Goal: Transaction & Acquisition: Book appointment/travel/reservation

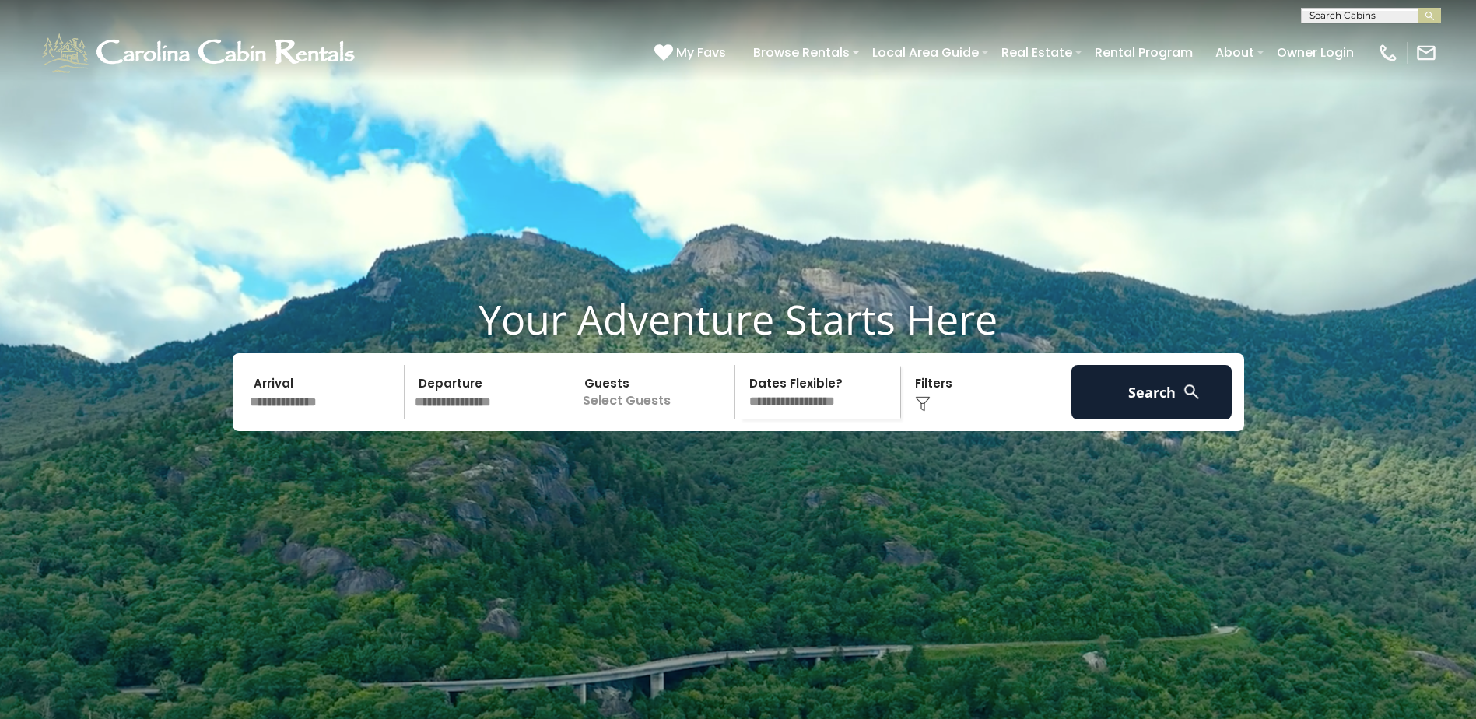
click at [286, 419] on input "text" at bounding box center [324, 392] width 161 height 54
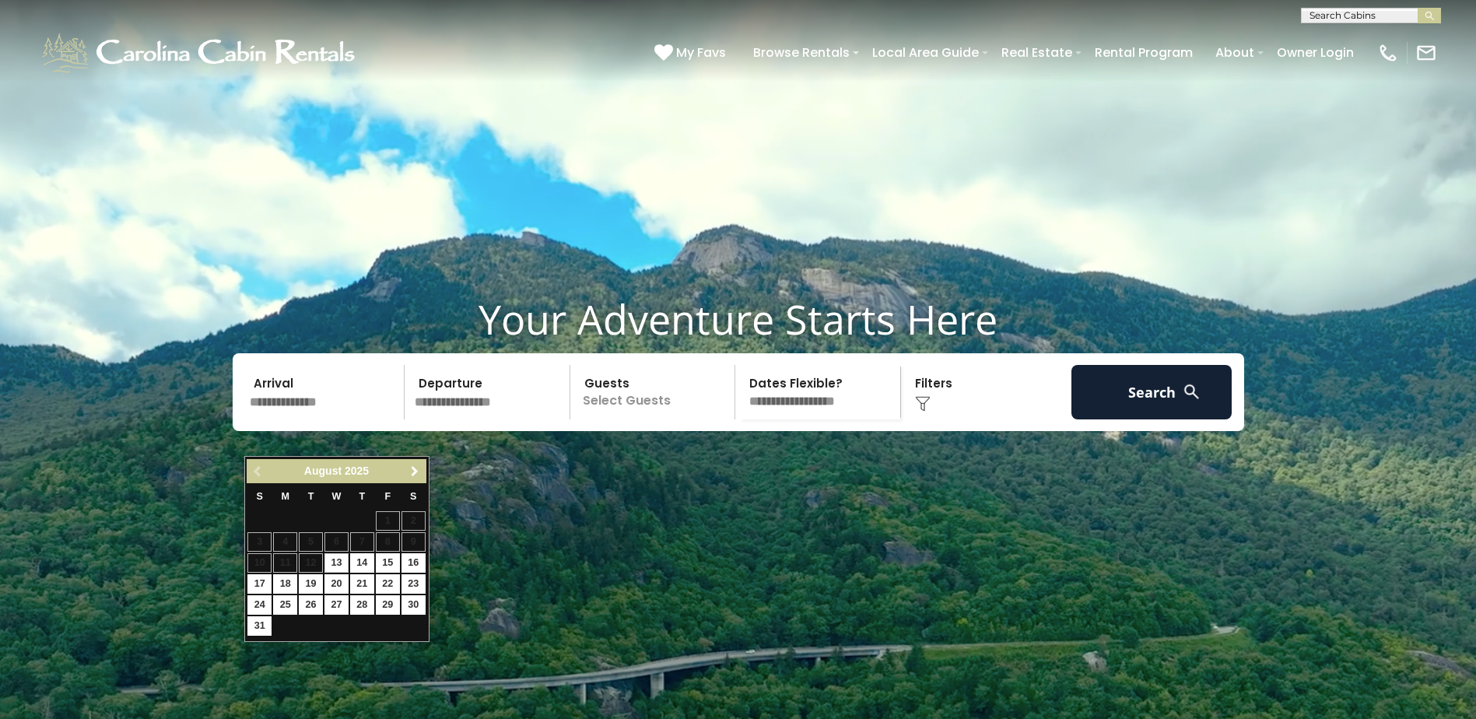
click at [411, 470] on span "Next" at bounding box center [414, 471] width 12 height 12
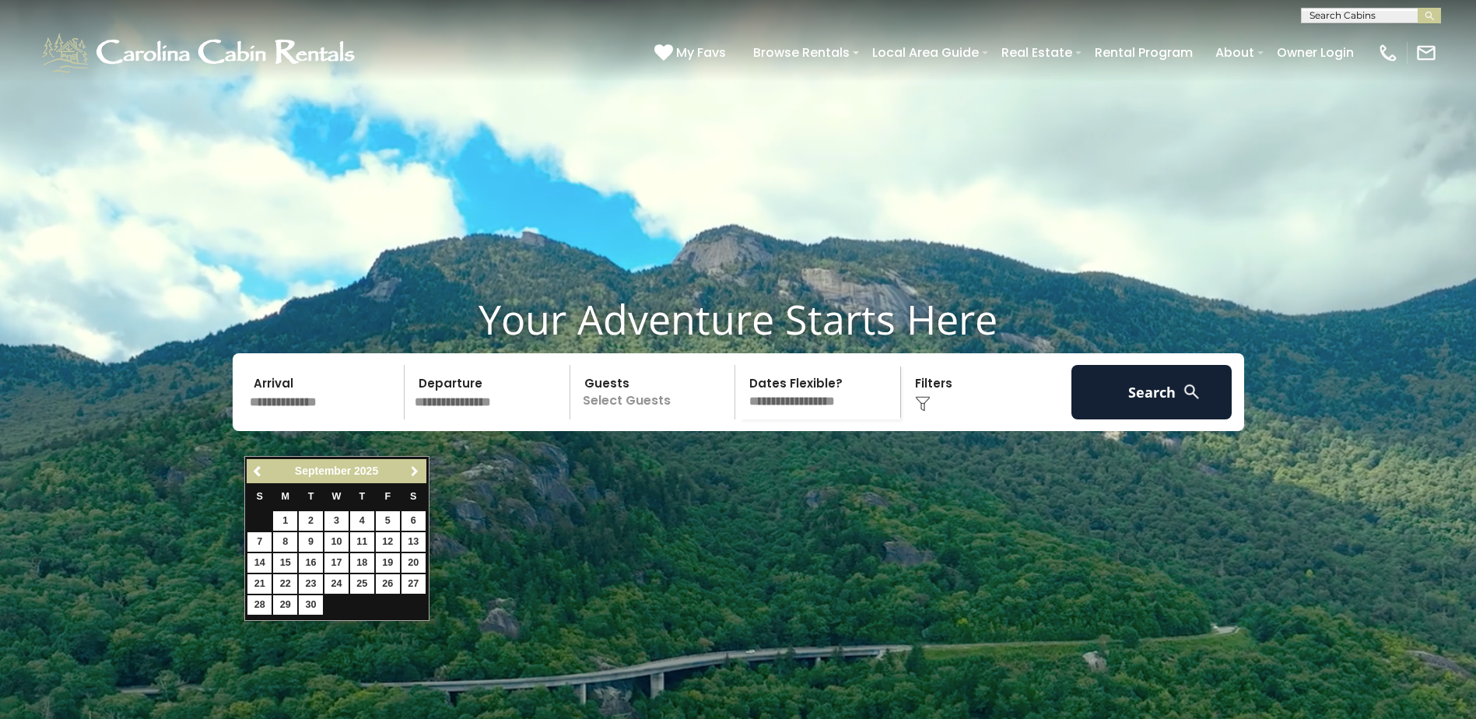
click at [411, 470] on span "Next" at bounding box center [414, 471] width 12 height 12
click at [338, 565] on link "15" at bounding box center [336, 562] width 24 height 19
type input "********"
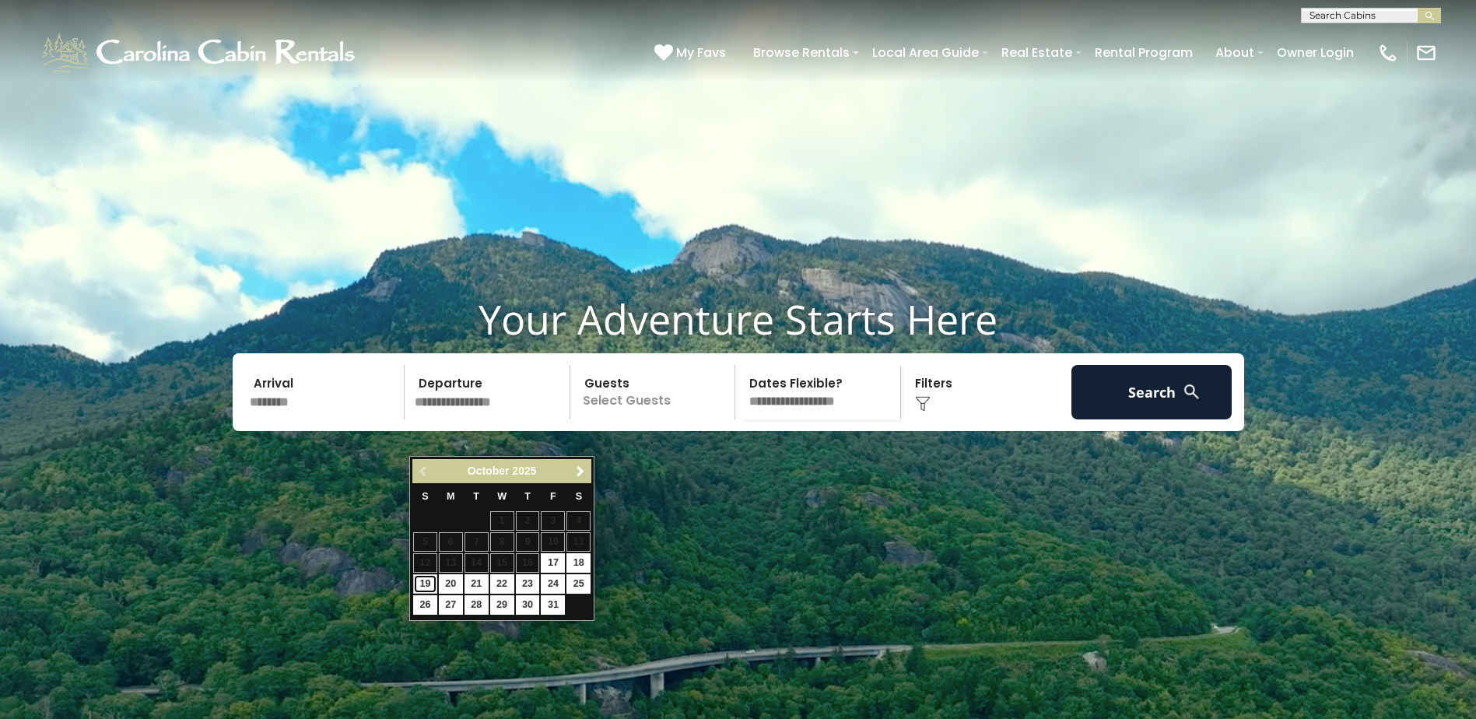
click at [417, 586] on link "19" at bounding box center [425, 583] width 24 height 19
type input "********"
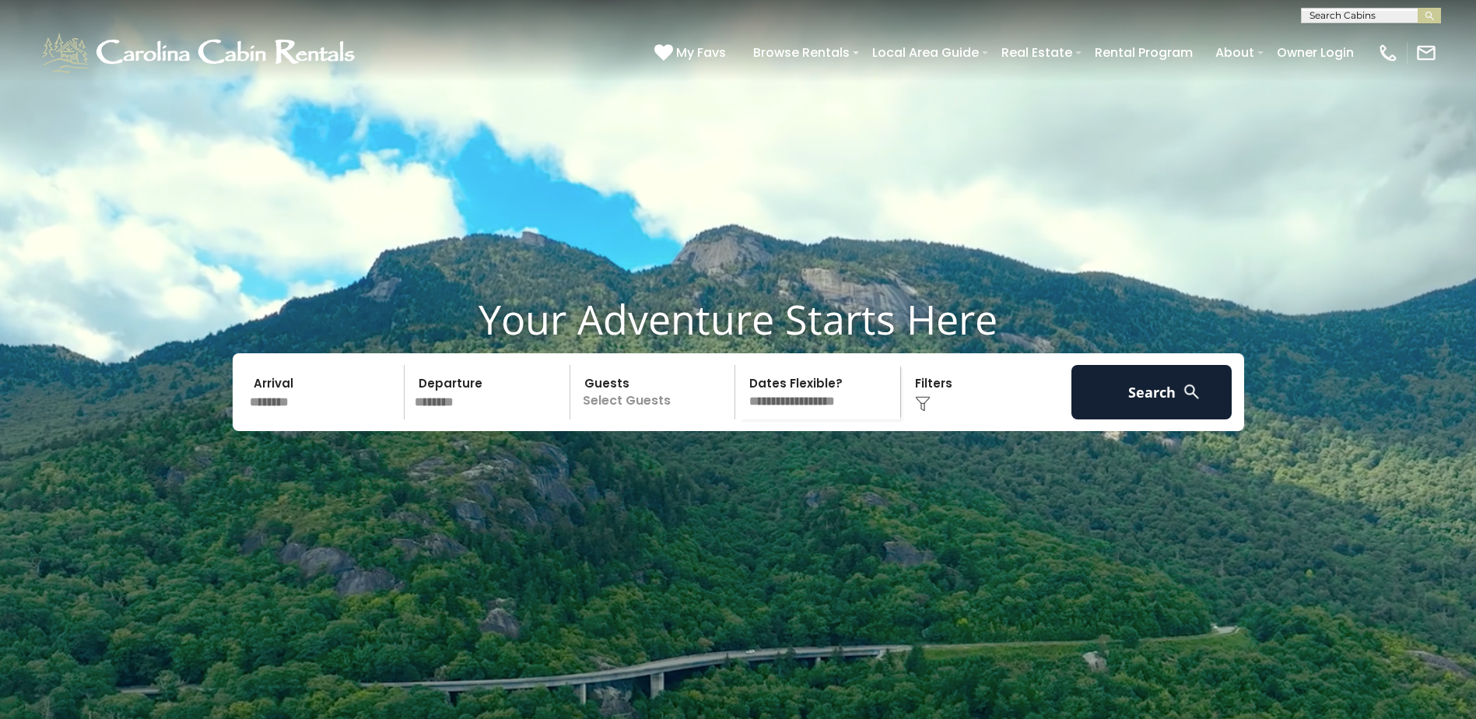
click at [1193, 401] on img at bounding box center [1191, 391] width 19 height 19
click at [1195, 401] on img at bounding box center [1191, 391] width 19 height 19
click at [1147, 419] on button "Search" at bounding box center [1151, 392] width 161 height 54
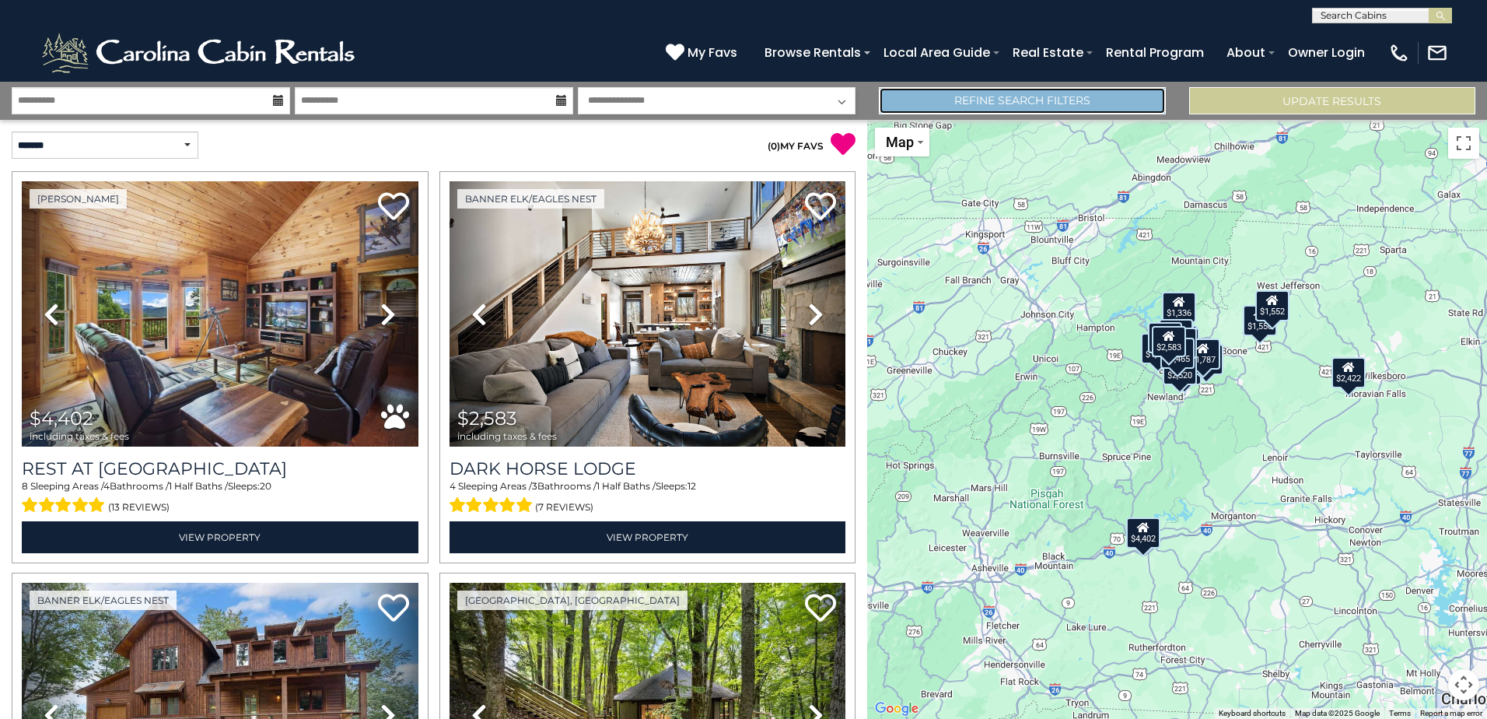
click at [1136, 110] on link "Refine Search Filters" at bounding box center [1022, 100] width 286 height 27
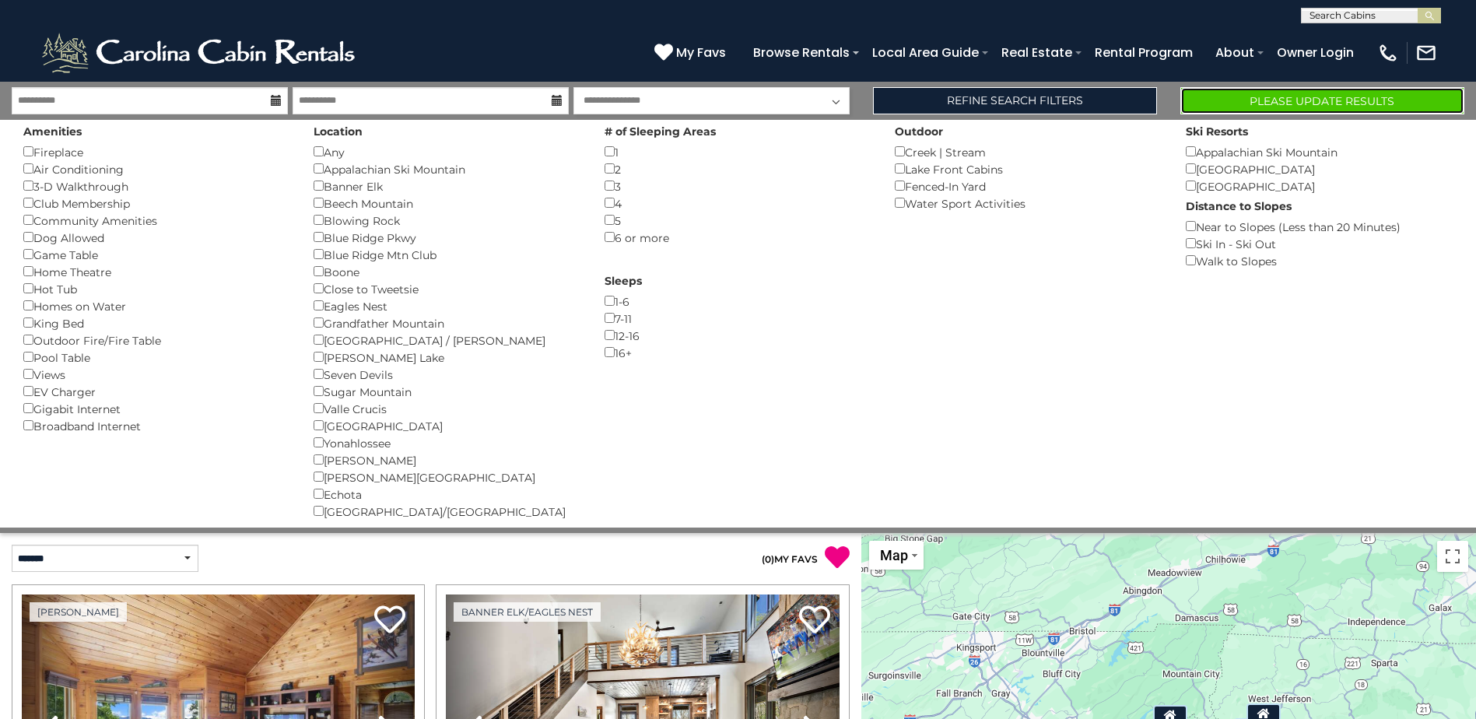
click at [1250, 108] on button "Please Update Results" at bounding box center [1322, 100] width 284 height 27
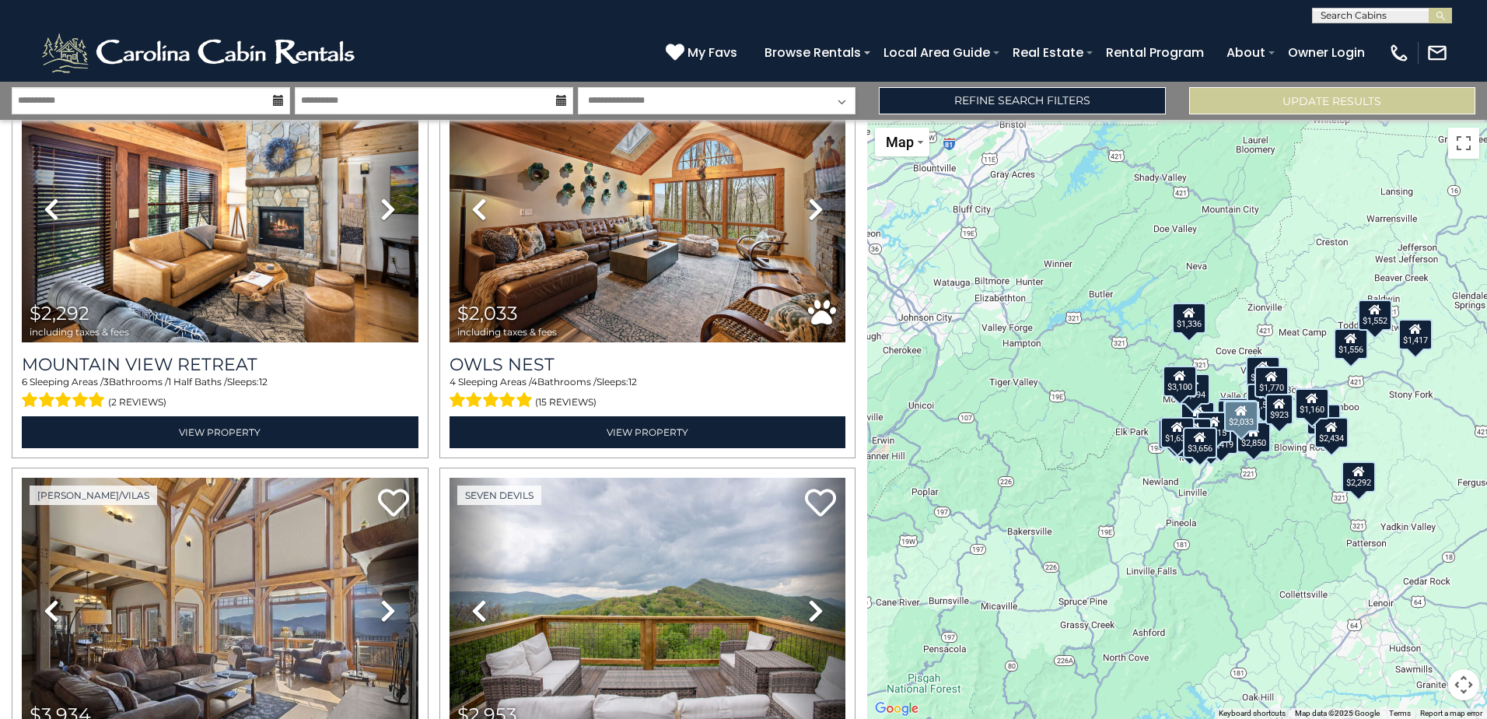
scroll to position [1089, 0]
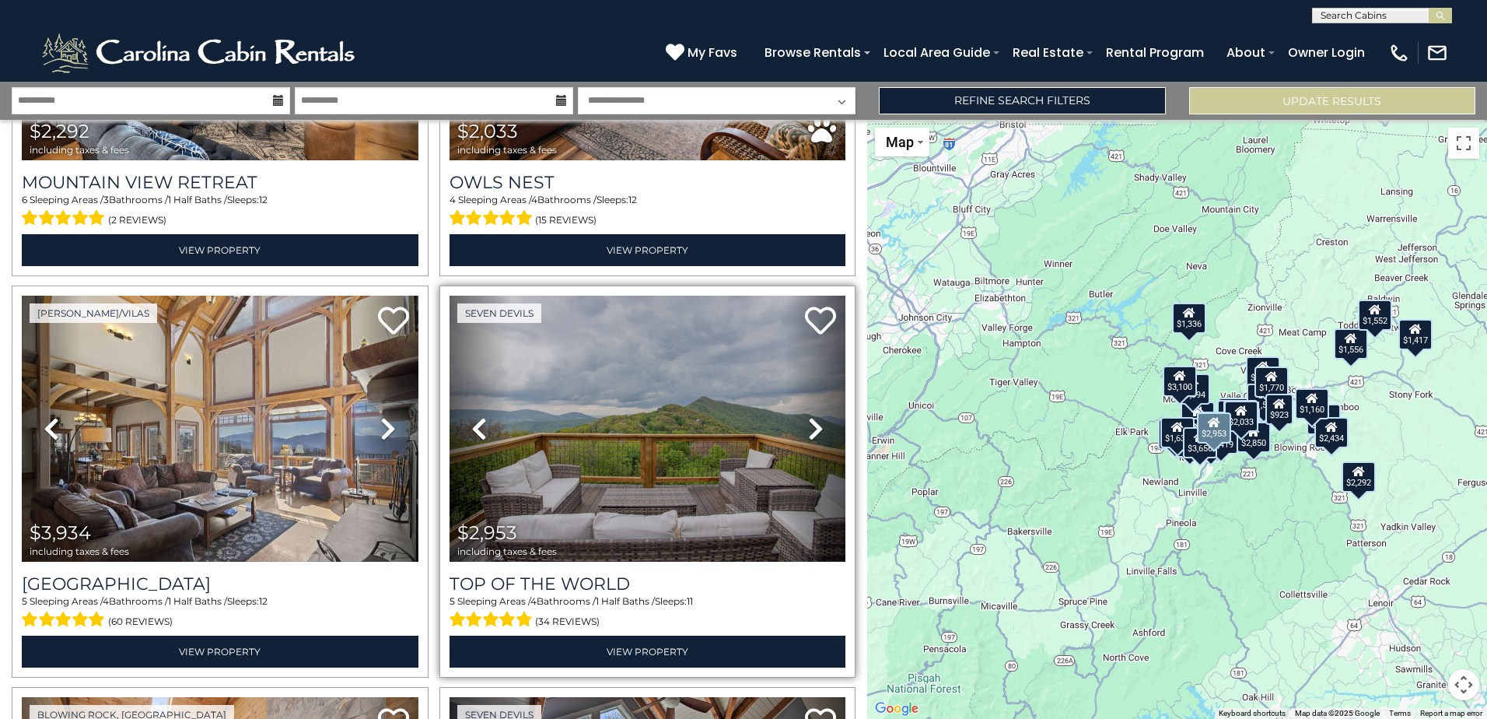
click at [808, 426] on icon at bounding box center [816, 428] width 16 height 25
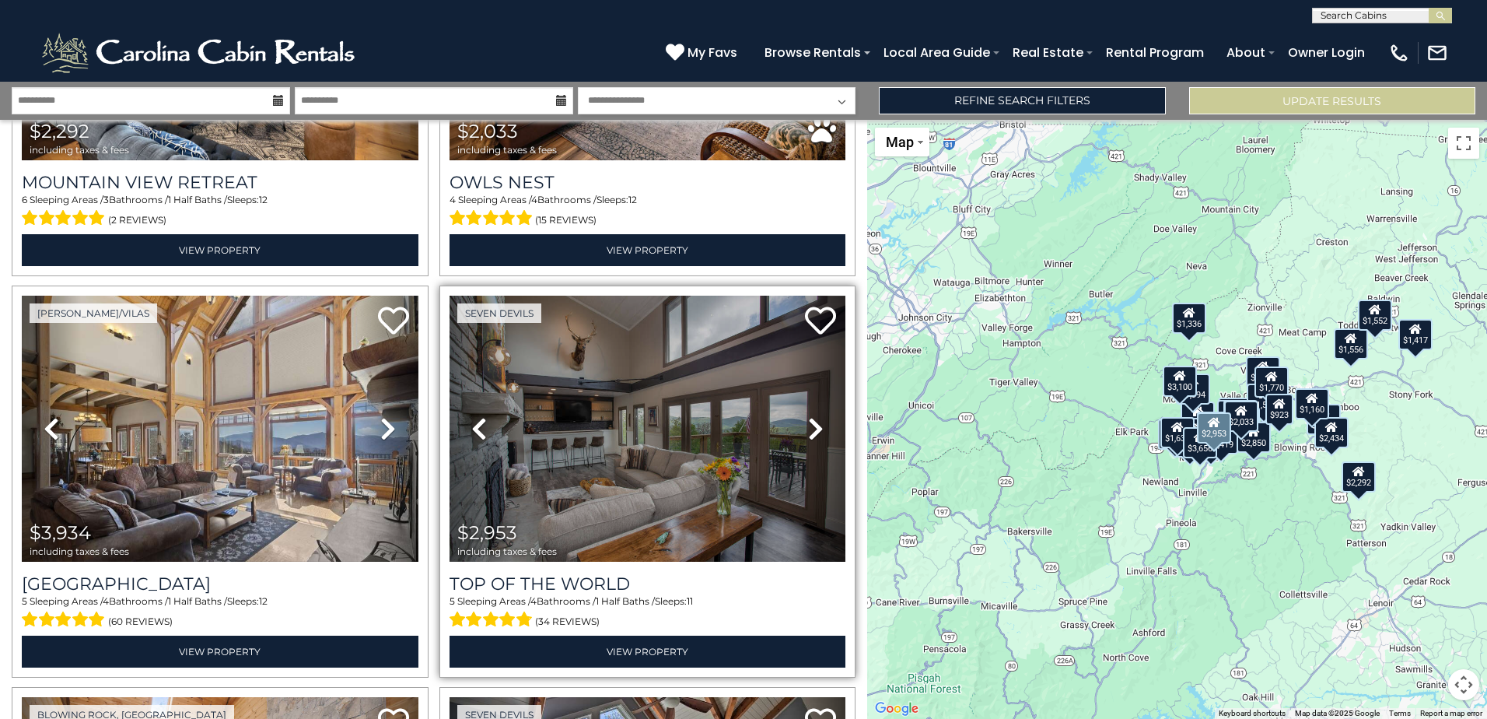
click at [808, 426] on icon at bounding box center [816, 428] width 16 height 25
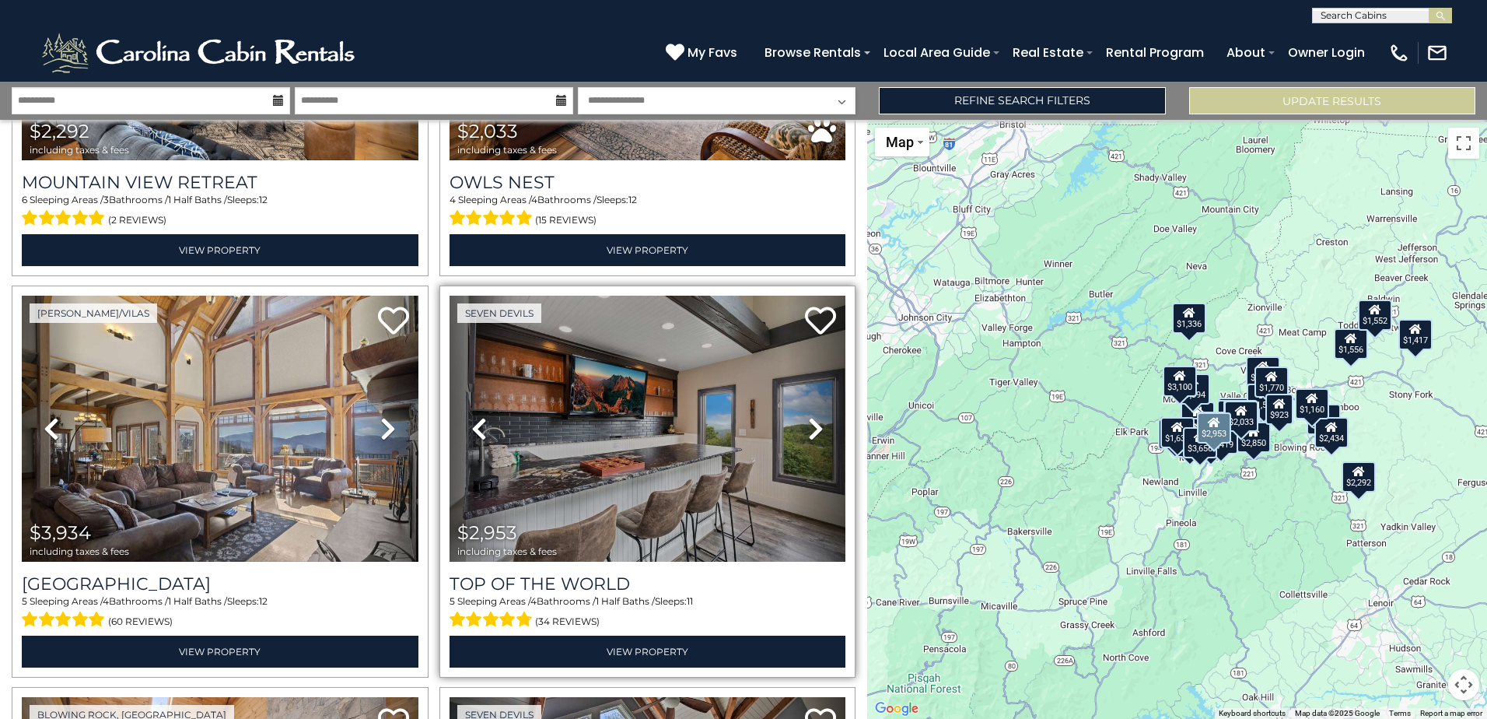
click at [808, 426] on icon at bounding box center [816, 428] width 16 height 25
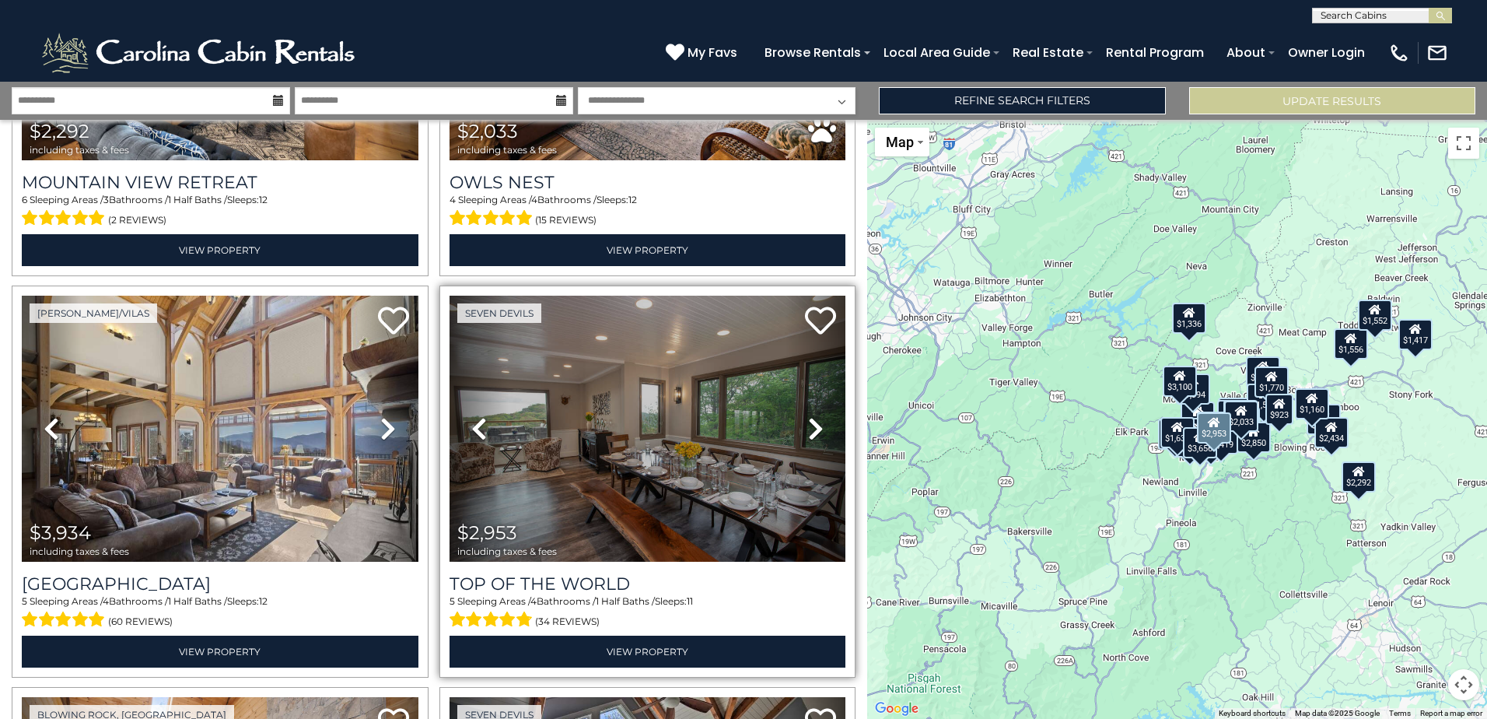
click at [808, 426] on icon at bounding box center [816, 428] width 16 height 25
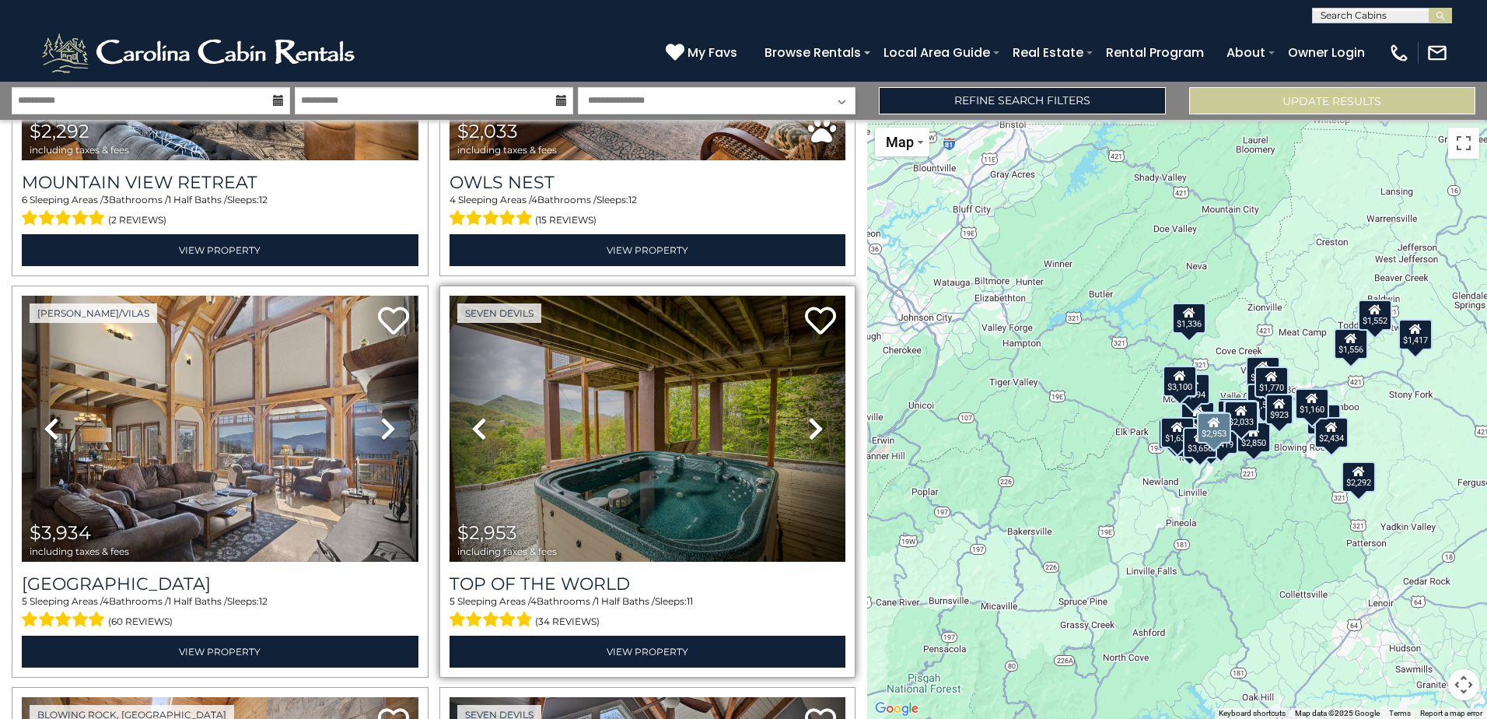
click at [808, 426] on icon at bounding box center [816, 428] width 16 height 25
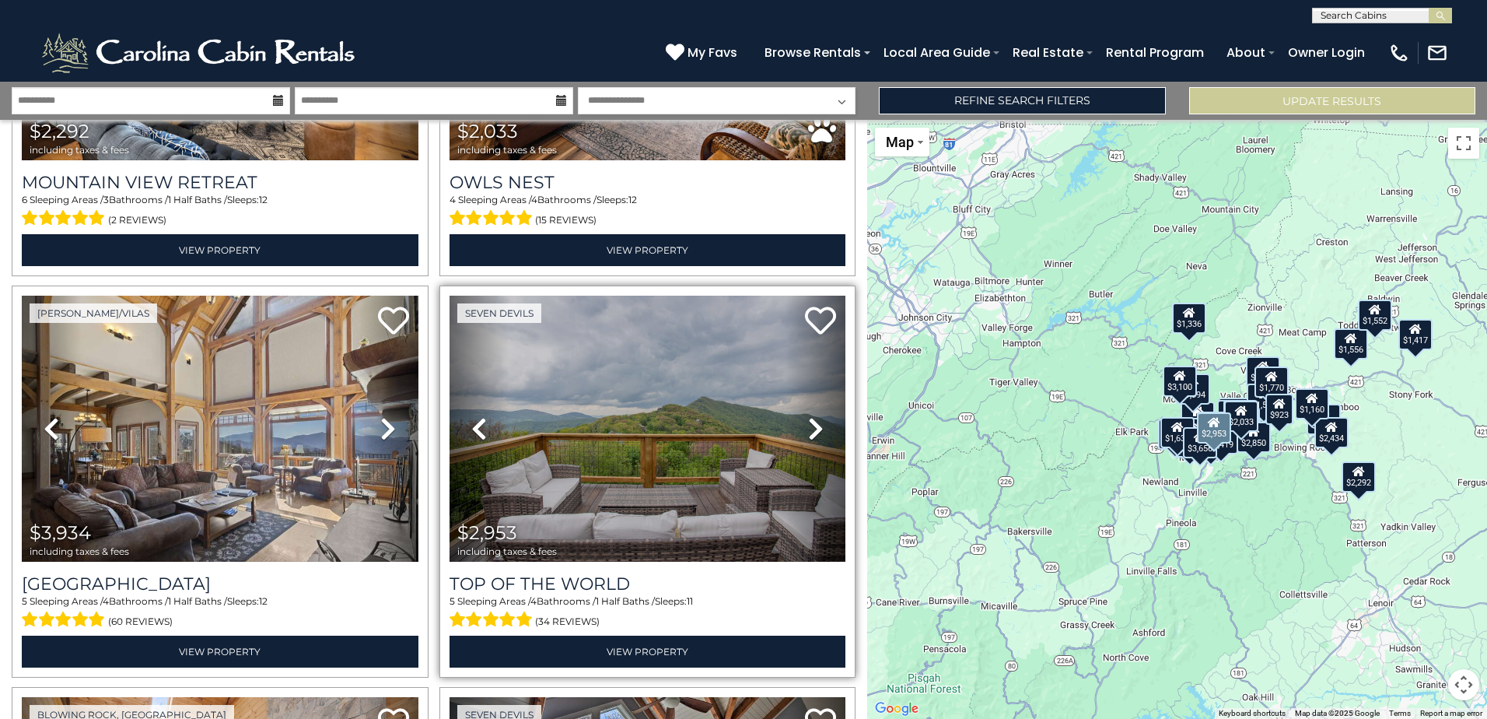
click at [808, 426] on icon at bounding box center [816, 428] width 16 height 25
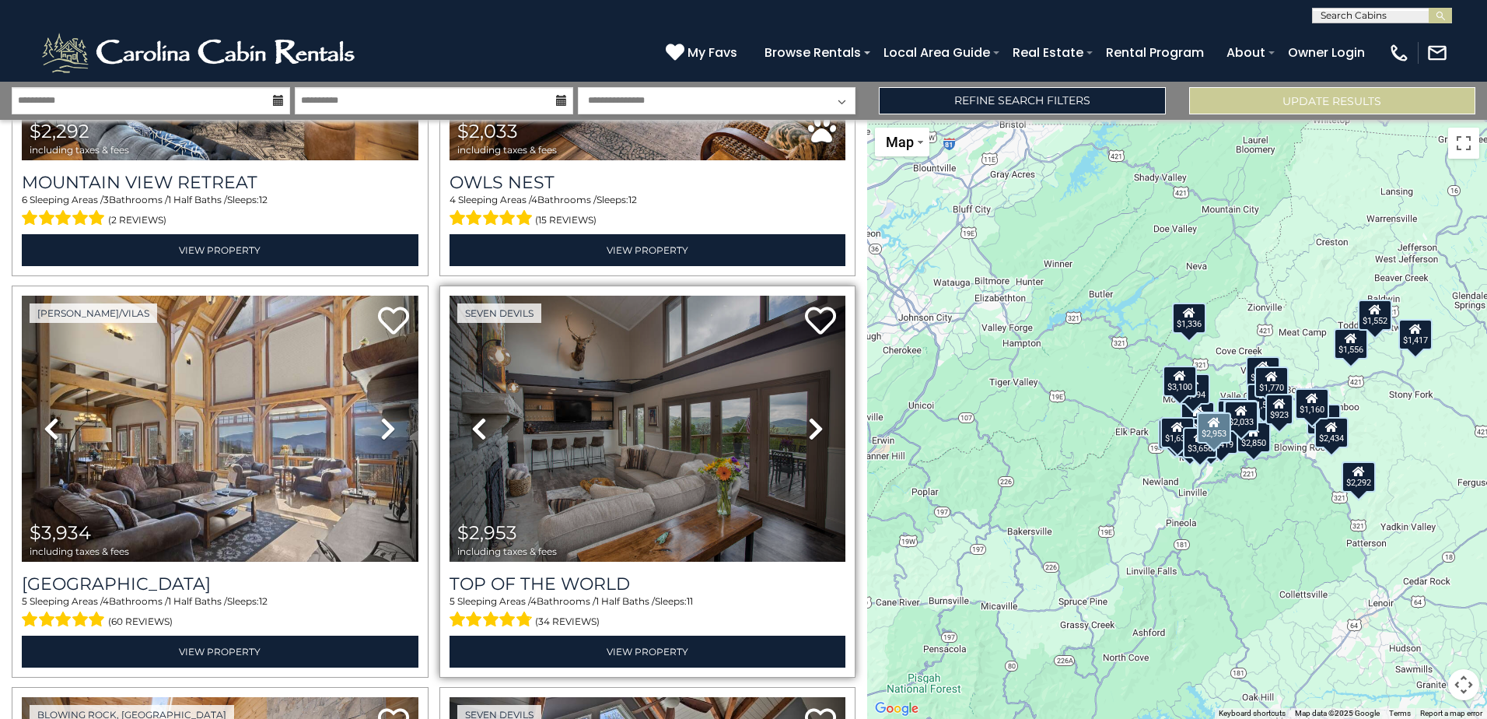
click at [808, 426] on icon at bounding box center [816, 428] width 16 height 25
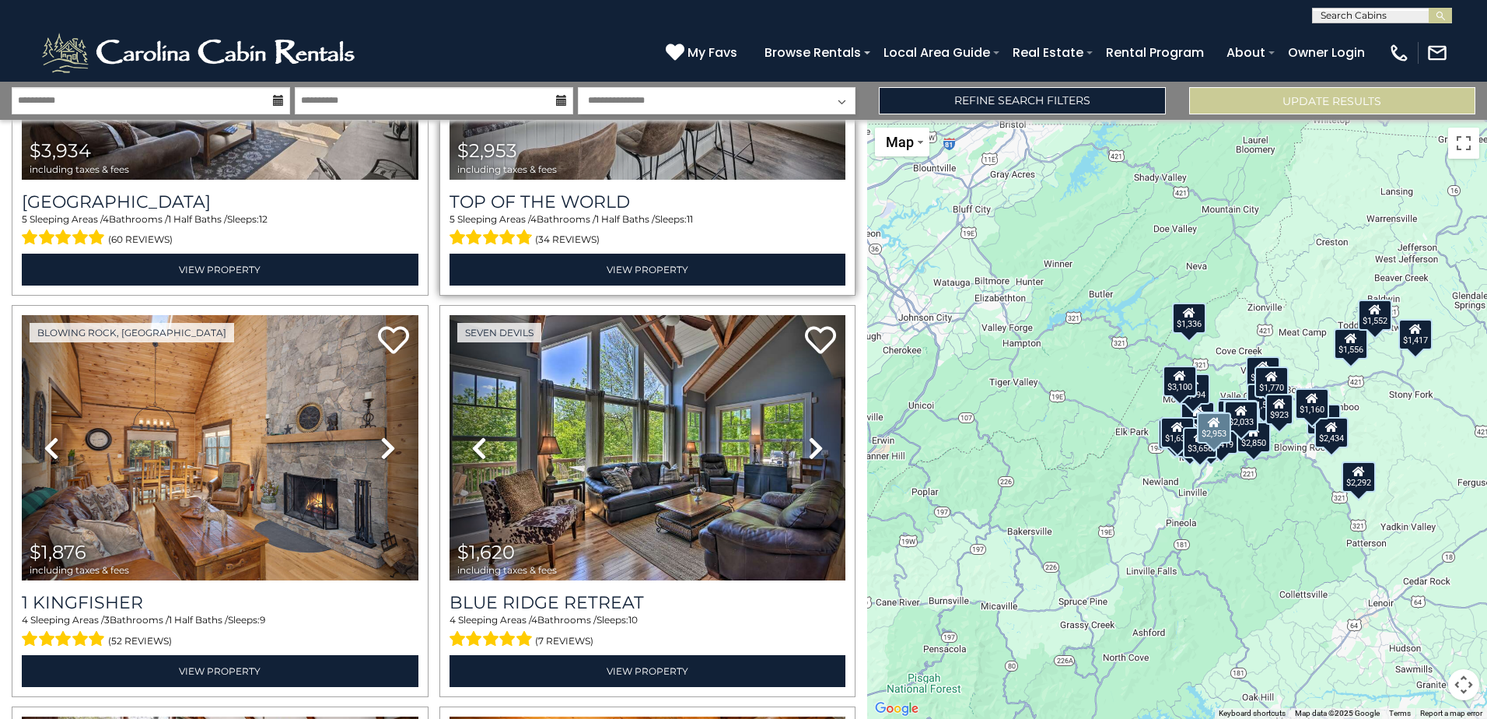
scroll to position [1478, 0]
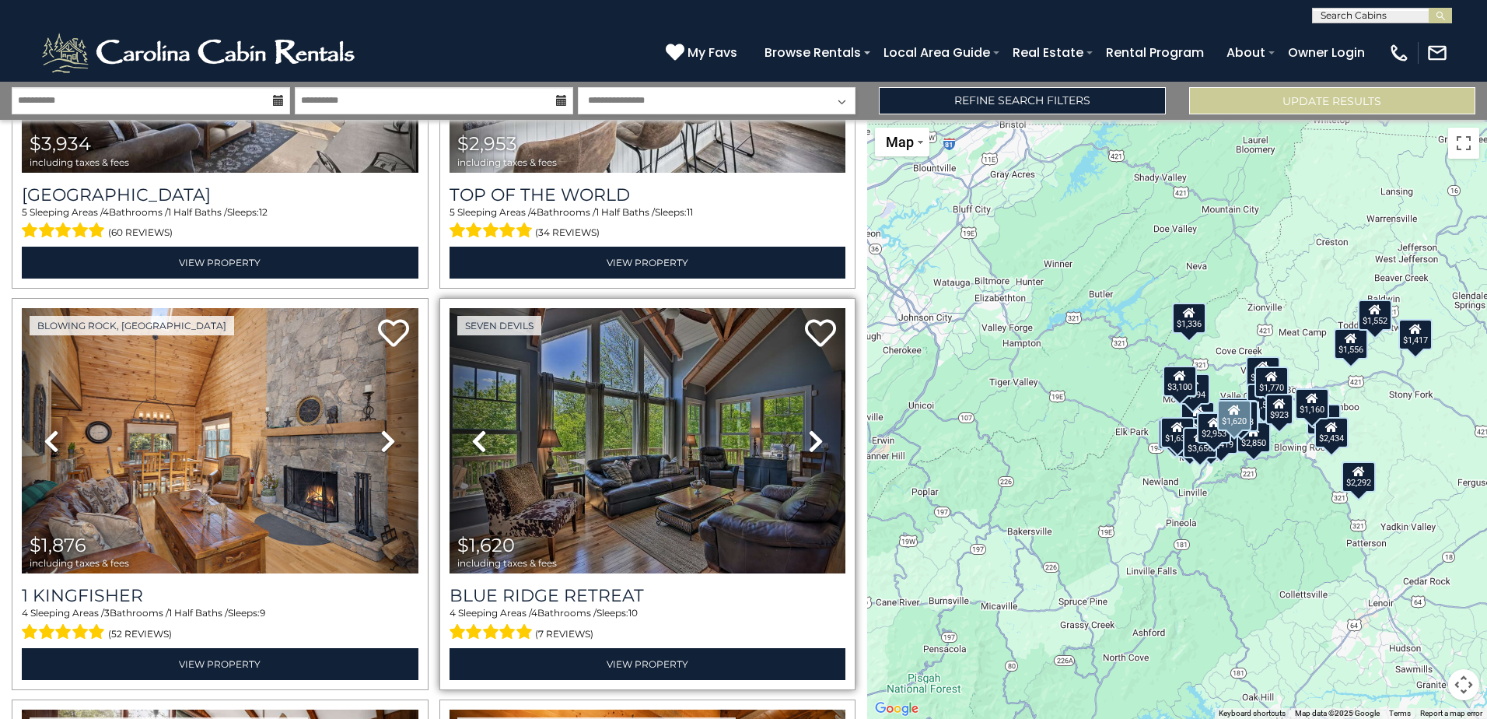
click at [808, 429] on icon at bounding box center [816, 441] width 16 height 25
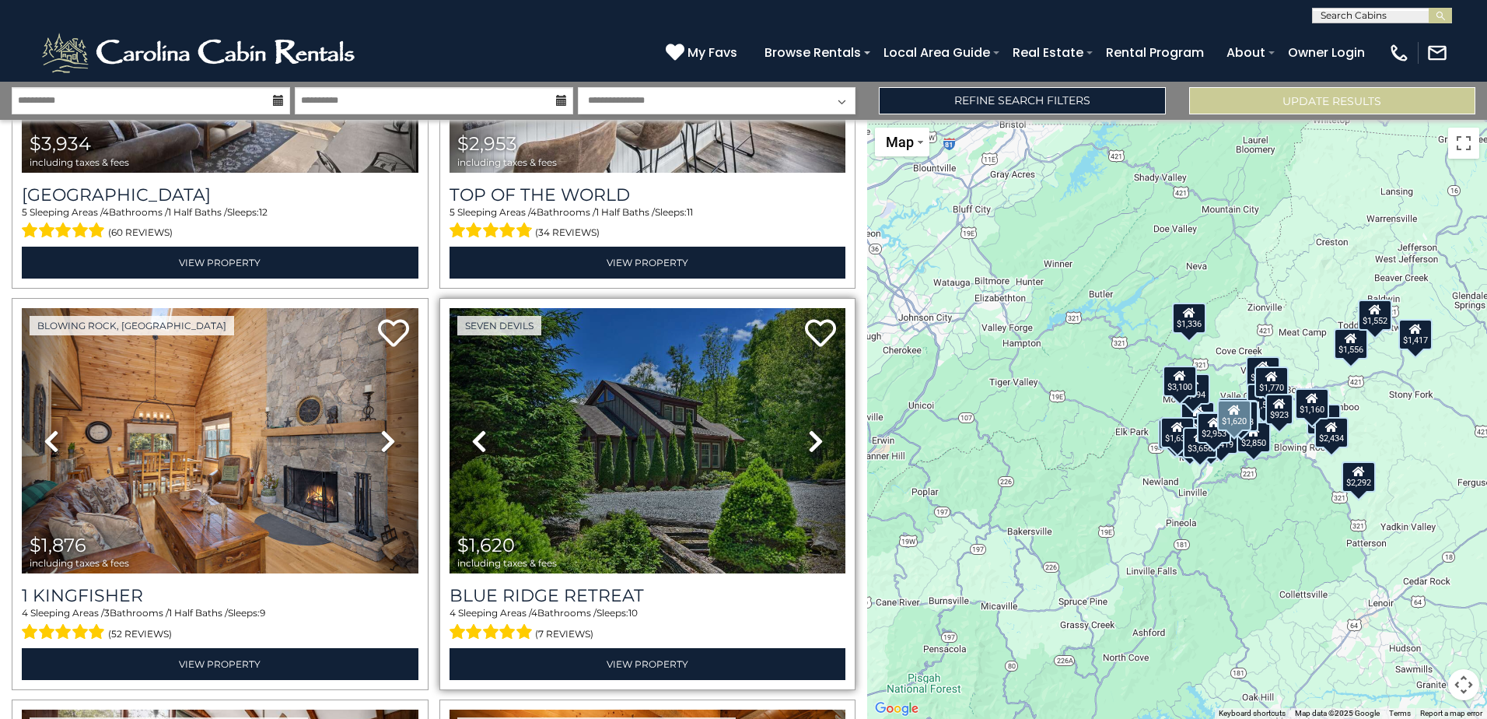
click at [808, 429] on icon at bounding box center [816, 441] width 16 height 25
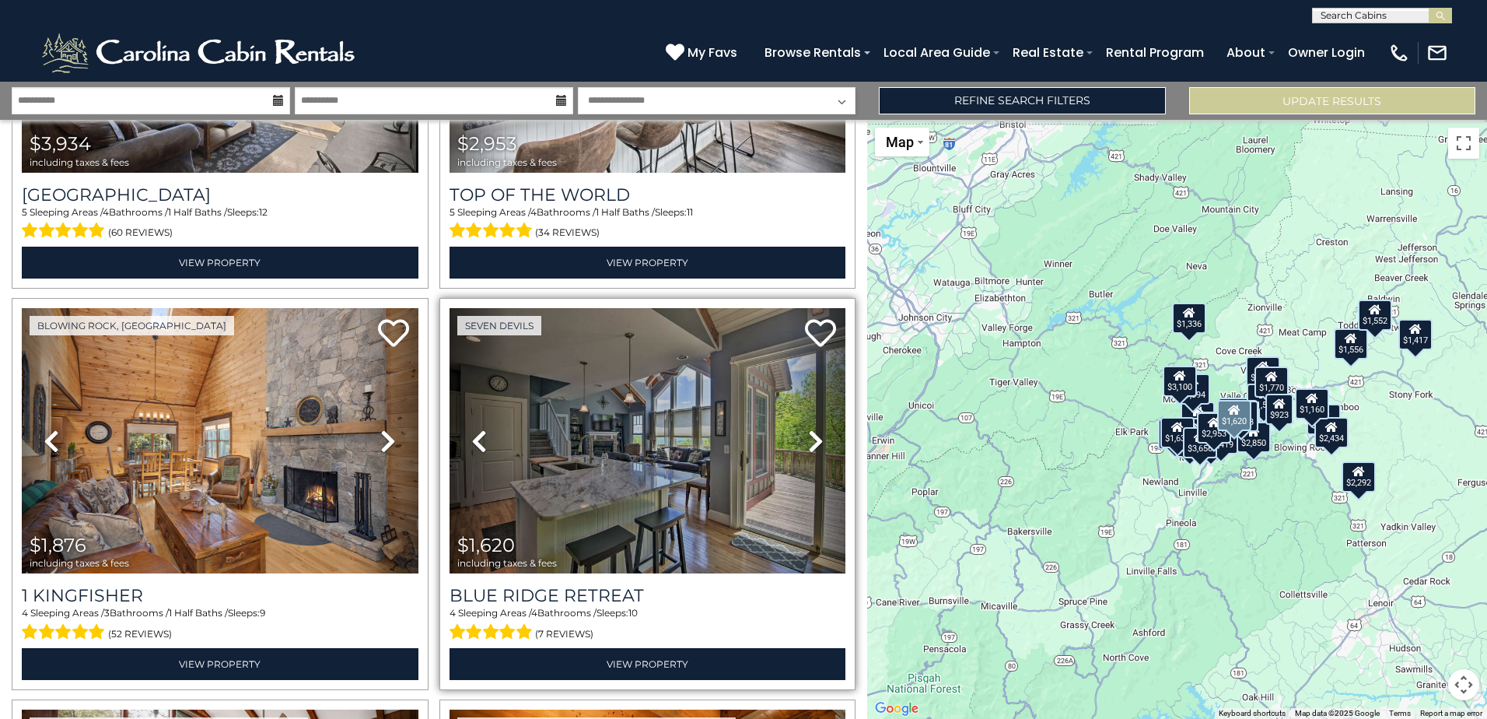
click at [808, 429] on icon at bounding box center [816, 441] width 16 height 25
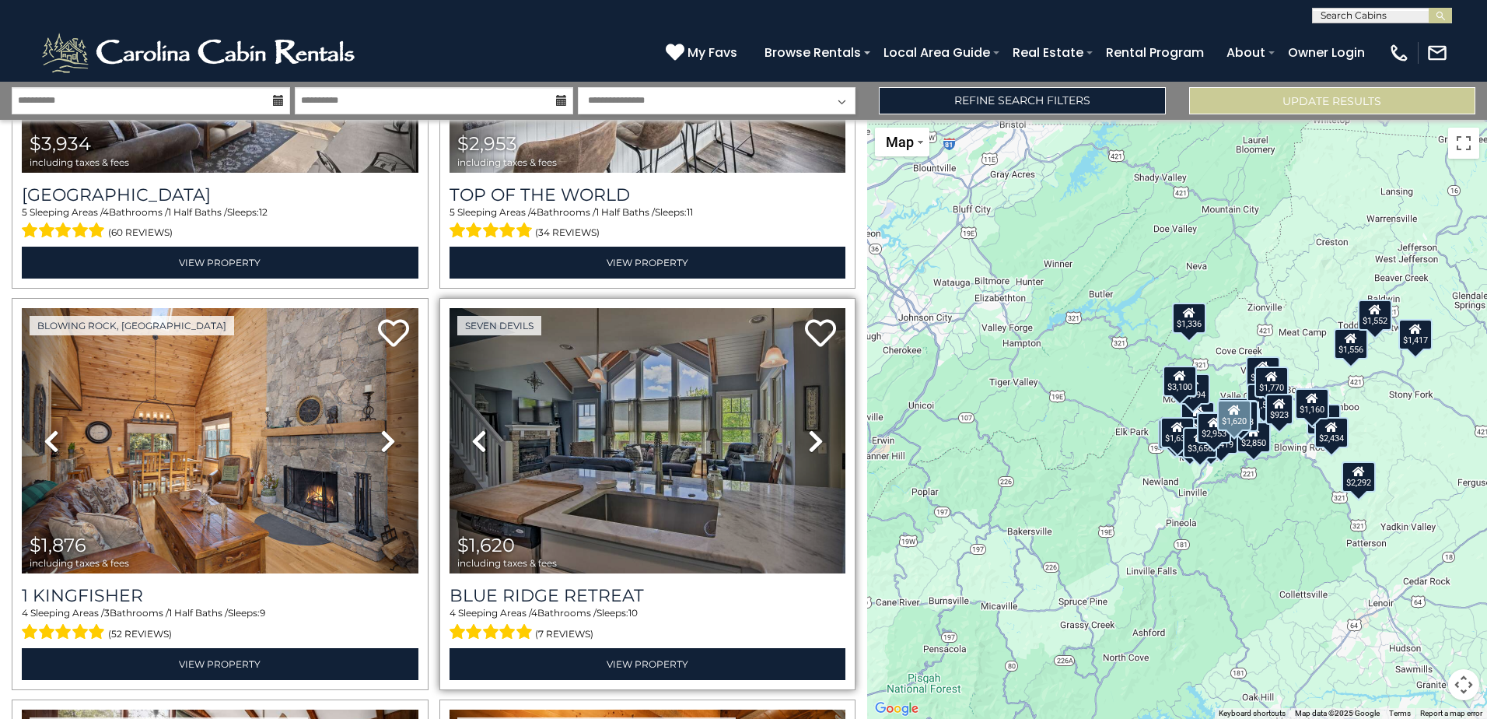
click at [808, 429] on icon at bounding box center [816, 441] width 16 height 25
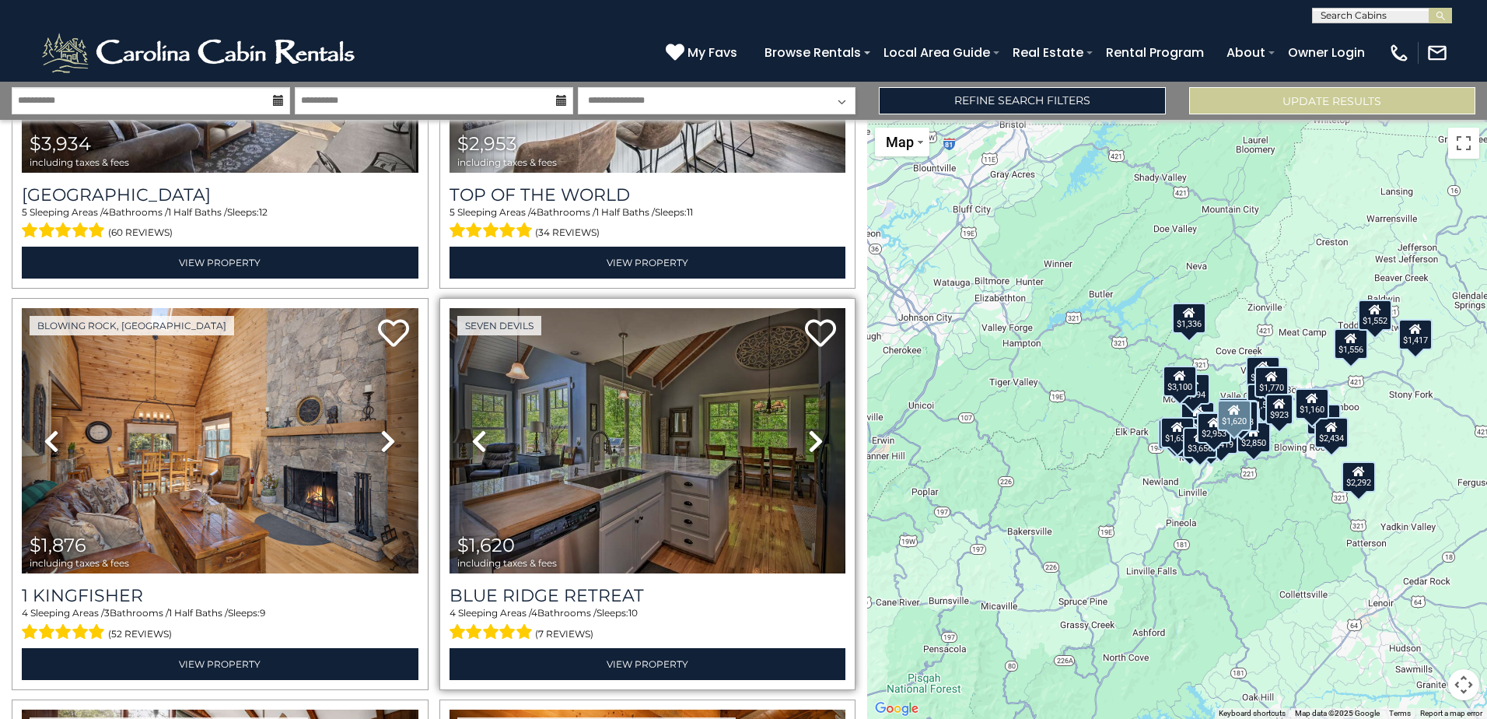
click at [808, 429] on icon at bounding box center [816, 441] width 16 height 25
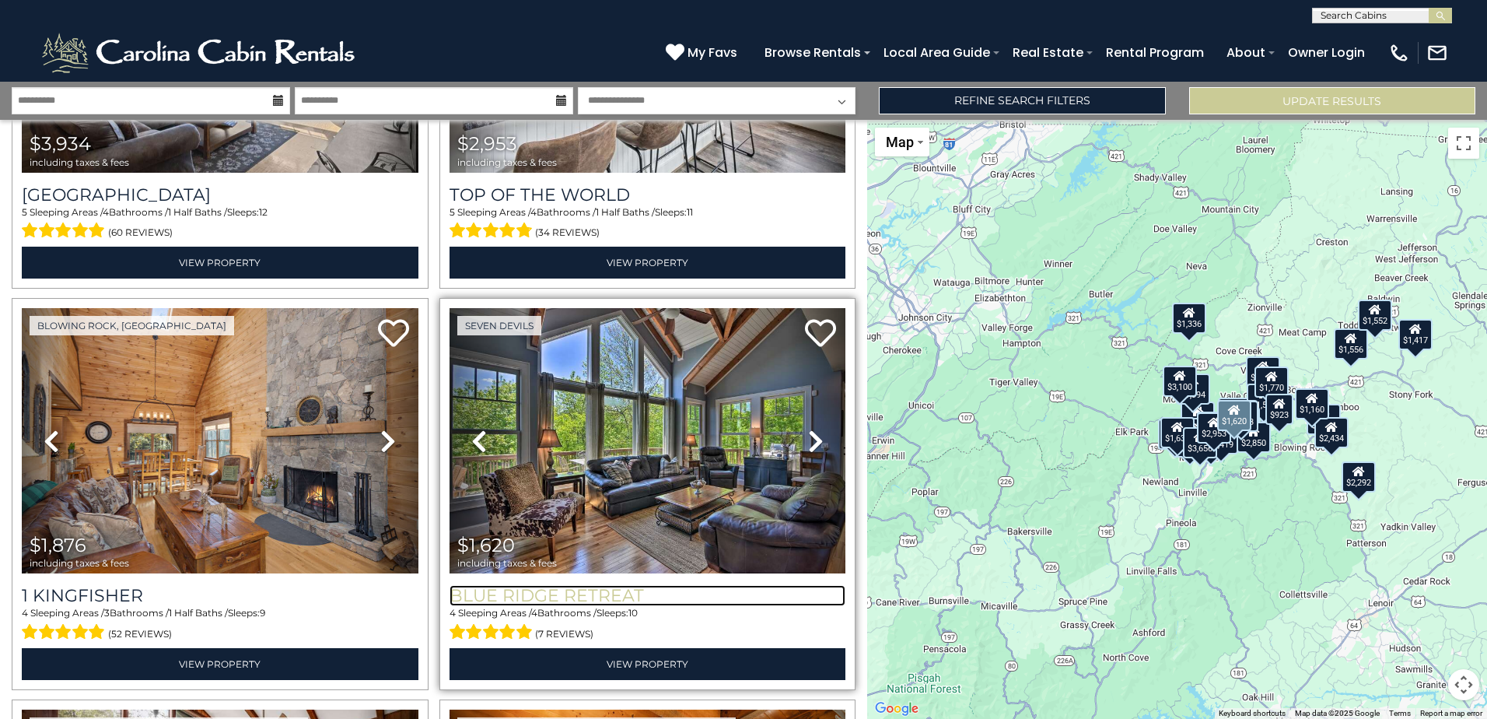
click at [506, 585] on h3 "Blue Ridge Retreat" at bounding box center [648, 595] width 397 height 21
click at [518, 585] on h3 "Blue Ridge Retreat" at bounding box center [648, 595] width 397 height 21
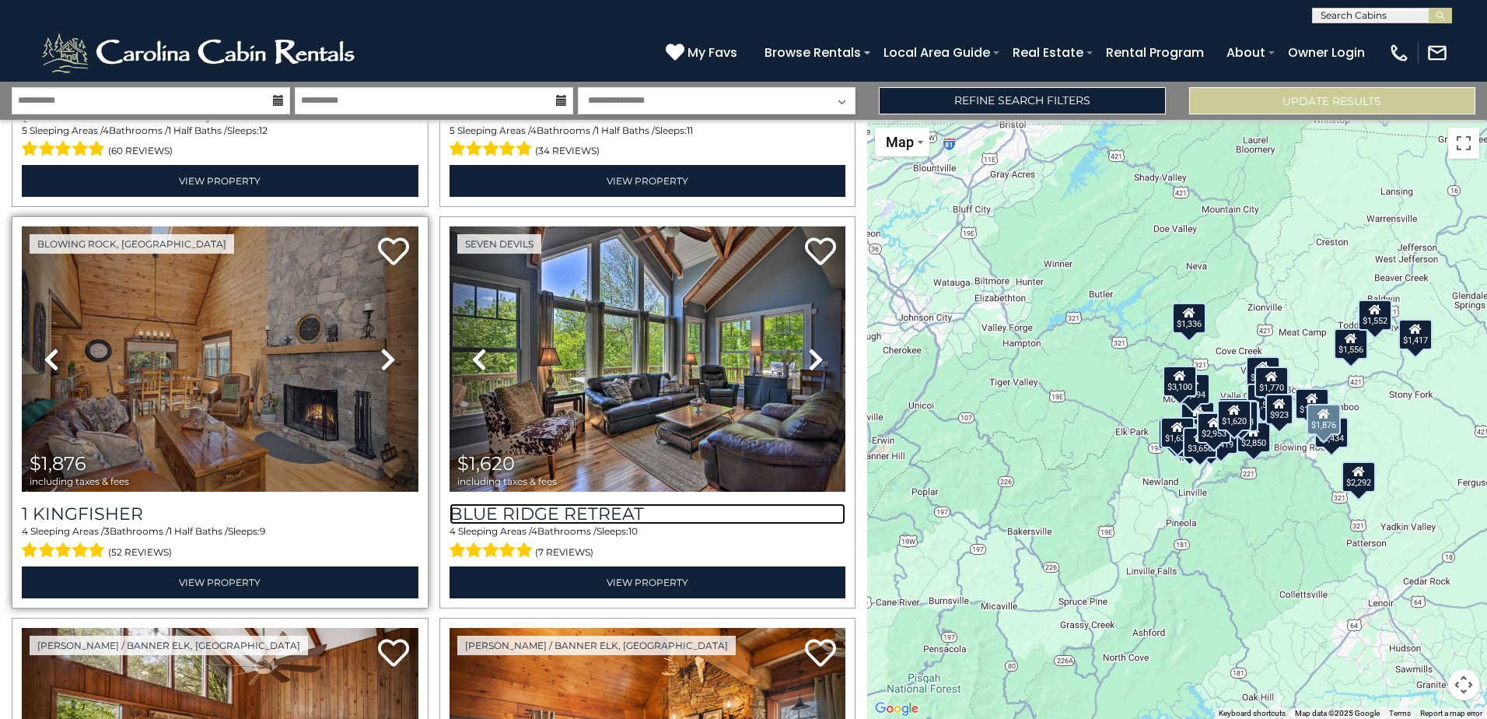
scroll to position [1711, 0]
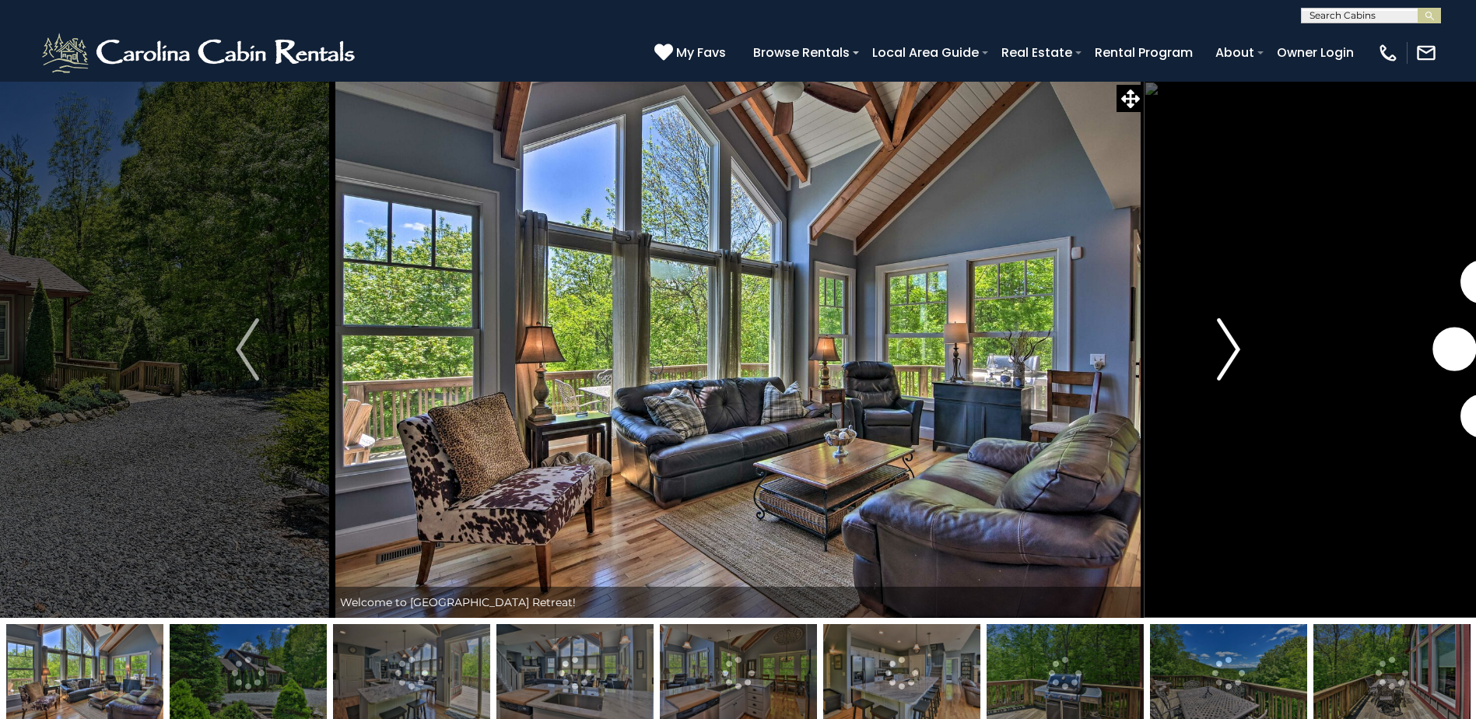
click at [1226, 353] on img "Next" at bounding box center [1228, 349] width 23 height 62
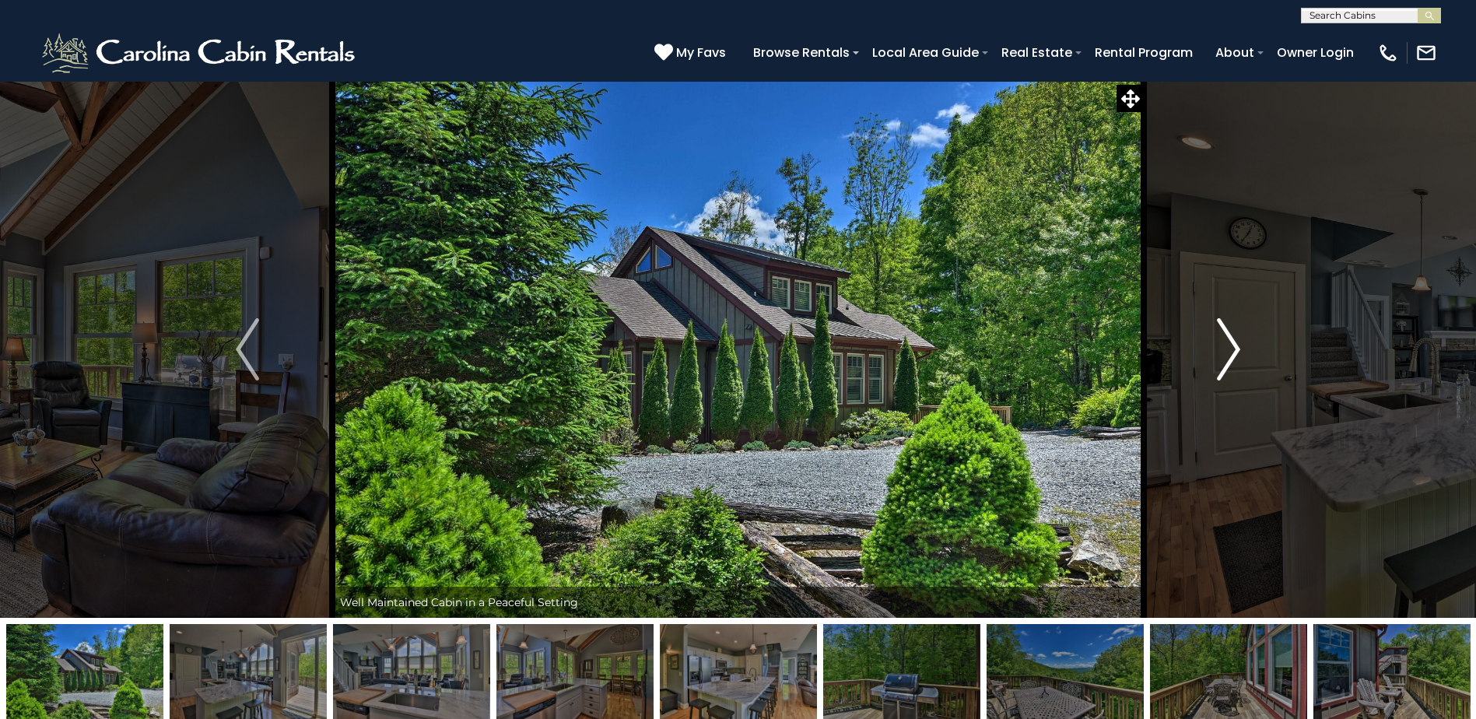
click at [1226, 353] on img "Next" at bounding box center [1228, 349] width 23 height 62
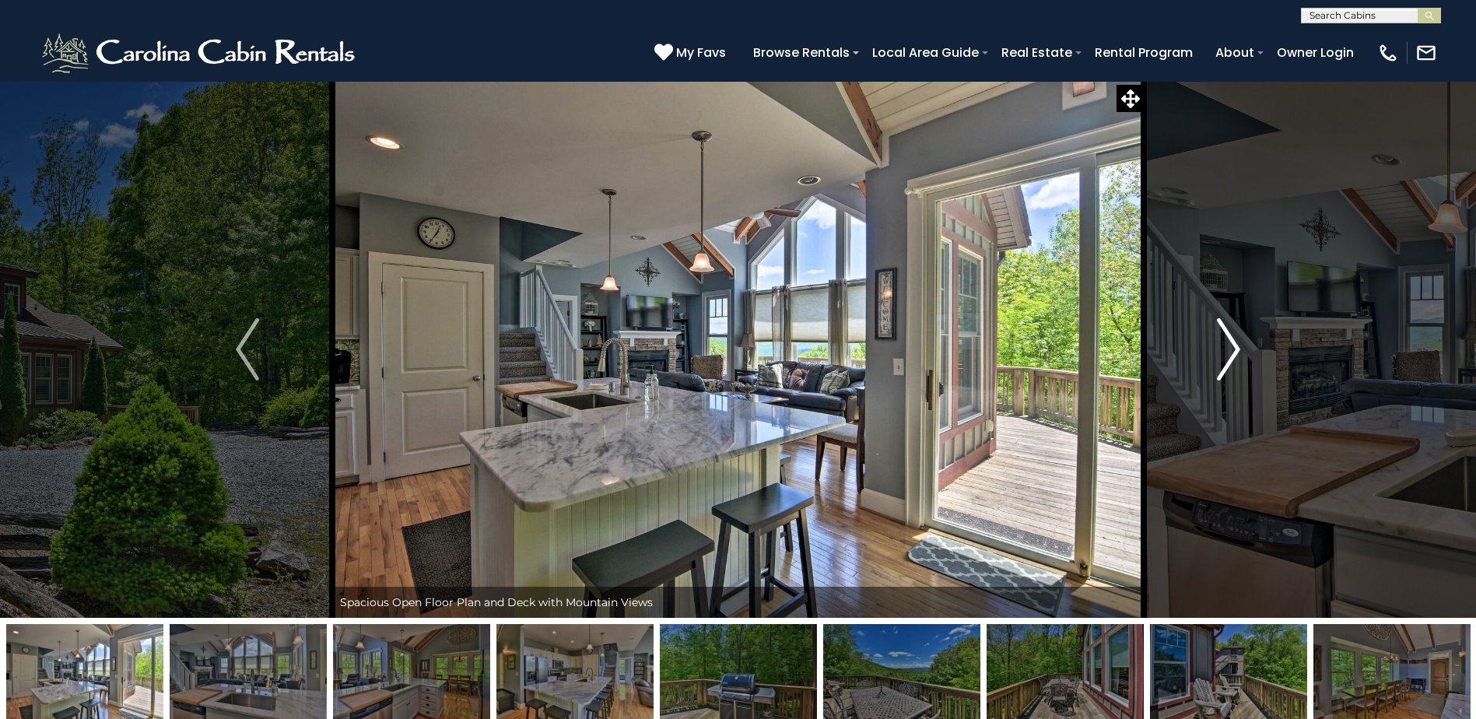
click at [1226, 353] on img "Next" at bounding box center [1228, 349] width 23 height 62
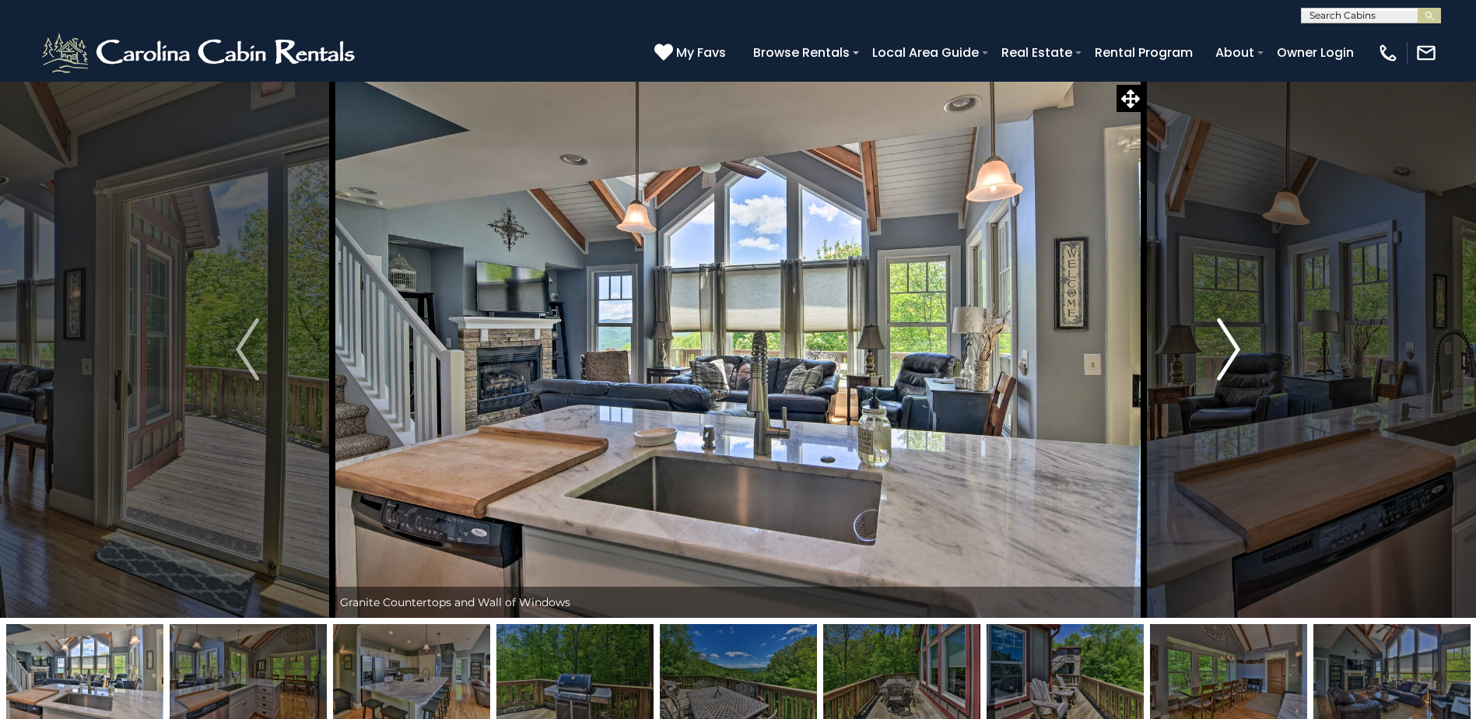
click at [1226, 353] on img "Next" at bounding box center [1228, 349] width 23 height 62
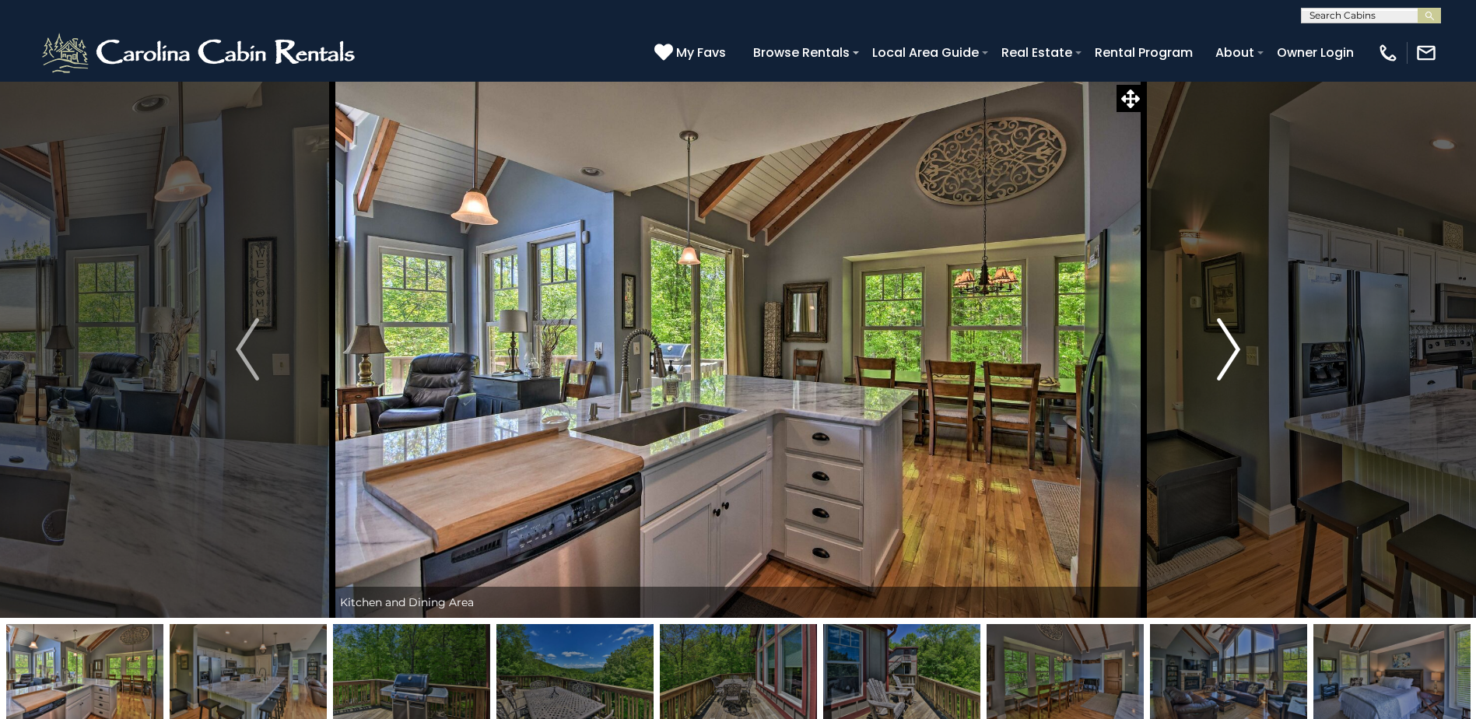
click at [1226, 353] on img "Next" at bounding box center [1228, 349] width 23 height 62
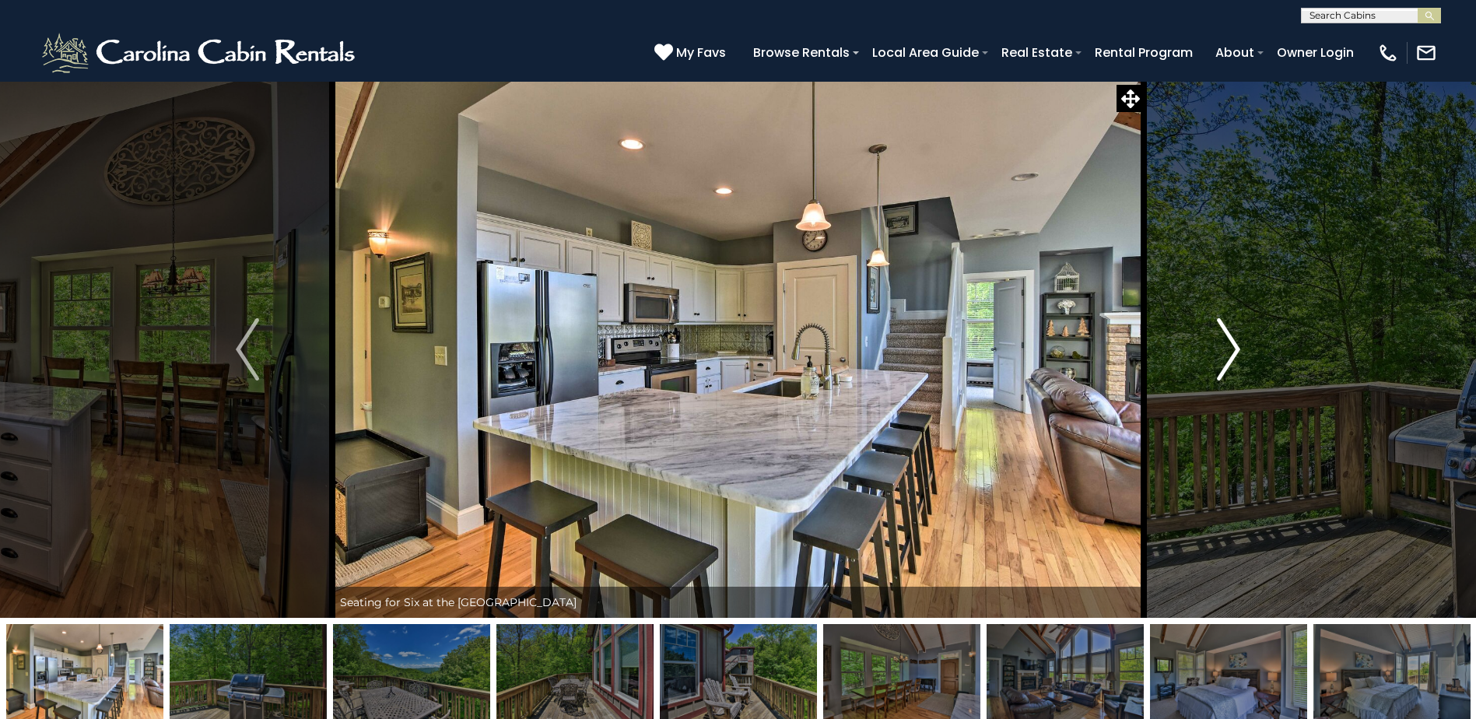
click at [1226, 353] on img "Next" at bounding box center [1228, 349] width 23 height 62
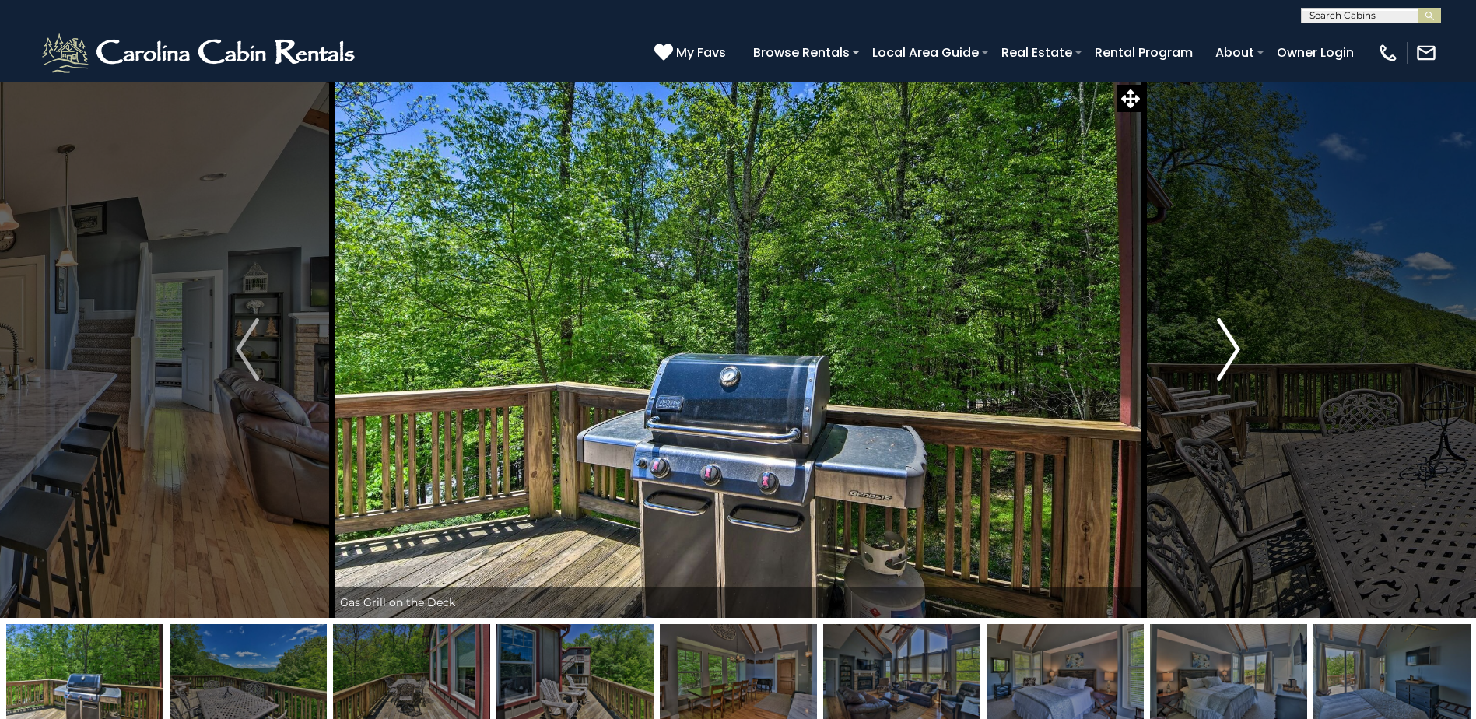
click at [1226, 353] on img "Next" at bounding box center [1228, 349] width 23 height 62
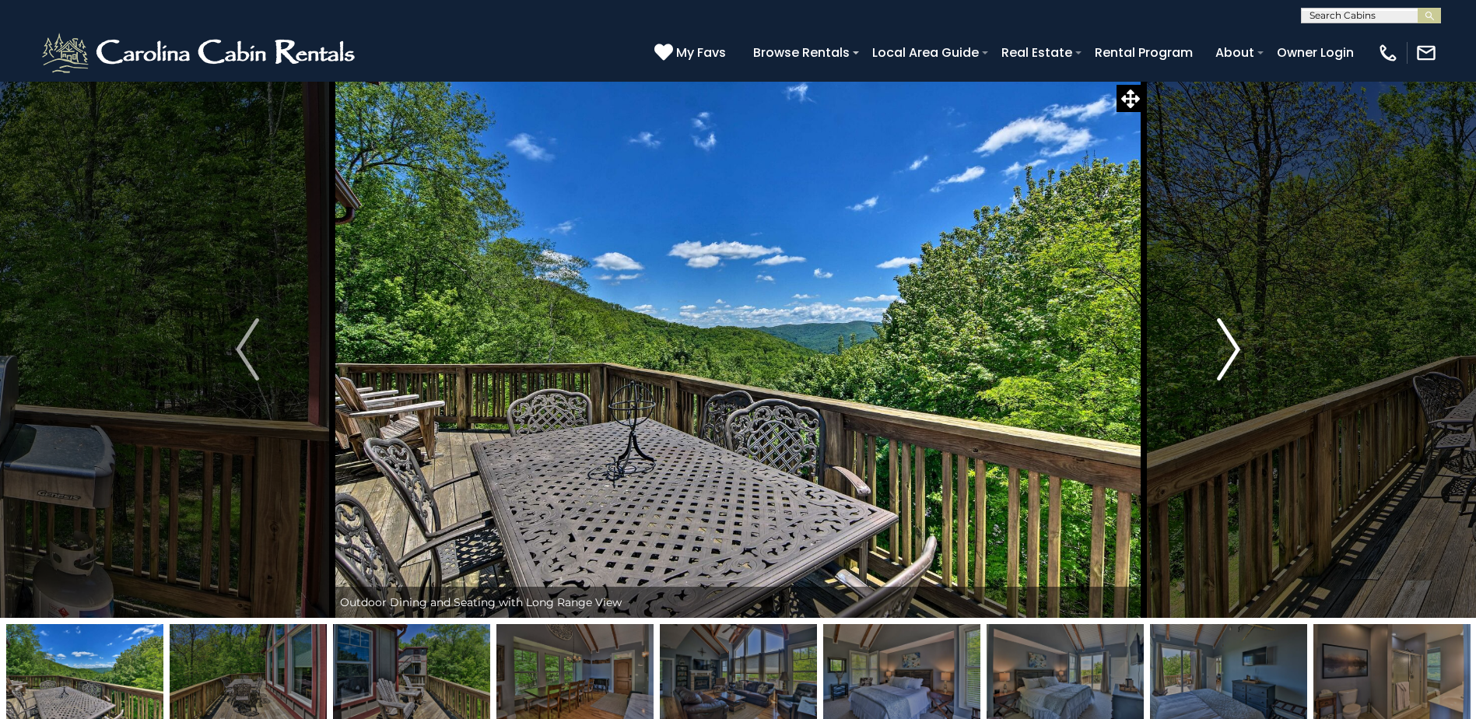
click at [1226, 353] on img "Next" at bounding box center [1228, 349] width 23 height 62
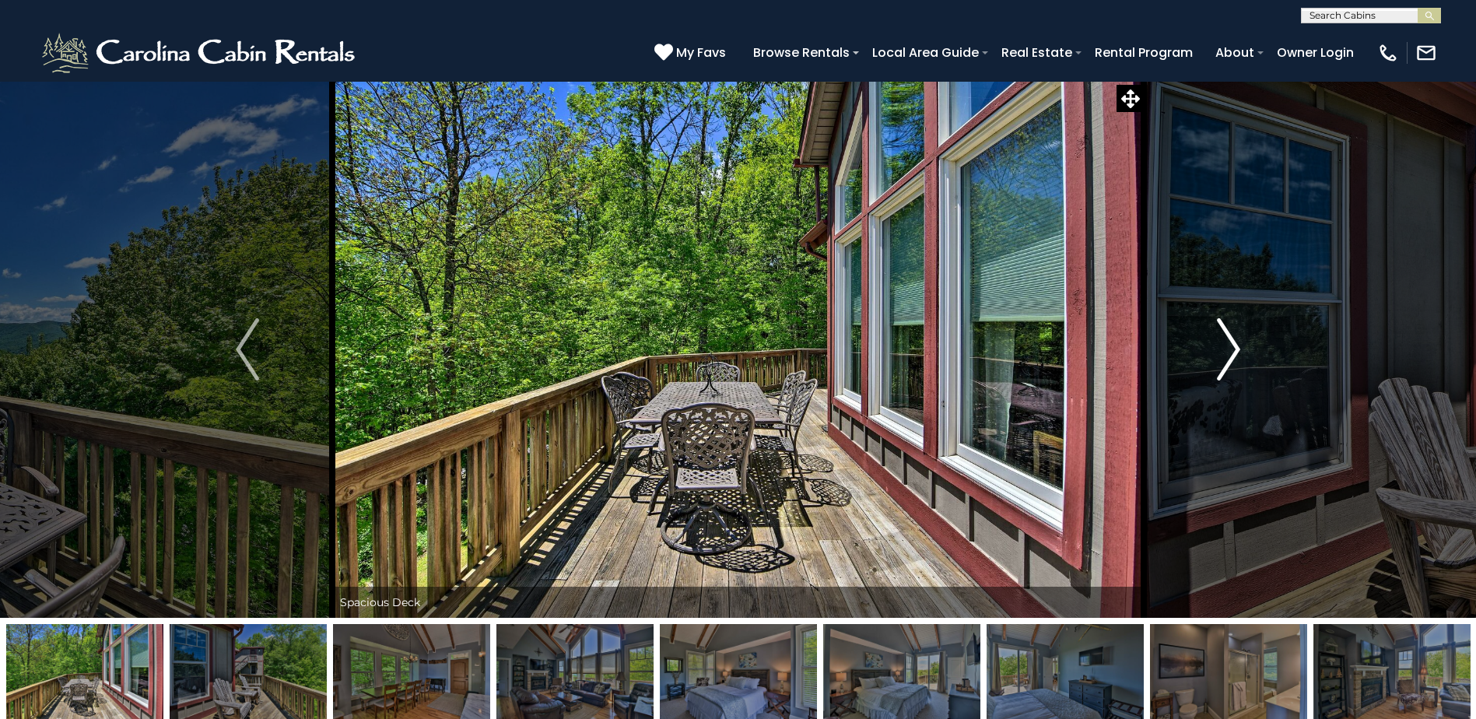
click at [1226, 353] on img "Next" at bounding box center [1228, 349] width 23 height 62
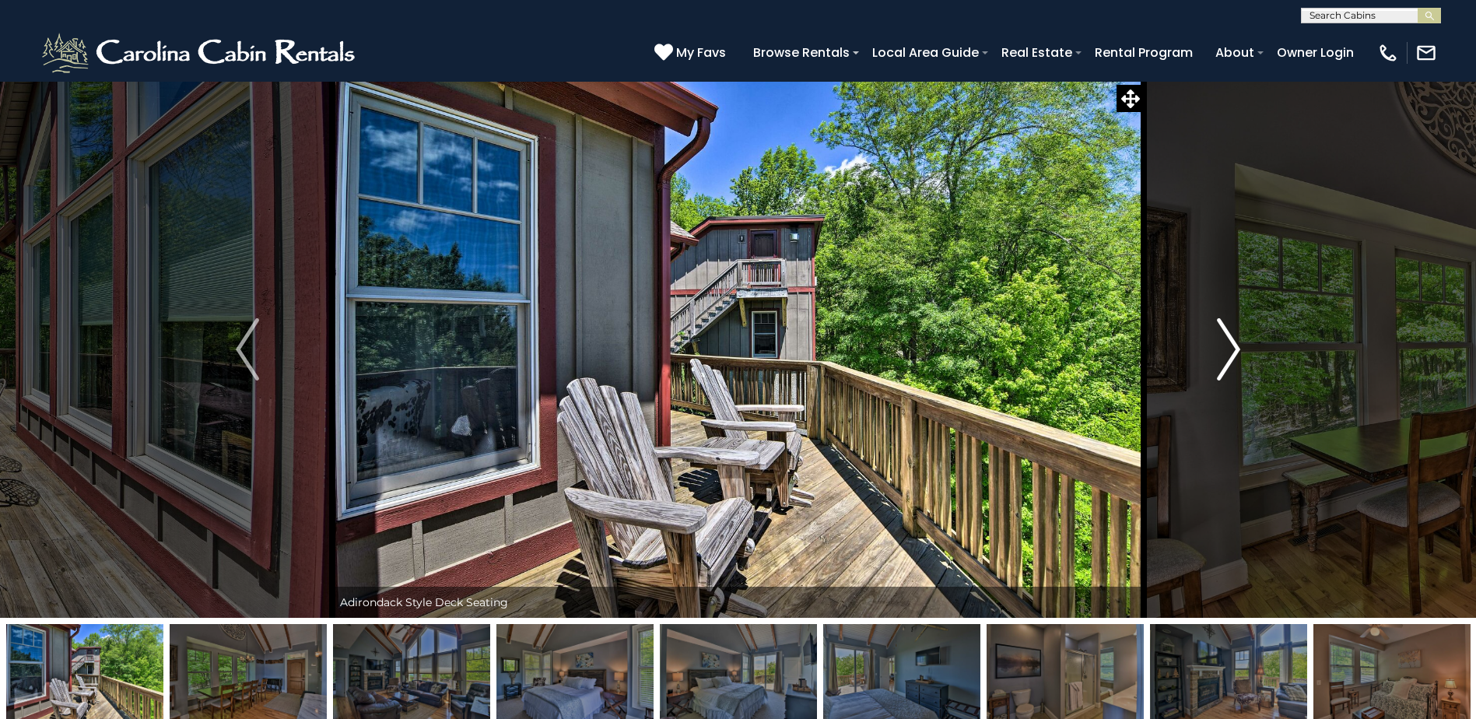
click at [1226, 353] on img "Next" at bounding box center [1228, 349] width 23 height 62
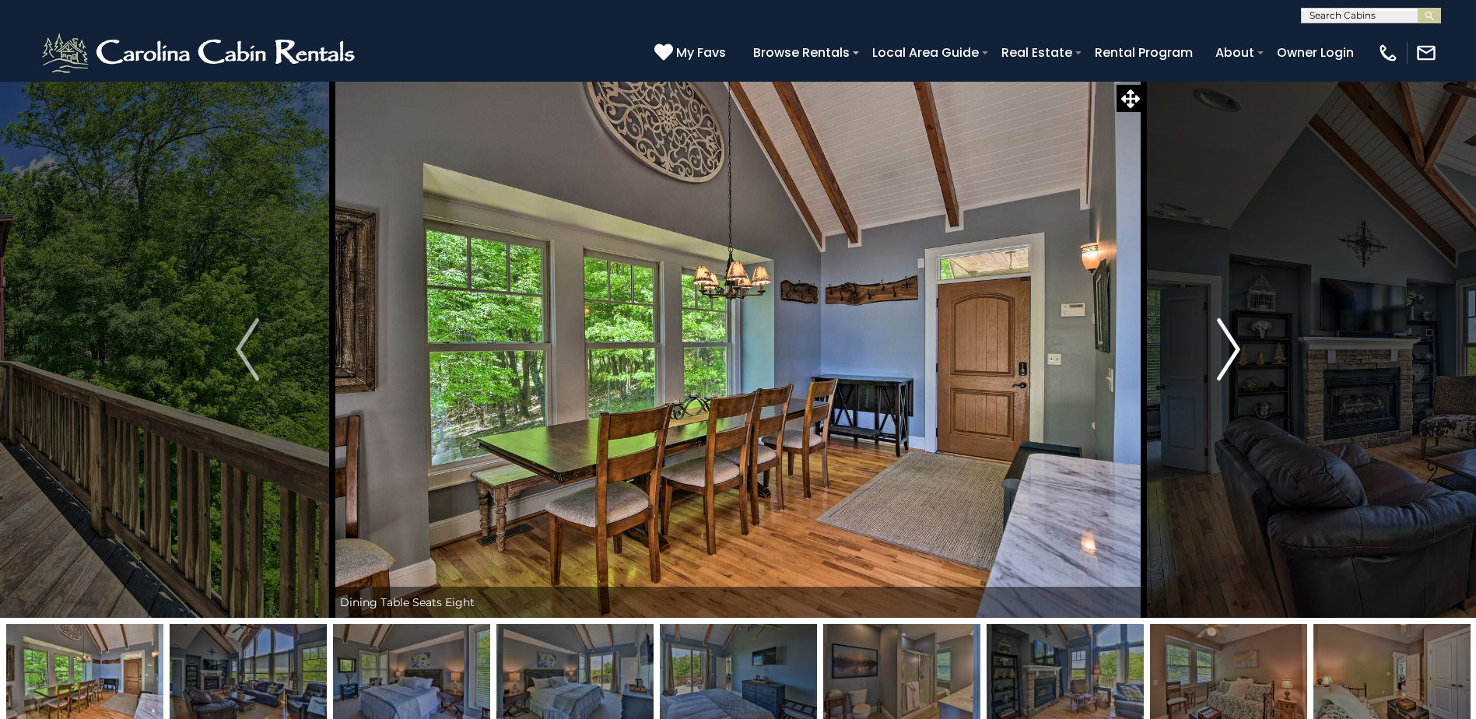
click at [1226, 353] on img "Next" at bounding box center [1228, 349] width 23 height 62
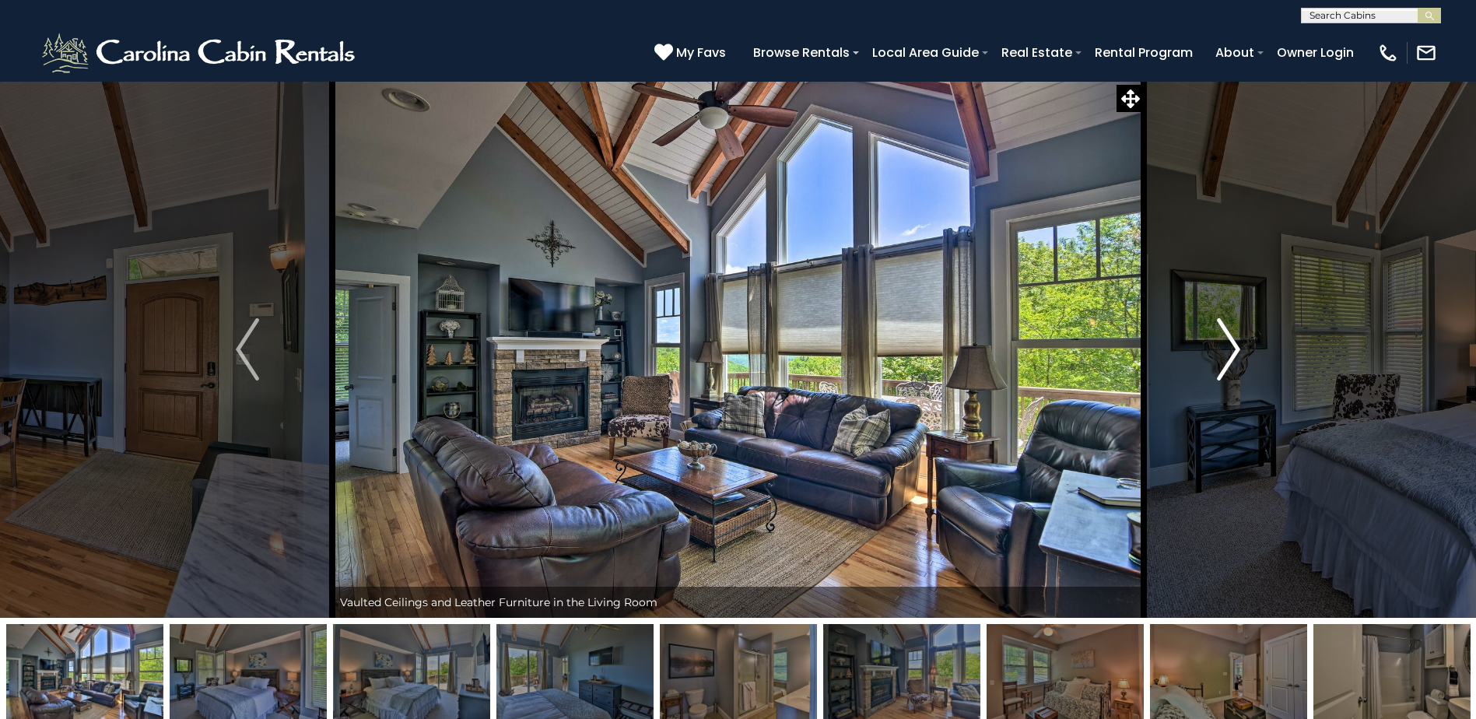
click at [1226, 353] on img "Next" at bounding box center [1228, 349] width 23 height 62
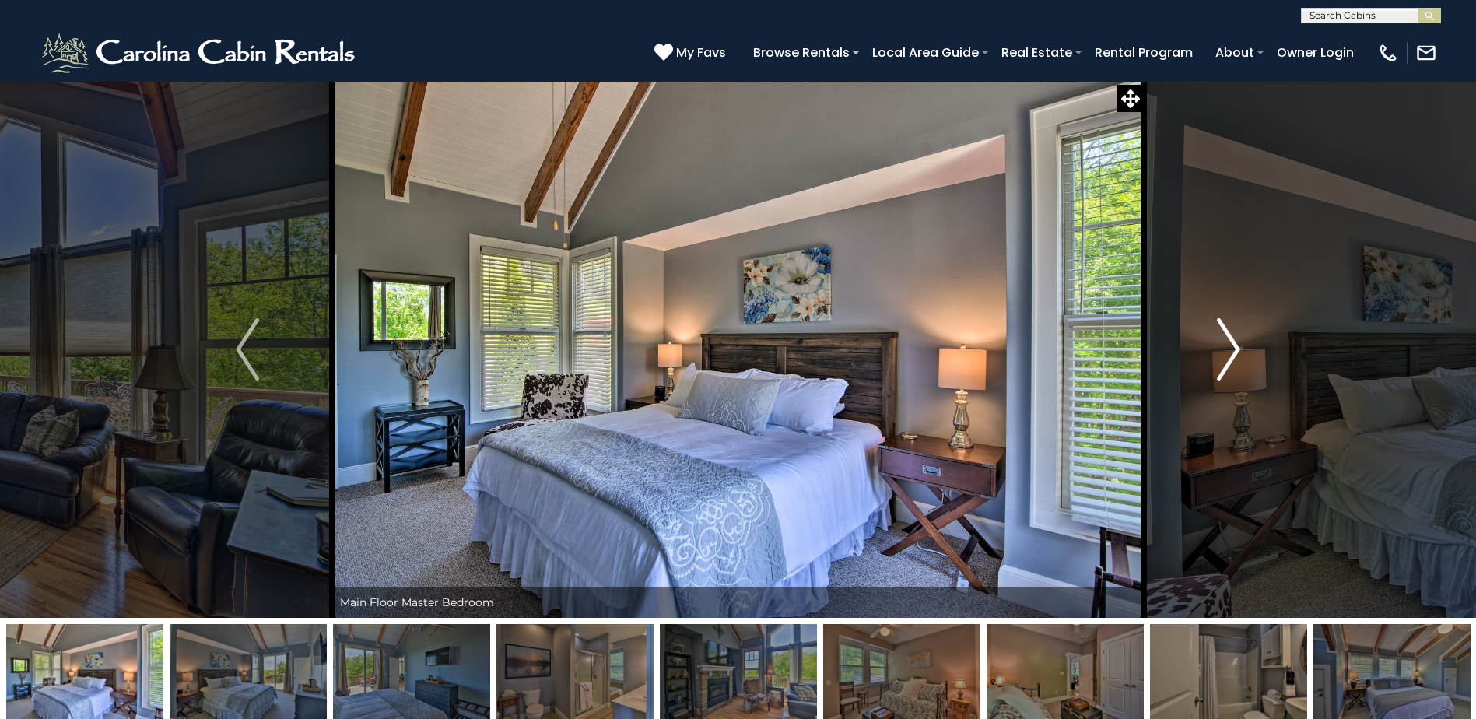
click at [1226, 353] on img "Next" at bounding box center [1228, 349] width 23 height 62
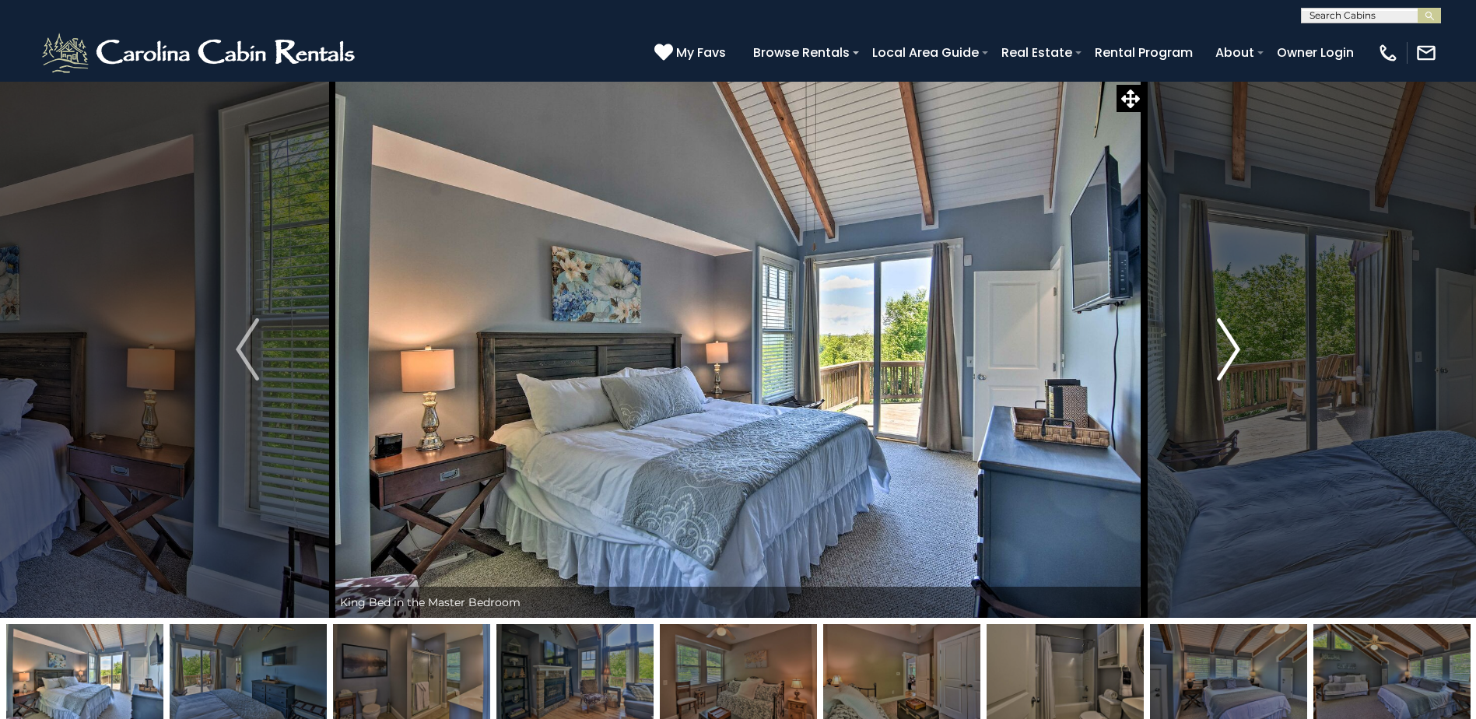
click at [1226, 353] on img "Next" at bounding box center [1228, 349] width 23 height 62
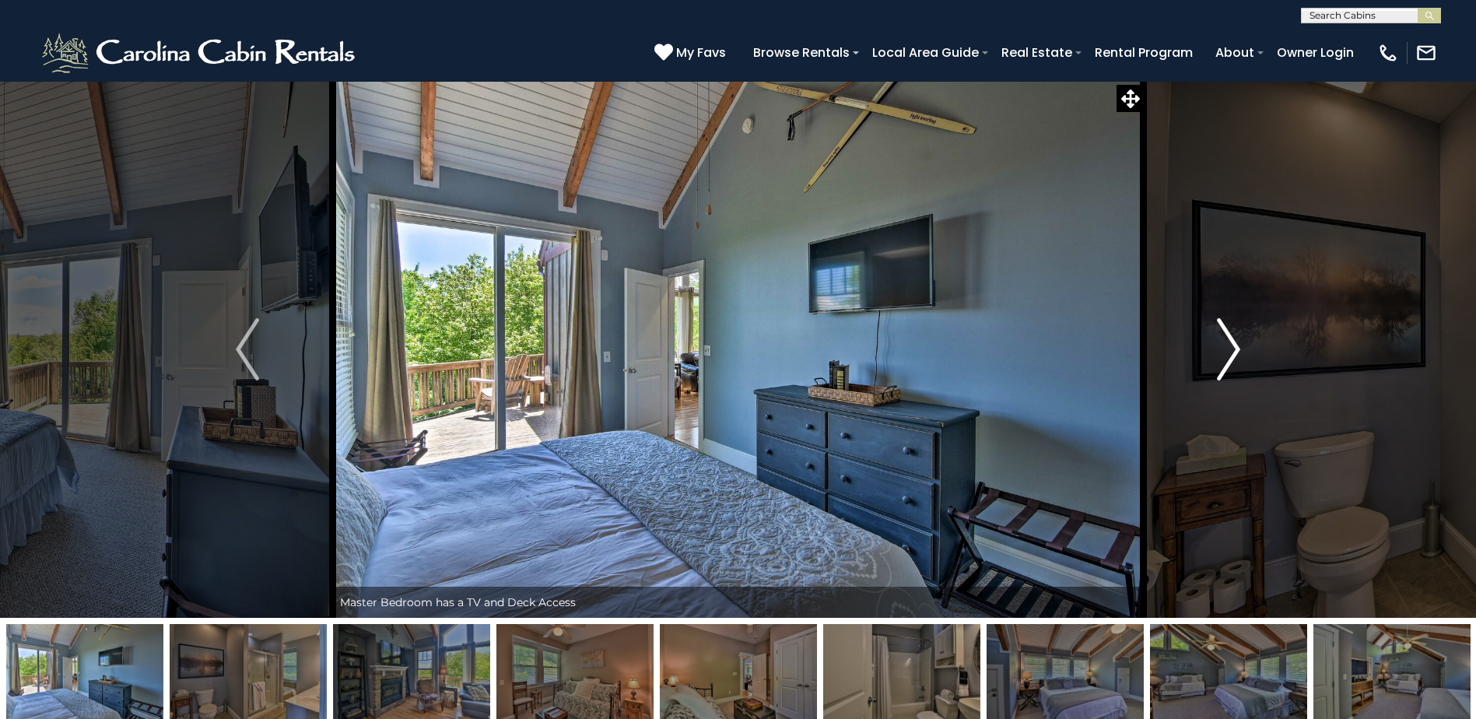
click at [1226, 353] on img "Next" at bounding box center [1228, 349] width 23 height 62
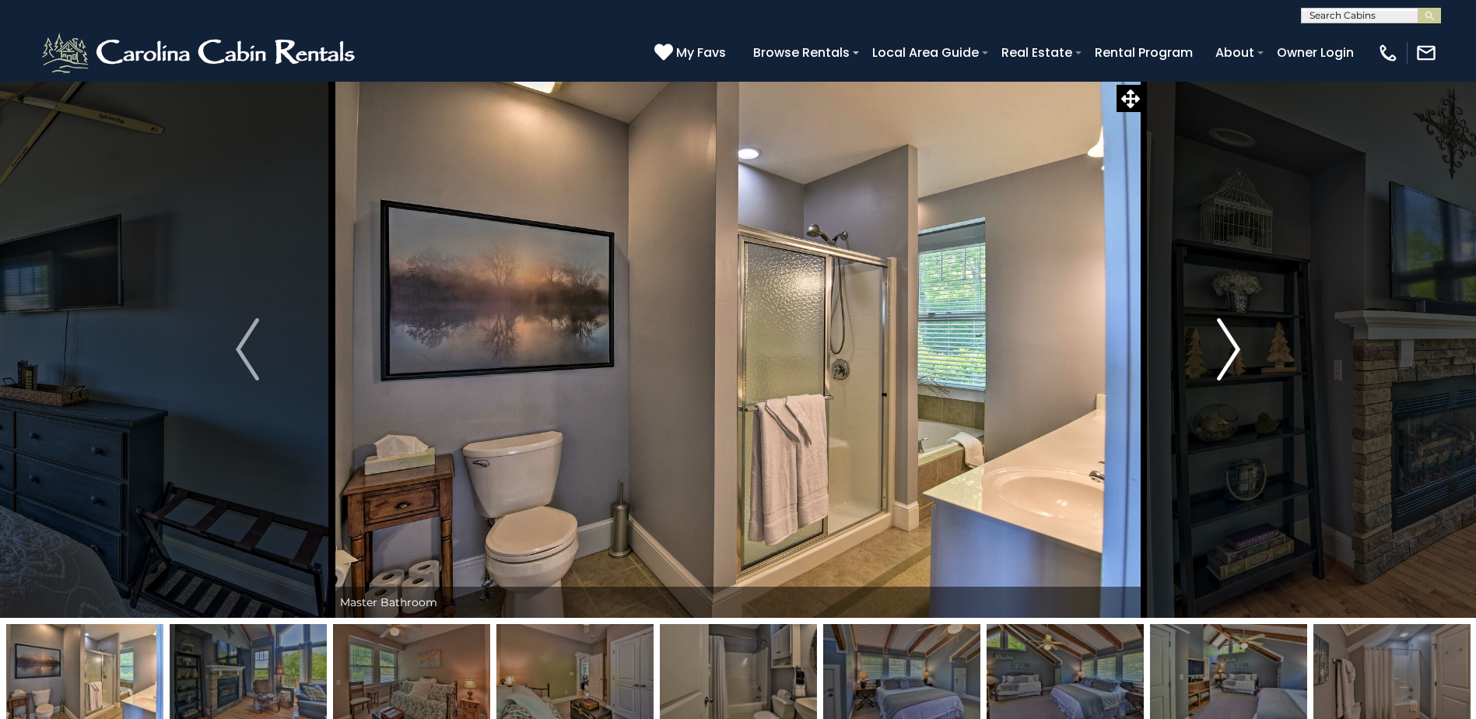
click at [1226, 353] on img "Next" at bounding box center [1228, 349] width 23 height 62
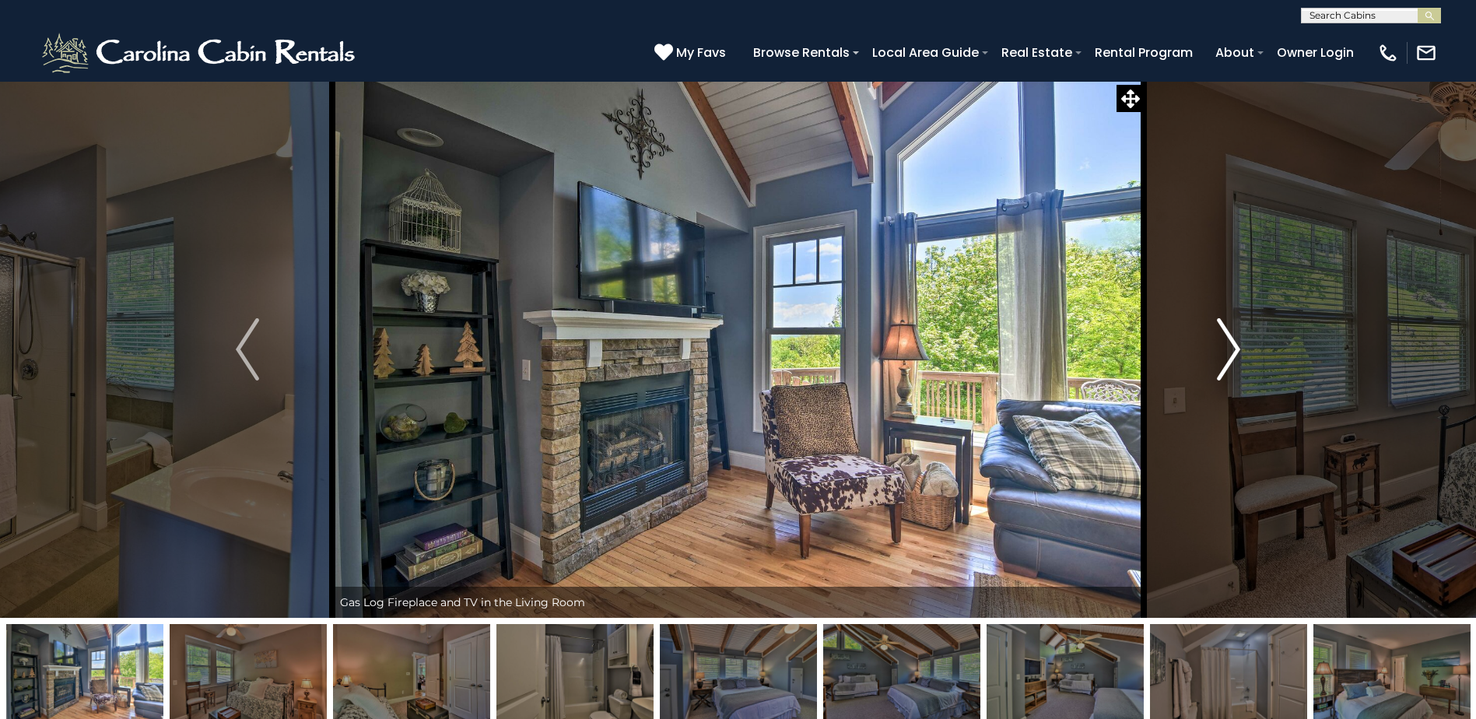
click at [1226, 353] on img "Next" at bounding box center [1228, 349] width 23 height 62
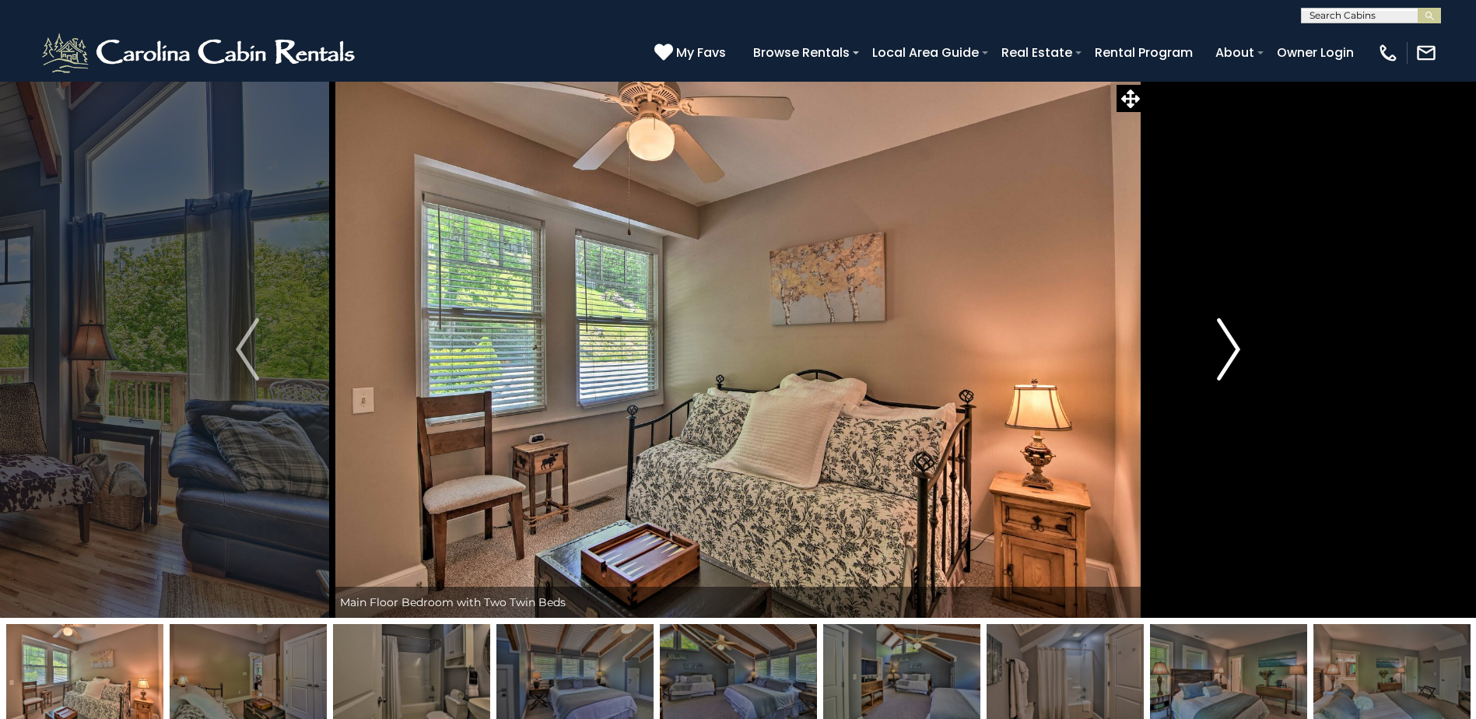
click at [1226, 353] on img "Next" at bounding box center [1228, 349] width 23 height 62
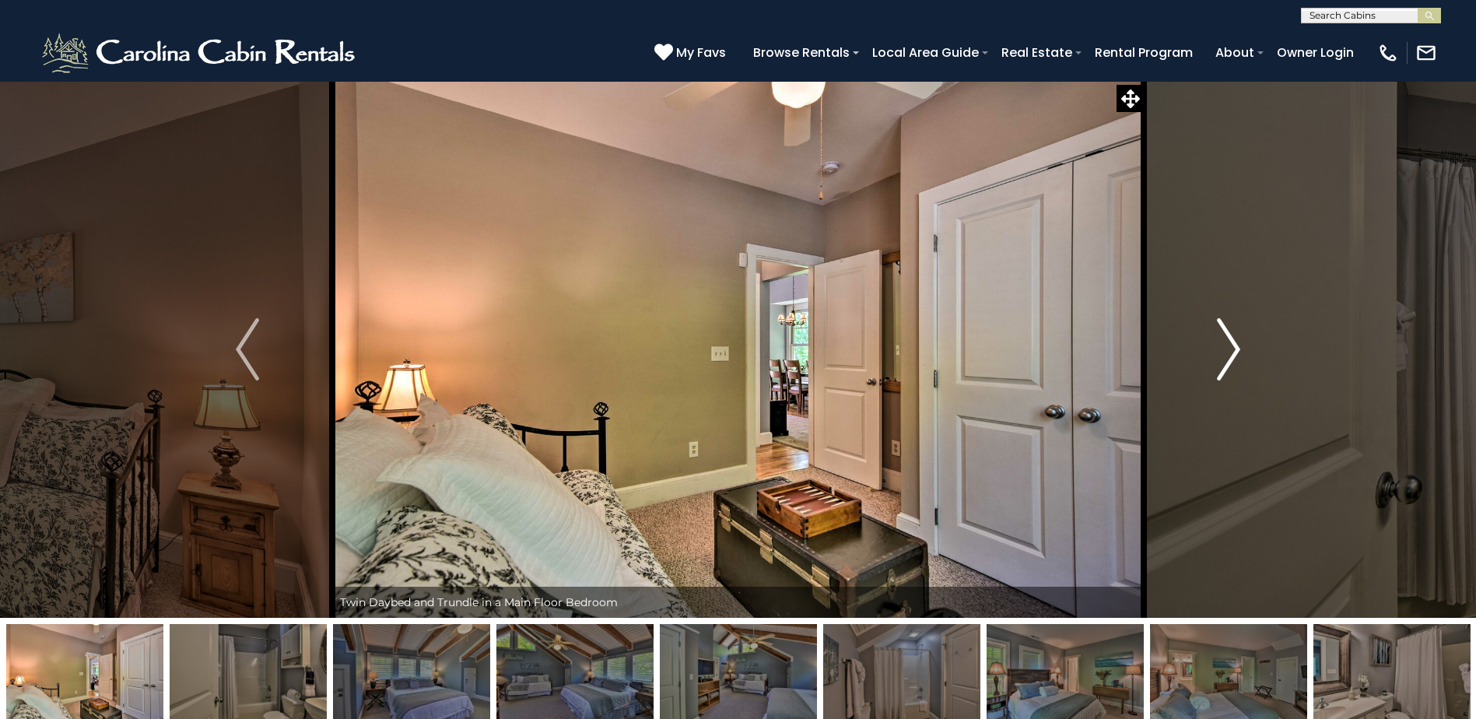
click at [1226, 353] on img "Next" at bounding box center [1228, 349] width 23 height 62
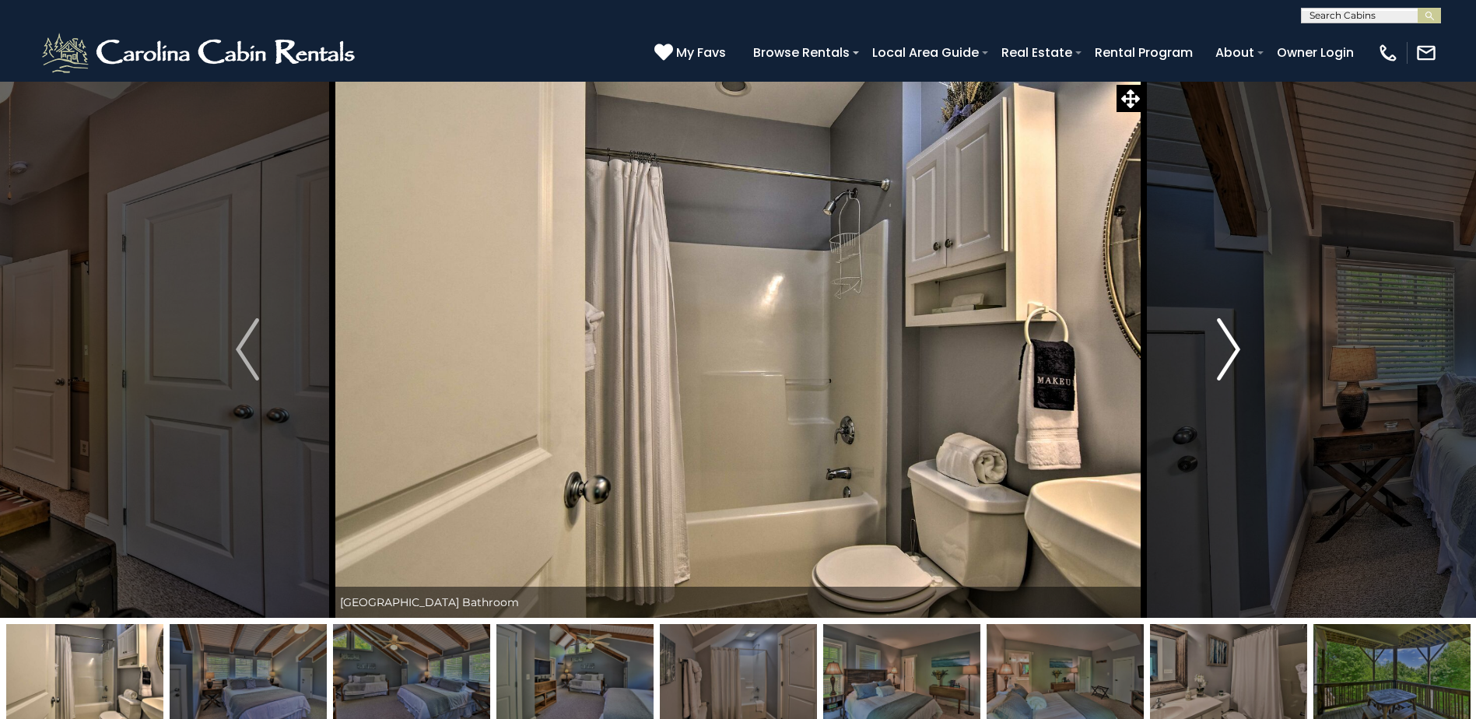
click at [1226, 353] on img "Next" at bounding box center [1228, 349] width 23 height 62
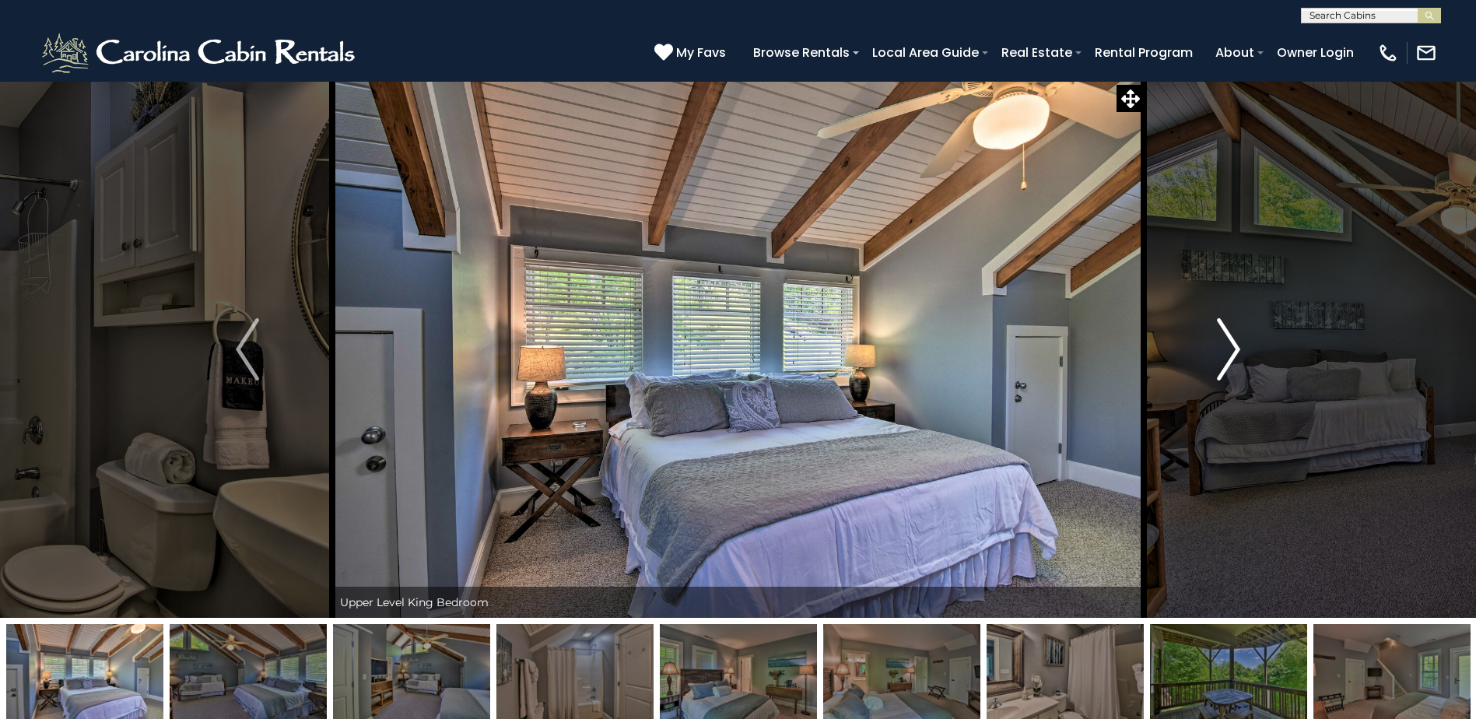
click at [1226, 353] on img "Next" at bounding box center [1228, 349] width 23 height 62
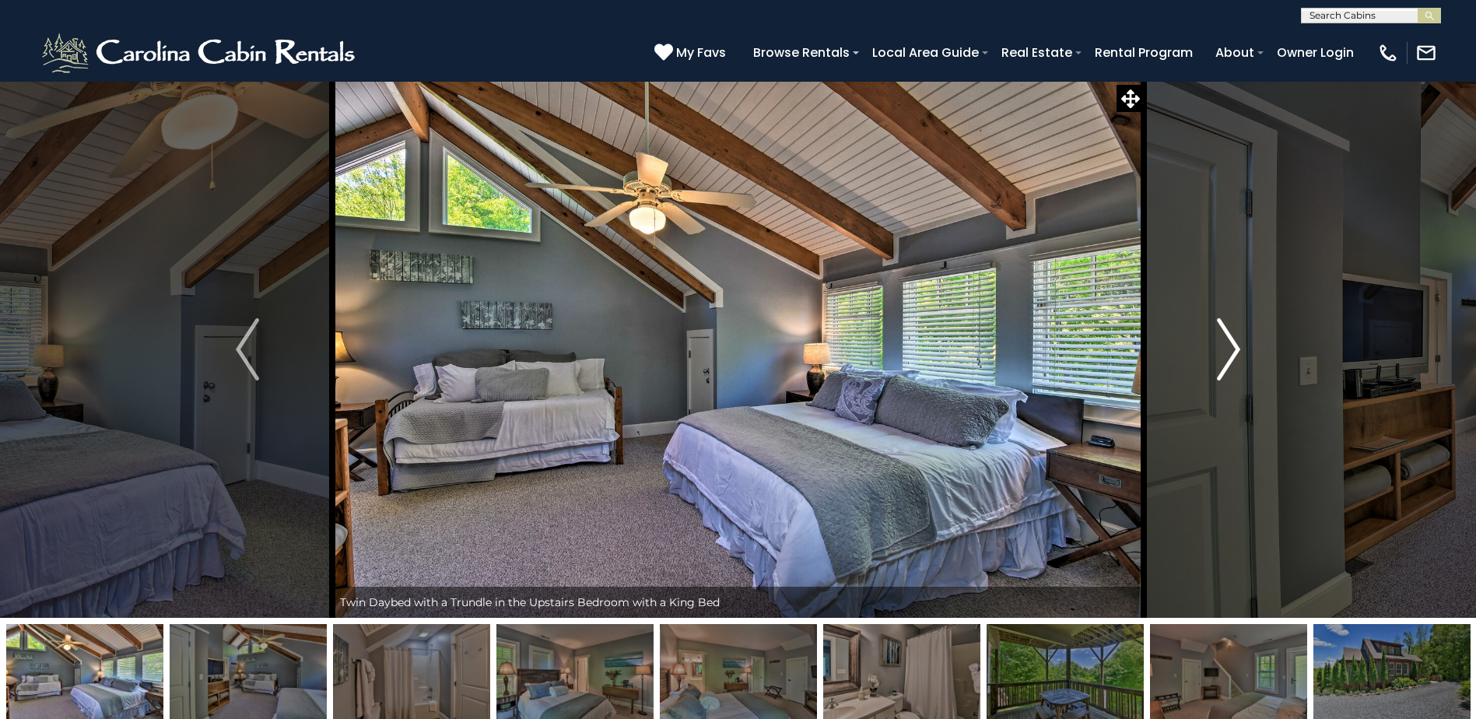
click at [1226, 353] on img "Next" at bounding box center [1228, 349] width 23 height 62
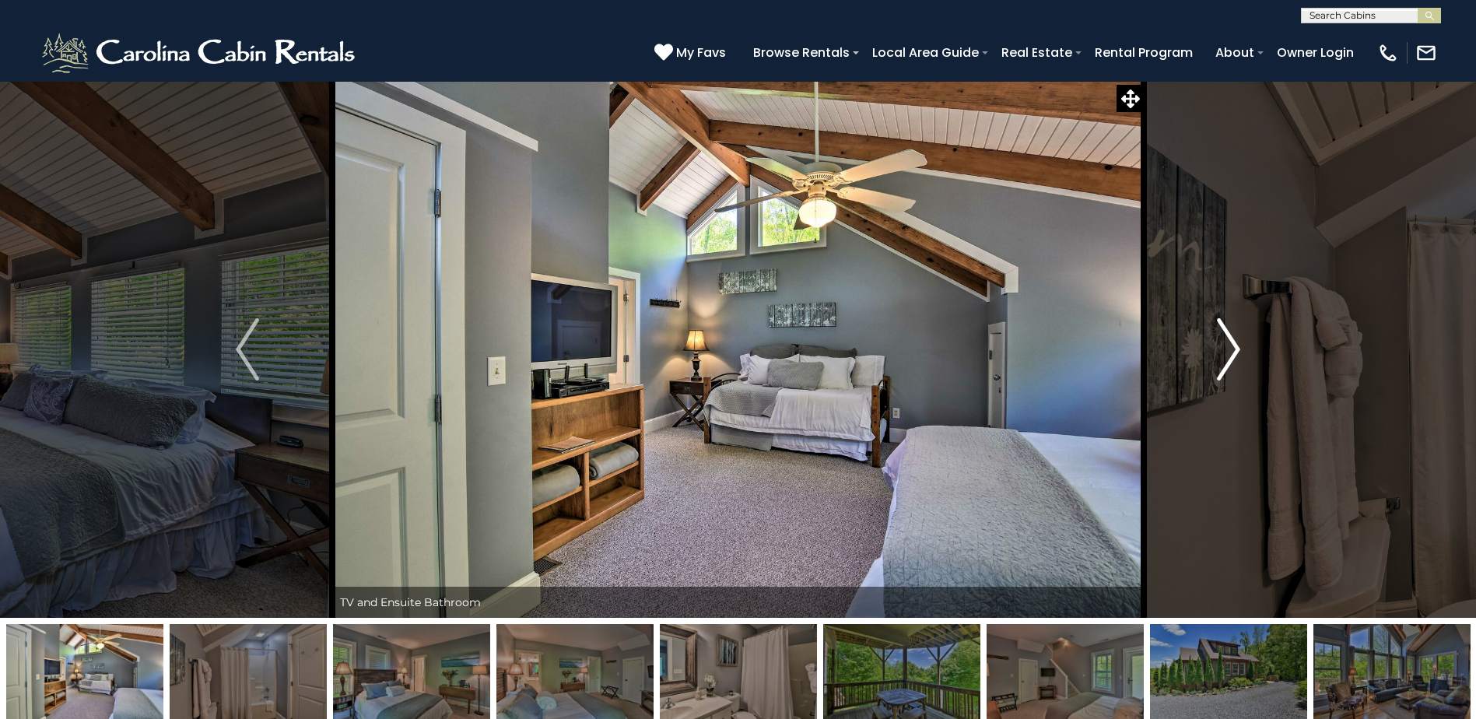
click at [1226, 353] on img "Next" at bounding box center [1228, 349] width 23 height 62
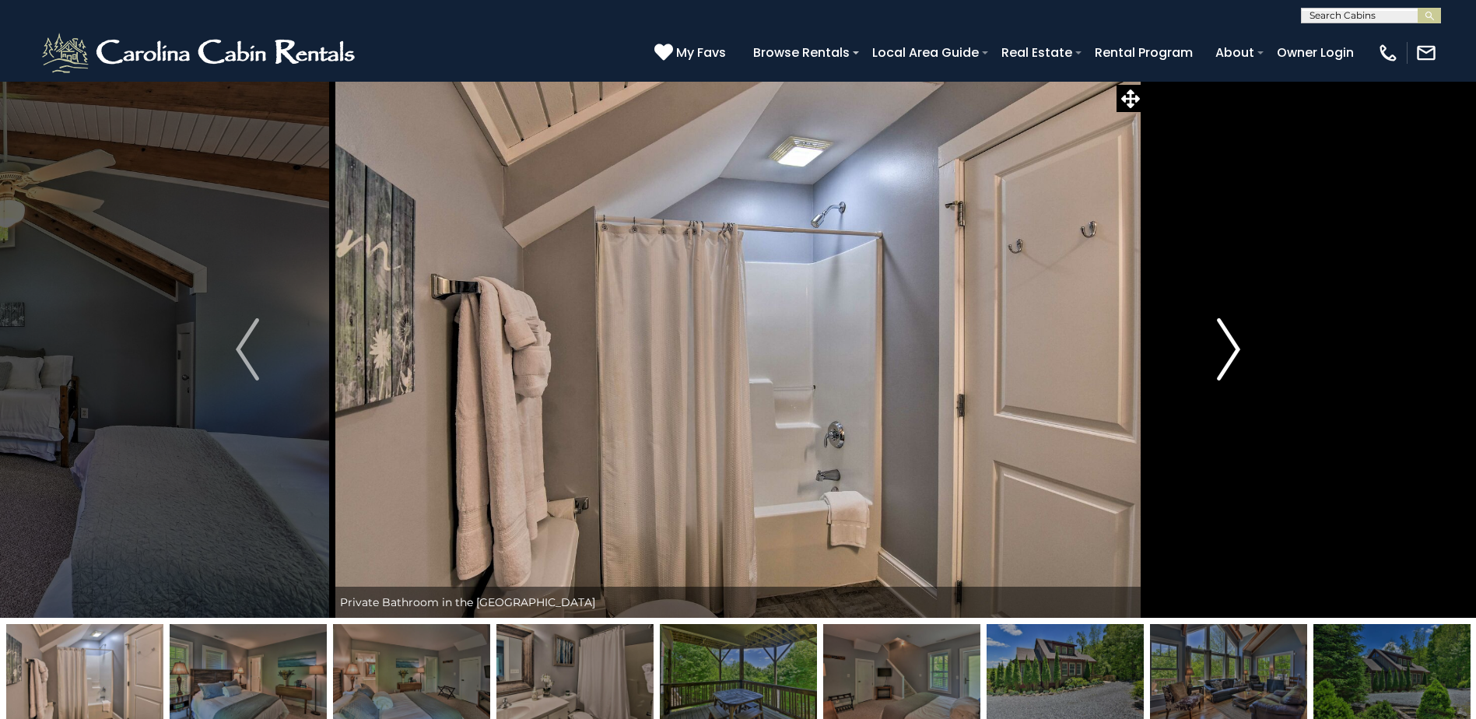
click at [1226, 353] on img "Next" at bounding box center [1228, 349] width 23 height 62
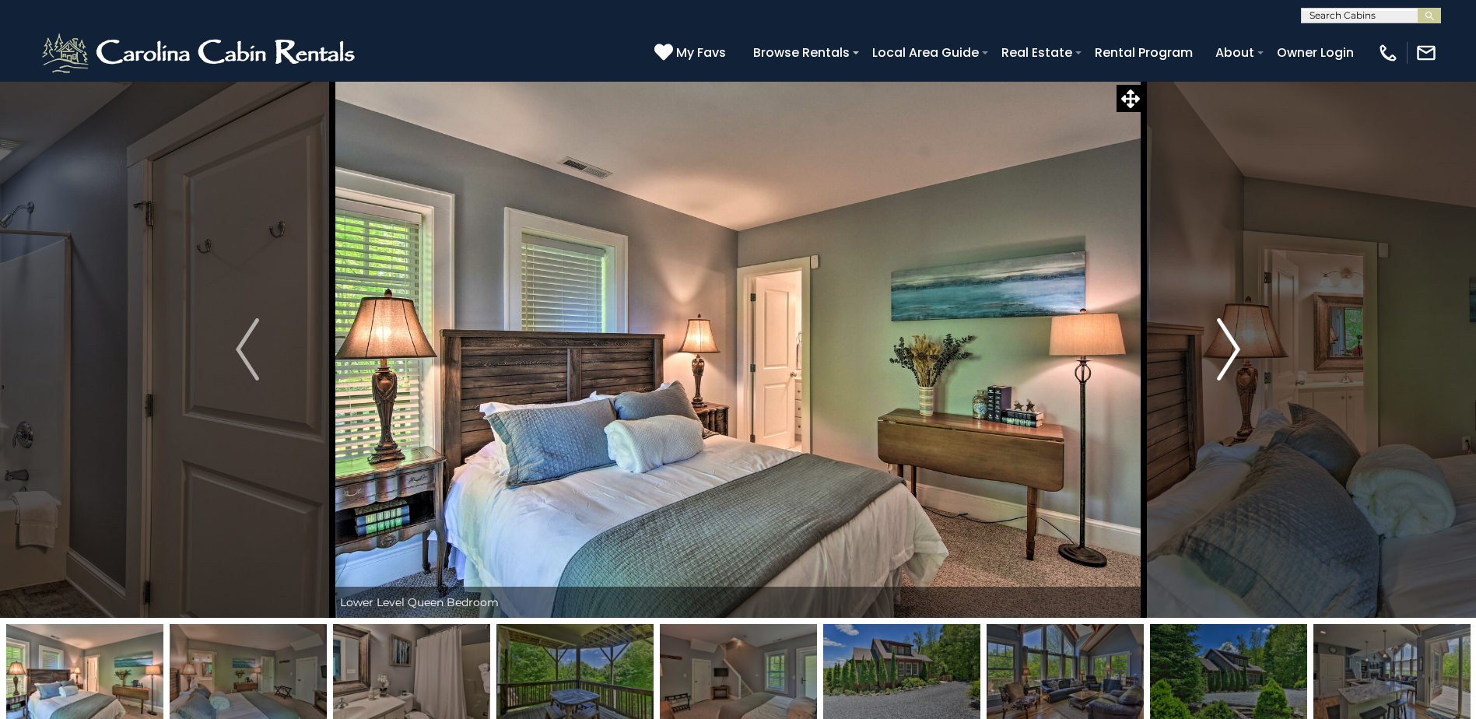
click at [1226, 353] on img "Next" at bounding box center [1228, 349] width 23 height 62
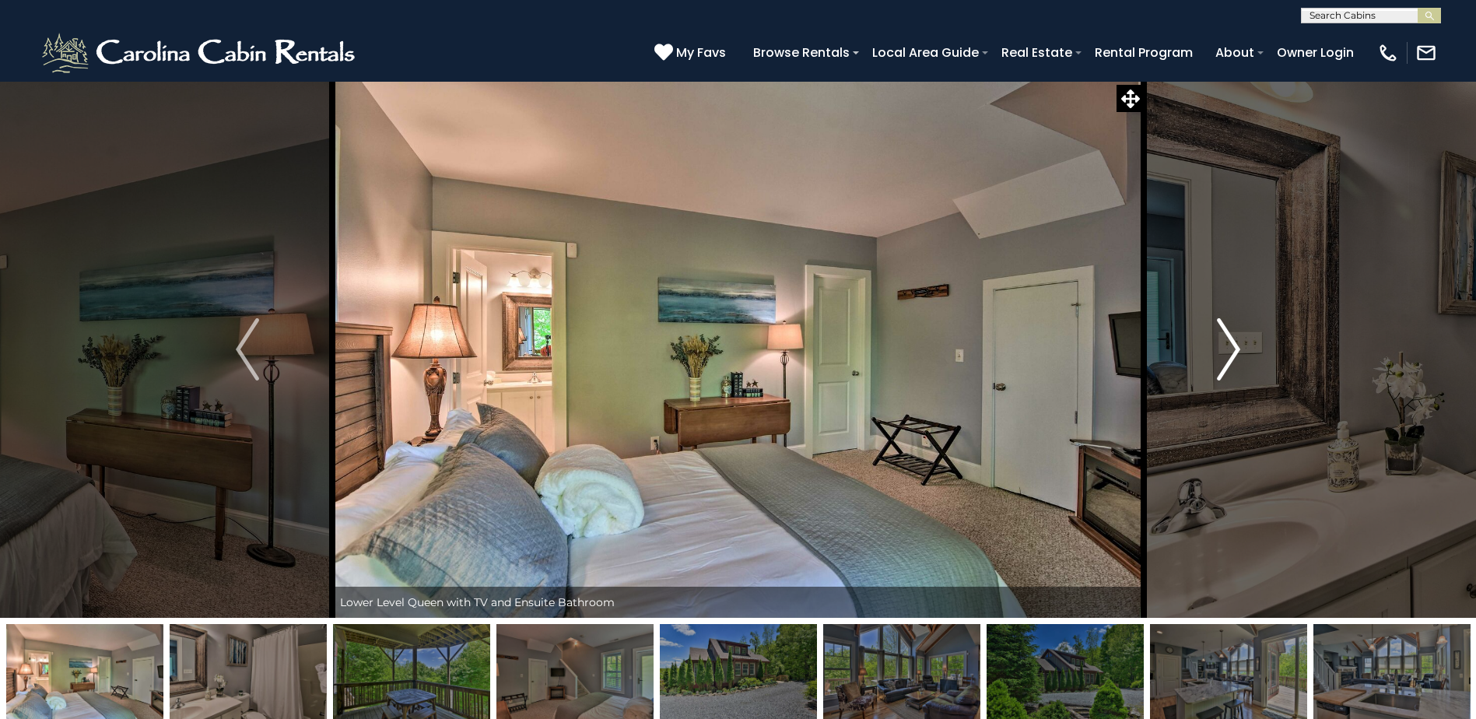
click at [1226, 353] on img "Next" at bounding box center [1228, 349] width 23 height 62
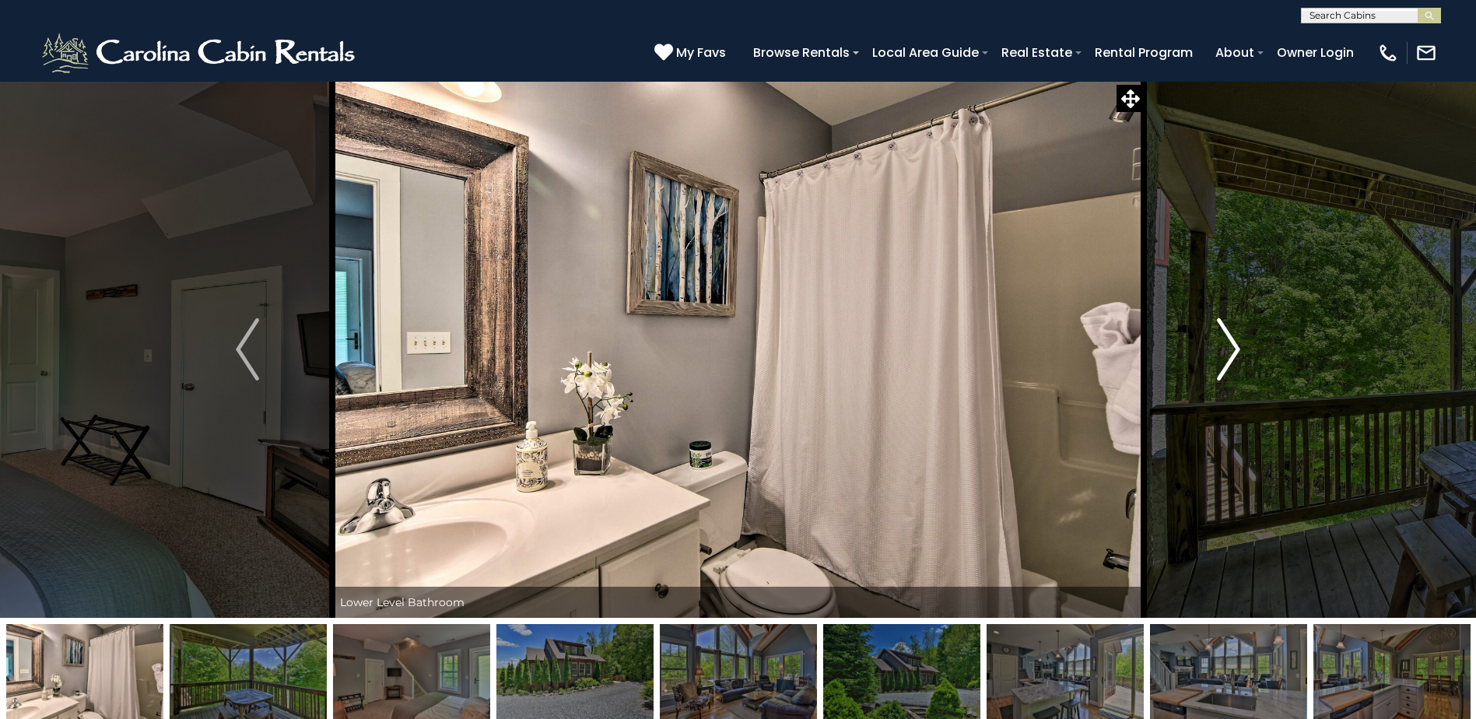
click at [1226, 353] on img "Next" at bounding box center [1228, 349] width 23 height 62
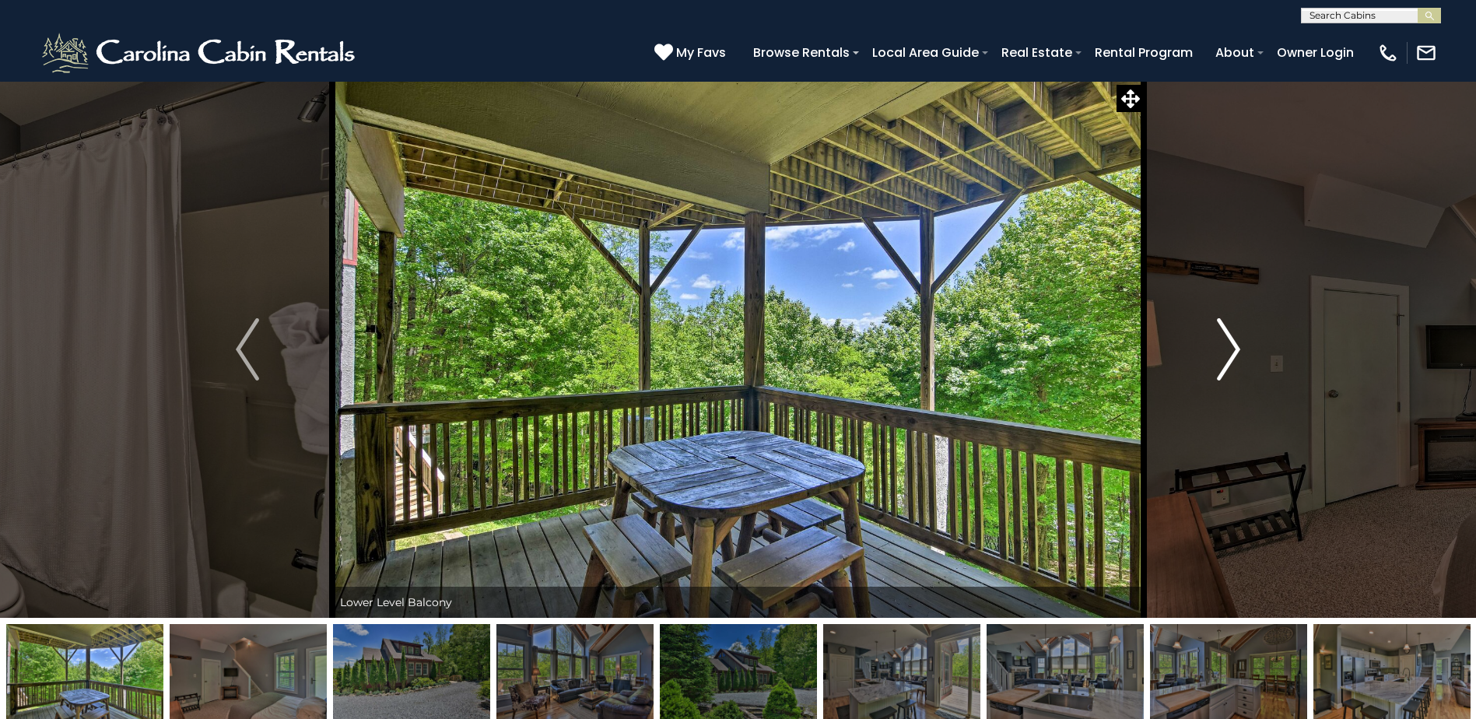
click at [1226, 353] on img "Next" at bounding box center [1228, 349] width 23 height 62
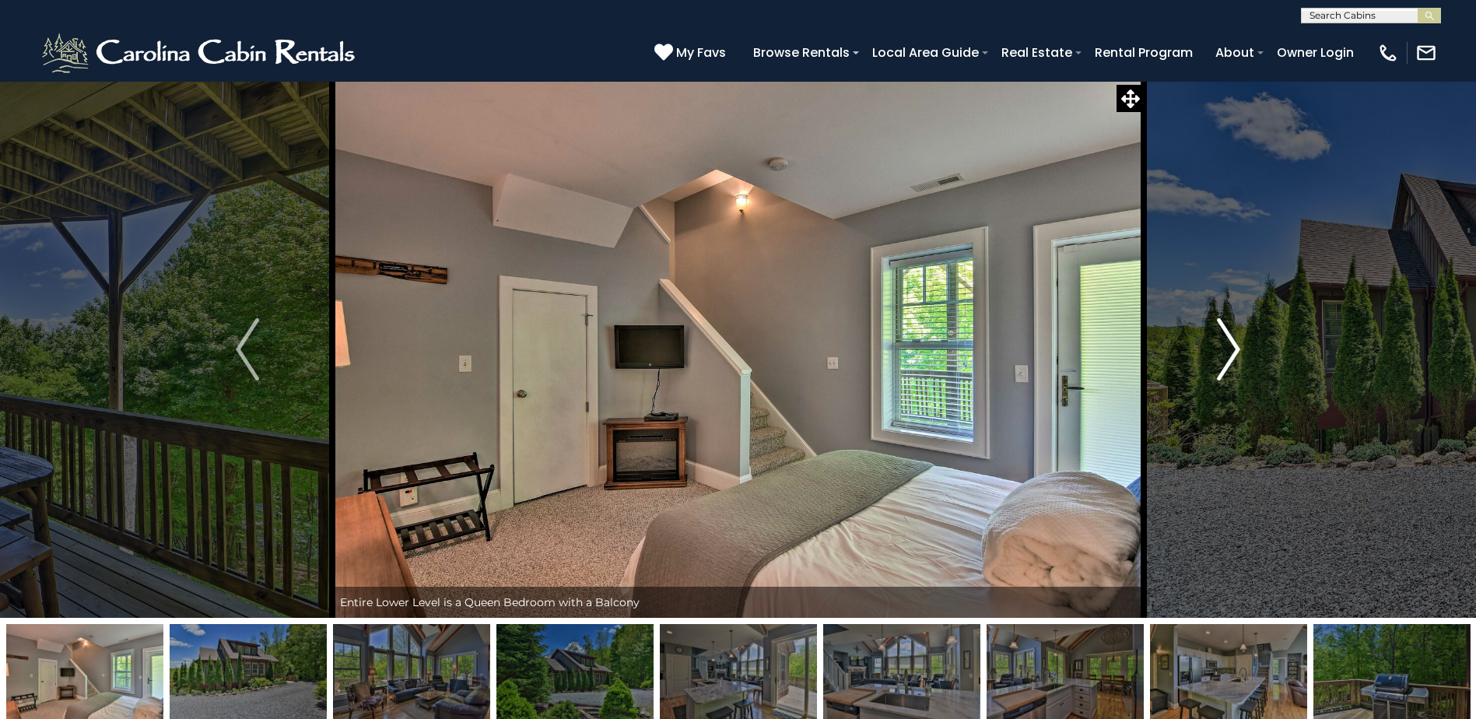
click at [1226, 353] on img "Next" at bounding box center [1228, 349] width 23 height 62
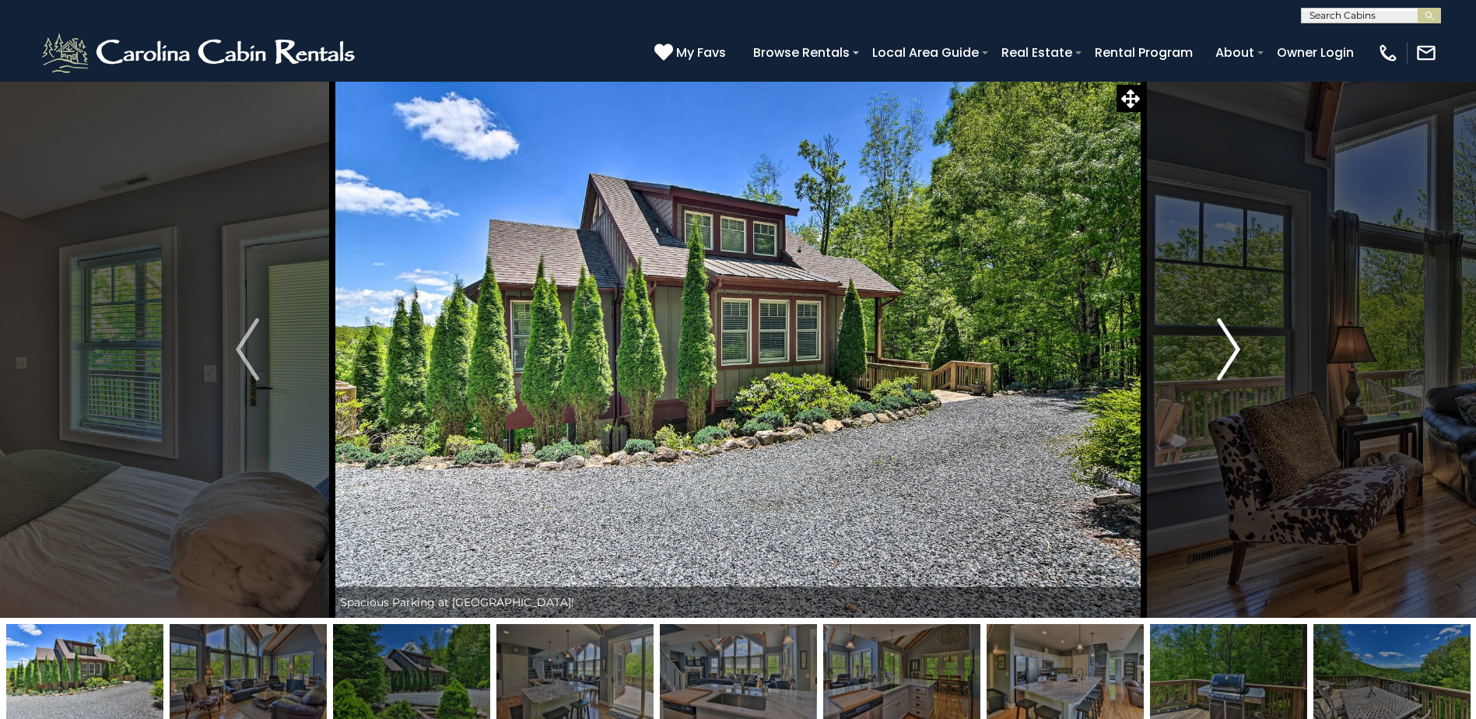
click at [1226, 353] on img "Next" at bounding box center [1228, 349] width 23 height 62
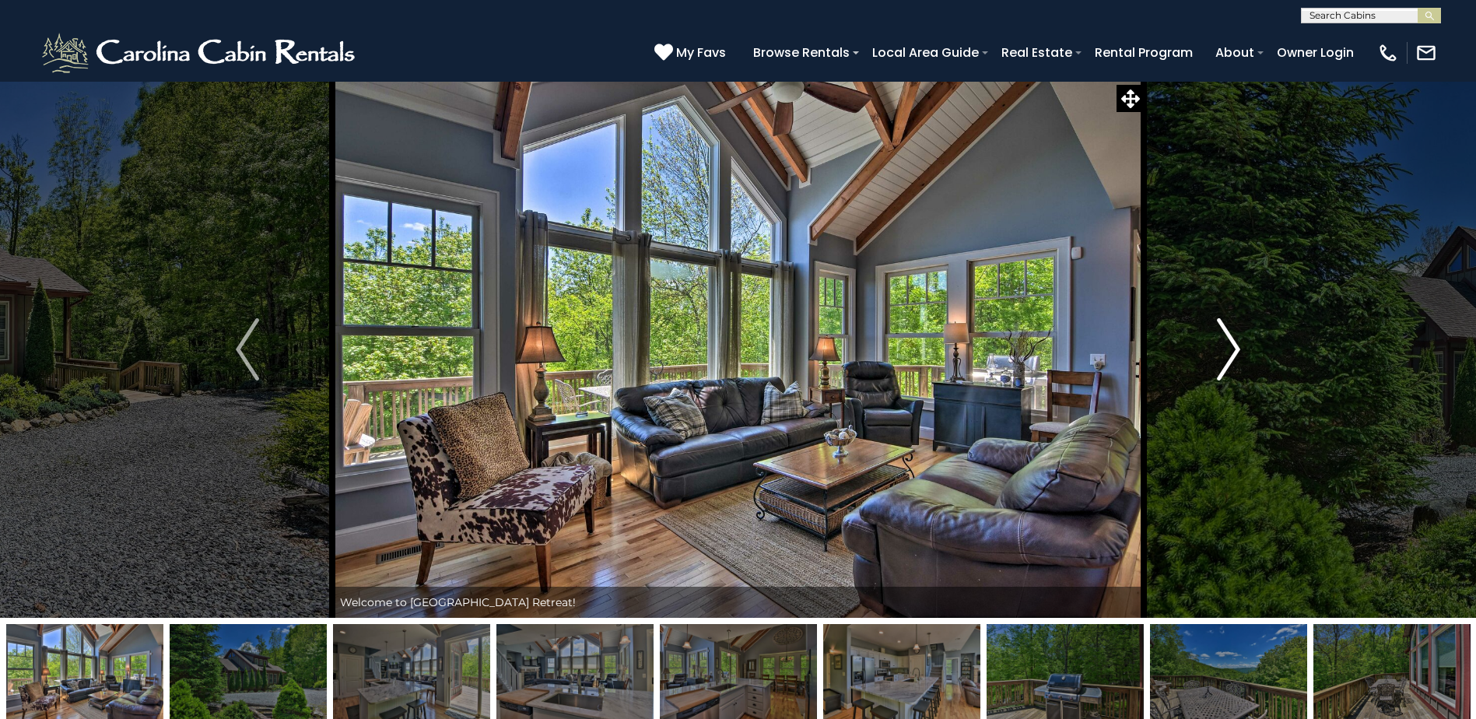
click at [1226, 353] on img "Next" at bounding box center [1228, 349] width 23 height 62
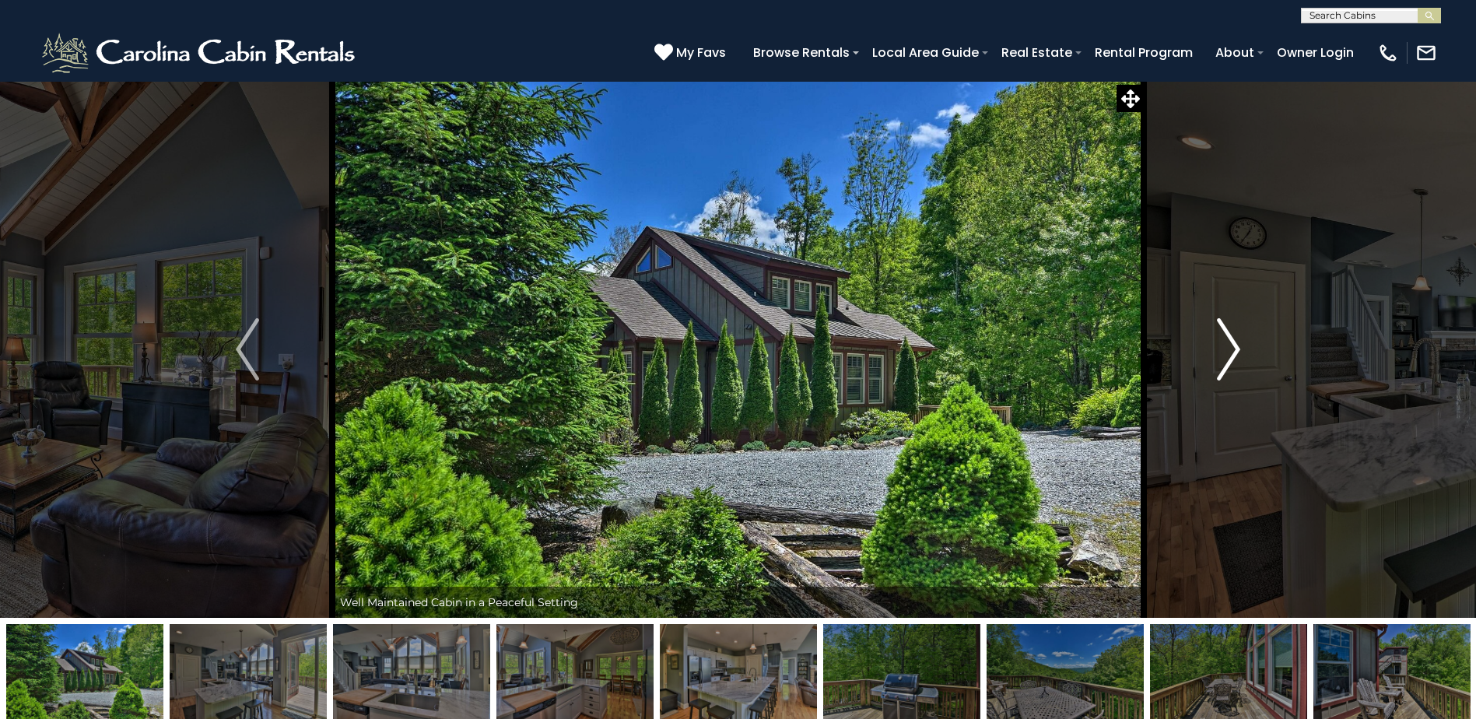
click at [1226, 353] on img "Next" at bounding box center [1228, 349] width 23 height 62
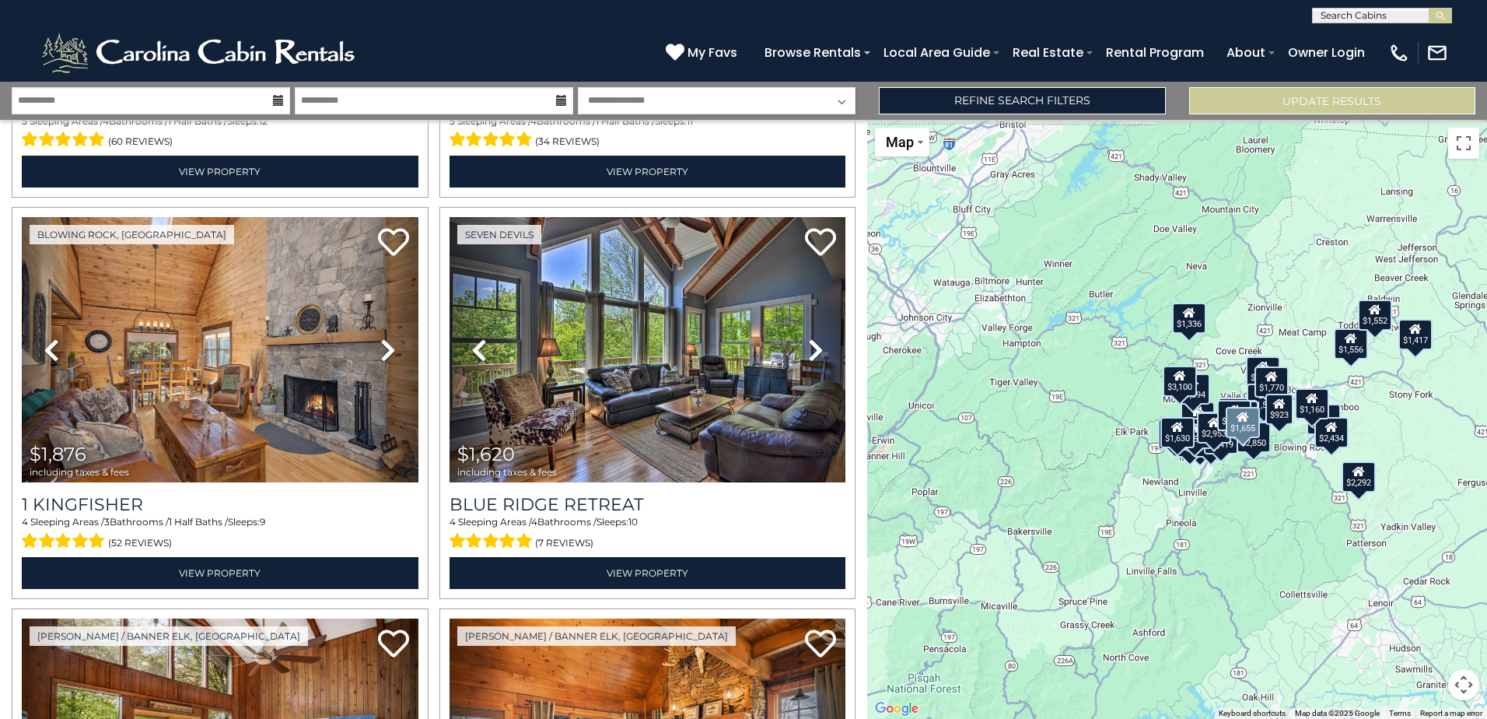
scroll to position [1556, 0]
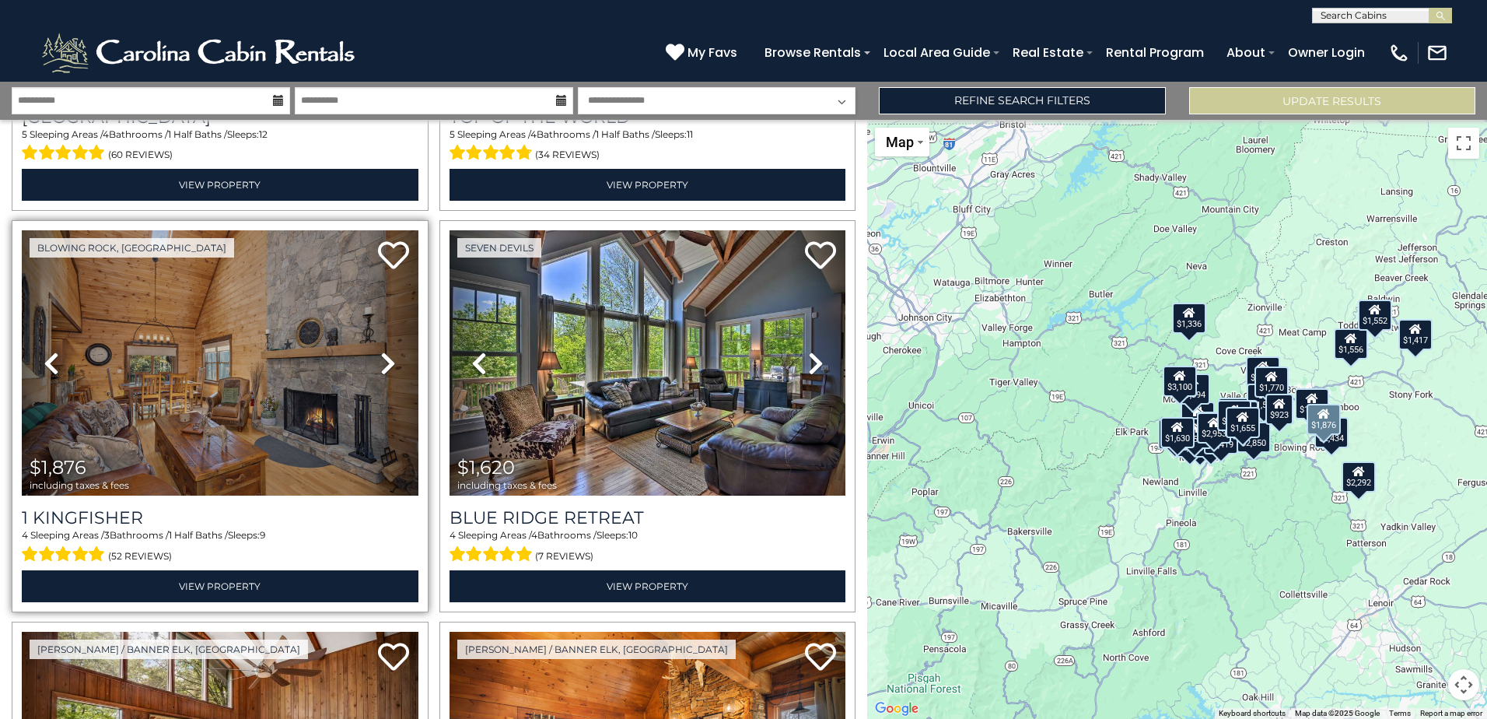
click at [392, 361] on icon at bounding box center [388, 363] width 16 height 25
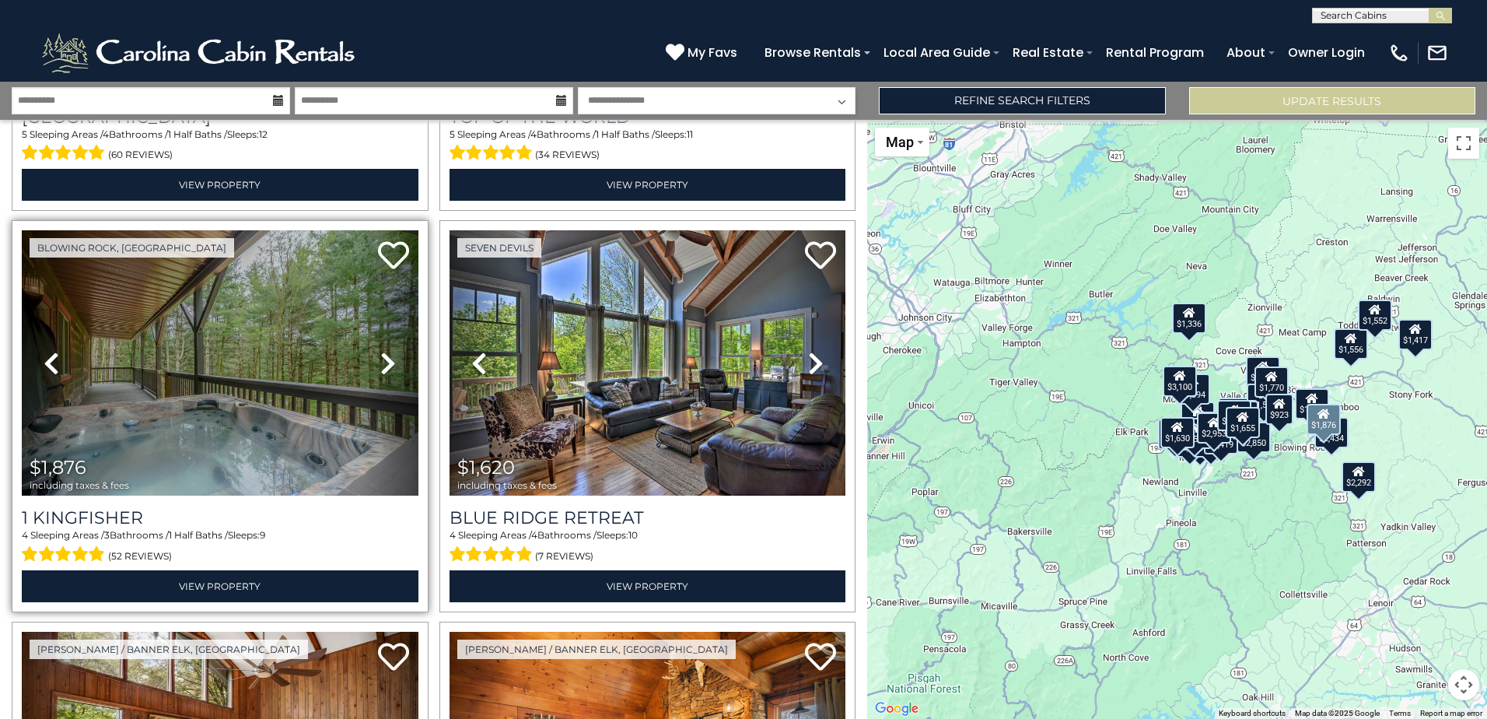
click at [392, 361] on icon at bounding box center [388, 363] width 16 height 25
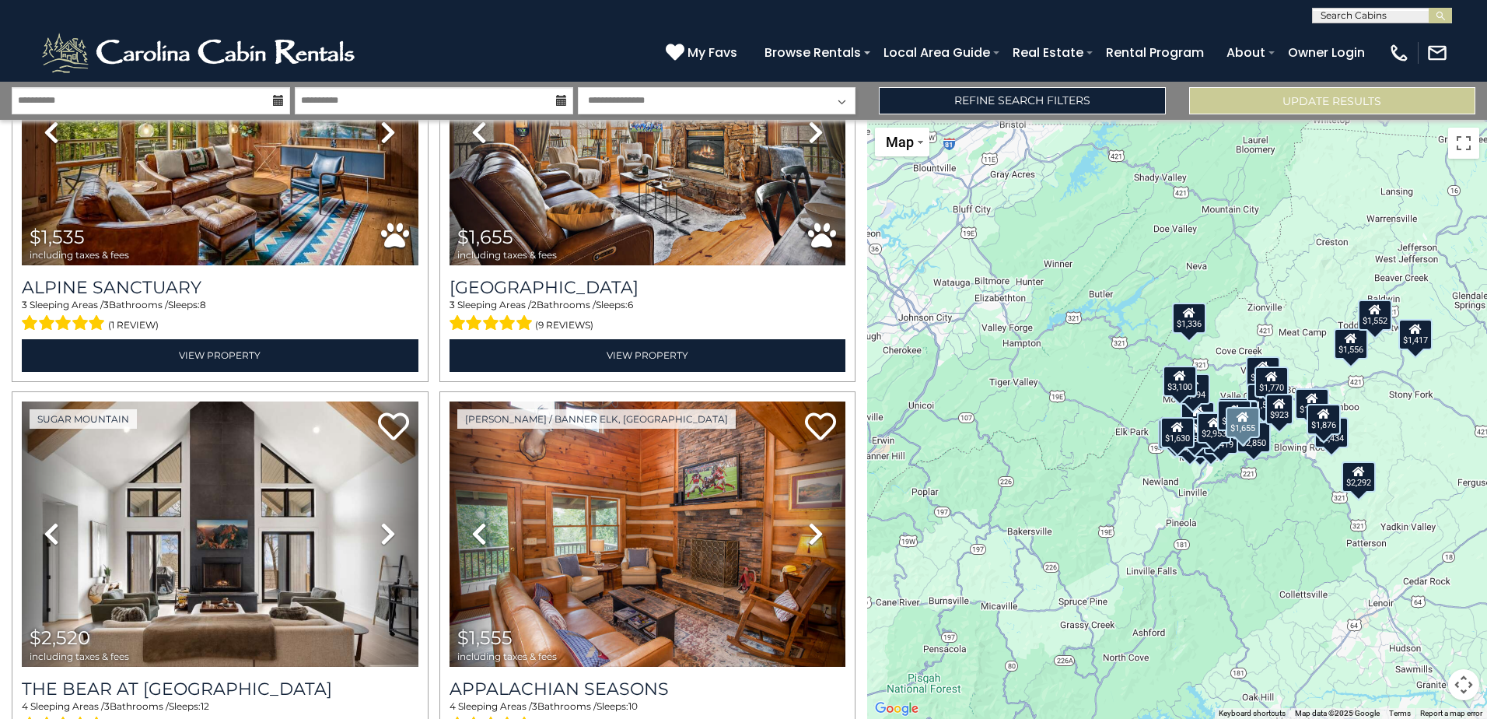
scroll to position [2256, 0]
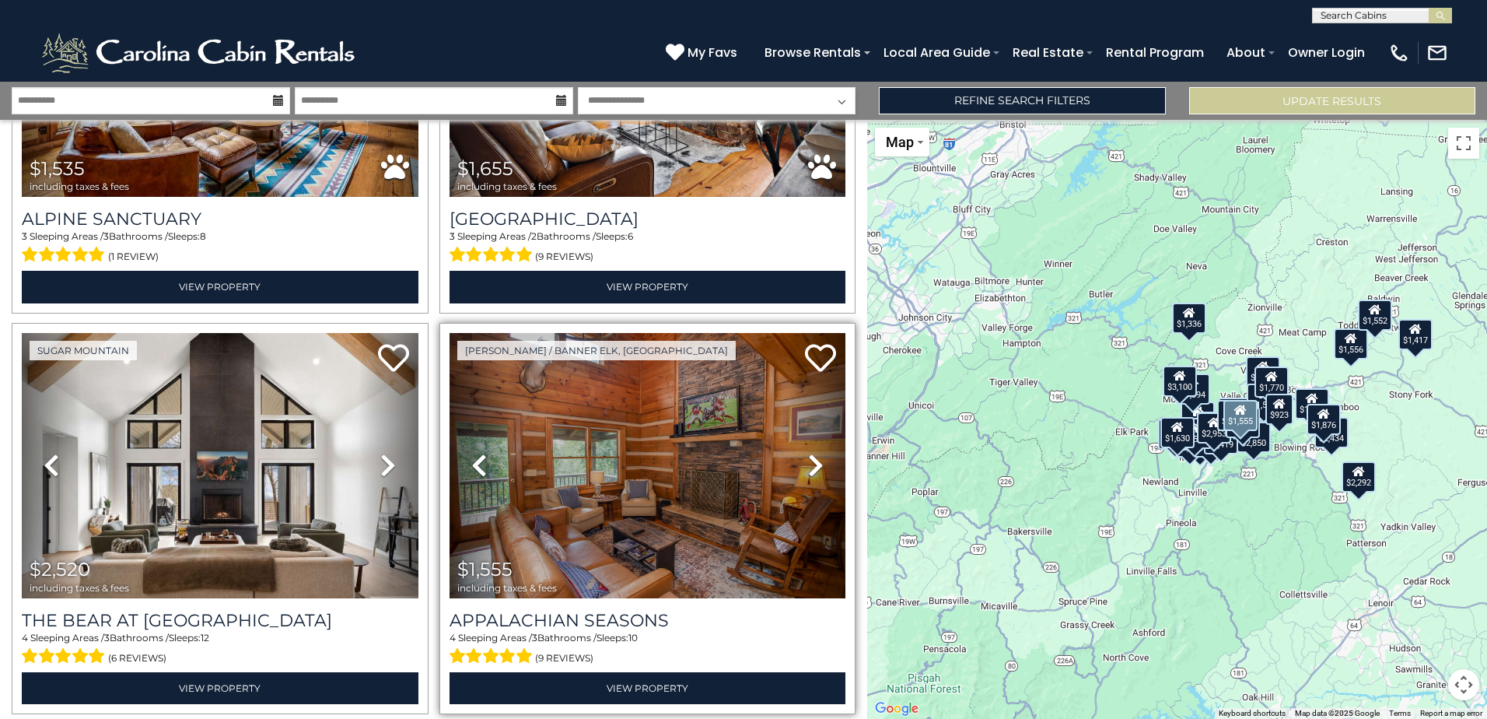
click at [810, 453] on icon at bounding box center [816, 465] width 16 height 25
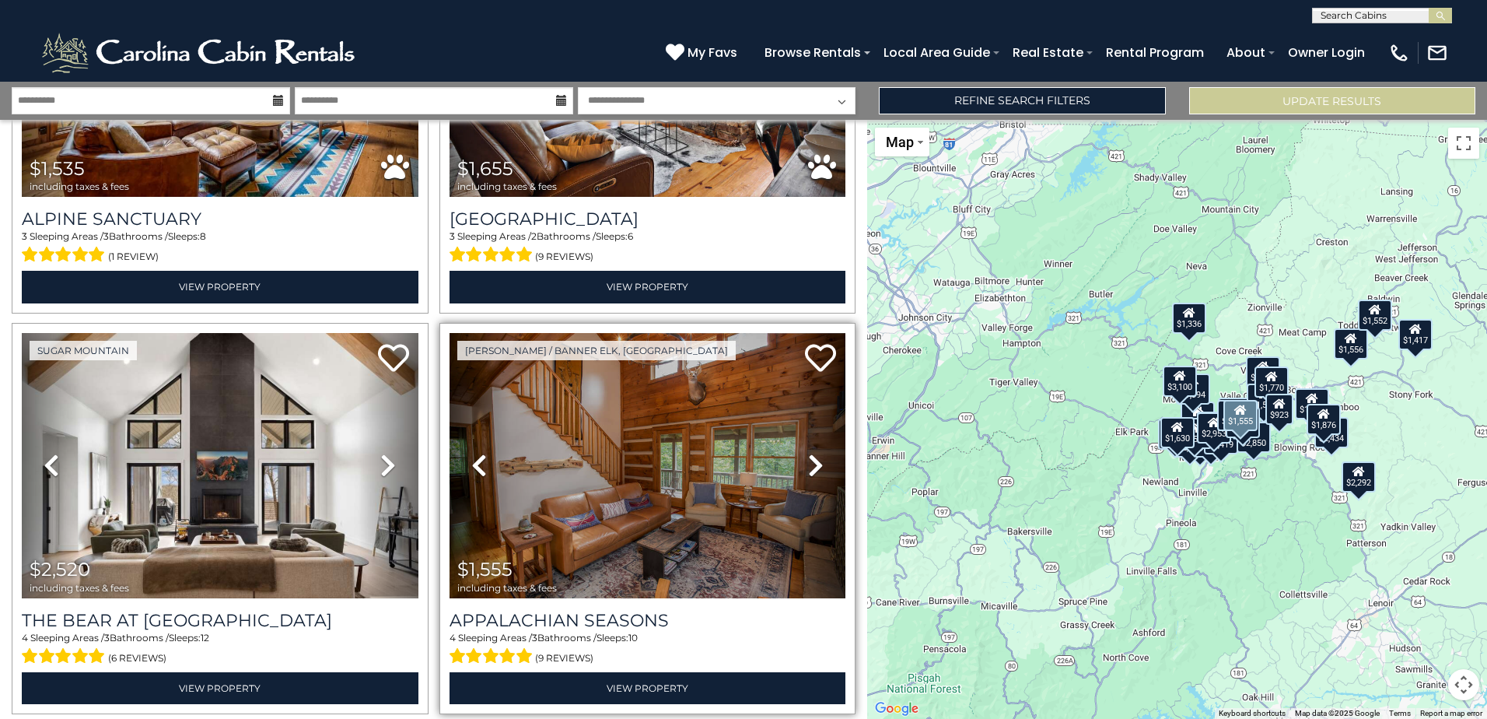
click at [810, 453] on icon at bounding box center [816, 465] width 16 height 25
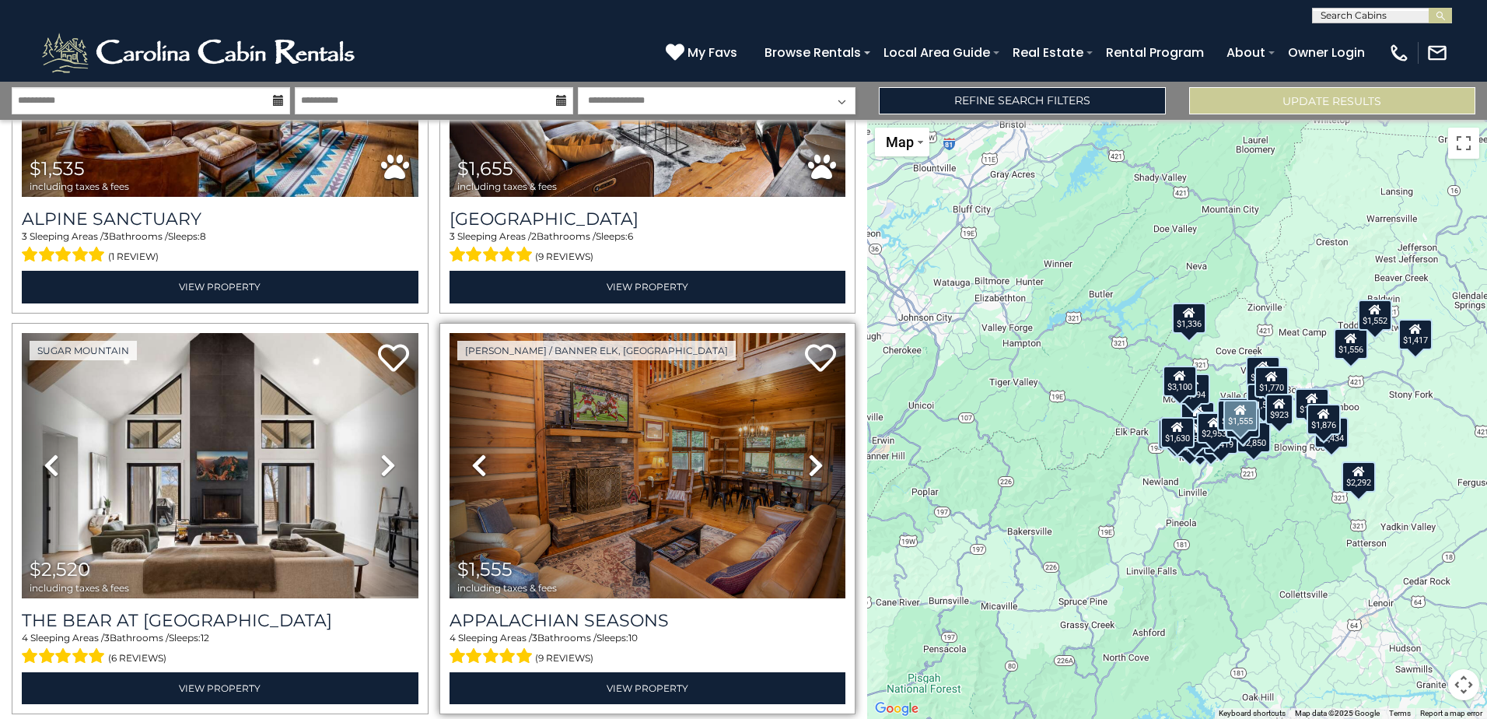
click at [810, 453] on icon at bounding box center [816, 465] width 16 height 25
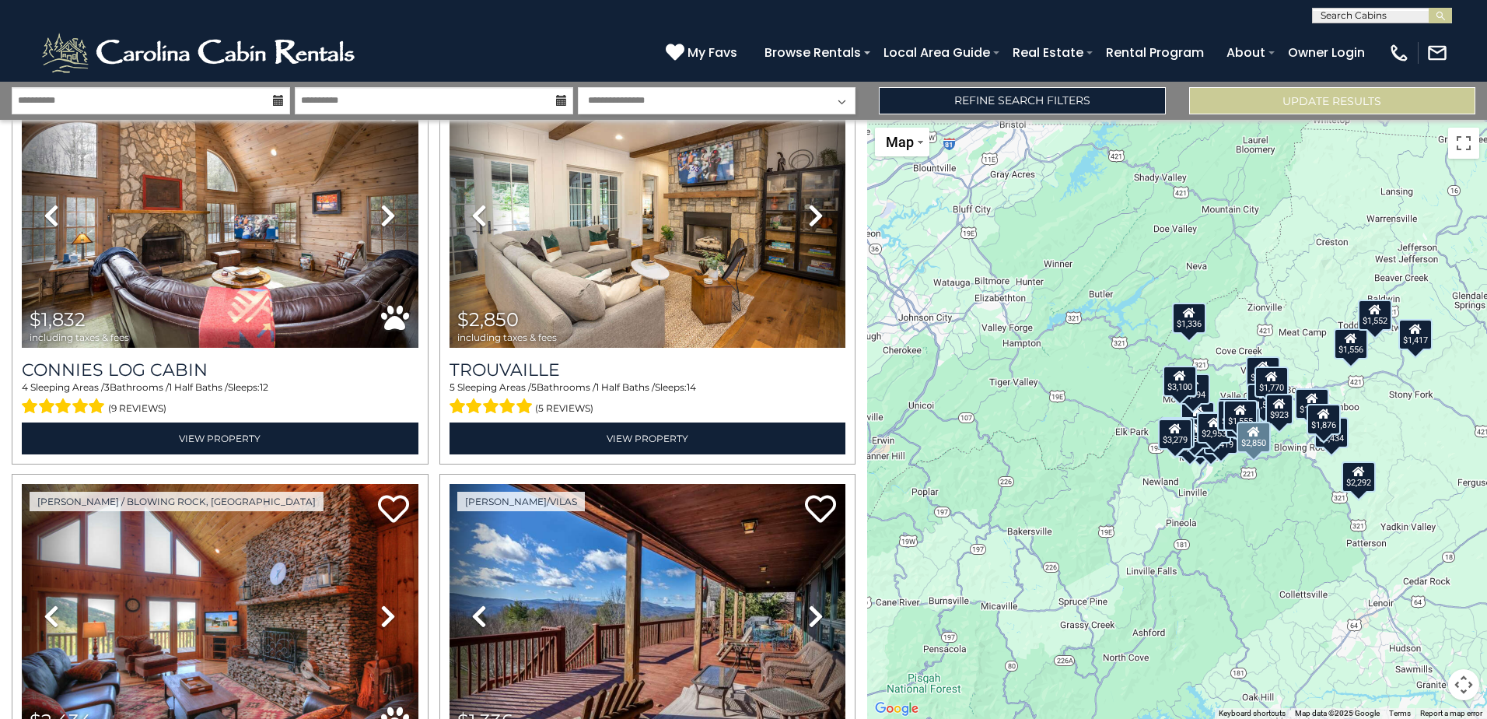
scroll to position [3111, 0]
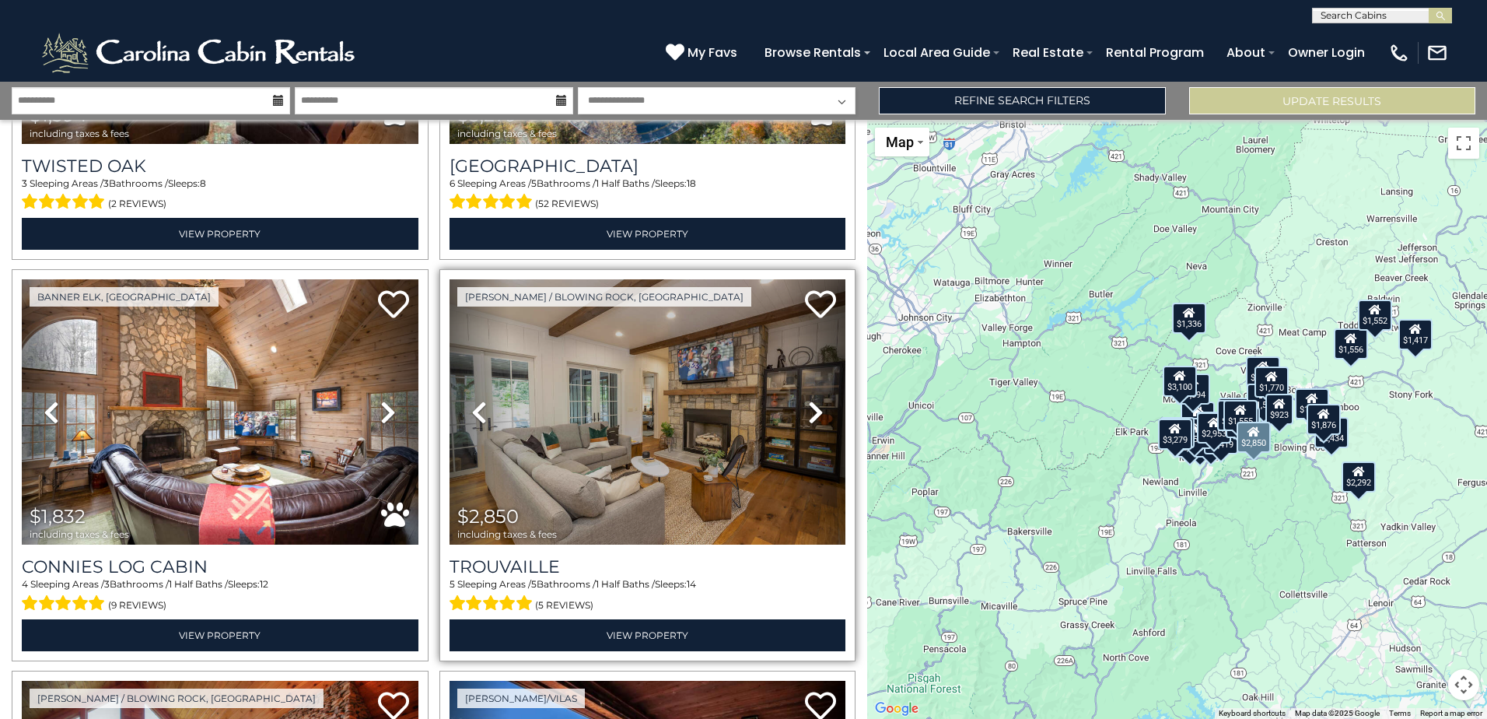
click at [808, 400] on icon at bounding box center [816, 412] width 16 height 25
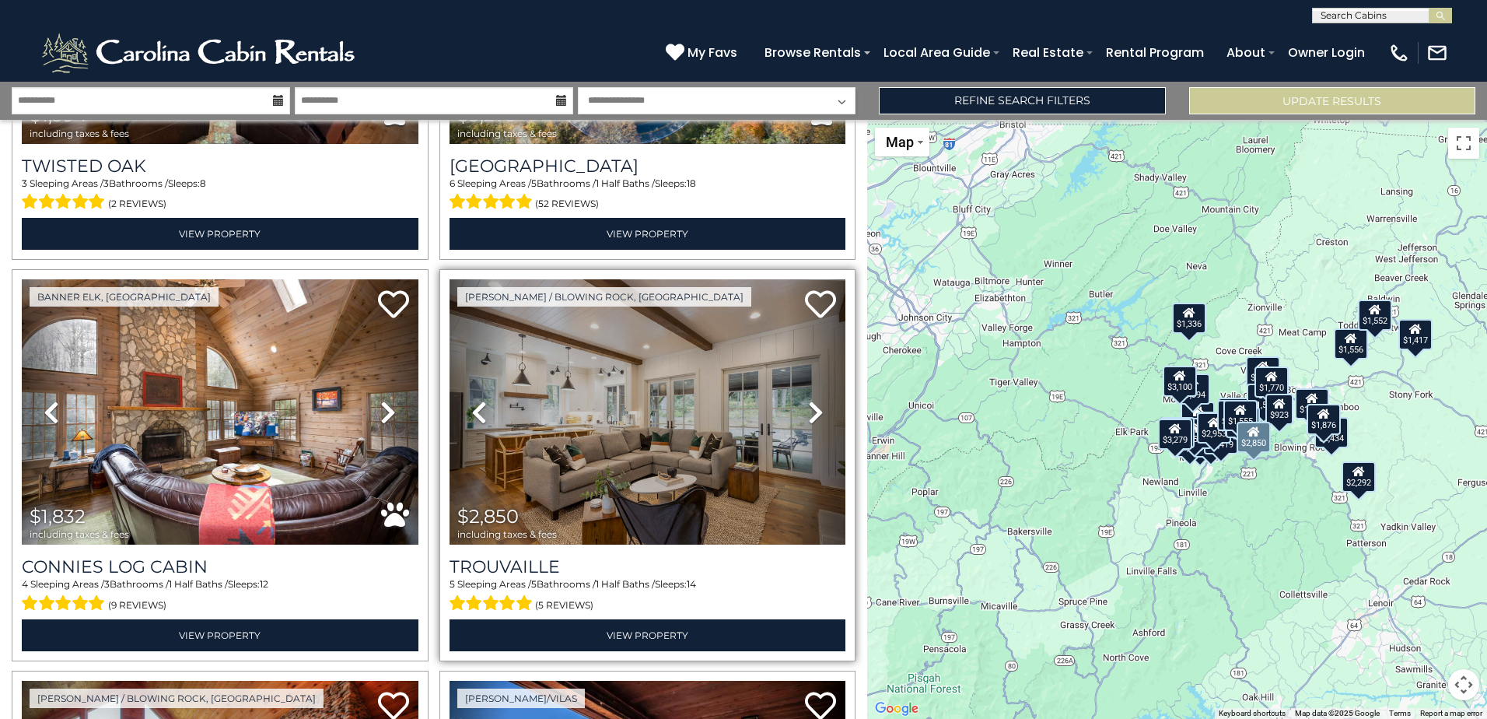
click at [808, 400] on icon at bounding box center [816, 412] width 16 height 25
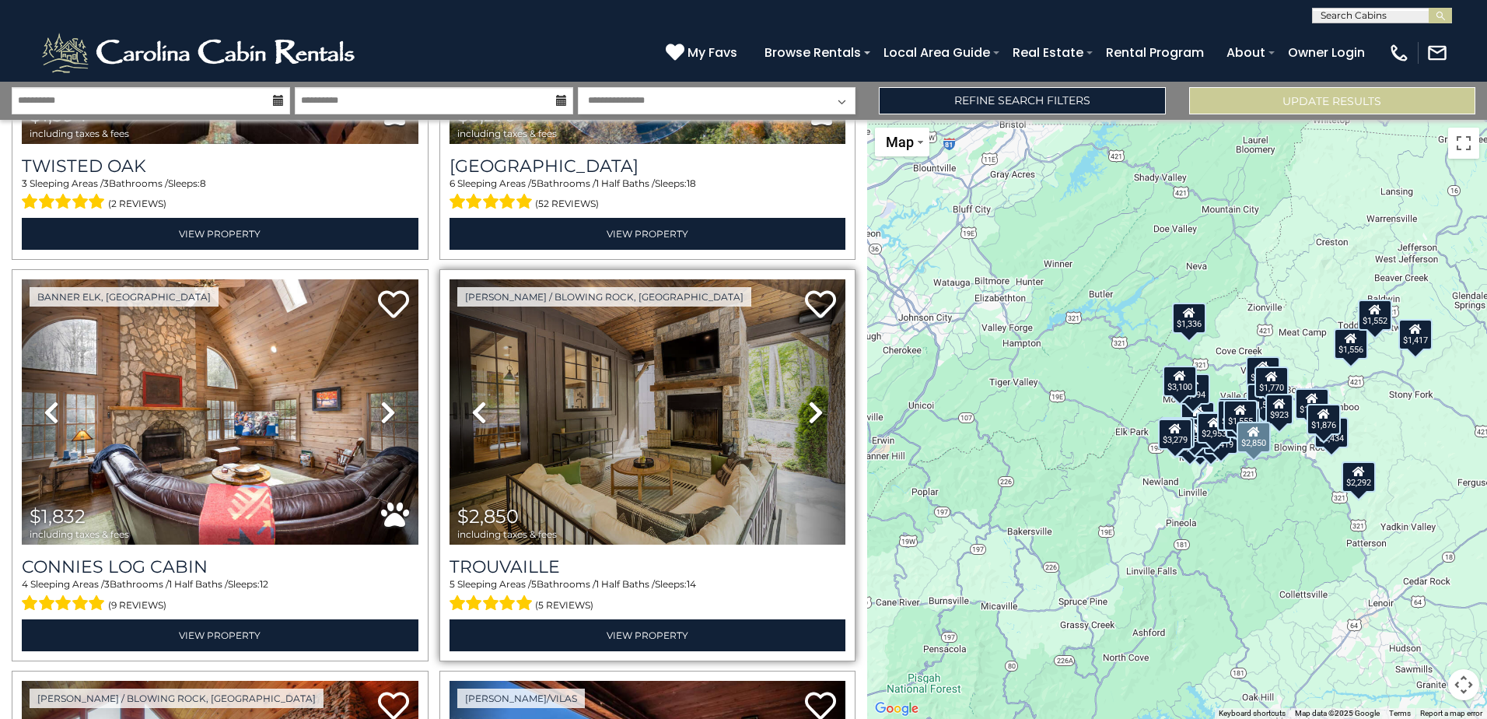
click at [808, 400] on icon at bounding box center [816, 412] width 16 height 25
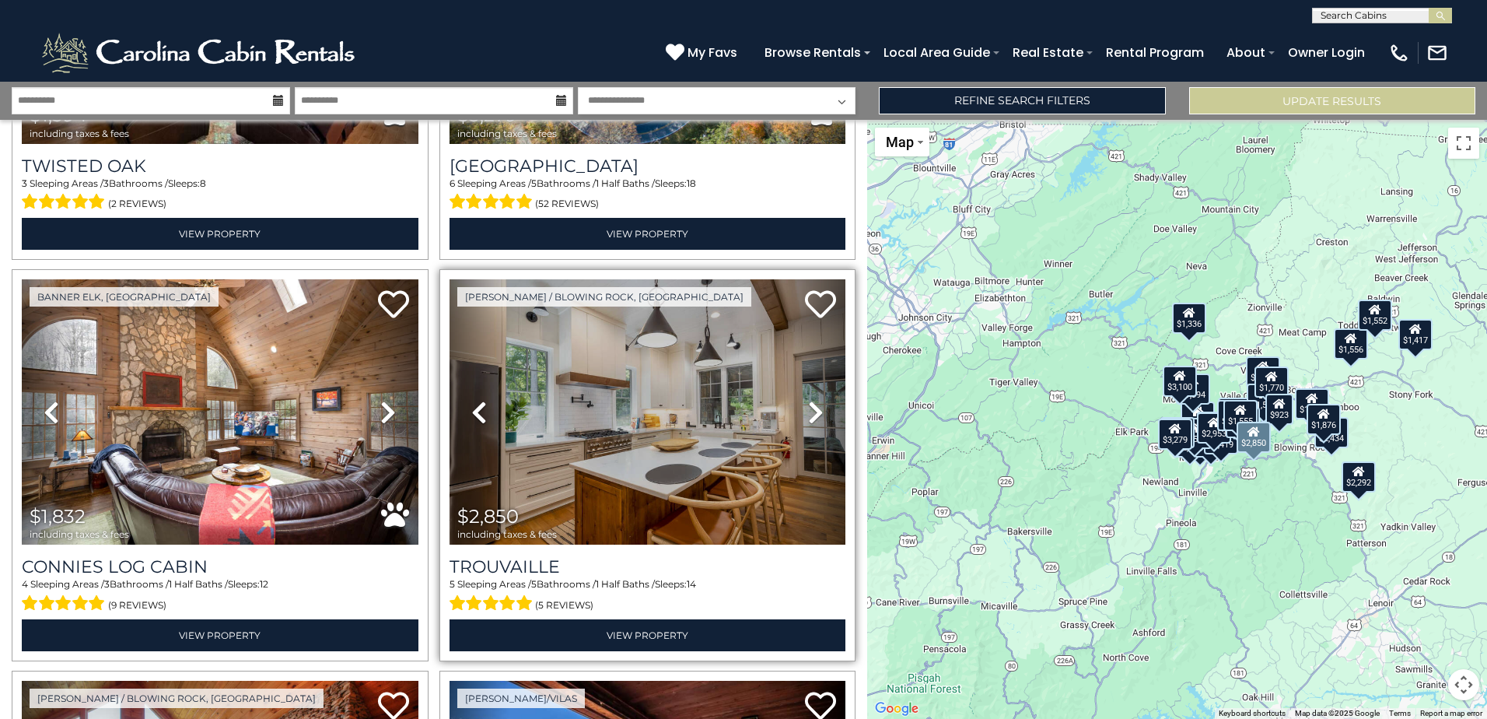
click at [808, 400] on icon at bounding box center [816, 412] width 16 height 25
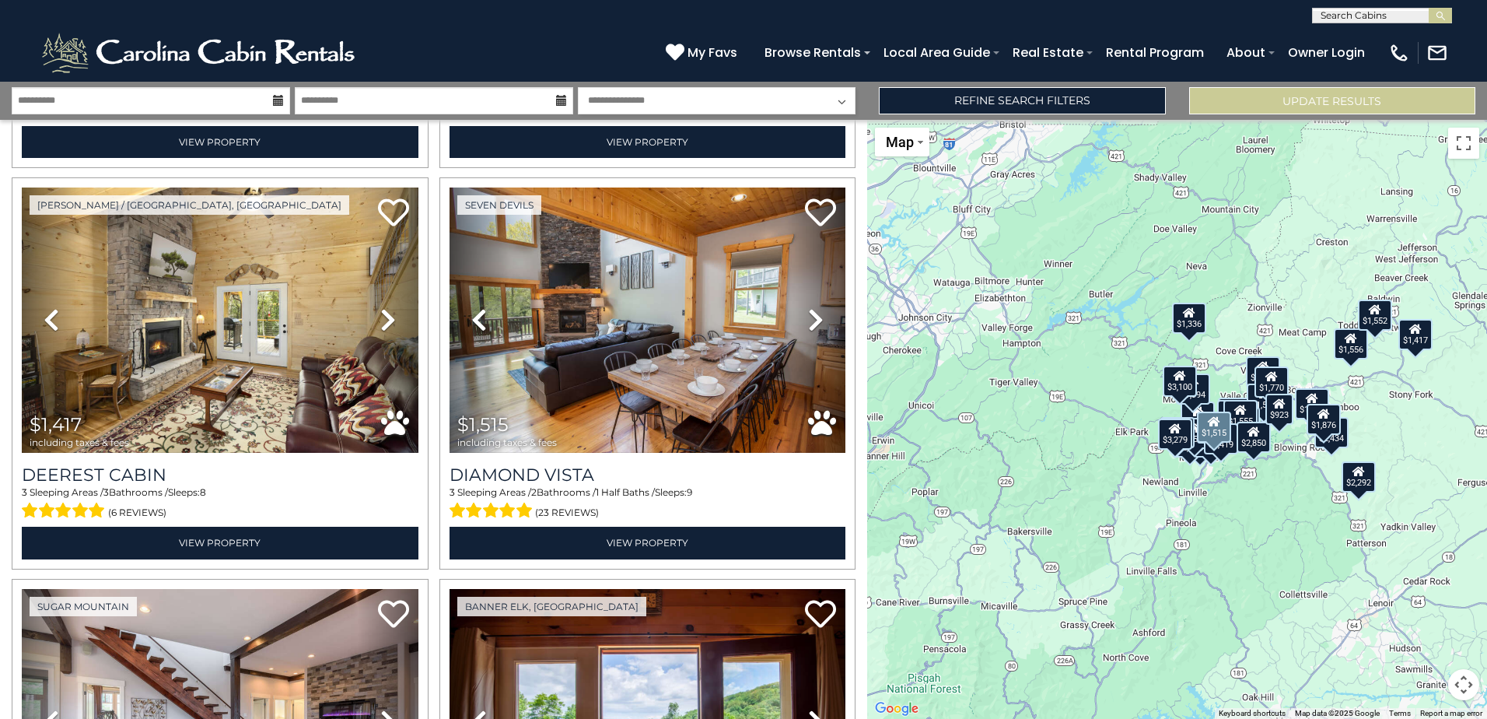
scroll to position [5211, 0]
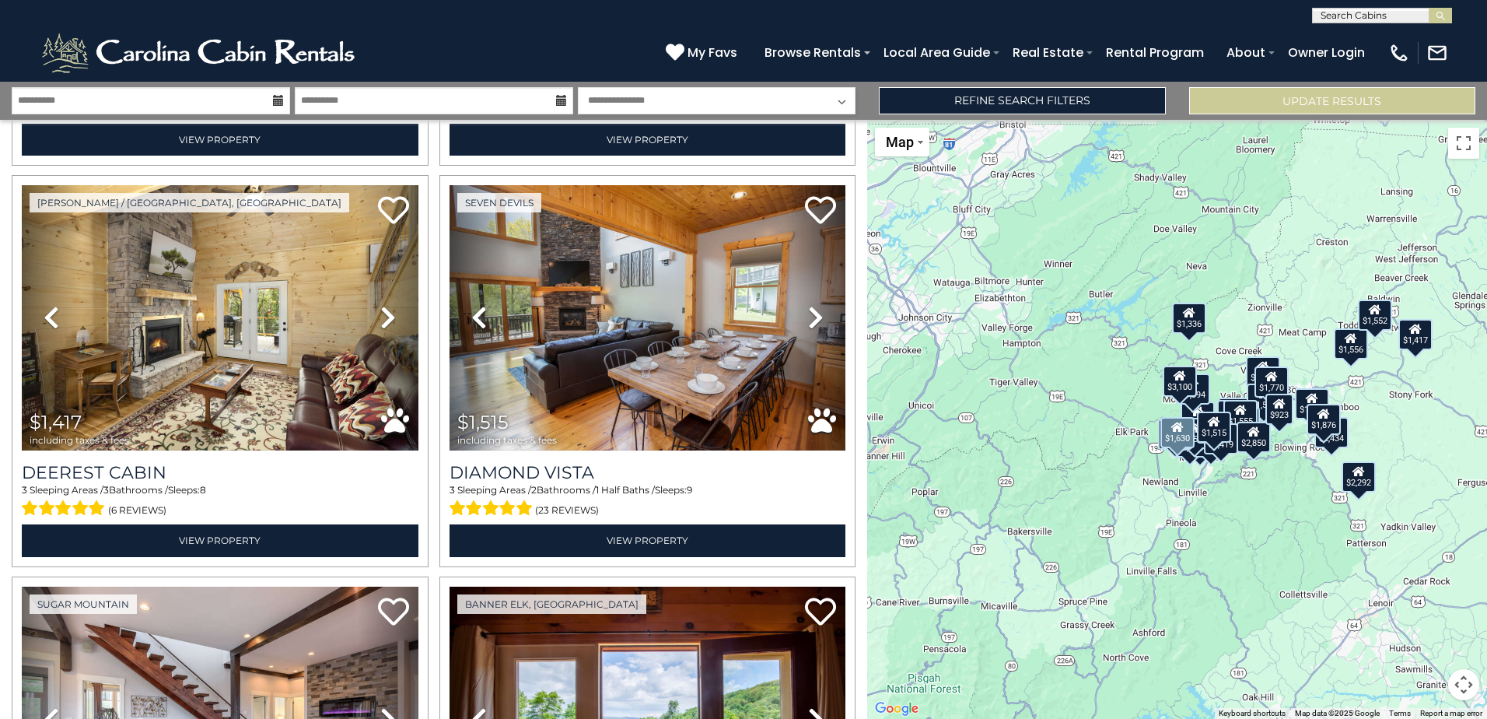
drag, startPoint x: 547, startPoint y: 439, endPoint x: 850, endPoint y: 548, distance: 322.3
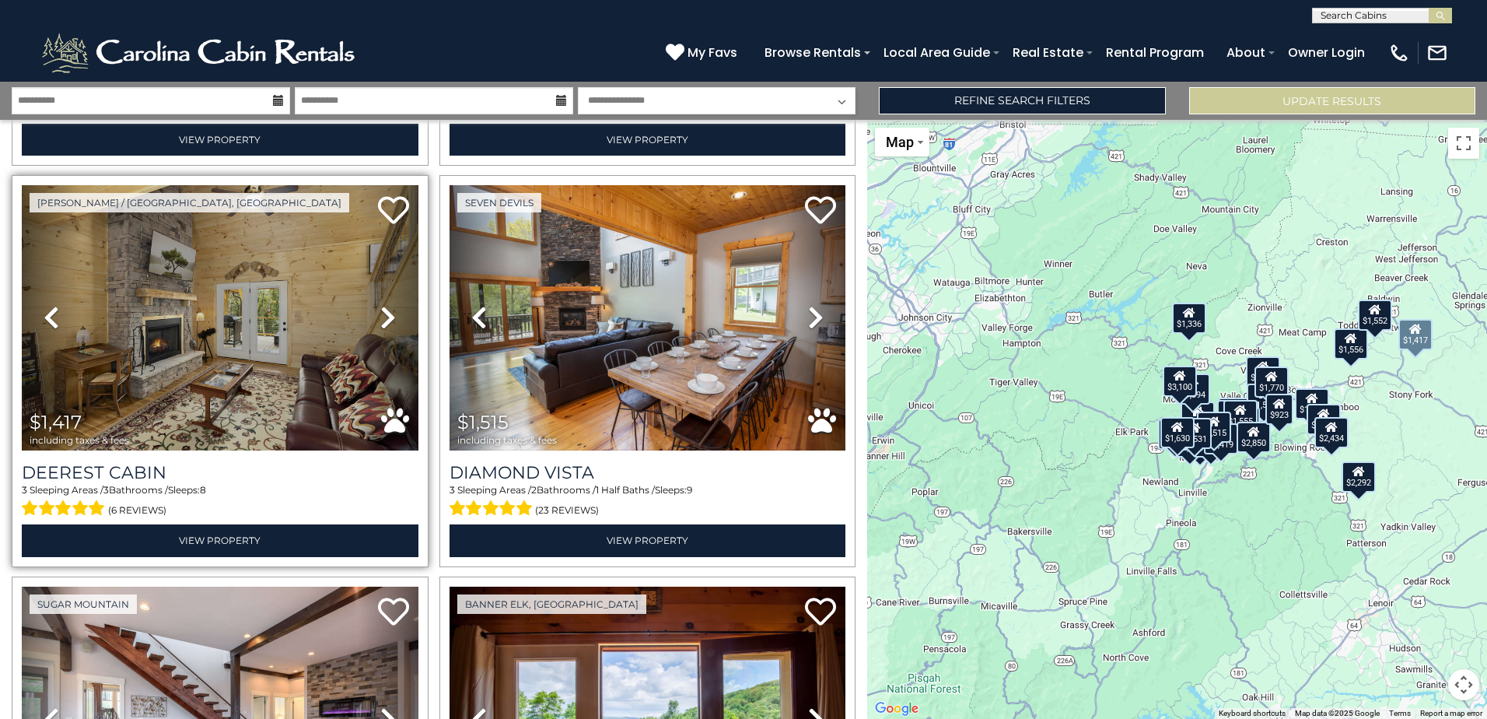
click at [384, 305] on icon at bounding box center [388, 317] width 16 height 25
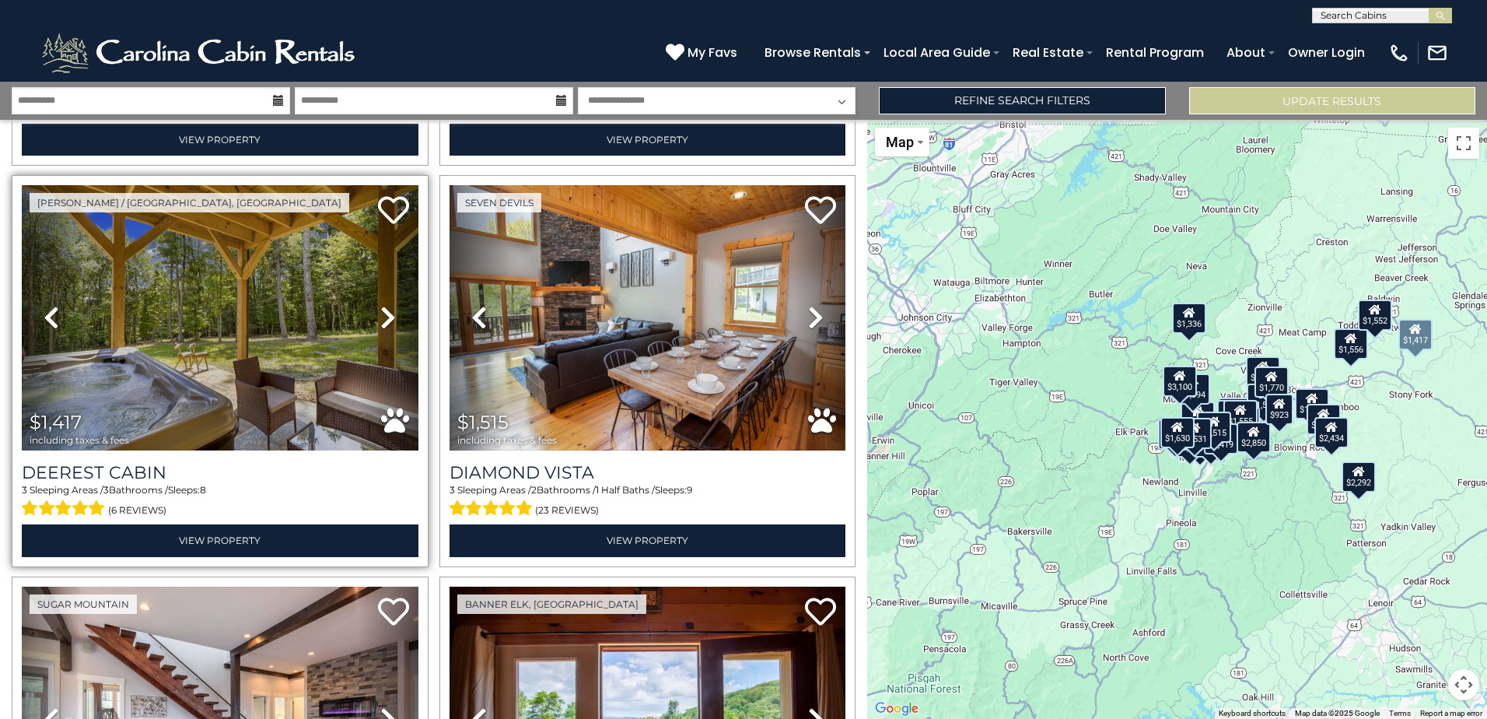
click at [384, 305] on icon at bounding box center [388, 317] width 16 height 25
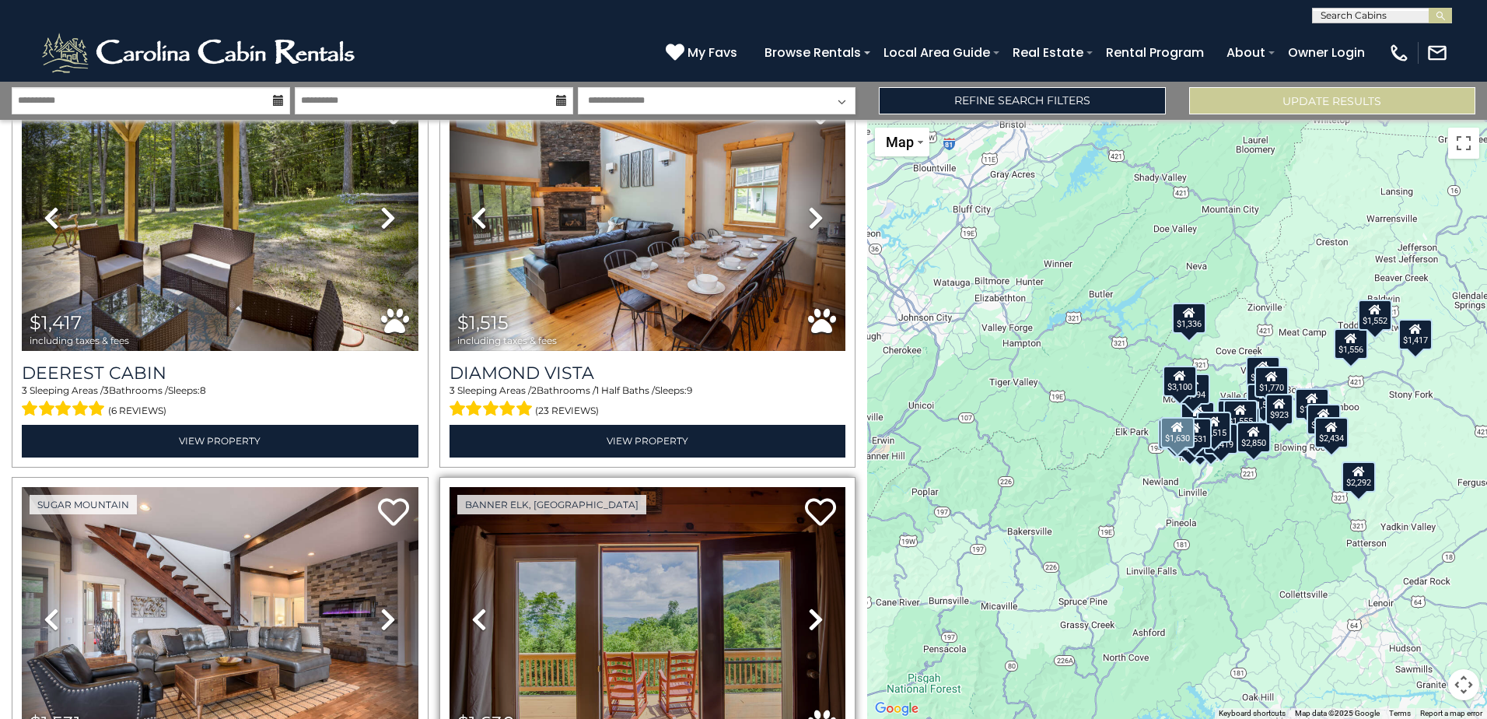
scroll to position [5445, 0]
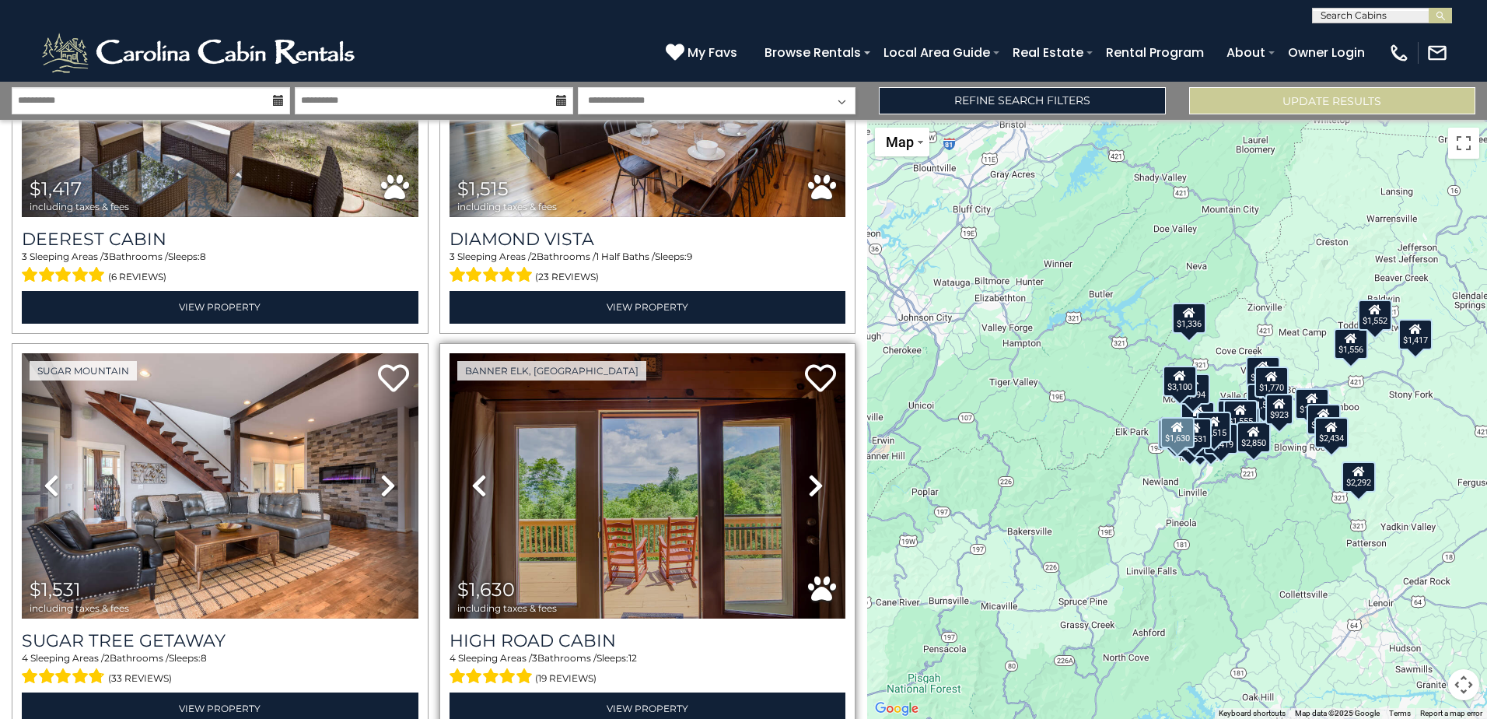
click at [810, 473] on icon at bounding box center [816, 485] width 16 height 25
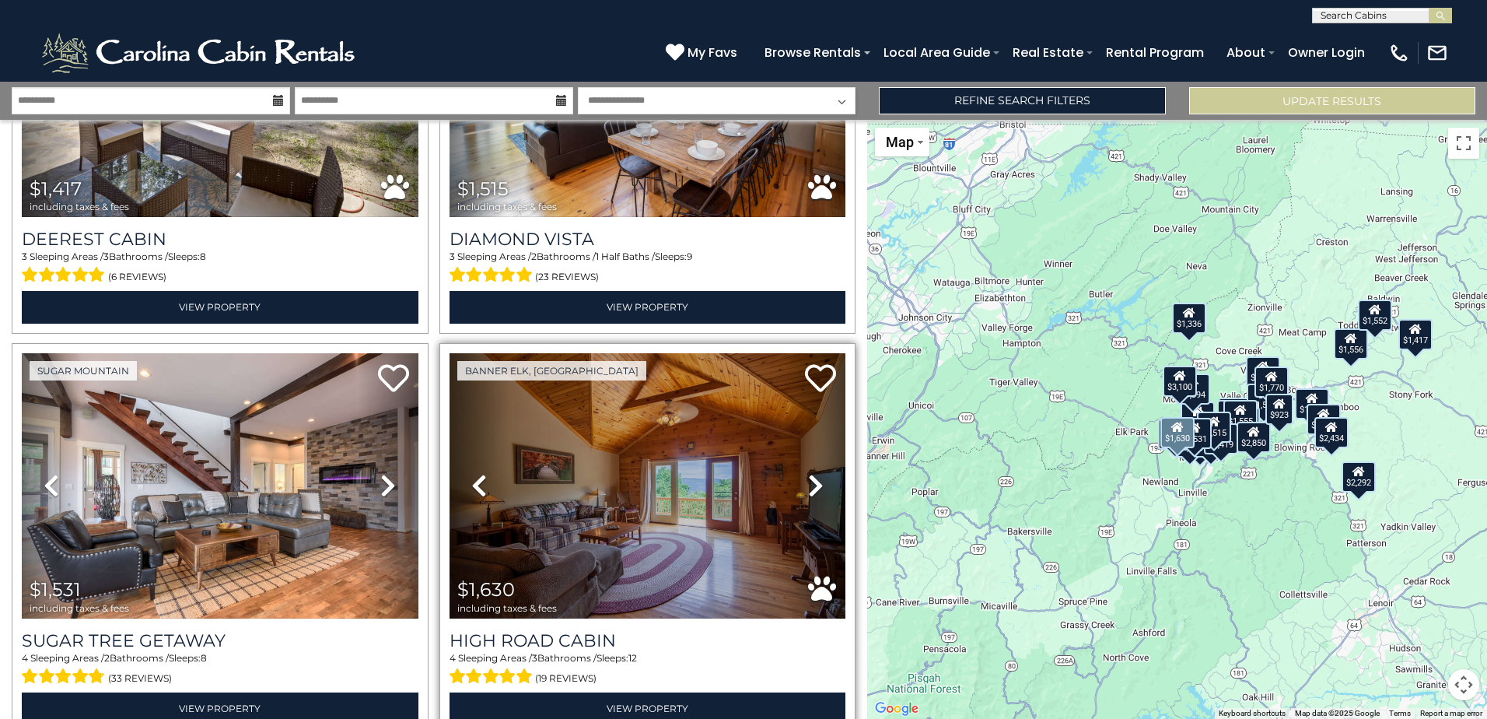
click at [810, 473] on icon at bounding box center [816, 485] width 16 height 25
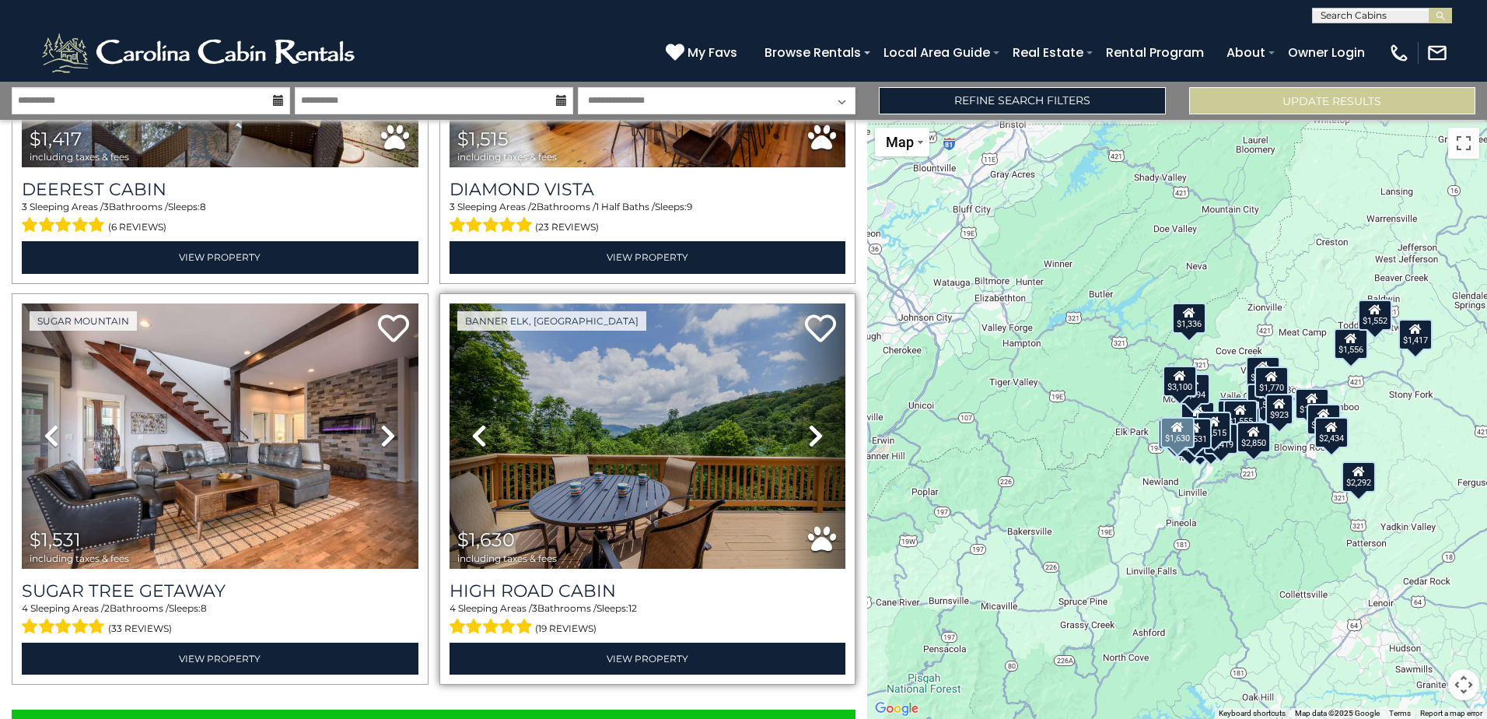
scroll to position [5516, 0]
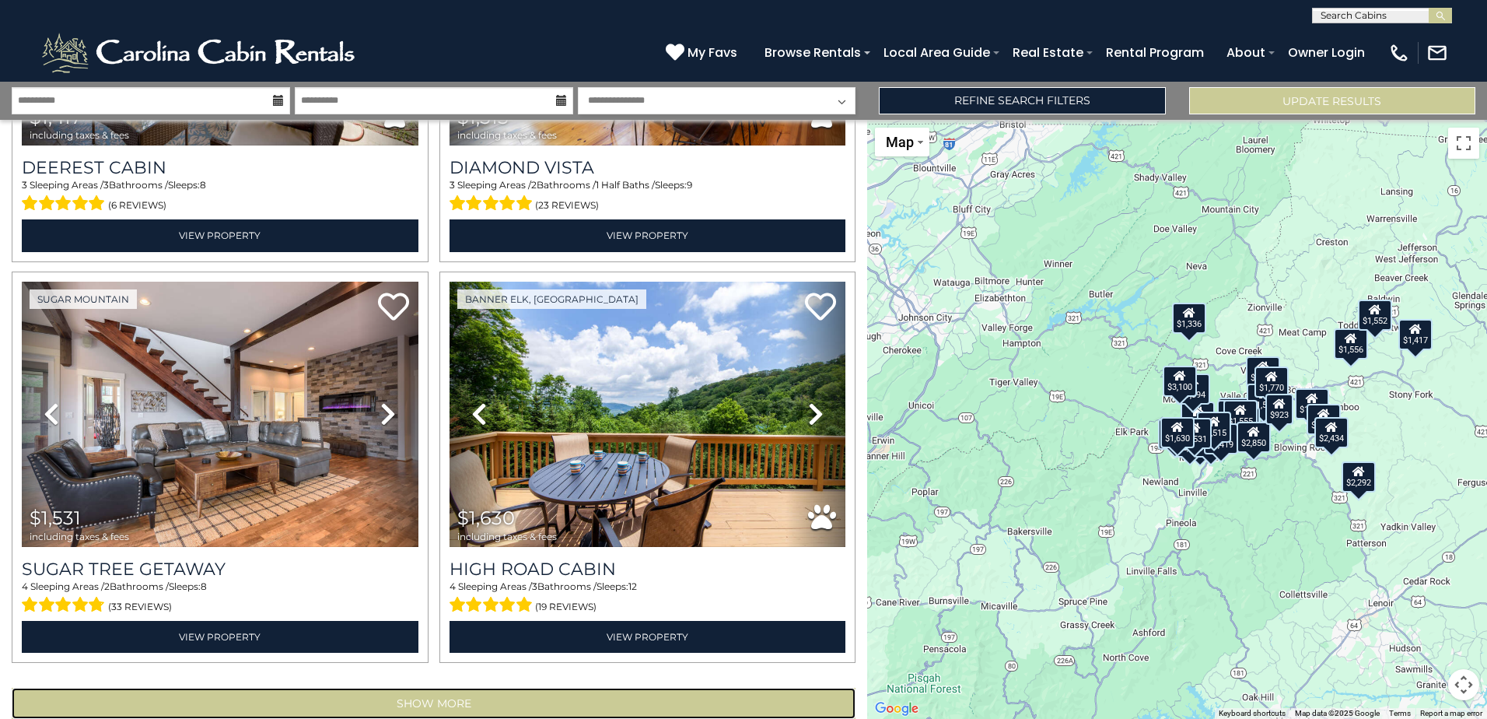
click at [431, 688] on button "Show More" at bounding box center [434, 703] width 844 height 31
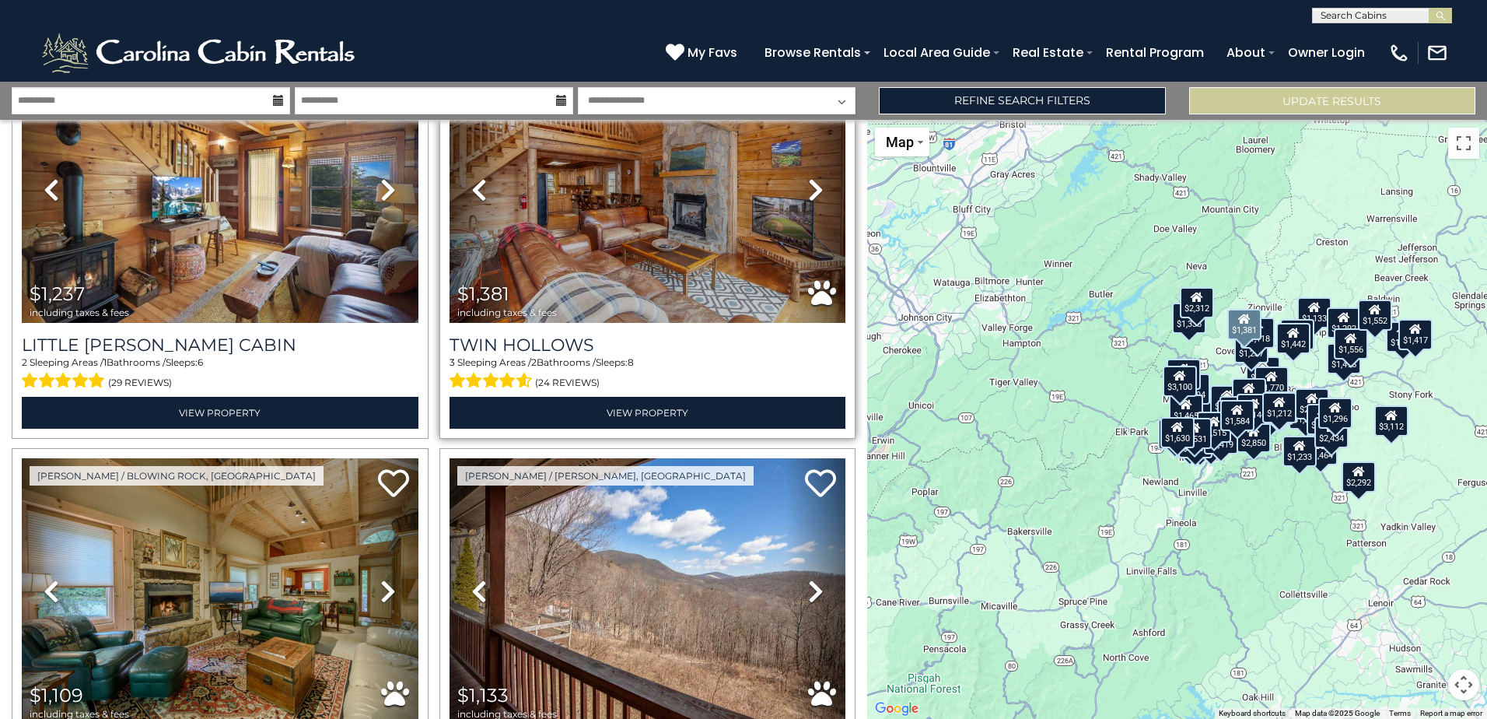
scroll to position [8993, 0]
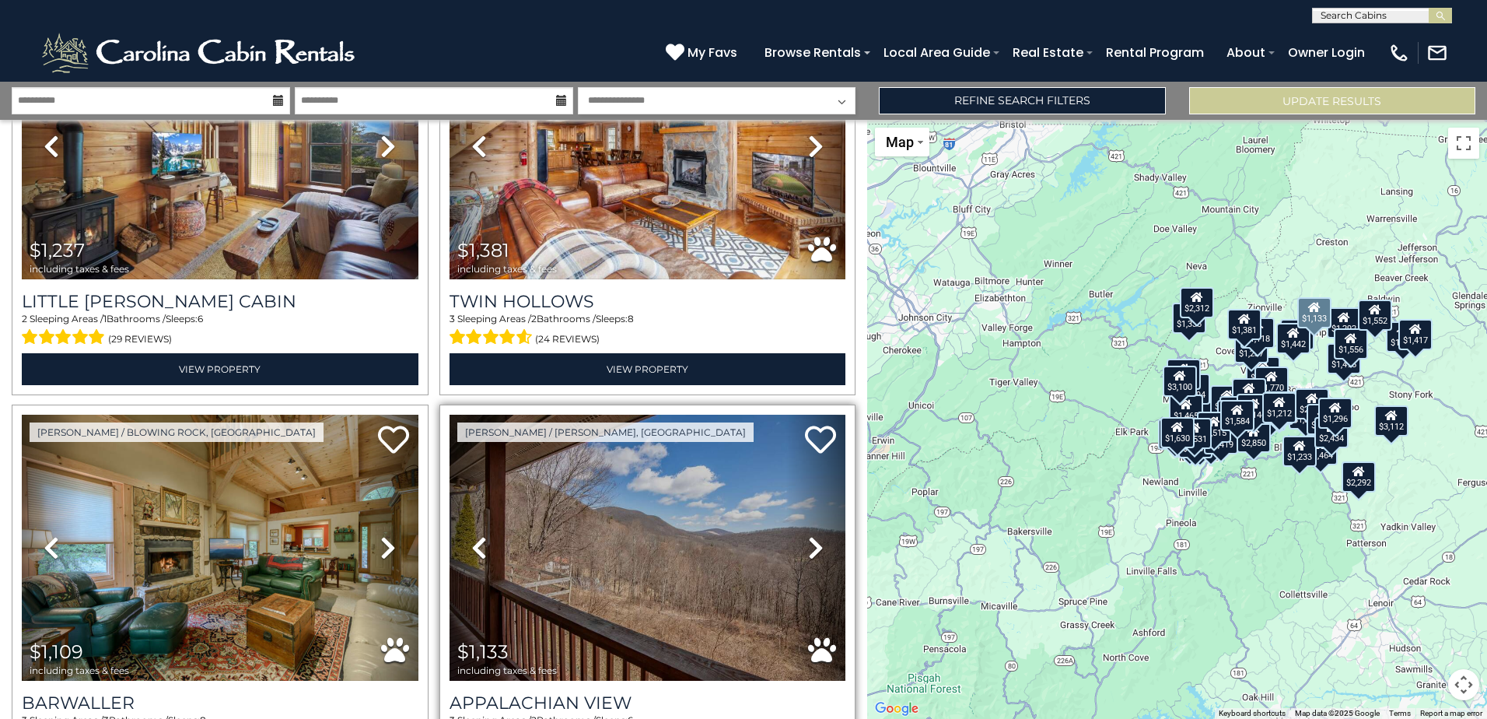
click at [808, 535] on icon at bounding box center [816, 547] width 16 height 25
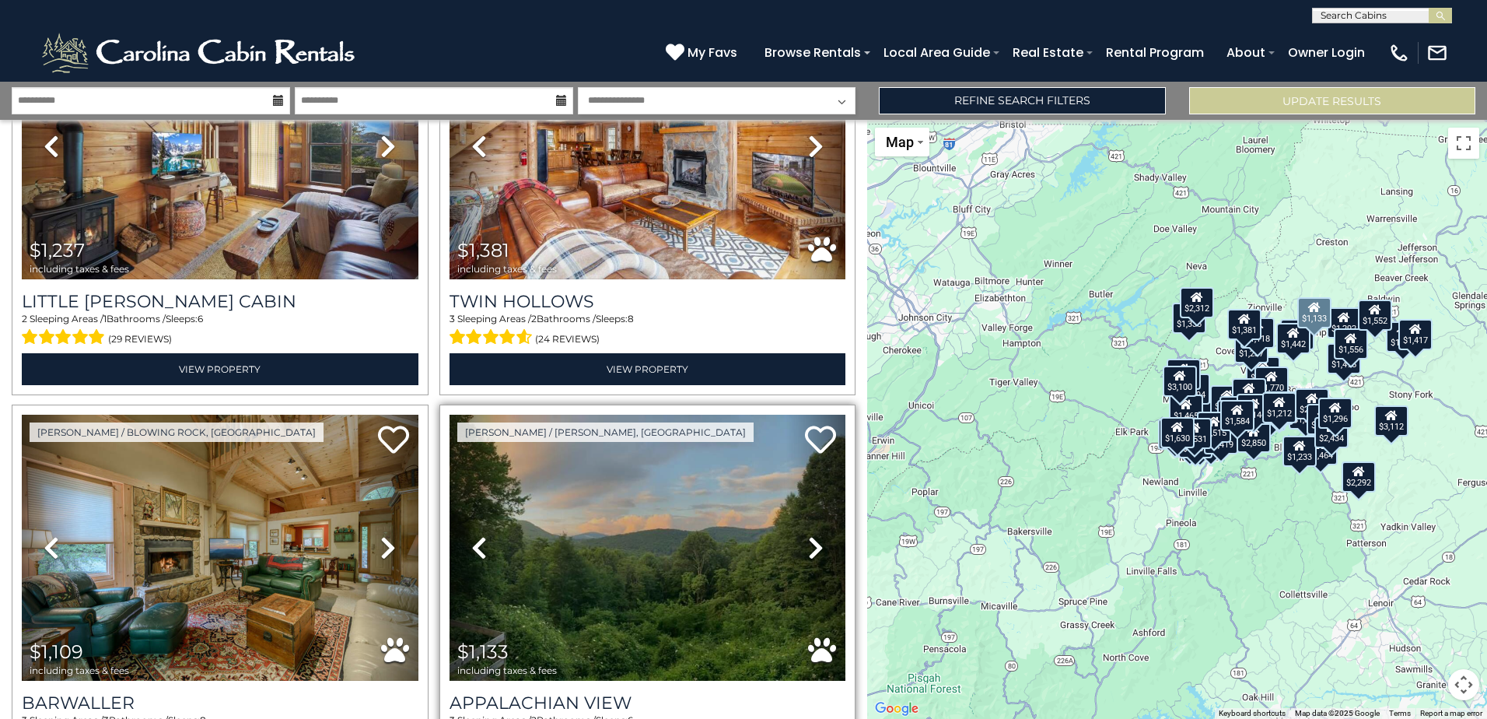
click at [808, 535] on icon at bounding box center [816, 547] width 16 height 25
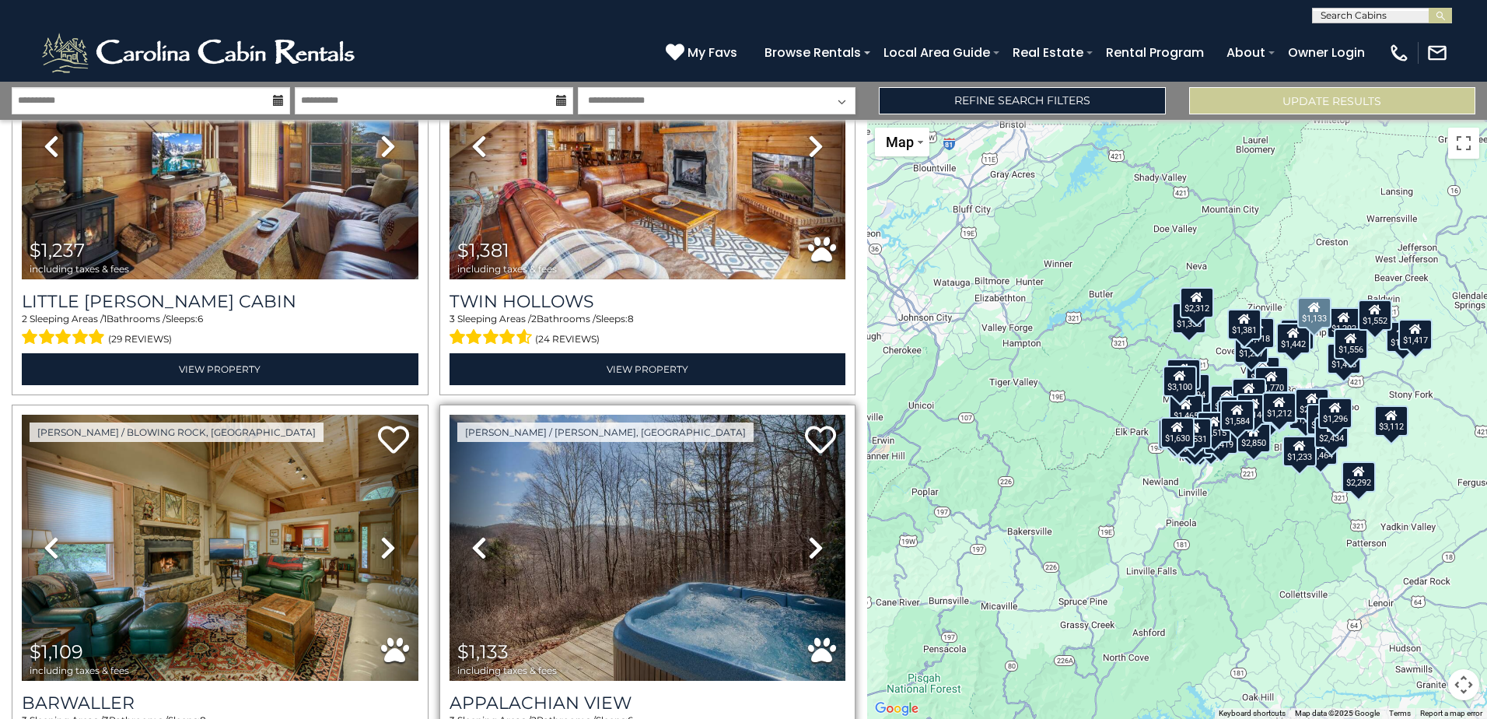
click at [808, 535] on icon at bounding box center [816, 547] width 16 height 25
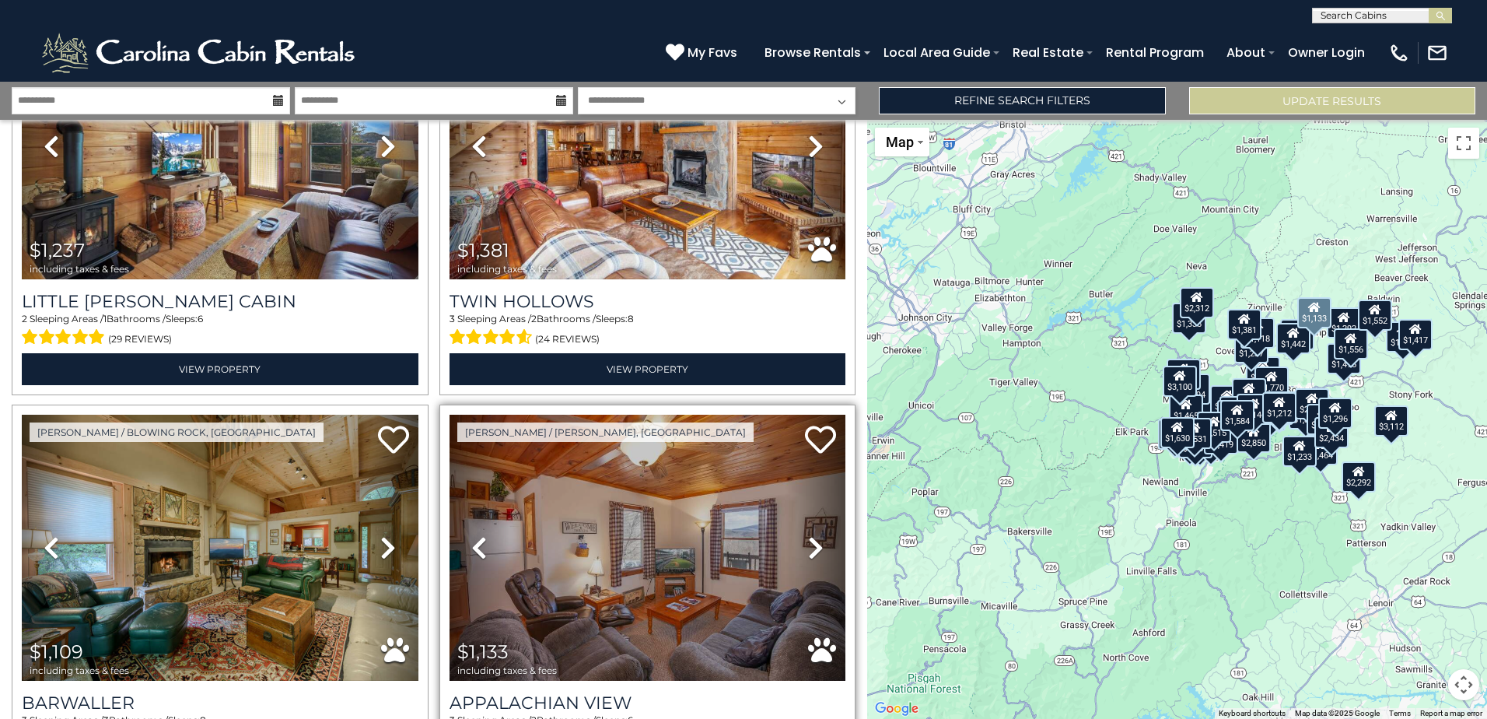
click at [808, 535] on icon at bounding box center [816, 547] width 16 height 25
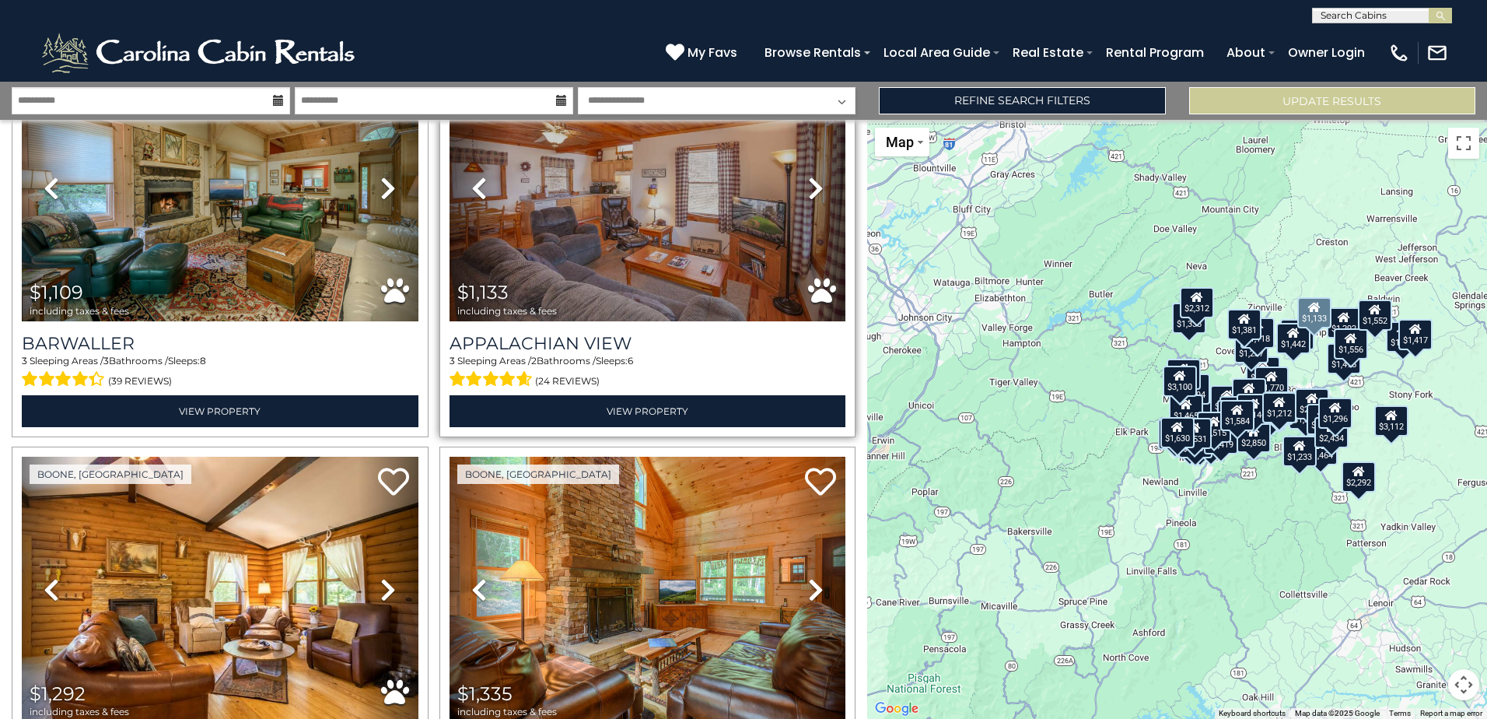
scroll to position [9382, 0]
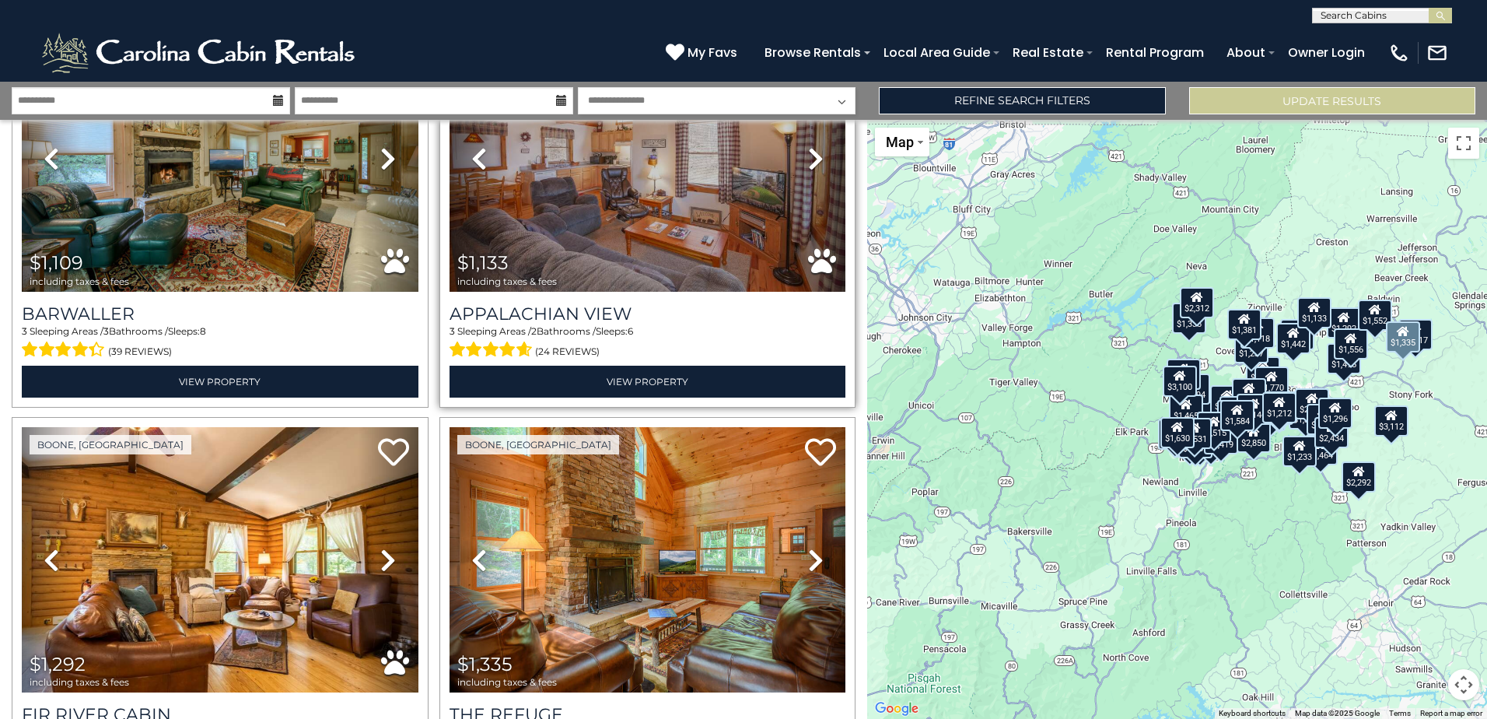
click at [808, 548] on icon at bounding box center [816, 560] width 16 height 25
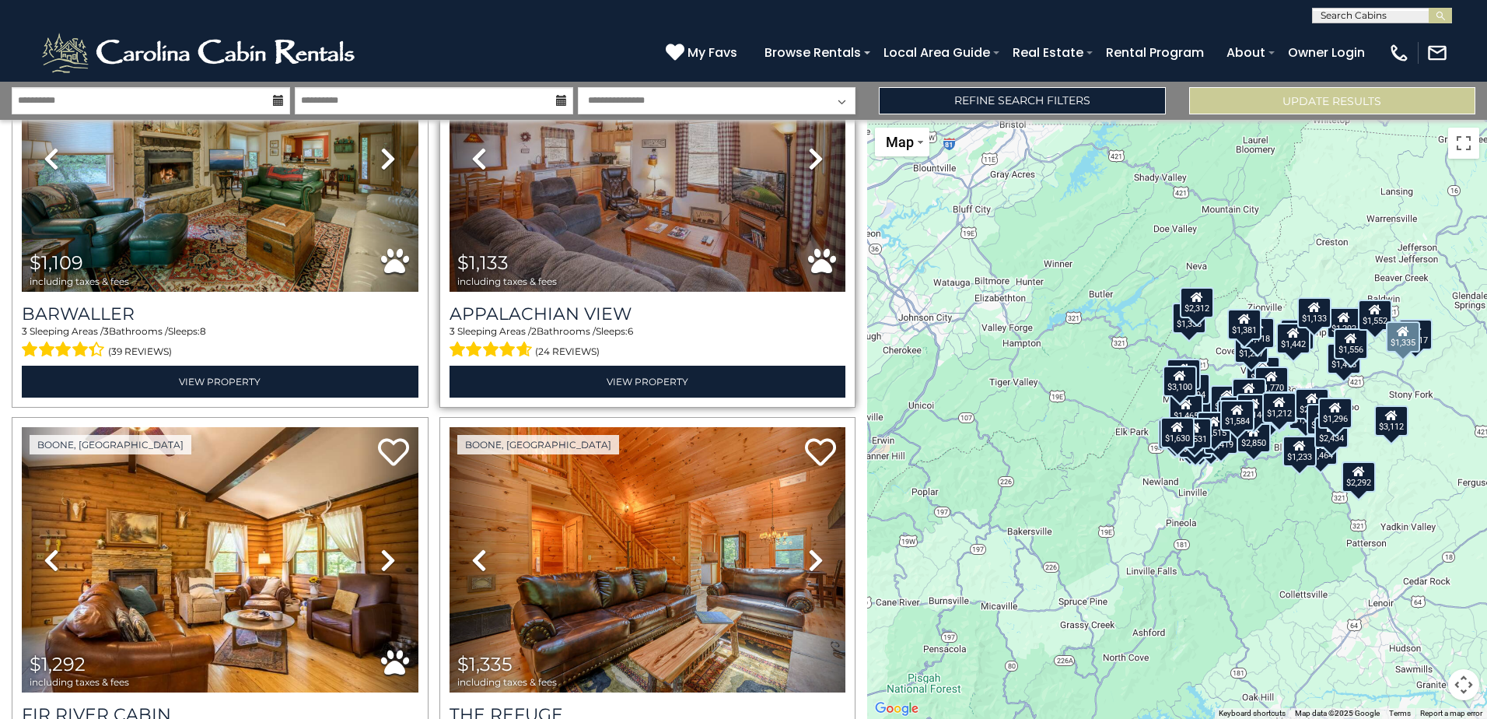
click at [808, 548] on icon at bounding box center [816, 560] width 16 height 25
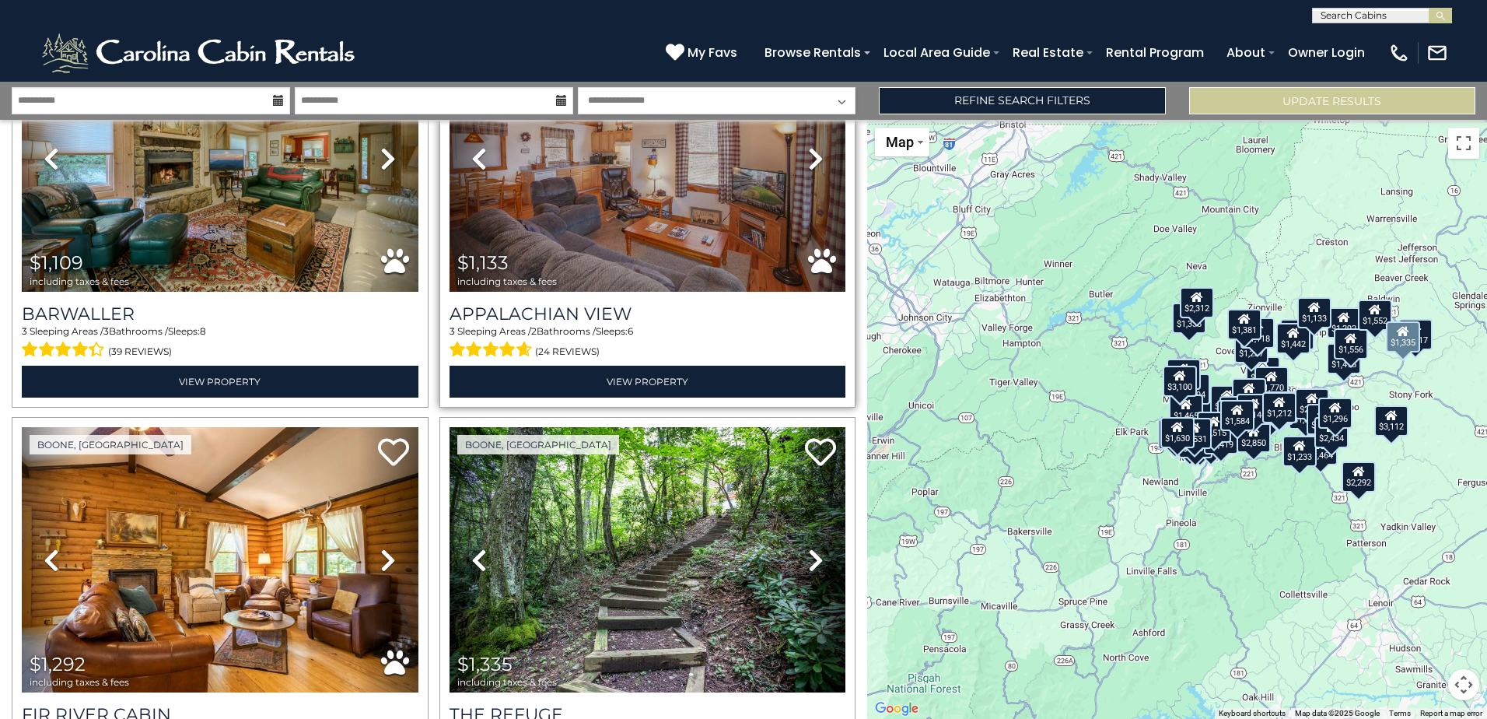
click at [808, 548] on icon at bounding box center [816, 560] width 16 height 25
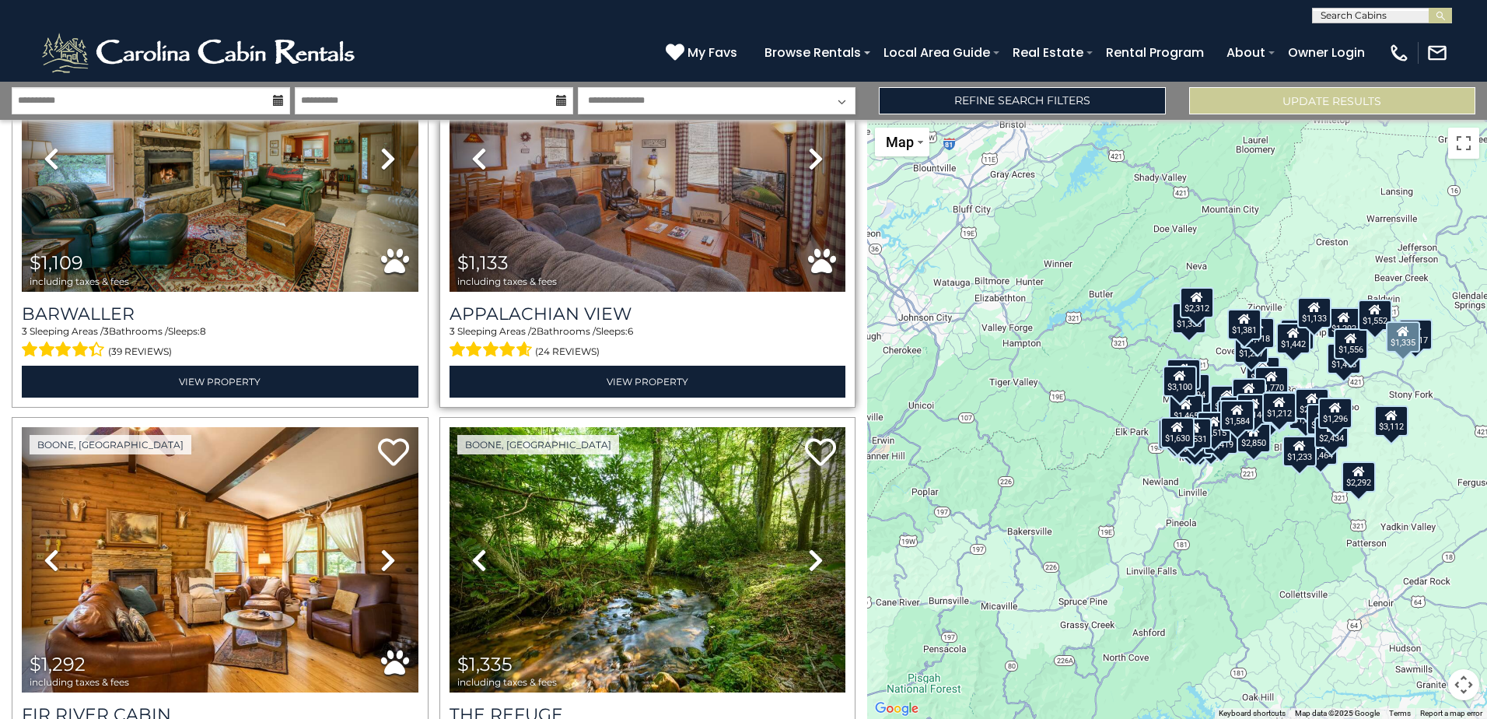
click at [808, 548] on icon at bounding box center [816, 560] width 16 height 25
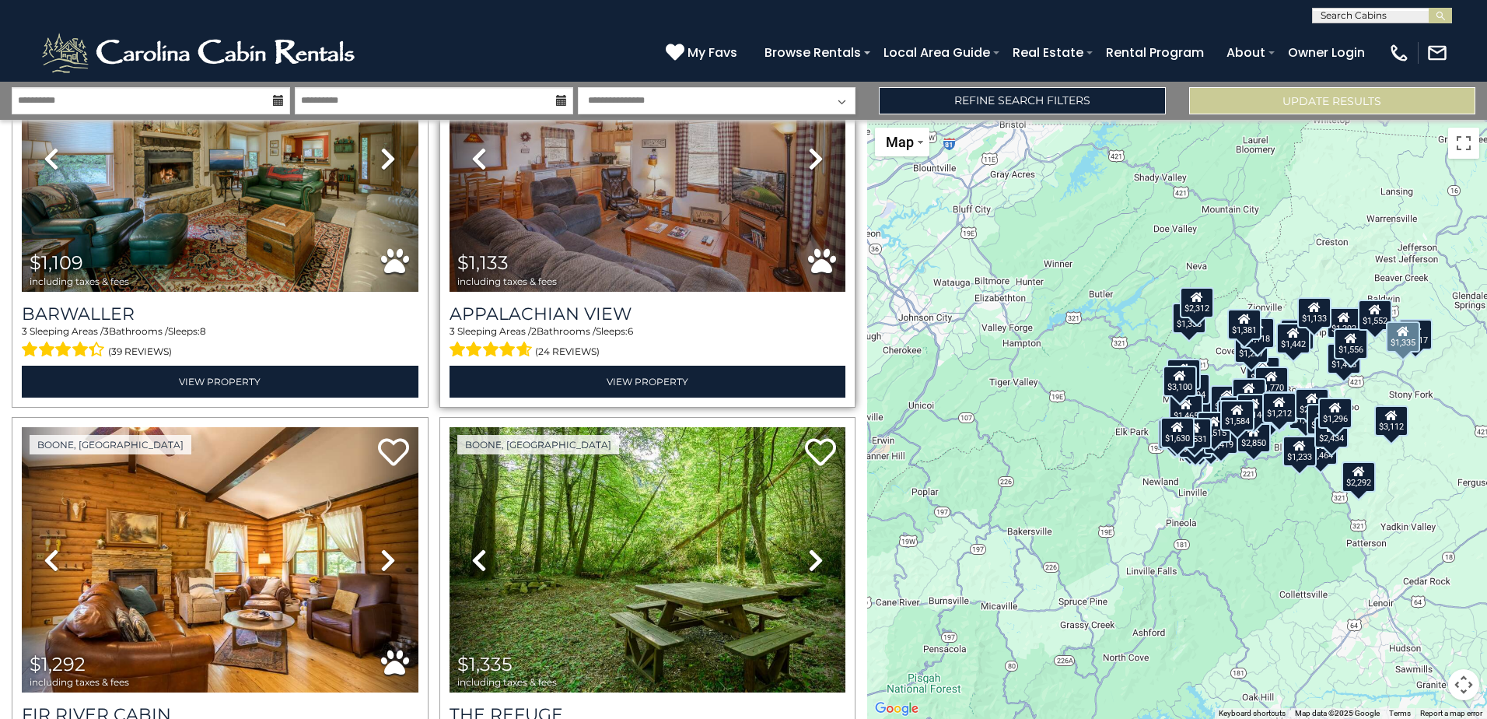
click at [808, 548] on icon at bounding box center [816, 560] width 16 height 25
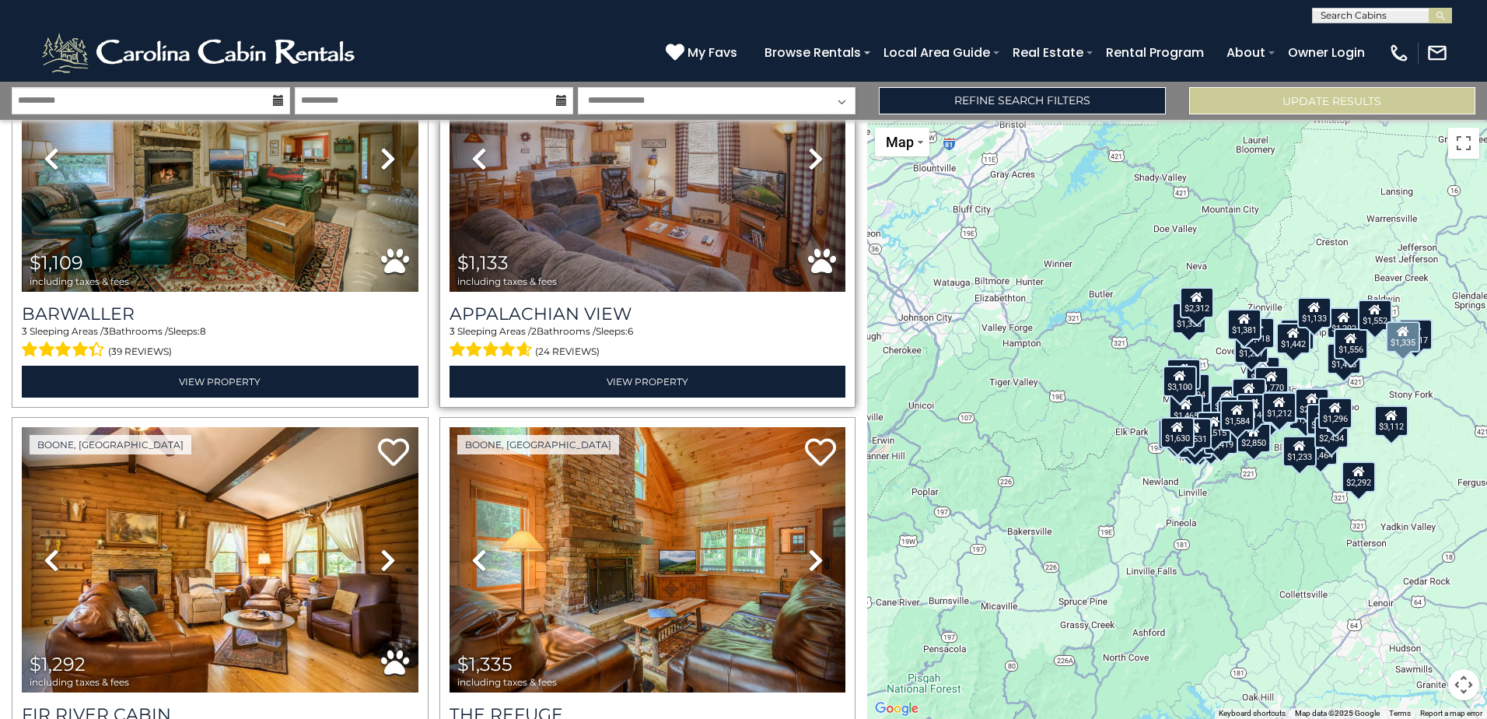
click at [808, 548] on icon at bounding box center [816, 560] width 16 height 25
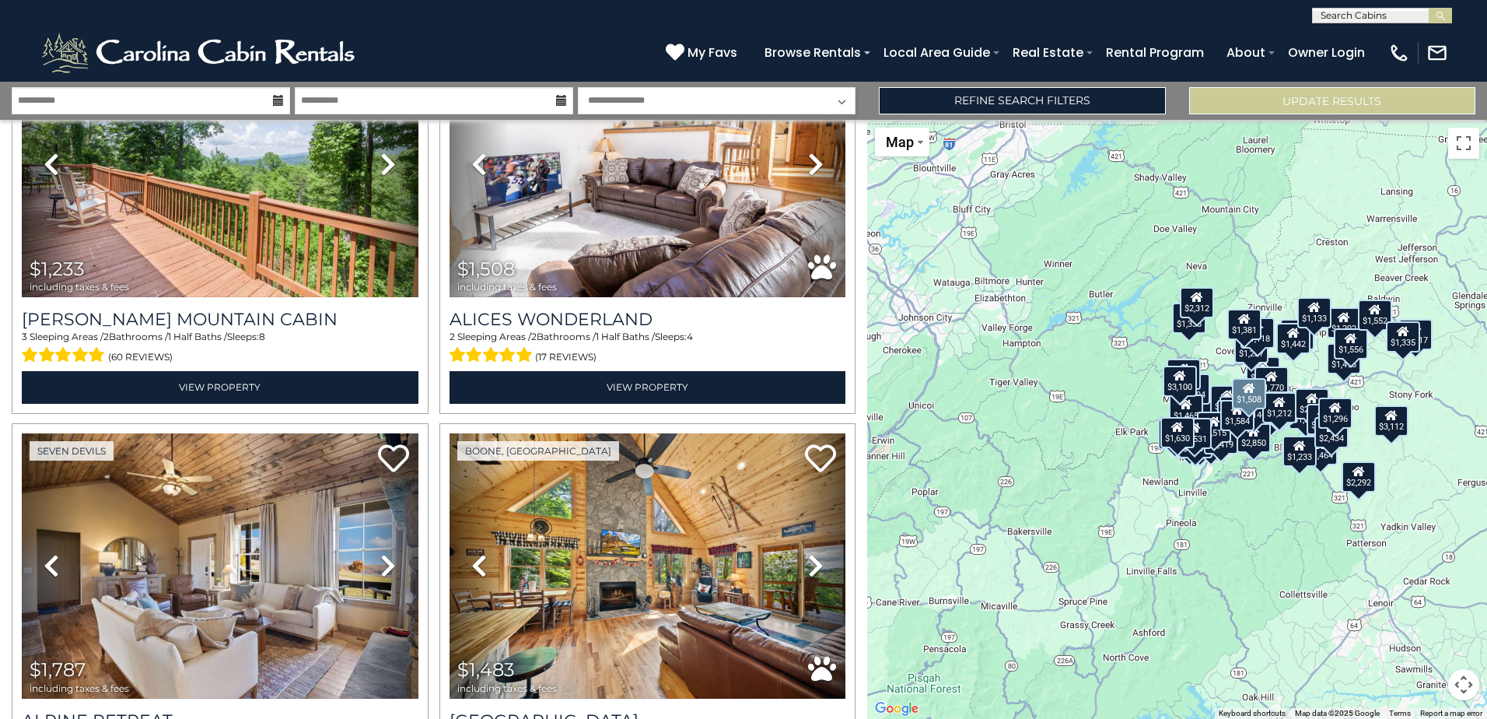
scroll to position [10238, 0]
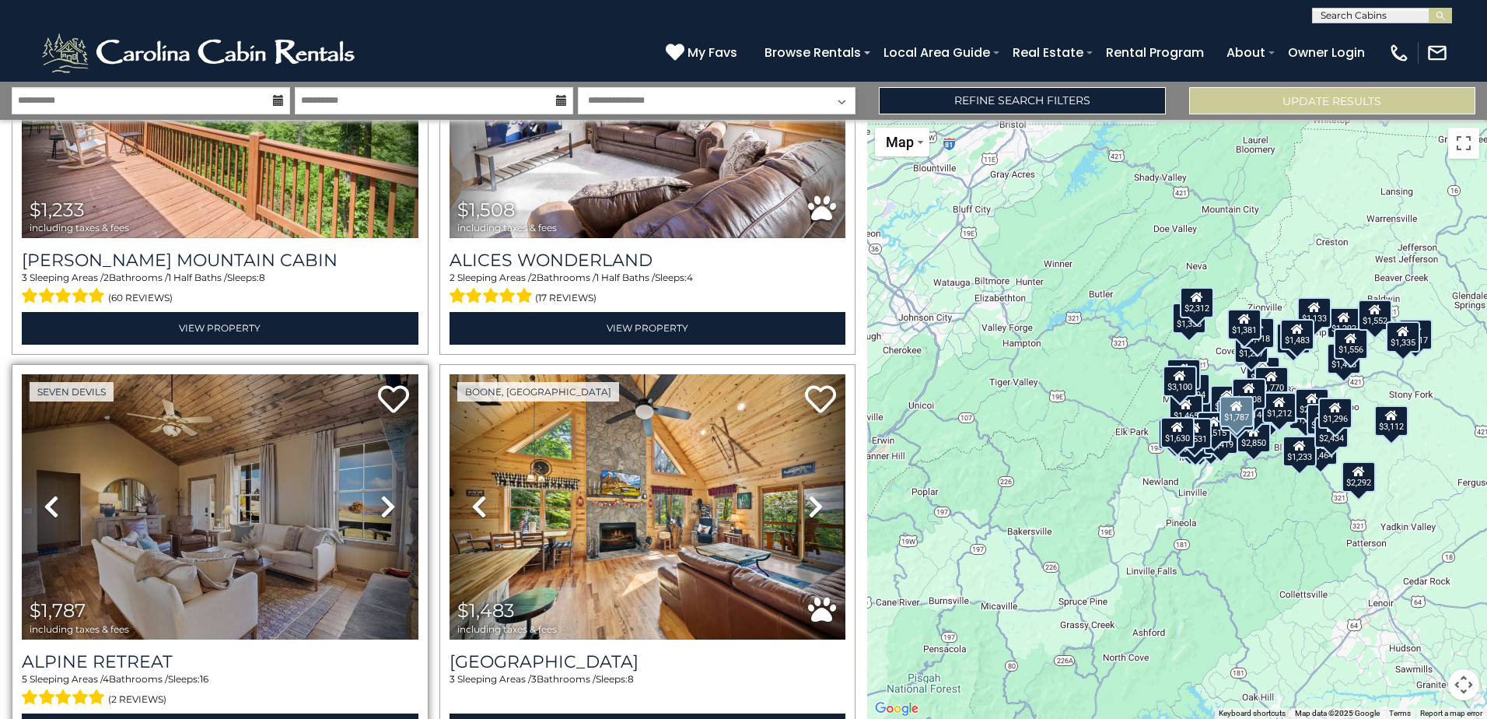
click at [401, 439] on link "Next" at bounding box center [388, 506] width 59 height 265
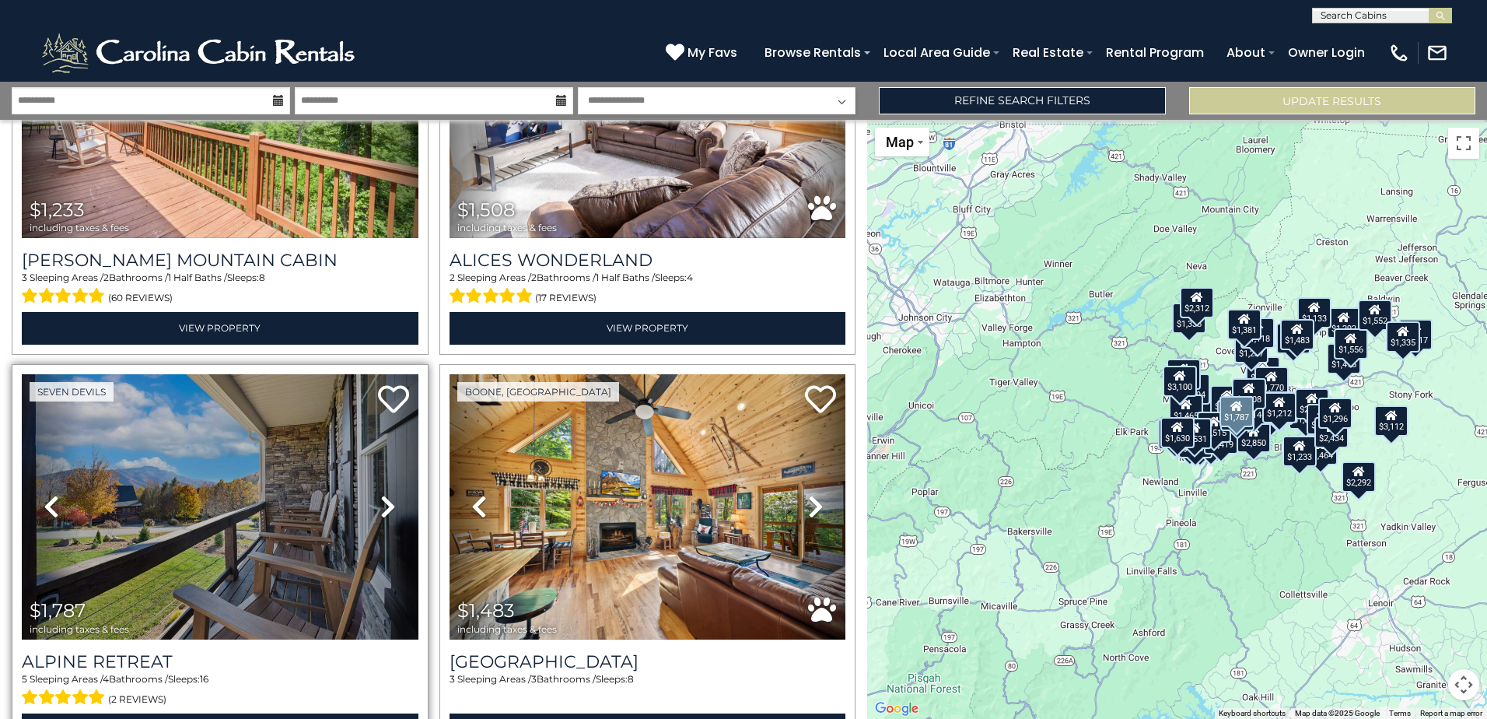
click at [401, 439] on link "Next" at bounding box center [388, 506] width 59 height 265
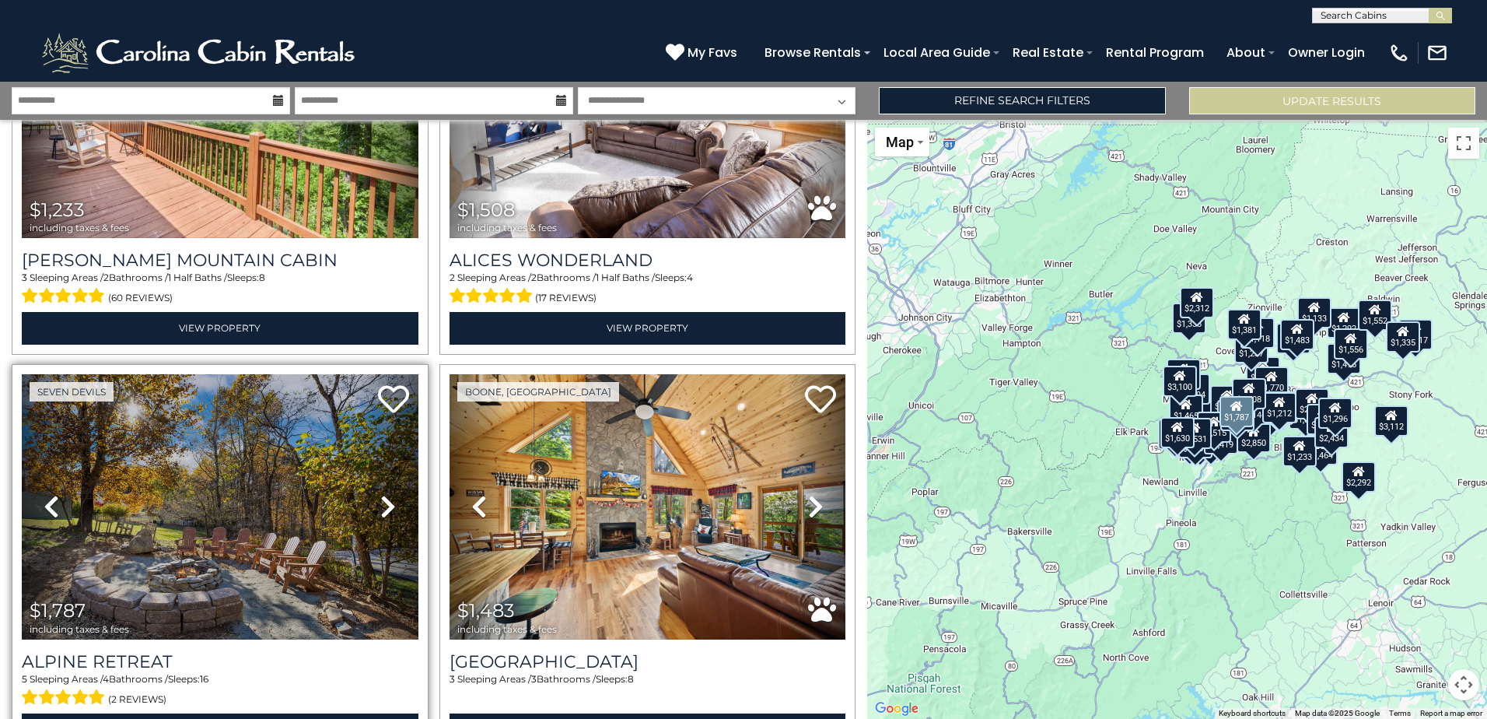
click at [401, 439] on link "Next" at bounding box center [388, 506] width 59 height 265
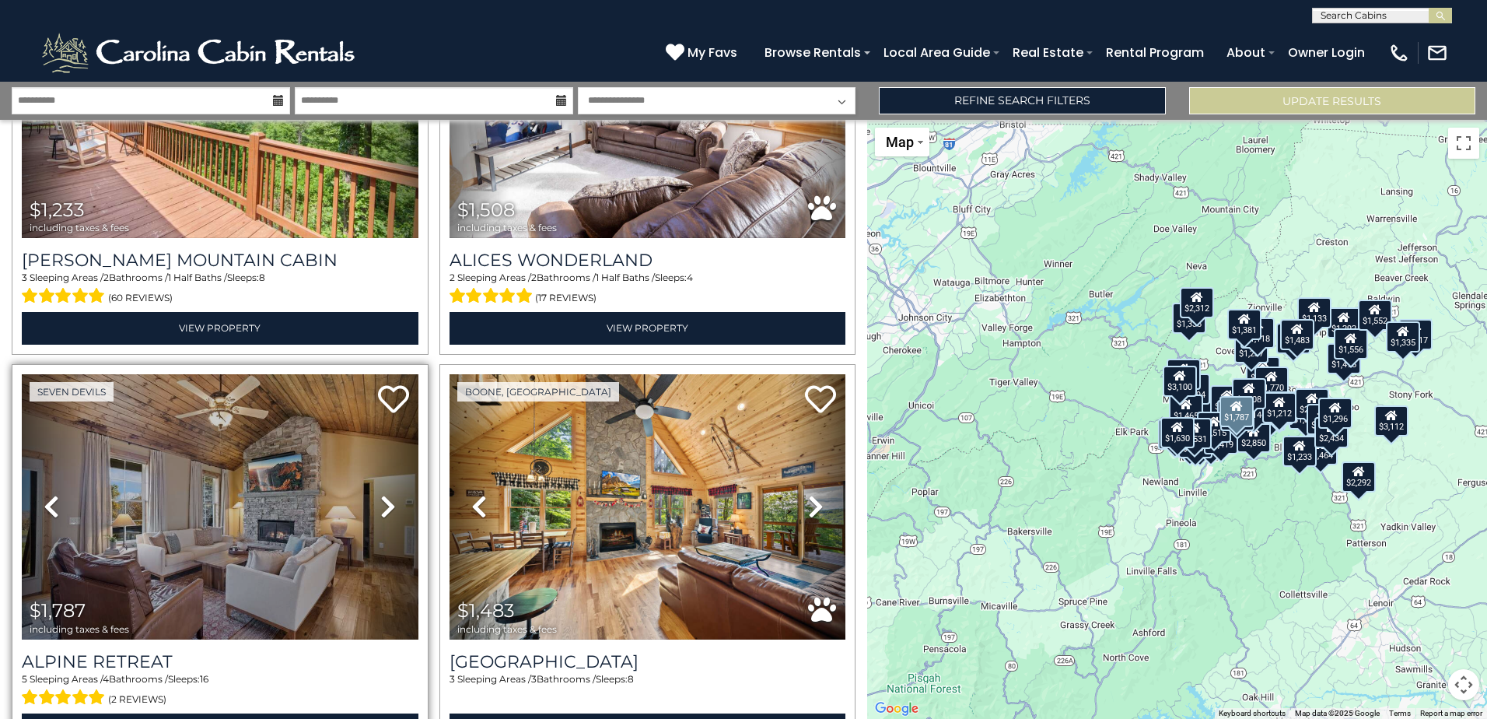
click at [401, 439] on link "Next" at bounding box center [388, 506] width 59 height 265
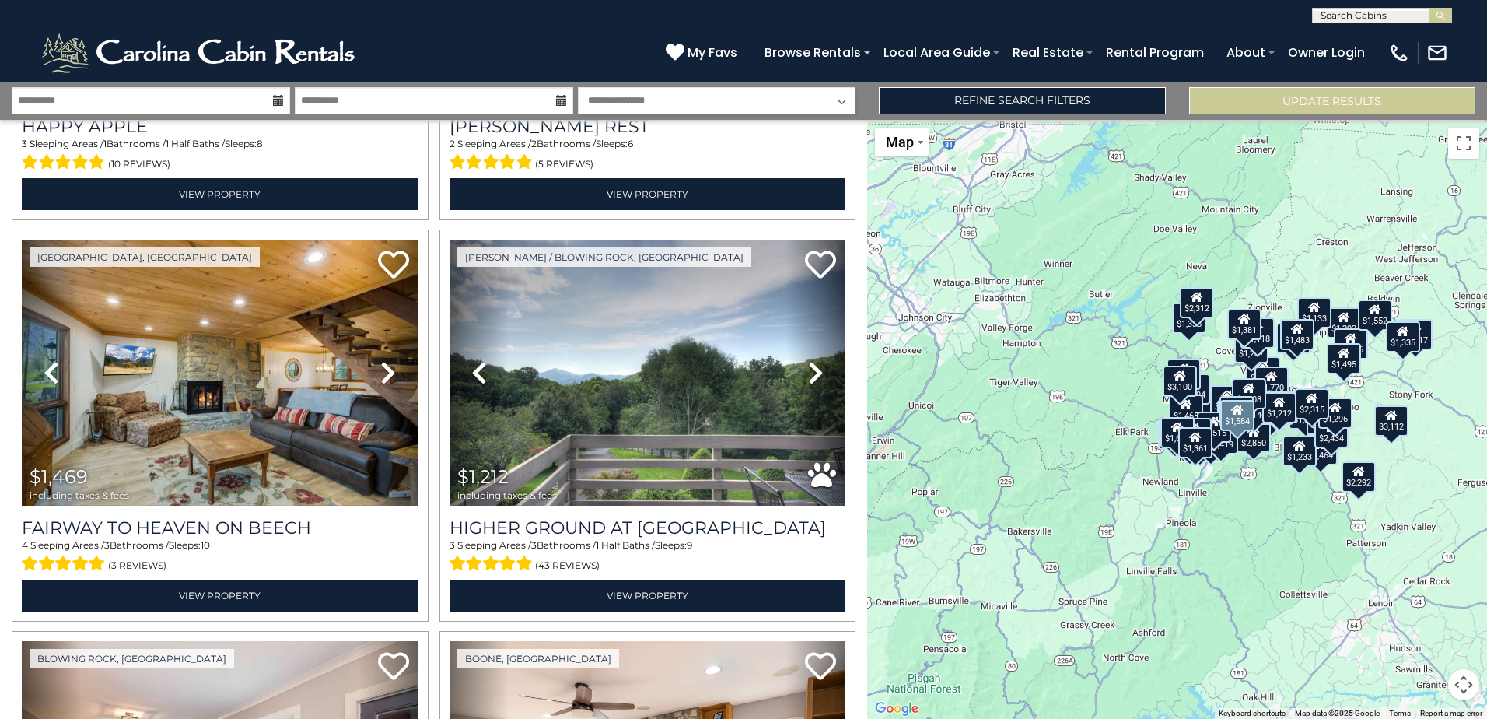
scroll to position [7253, 0]
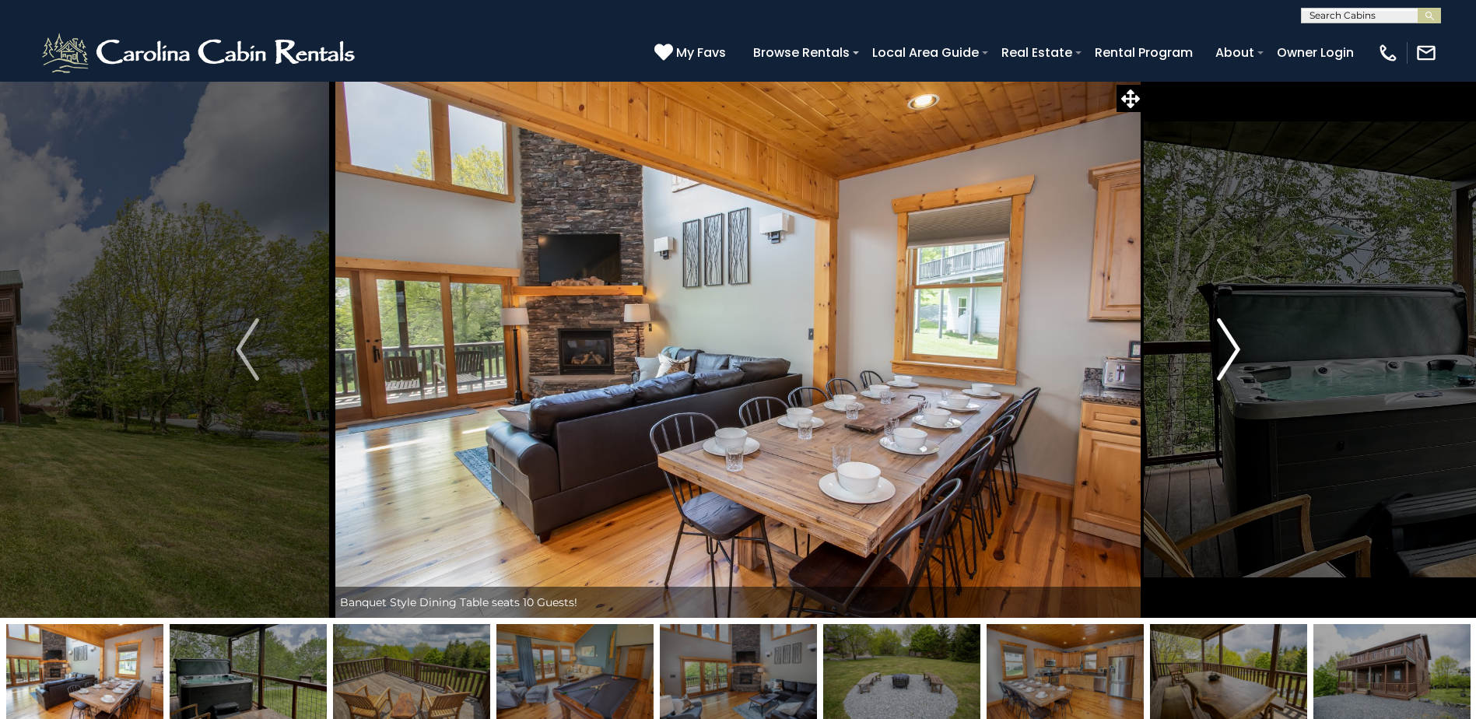
click at [1241, 355] on button "Next" at bounding box center [1228, 349] width 170 height 537
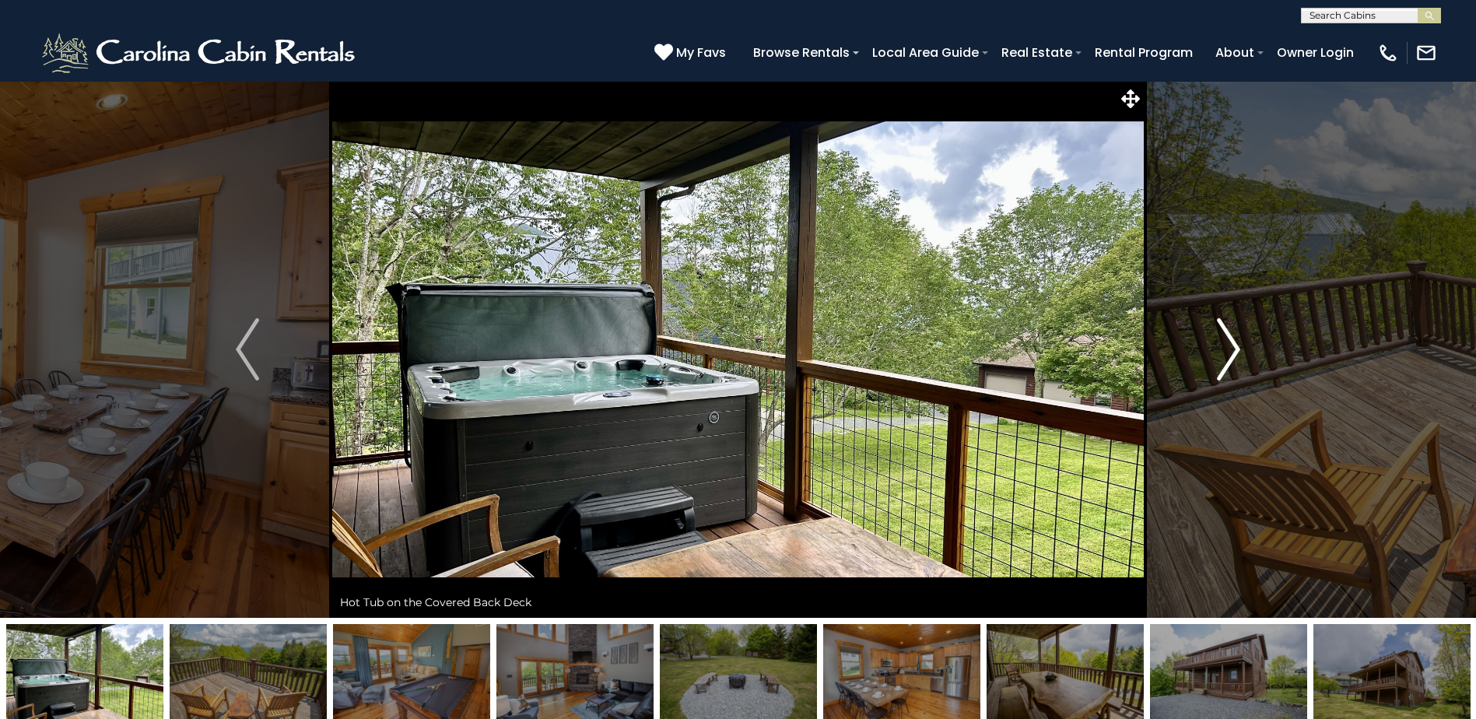
click at [1241, 355] on button "Next" at bounding box center [1228, 349] width 170 height 537
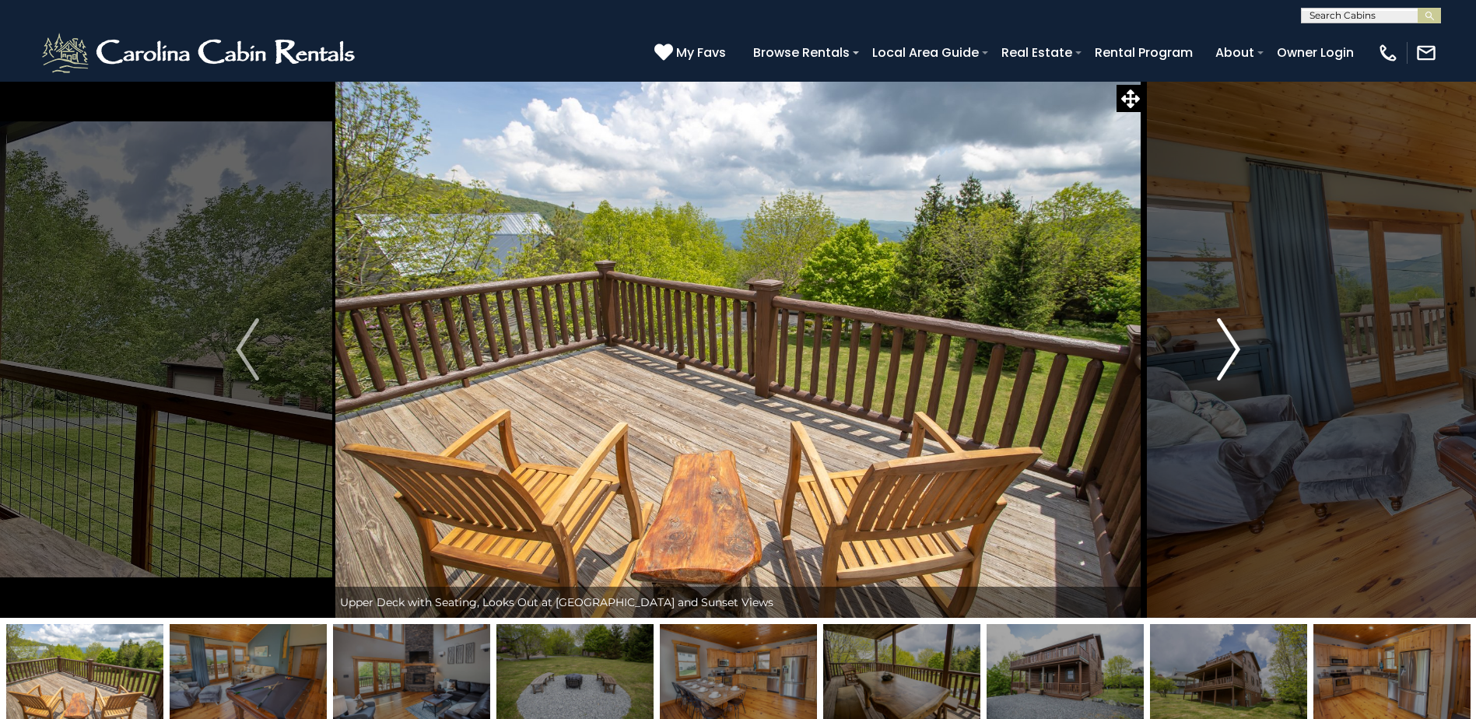
click at [1241, 355] on button "Next" at bounding box center [1228, 349] width 170 height 537
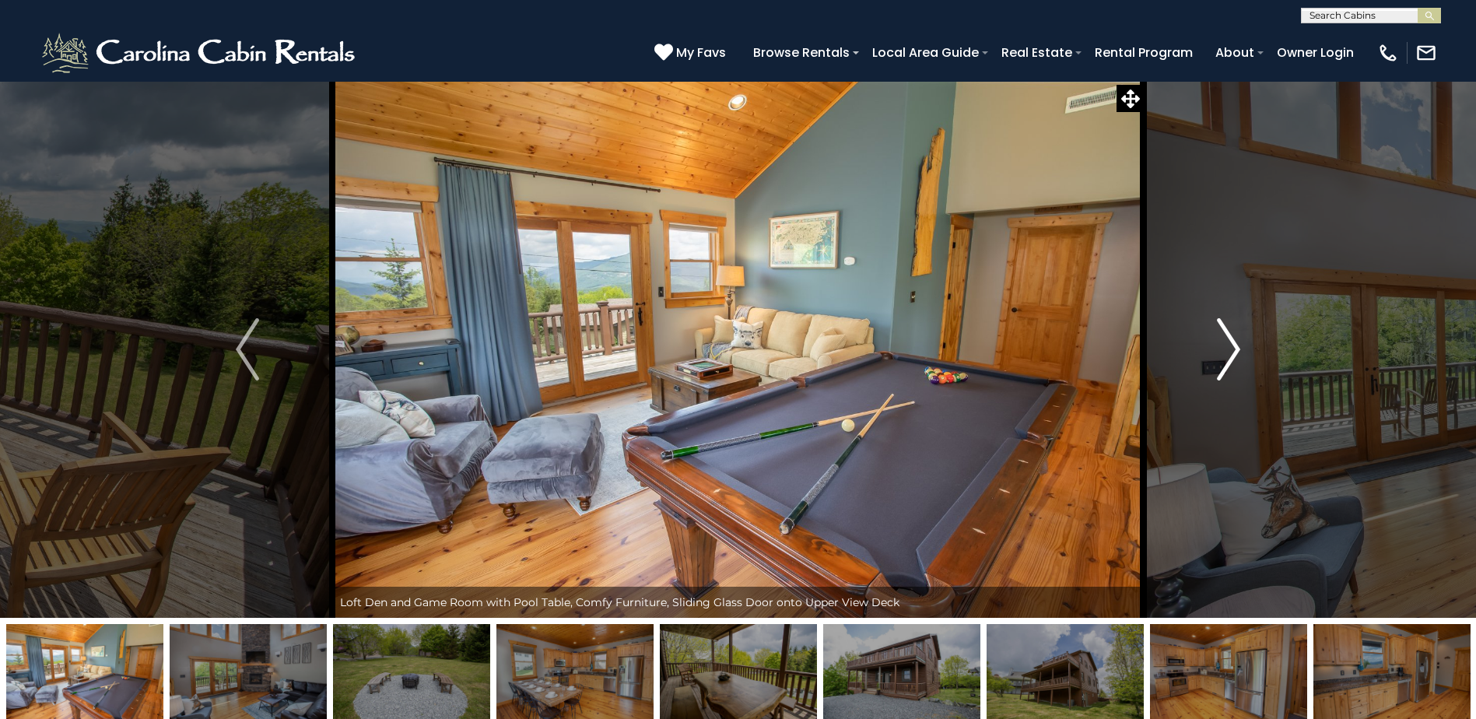
click at [1241, 355] on button "Next" at bounding box center [1228, 349] width 170 height 537
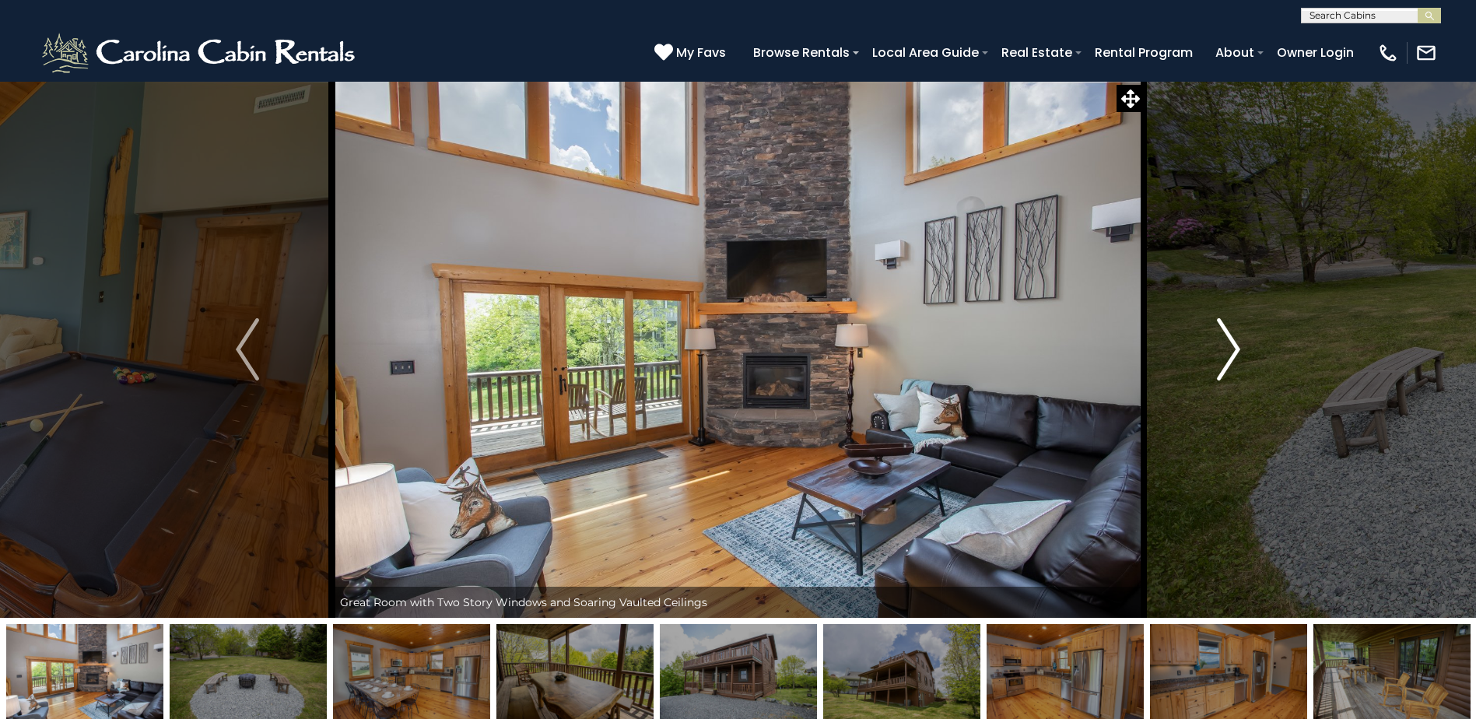
click at [1241, 355] on button "Next" at bounding box center [1228, 349] width 170 height 537
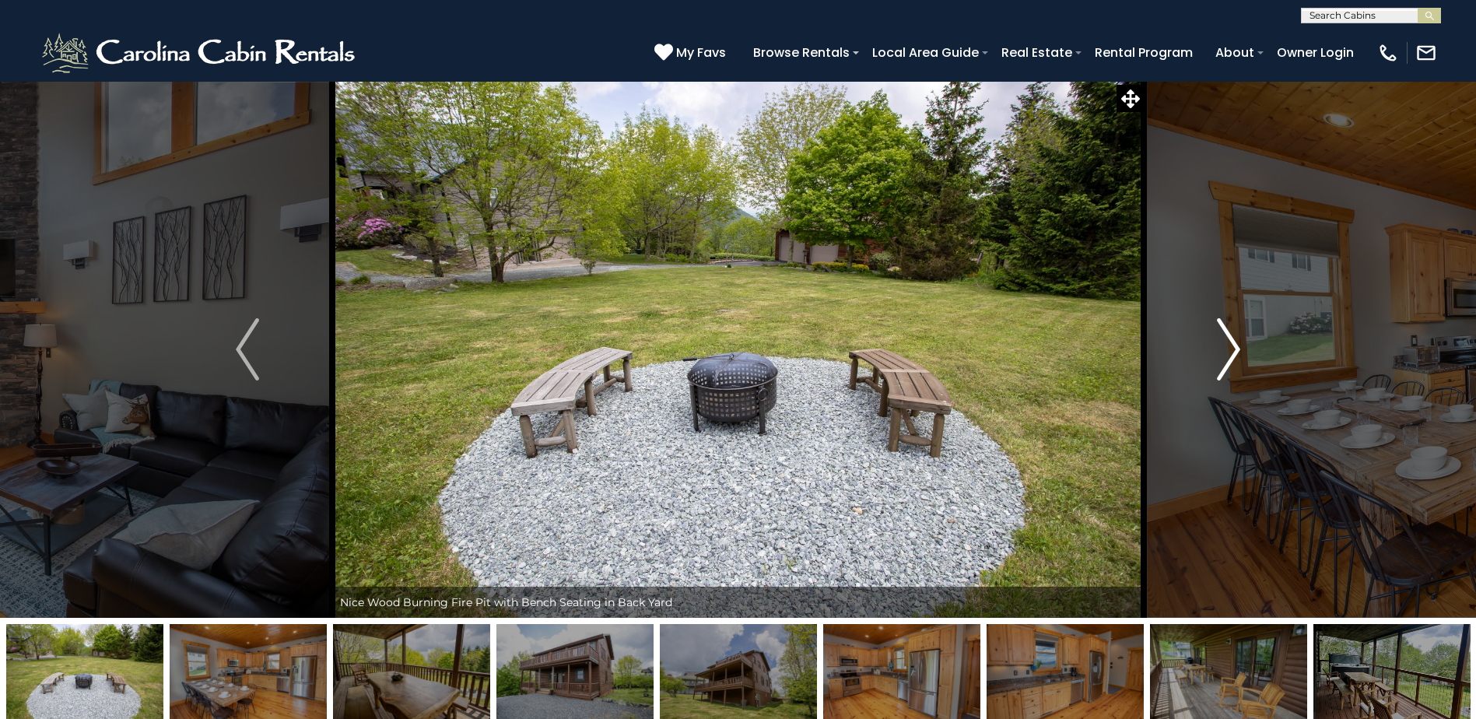
click at [1241, 355] on button "Next" at bounding box center [1228, 349] width 170 height 537
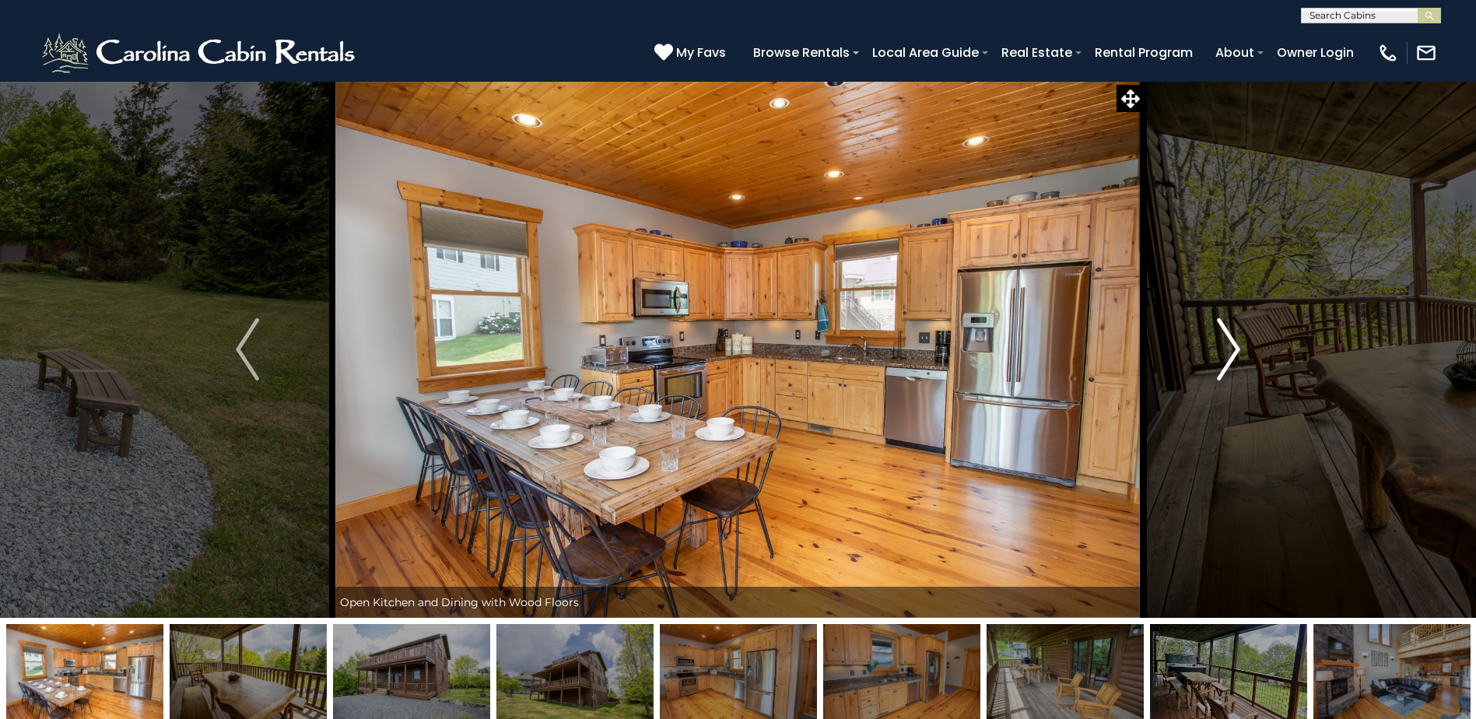
click at [1241, 355] on button "Next" at bounding box center [1228, 349] width 170 height 537
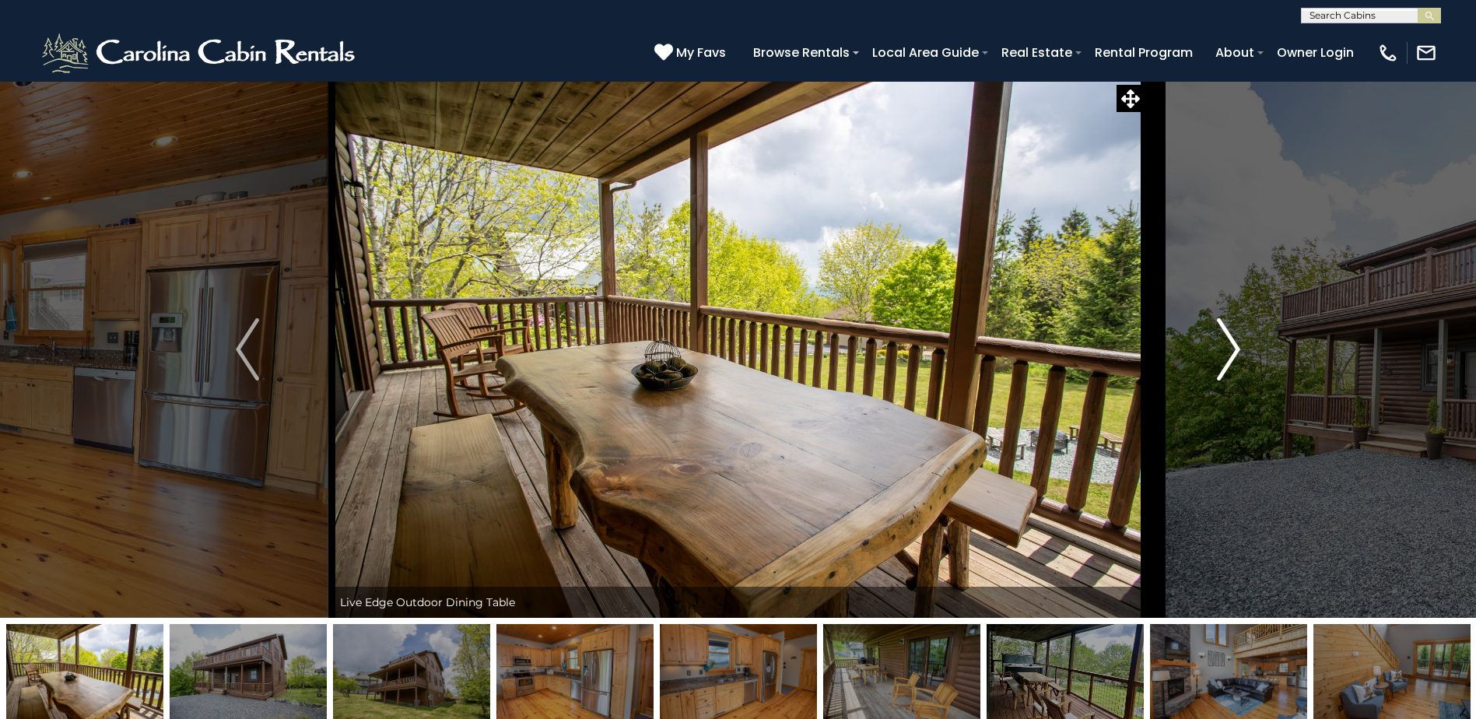
click at [1241, 355] on button "Next" at bounding box center [1228, 349] width 170 height 537
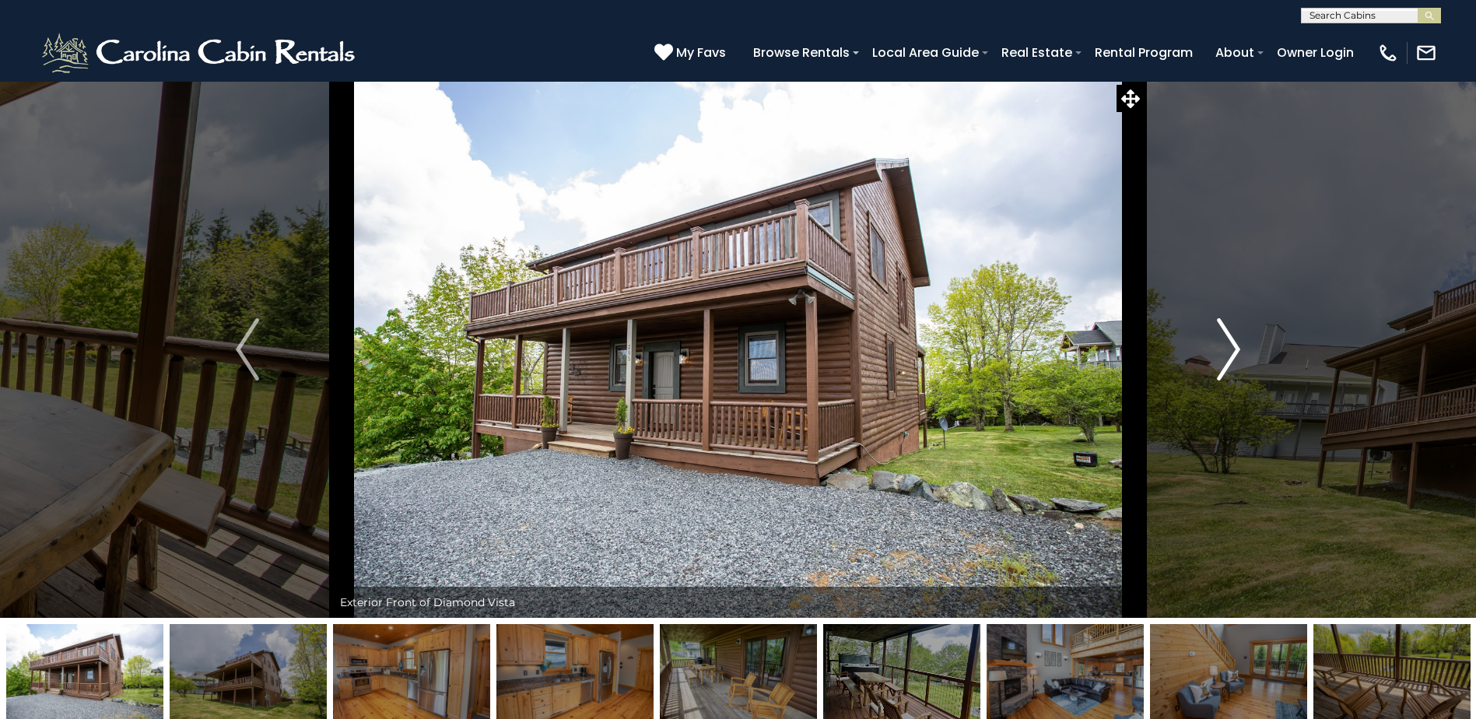
click at [1241, 355] on button "Next" at bounding box center [1228, 349] width 170 height 537
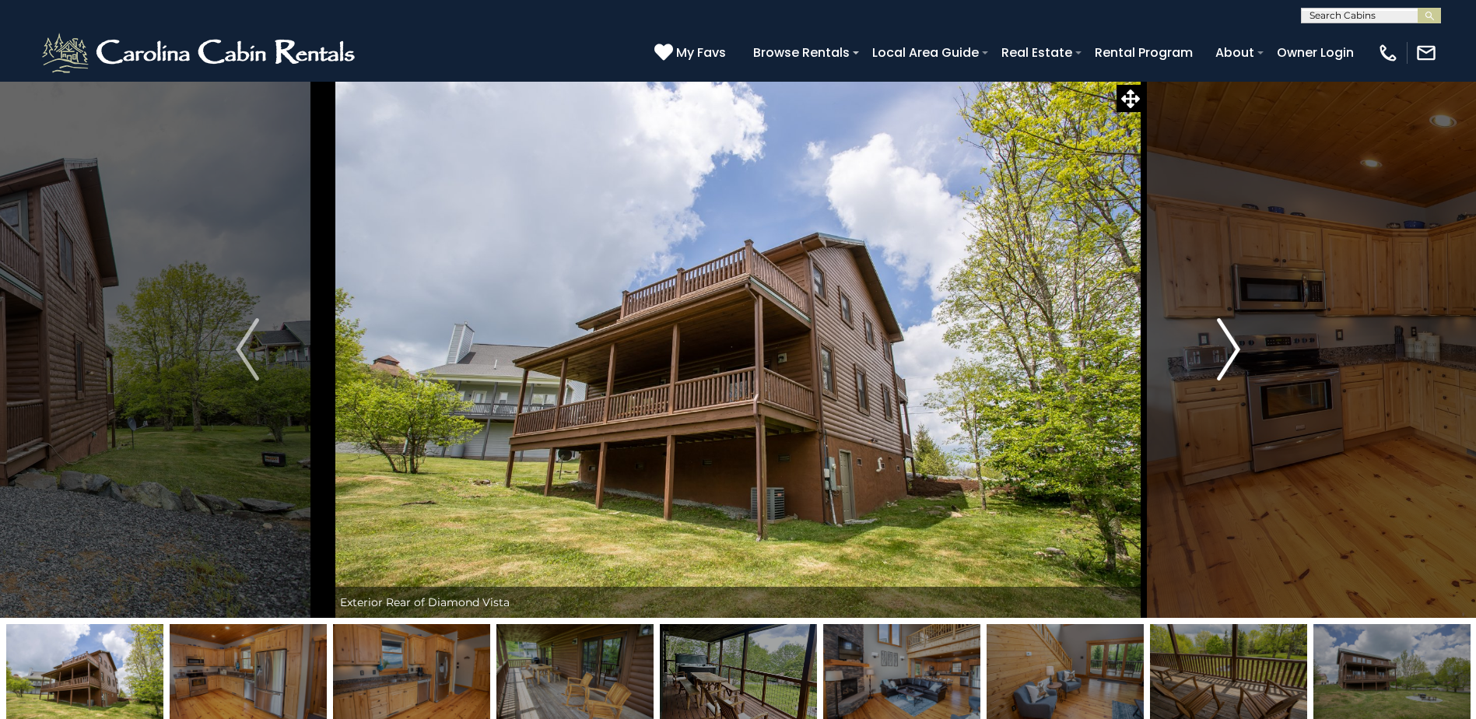
click at [1241, 355] on button "Next" at bounding box center [1228, 349] width 170 height 537
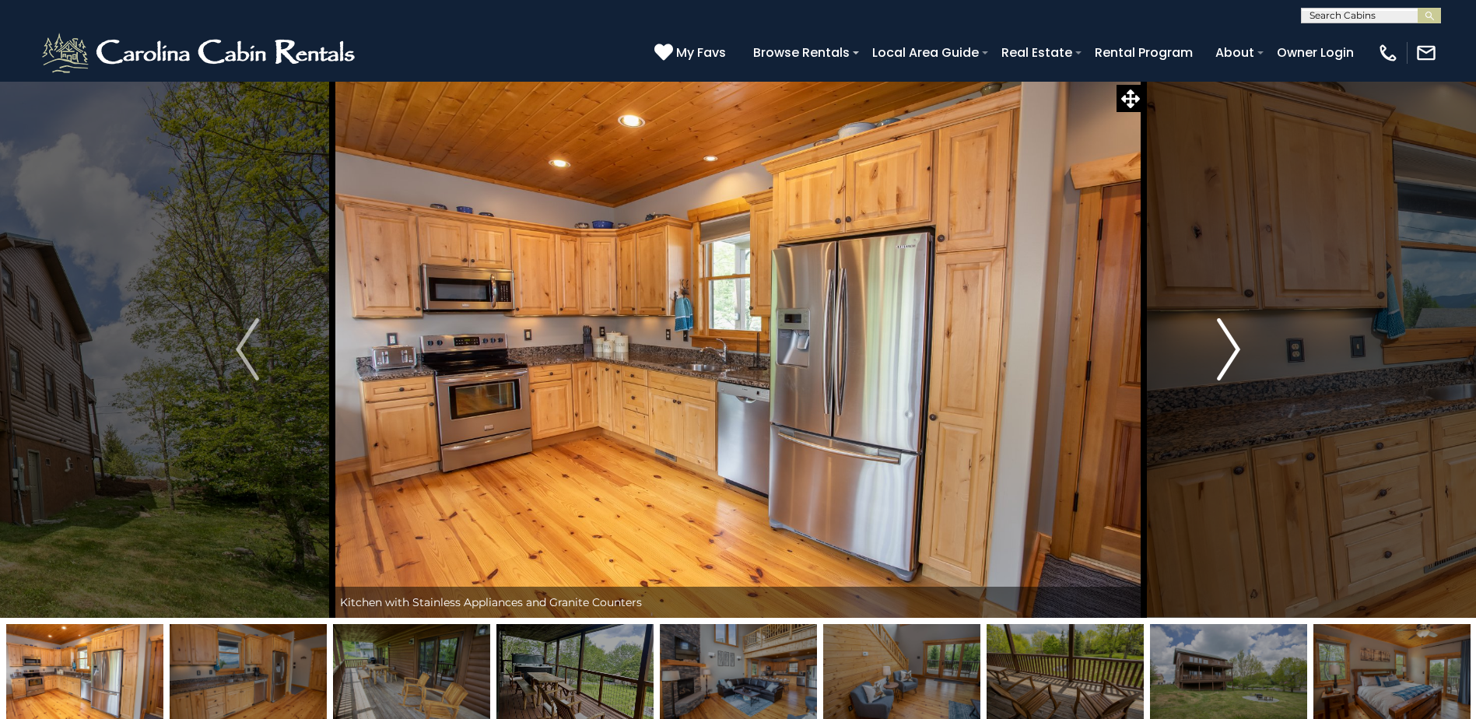
click at [1241, 355] on button "Next" at bounding box center [1228, 349] width 170 height 537
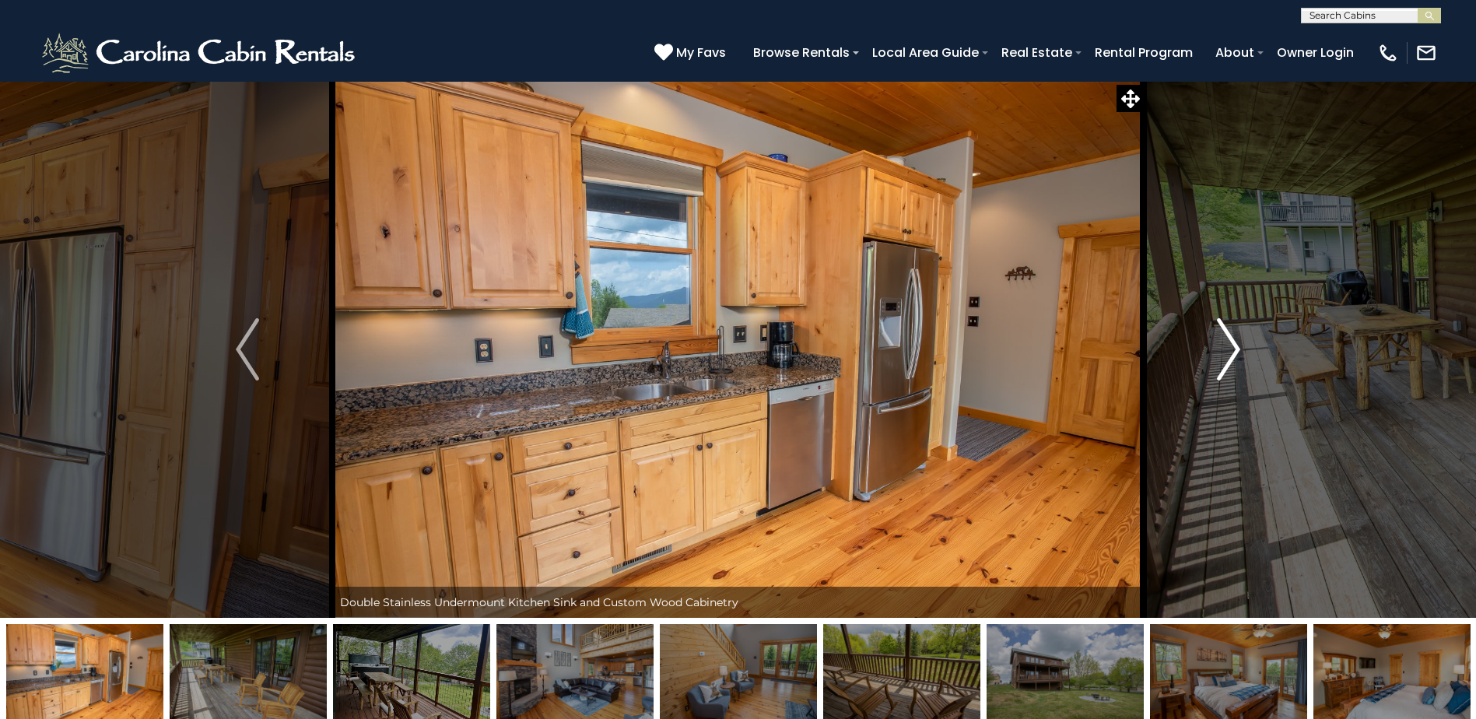
click at [1241, 355] on button "Next" at bounding box center [1228, 349] width 170 height 537
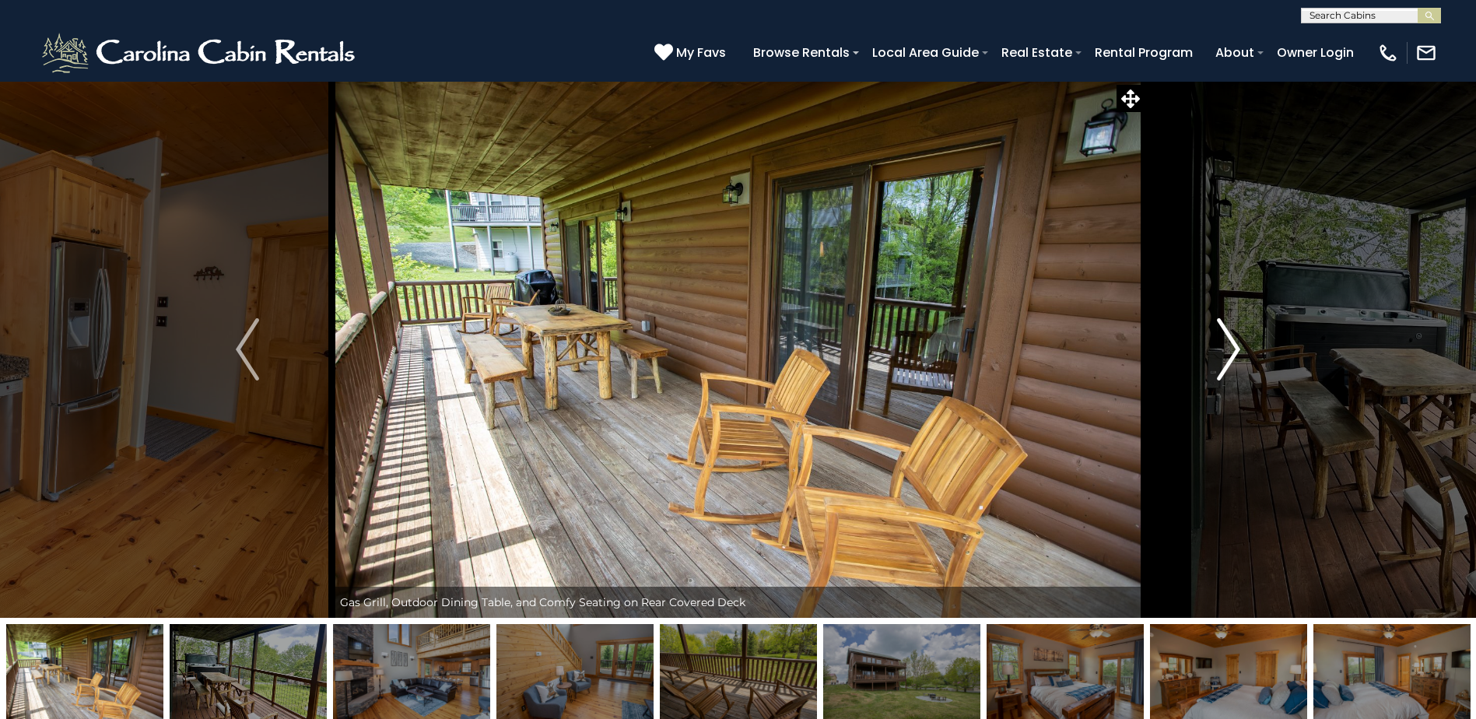
click at [1241, 355] on button "Next" at bounding box center [1228, 349] width 170 height 537
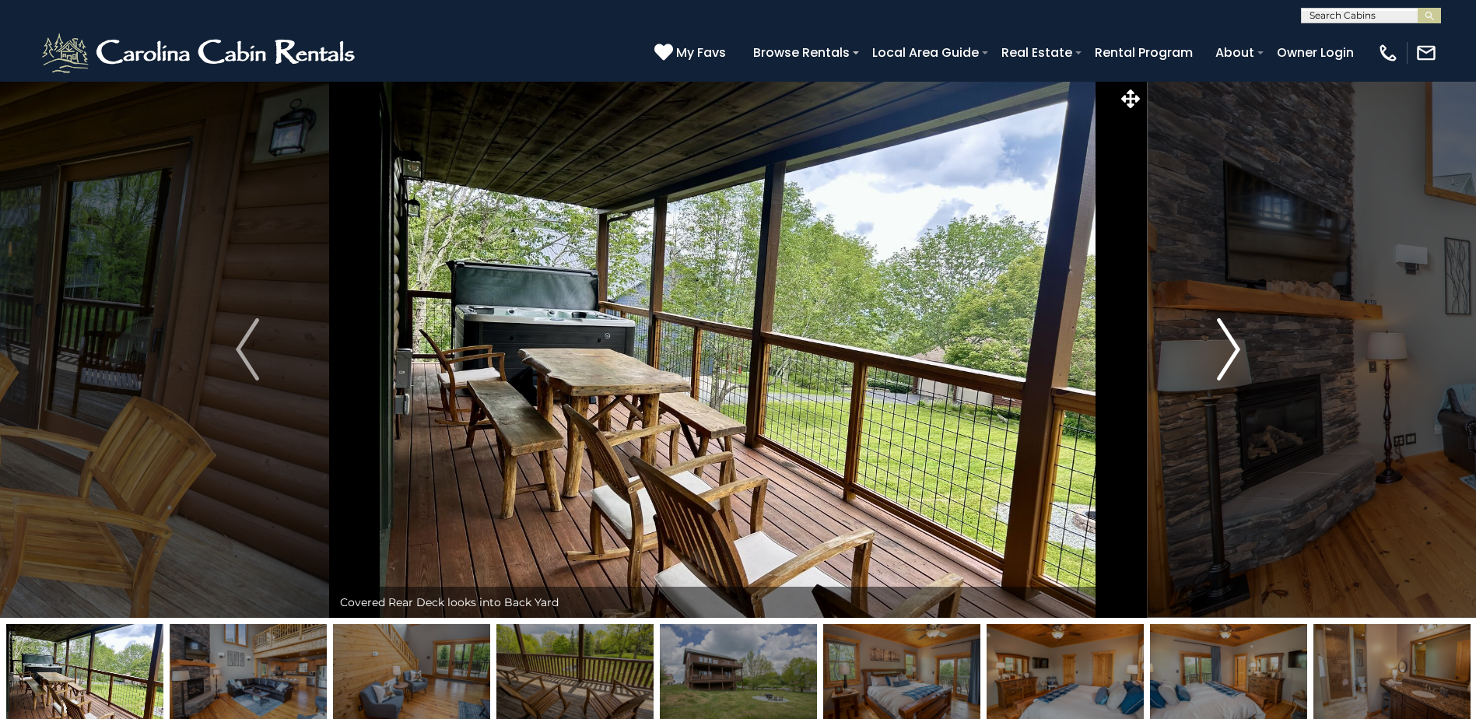
click at [1241, 355] on button "Next" at bounding box center [1228, 349] width 170 height 537
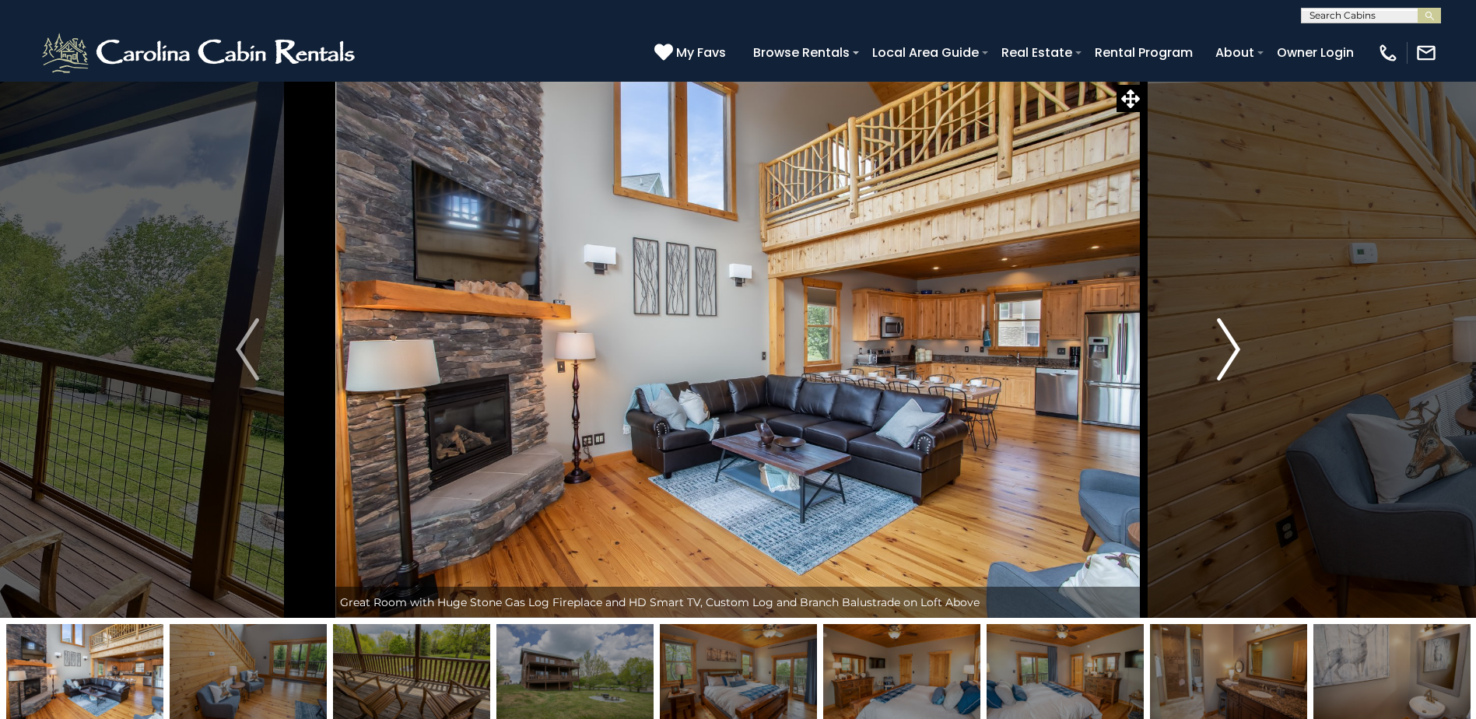
click at [1241, 355] on button "Next" at bounding box center [1228, 349] width 170 height 537
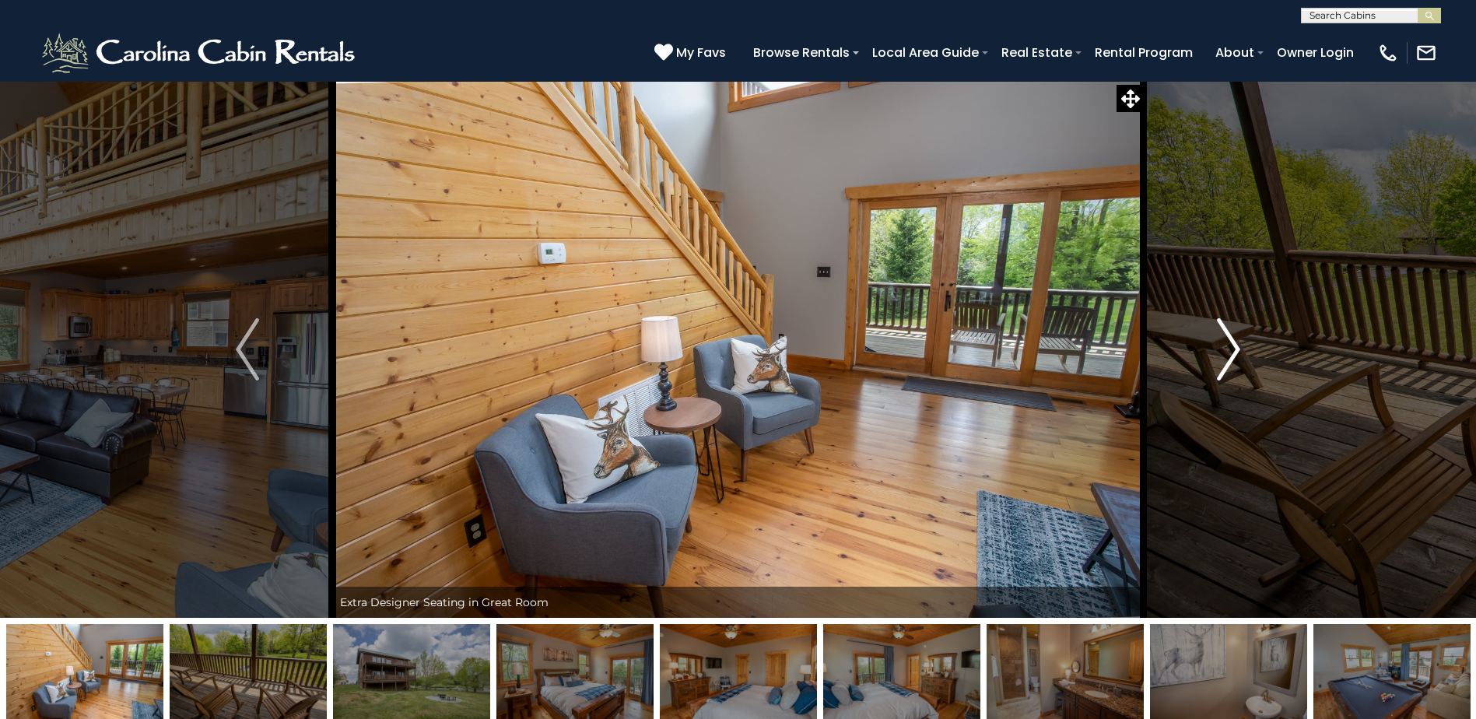
click at [1241, 355] on button "Next" at bounding box center [1228, 349] width 170 height 537
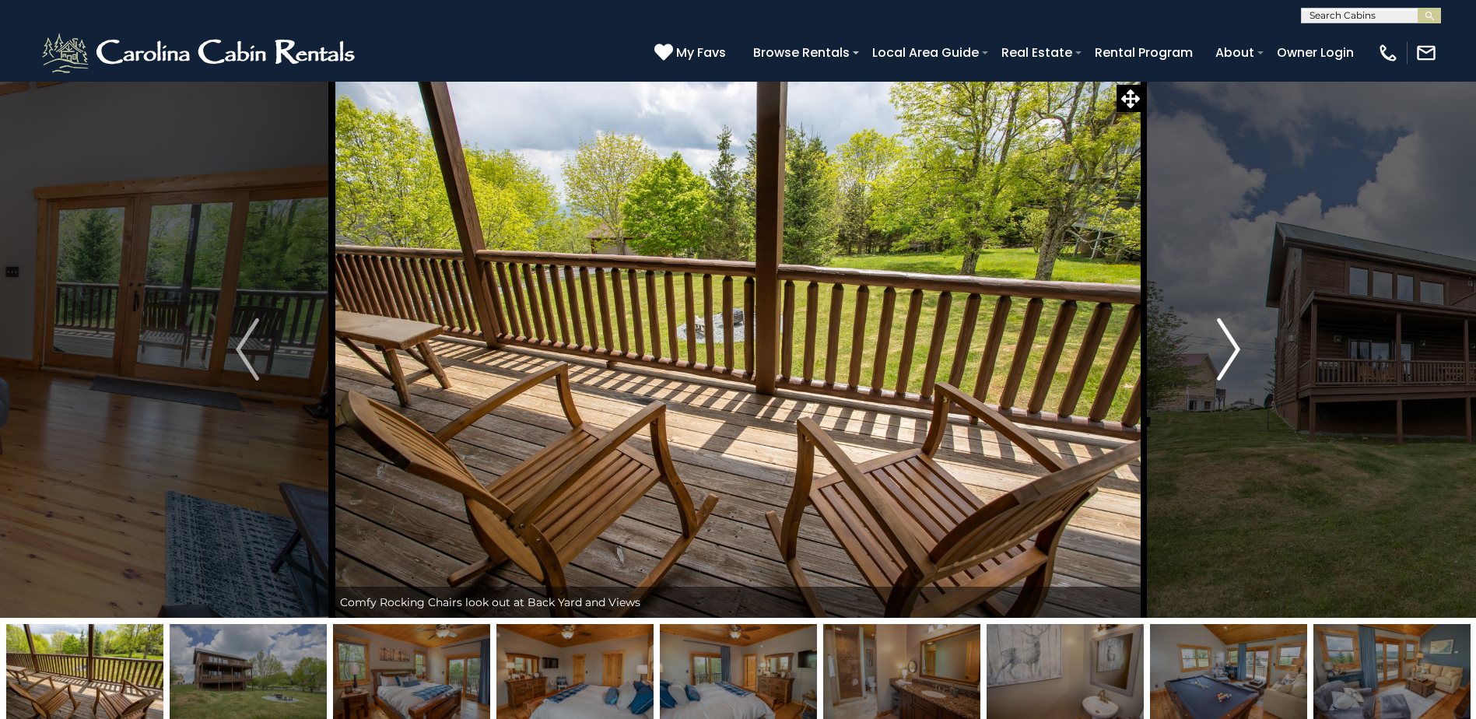
click at [1241, 356] on button "Next" at bounding box center [1228, 349] width 170 height 537
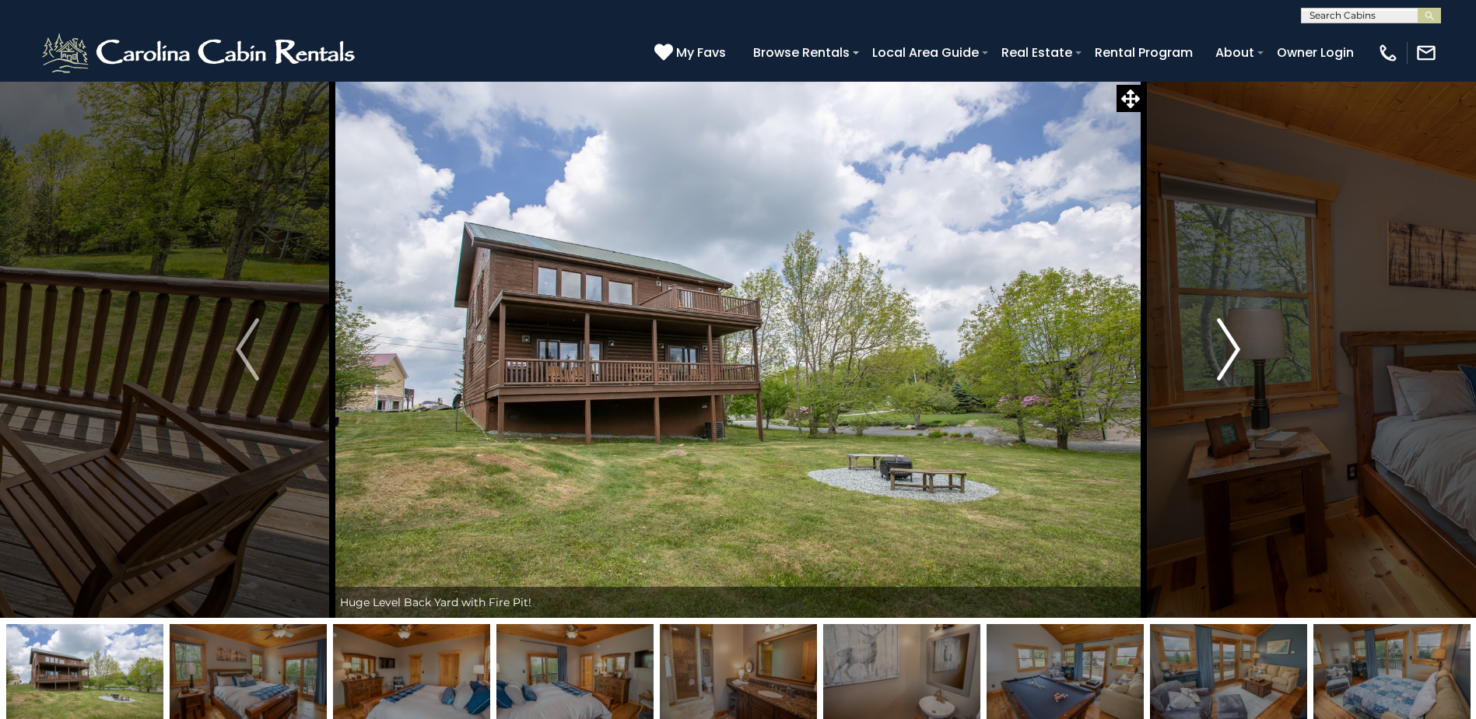
click at [1241, 356] on button "Next" at bounding box center [1228, 349] width 170 height 537
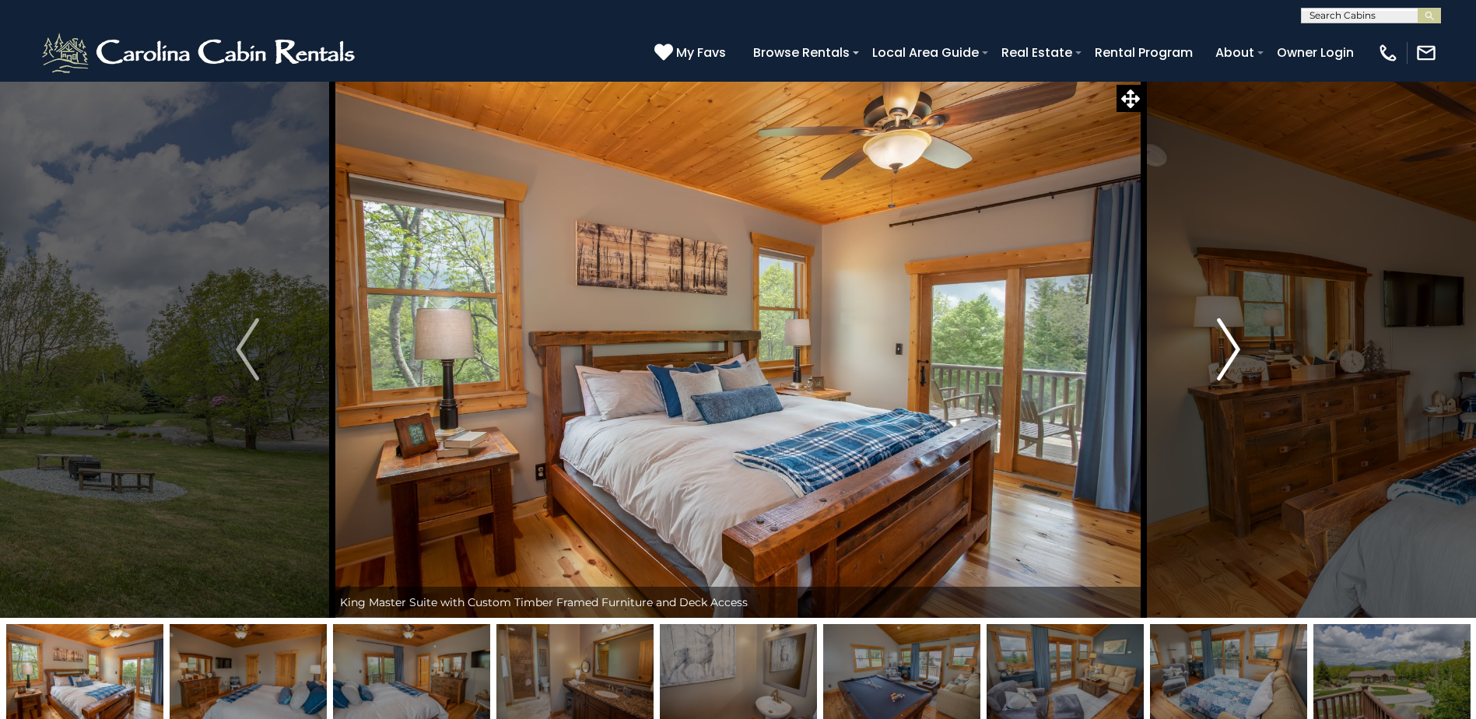
click at [1237, 341] on img "Next" at bounding box center [1228, 349] width 23 height 62
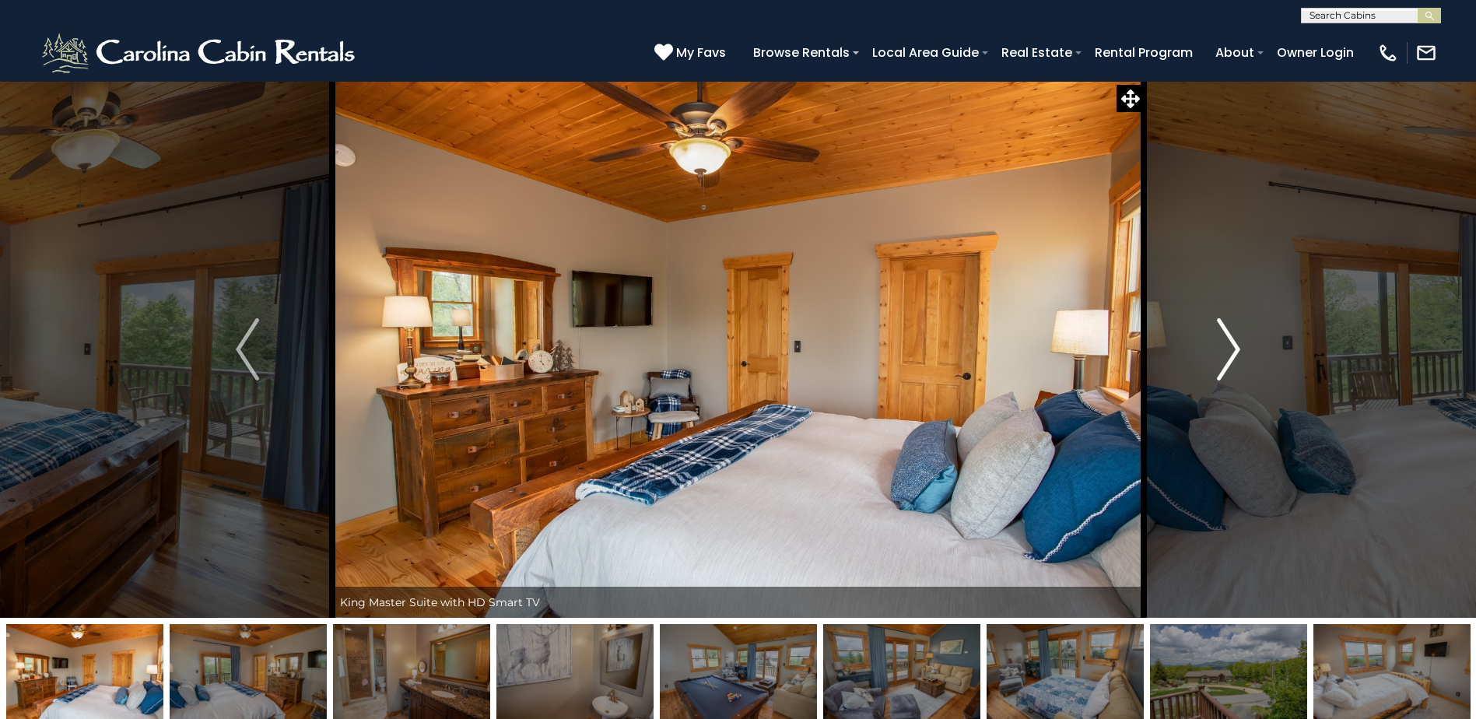
click at [1237, 341] on img "Next" at bounding box center [1228, 349] width 23 height 62
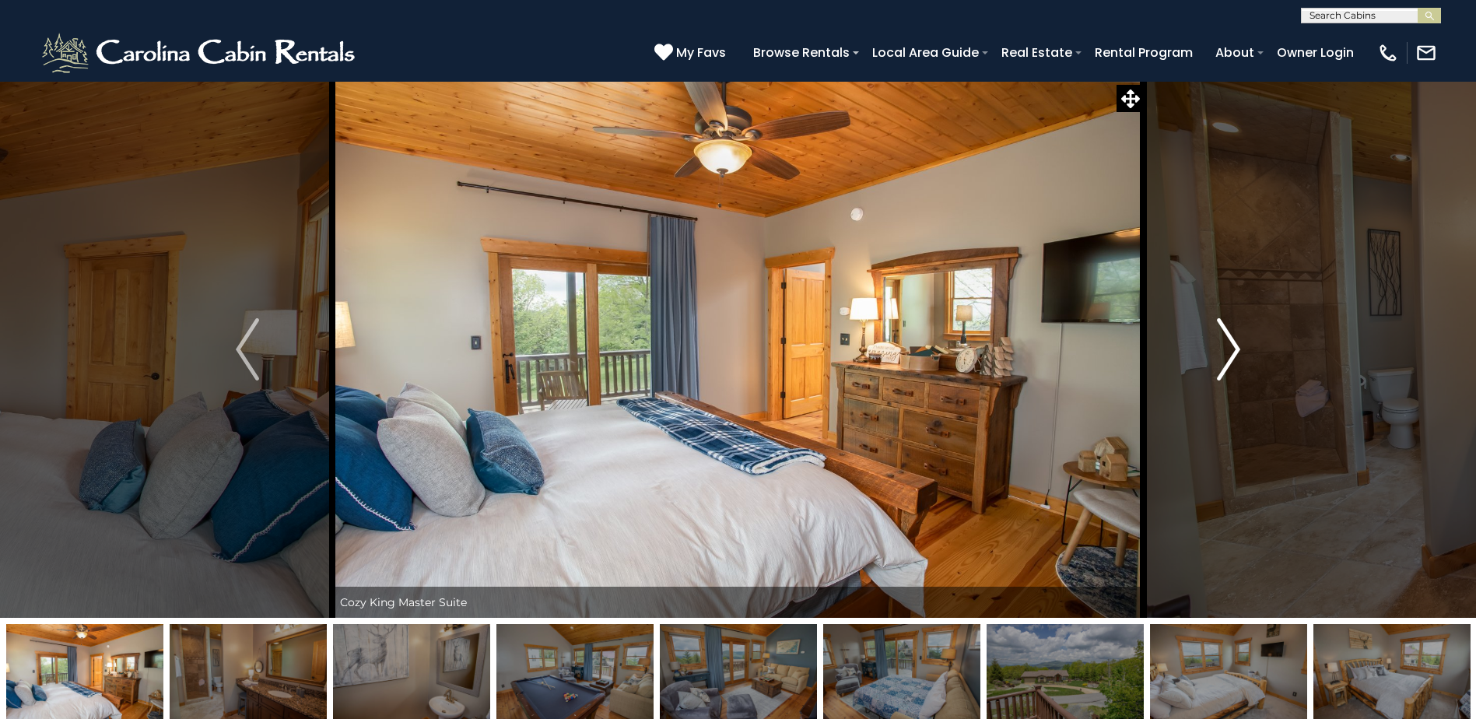
click at [1237, 341] on img "Next" at bounding box center [1228, 349] width 23 height 62
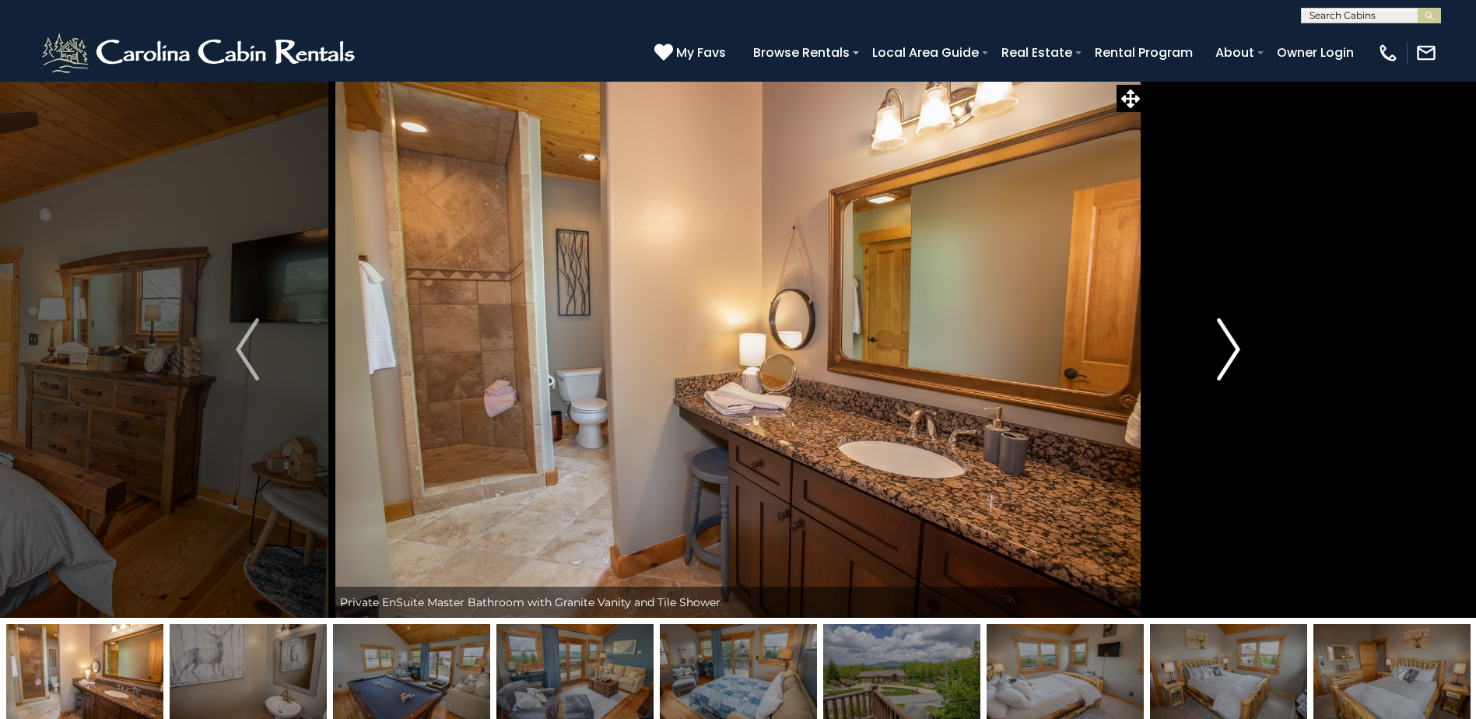
click at [1237, 341] on img "Next" at bounding box center [1228, 349] width 23 height 62
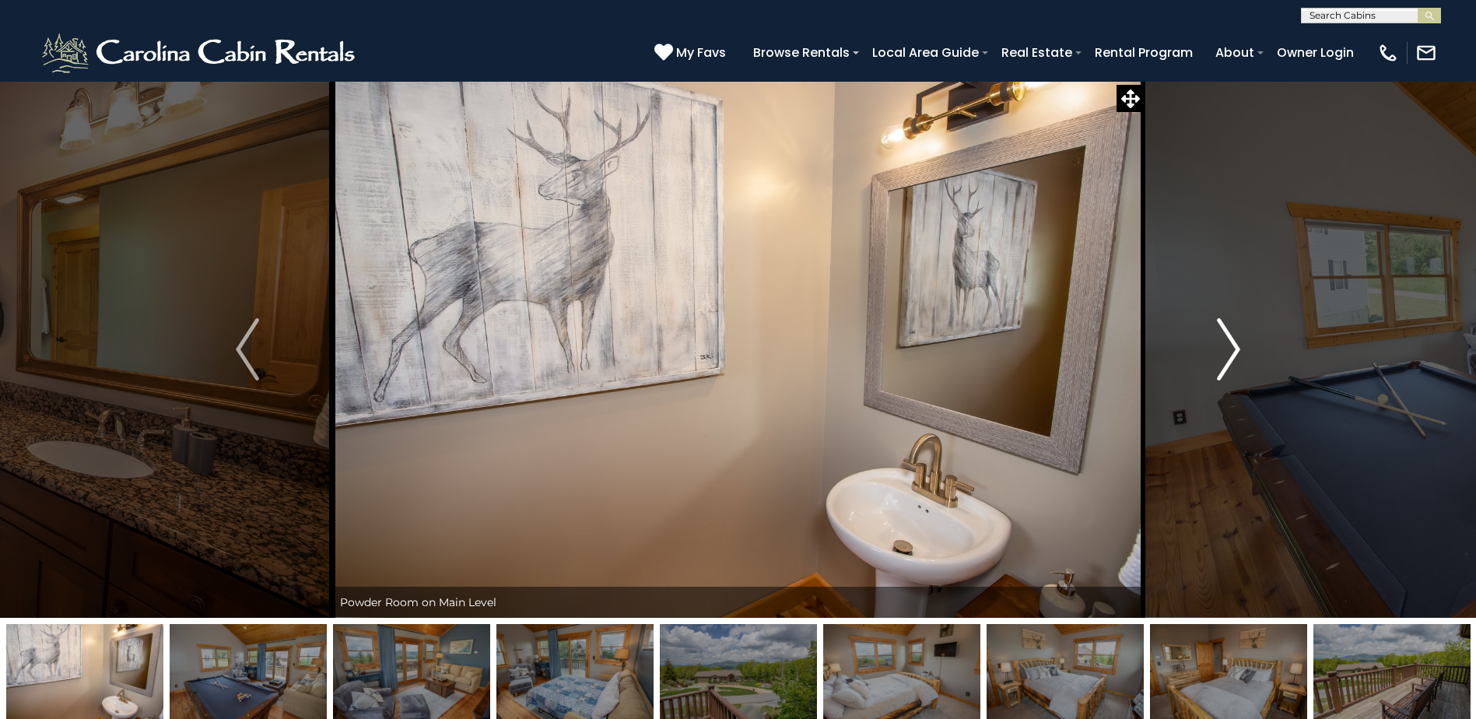
click at [1237, 341] on img "Next" at bounding box center [1228, 349] width 23 height 62
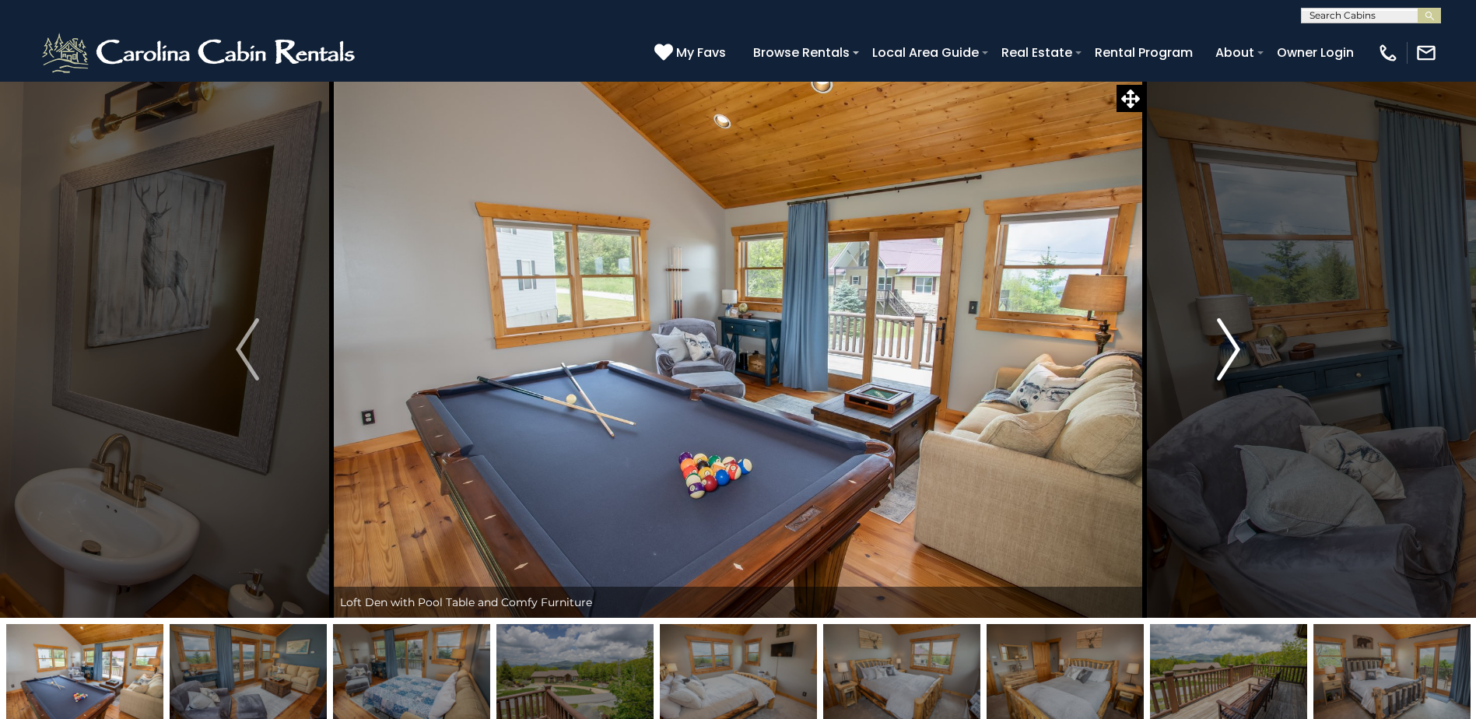
click at [1237, 341] on img "Next" at bounding box center [1228, 349] width 23 height 62
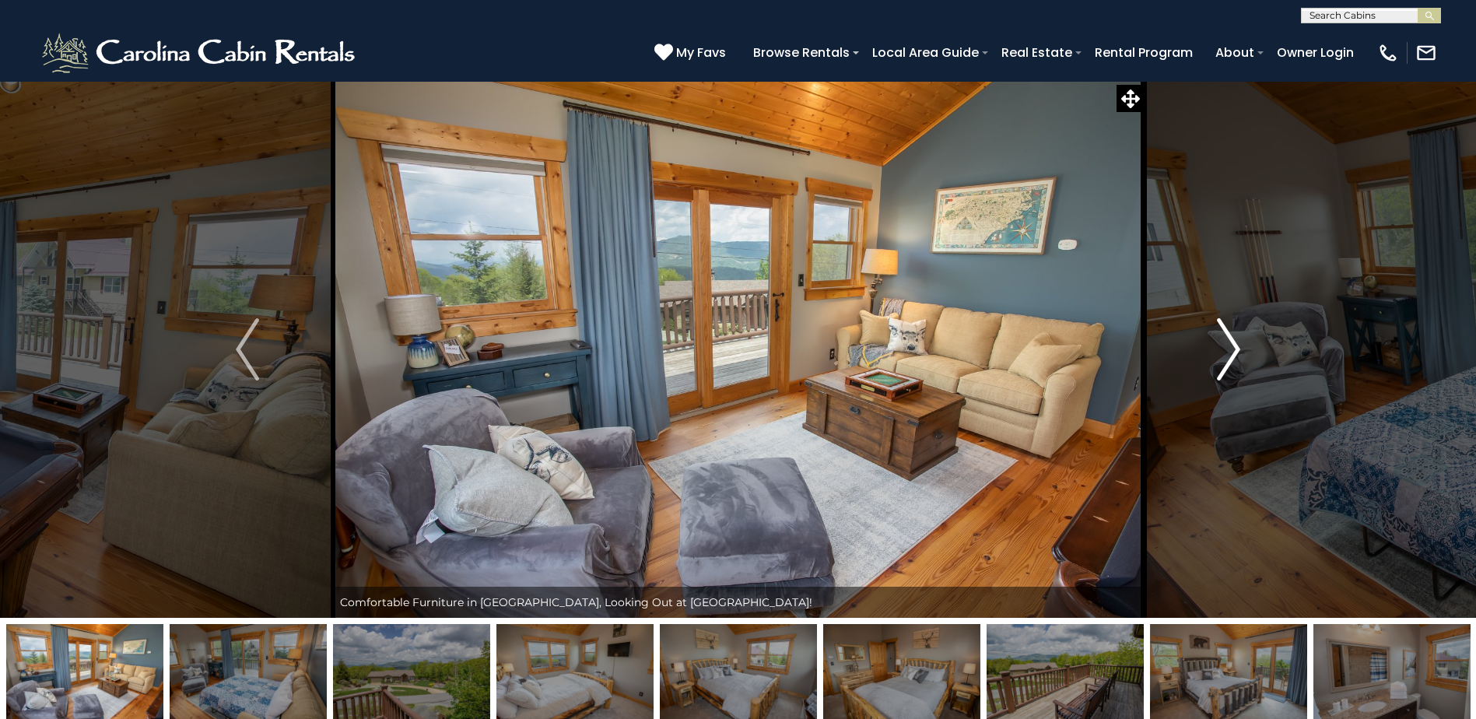
click at [1237, 341] on img "Next" at bounding box center [1228, 349] width 23 height 62
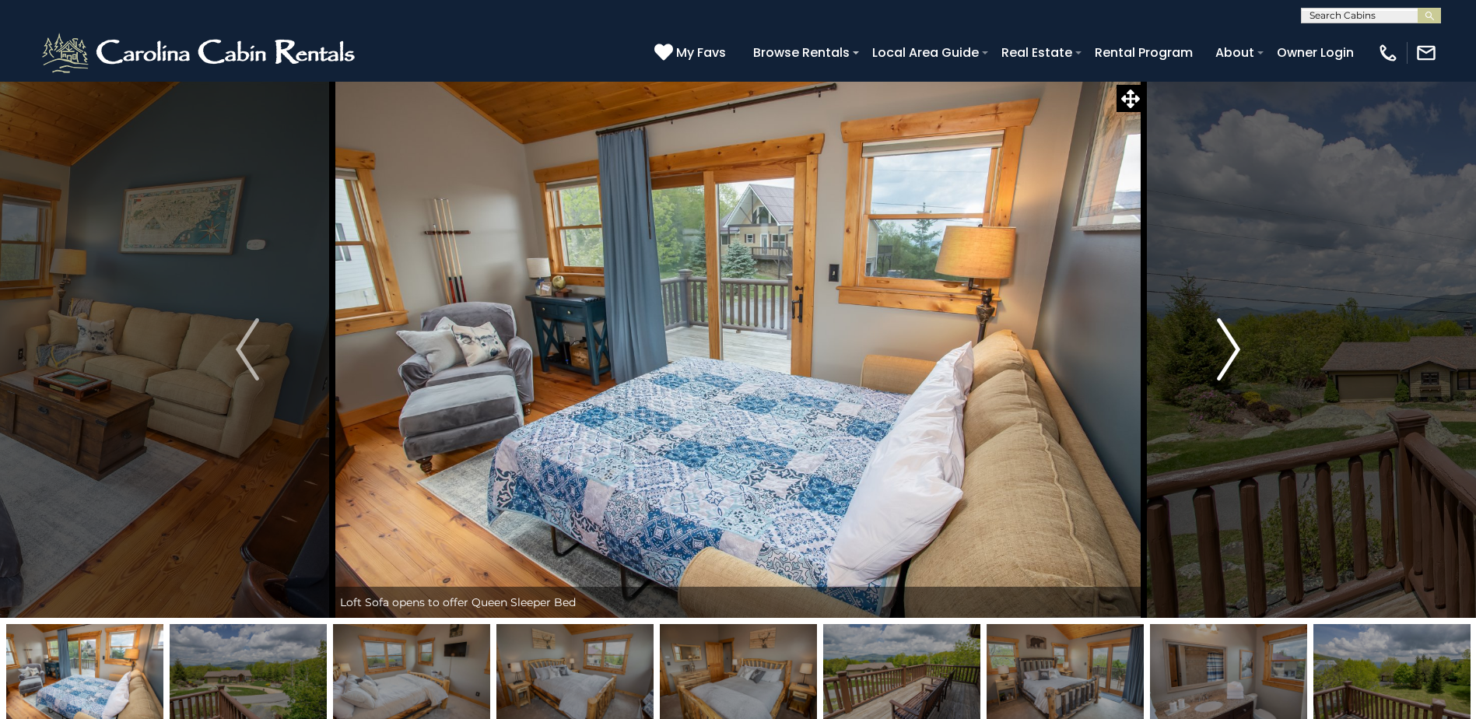
click at [1237, 341] on img "Next" at bounding box center [1228, 349] width 23 height 62
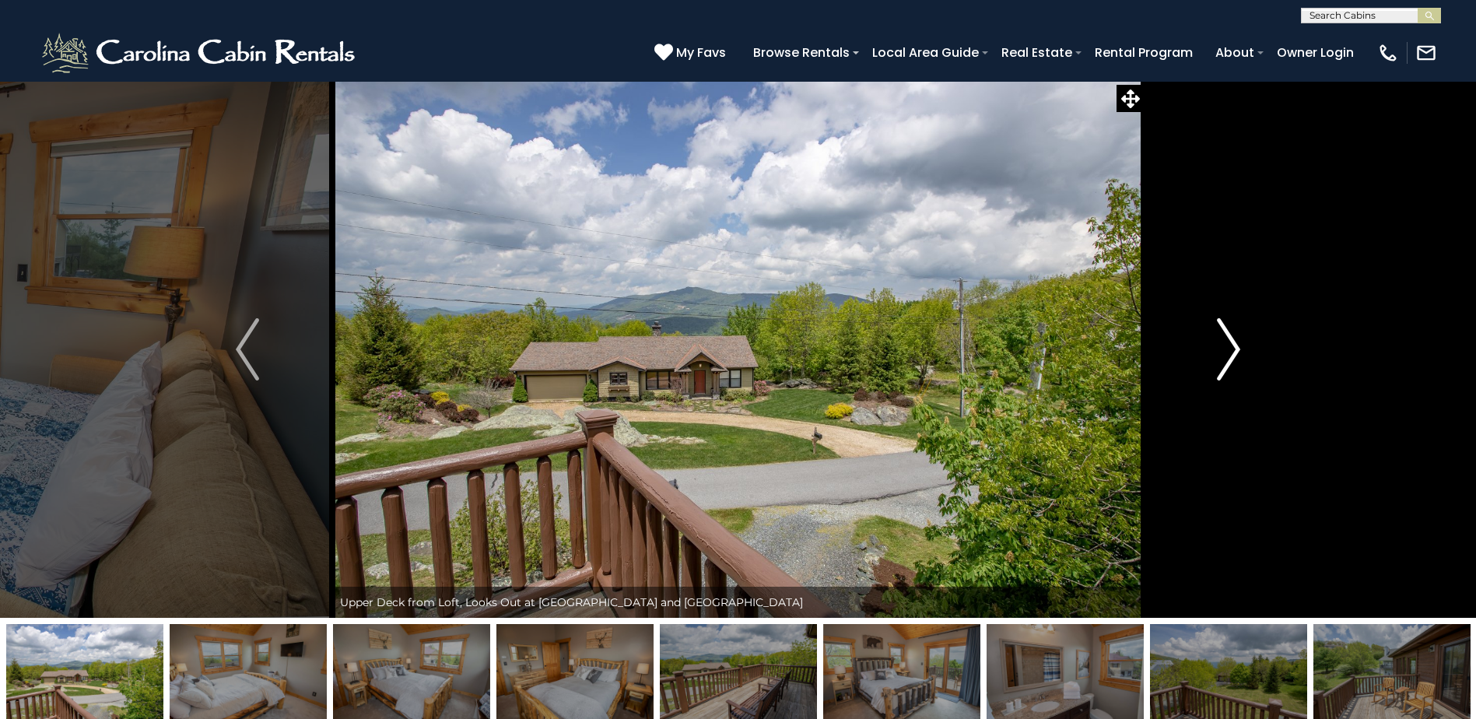
click at [1237, 341] on img "Next" at bounding box center [1228, 349] width 23 height 62
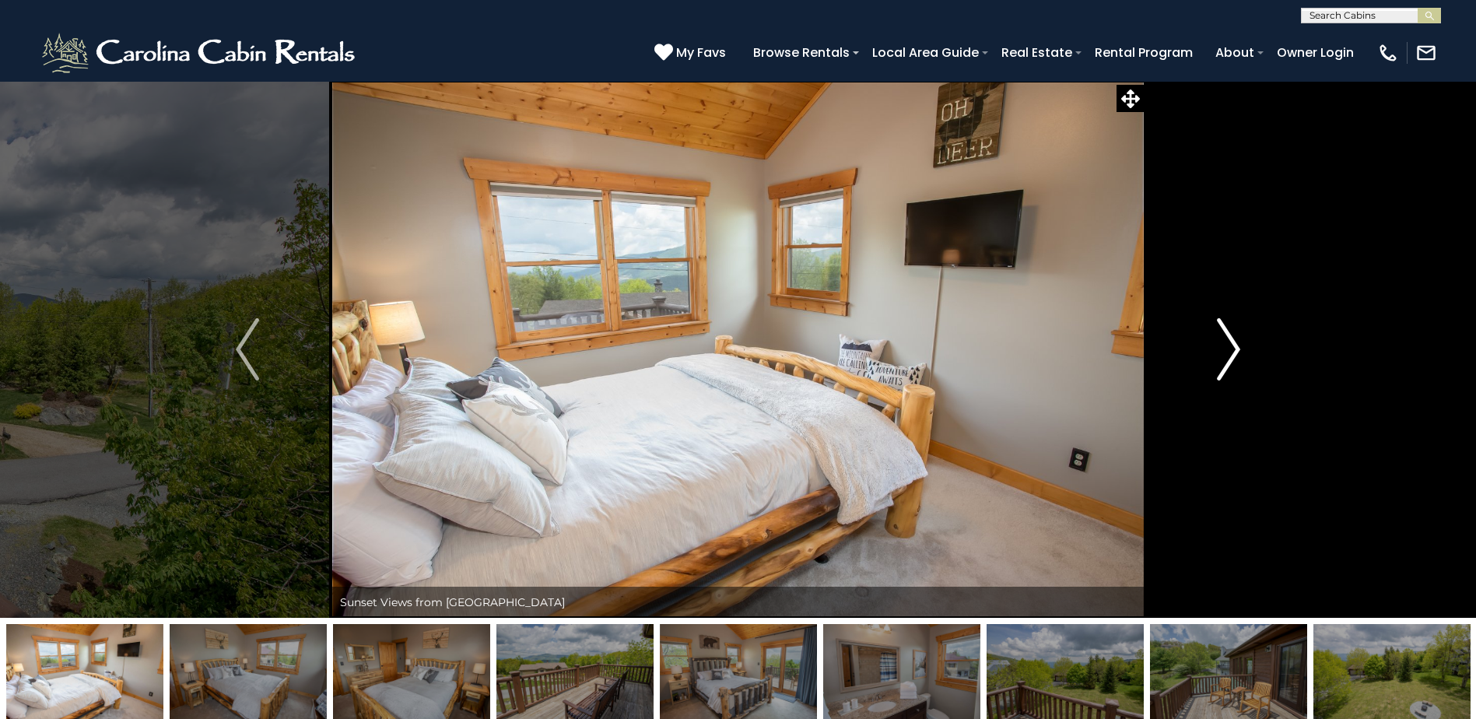
click at [1237, 341] on img "Next" at bounding box center [1228, 349] width 23 height 62
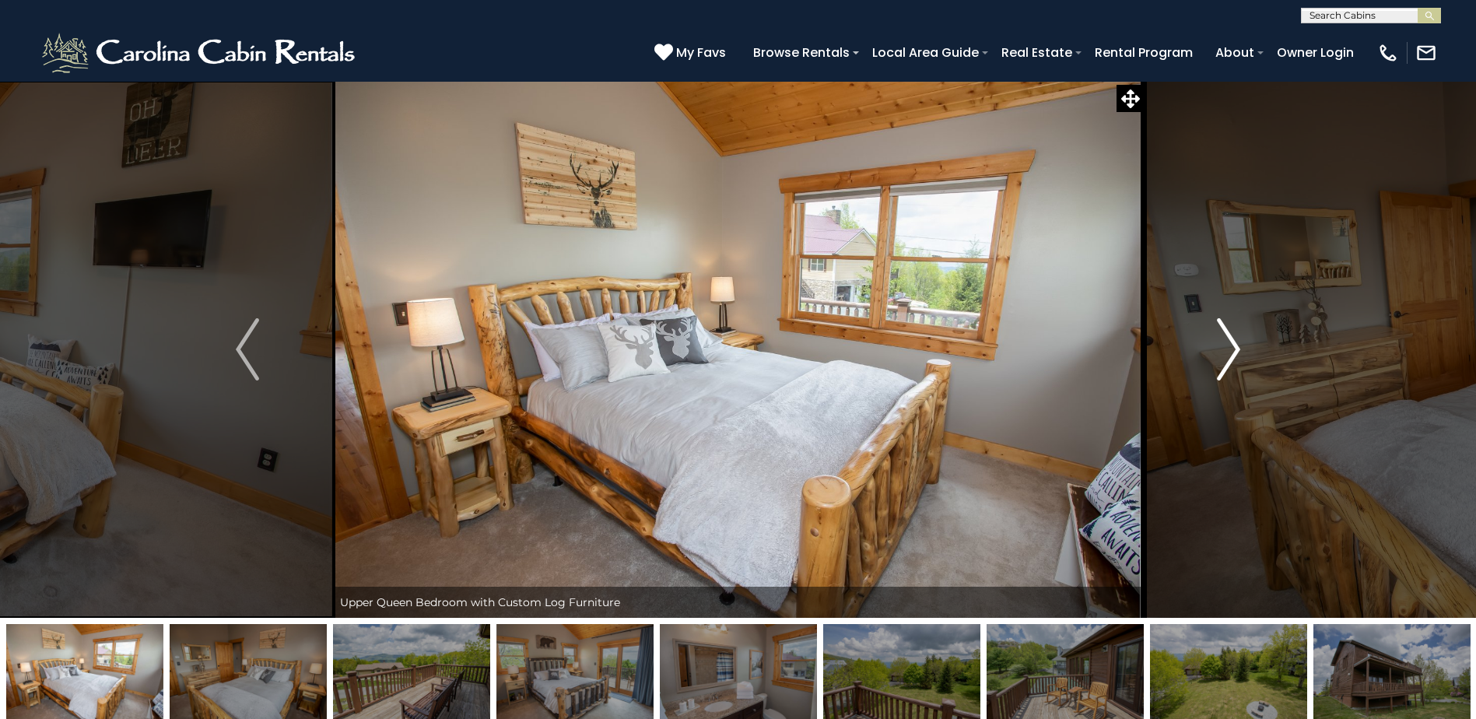
click at [1237, 341] on img "Next" at bounding box center [1228, 349] width 23 height 62
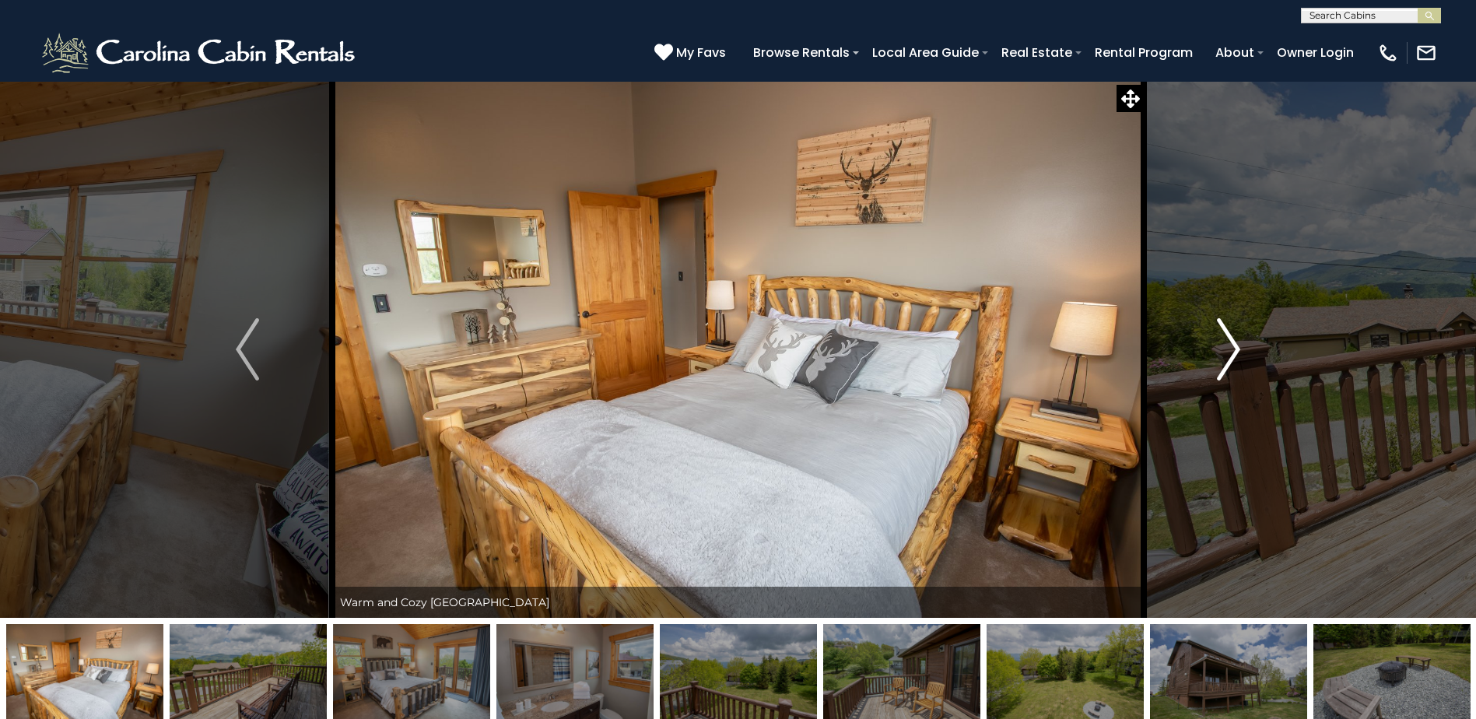
click at [1237, 341] on img "Next" at bounding box center [1228, 349] width 23 height 62
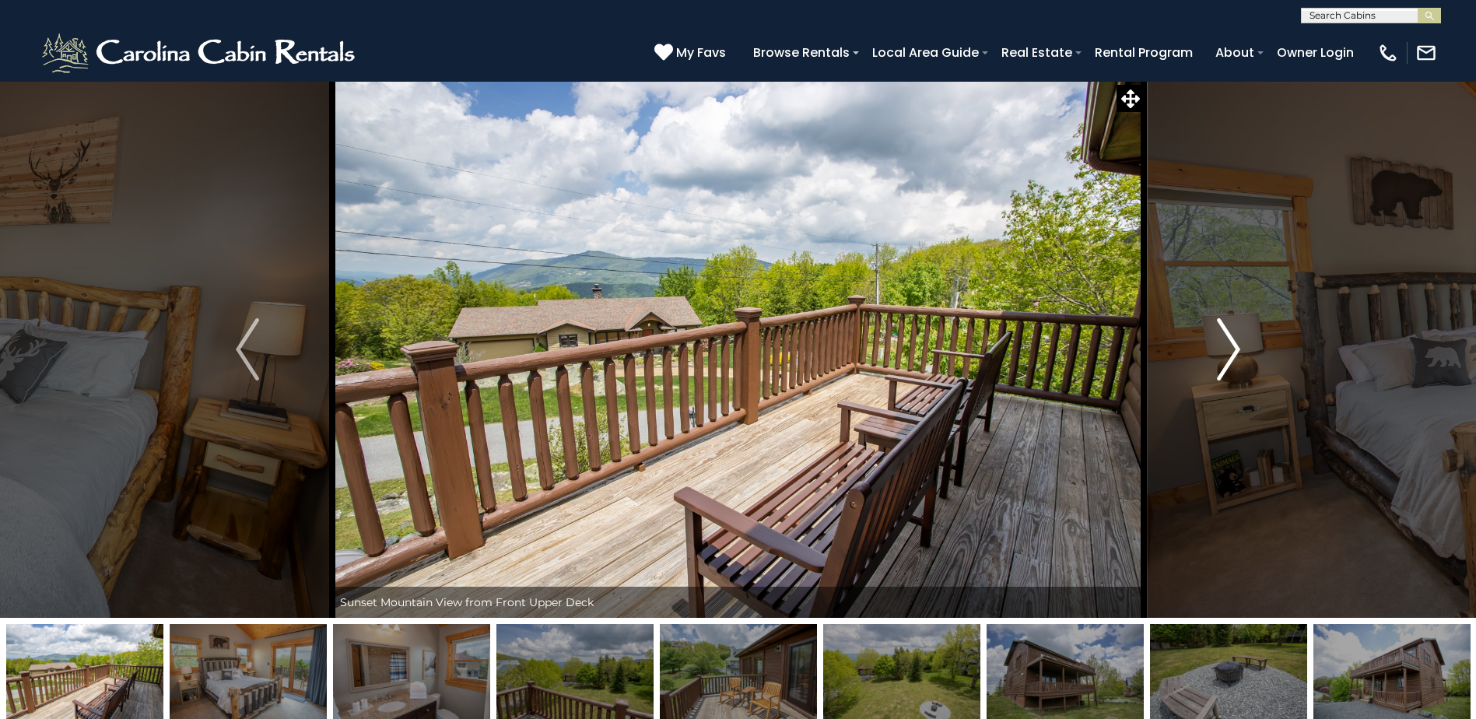
click at [1237, 341] on img "Next" at bounding box center [1228, 349] width 23 height 62
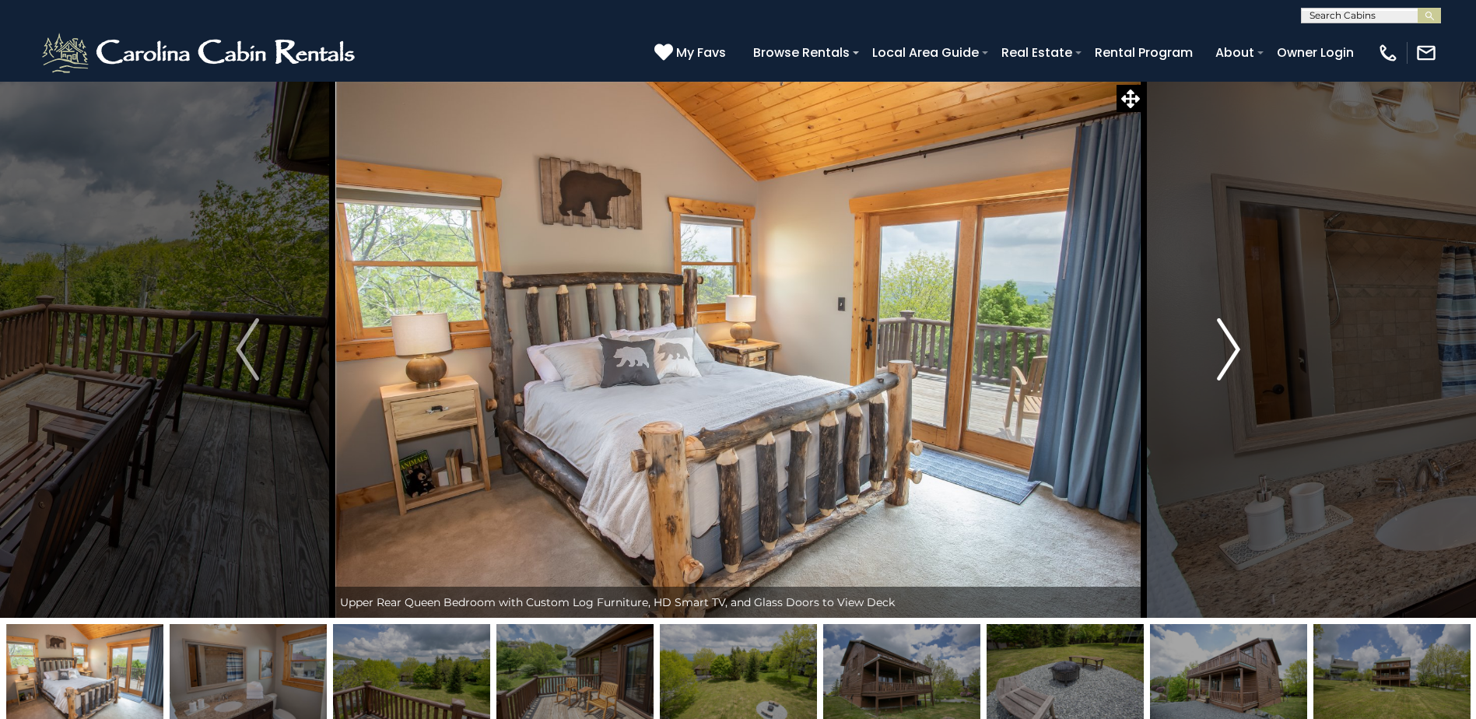
click at [1237, 341] on img "Next" at bounding box center [1228, 349] width 23 height 62
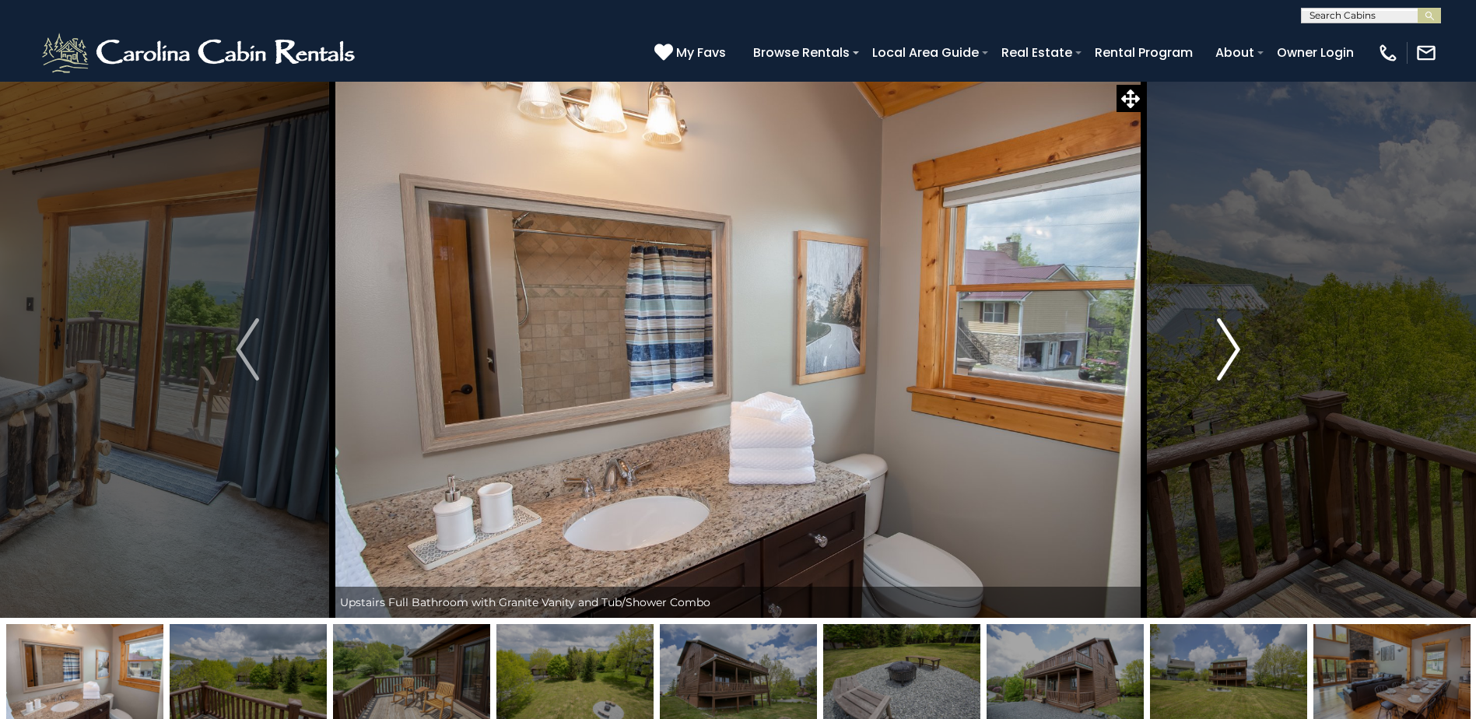
click at [1237, 341] on img "Next" at bounding box center [1228, 349] width 23 height 62
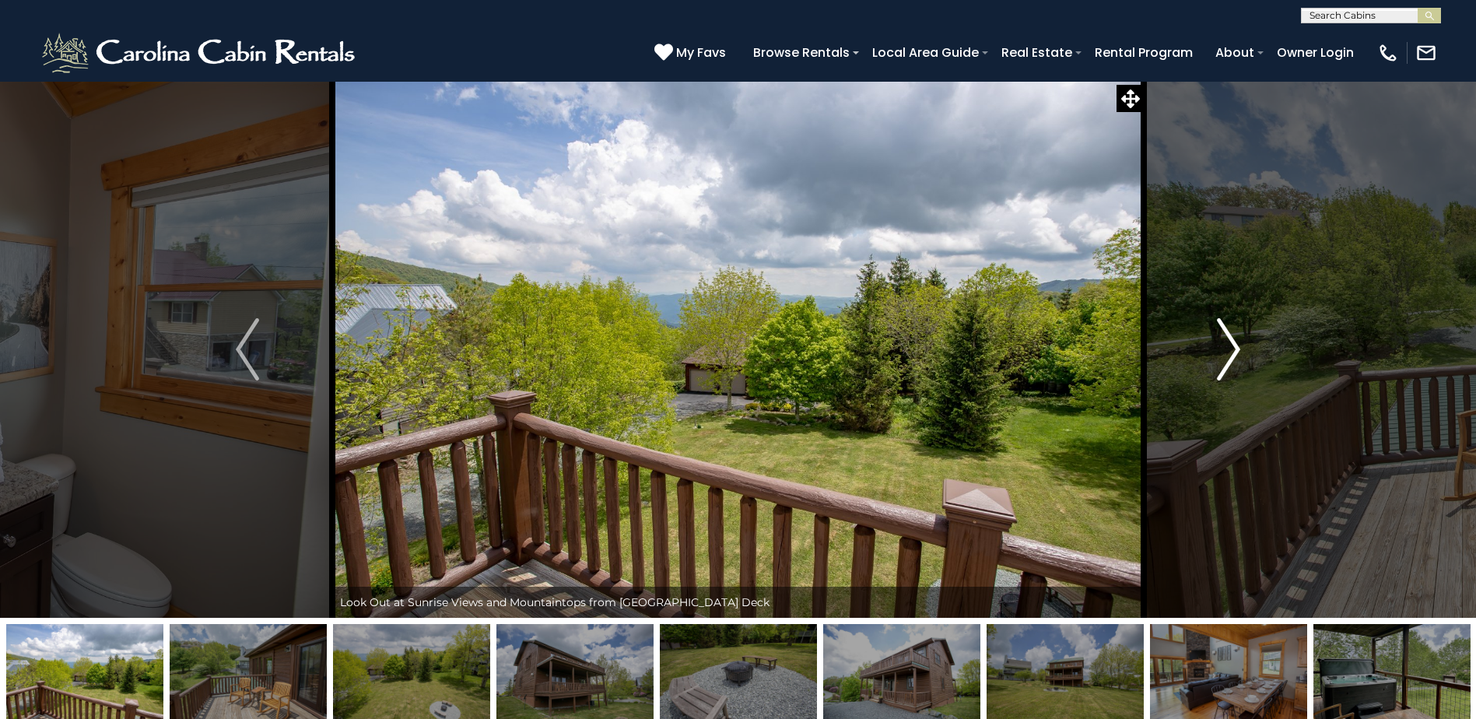
click at [1237, 341] on img "Next" at bounding box center [1228, 349] width 23 height 62
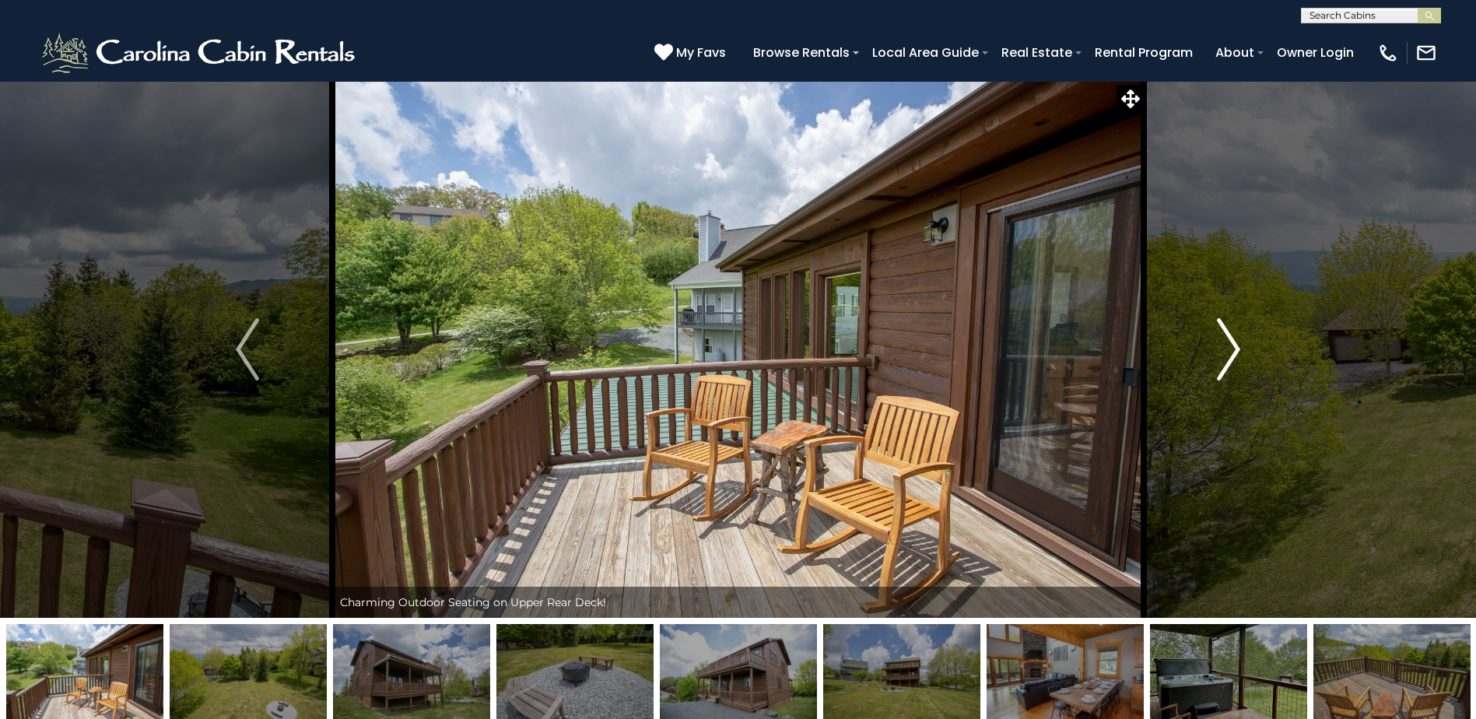
click at [1237, 341] on img "Next" at bounding box center [1228, 349] width 23 height 62
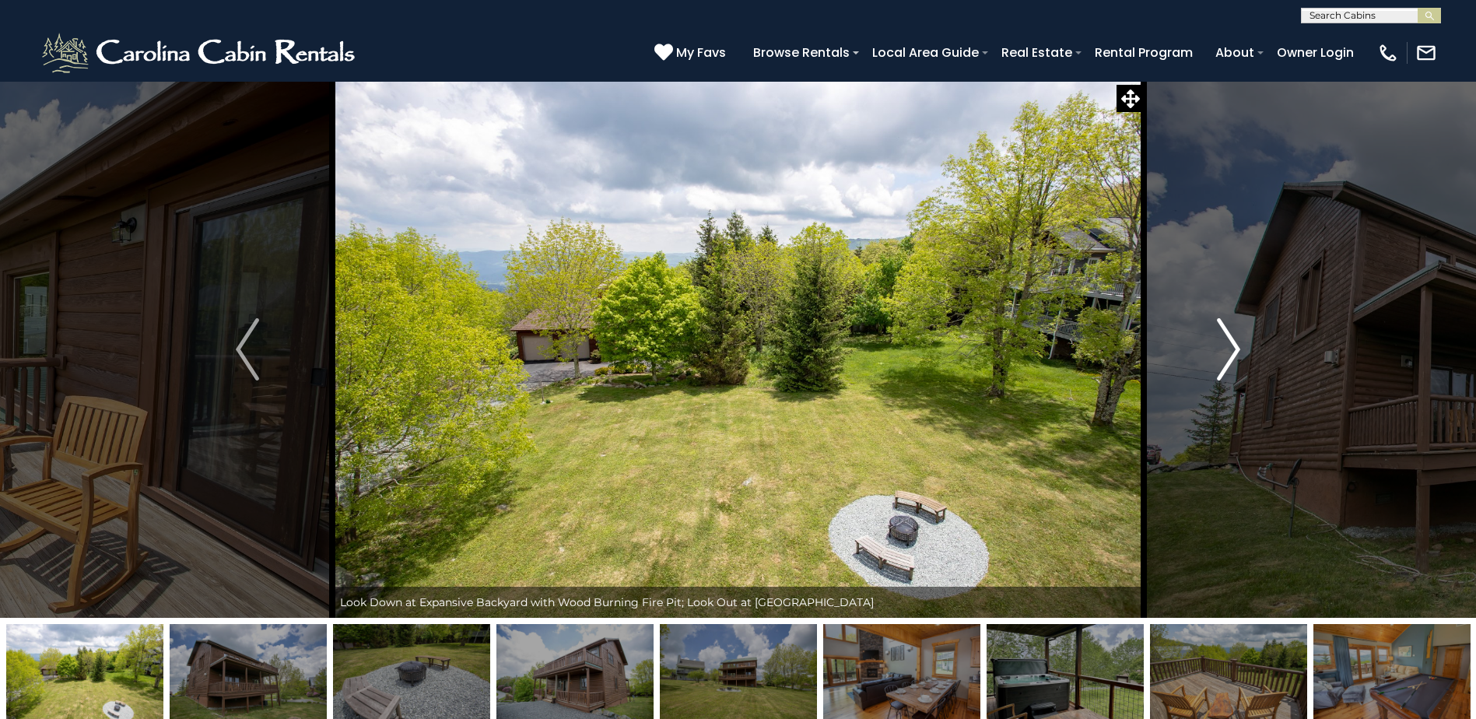
click at [1237, 341] on img "Next" at bounding box center [1228, 349] width 23 height 62
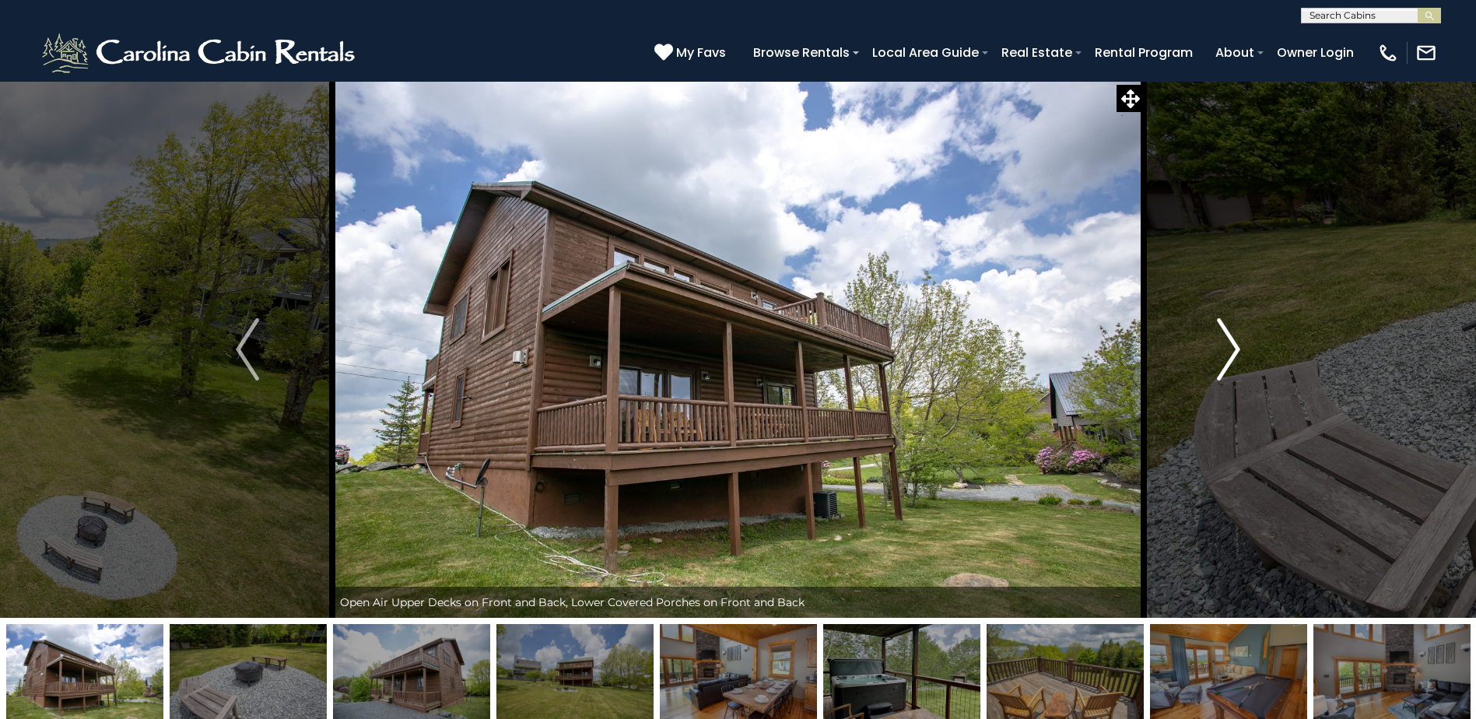
click at [1237, 341] on img "Next" at bounding box center [1228, 349] width 23 height 62
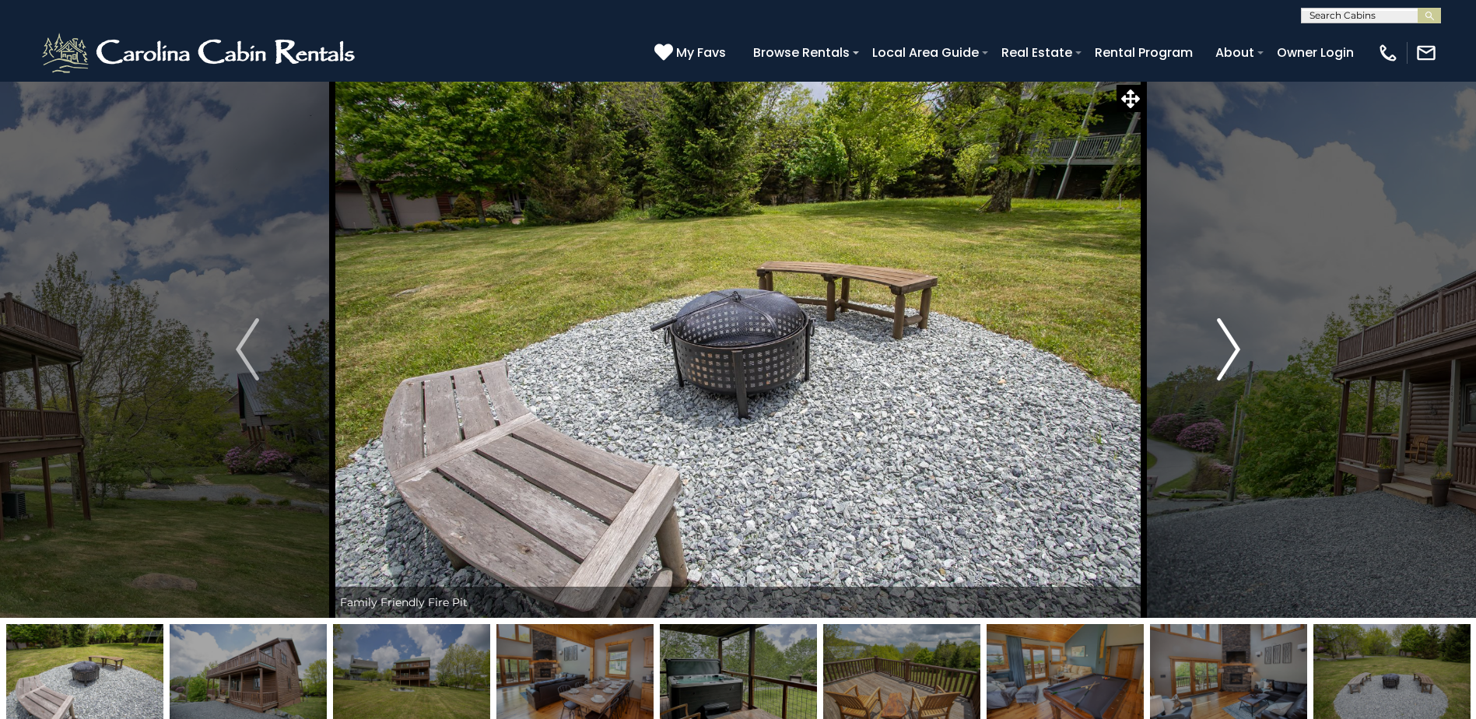
click at [1211, 373] on button "Next" at bounding box center [1228, 349] width 170 height 537
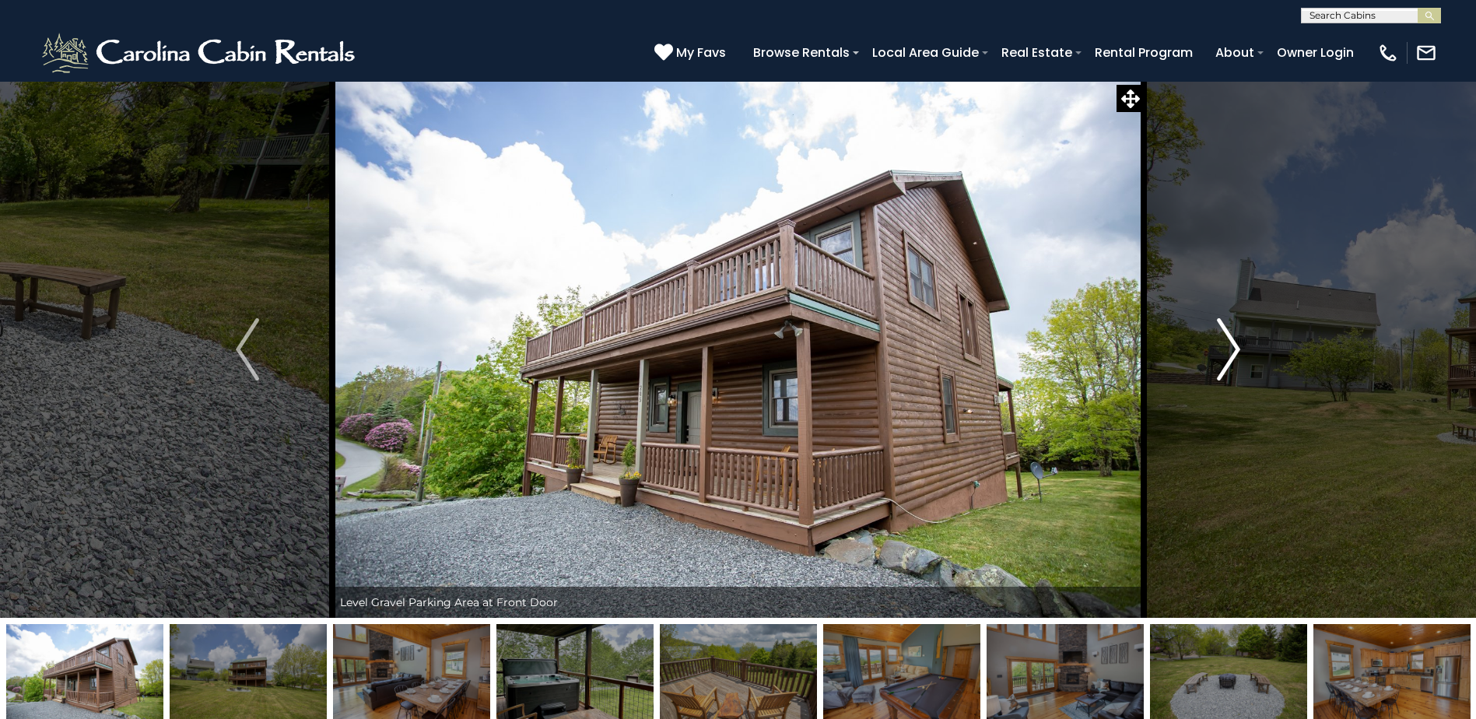
click at [1211, 373] on button "Next" at bounding box center [1228, 349] width 170 height 537
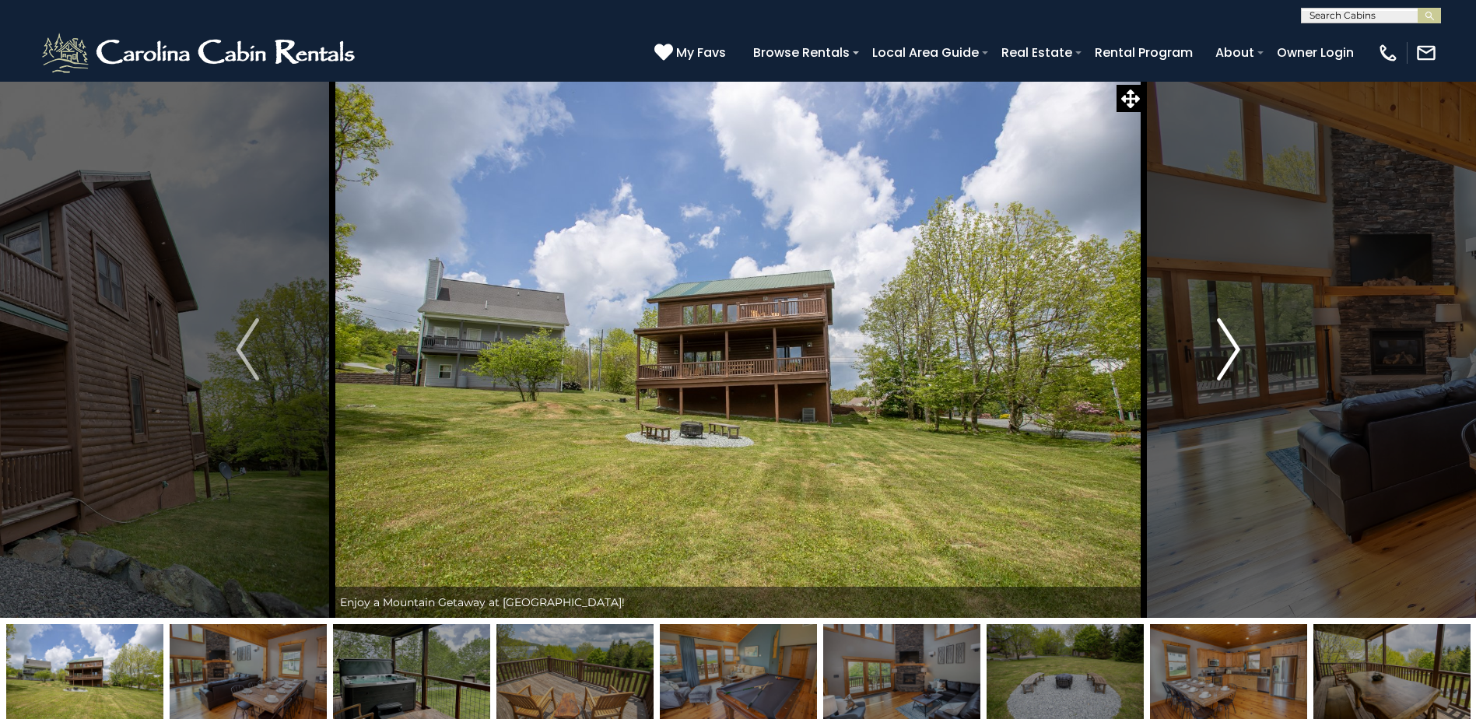
click at [1211, 373] on button "Next" at bounding box center [1228, 349] width 170 height 537
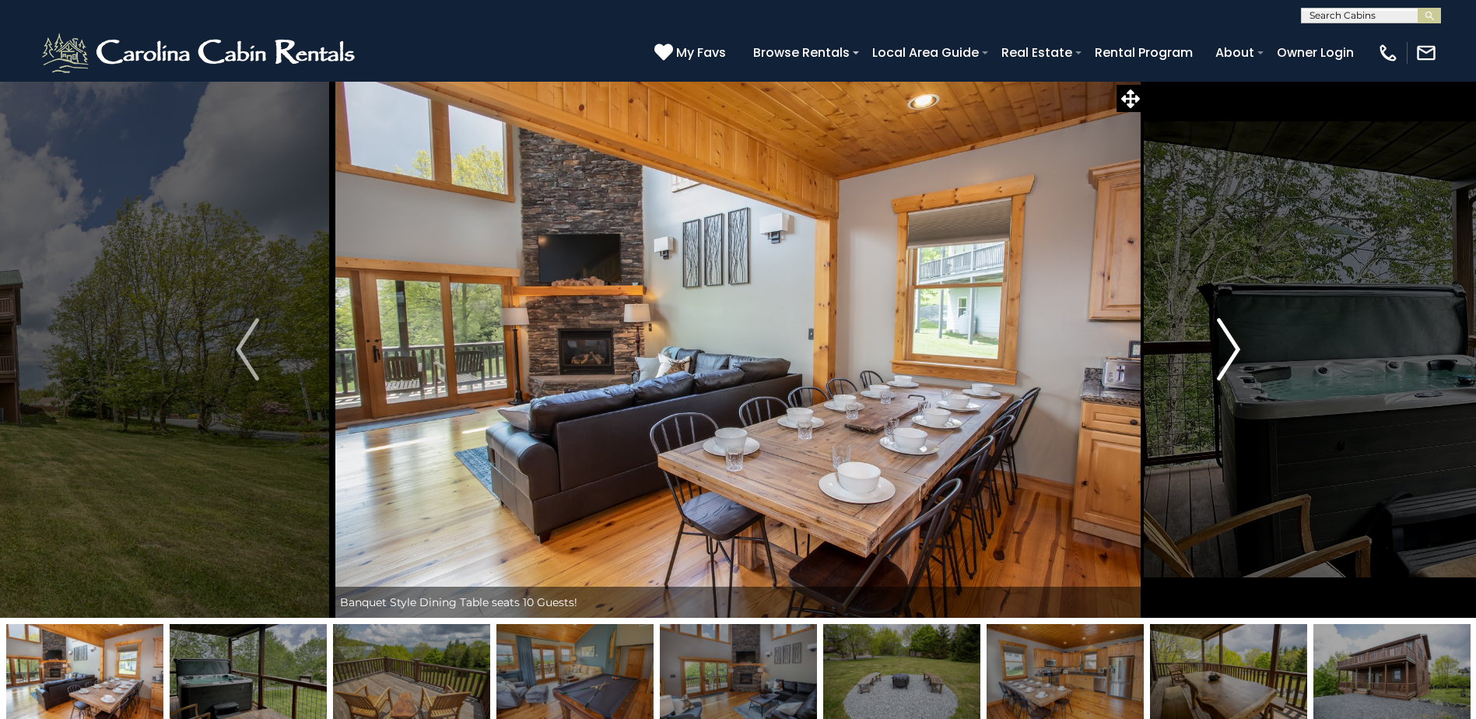
click at [1211, 373] on button "Next" at bounding box center [1228, 349] width 170 height 537
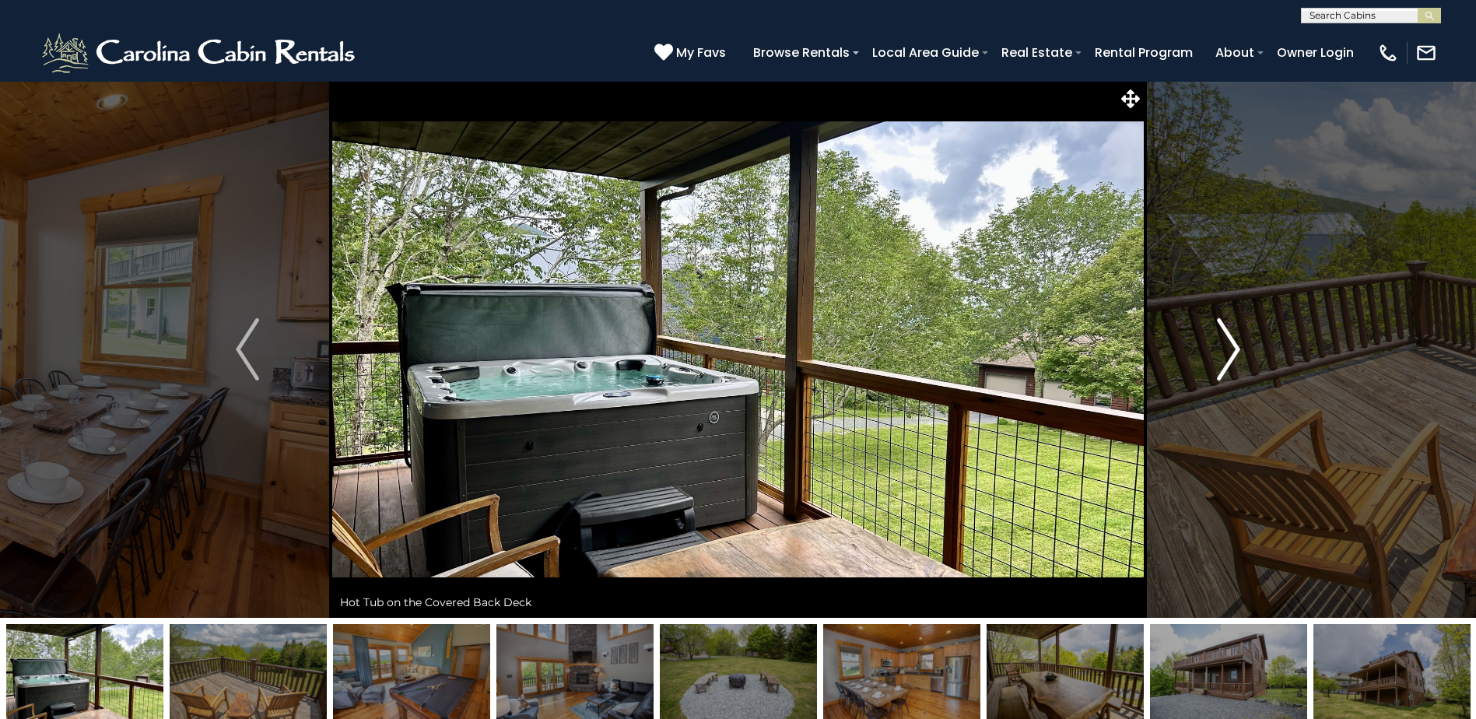
click at [1211, 373] on button "Next" at bounding box center [1228, 349] width 170 height 537
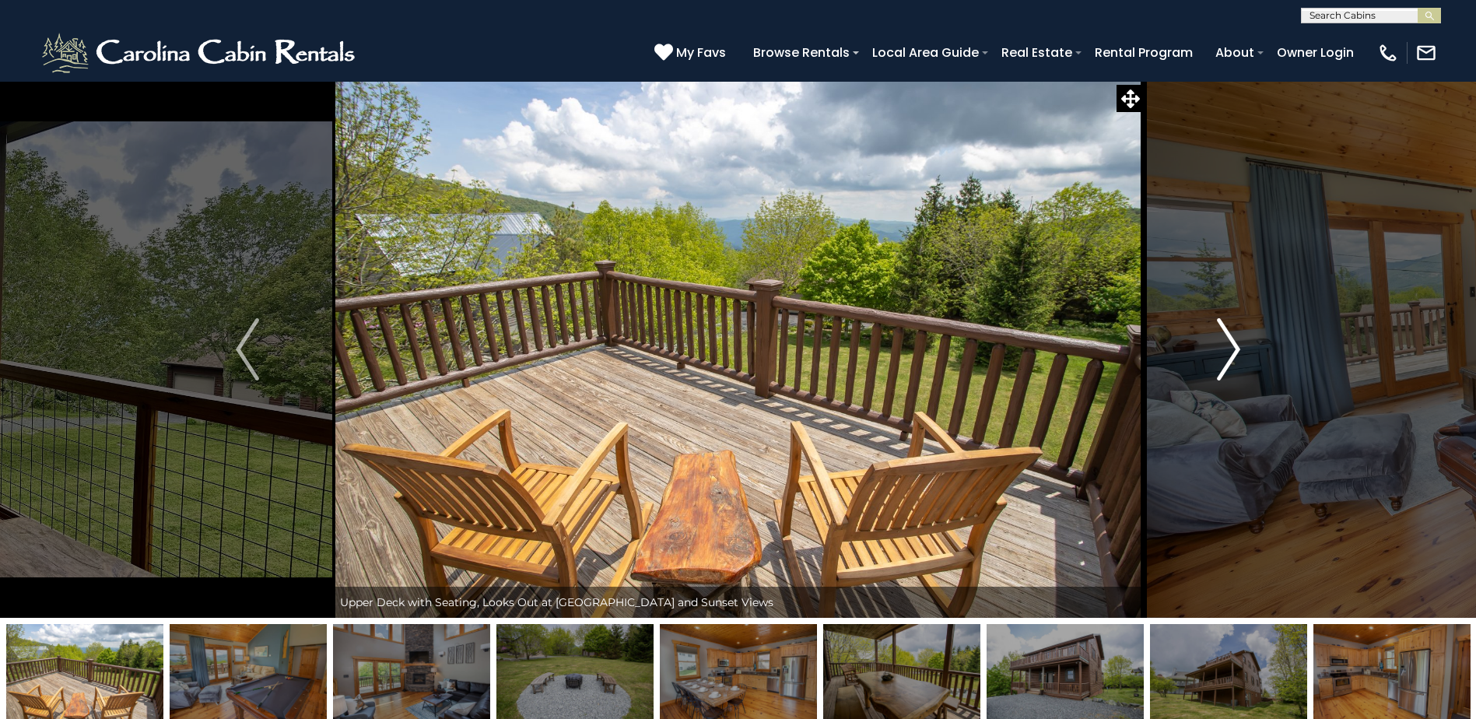
click at [1211, 373] on button "Next" at bounding box center [1228, 349] width 170 height 537
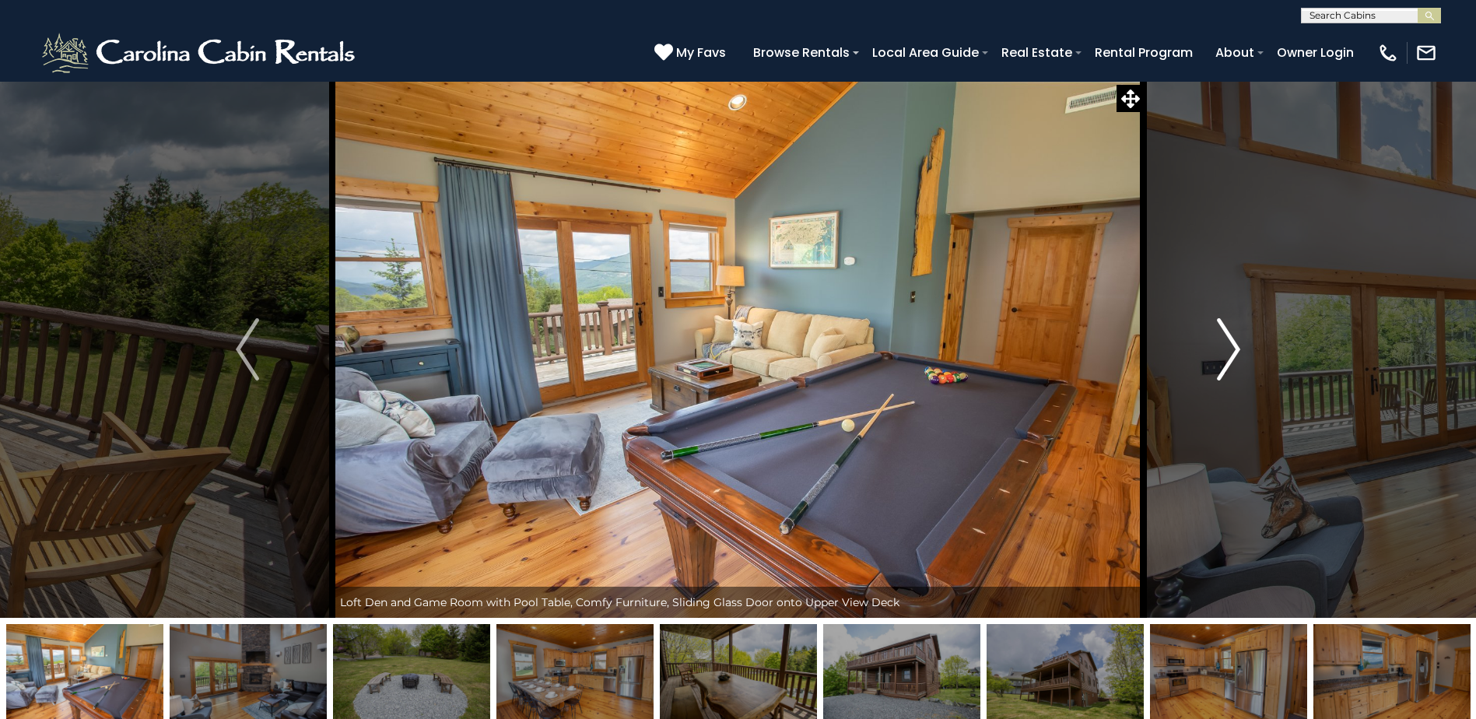
click at [1211, 373] on button "Next" at bounding box center [1228, 349] width 170 height 537
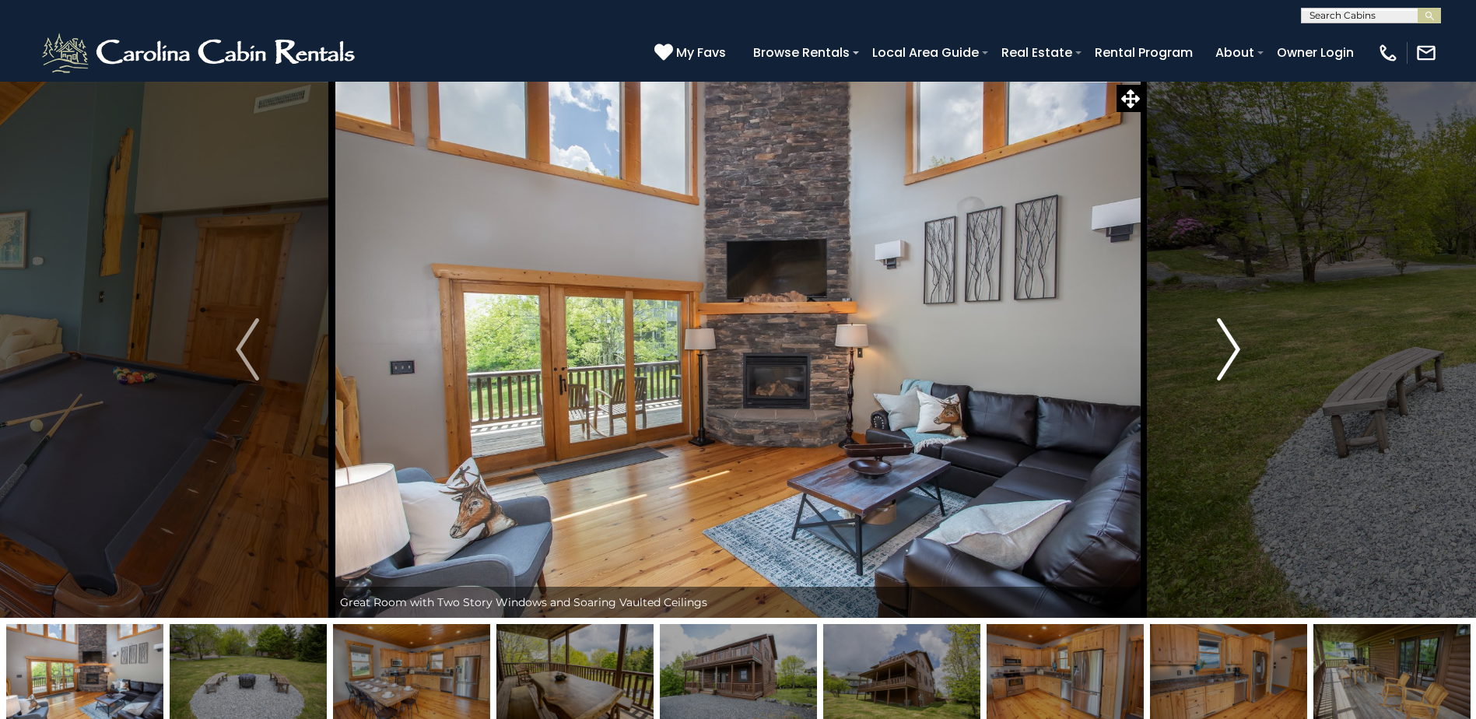
click at [1211, 373] on button "Next" at bounding box center [1228, 349] width 170 height 537
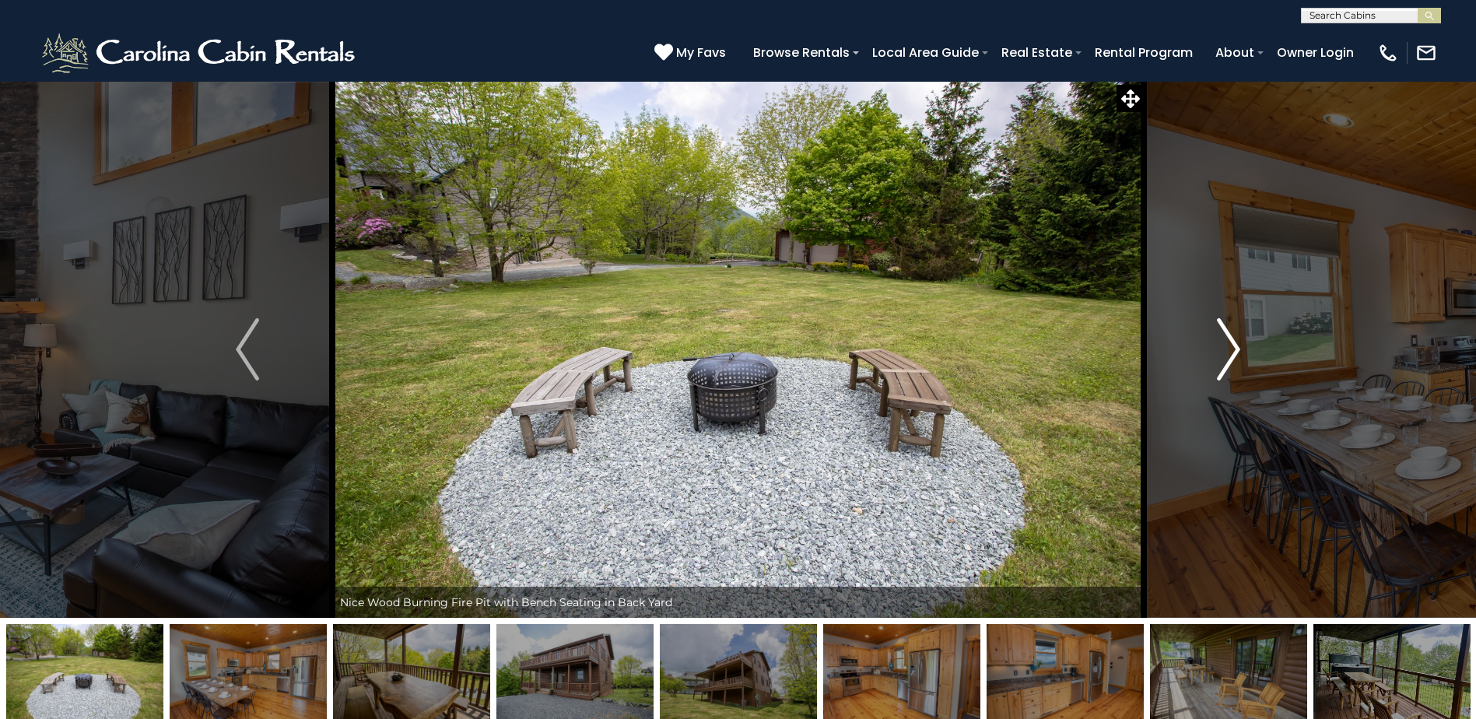
click at [1211, 373] on button "Next" at bounding box center [1228, 349] width 170 height 537
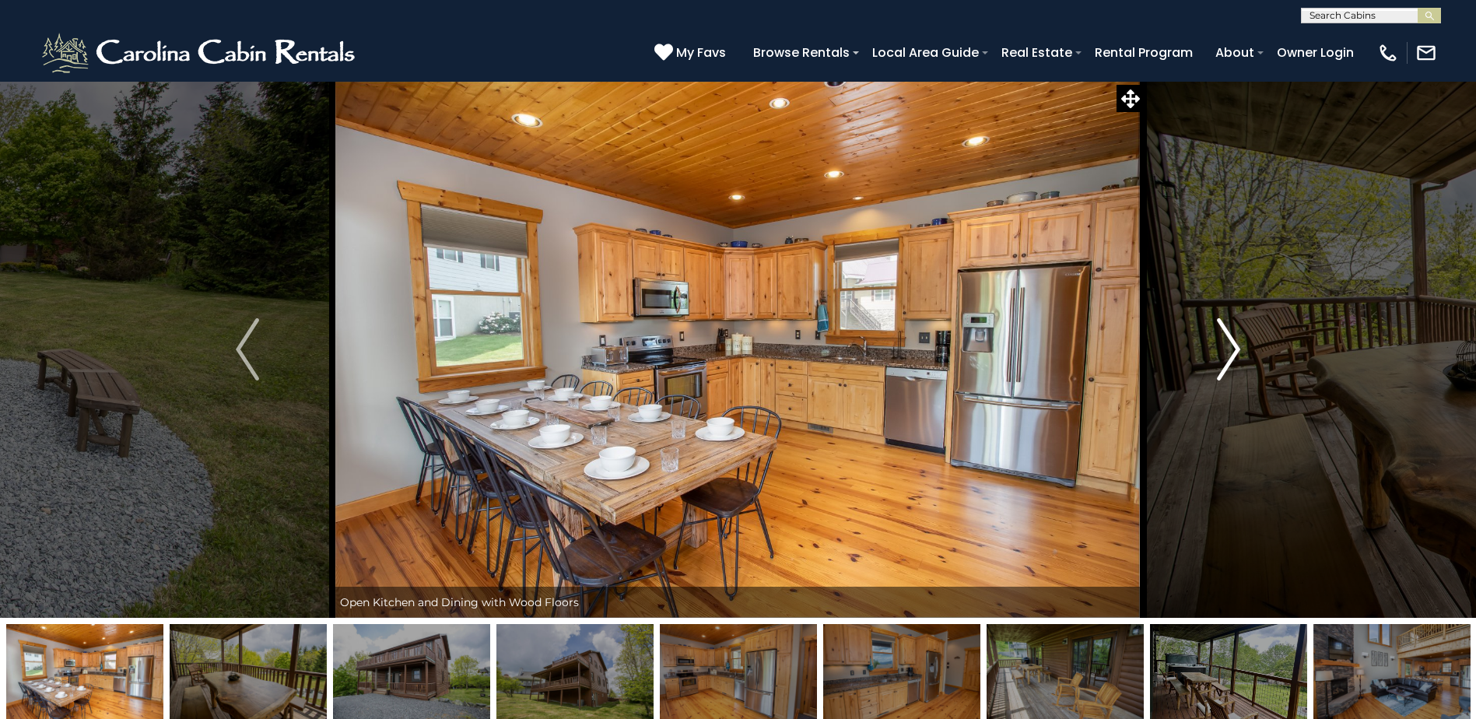
click at [1211, 373] on button "Next" at bounding box center [1228, 349] width 170 height 537
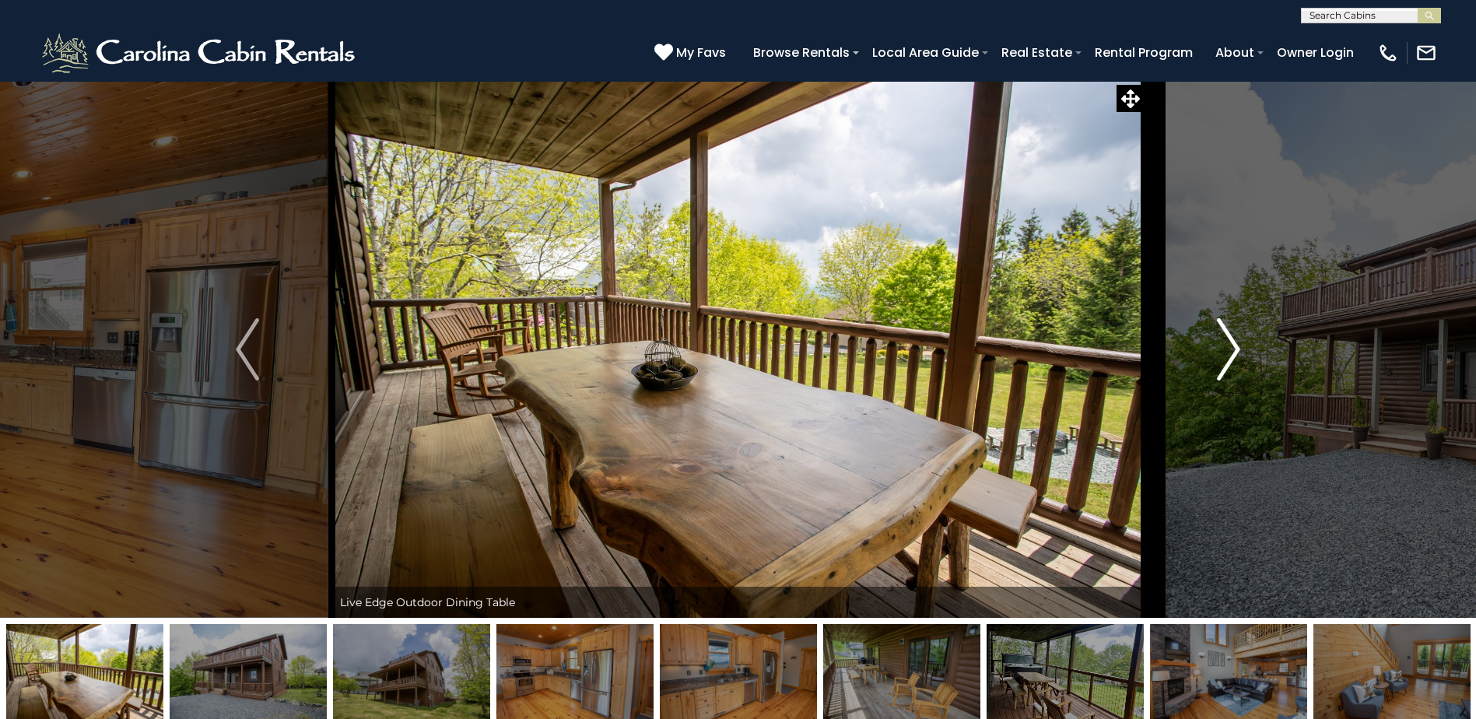
click at [1211, 373] on button "Next" at bounding box center [1228, 349] width 170 height 537
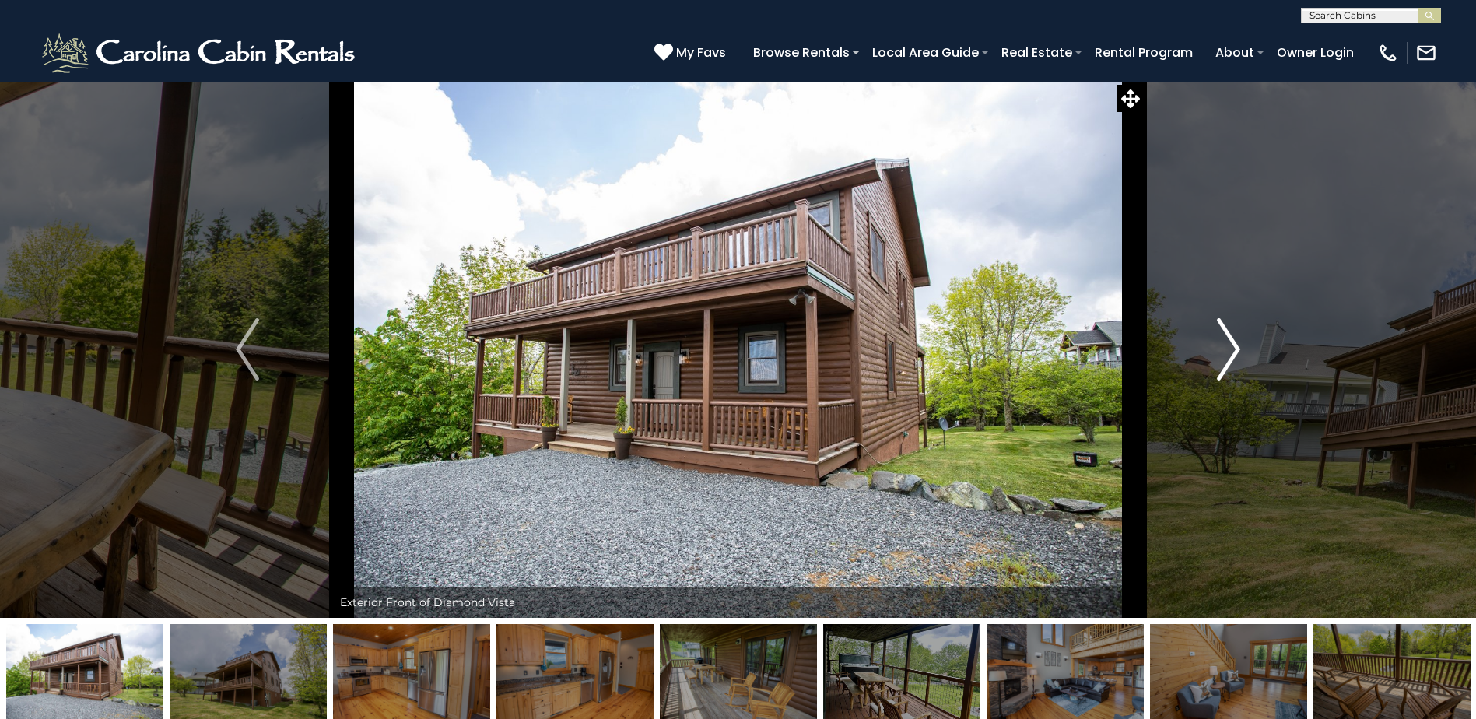
click at [1211, 373] on button "Next" at bounding box center [1228, 349] width 170 height 537
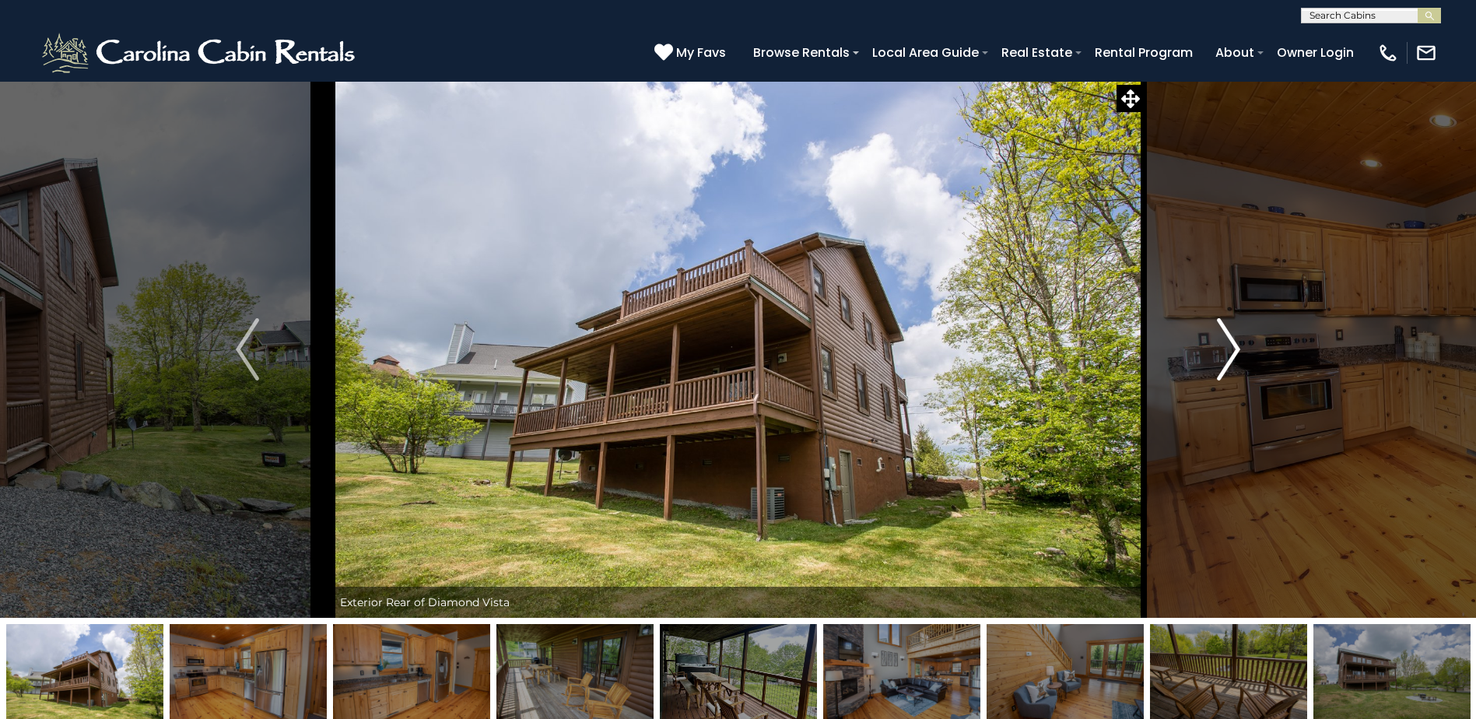
click at [1211, 373] on button "Next" at bounding box center [1228, 349] width 170 height 537
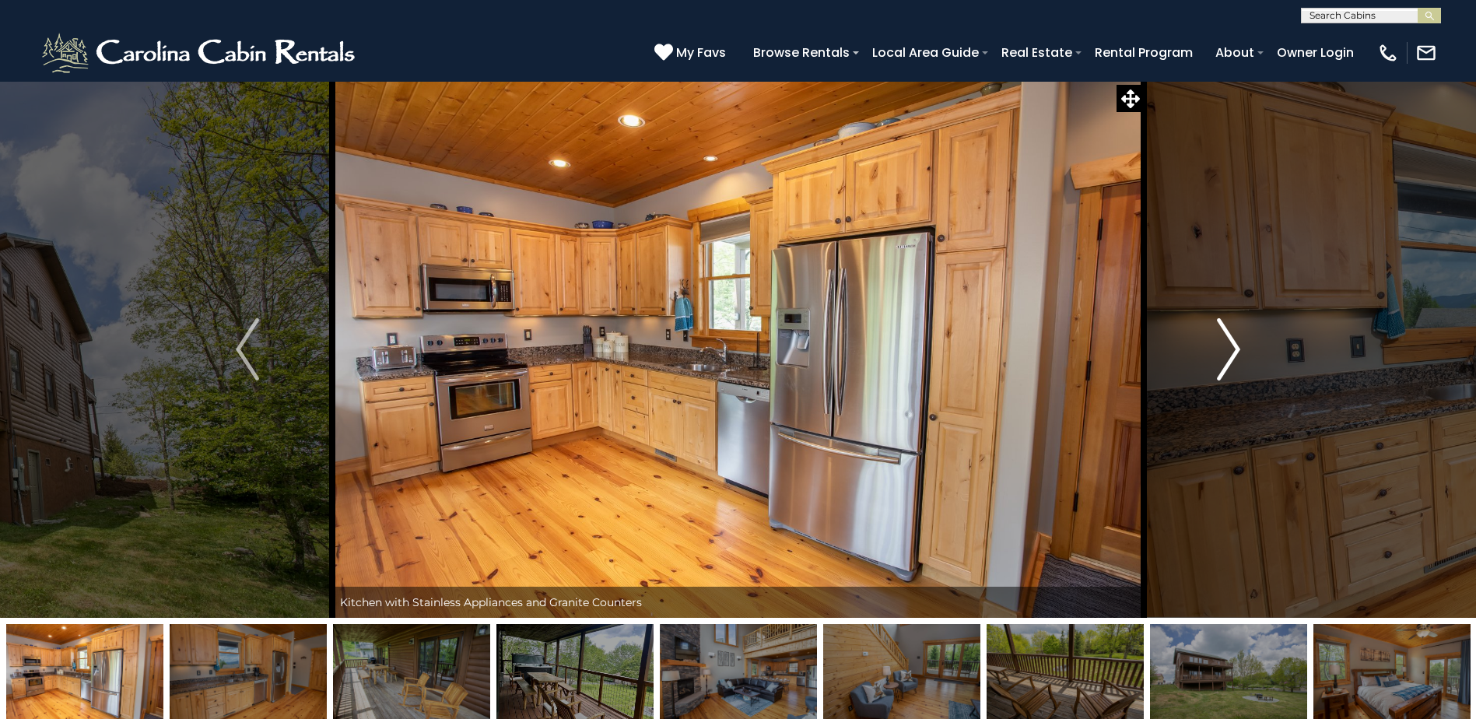
click at [1211, 373] on button "Next" at bounding box center [1228, 349] width 170 height 537
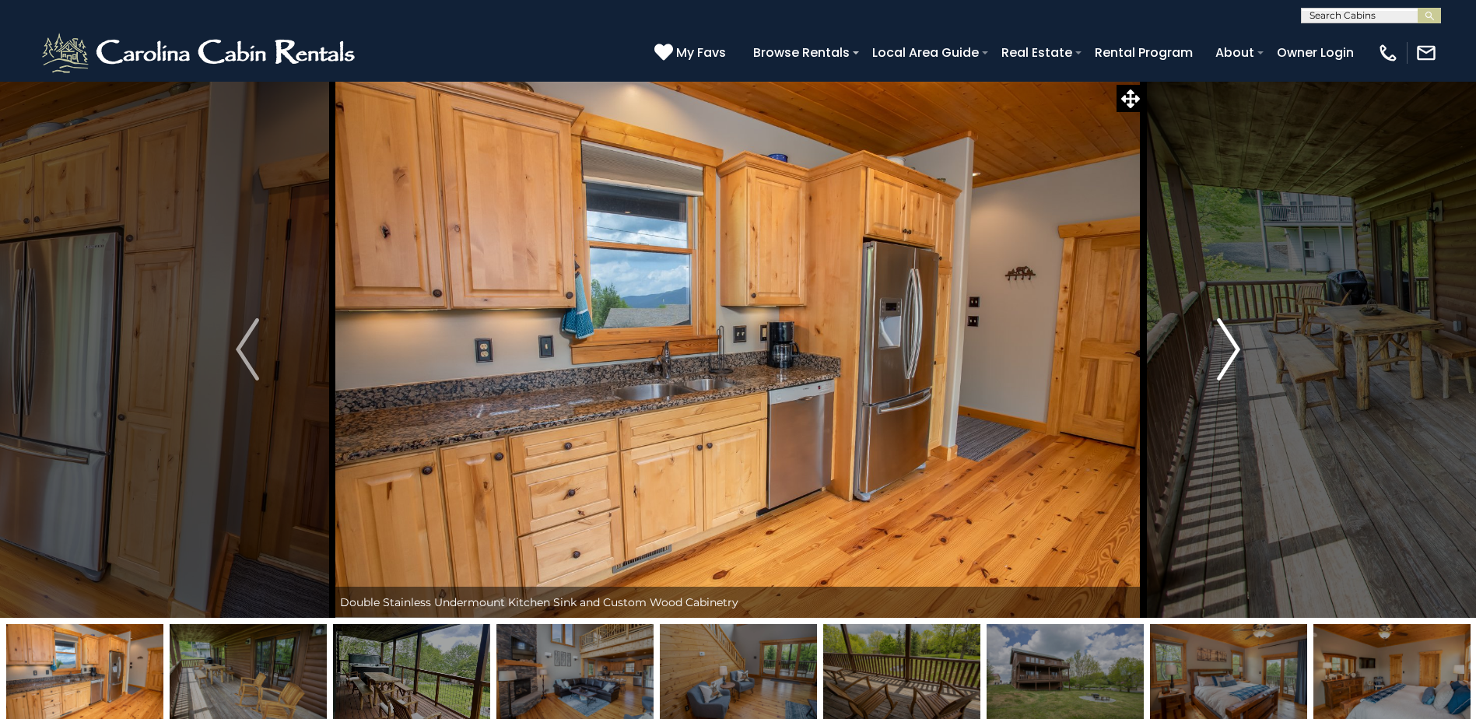
click at [1211, 373] on button "Next" at bounding box center [1228, 349] width 170 height 537
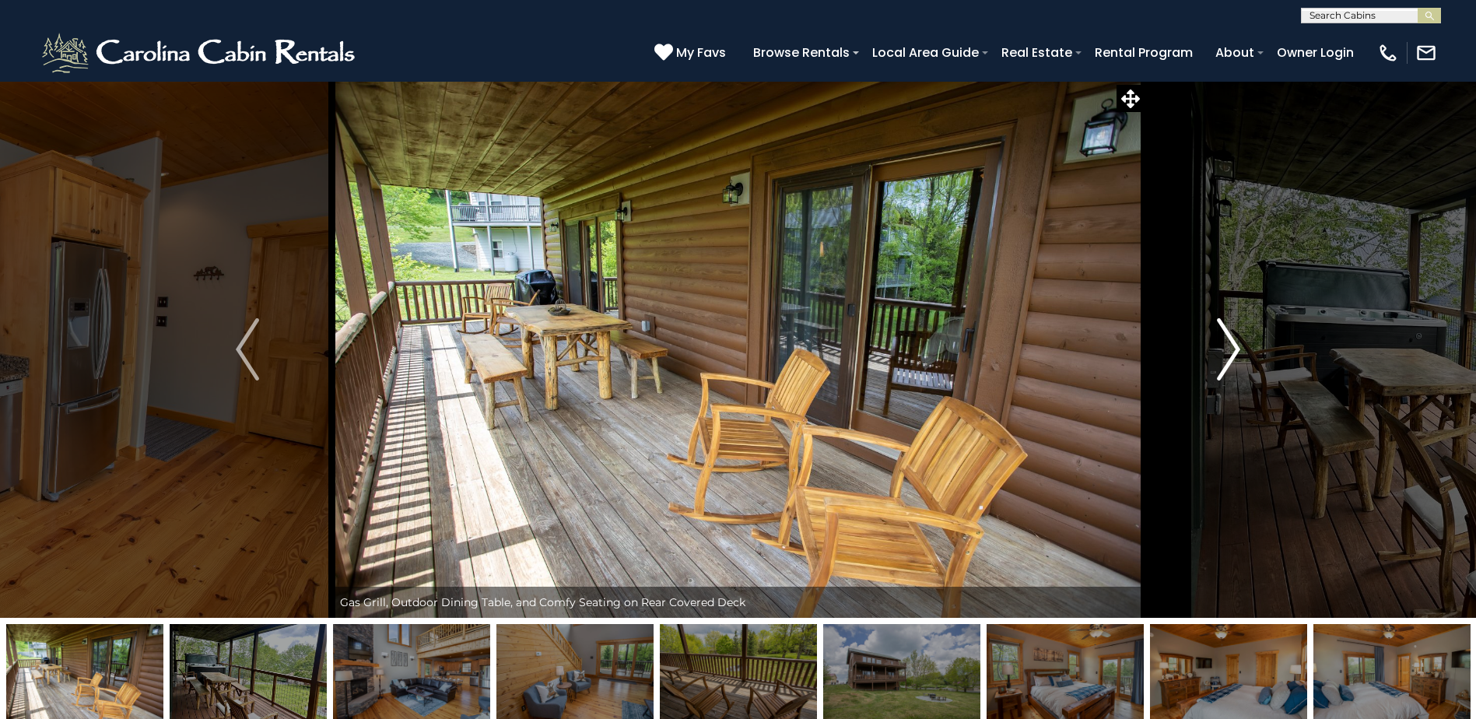
click at [1211, 373] on button "Next" at bounding box center [1228, 349] width 170 height 537
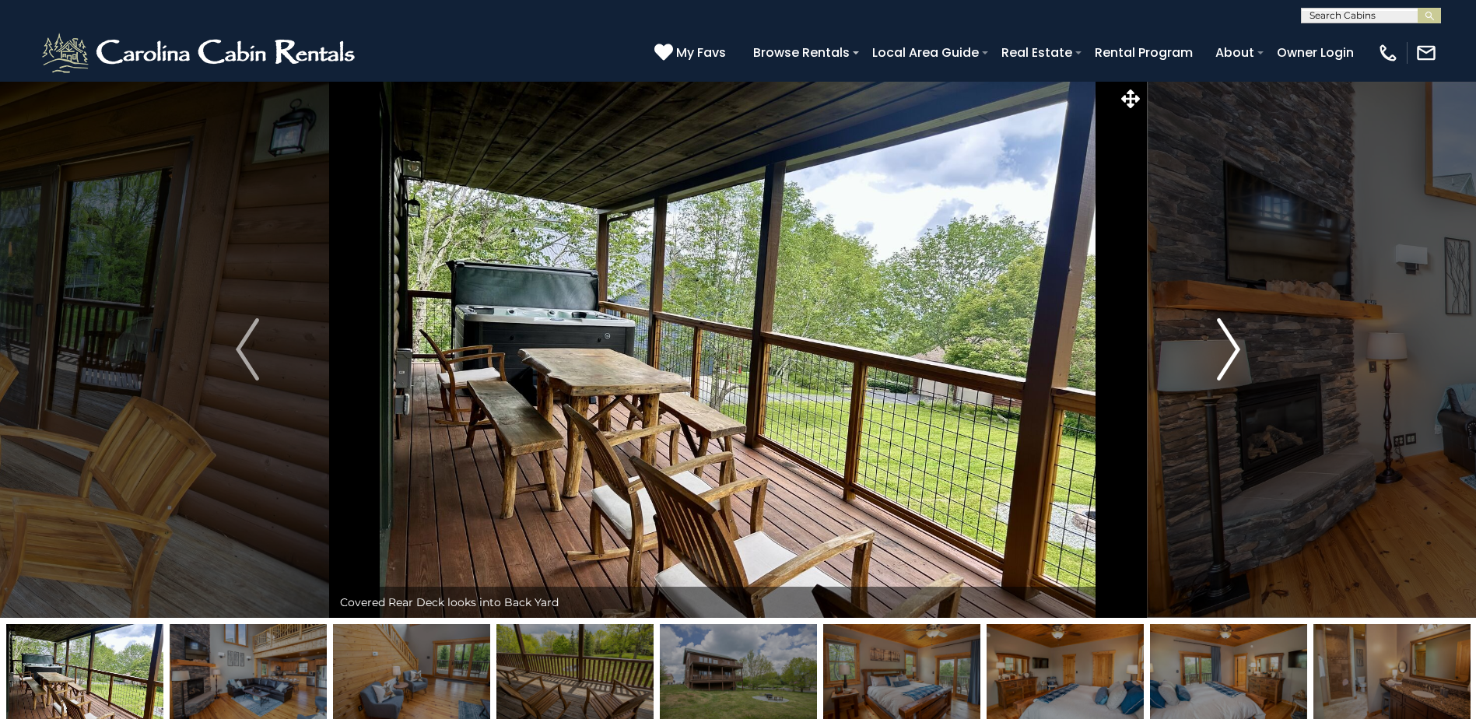
click at [1211, 373] on button "Next" at bounding box center [1228, 349] width 170 height 537
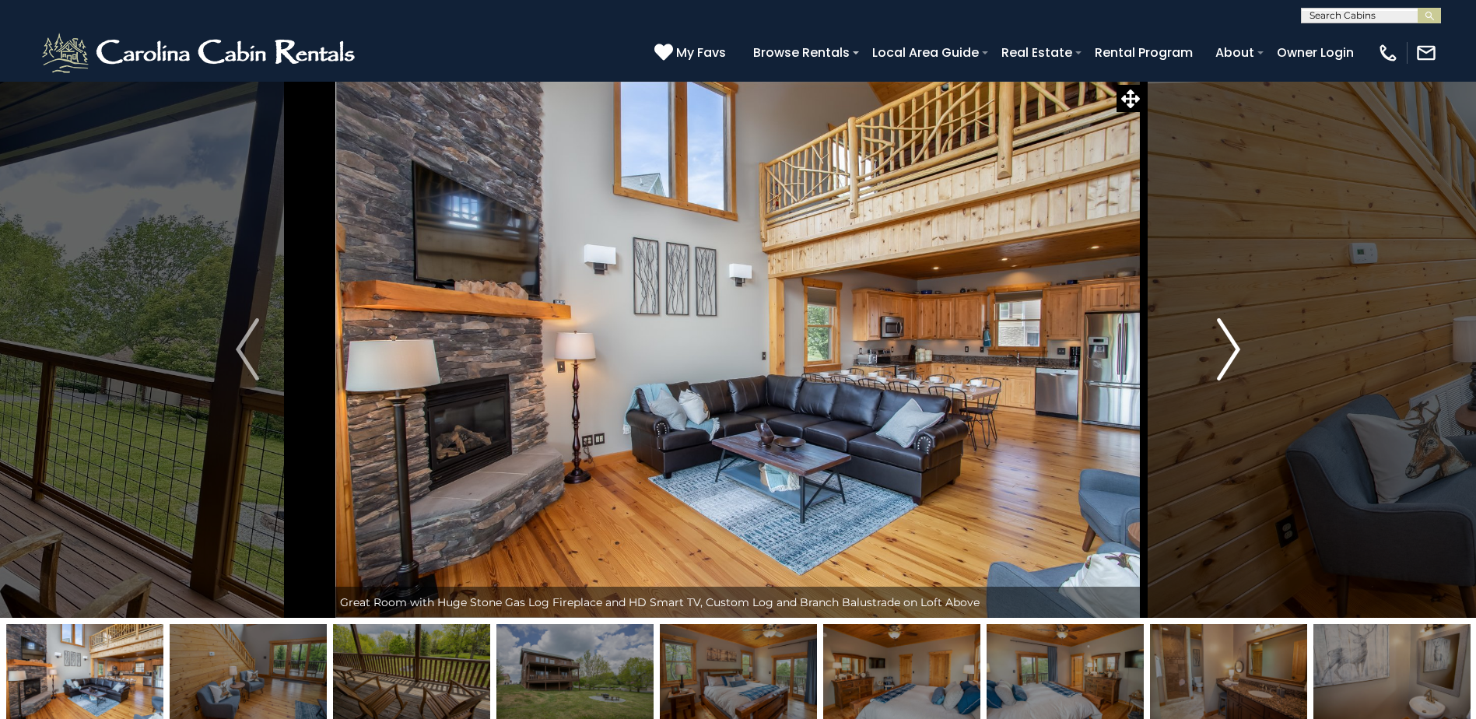
click at [1211, 373] on button "Next" at bounding box center [1228, 349] width 170 height 537
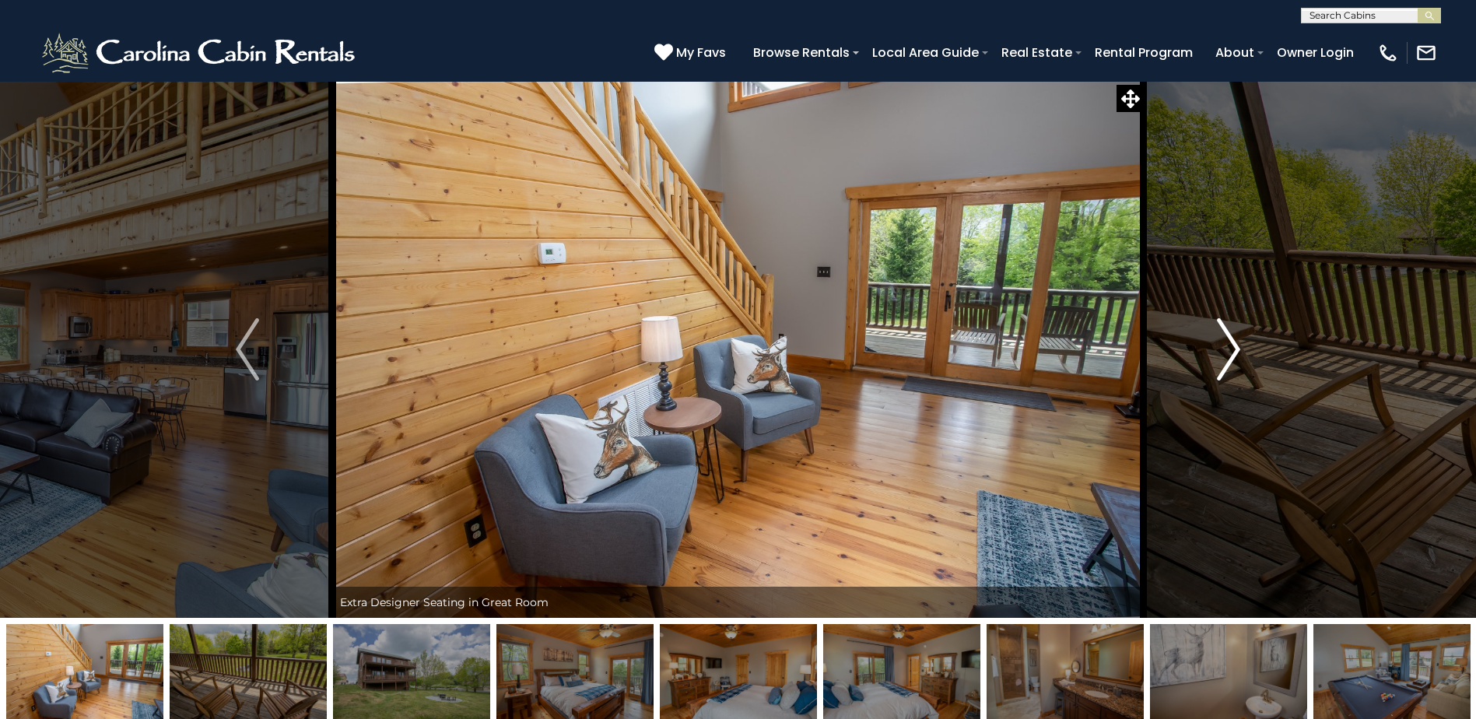
click at [1211, 373] on button "Next" at bounding box center [1228, 349] width 170 height 537
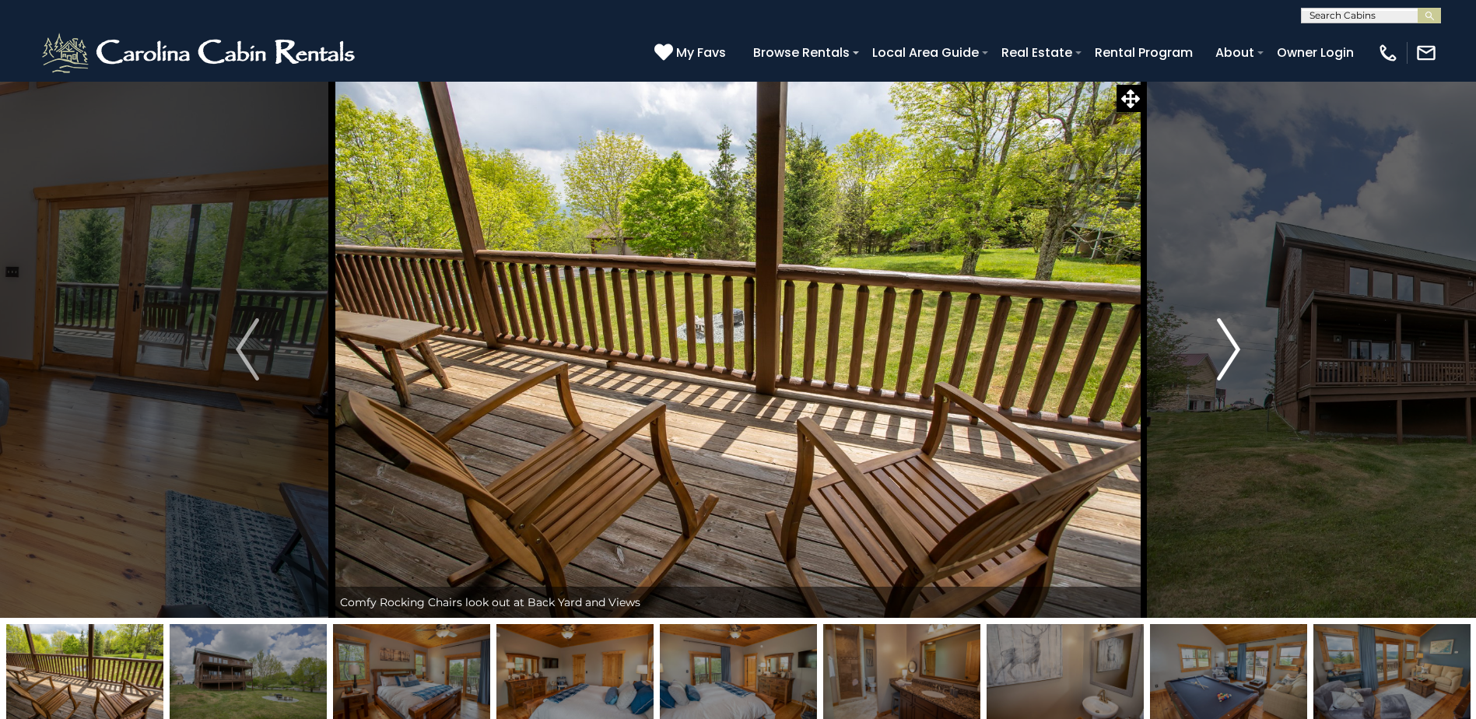
click at [1211, 373] on button "Next" at bounding box center [1228, 349] width 170 height 537
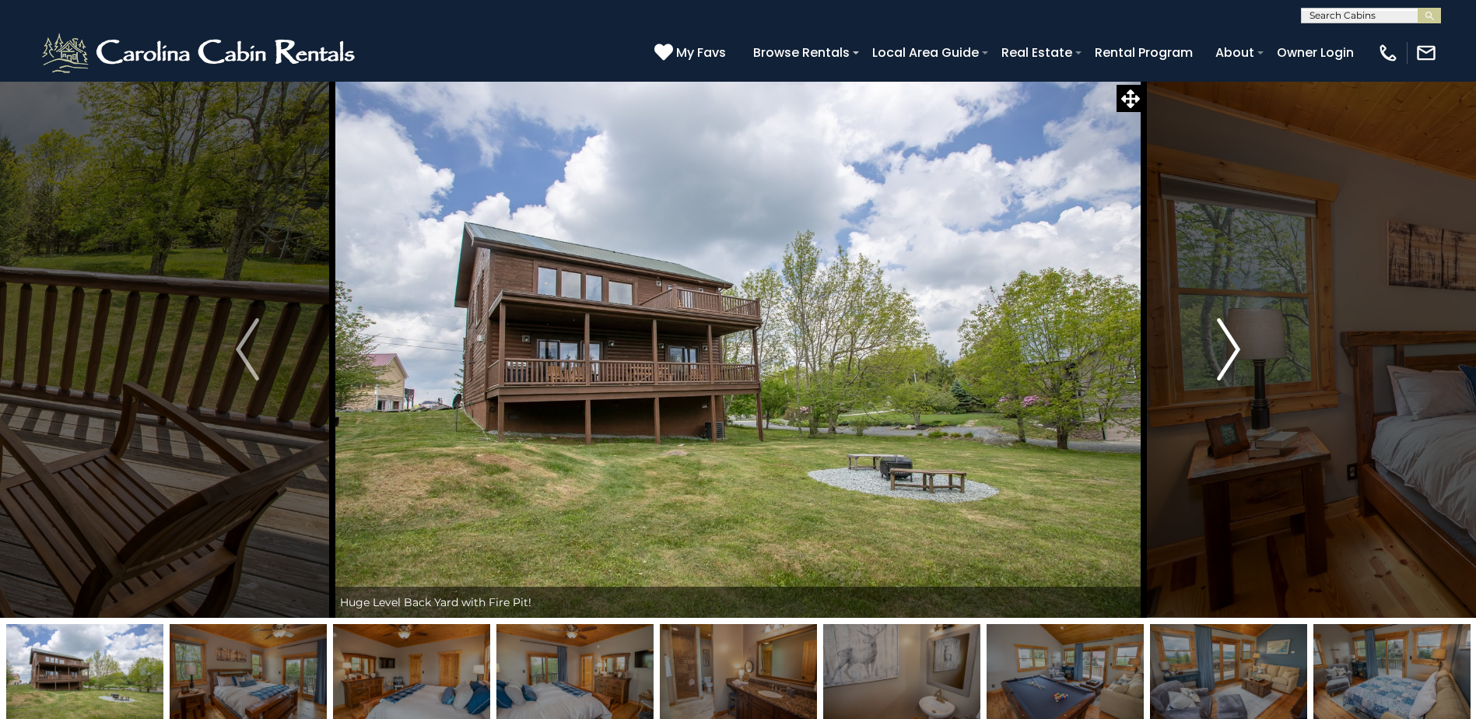
click at [1211, 373] on button "Next" at bounding box center [1228, 349] width 170 height 537
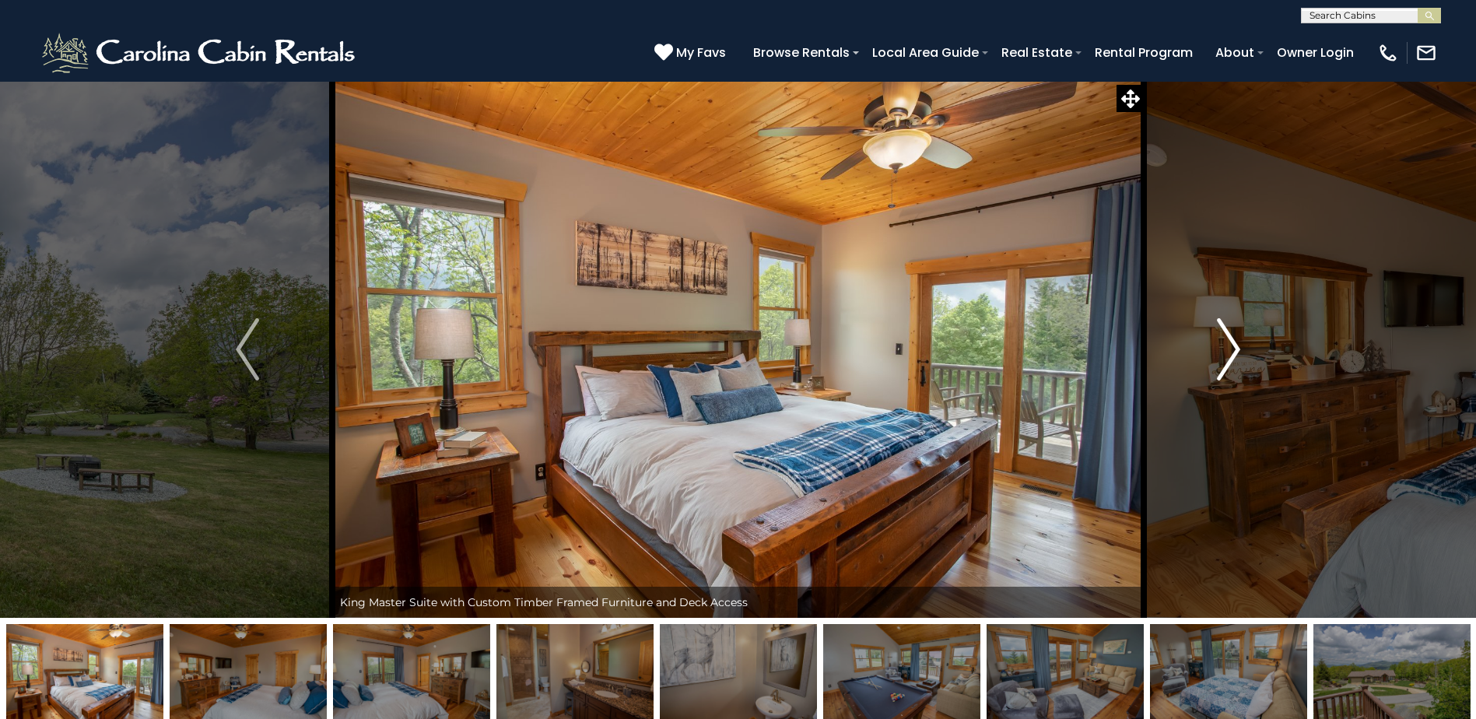
click at [1211, 373] on button "Next" at bounding box center [1228, 349] width 170 height 537
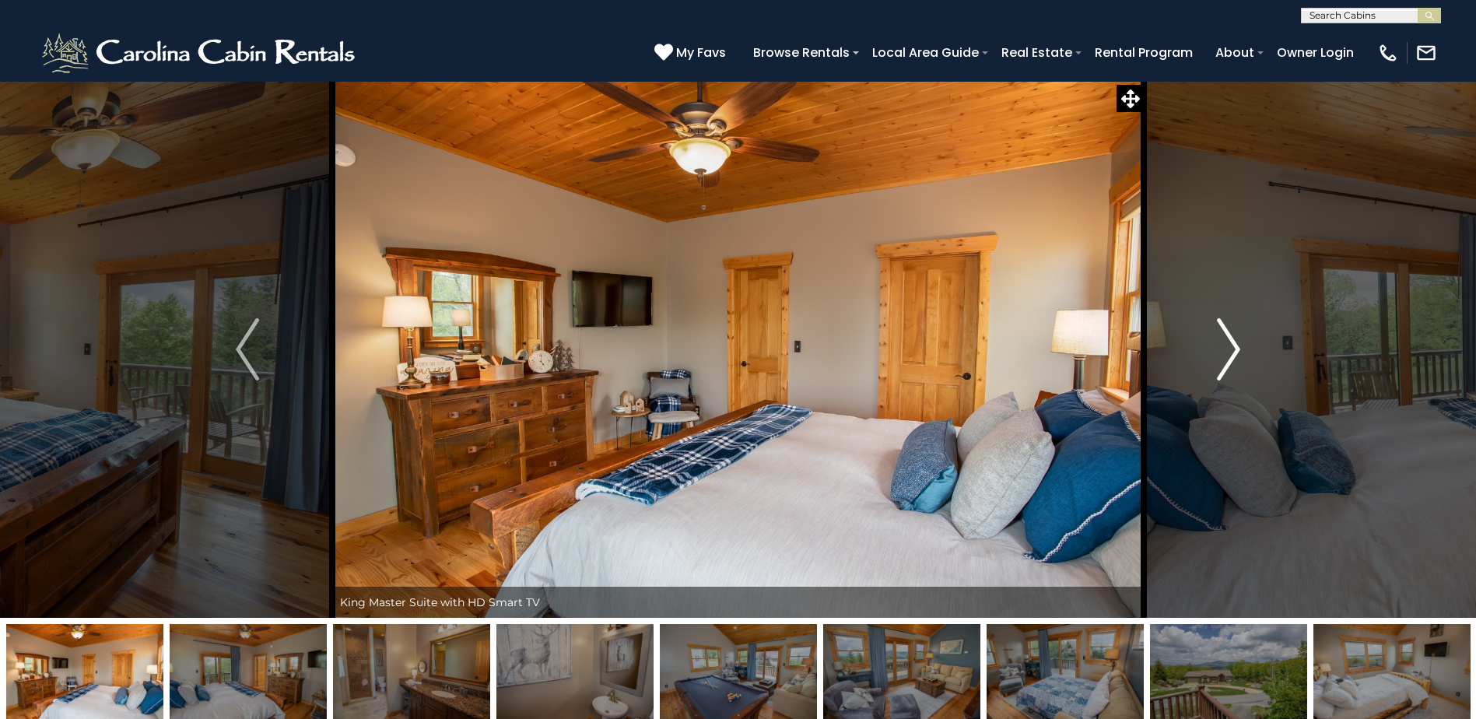
click at [1211, 373] on button "Next" at bounding box center [1228, 349] width 170 height 537
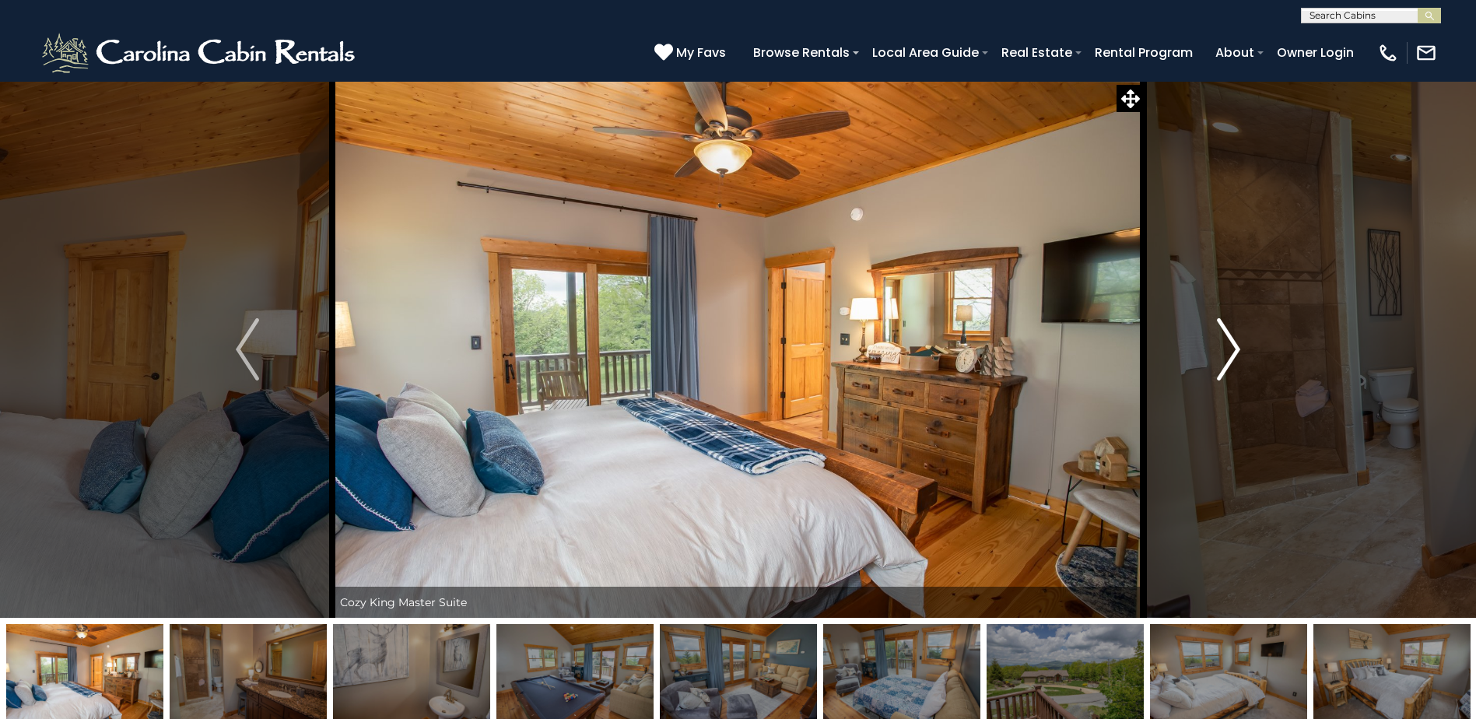
click at [1211, 373] on button "Next" at bounding box center [1228, 349] width 170 height 537
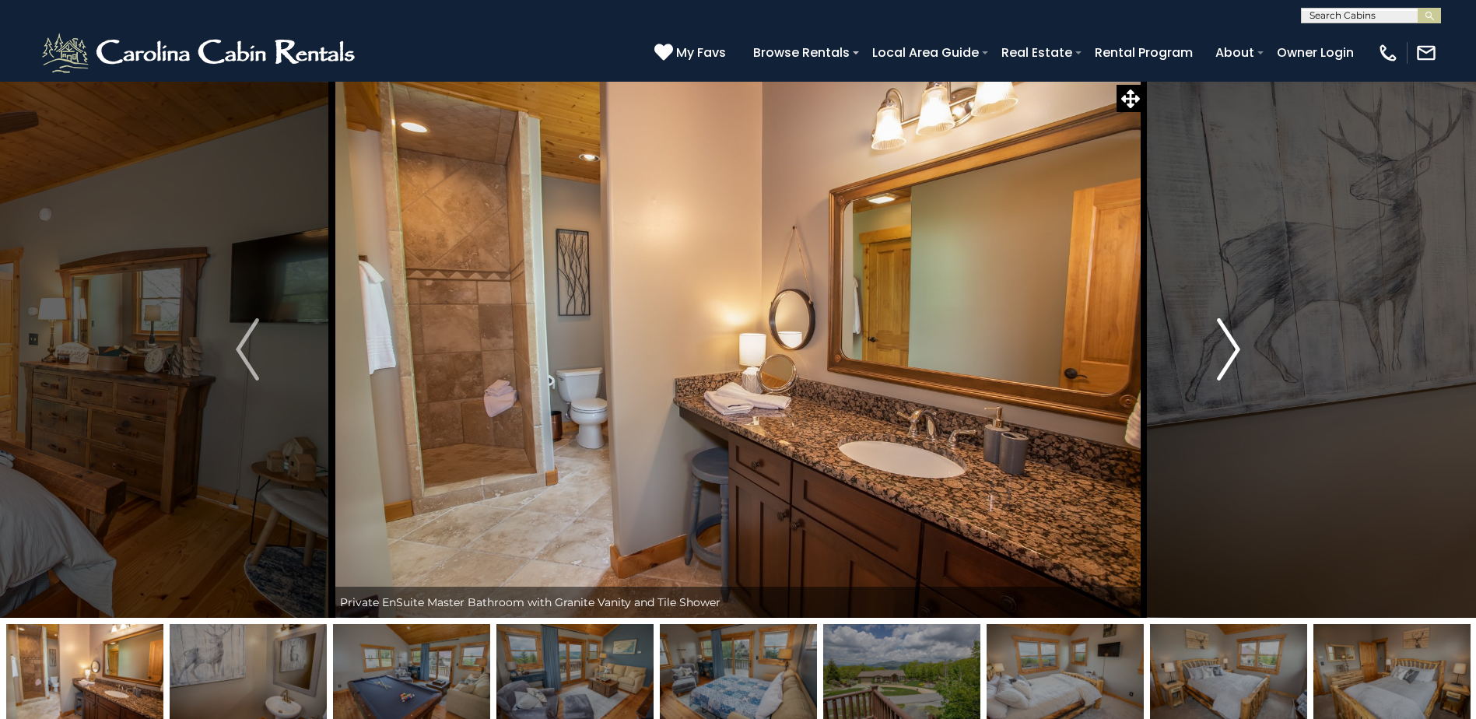
click at [1211, 373] on button "Next" at bounding box center [1228, 349] width 170 height 537
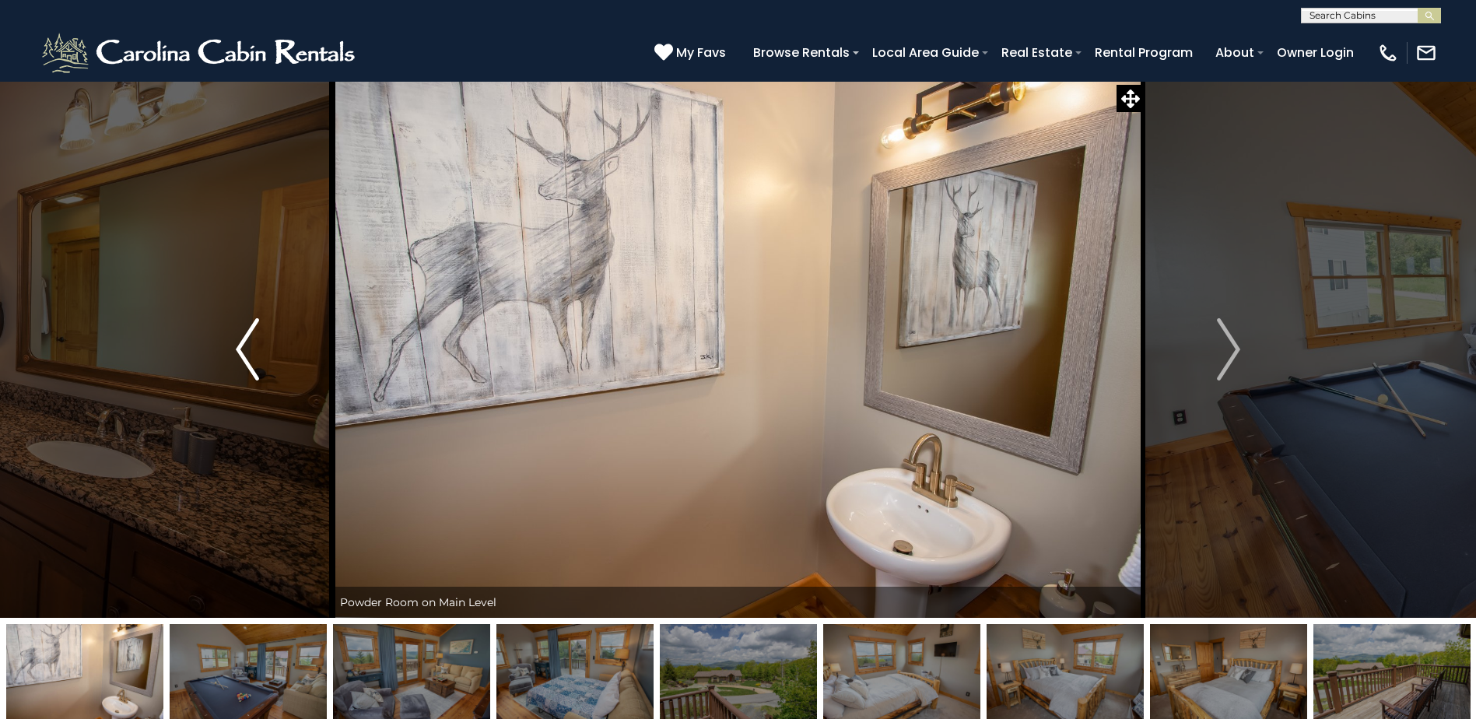
click at [254, 346] on img "Previous" at bounding box center [247, 349] width 23 height 62
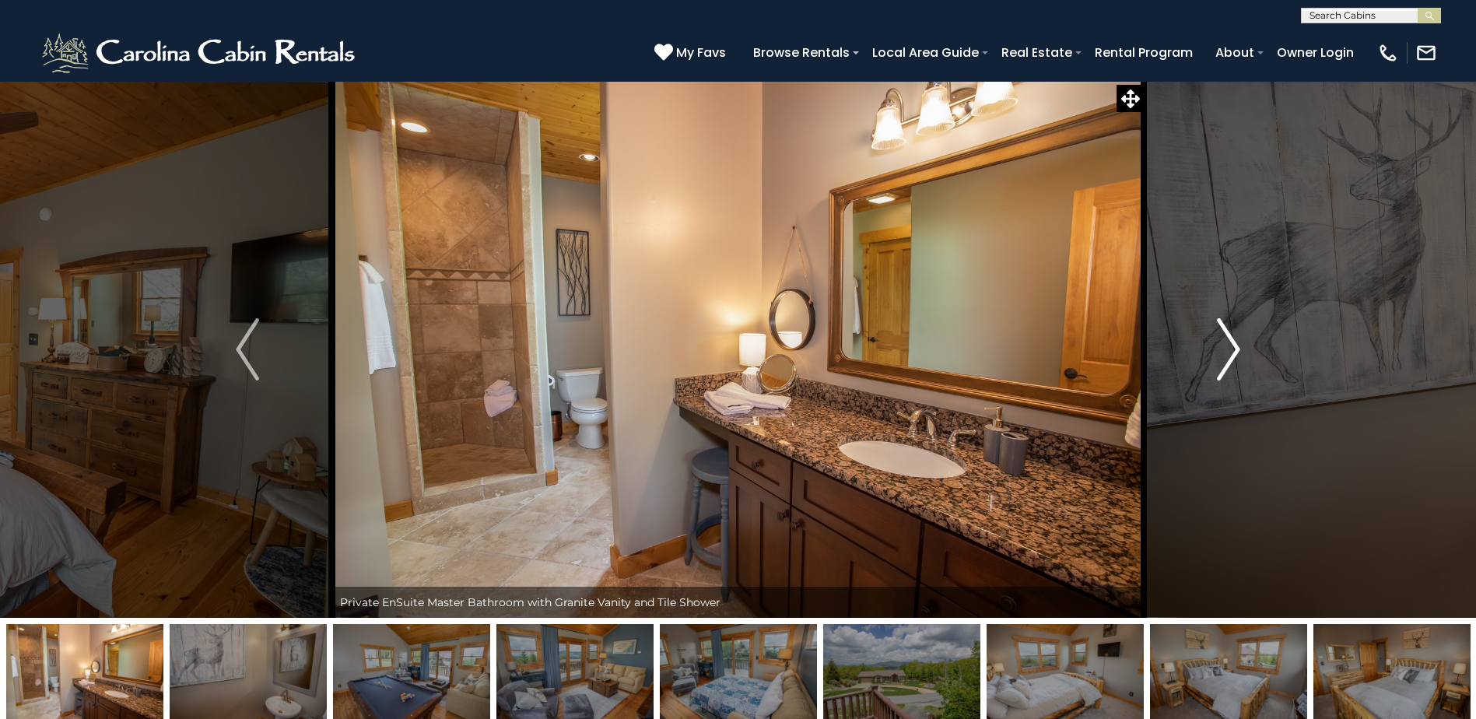
click at [1245, 355] on button "Next" at bounding box center [1228, 349] width 170 height 537
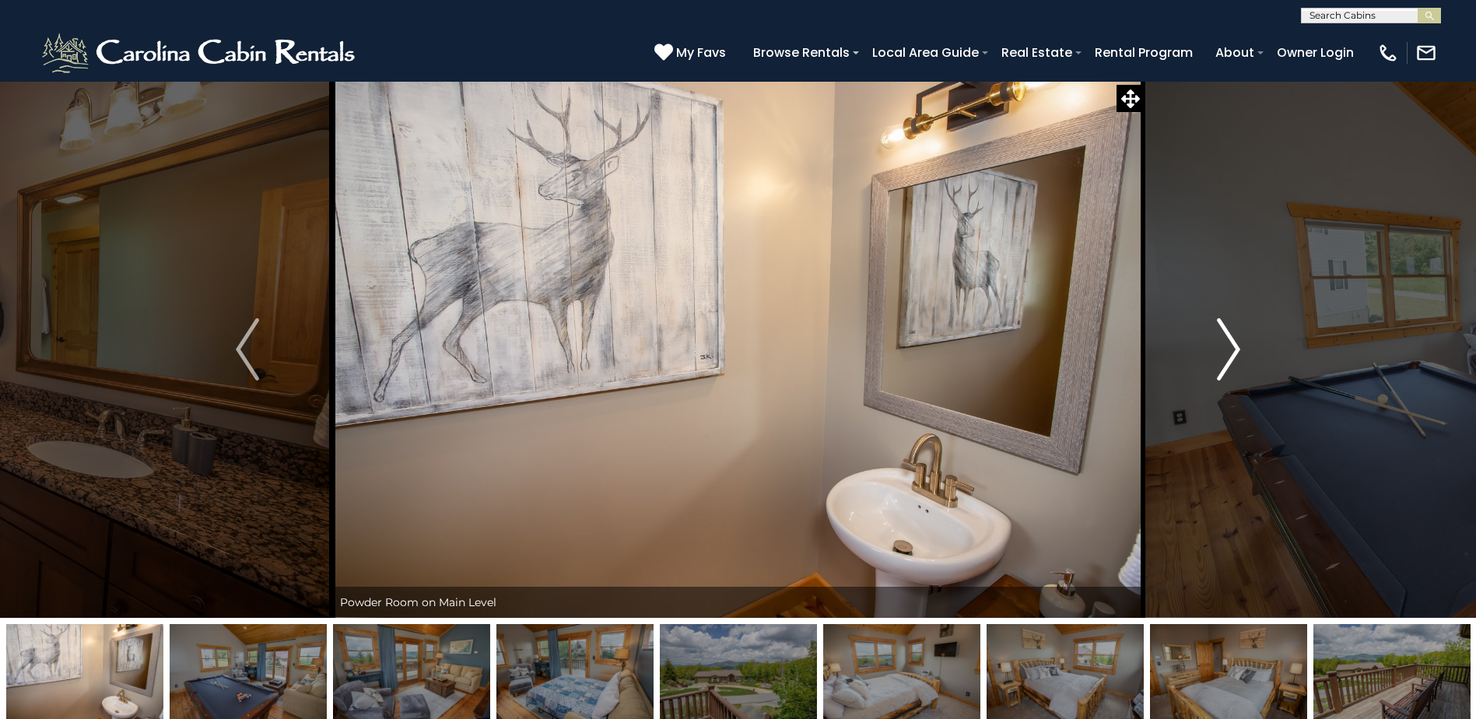
click at [1245, 355] on button "Next" at bounding box center [1228, 349] width 170 height 537
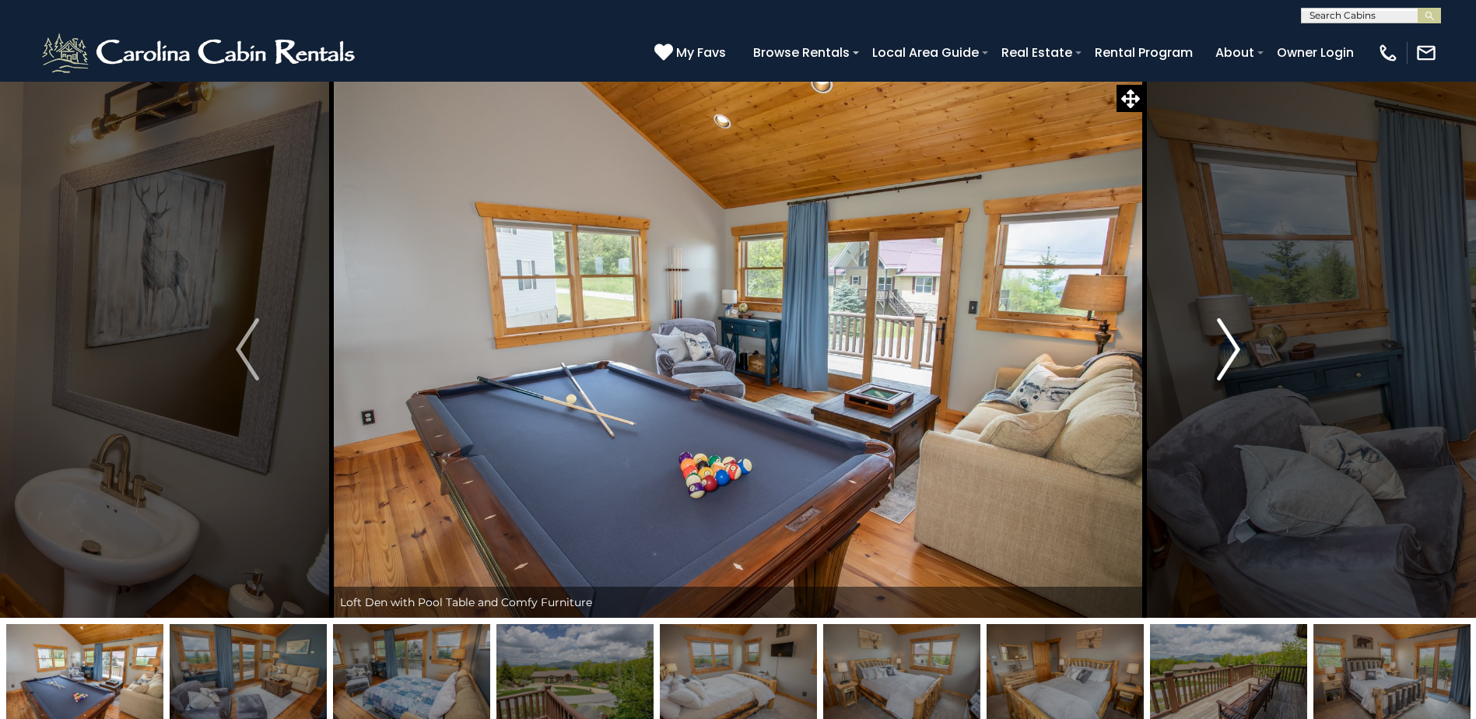
click at [1245, 355] on button "Next" at bounding box center [1228, 349] width 170 height 537
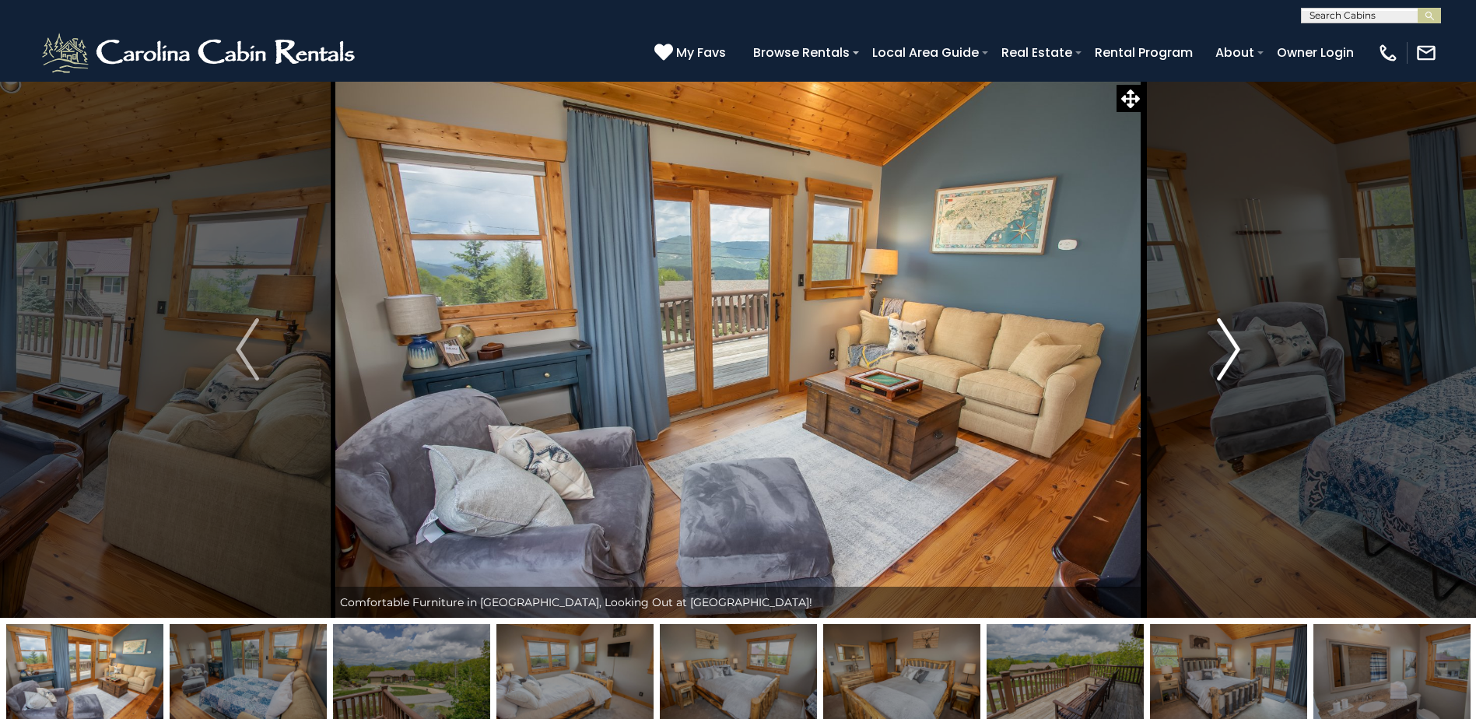
click at [1245, 355] on button "Next" at bounding box center [1228, 349] width 170 height 537
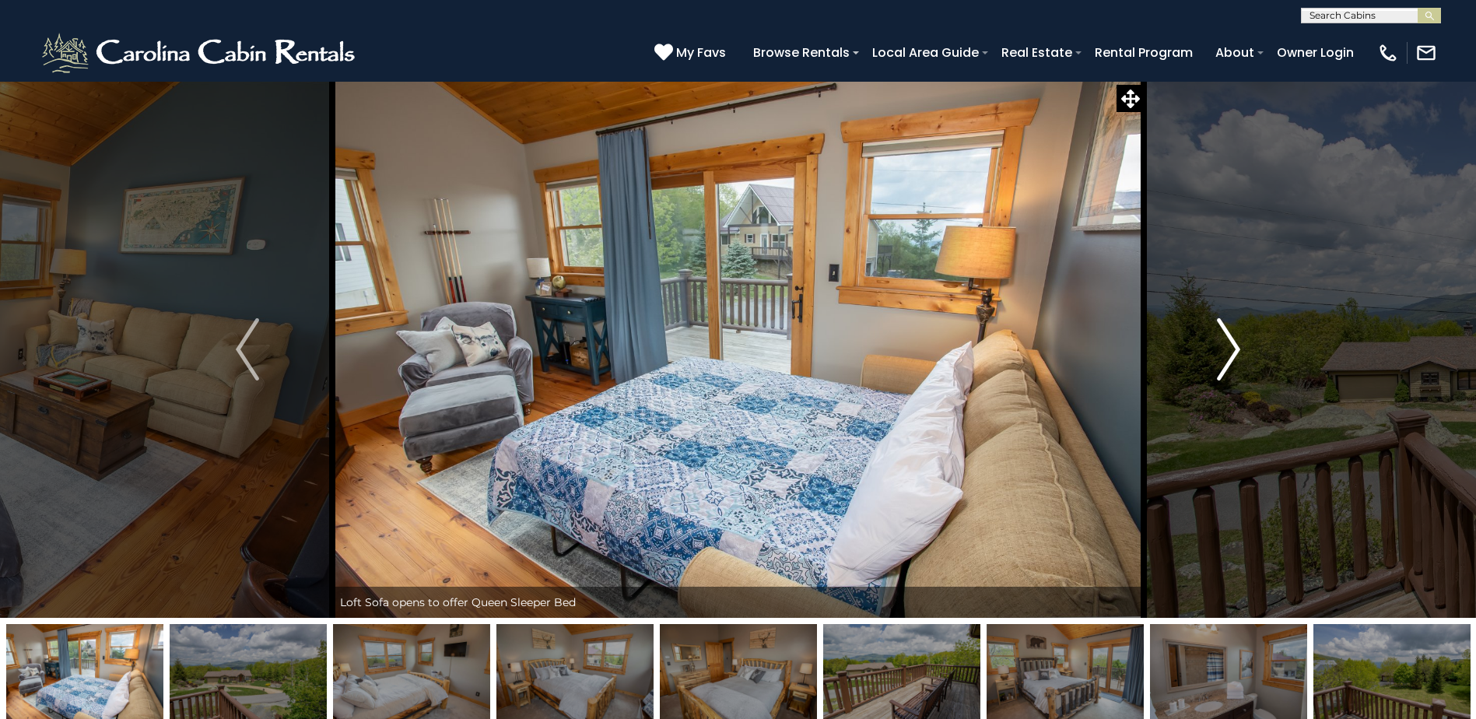
click at [1245, 355] on button "Next" at bounding box center [1228, 349] width 170 height 537
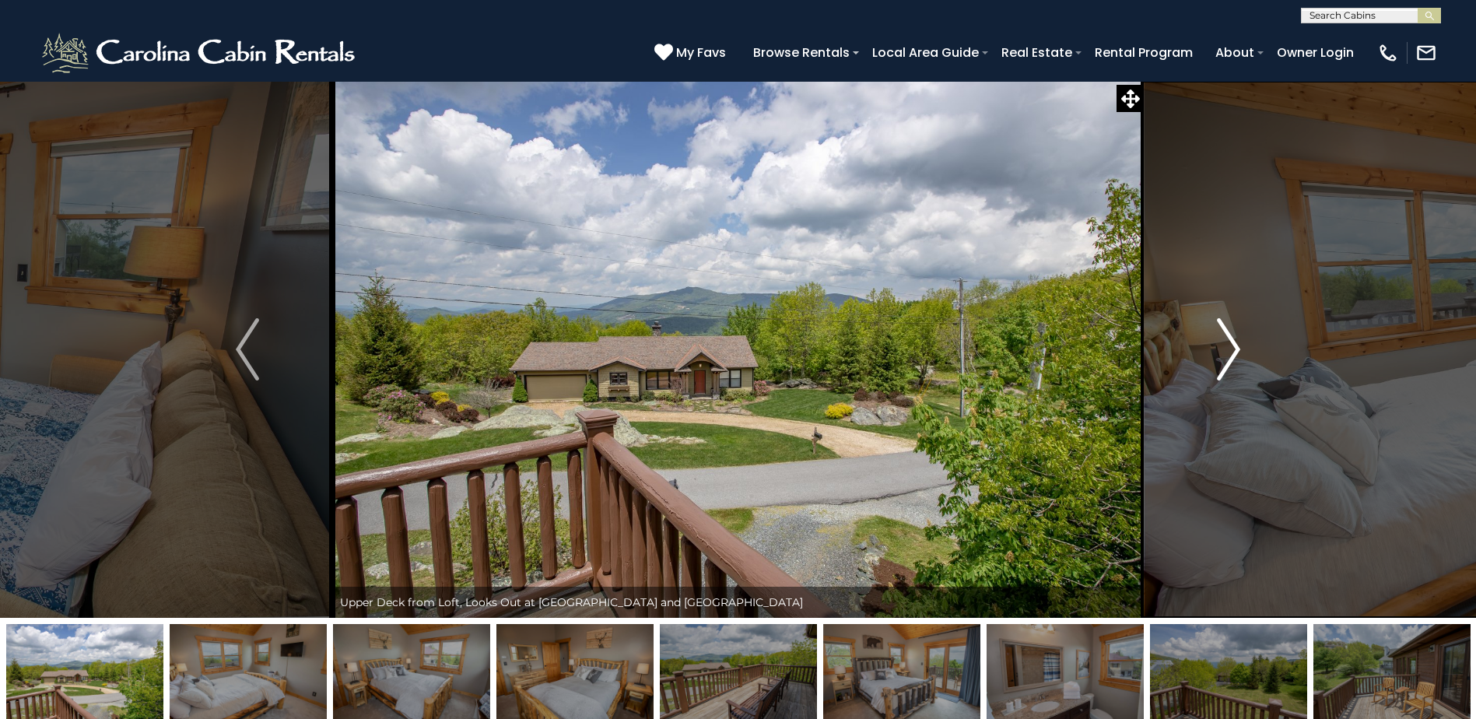
click at [1245, 355] on button "Next" at bounding box center [1228, 349] width 170 height 537
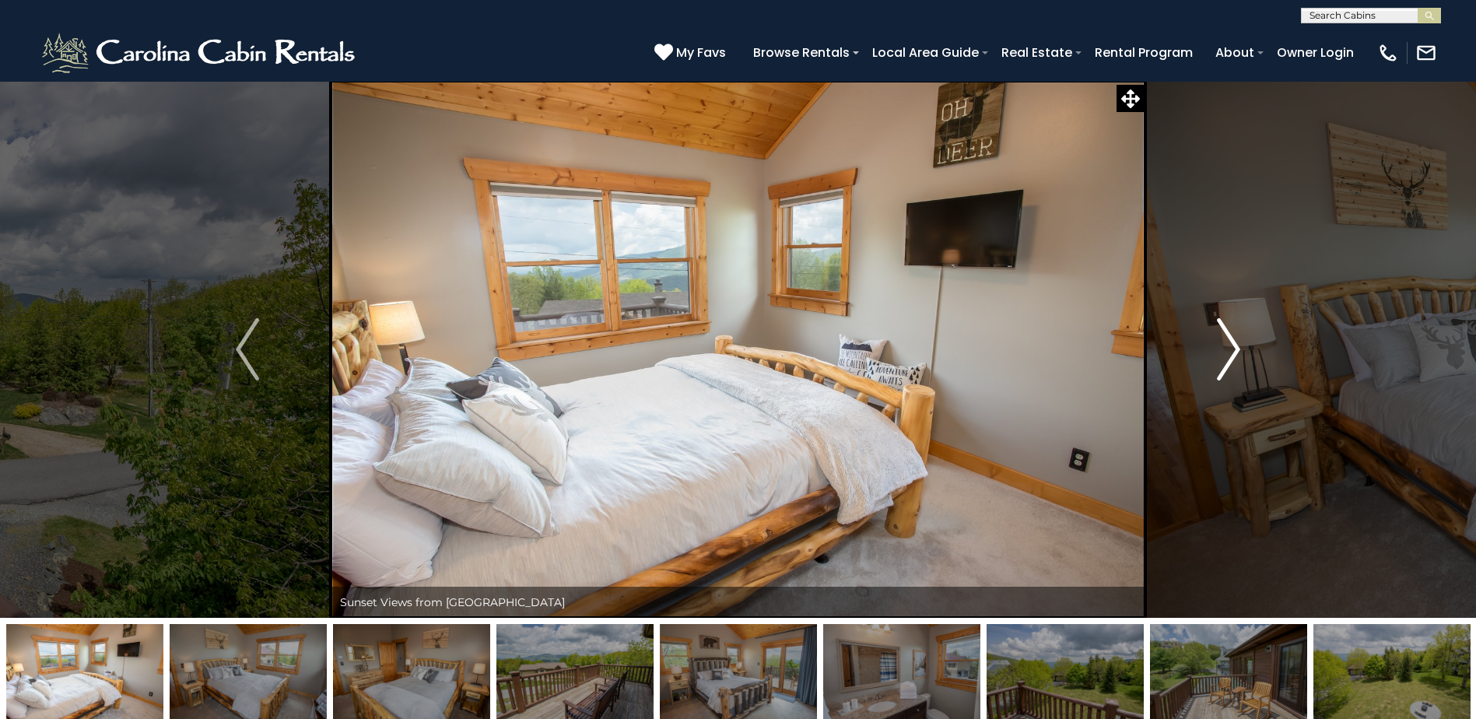
click at [1245, 355] on button "Next" at bounding box center [1228, 349] width 170 height 537
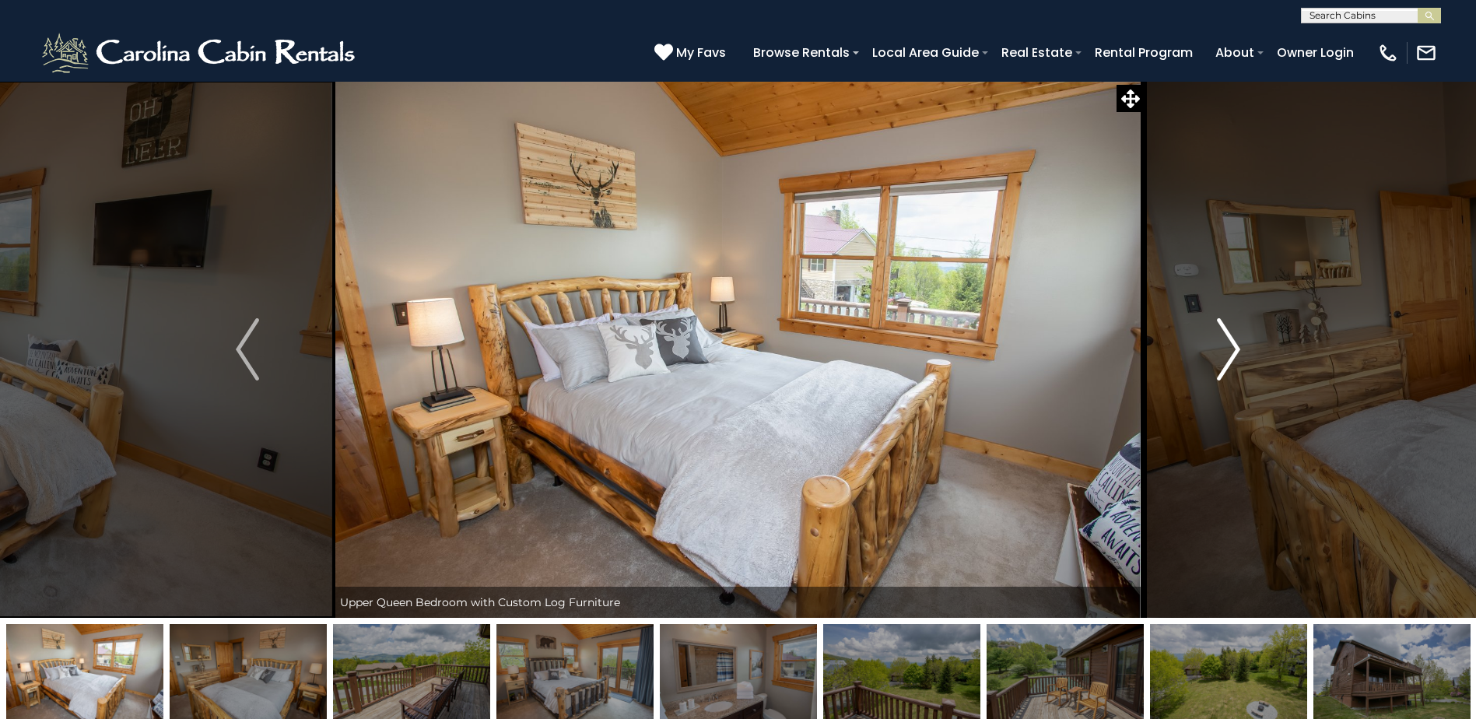
click at [1245, 355] on button "Next" at bounding box center [1228, 349] width 170 height 537
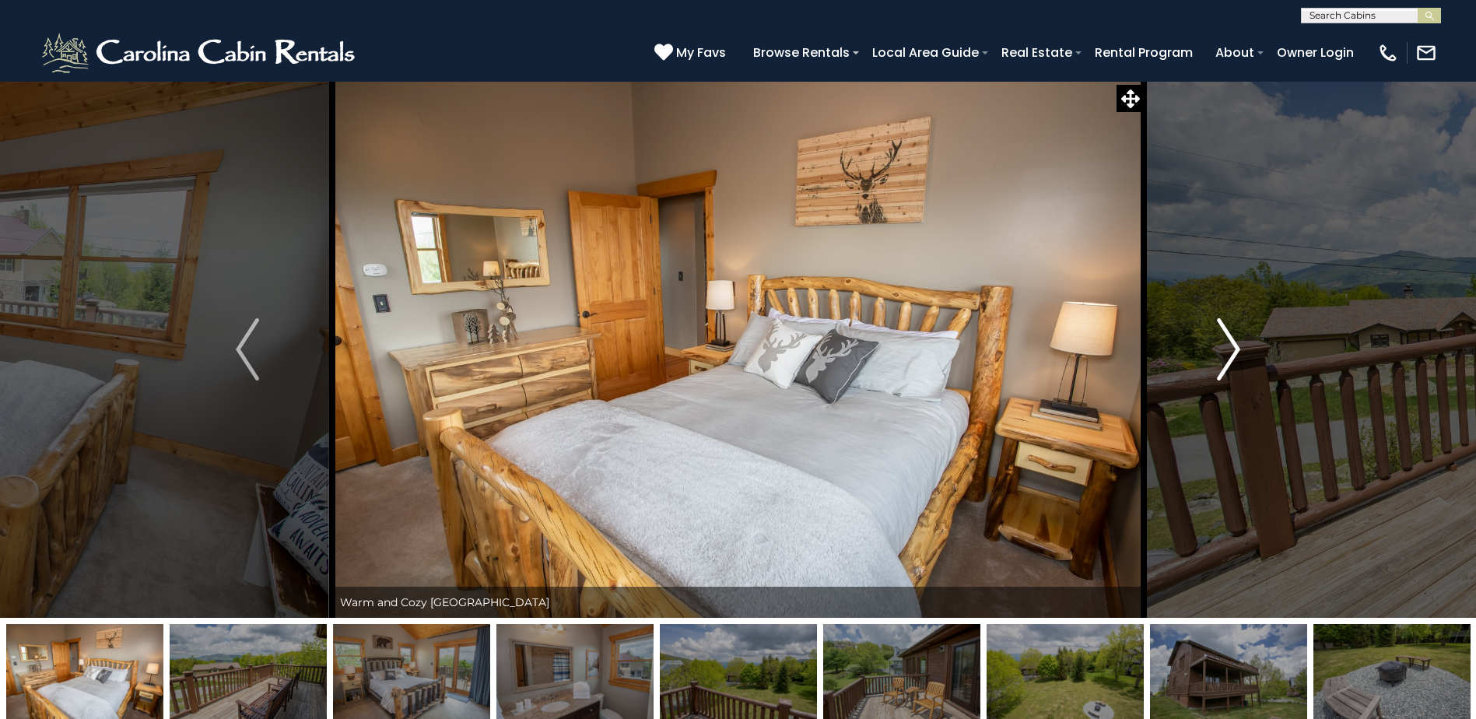
click at [1245, 355] on button "Next" at bounding box center [1228, 349] width 170 height 537
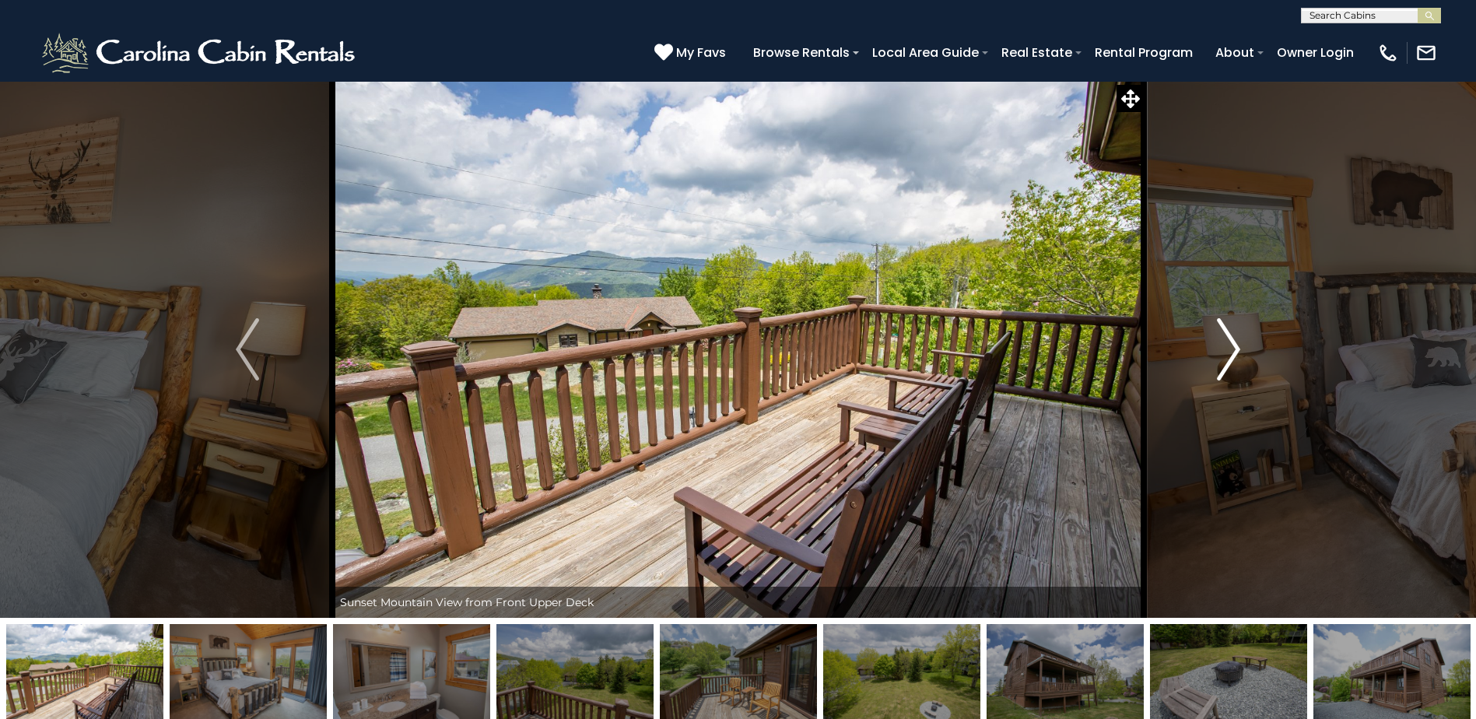
click at [1245, 355] on button "Next" at bounding box center [1228, 349] width 170 height 537
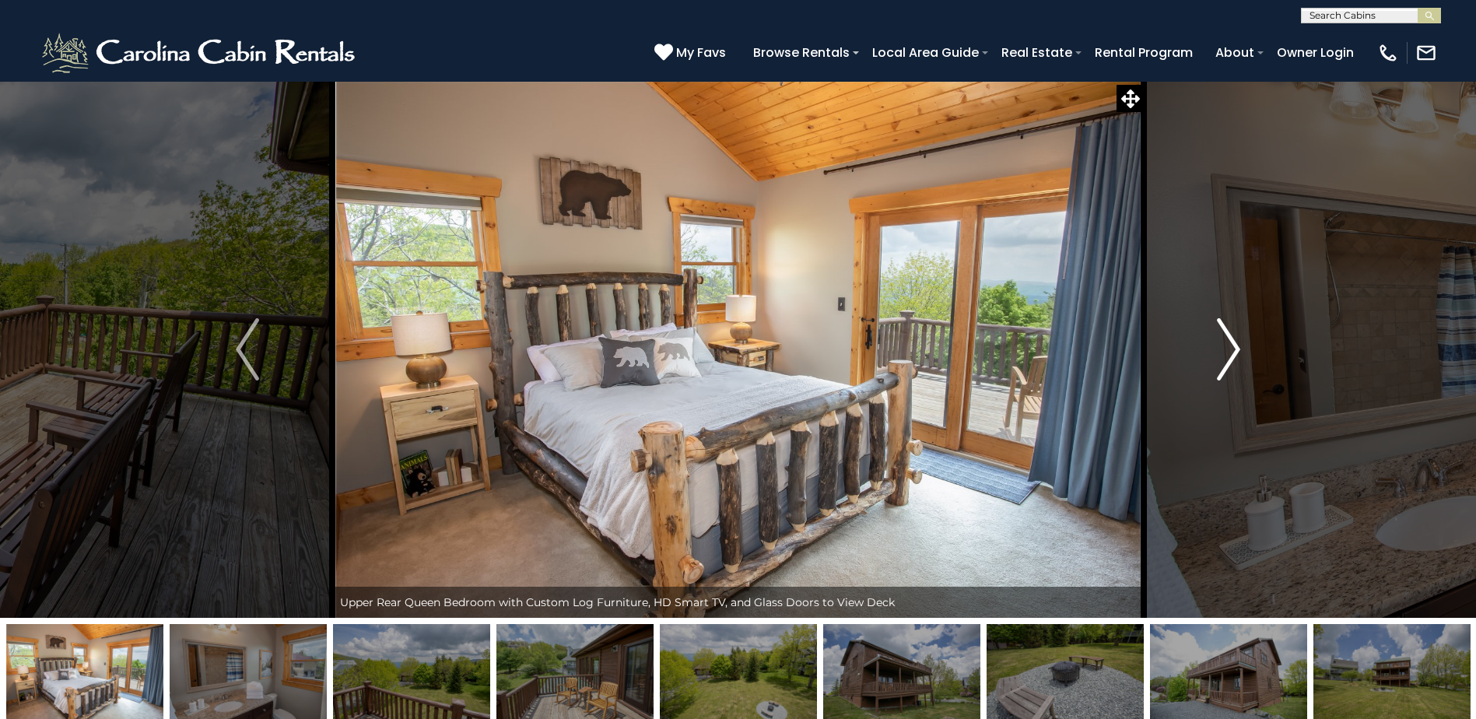
click at [1245, 355] on button "Next" at bounding box center [1228, 349] width 170 height 537
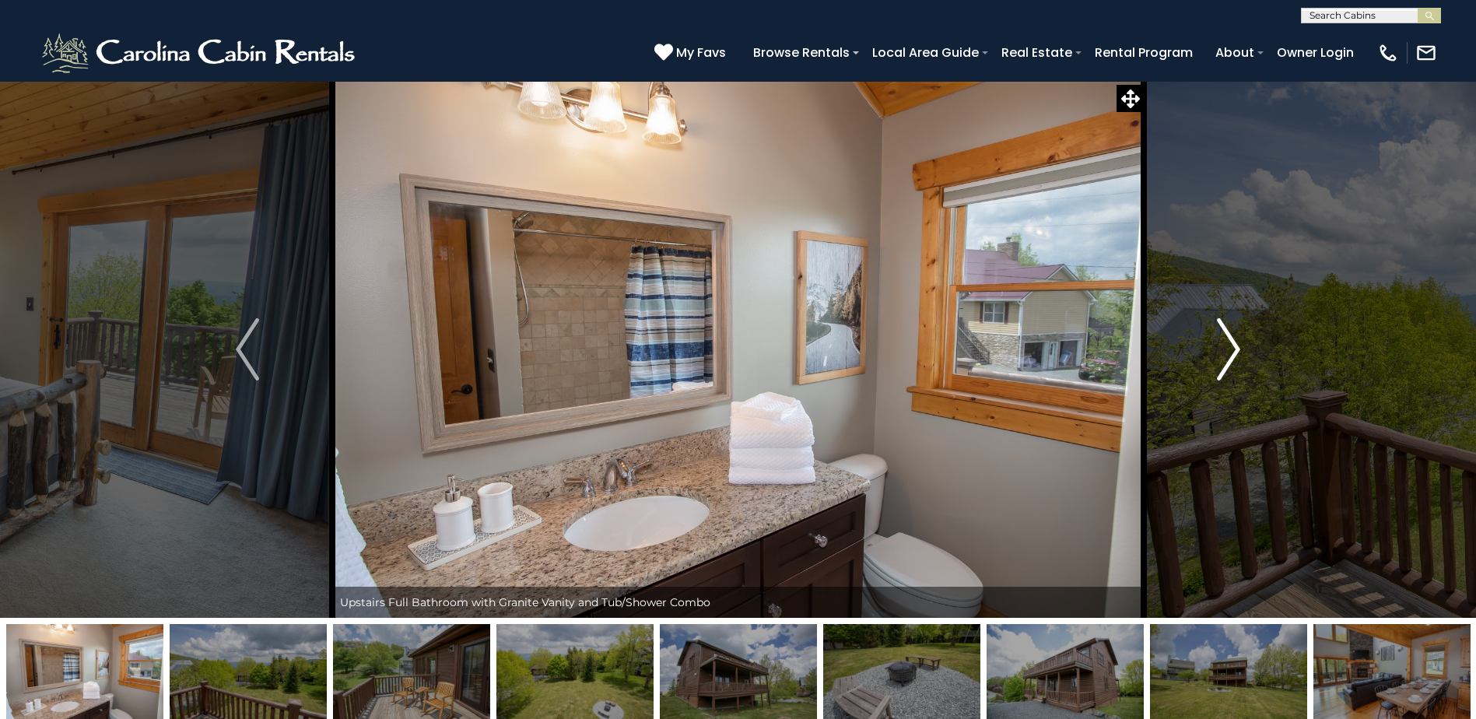
click at [1245, 355] on button "Next" at bounding box center [1228, 349] width 170 height 537
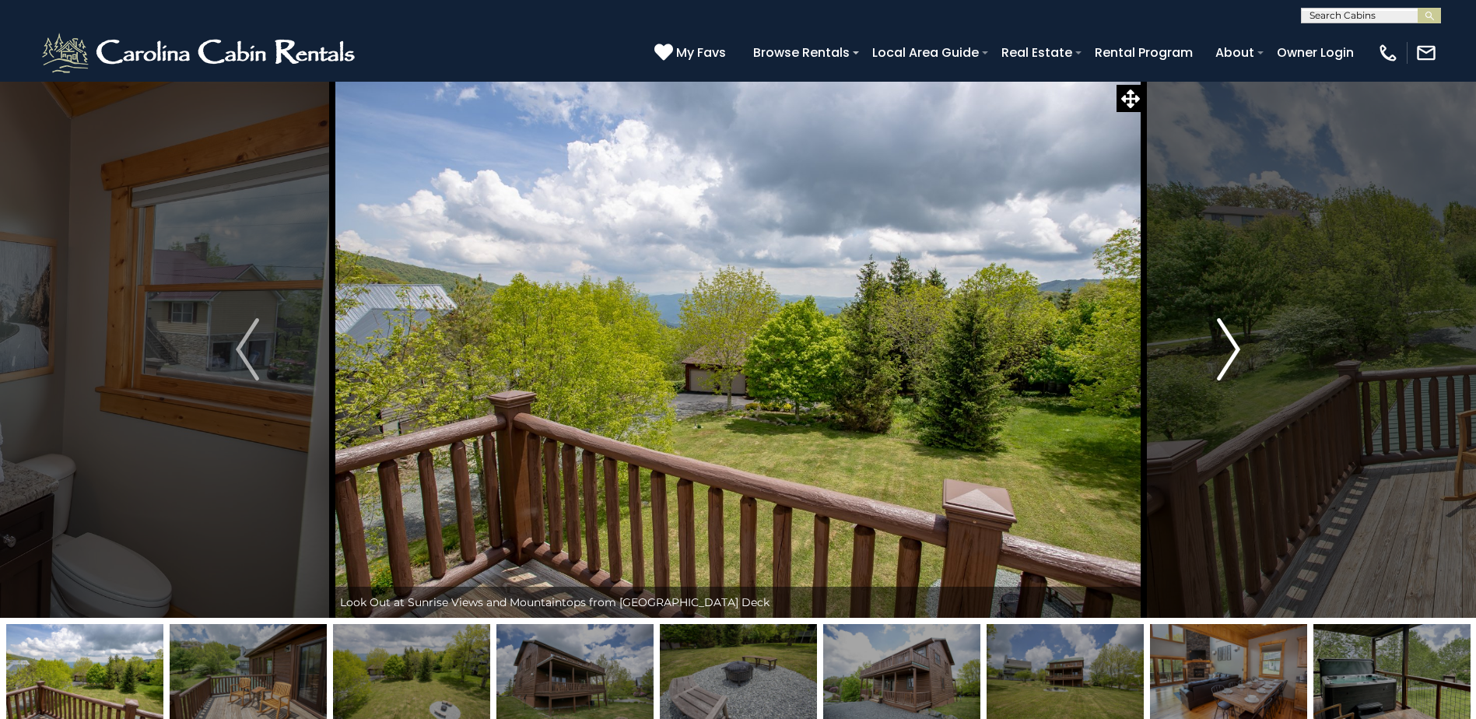
click at [1245, 355] on button "Next" at bounding box center [1228, 349] width 170 height 537
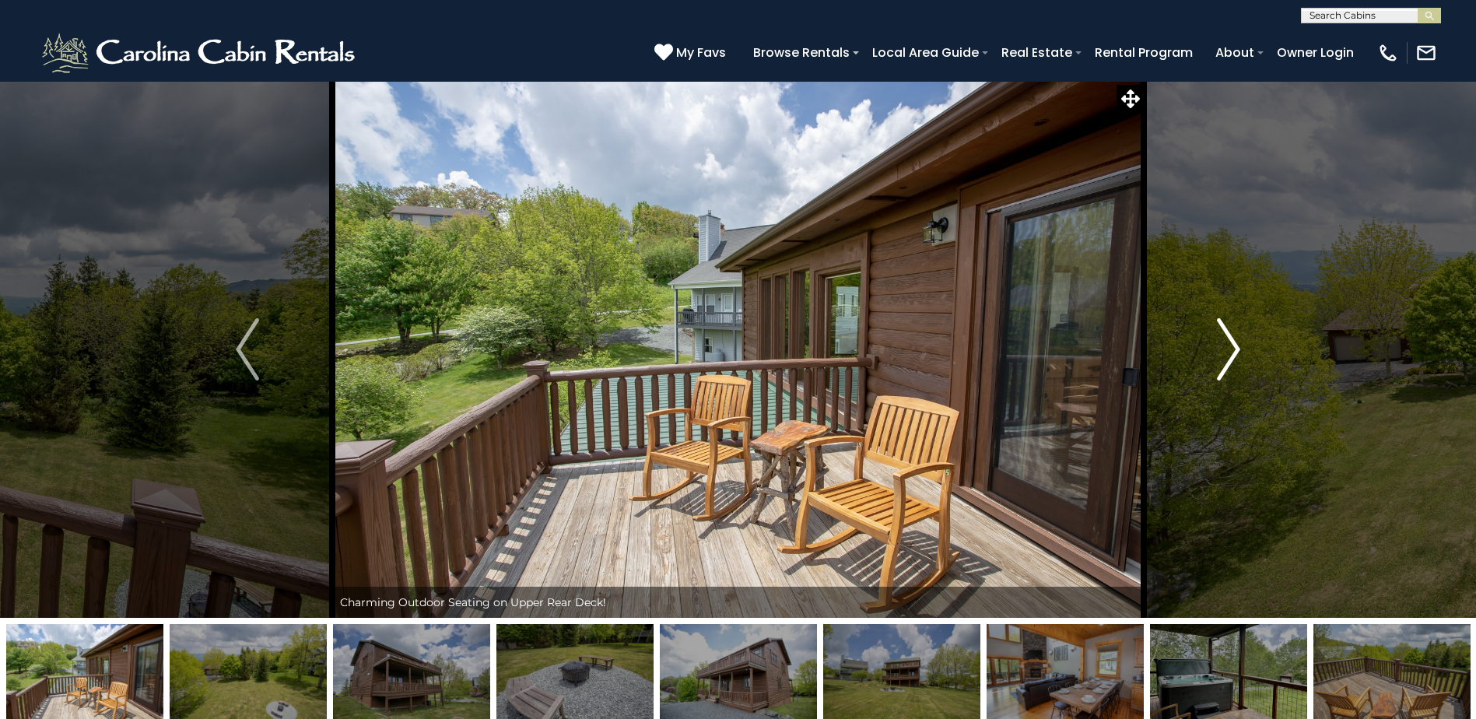
click at [1245, 355] on button "Next" at bounding box center [1228, 349] width 170 height 537
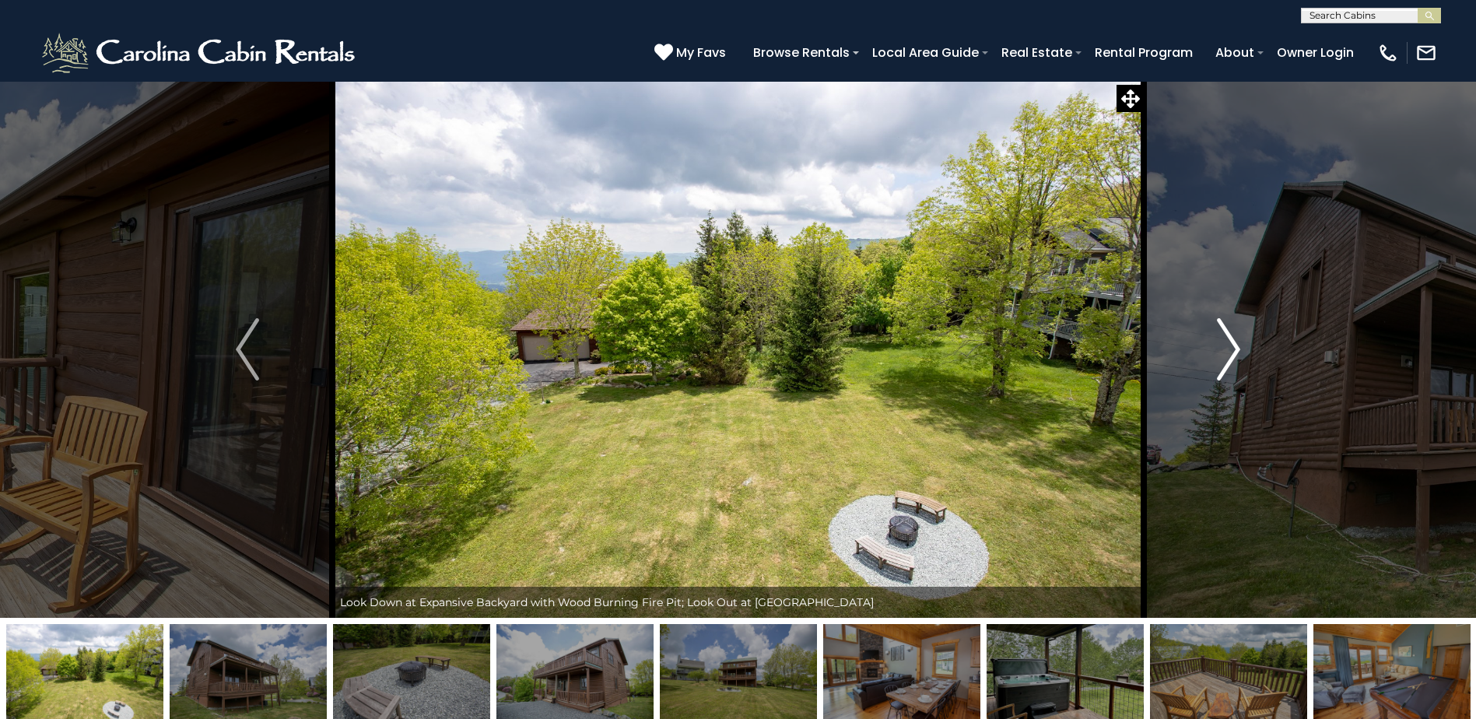
click at [1245, 355] on button "Next" at bounding box center [1228, 349] width 170 height 537
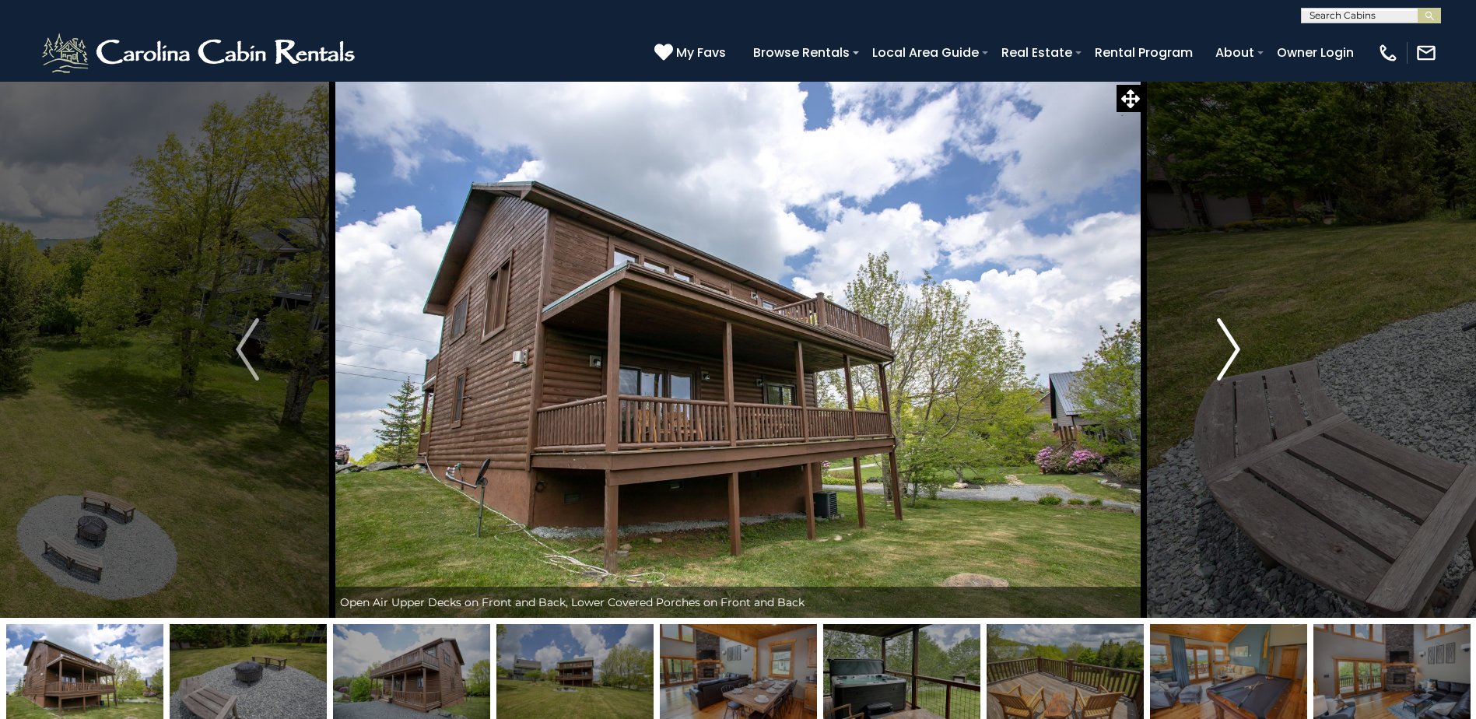
click at [1245, 355] on button "Next" at bounding box center [1228, 349] width 170 height 537
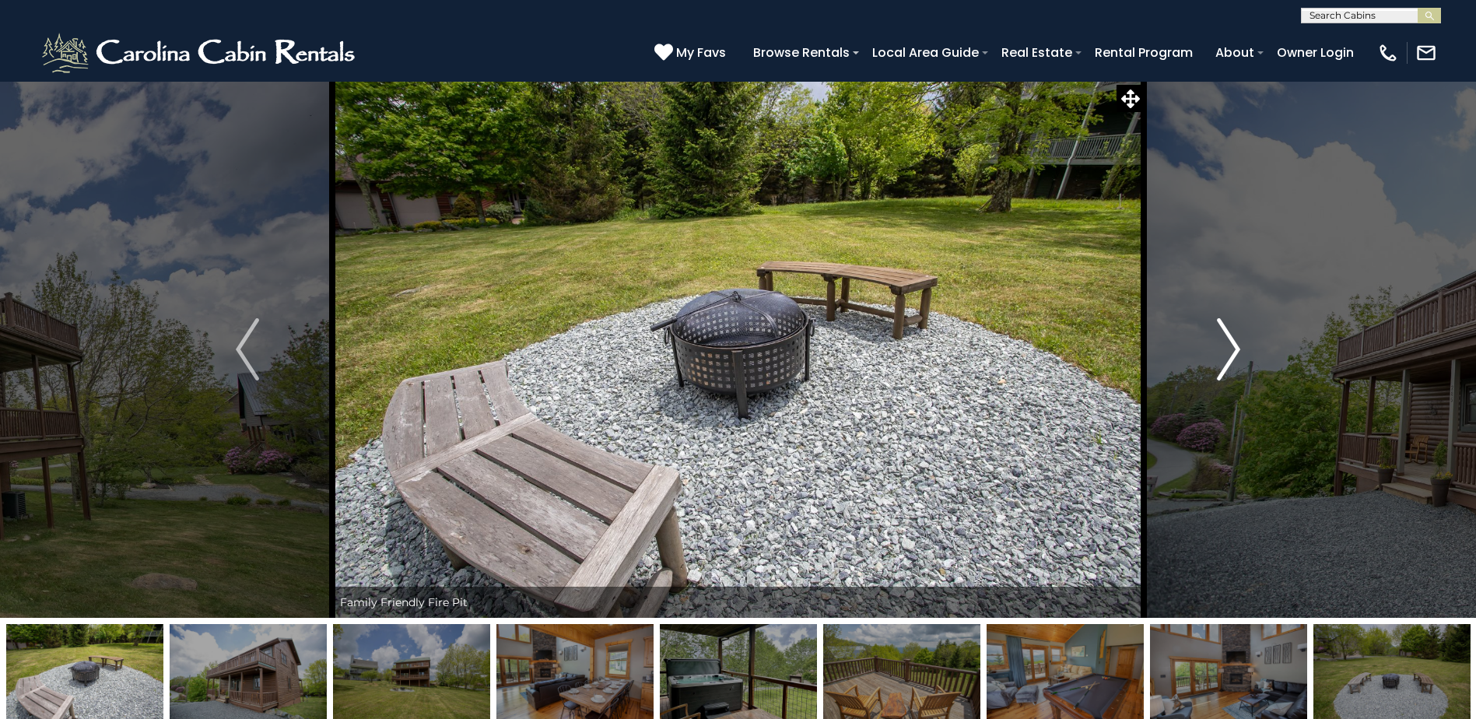
click at [1245, 355] on button "Next" at bounding box center [1228, 349] width 170 height 537
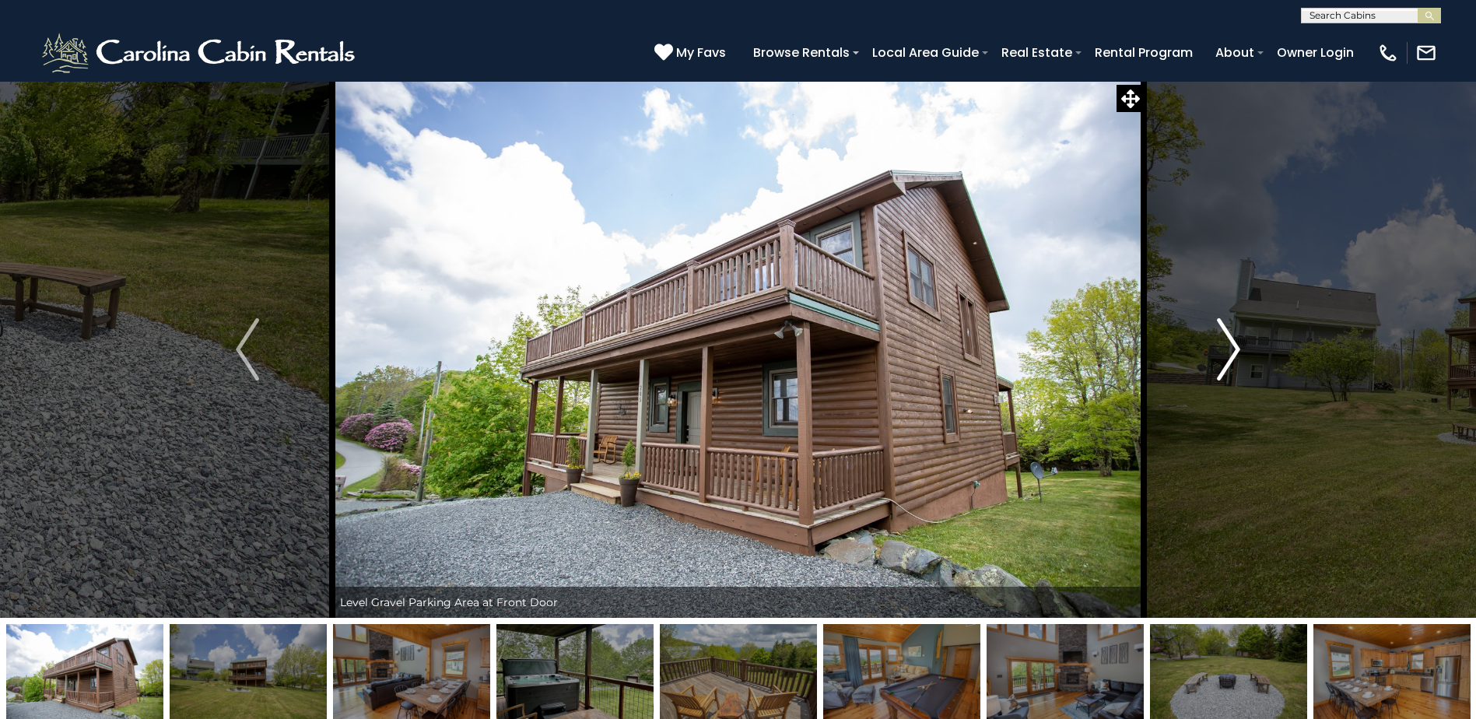
click at [1245, 355] on button "Next" at bounding box center [1228, 349] width 170 height 537
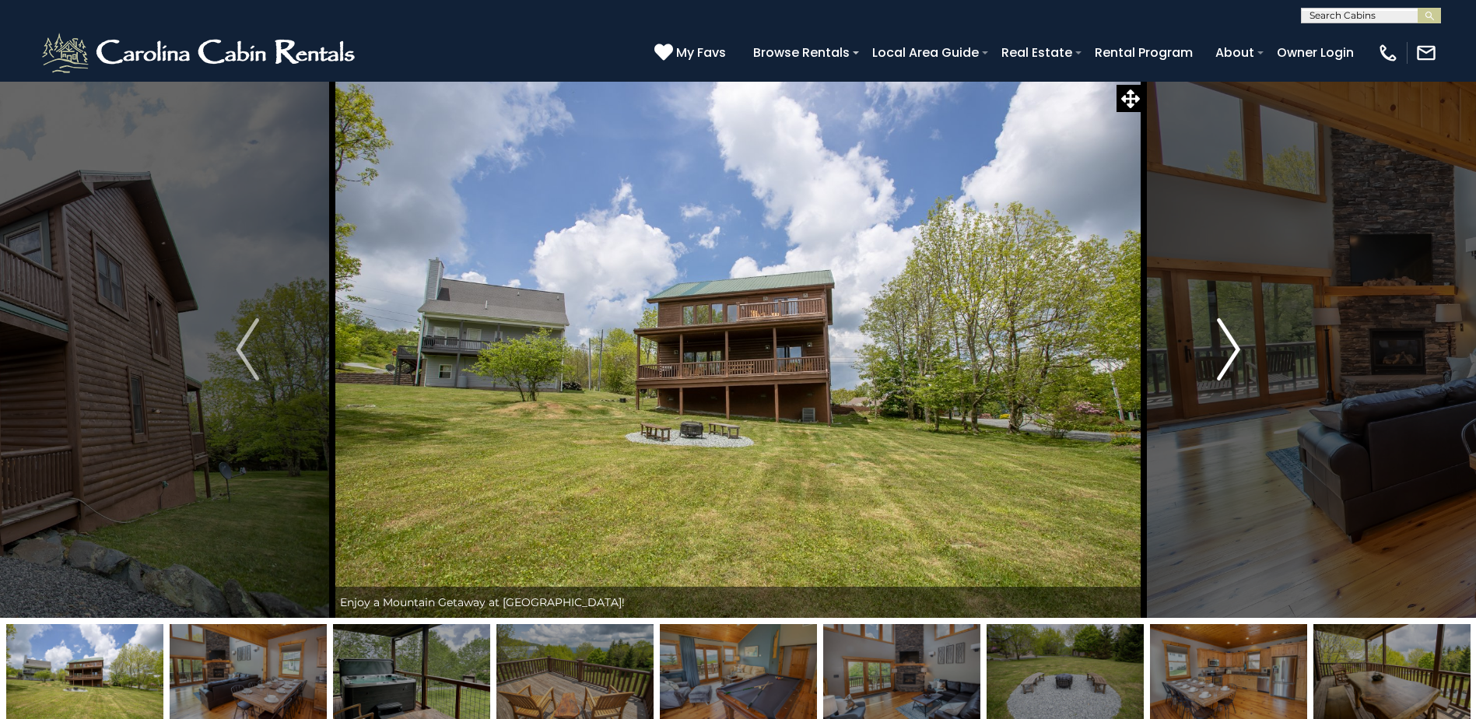
click at [1245, 355] on button "Next" at bounding box center [1228, 349] width 170 height 537
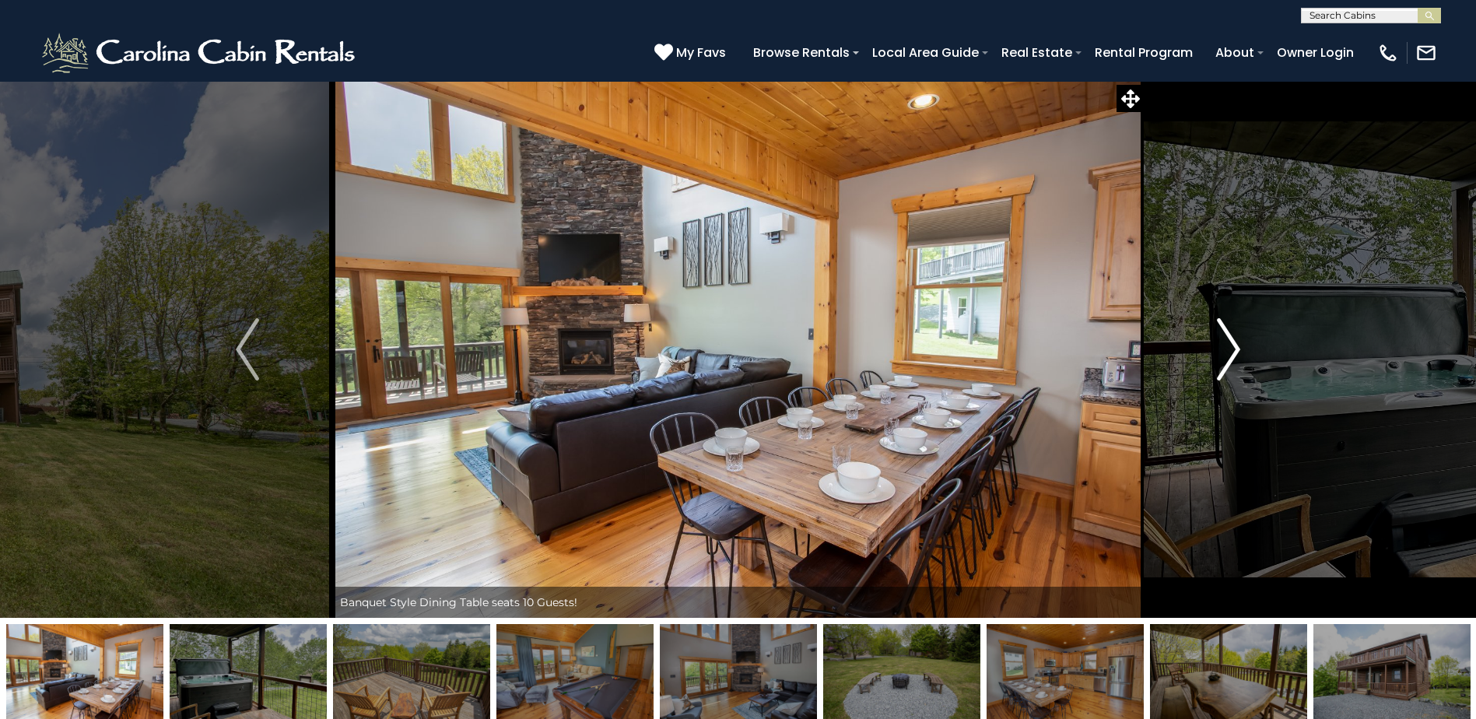
click at [1245, 355] on button "Next" at bounding box center [1228, 349] width 170 height 537
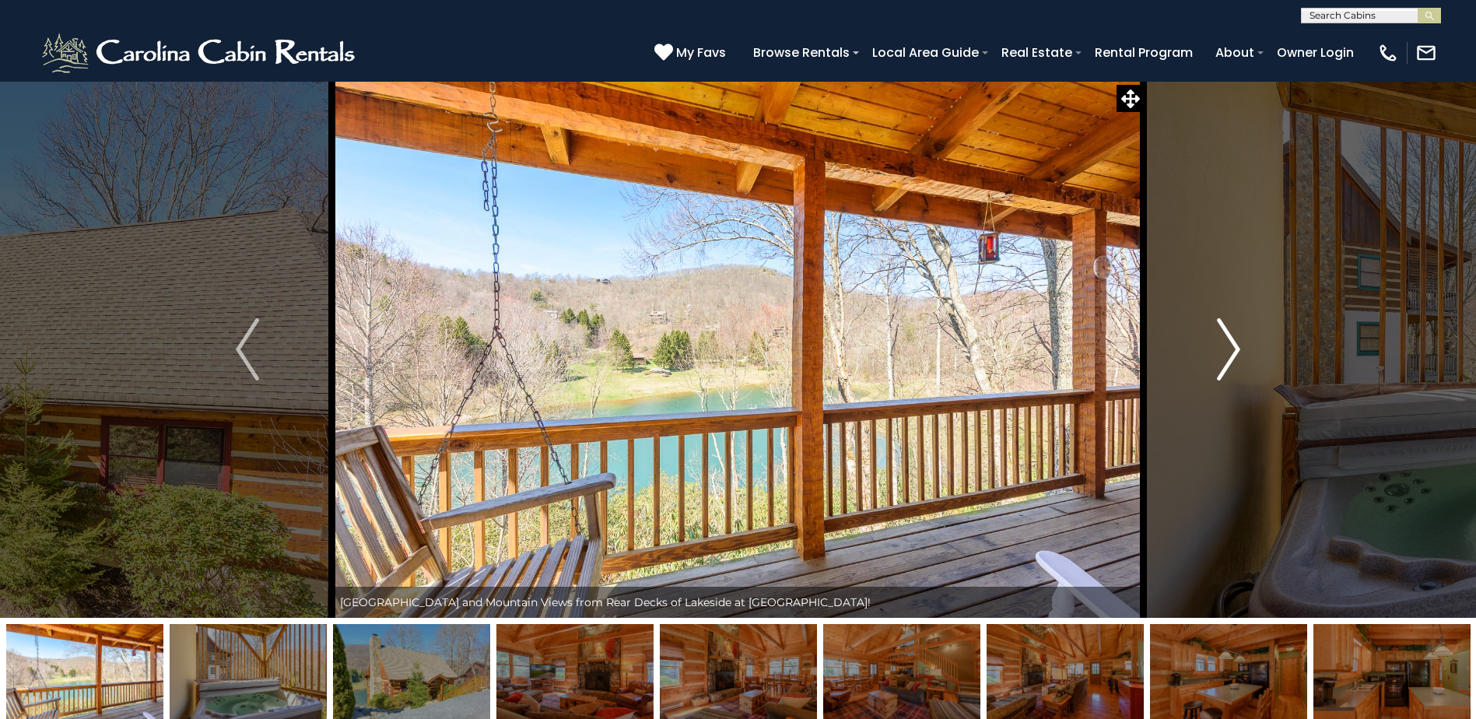
click at [1230, 337] on img "Next" at bounding box center [1228, 349] width 23 height 62
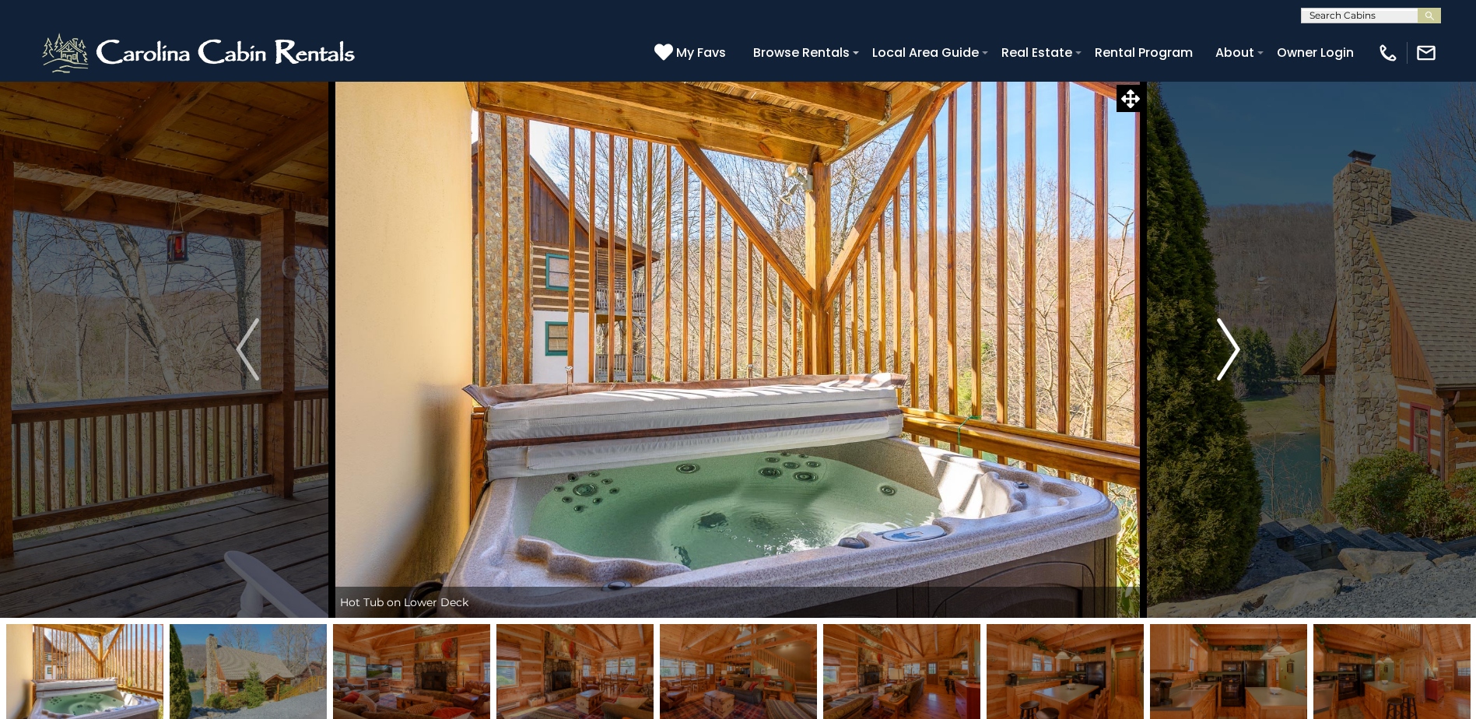
click at [1230, 337] on img "Next" at bounding box center [1228, 349] width 23 height 62
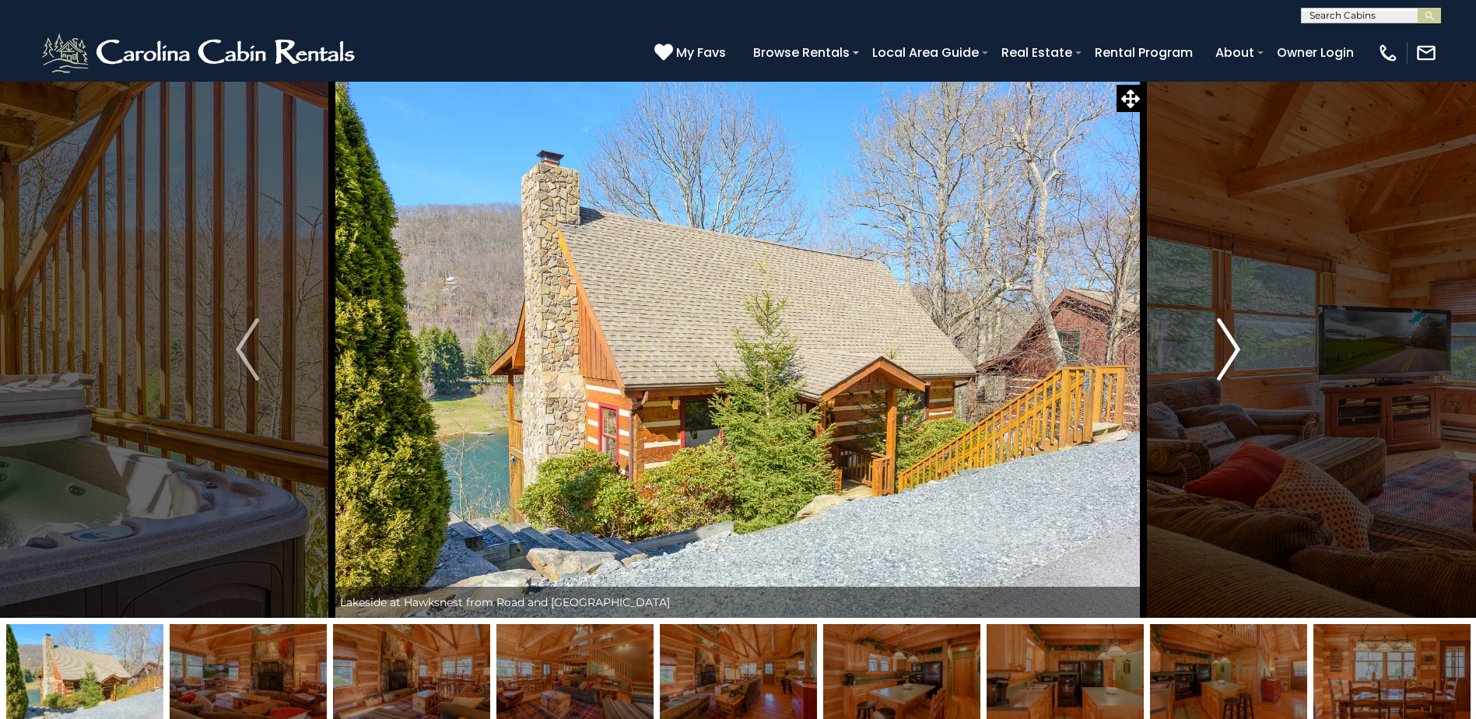
click at [1230, 337] on img "Next" at bounding box center [1228, 349] width 23 height 62
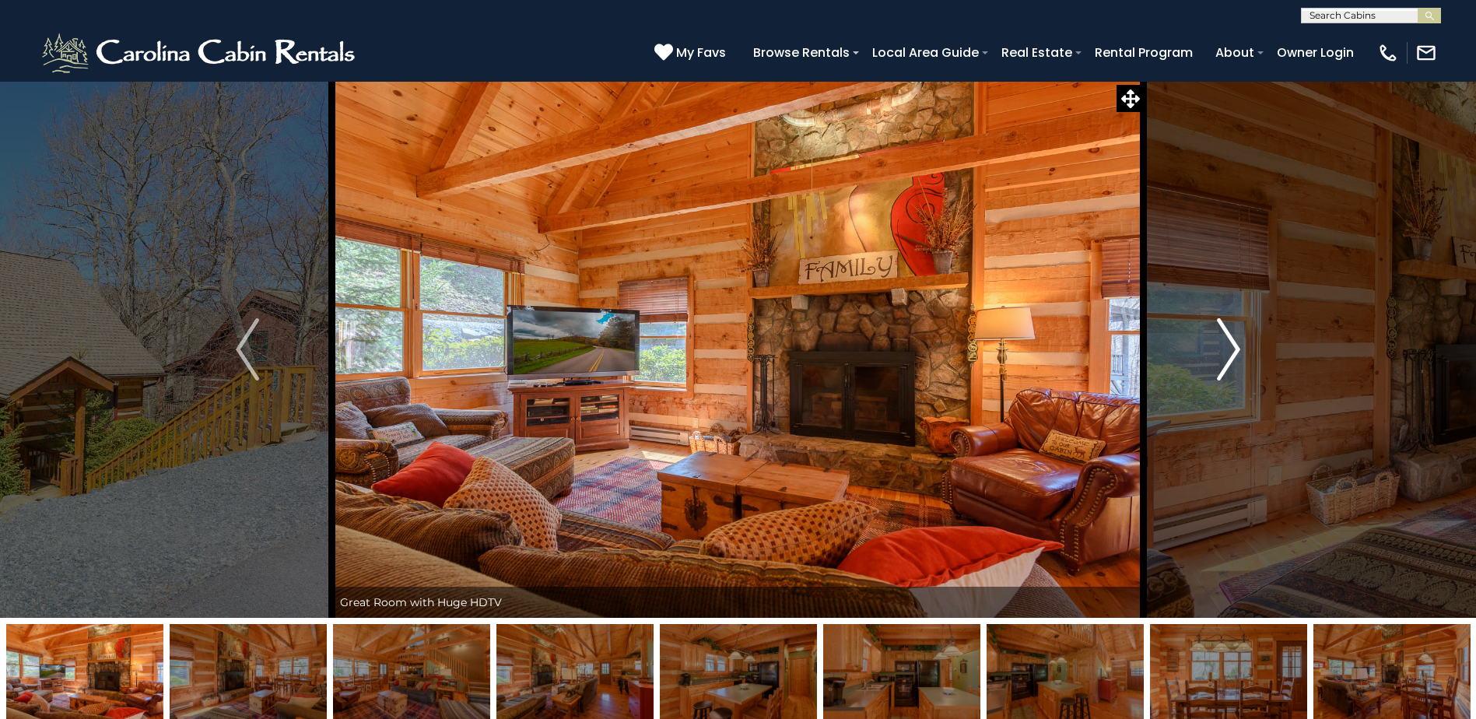
click at [1230, 337] on img "Next" at bounding box center [1228, 349] width 23 height 62
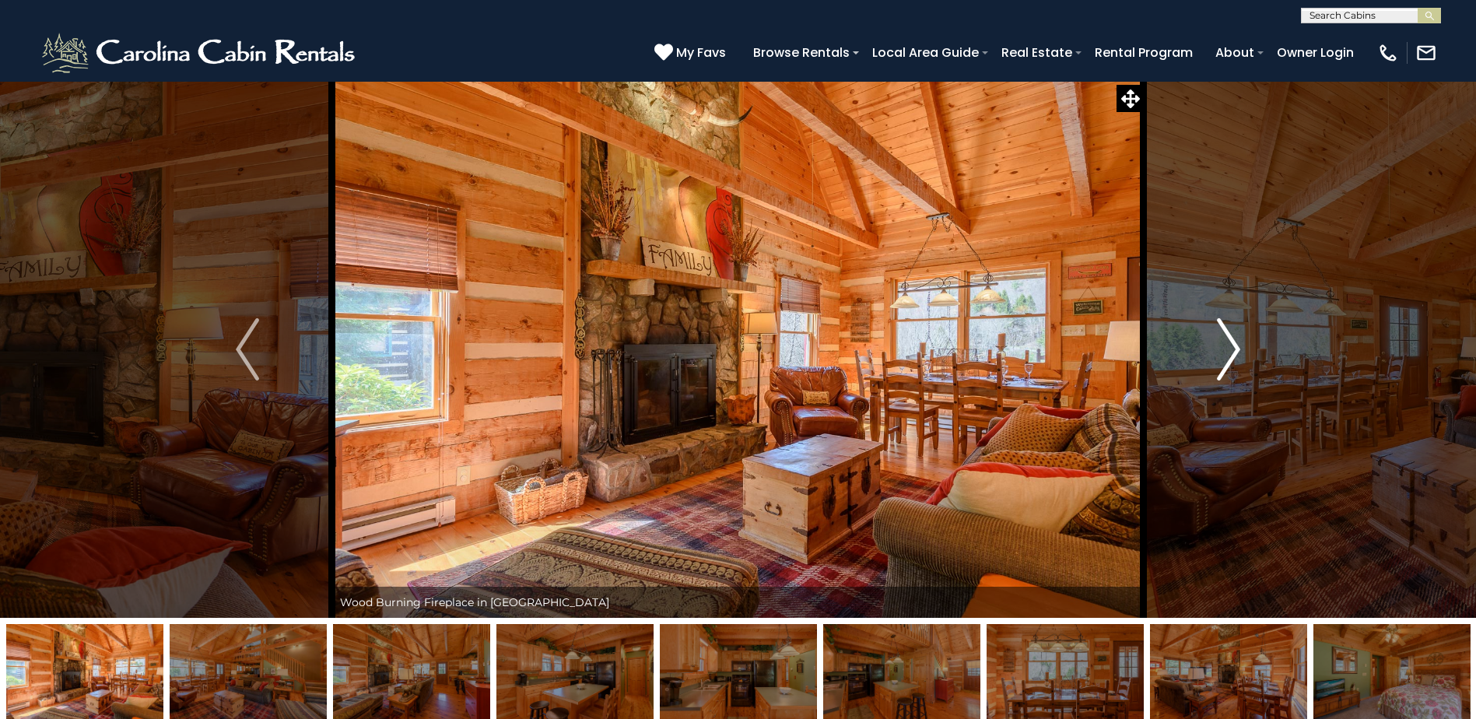
click at [1230, 337] on img "Next" at bounding box center [1228, 349] width 23 height 62
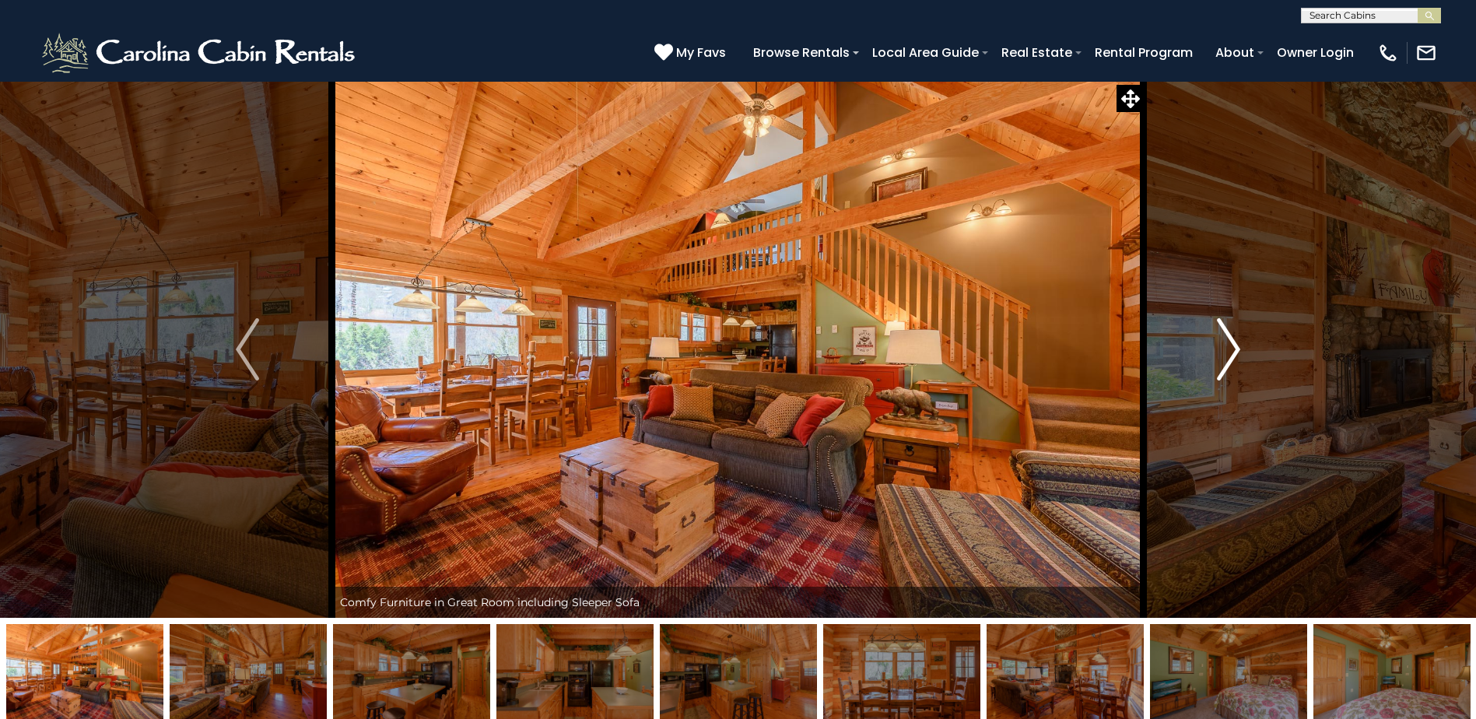
click at [1230, 337] on img "Next" at bounding box center [1228, 349] width 23 height 62
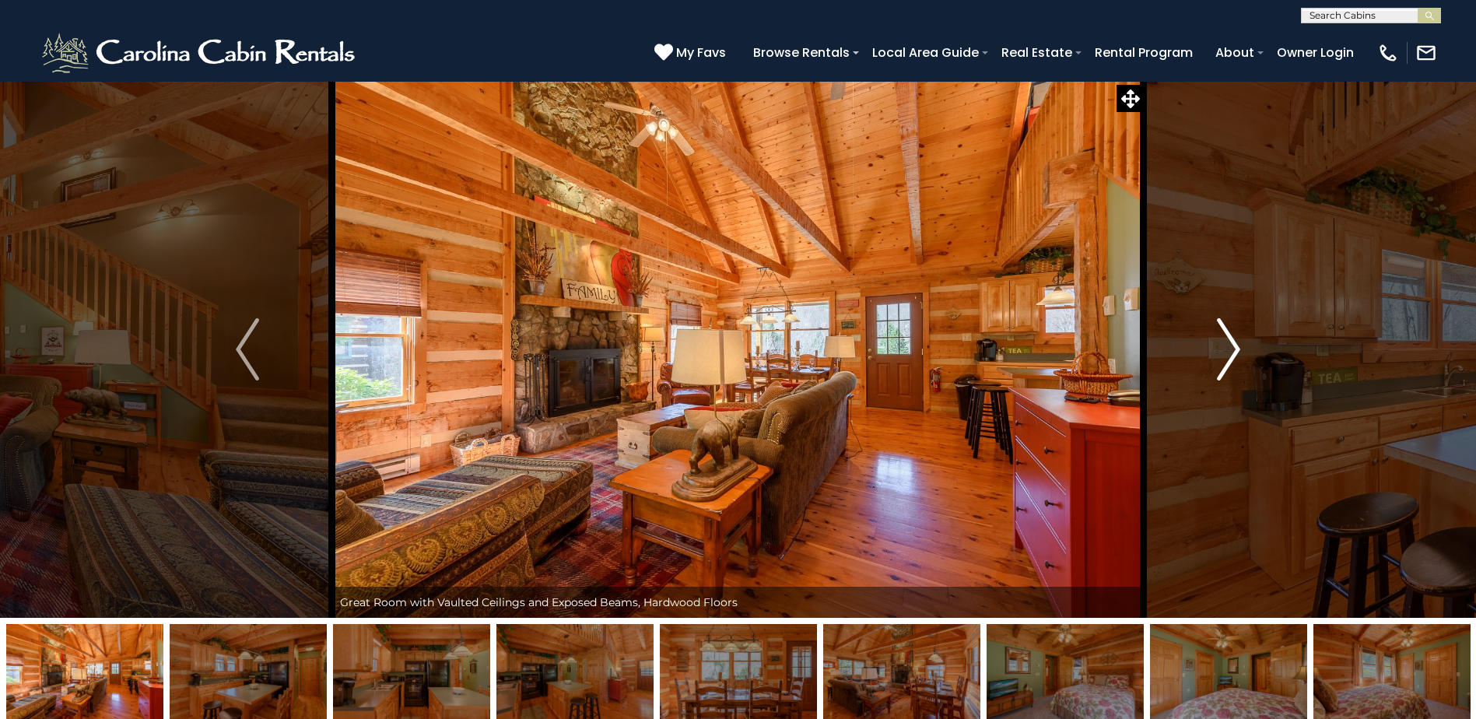
click at [1230, 337] on img "Next" at bounding box center [1228, 349] width 23 height 62
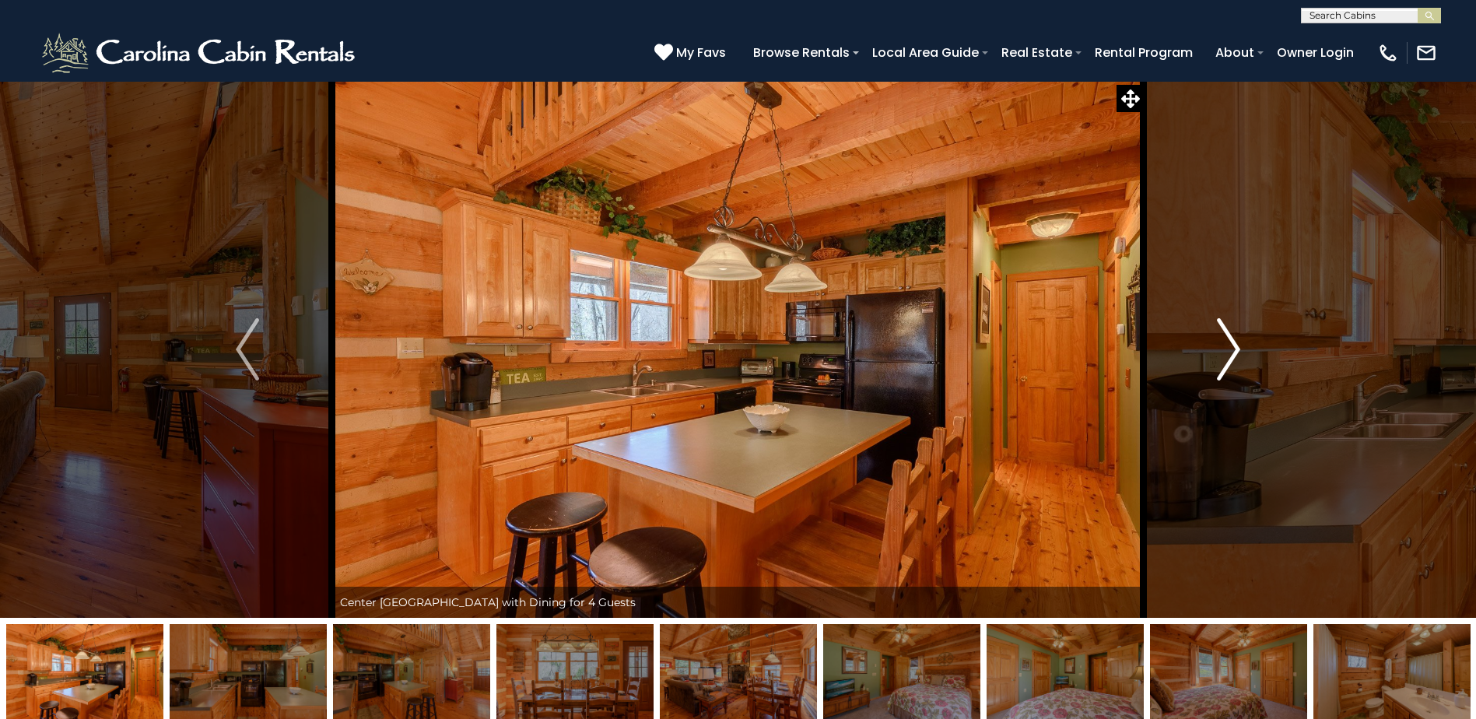
click at [1230, 337] on img "Next" at bounding box center [1228, 349] width 23 height 62
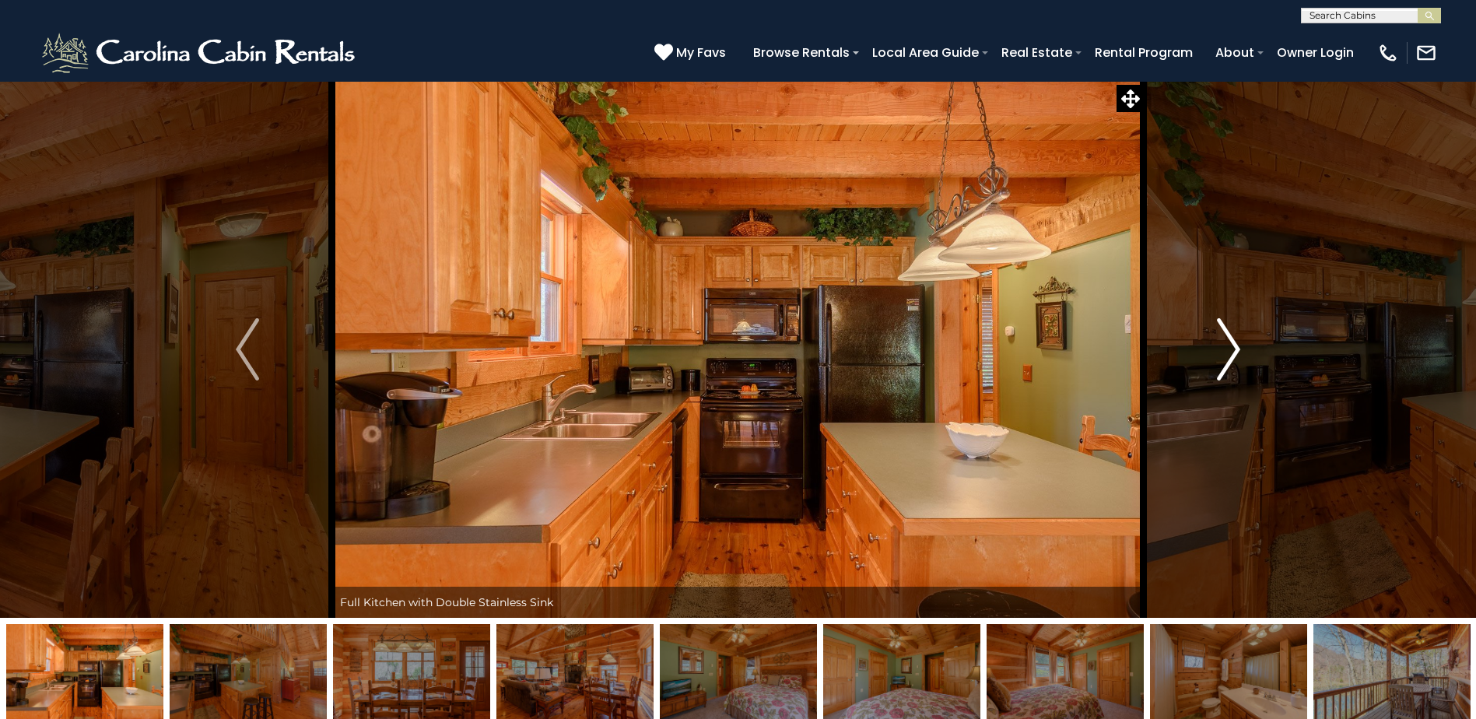
click at [1230, 337] on img "Next" at bounding box center [1228, 349] width 23 height 62
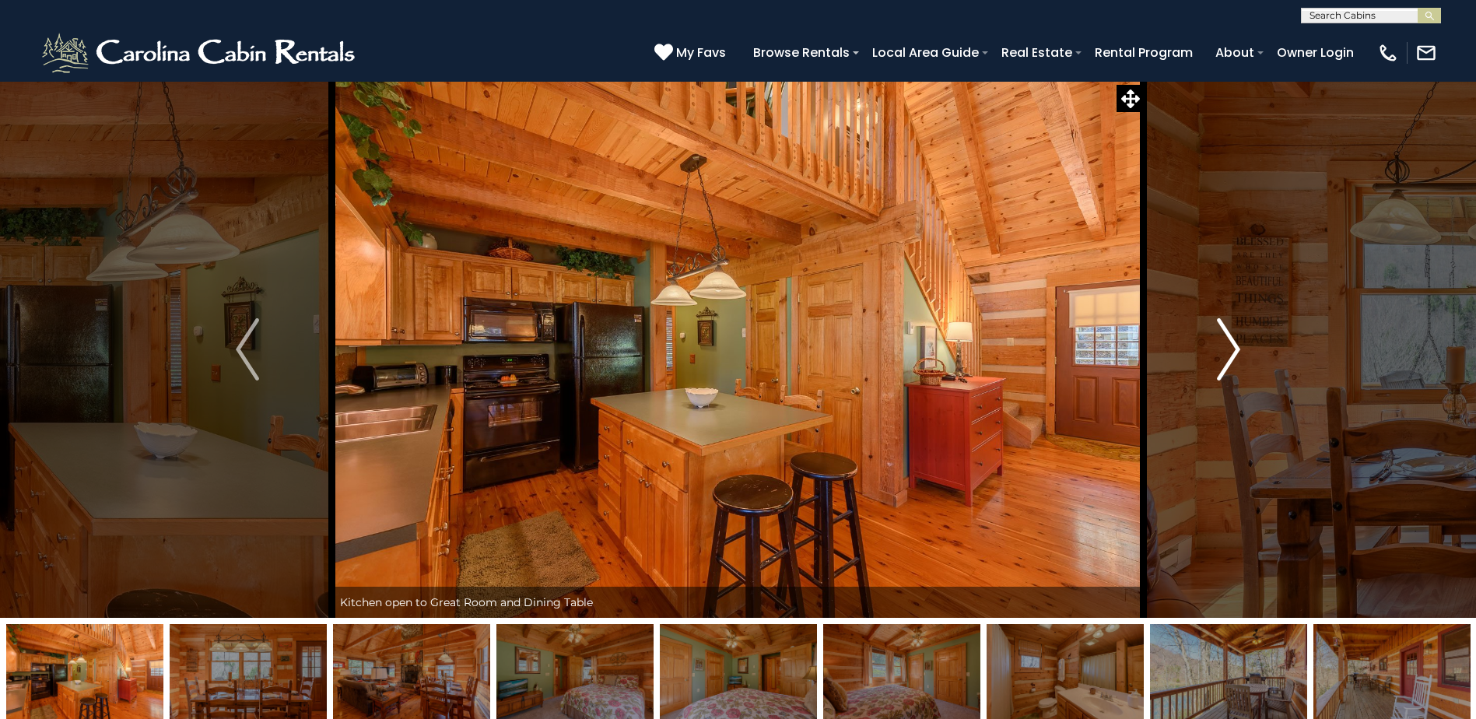
click at [1230, 337] on img "Next" at bounding box center [1228, 349] width 23 height 62
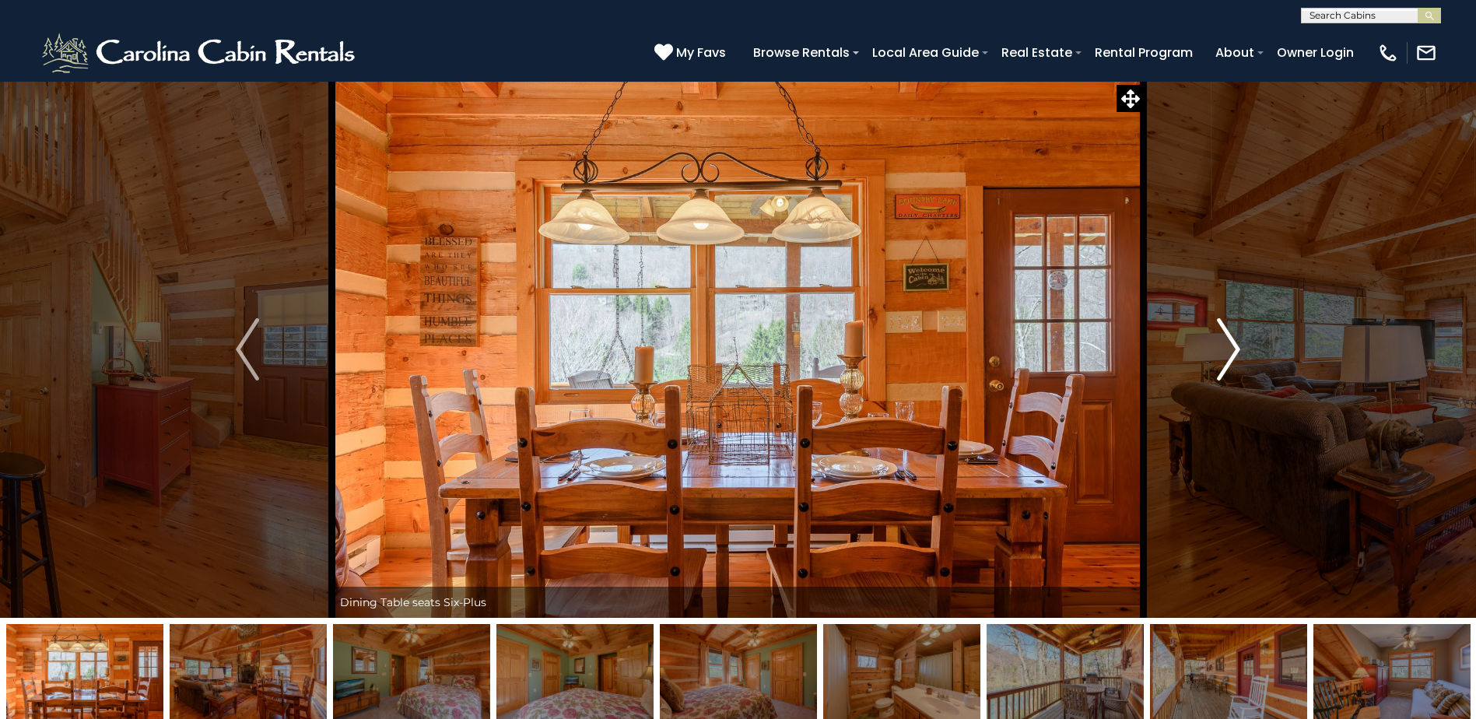
click at [1230, 337] on img "Next" at bounding box center [1228, 349] width 23 height 62
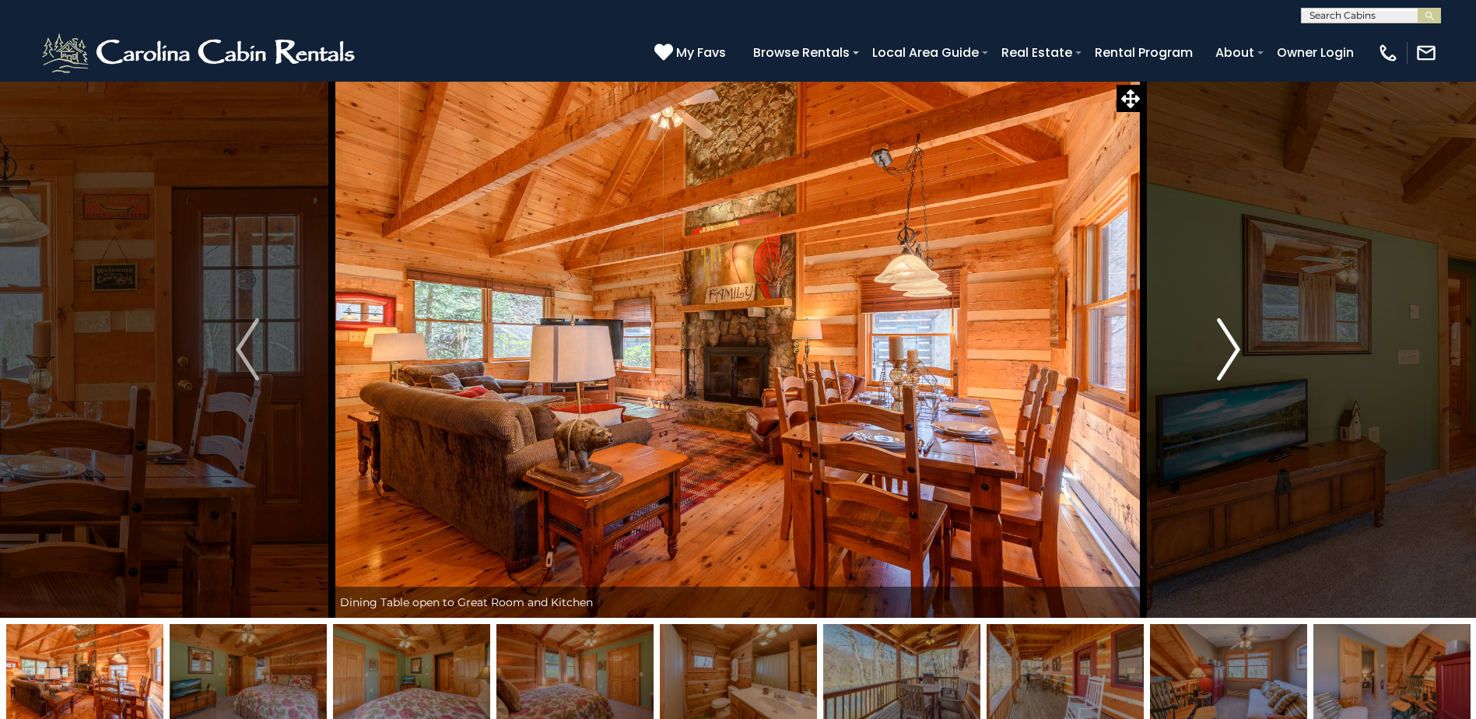
click at [1230, 337] on img "Next" at bounding box center [1228, 349] width 23 height 62
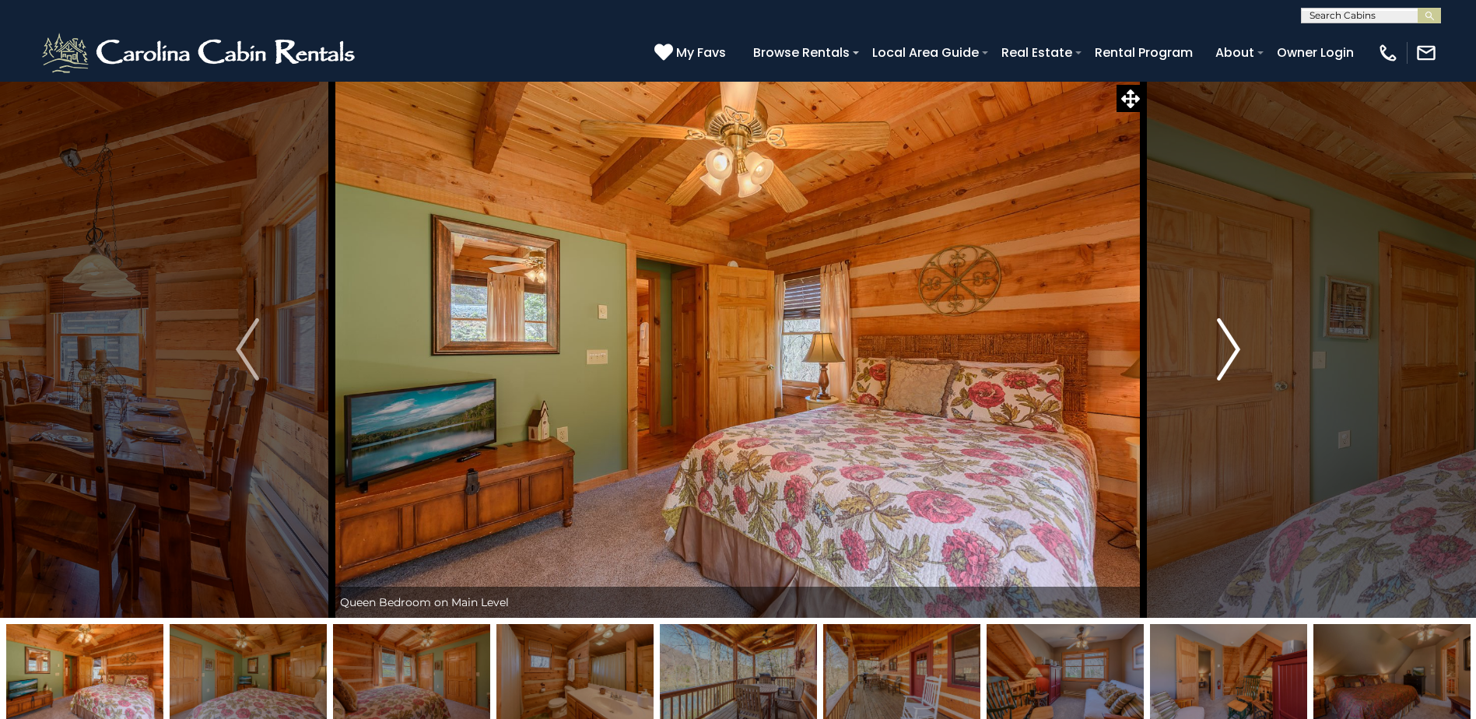
click at [1230, 337] on img "Next" at bounding box center [1228, 349] width 23 height 62
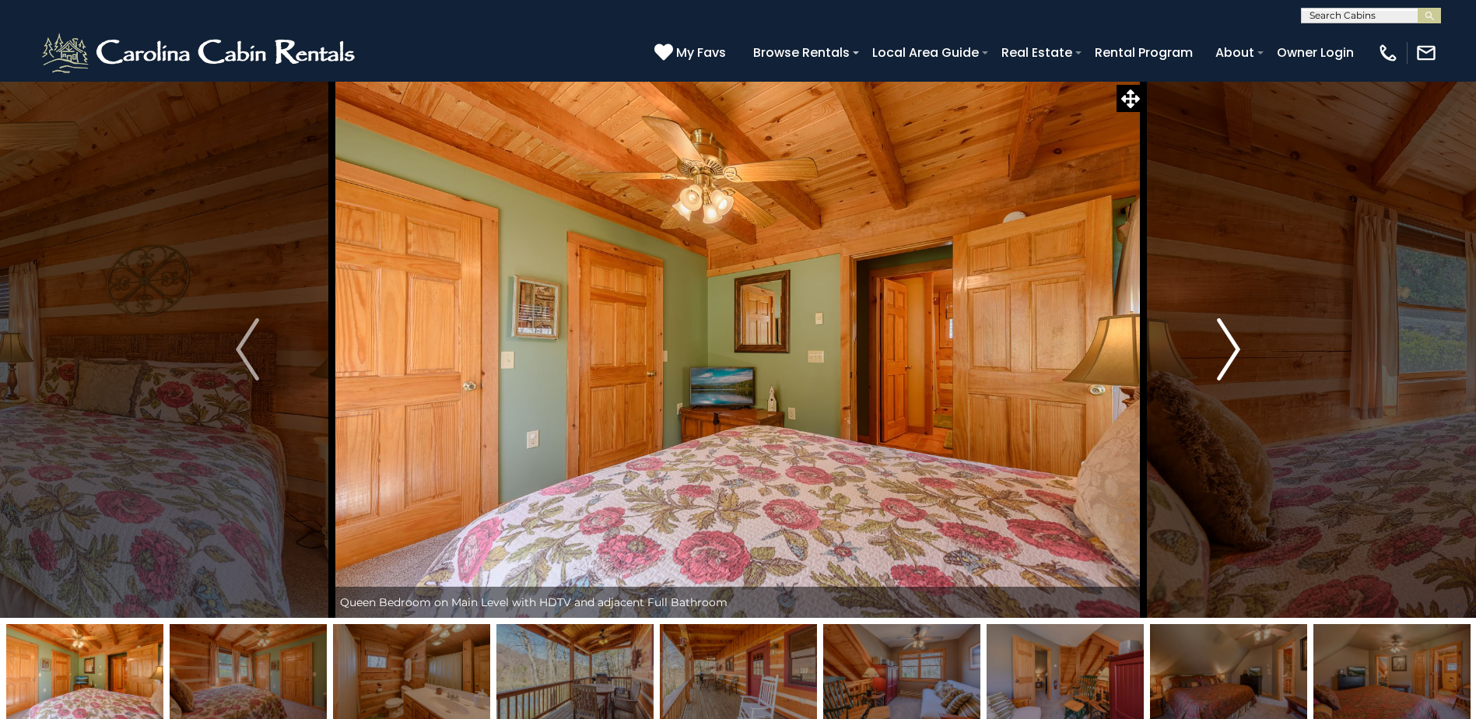
click at [1230, 337] on img "Next" at bounding box center [1228, 349] width 23 height 62
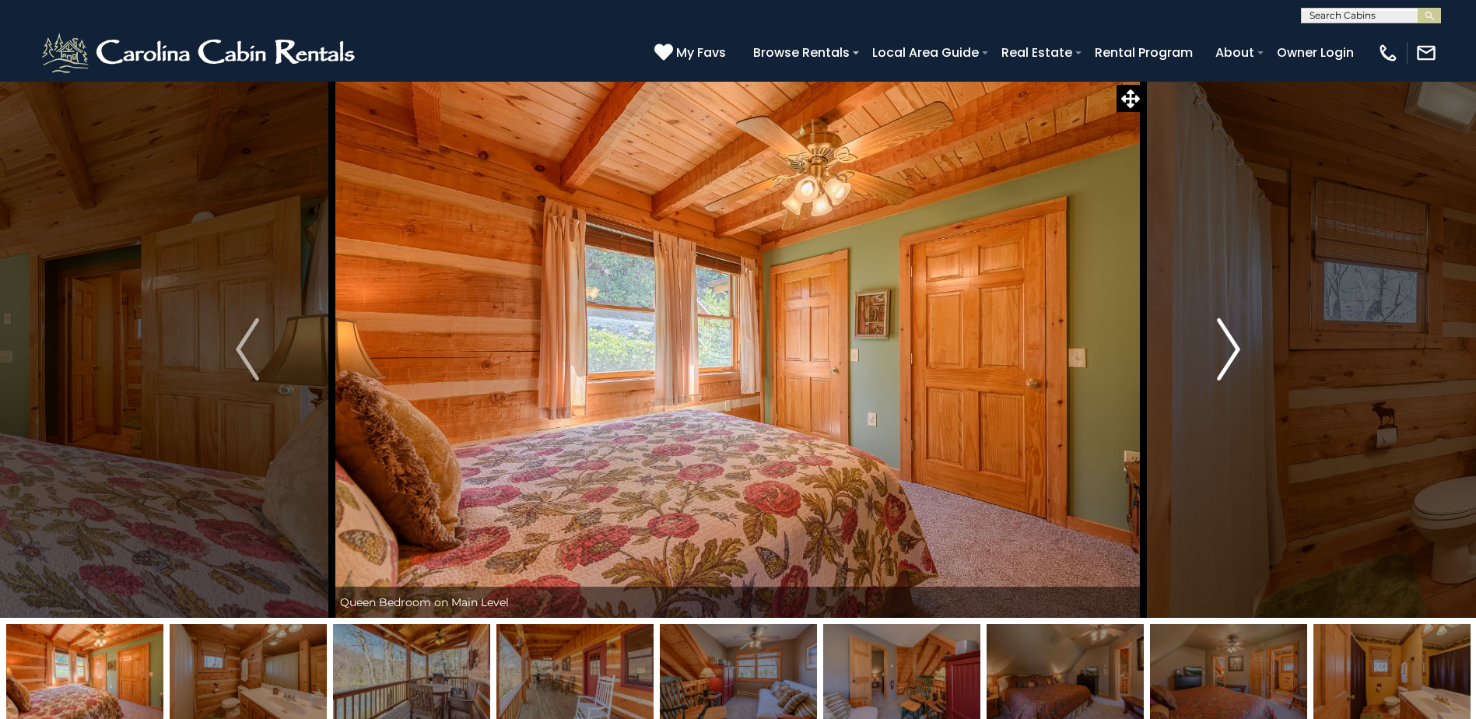
click at [1230, 337] on img "Next" at bounding box center [1228, 349] width 23 height 62
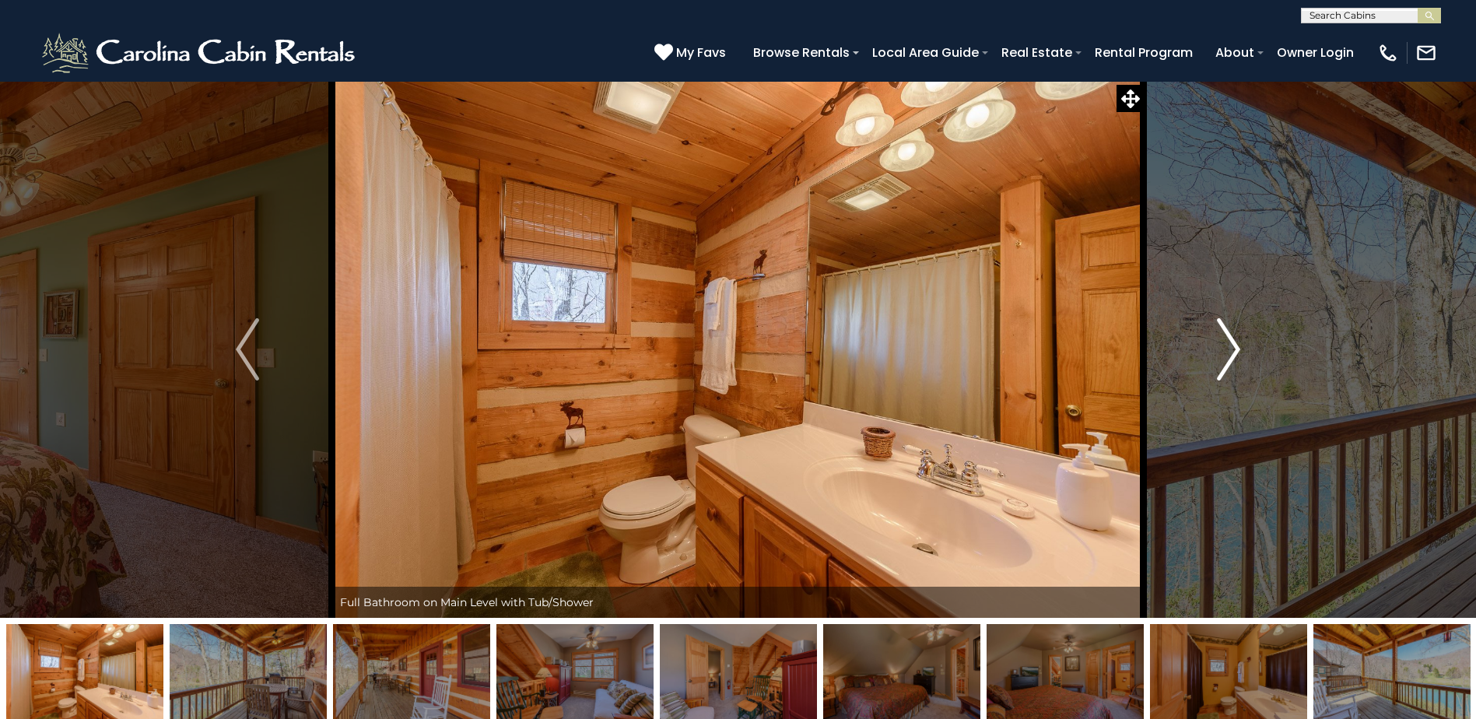
click at [1230, 337] on img "Next" at bounding box center [1228, 349] width 23 height 62
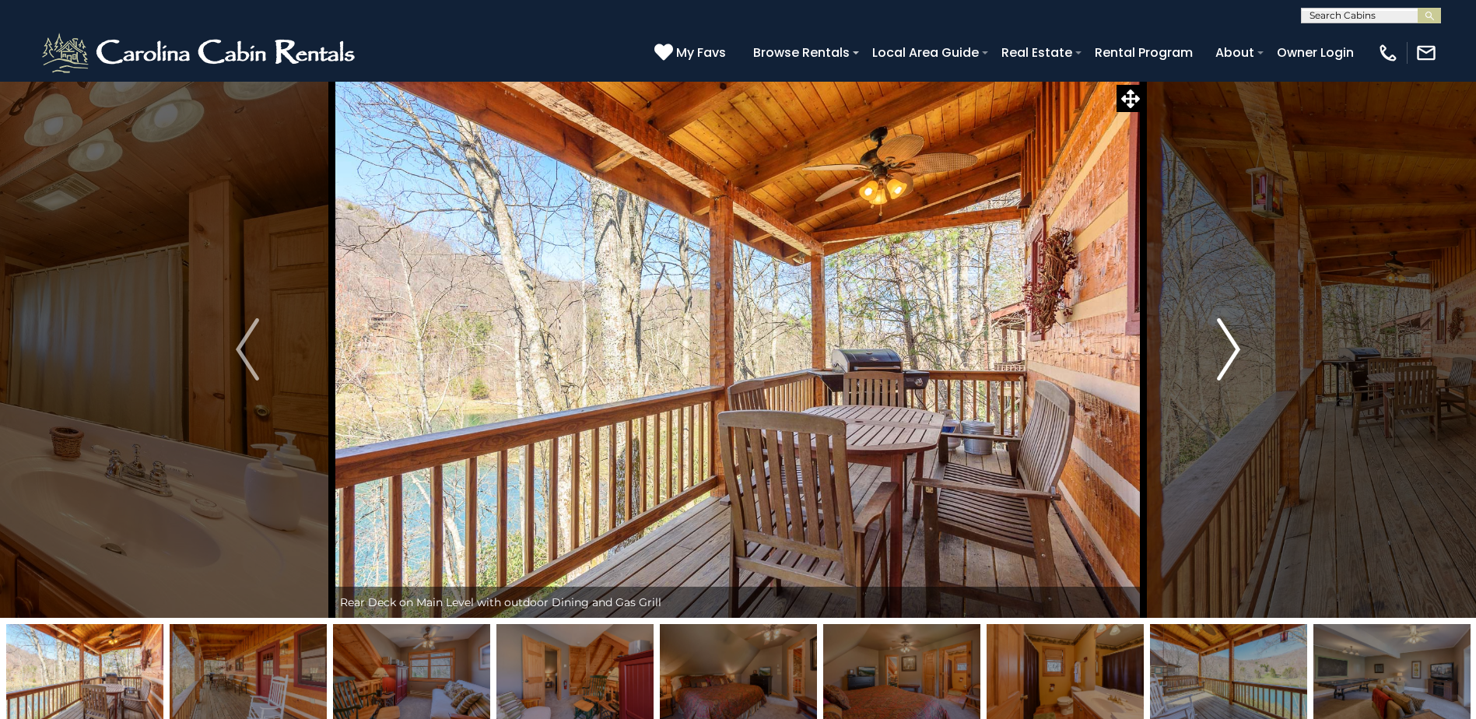
click at [1230, 337] on img "Next" at bounding box center [1228, 349] width 23 height 62
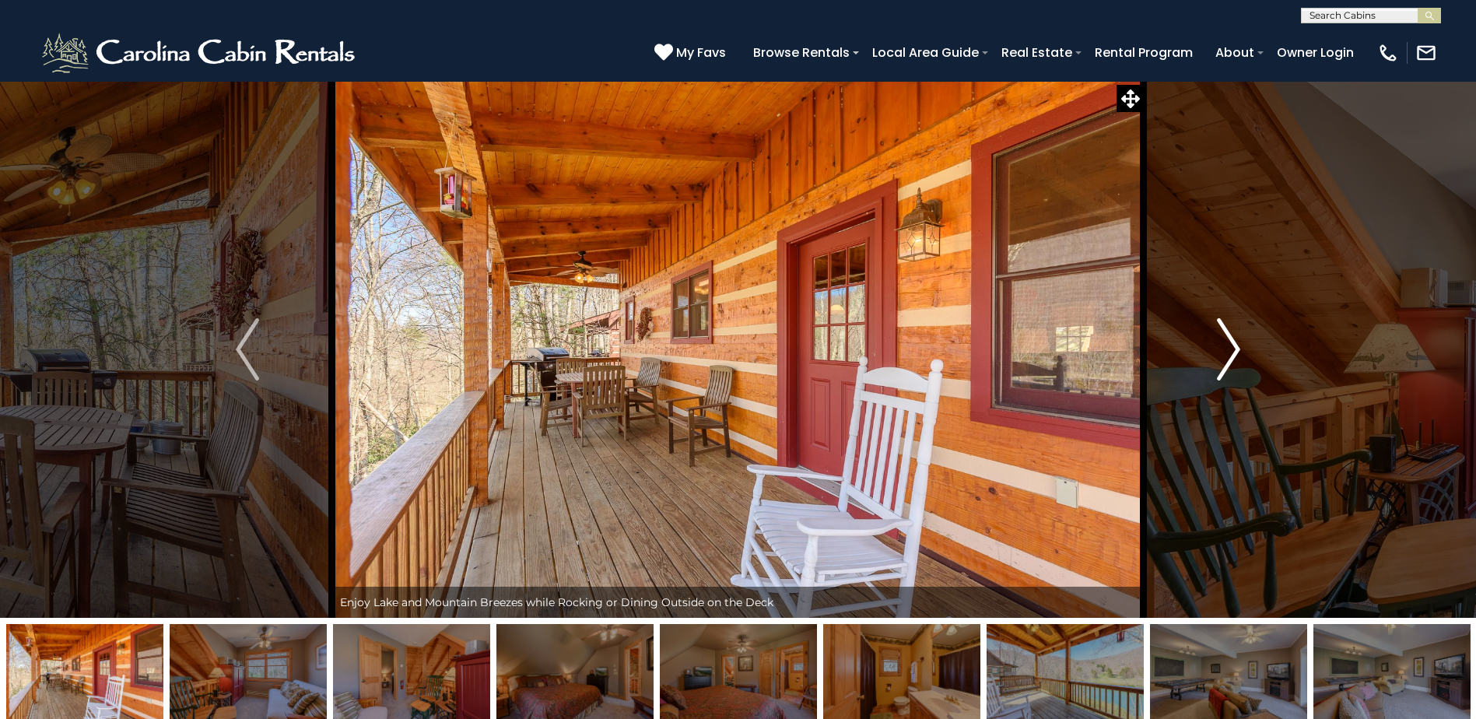
click at [1230, 337] on img "Next" at bounding box center [1228, 349] width 23 height 62
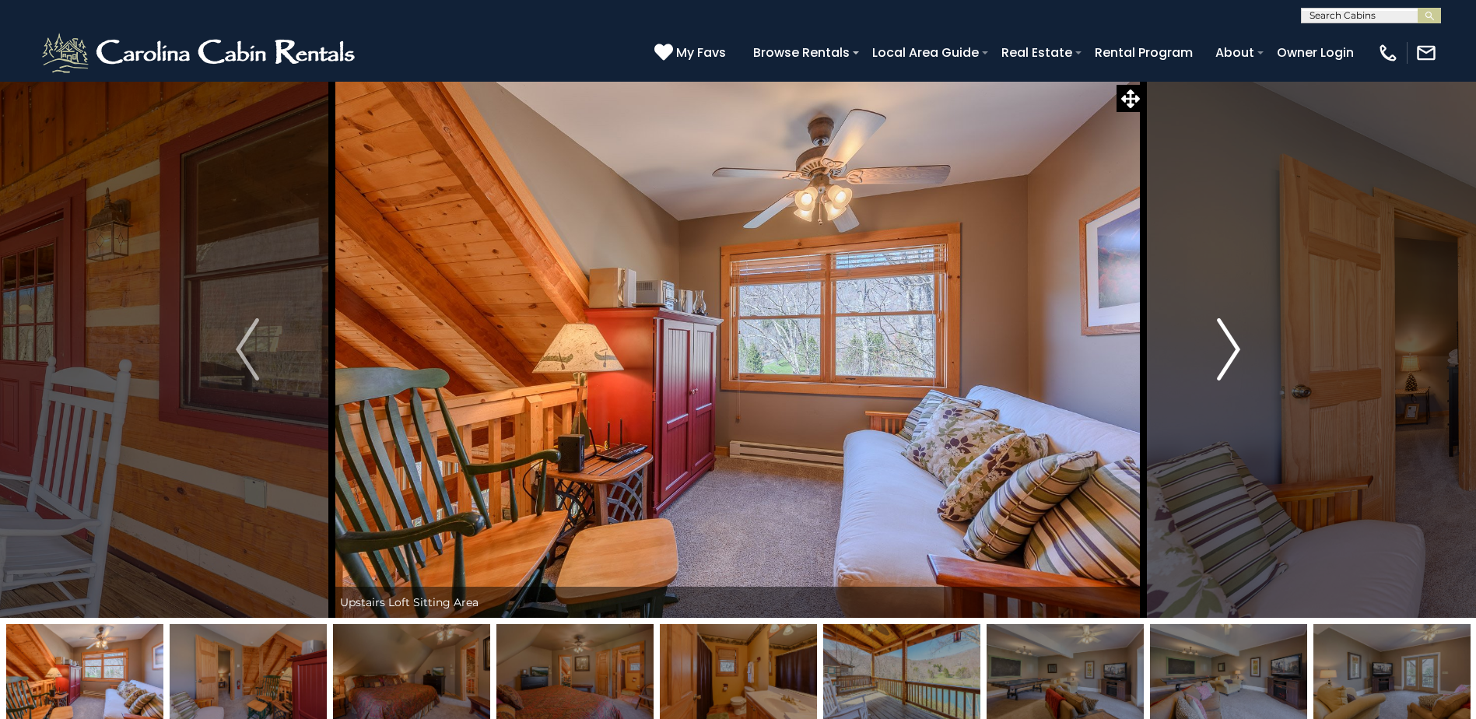
click at [1230, 337] on img "Next" at bounding box center [1228, 349] width 23 height 62
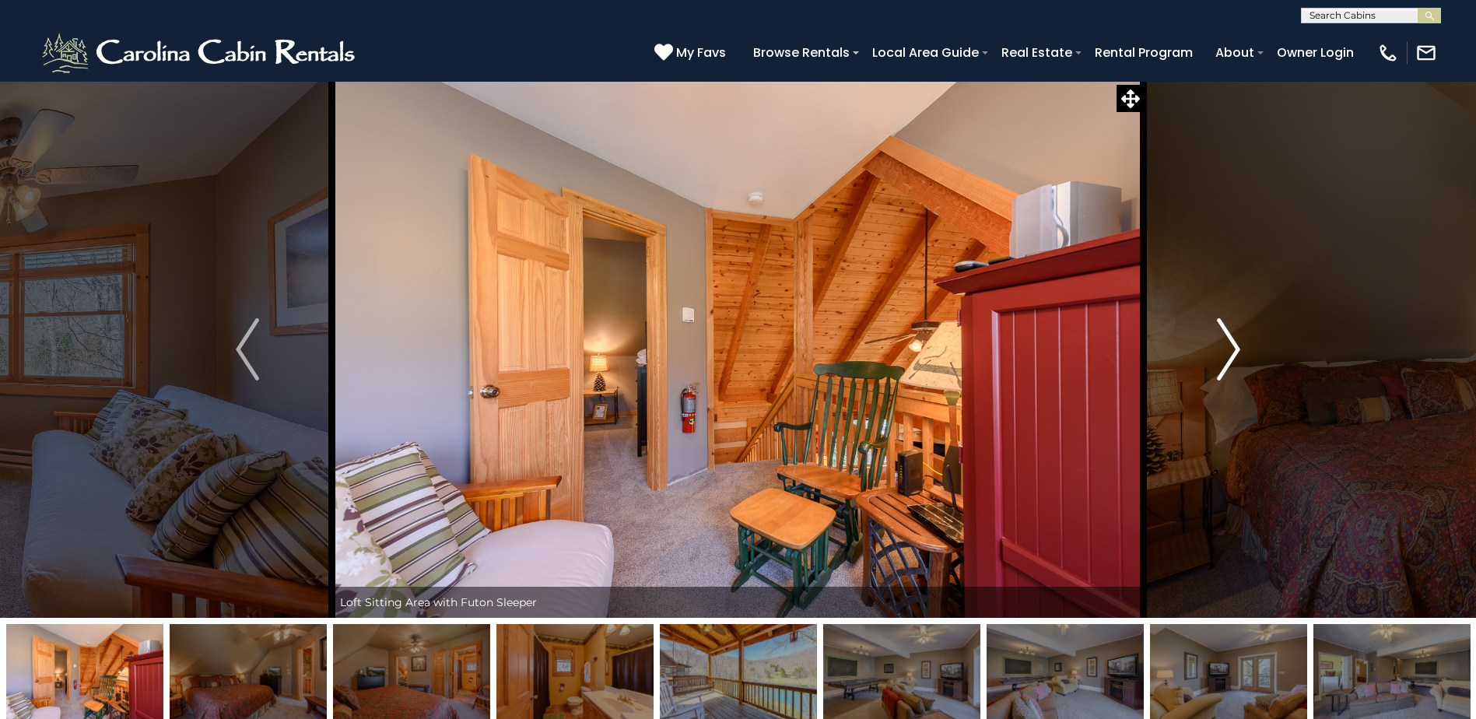
click at [1230, 337] on img "Next" at bounding box center [1228, 349] width 23 height 62
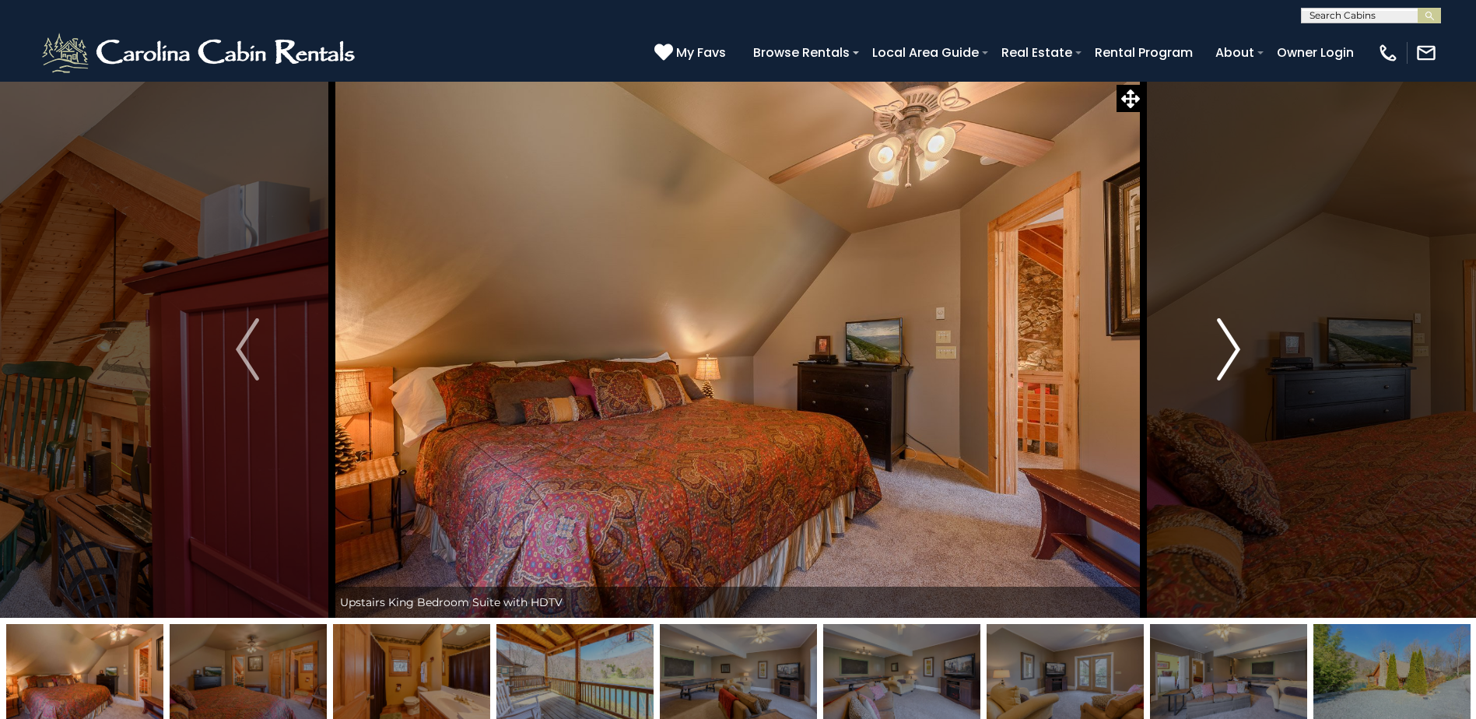
click at [1230, 337] on img "Next" at bounding box center [1228, 349] width 23 height 62
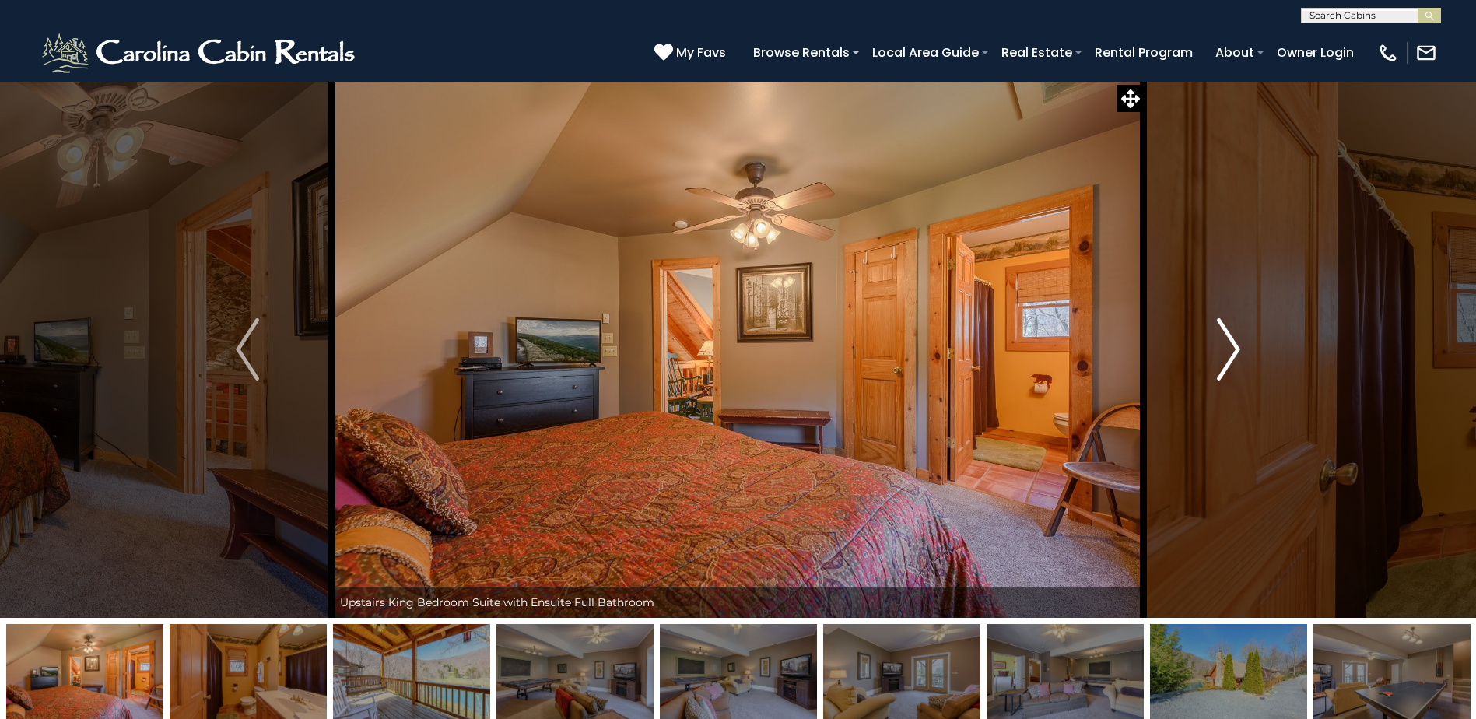
click at [1230, 337] on img "Next" at bounding box center [1228, 349] width 23 height 62
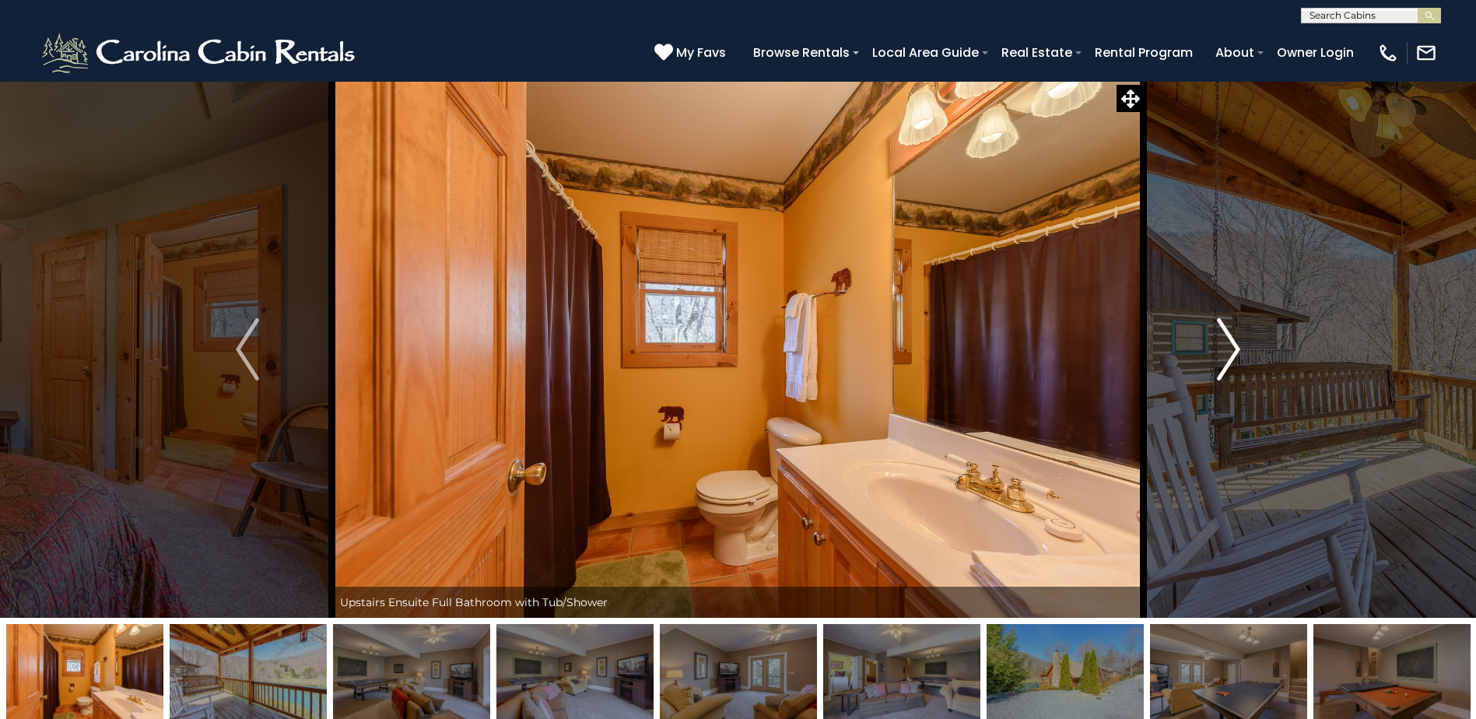
click at [1230, 337] on img "Next" at bounding box center [1228, 349] width 23 height 62
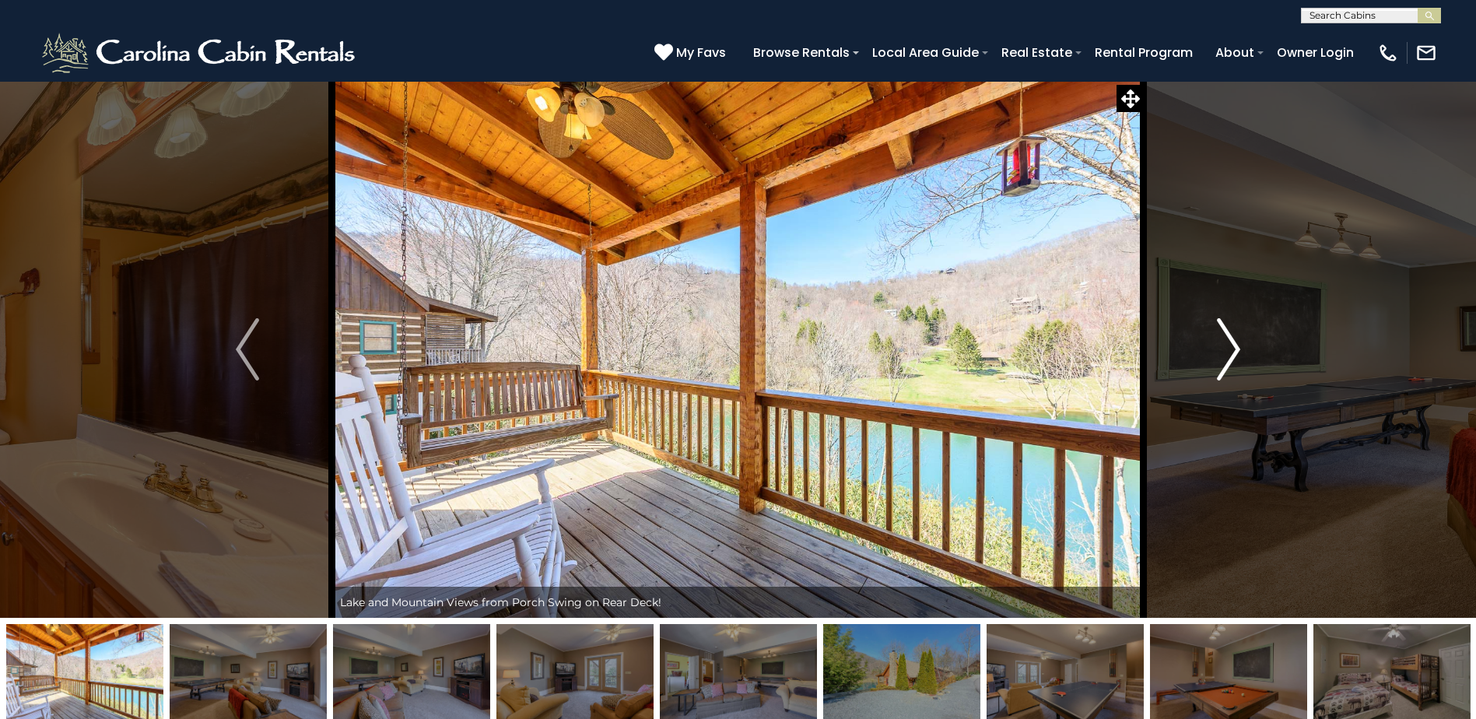
click at [1230, 337] on img "Next" at bounding box center [1228, 349] width 23 height 62
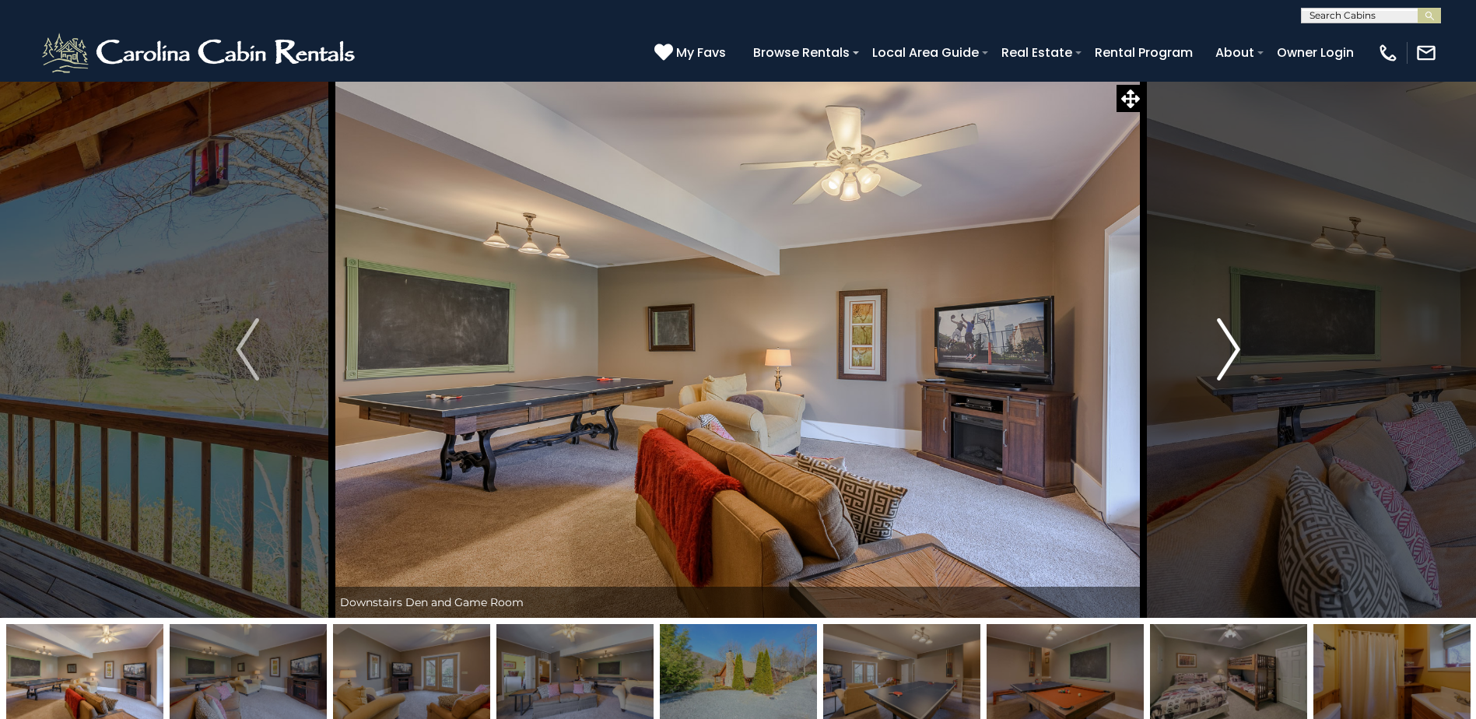
click at [1230, 337] on img "Next" at bounding box center [1228, 349] width 23 height 62
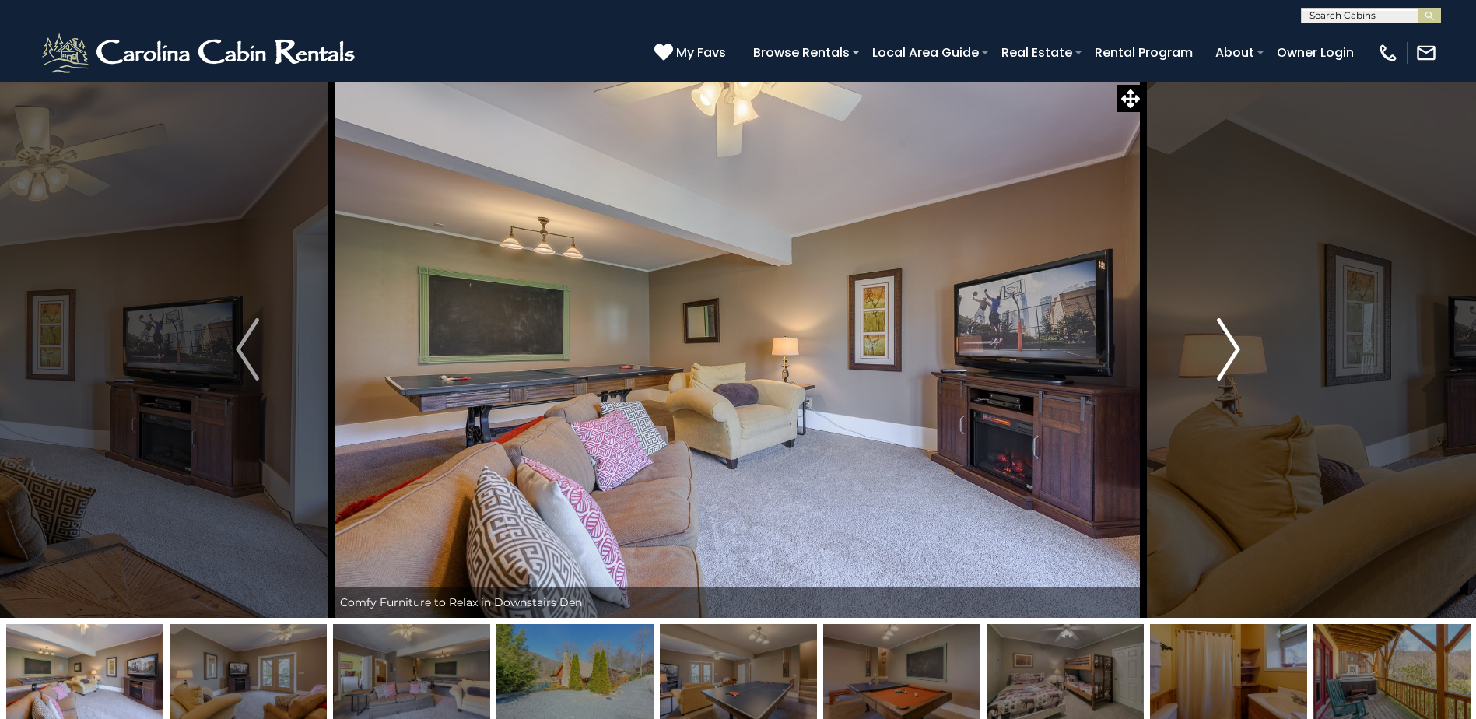
click at [1230, 337] on img "Next" at bounding box center [1228, 349] width 23 height 62
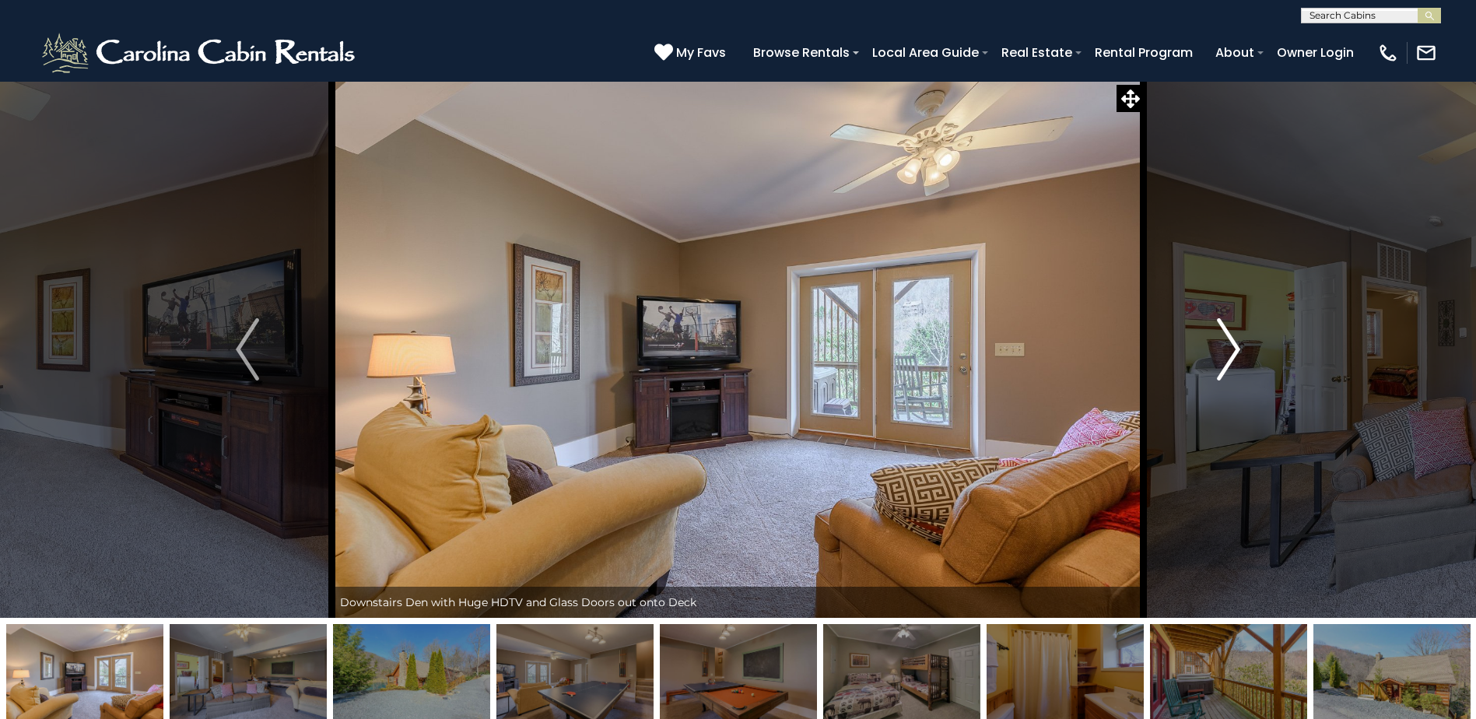
click at [1230, 337] on img "Next" at bounding box center [1228, 349] width 23 height 62
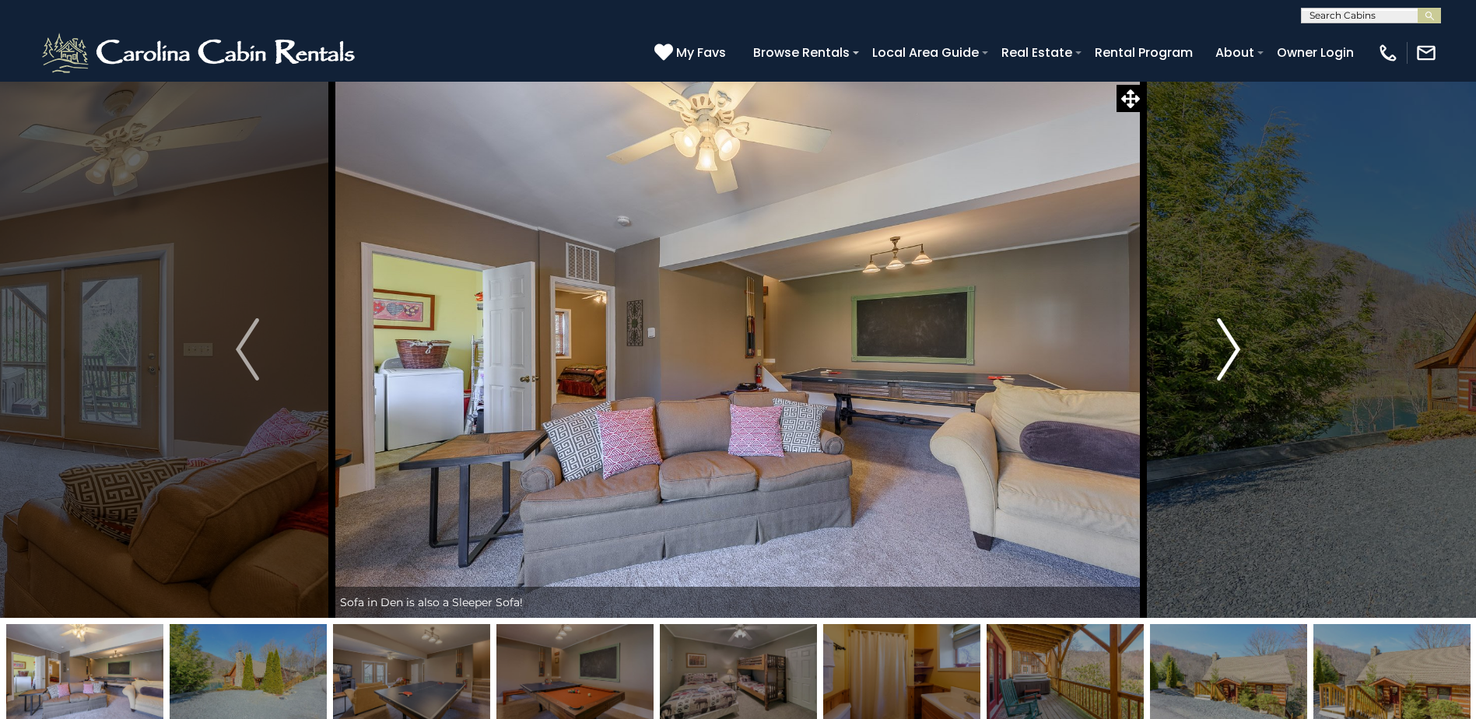
click at [1230, 337] on img "Next" at bounding box center [1228, 349] width 23 height 62
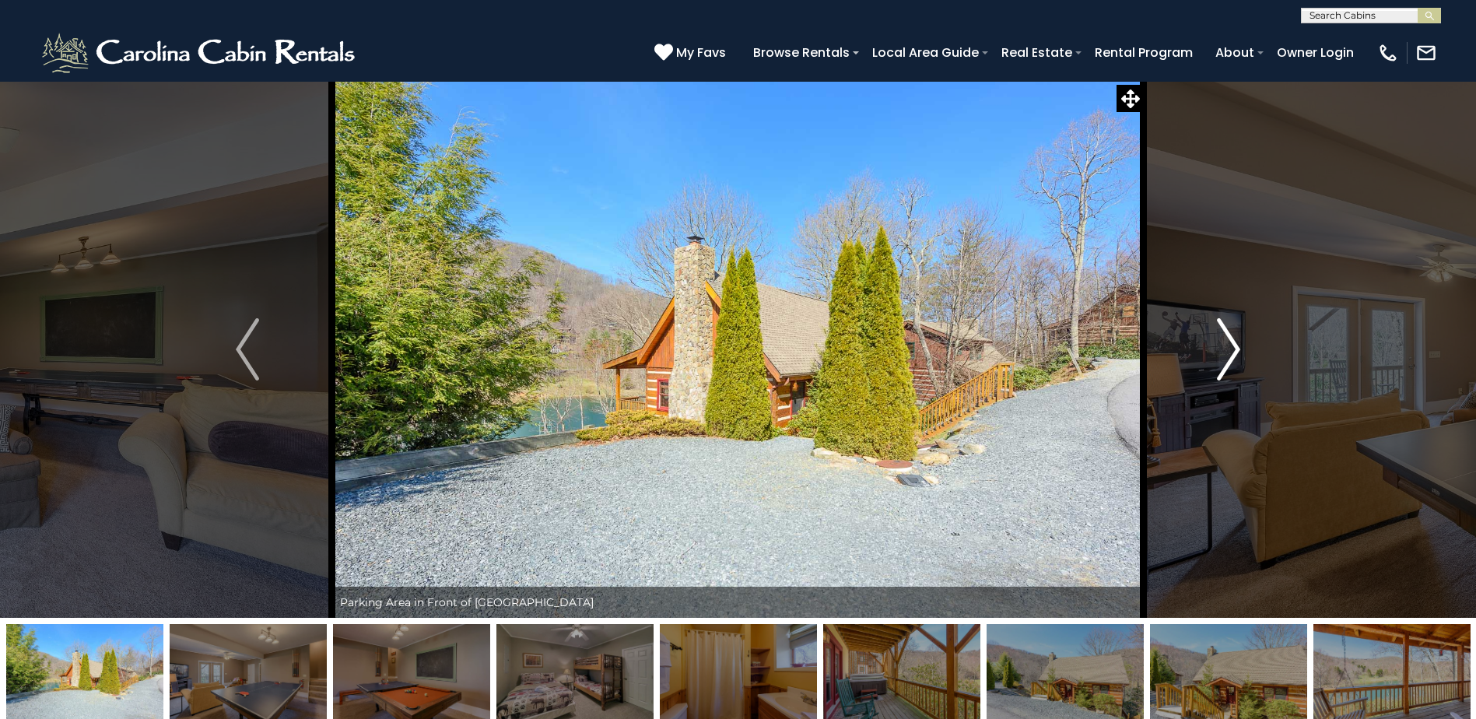
click at [1230, 337] on img "Next" at bounding box center [1228, 349] width 23 height 62
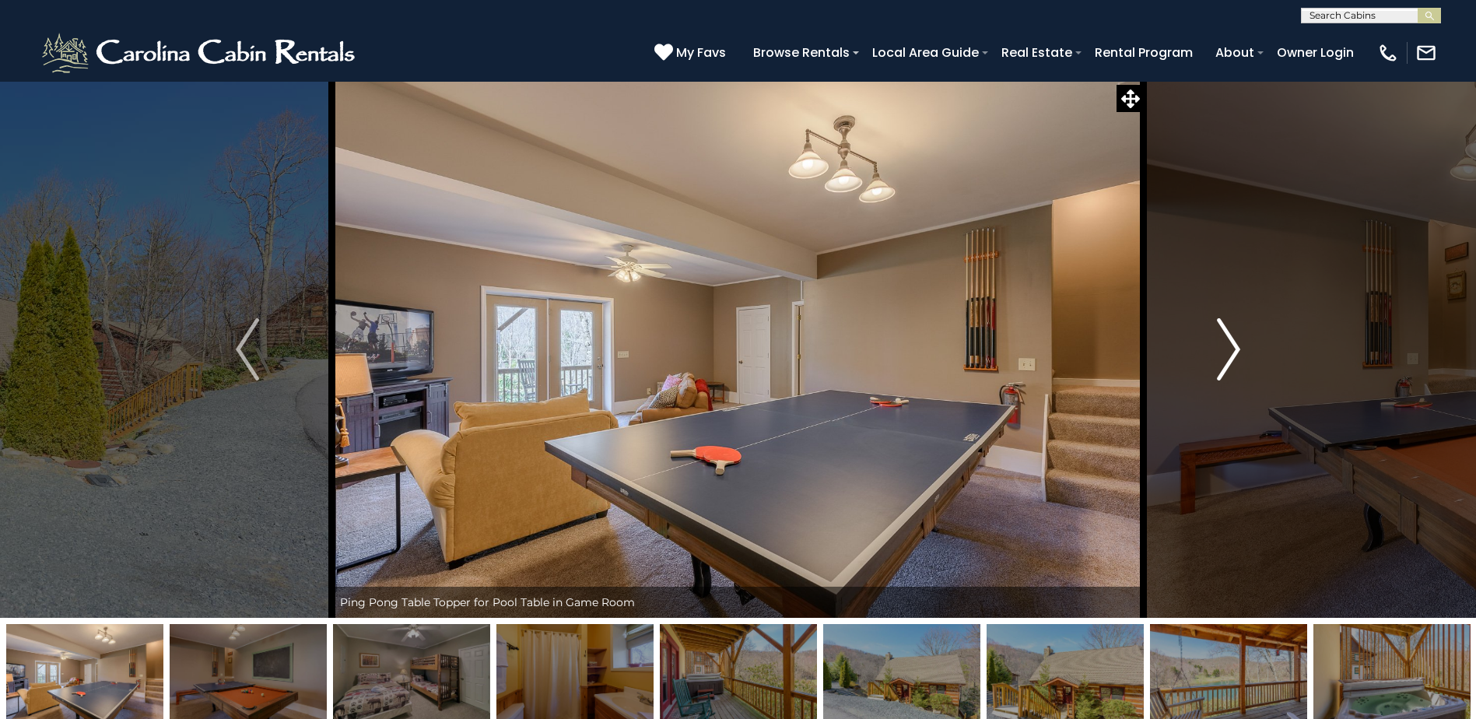
click at [1230, 337] on img "Next" at bounding box center [1228, 349] width 23 height 62
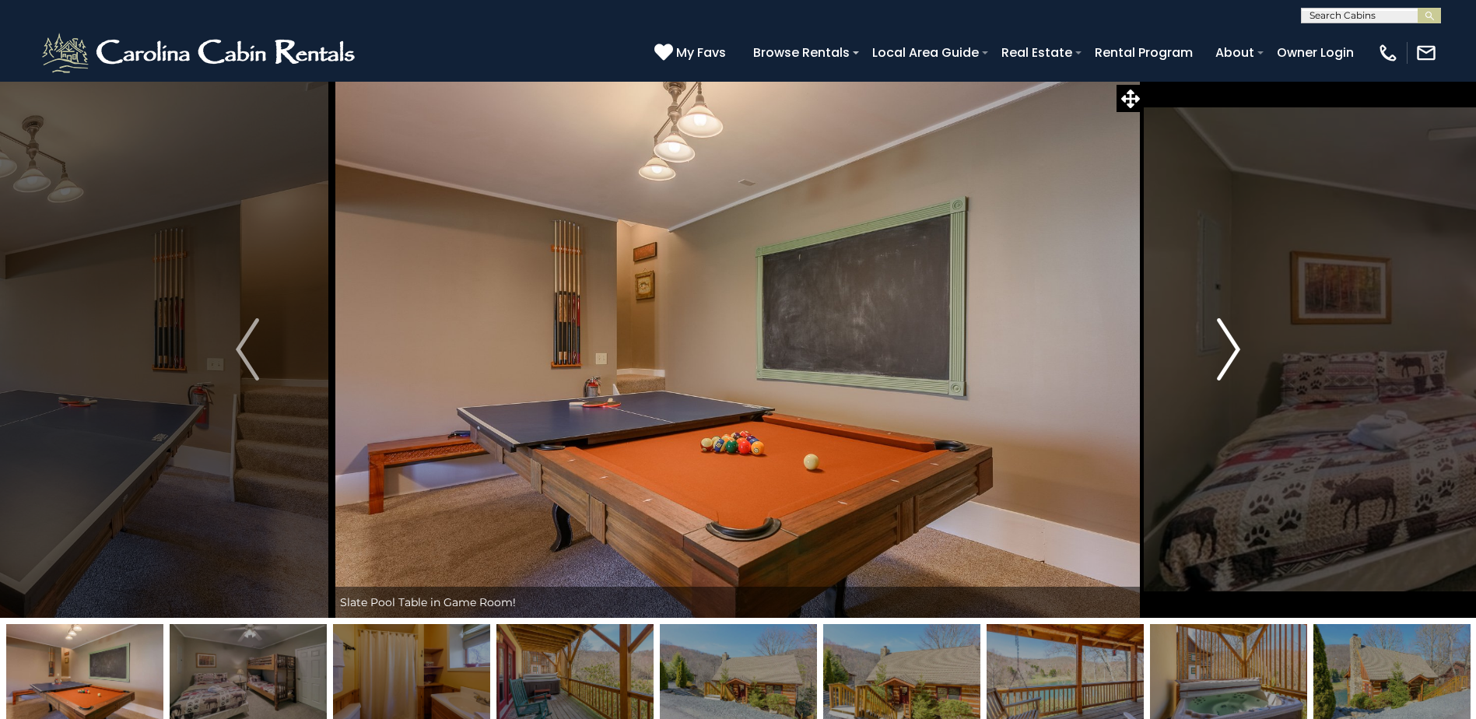
click at [1230, 337] on img "Next" at bounding box center [1228, 349] width 23 height 62
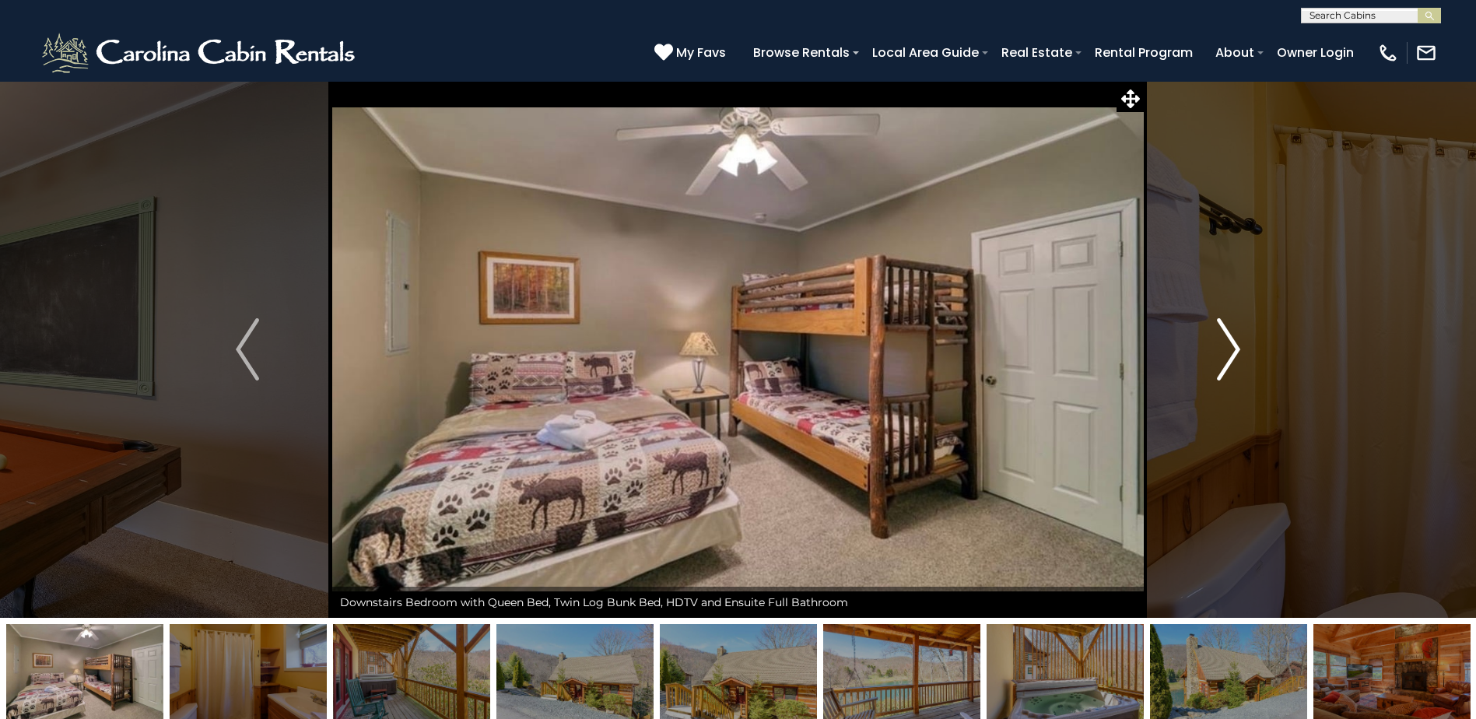
click at [1230, 337] on img "Next" at bounding box center [1228, 349] width 23 height 62
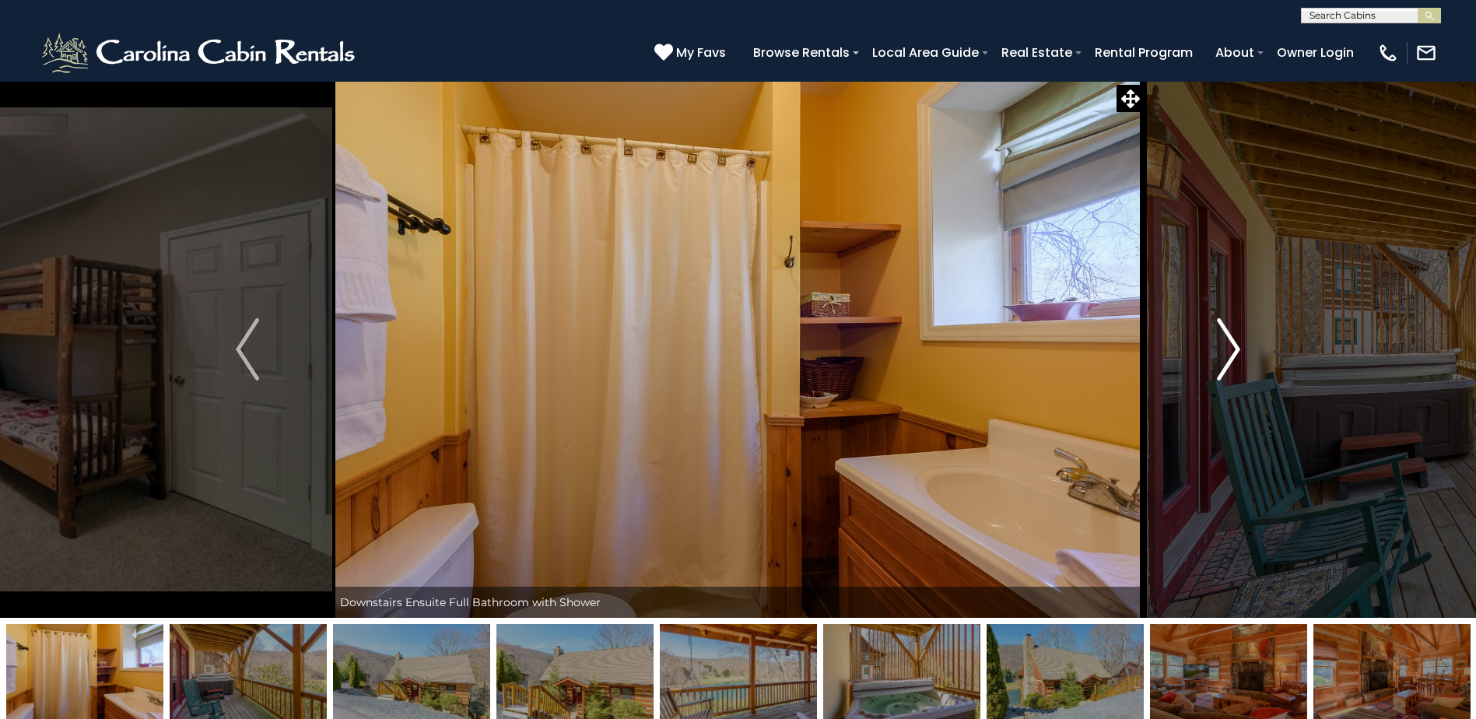
click at [1230, 337] on img "Next" at bounding box center [1228, 349] width 23 height 62
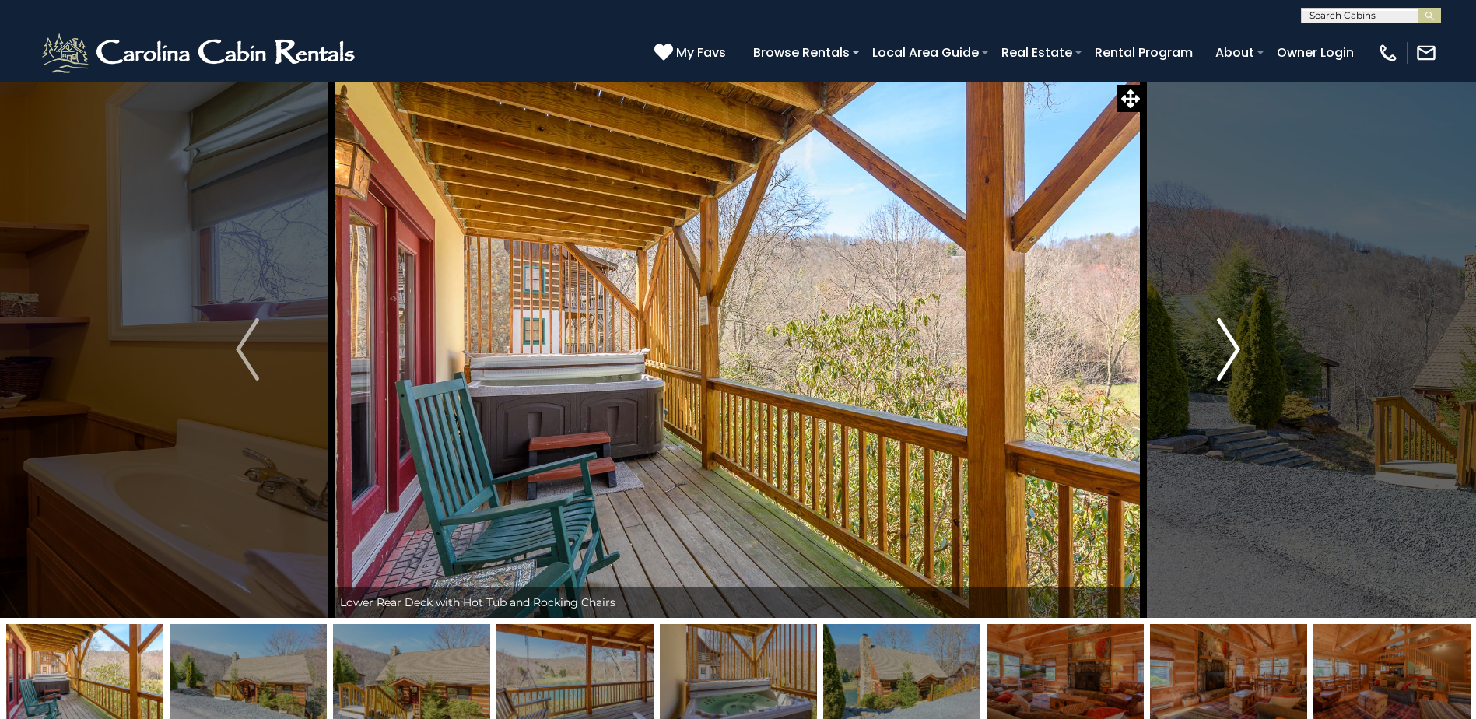
click at [1230, 337] on img "Next" at bounding box center [1228, 349] width 23 height 62
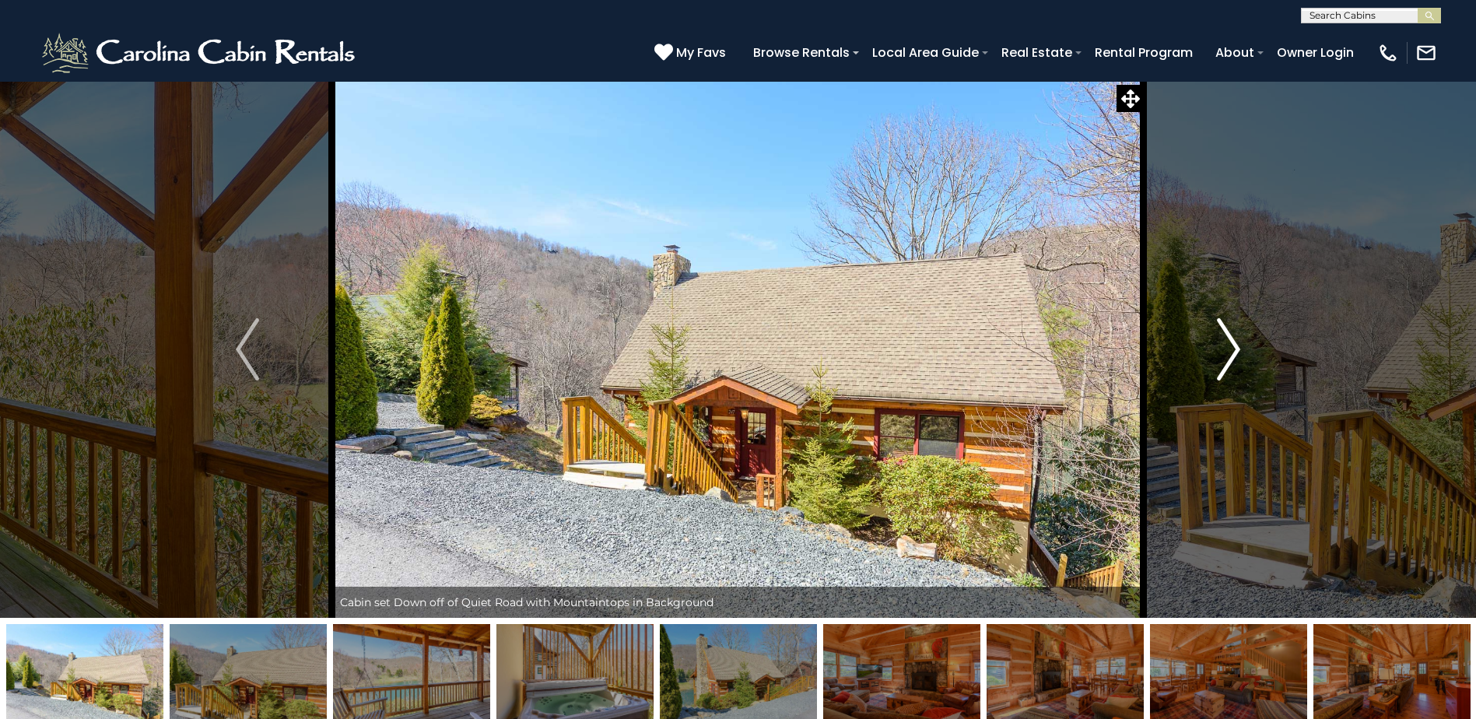
click at [1230, 337] on img "Next" at bounding box center [1228, 349] width 23 height 62
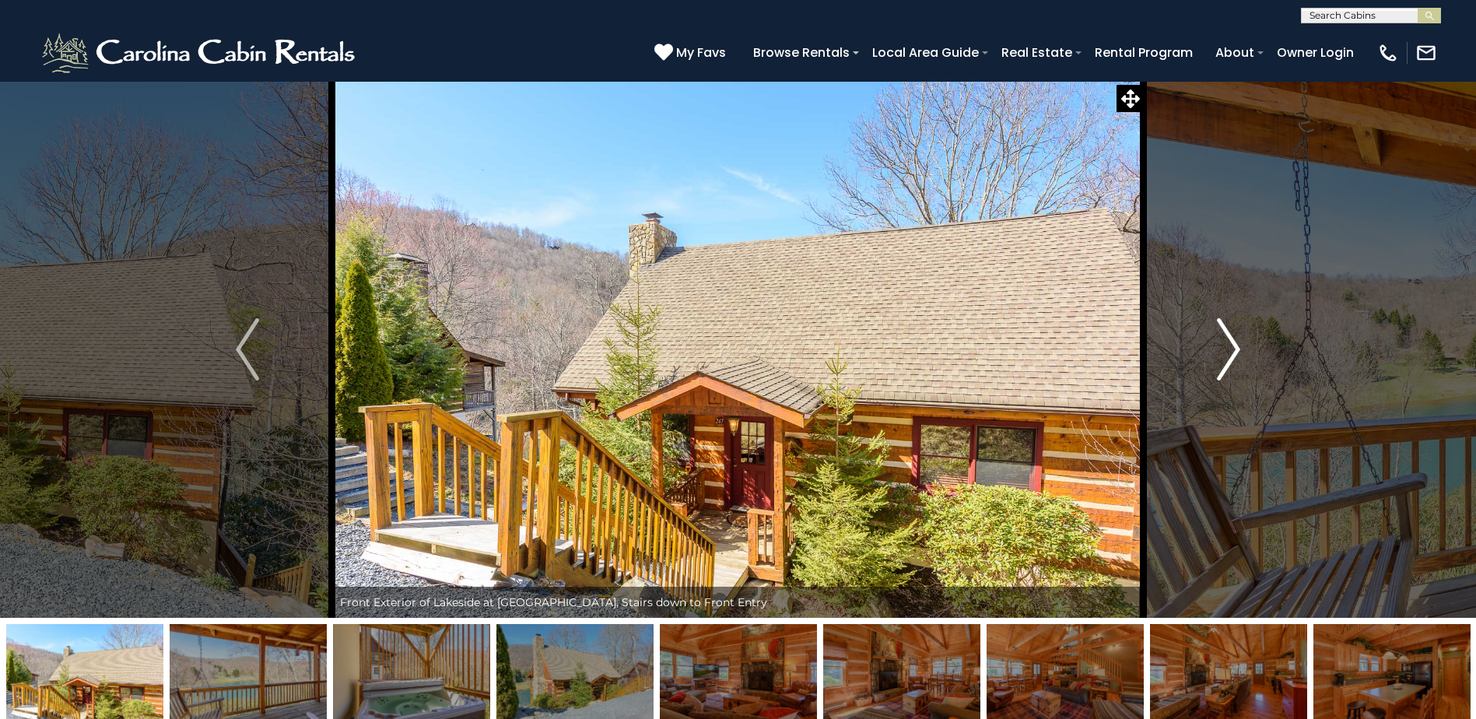
click at [1230, 337] on img "Next" at bounding box center [1228, 349] width 23 height 62
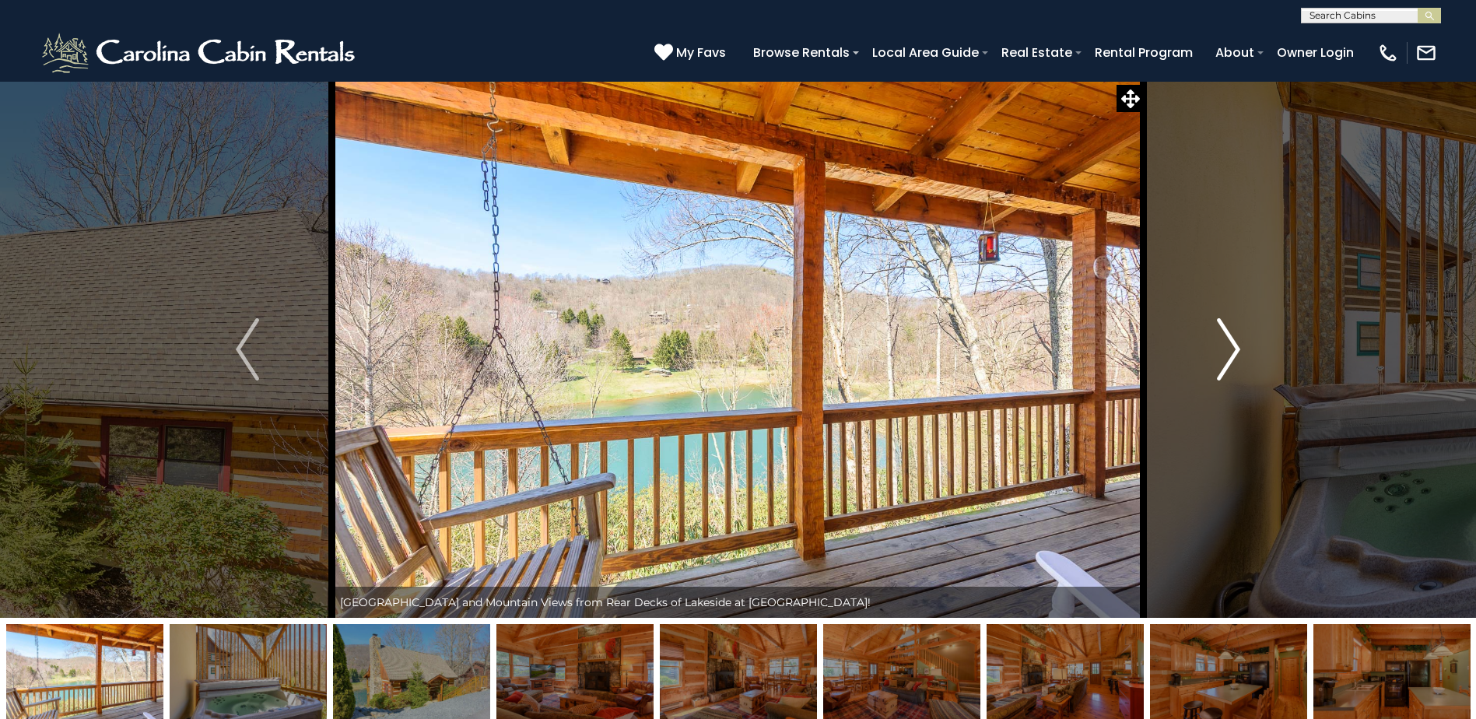
click at [1236, 347] on img "Next" at bounding box center [1228, 349] width 23 height 62
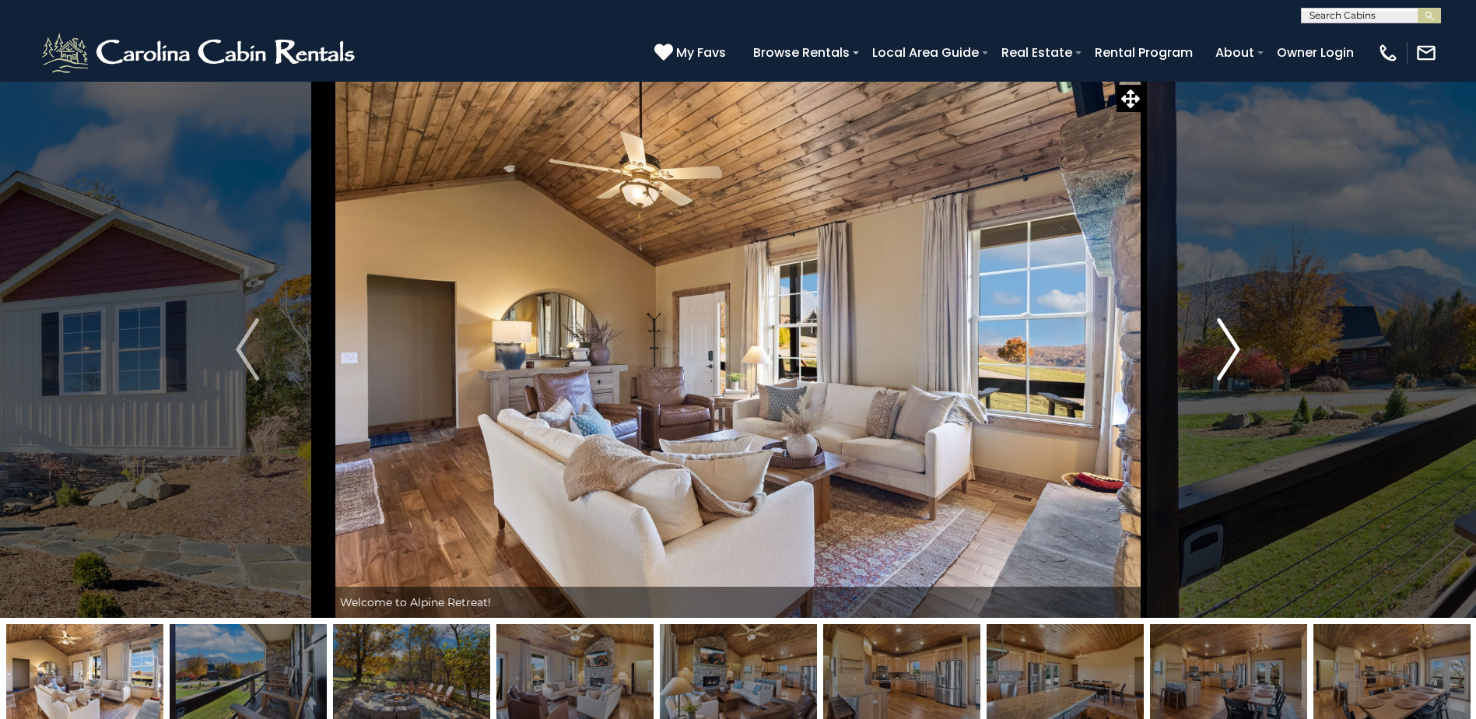
click at [1227, 335] on img "Next" at bounding box center [1228, 349] width 23 height 62
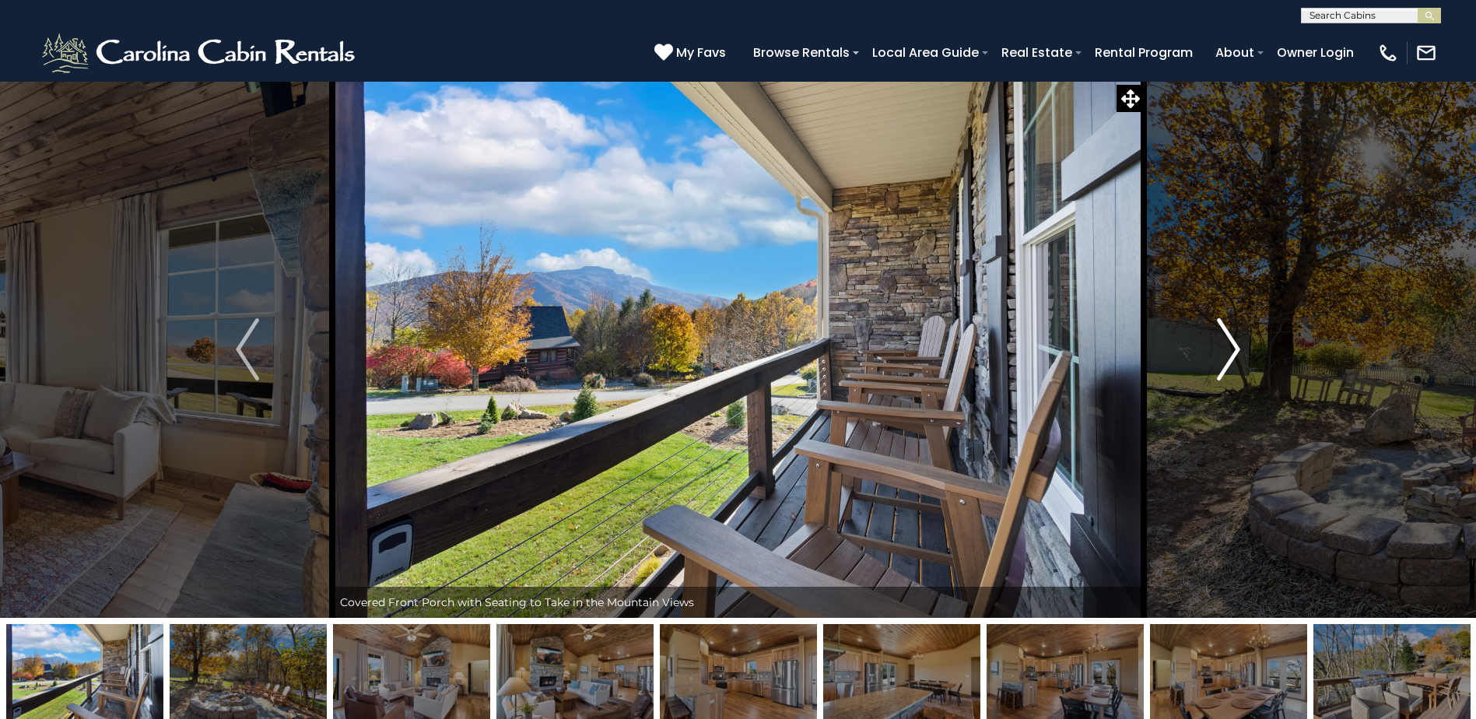
click at [1227, 335] on img "Next" at bounding box center [1228, 349] width 23 height 62
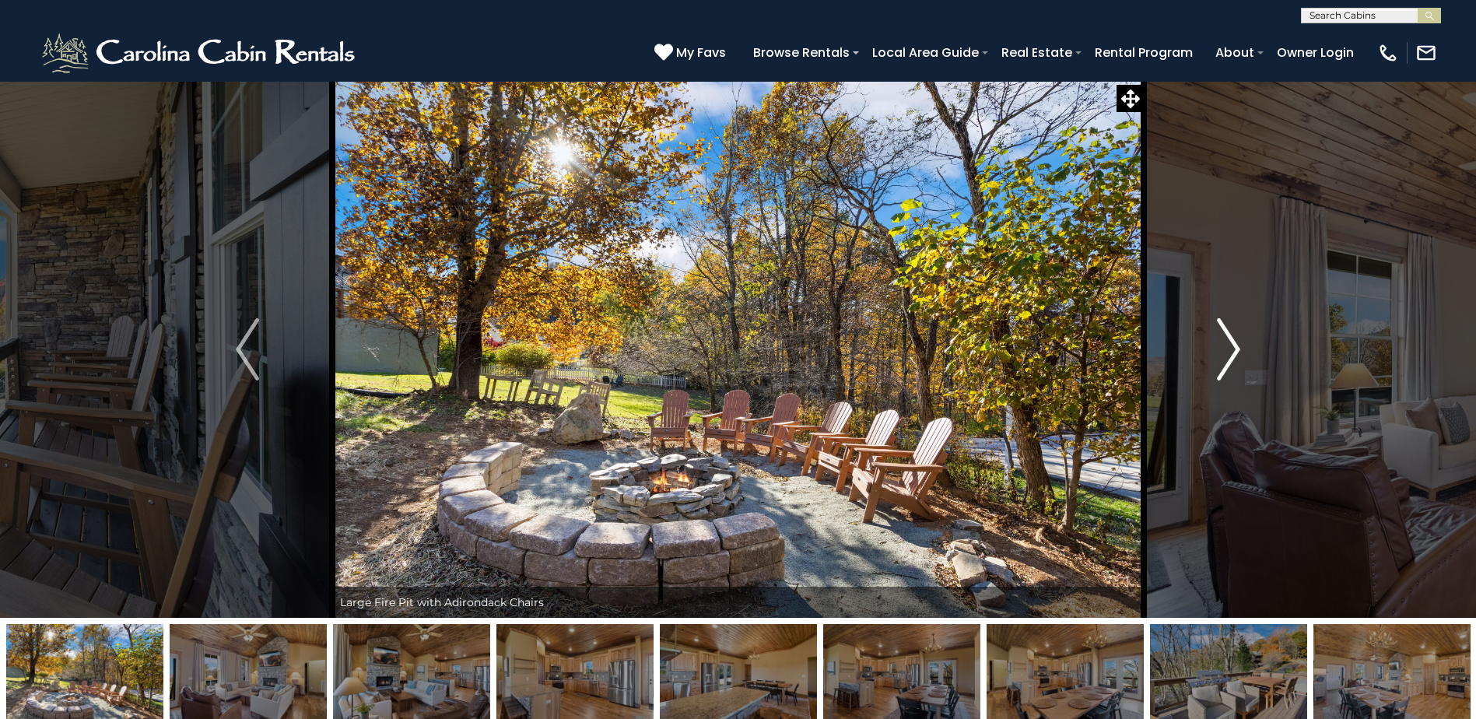
click at [1227, 335] on img "Next" at bounding box center [1228, 349] width 23 height 62
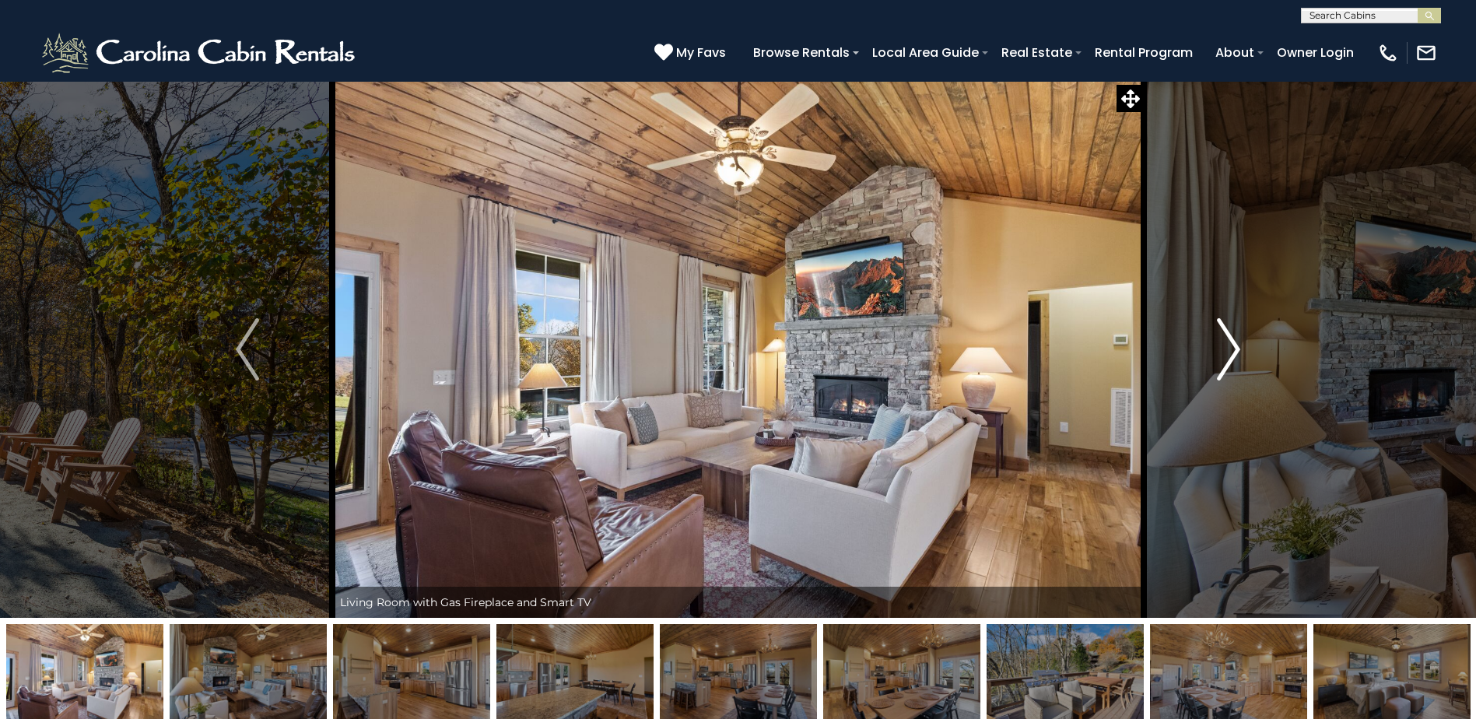
click at [1227, 335] on img "Next" at bounding box center [1228, 349] width 23 height 62
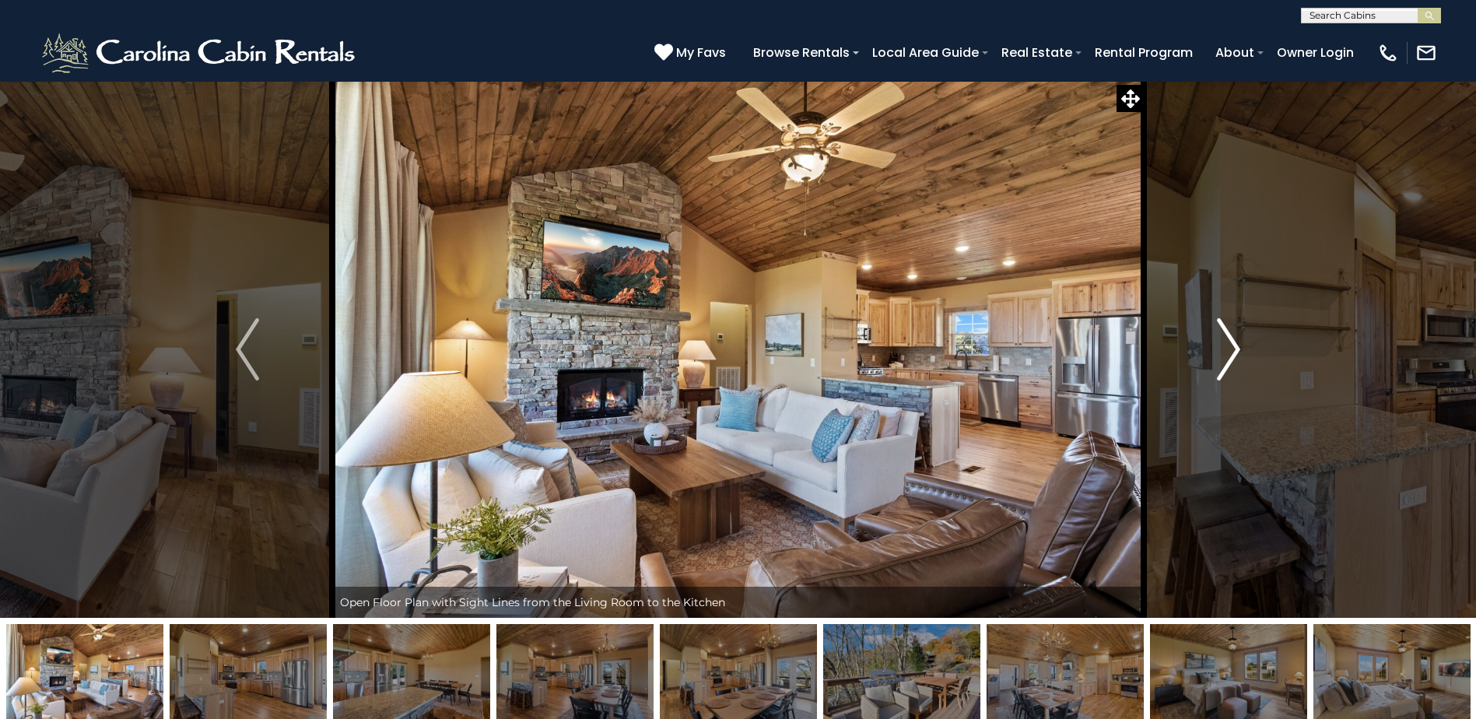
click at [1227, 335] on img "Next" at bounding box center [1228, 349] width 23 height 62
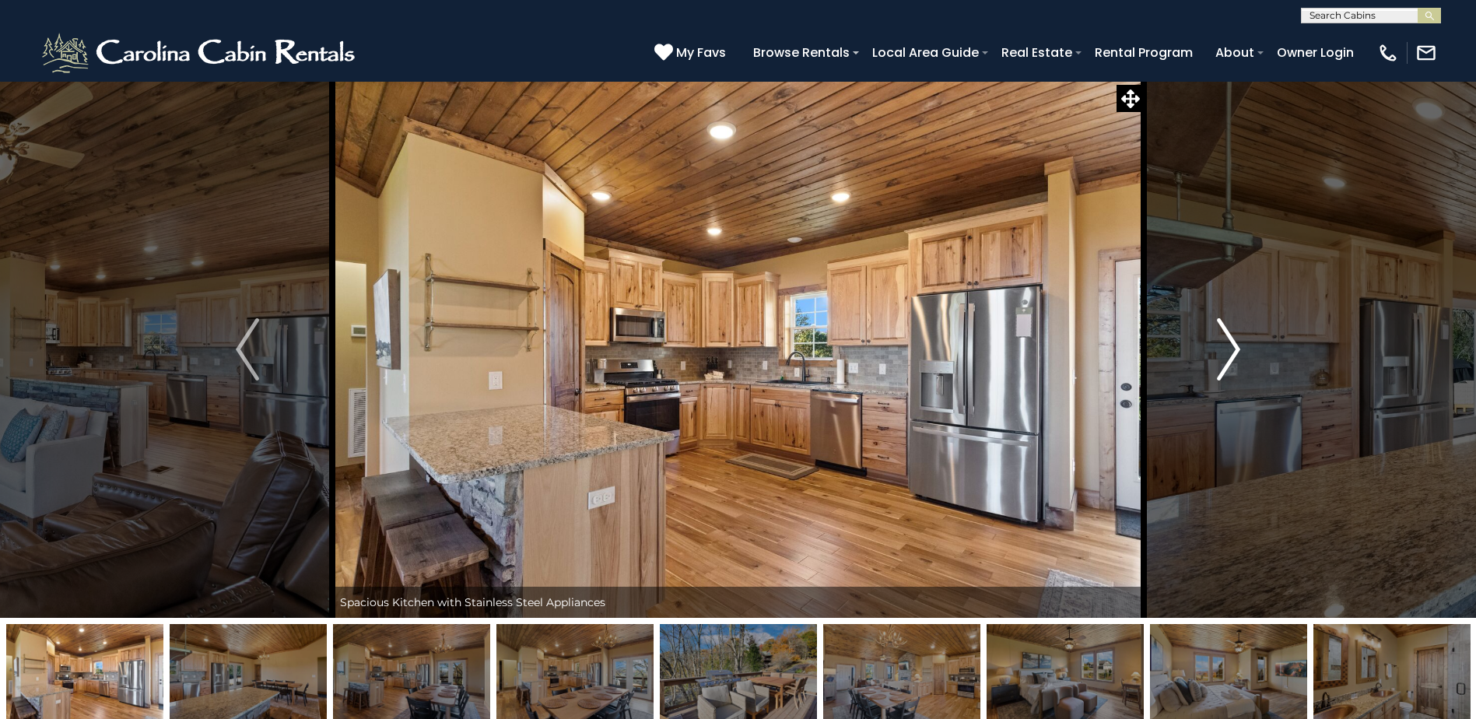
click at [1227, 335] on img "Next" at bounding box center [1228, 349] width 23 height 62
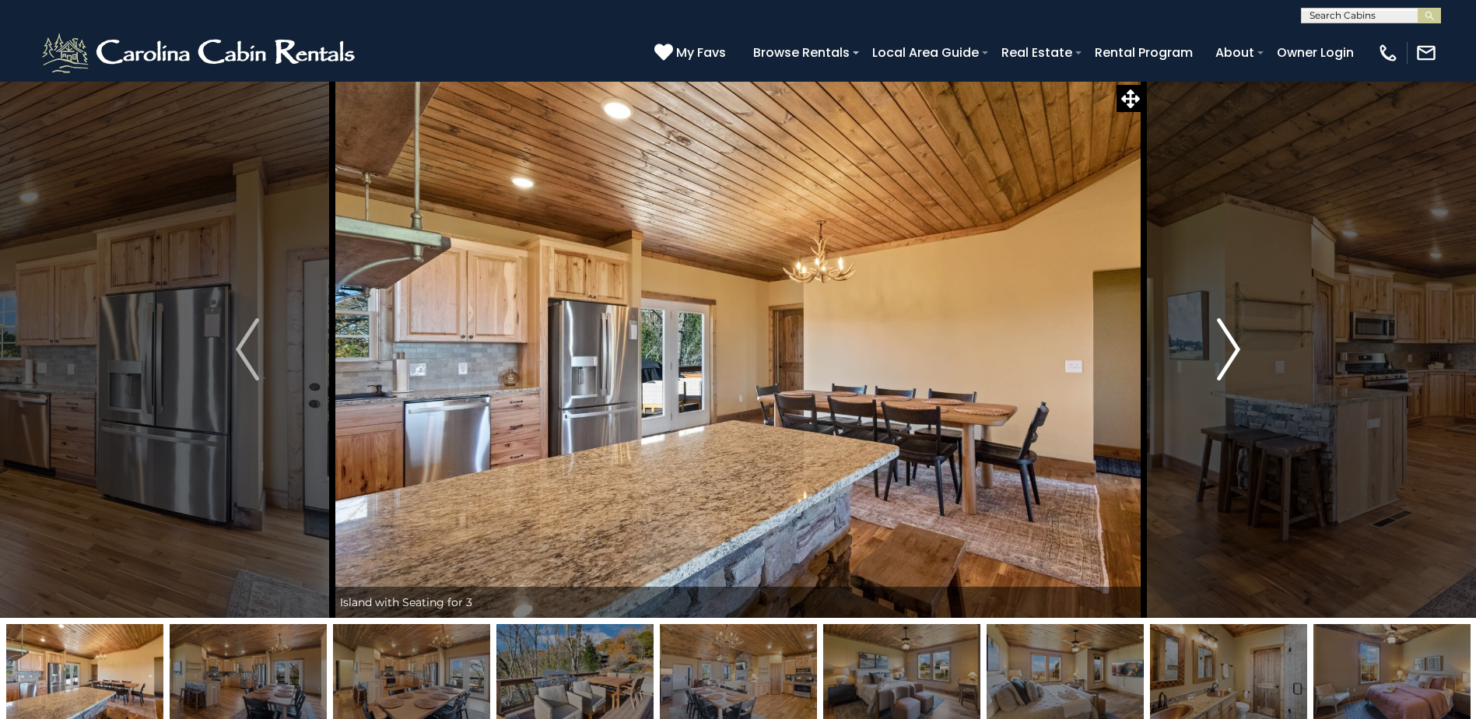
click at [1227, 335] on img "Next" at bounding box center [1228, 349] width 23 height 62
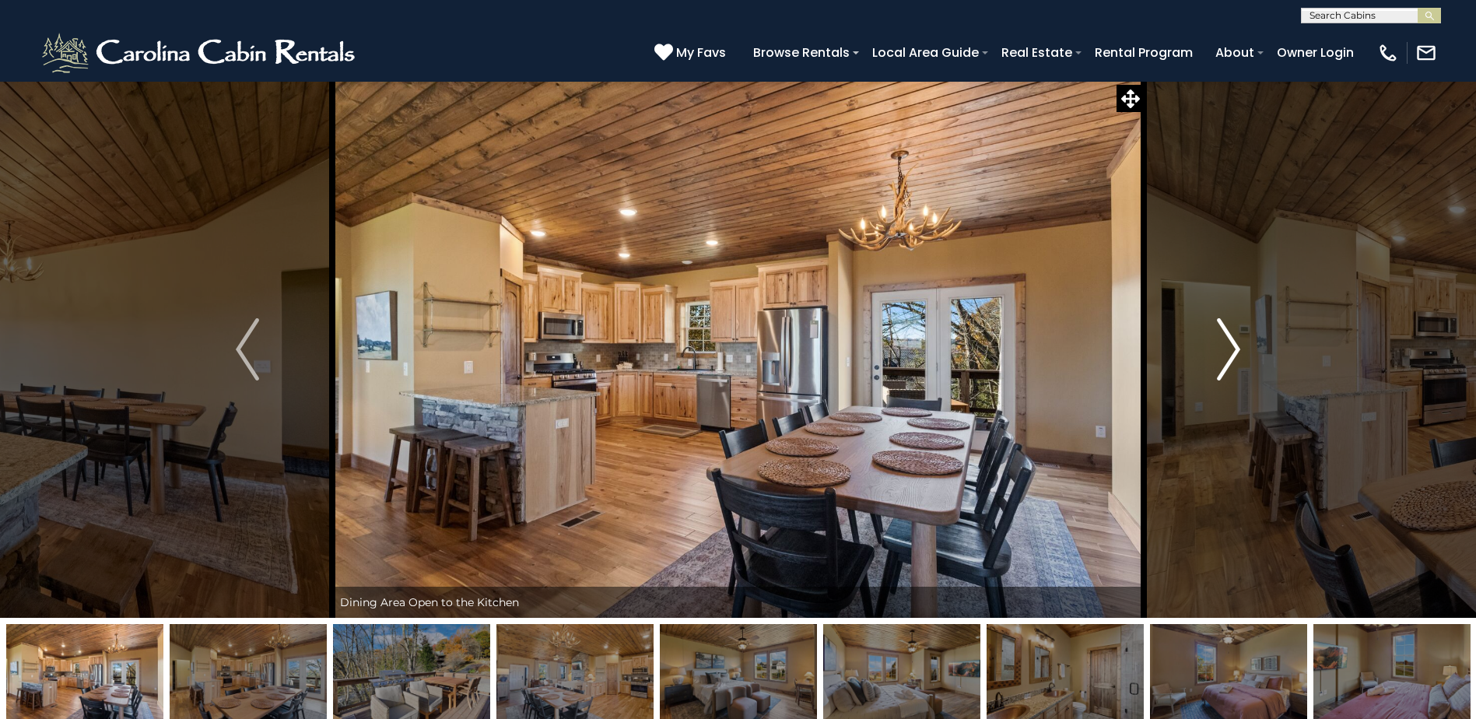
click at [1227, 335] on img "Next" at bounding box center [1228, 349] width 23 height 62
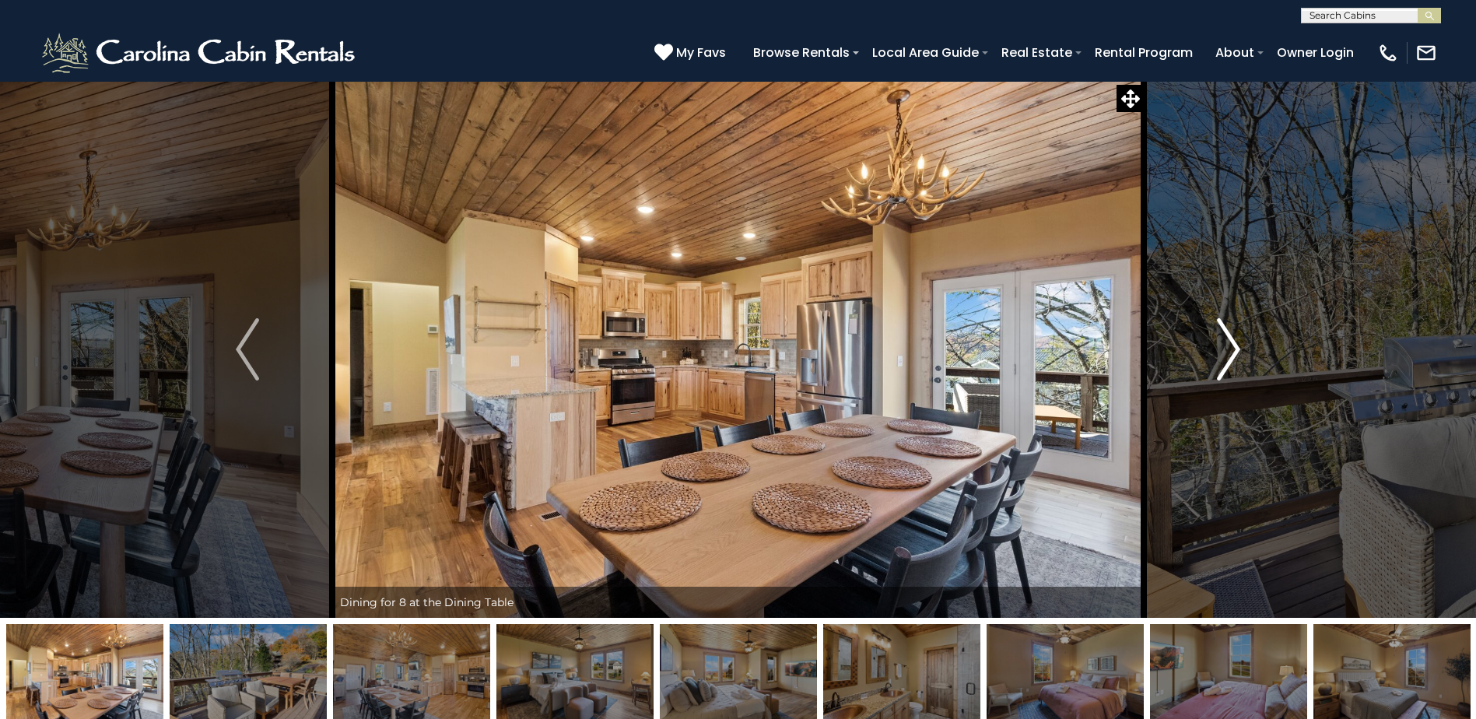
click at [1227, 335] on img "Next" at bounding box center [1228, 349] width 23 height 62
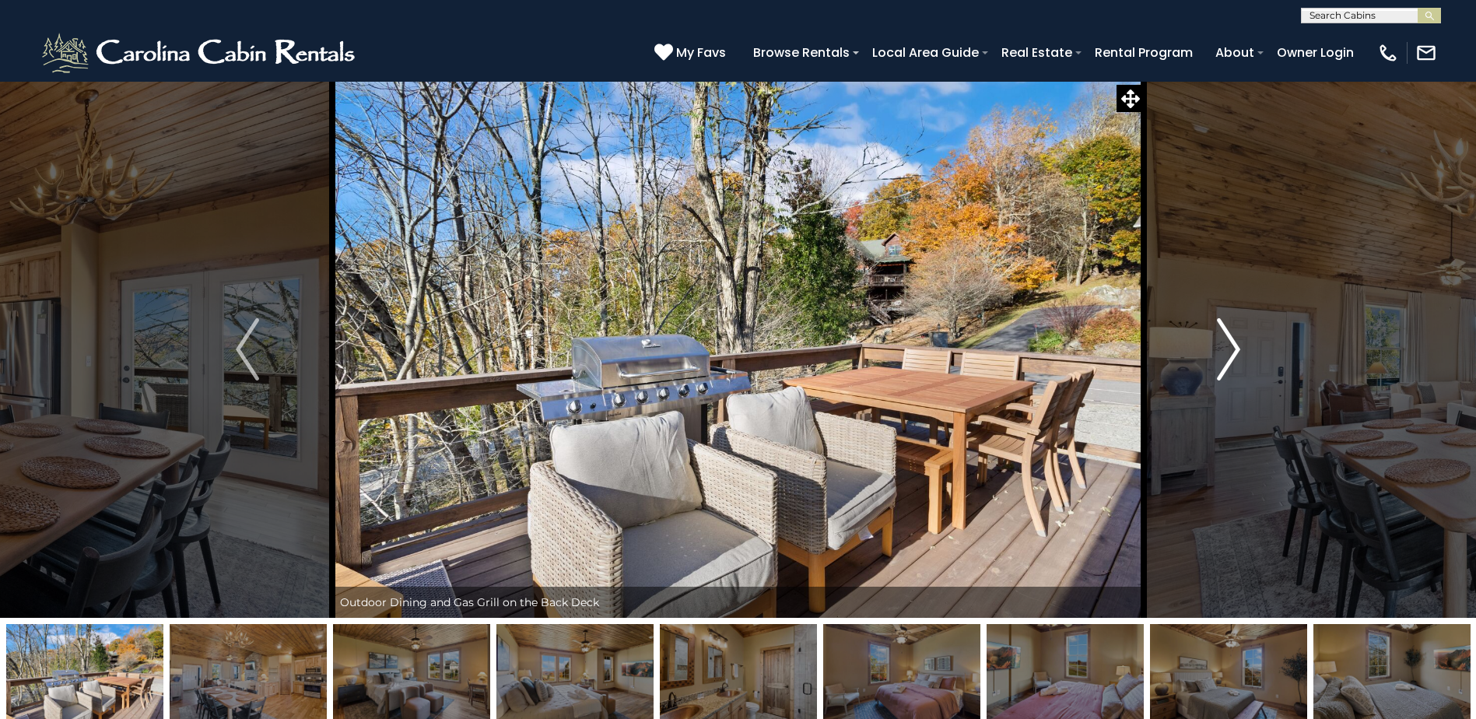
click at [1227, 335] on img "Next" at bounding box center [1228, 349] width 23 height 62
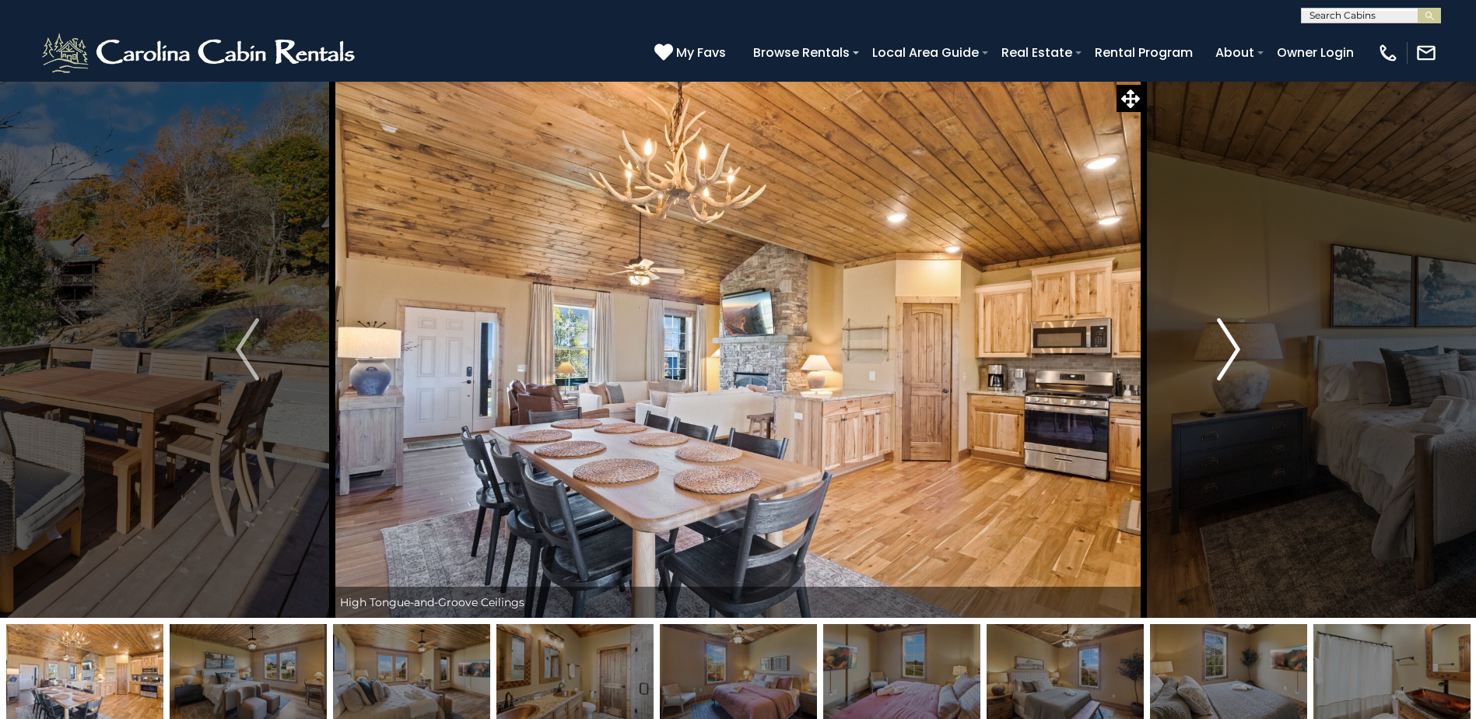
click at [1227, 335] on img "Next" at bounding box center [1228, 349] width 23 height 62
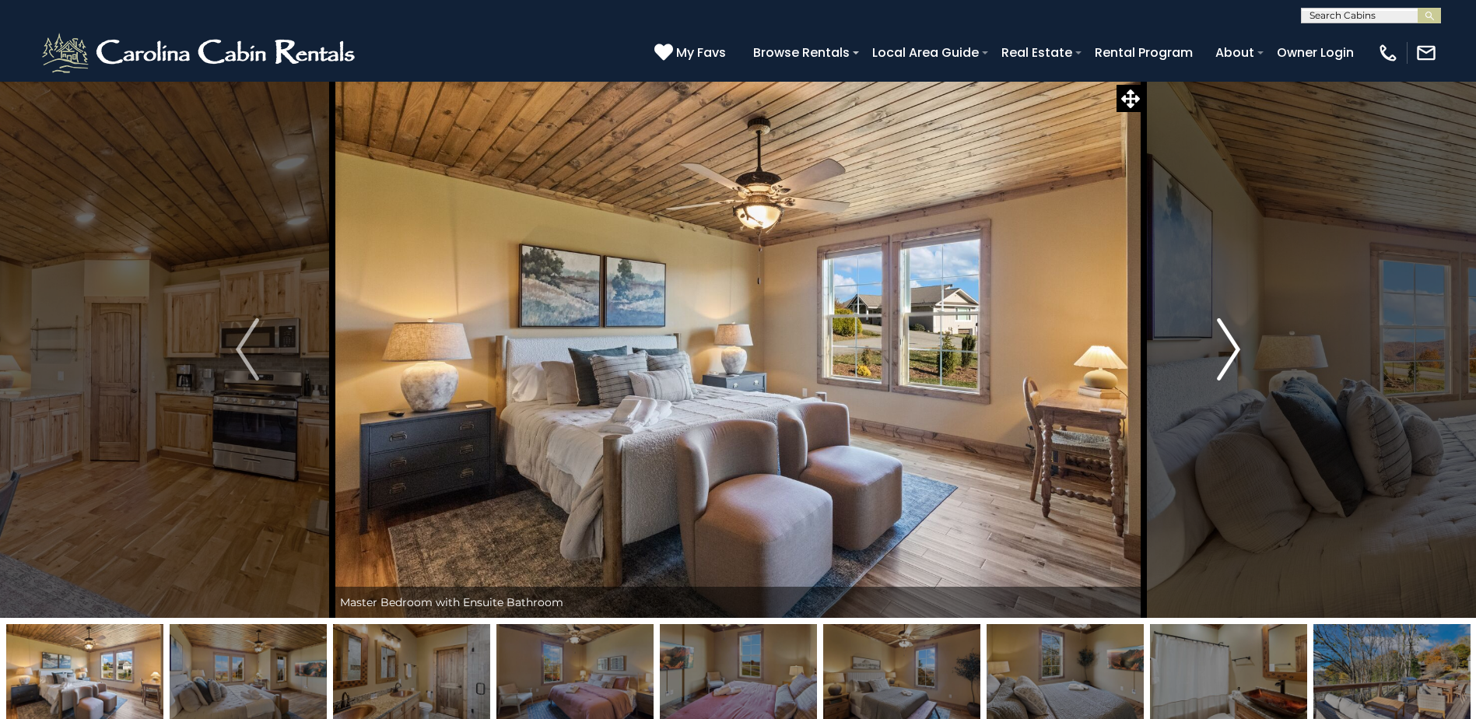
click at [1227, 335] on img "Next" at bounding box center [1228, 349] width 23 height 62
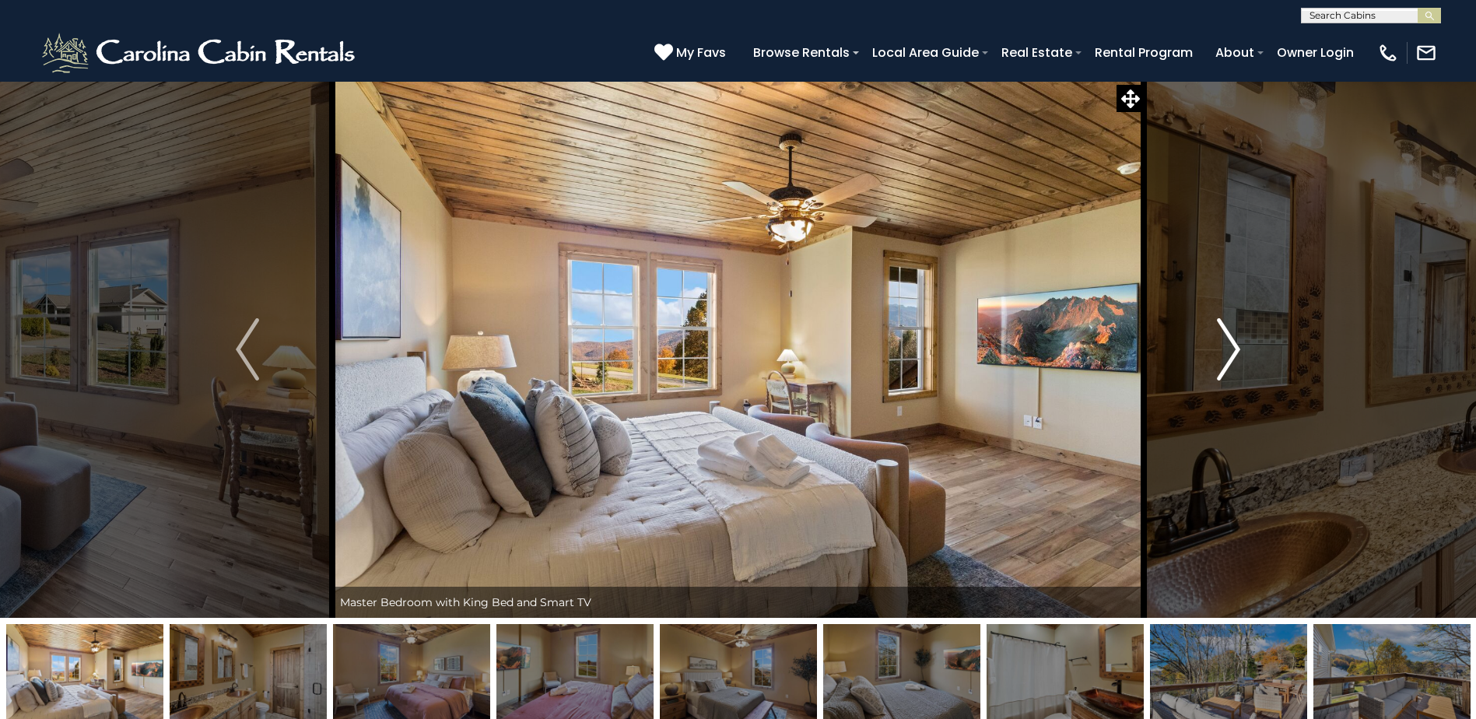
click at [1227, 335] on img "Next" at bounding box center [1228, 349] width 23 height 62
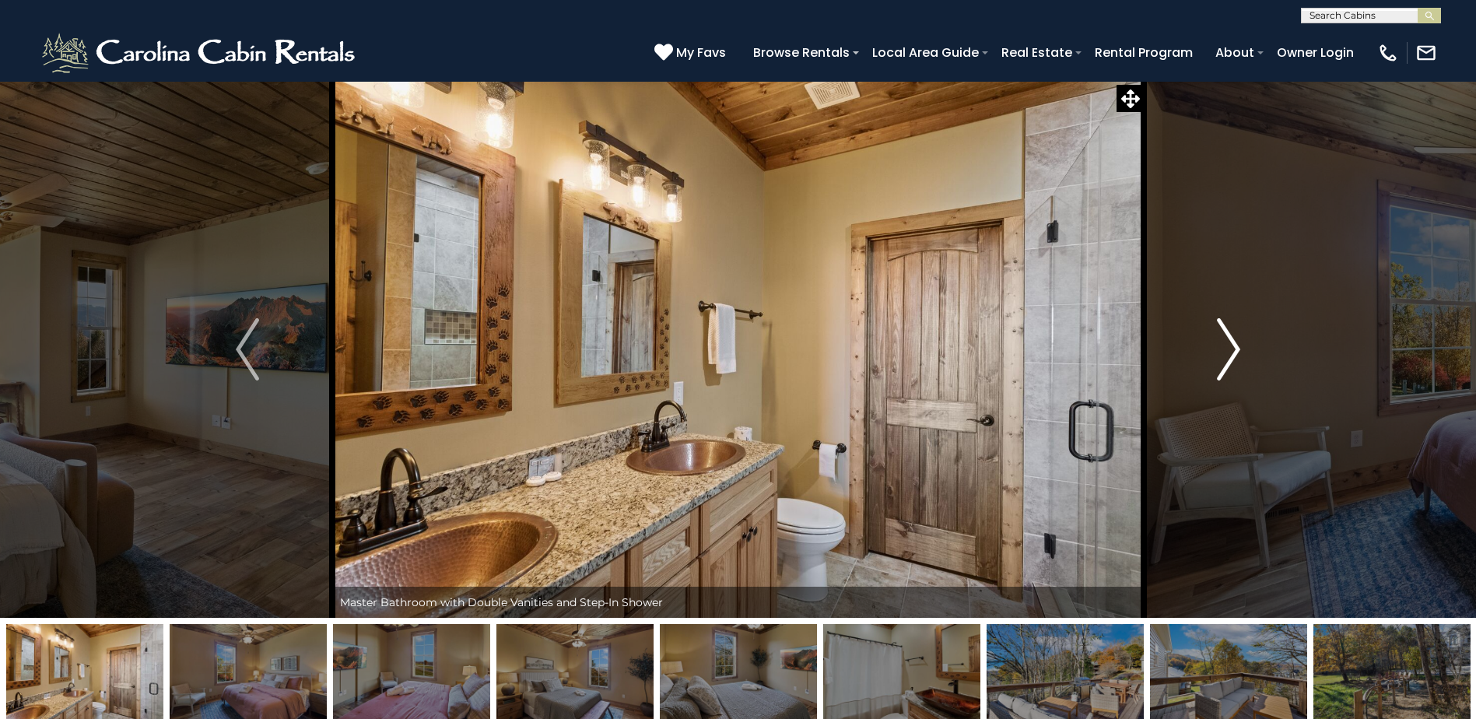
click at [1227, 335] on img "Next" at bounding box center [1228, 349] width 23 height 62
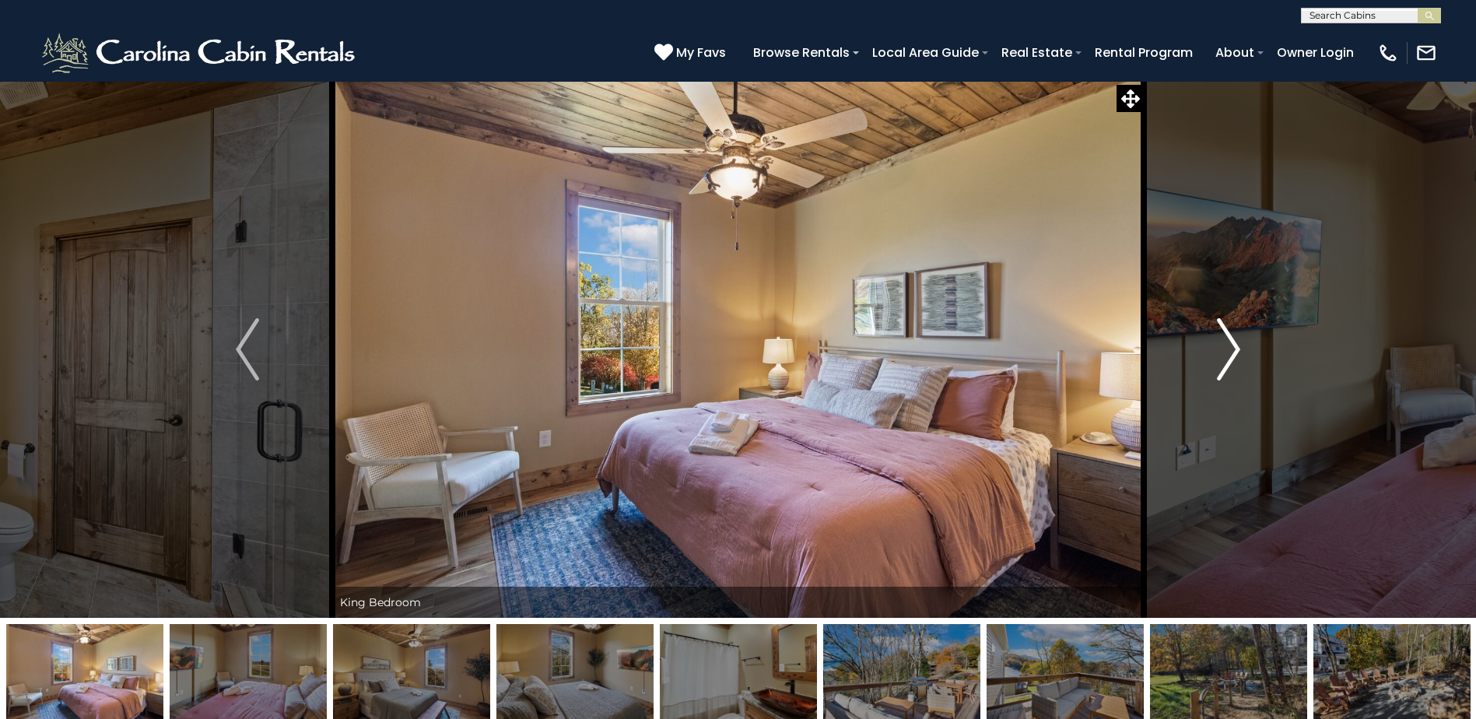
click at [1227, 335] on img "Next" at bounding box center [1228, 349] width 23 height 62
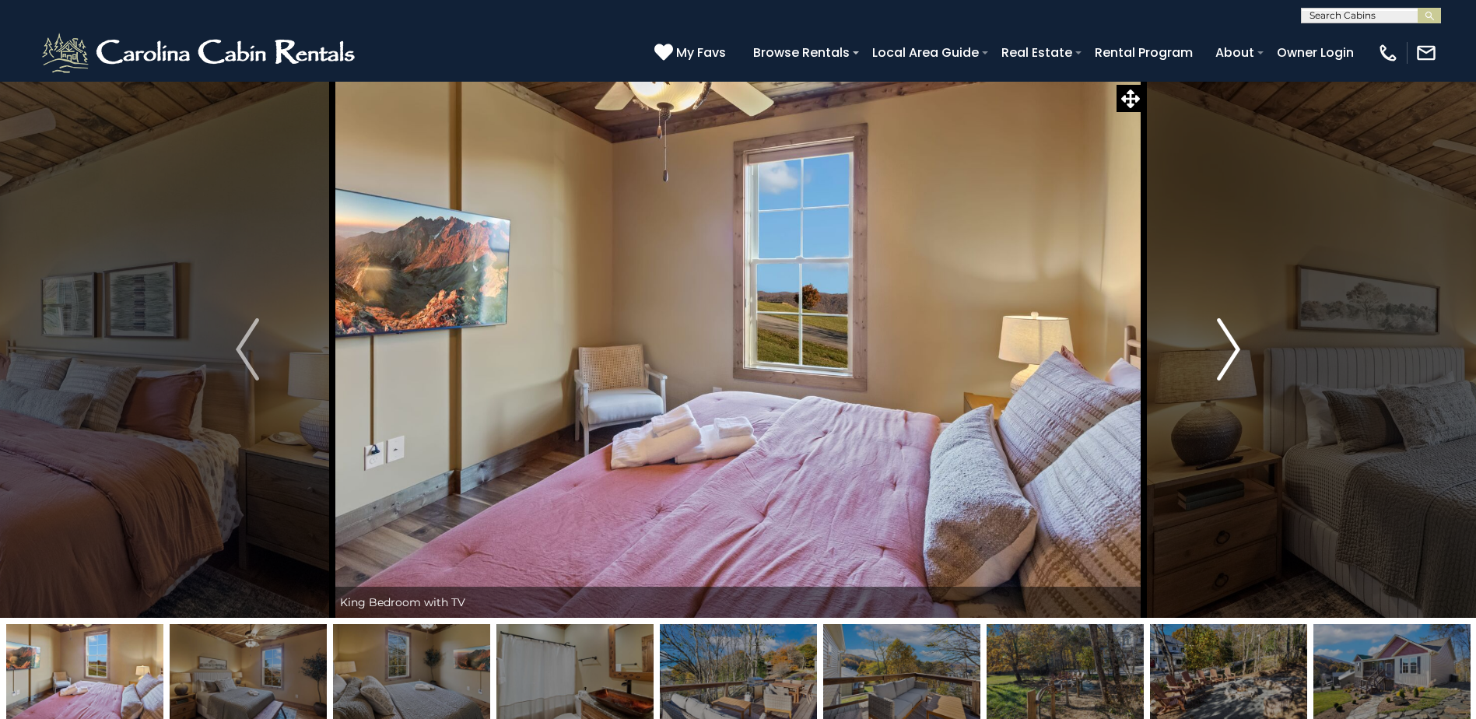
click at [1227, 335] on img "Next" at bounding box center [1228, 349] width 23 height 62
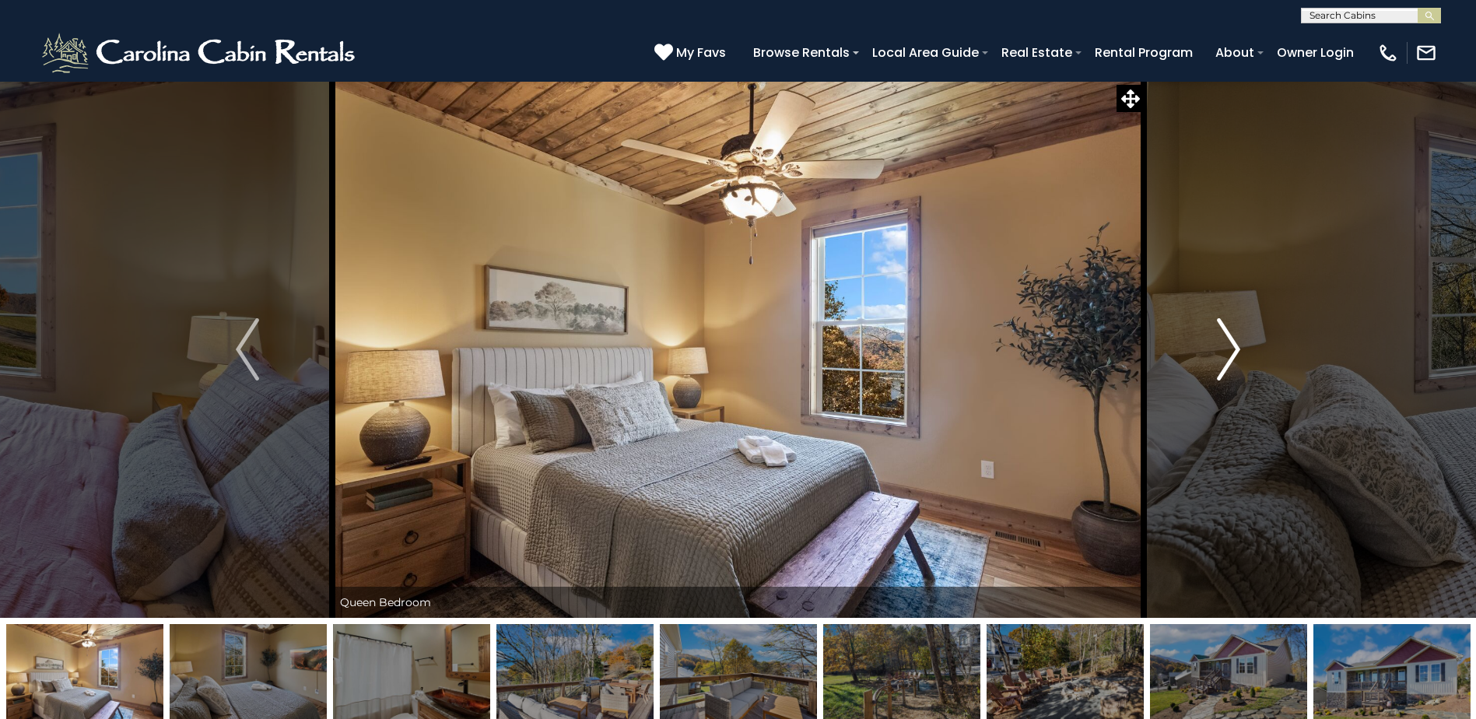
click at [1227, 335] on img "Next" at bounding box center [1228, 349] width 23 height 62
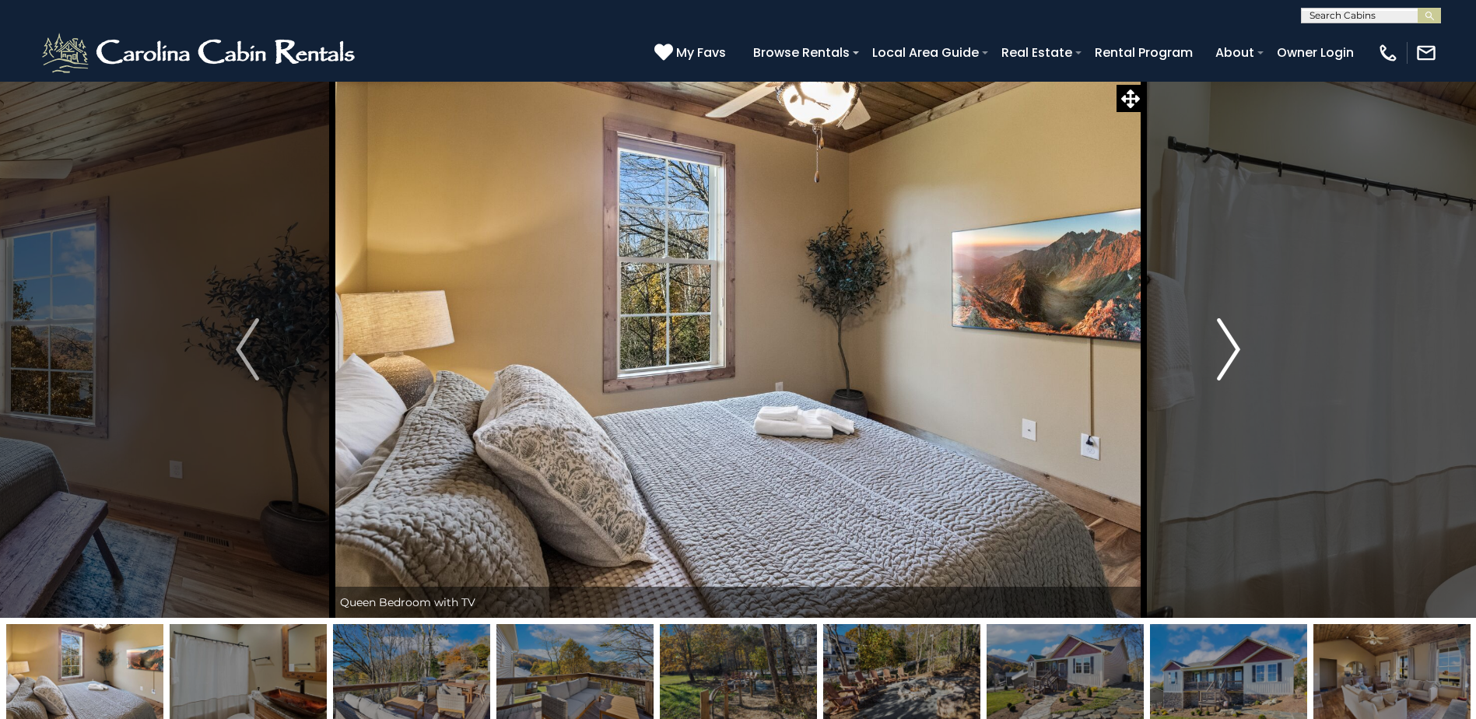
click at [1227, 335] on img "Next" at bounding box center [1228, 349] width 23 height 62
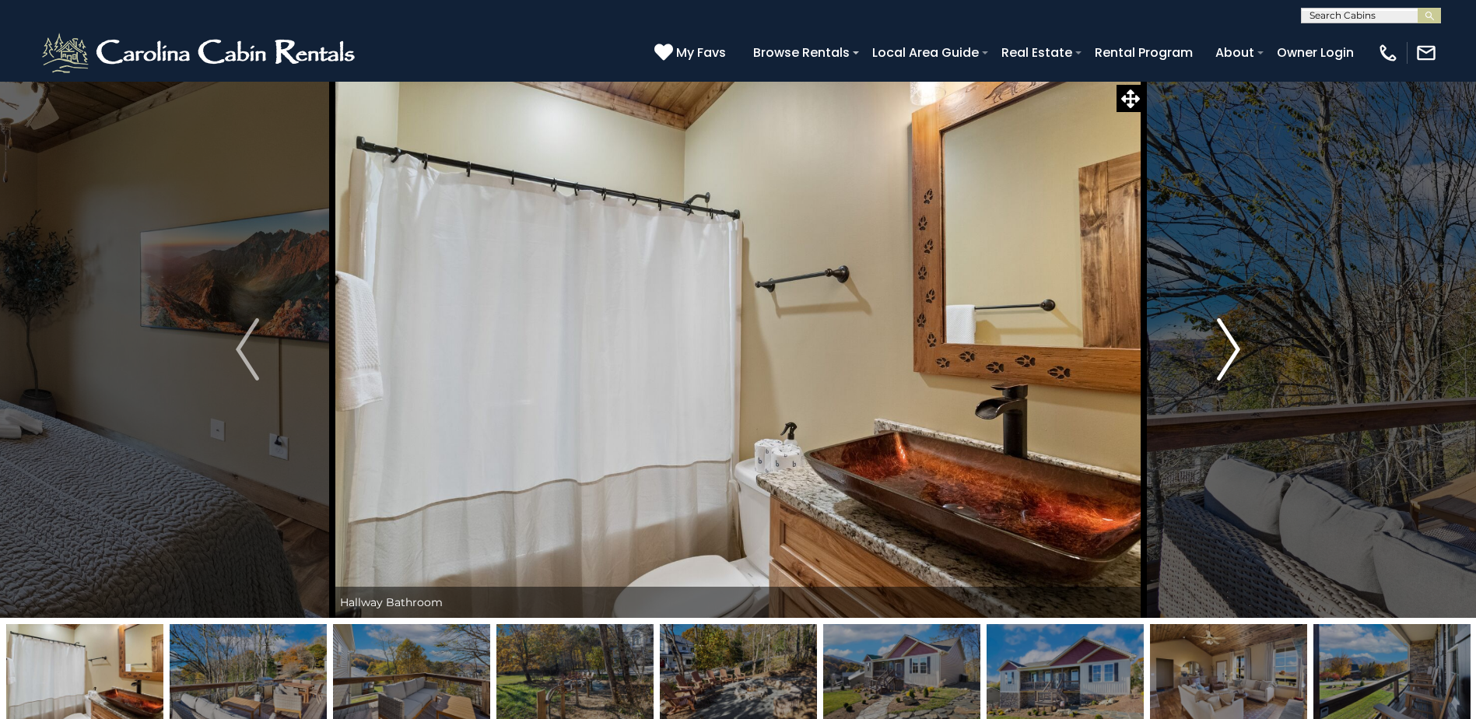
click at [1227, 335] on img "Next" at bounding box center [1228, 349] width 23 height 62
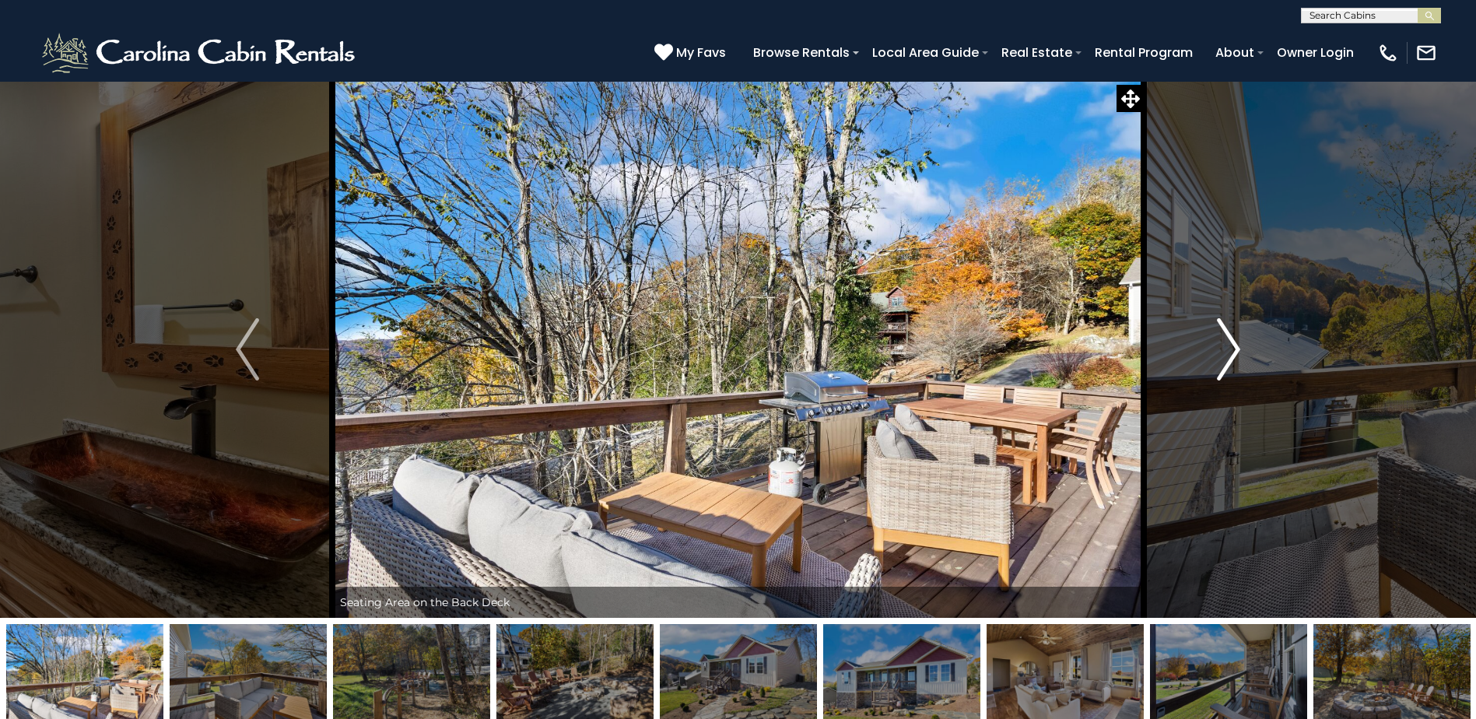
click at [1227, 335] on img "Next" at bounding box center [1228, 349] width 23 height 62
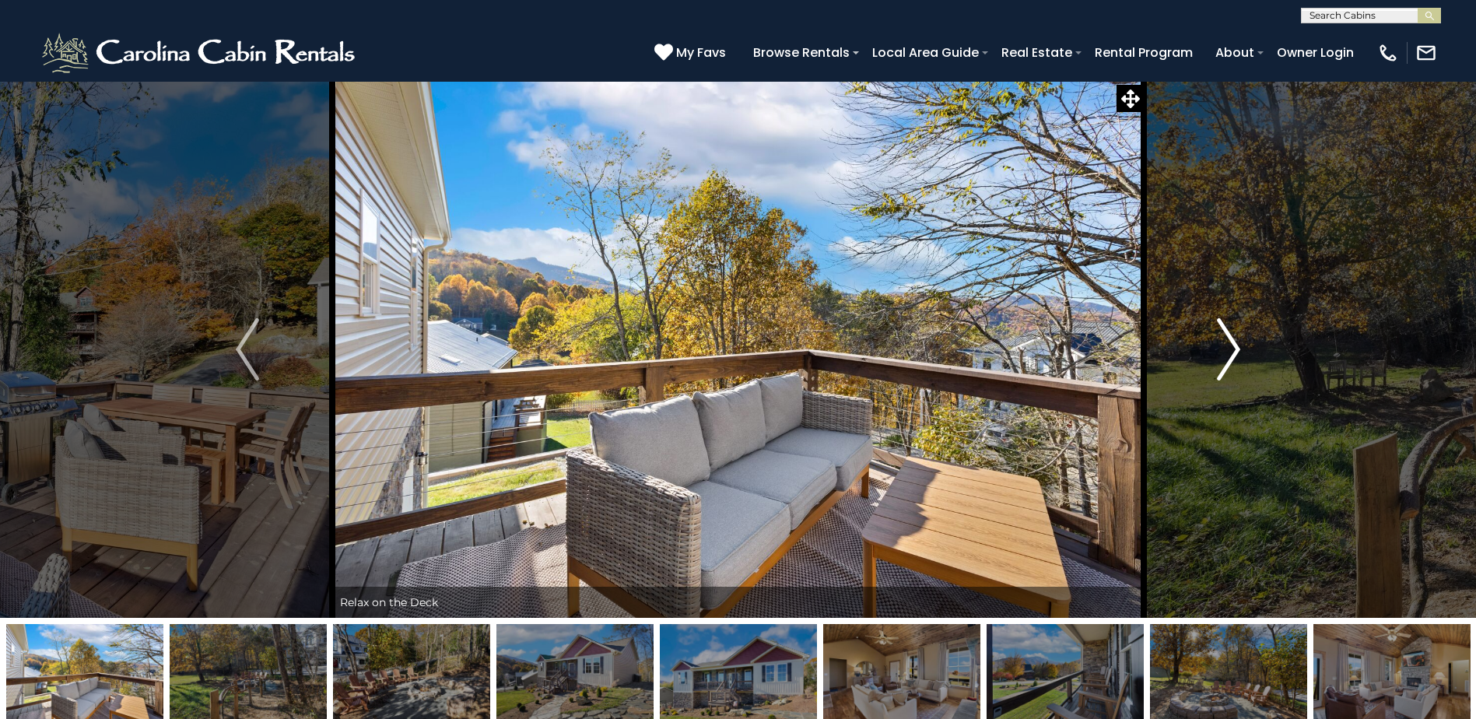
click at [1227, 335] on img "Next" at bounding box center [1228, 349] width 23 height 62
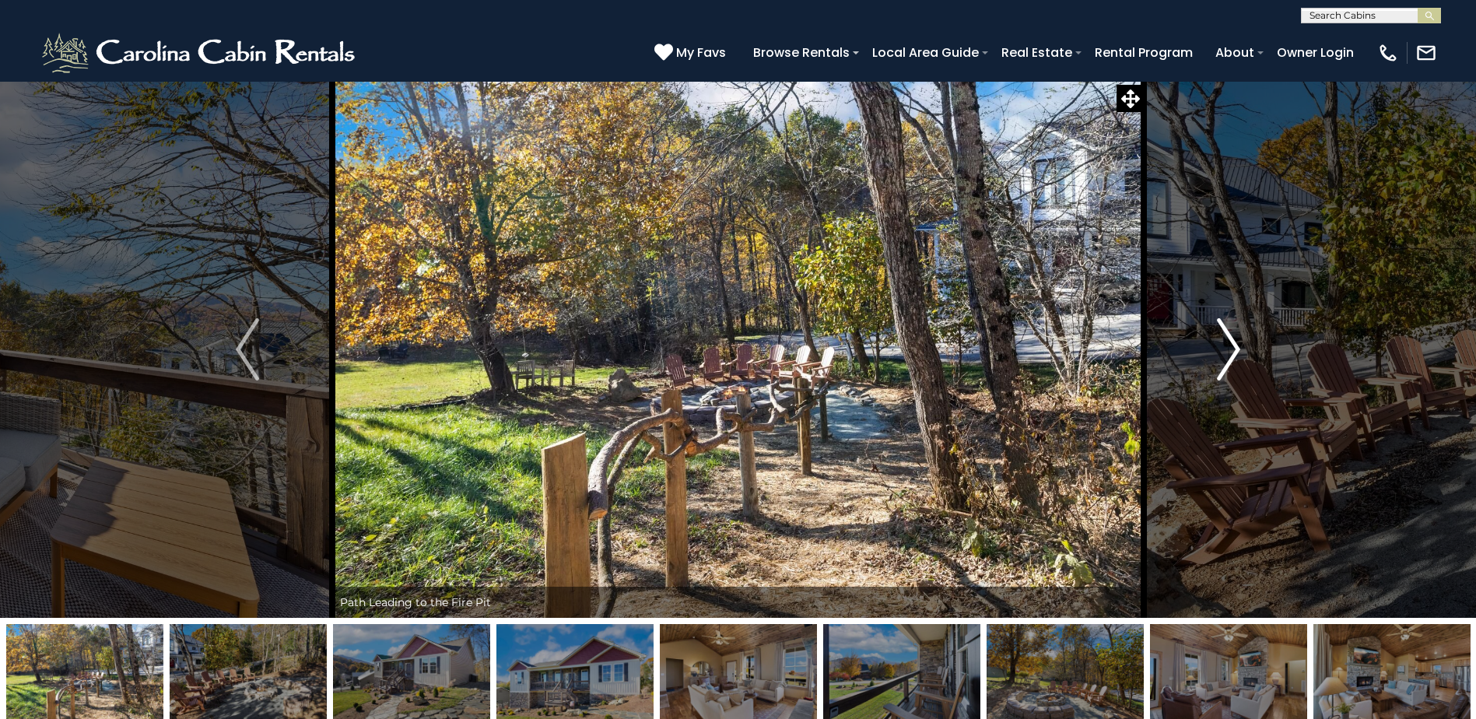
click at [1227, 335] on img "Next" at bounding box center [1228, 349] width 23 height 62
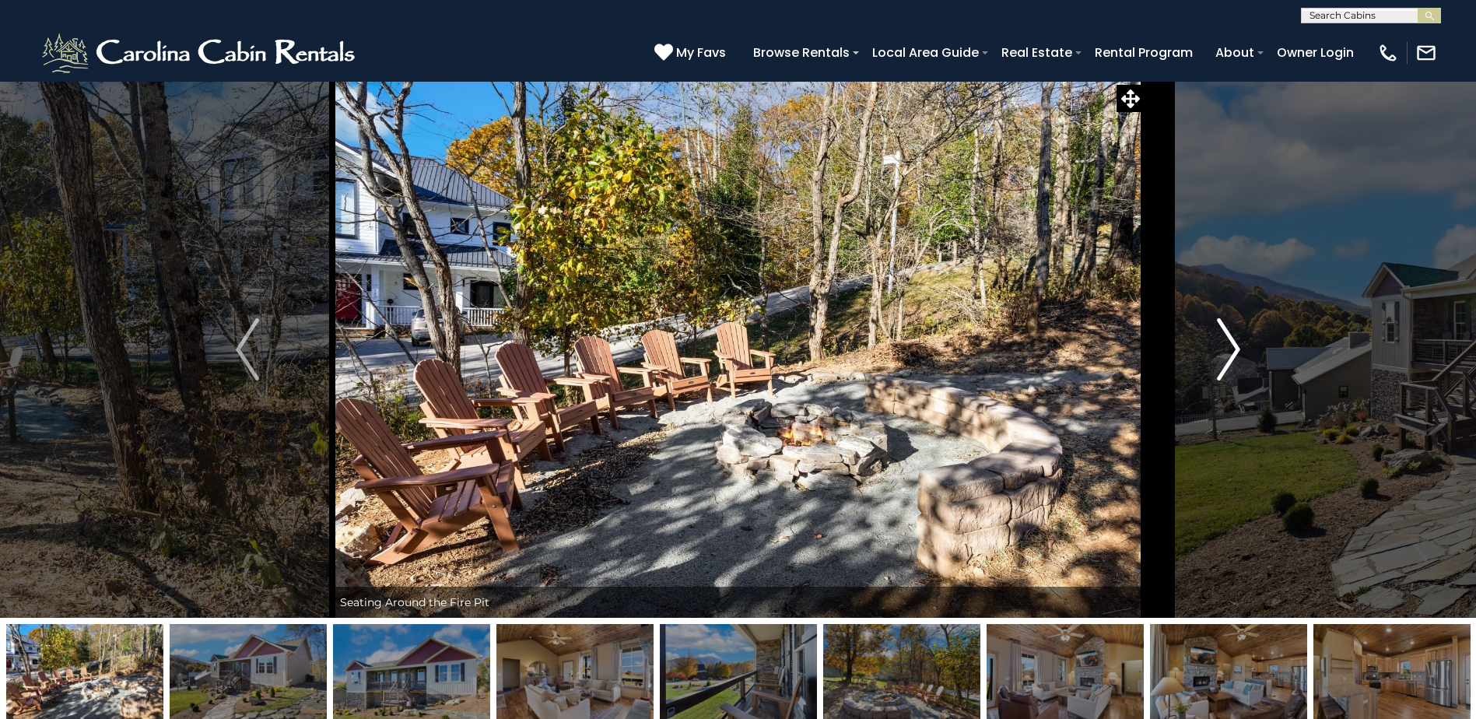
click at [1227, 335] on img "Next" at bounding box center [1228, 349] width 23 height 62
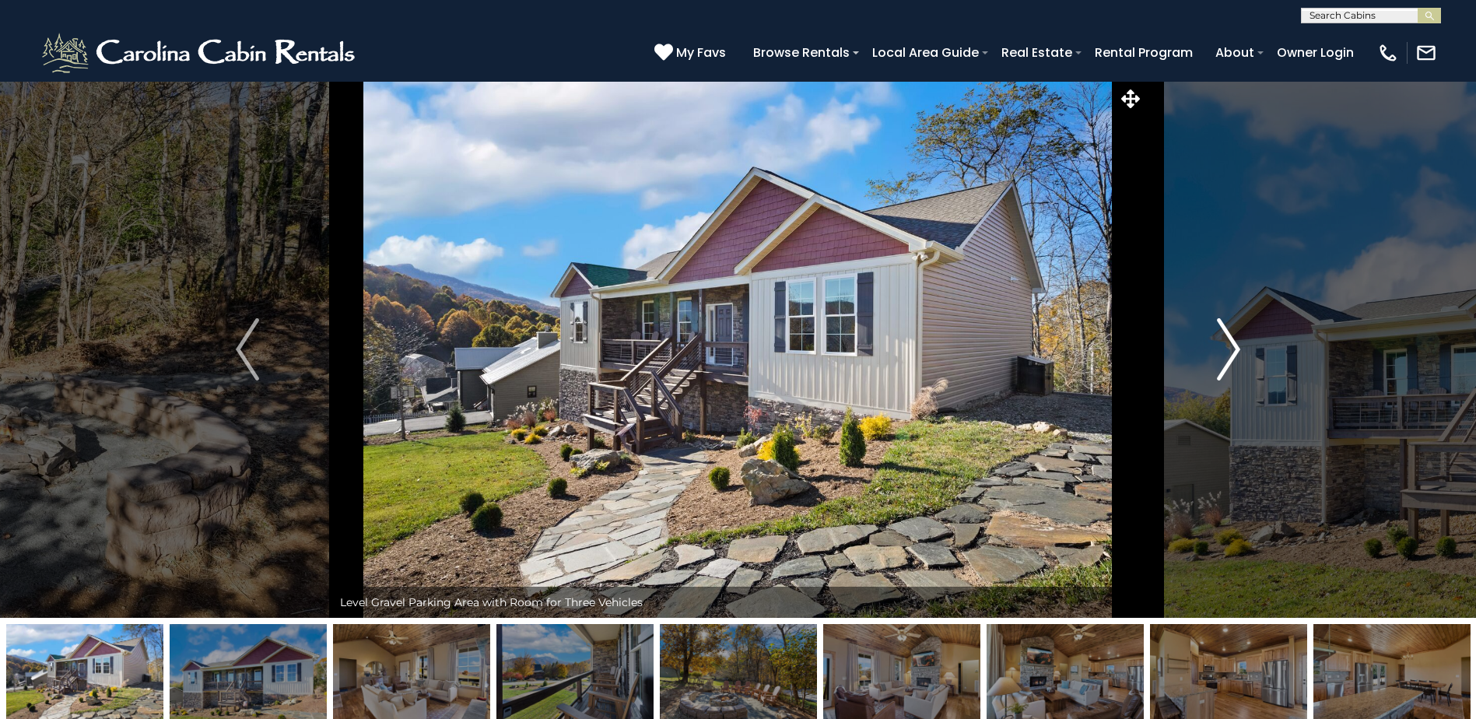
click at [1227, 335] on img "Next" at bounding box center [1228, 349] width 23 height 62
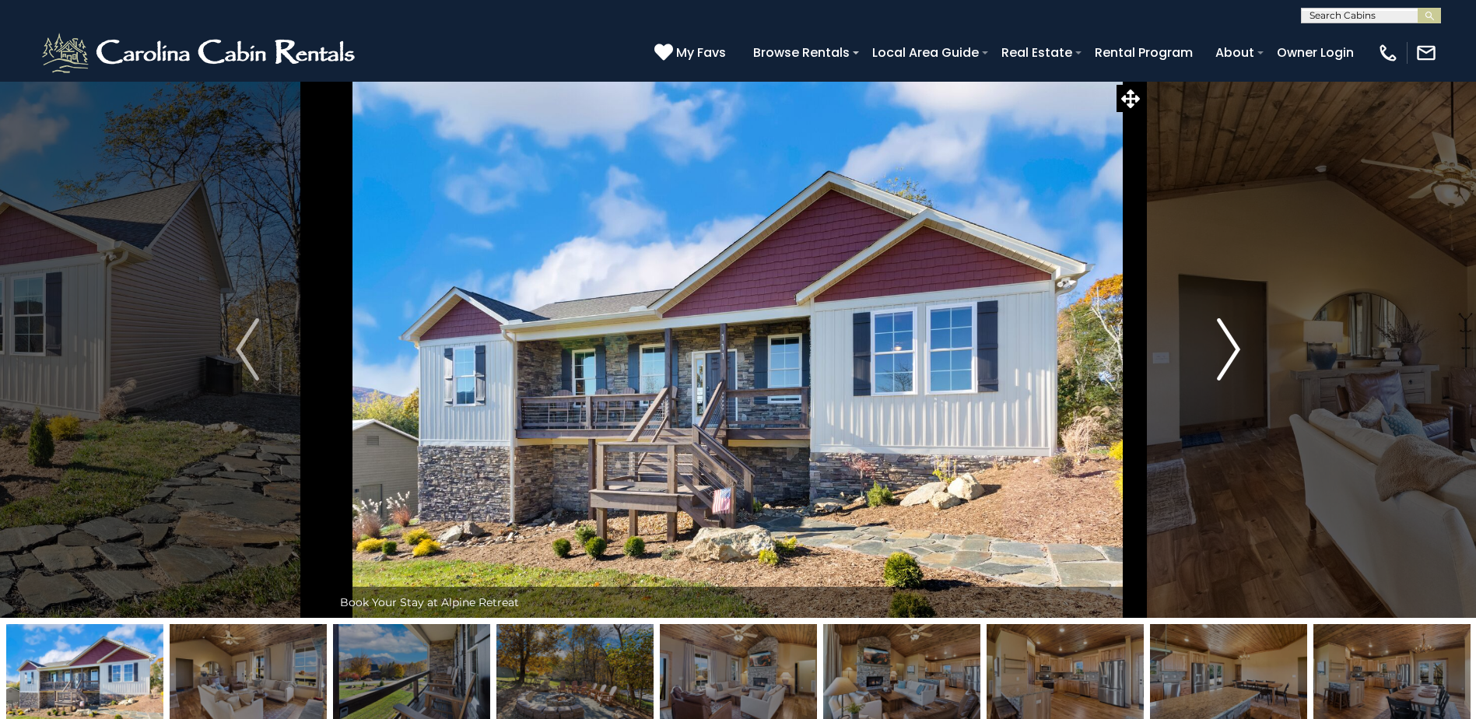
click at [1227, 335] on img "Next" at bounding box center [1228, 349] width 23 height 62
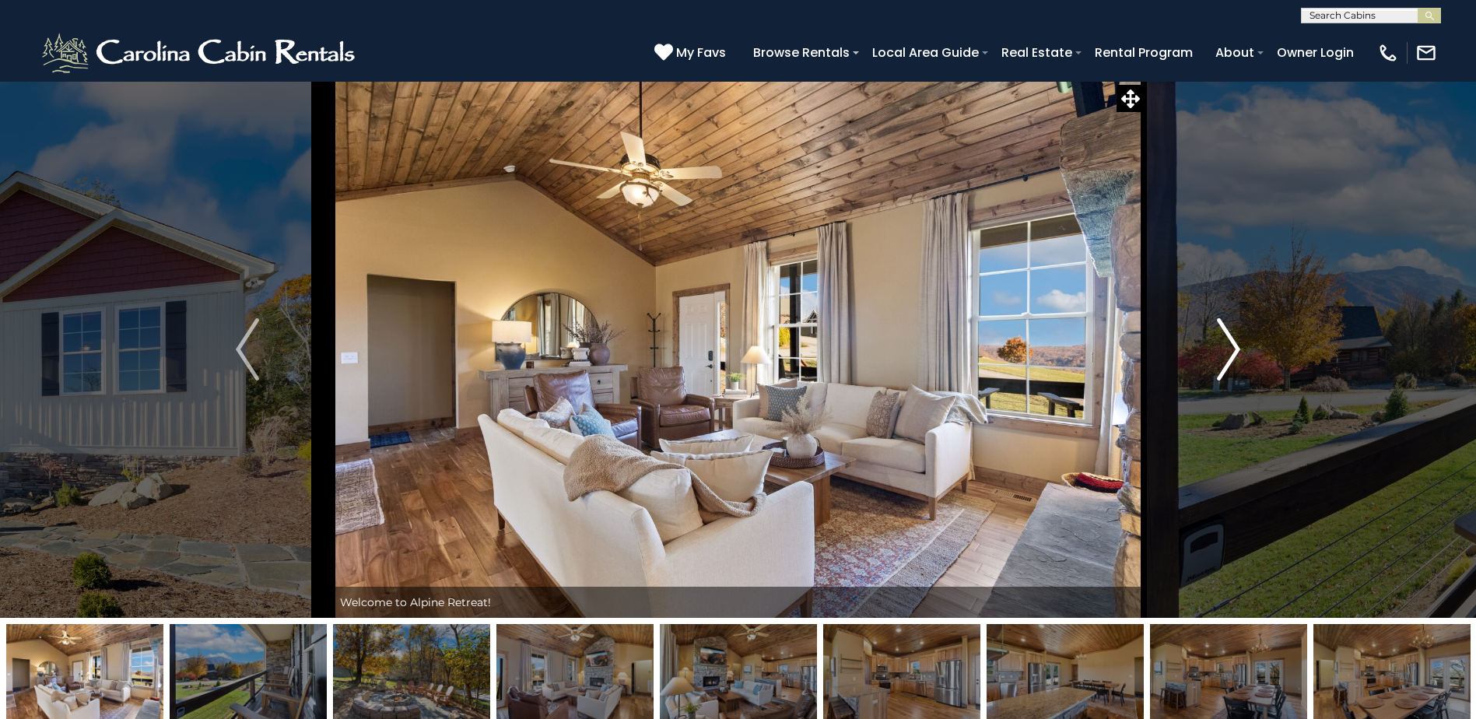
click at [1227, 335] on img "Next" at bounding box center [1228, 349] width 23 height 62
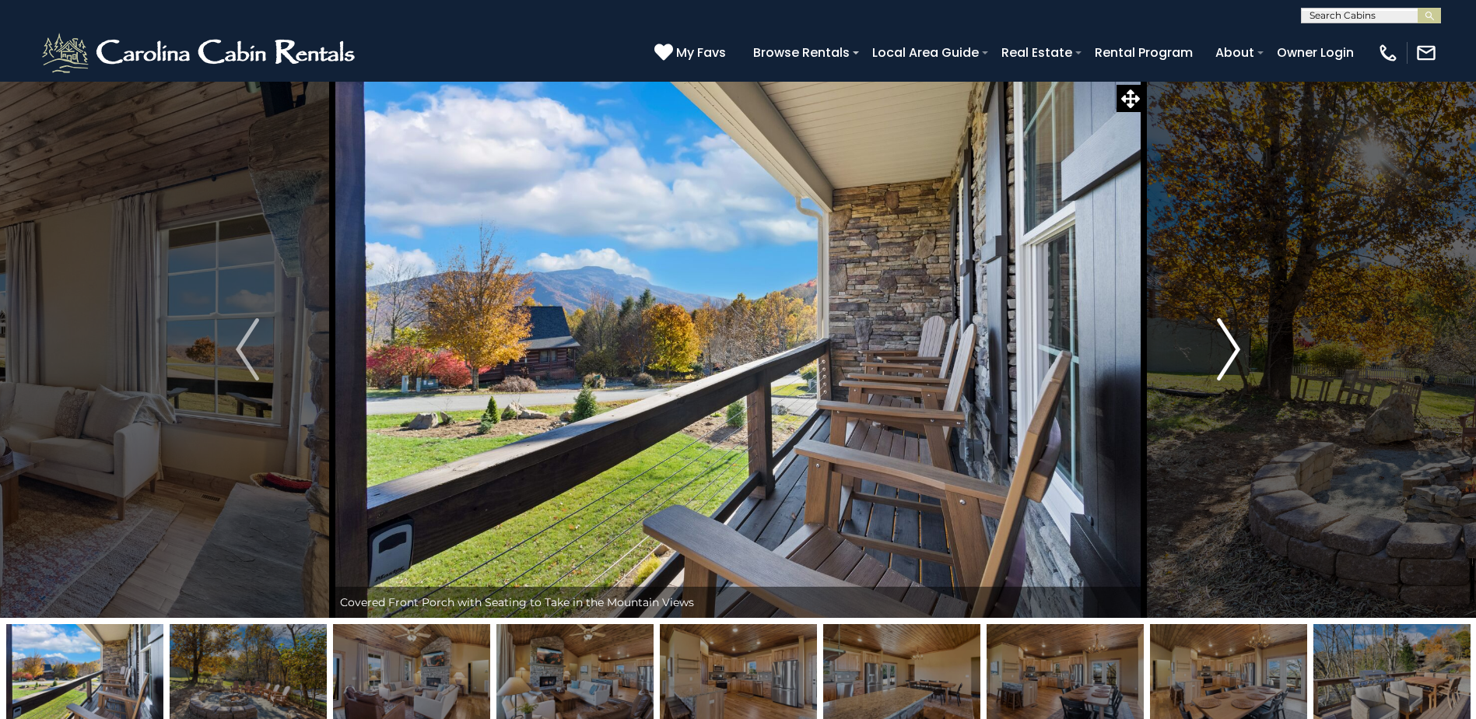
click at [1227, 335] on img "Next" at bounding box center [1228, 349] width 23 height 62
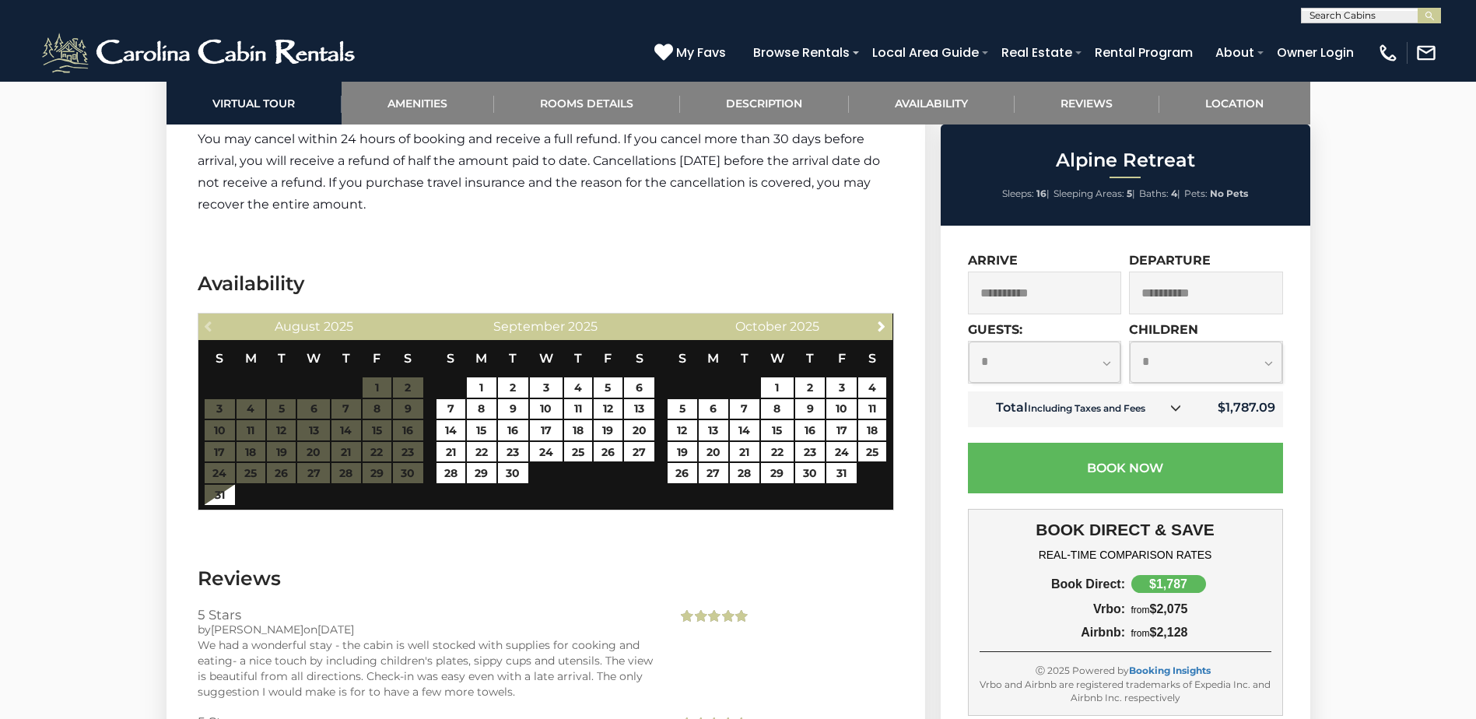
scroll to position [3189, 0]
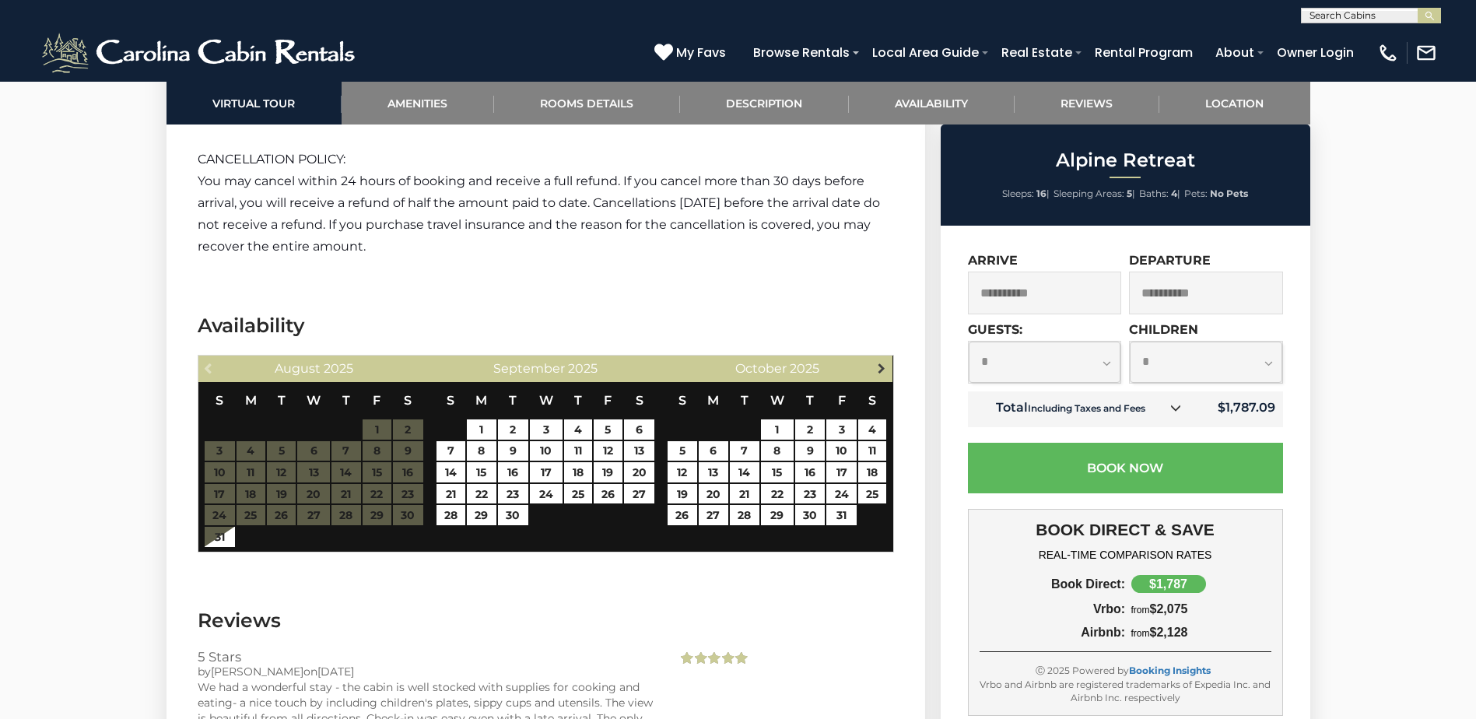
click at [884, 362] on span "Next" at bounding box center [881, 368] width 12 height 12
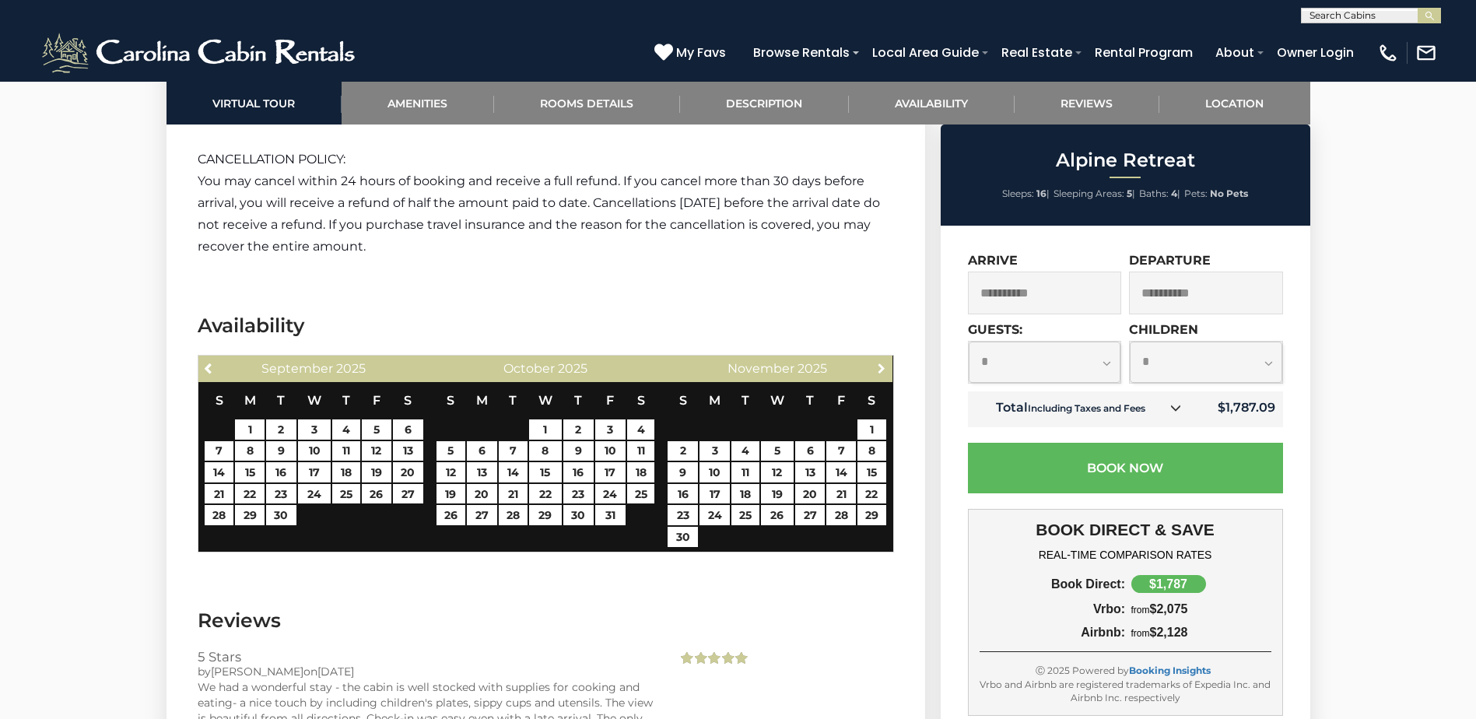
click at [884, 362] on span "Next" at bounding box center [881, 368] width 12 height 12
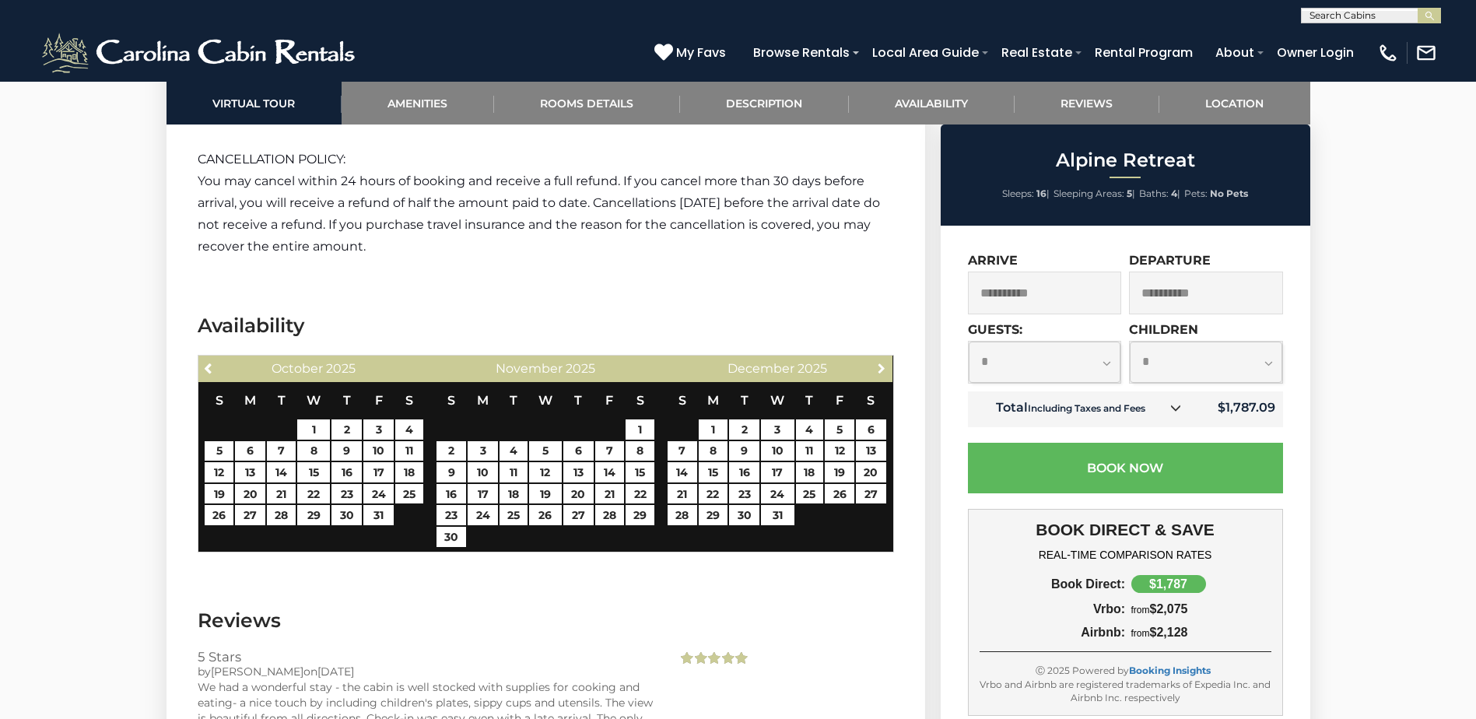
click at [884, 362] on span "Next" at bounding box center [881, 368] width 12 height 12
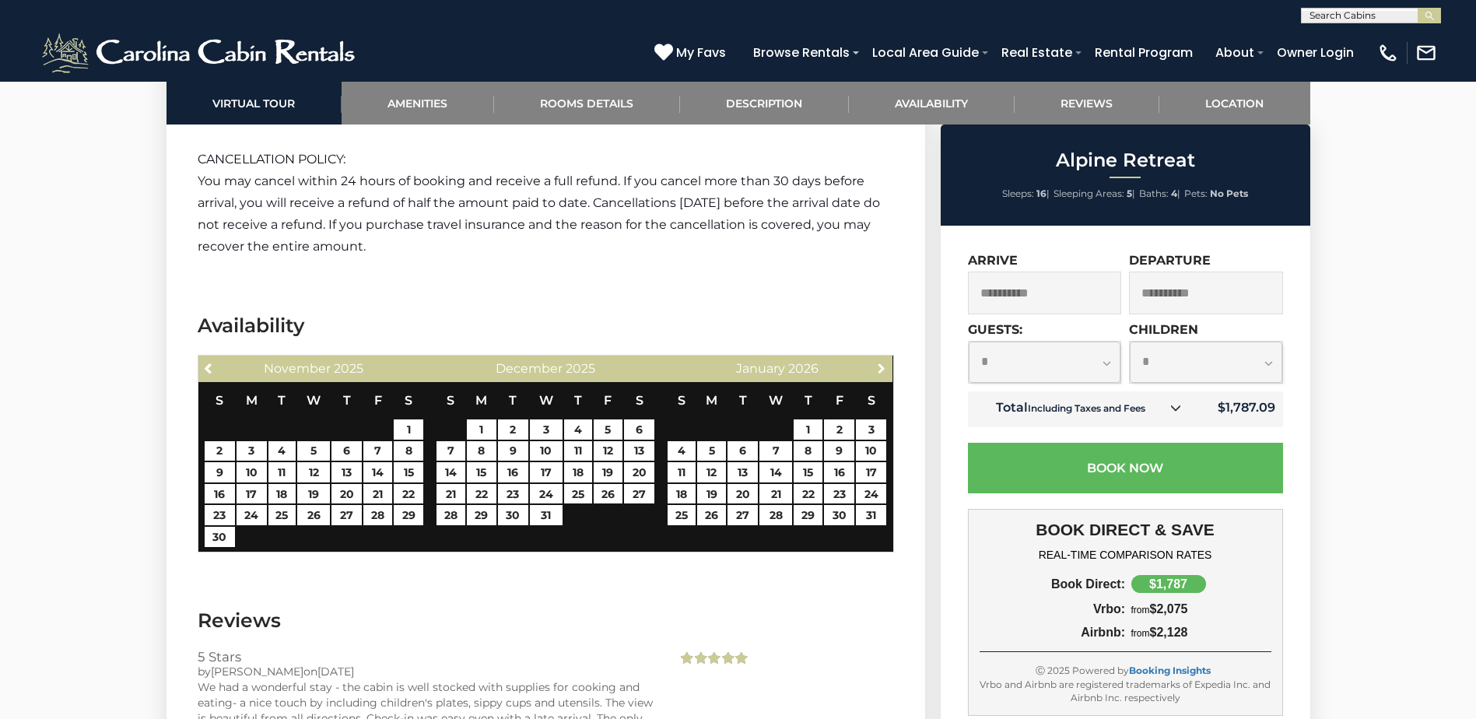
click at [884, 362] on span "Next" at bounding box center [881, 368] width 12 height 12
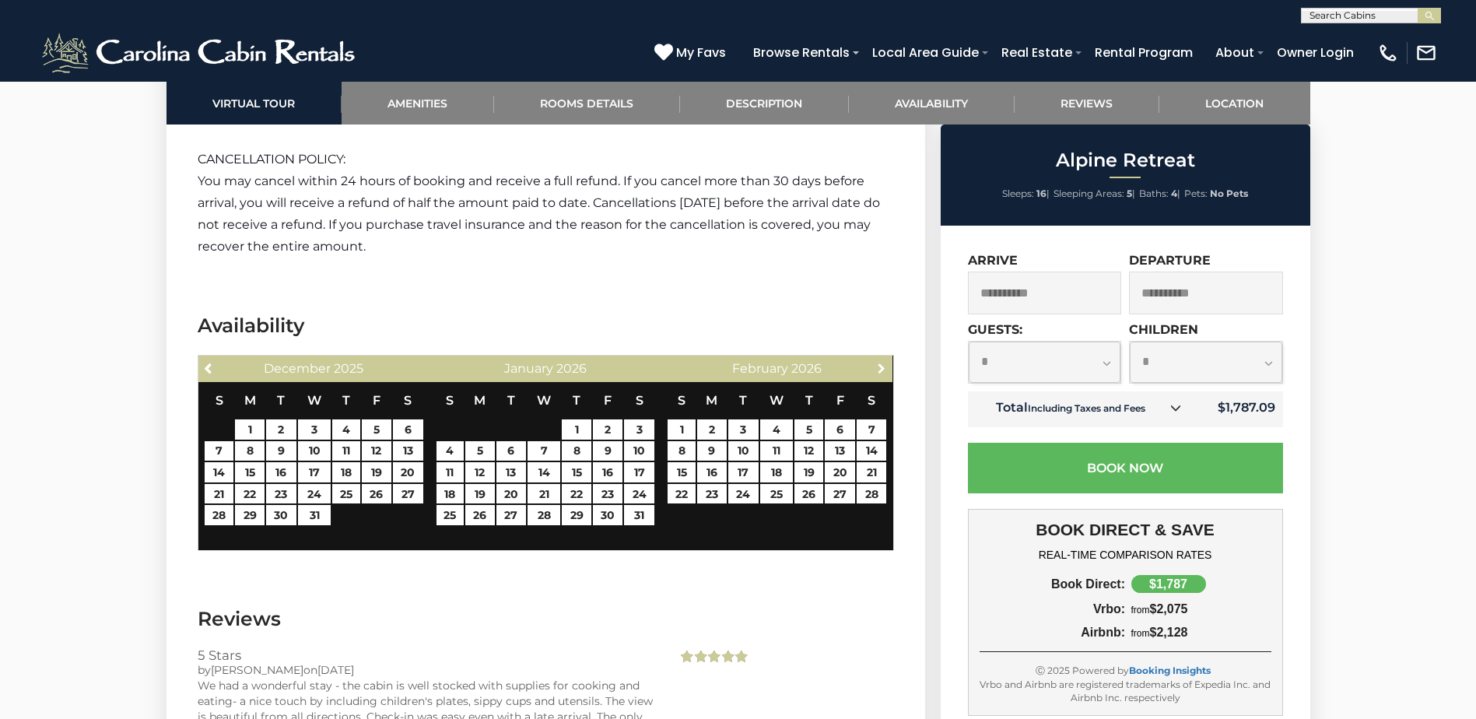
click at [884, 362] on span "Next" at bounding box center [881, 368] width 12 height 12
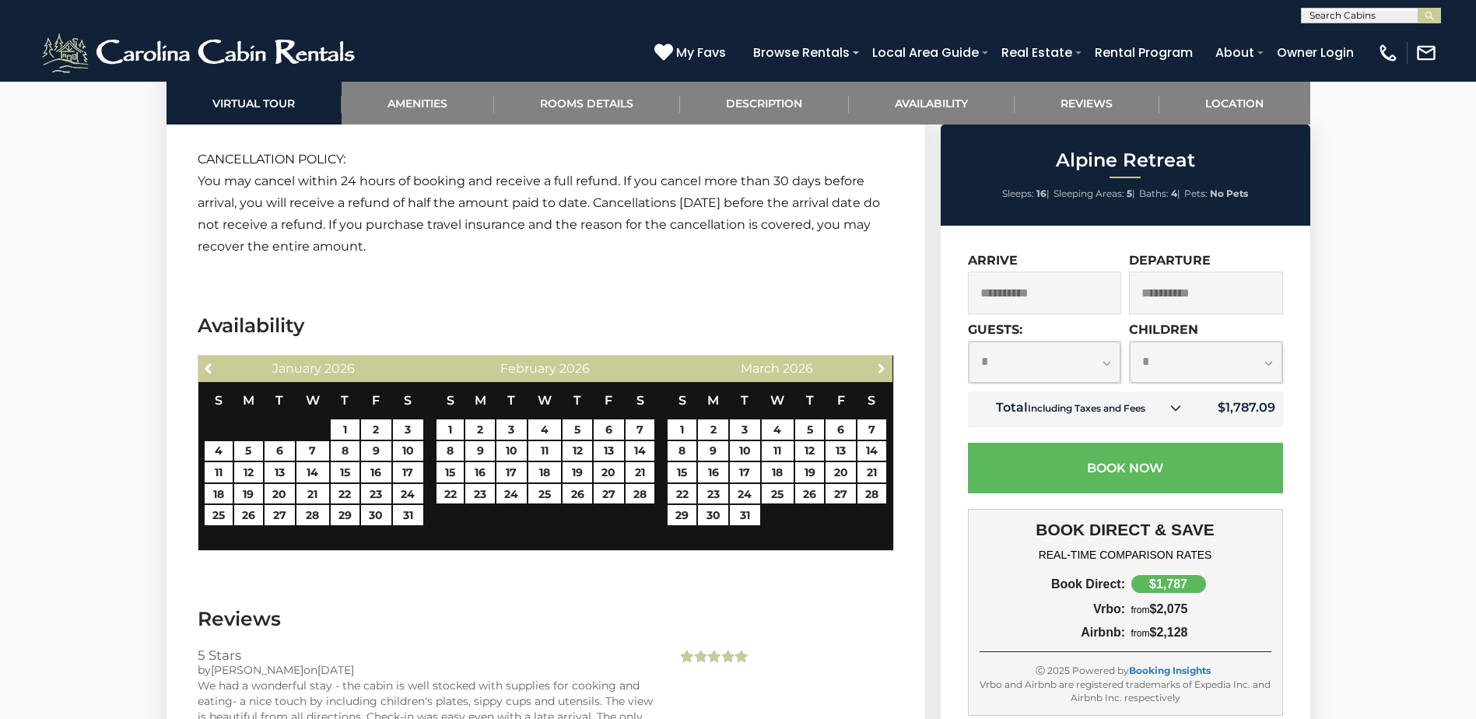
click at [884, 362] on span "Next" at bounding box center [881, 368] width 12 height 12
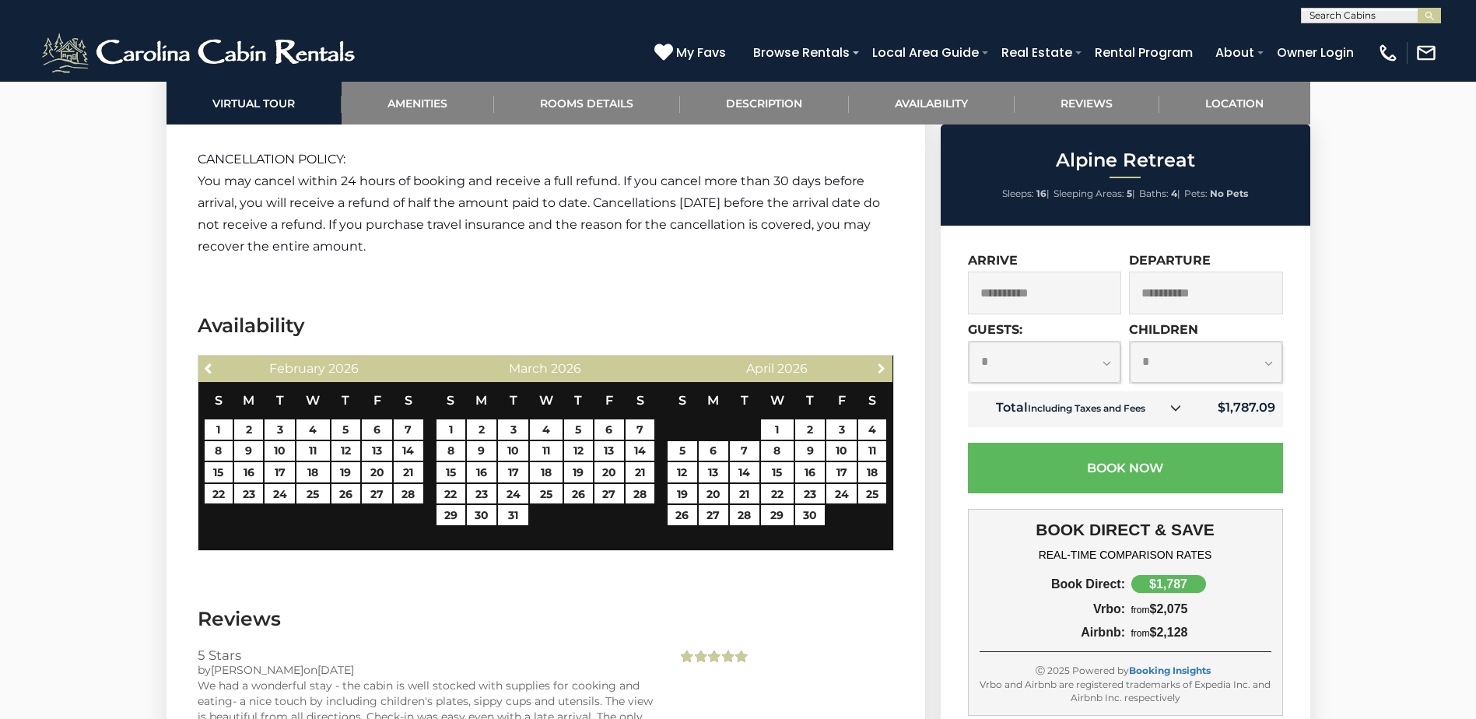
click at [884, 362] on span "Next" at bounding box center [881, 368] width 12 height 12
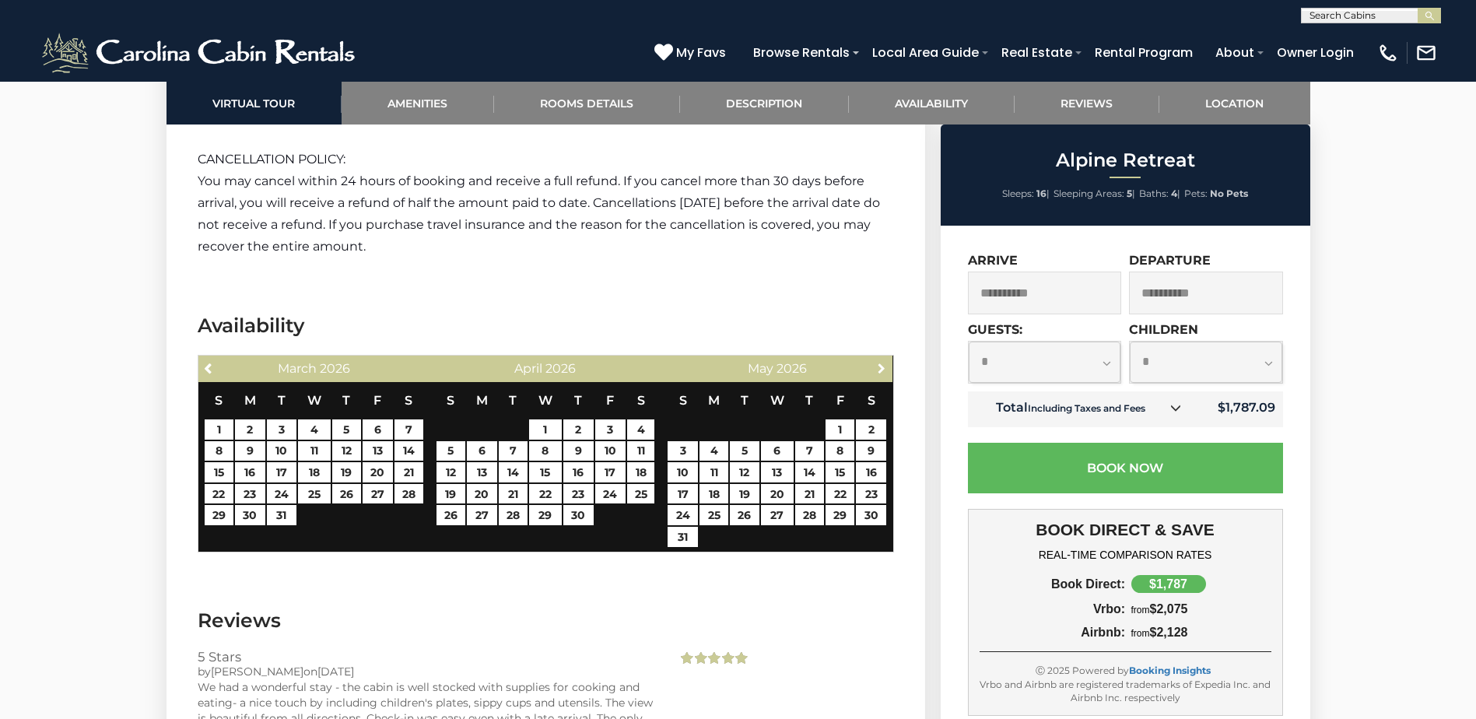
click at [884, 362] on span "Next" at bounding box center [881, 368] width 12 height 12
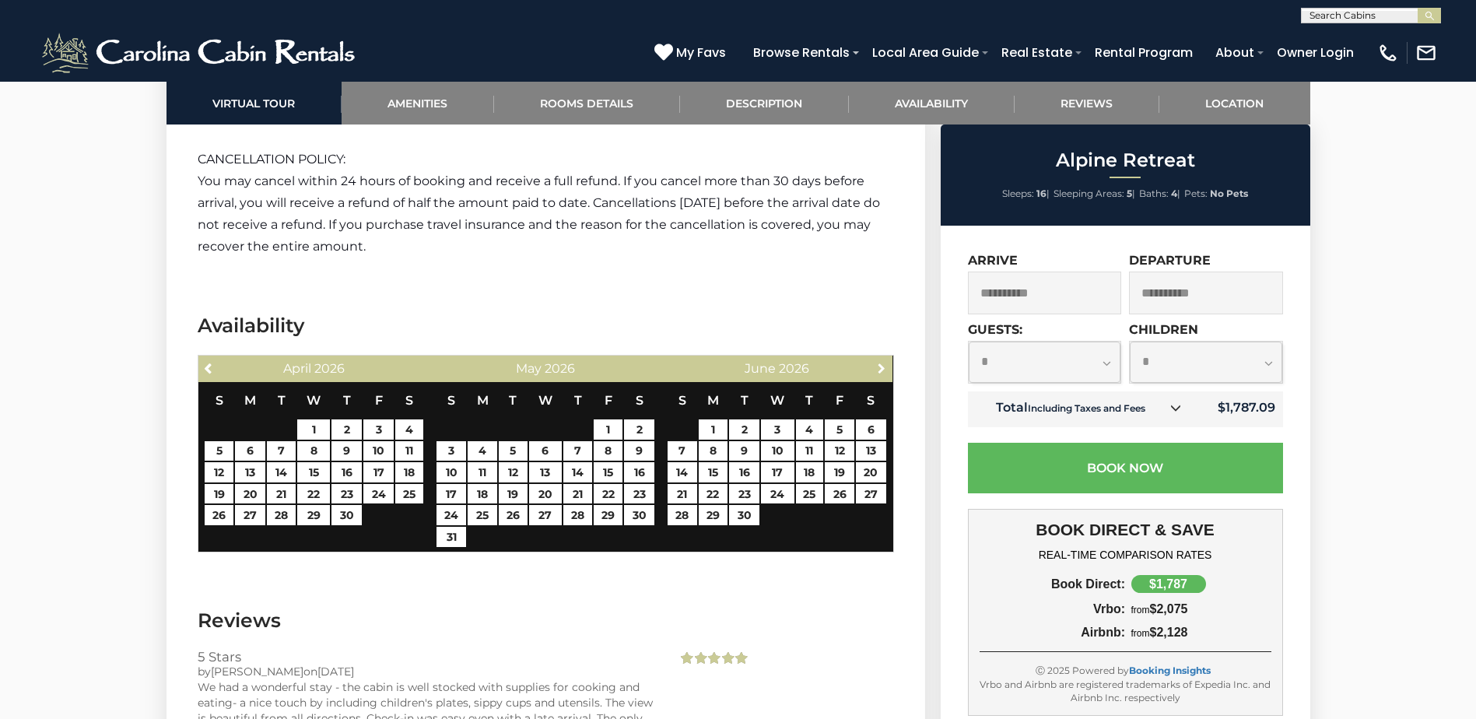
click at [884, 362] on span "Next" at bounding box center [881, 368] width 12 height 12
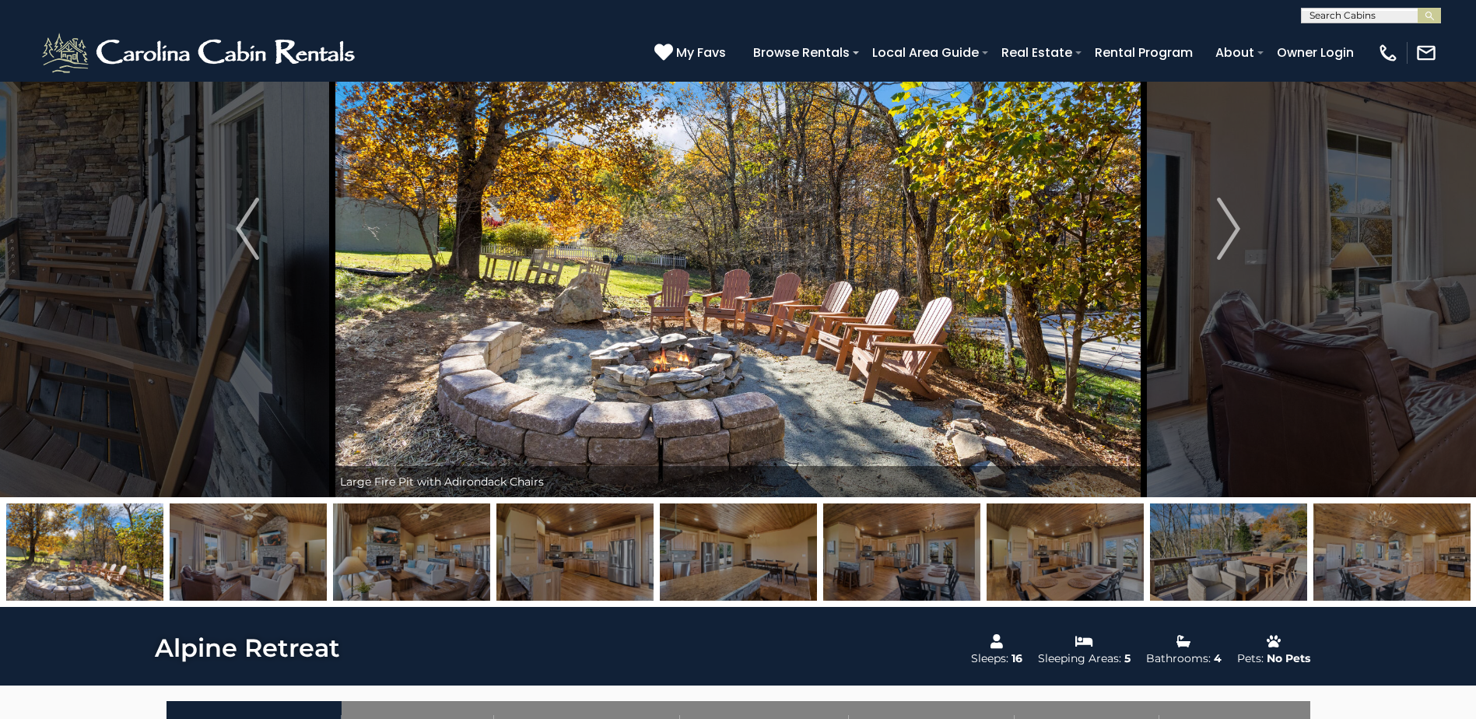
scroll to position [0, 0]
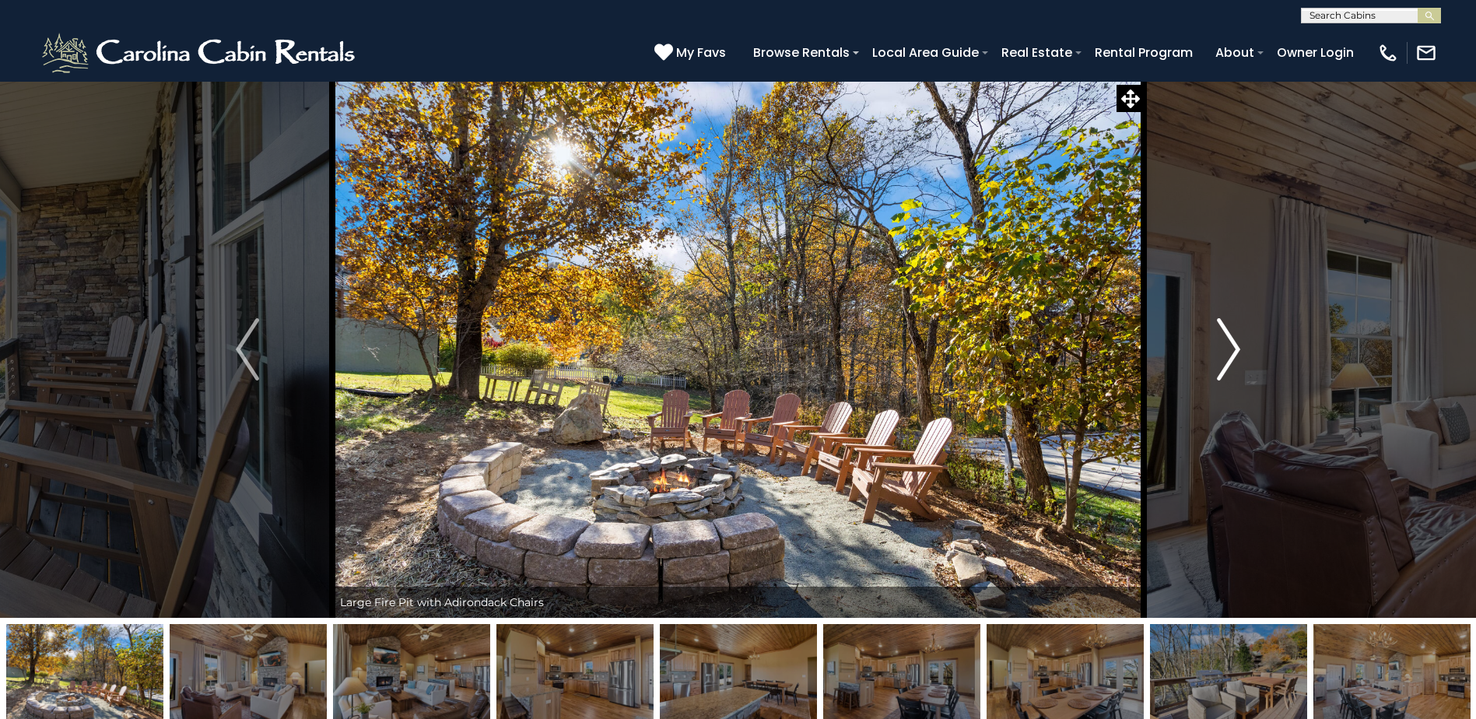
click at [1244, 363] on button "Next" at bounding box center [1228, 349] width 170 height 537
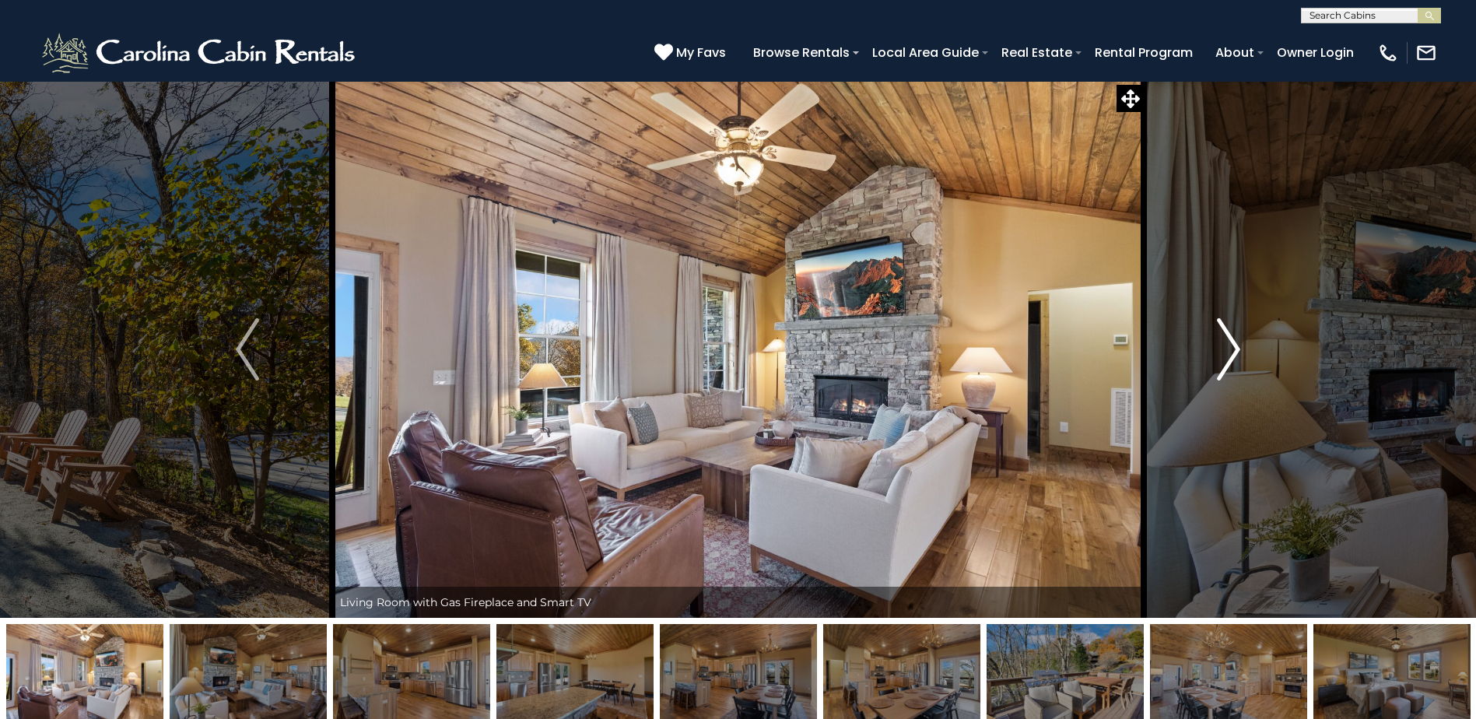
click at [1244, 363] on button "Next" at bounding box center [1228, 349] width 170 height 537
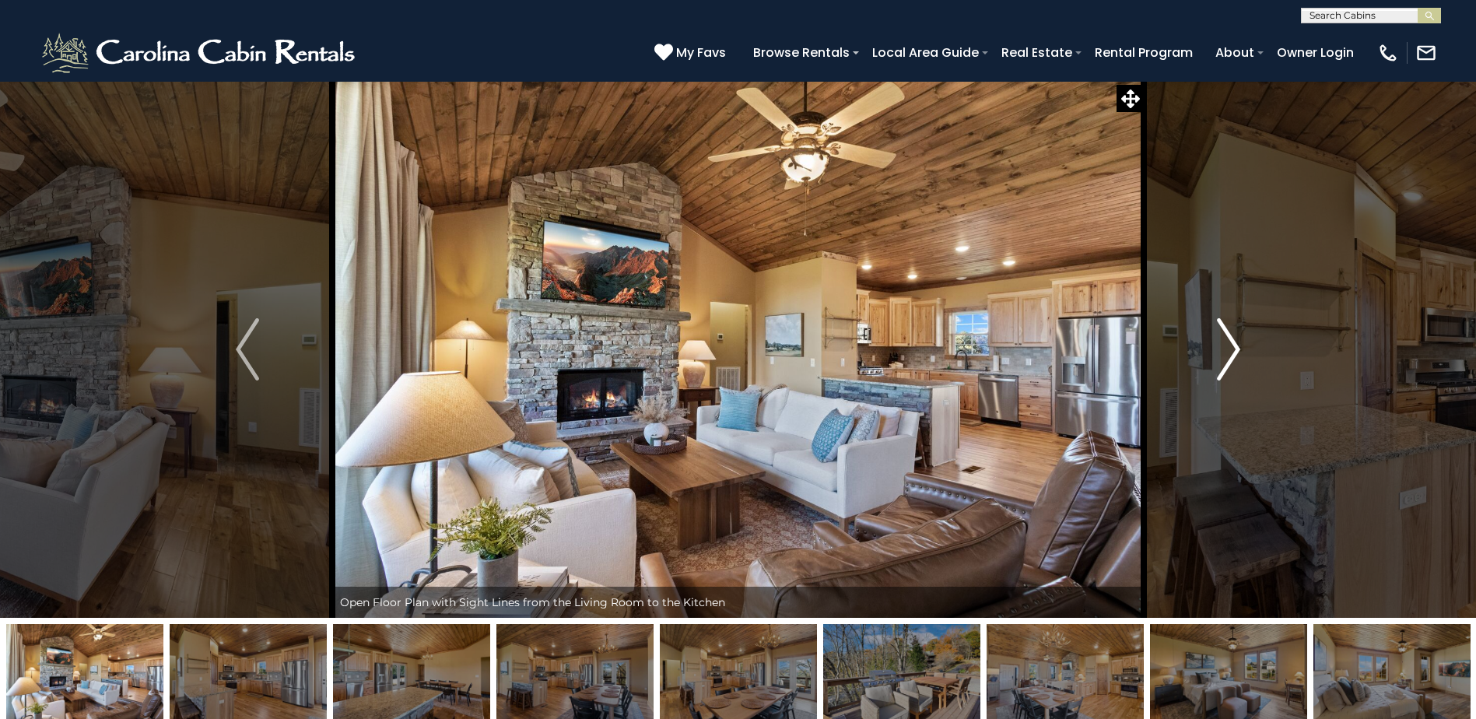
click at [1244, 363] on button "Next" at bounding box center [1228, 349] width 170 height 537
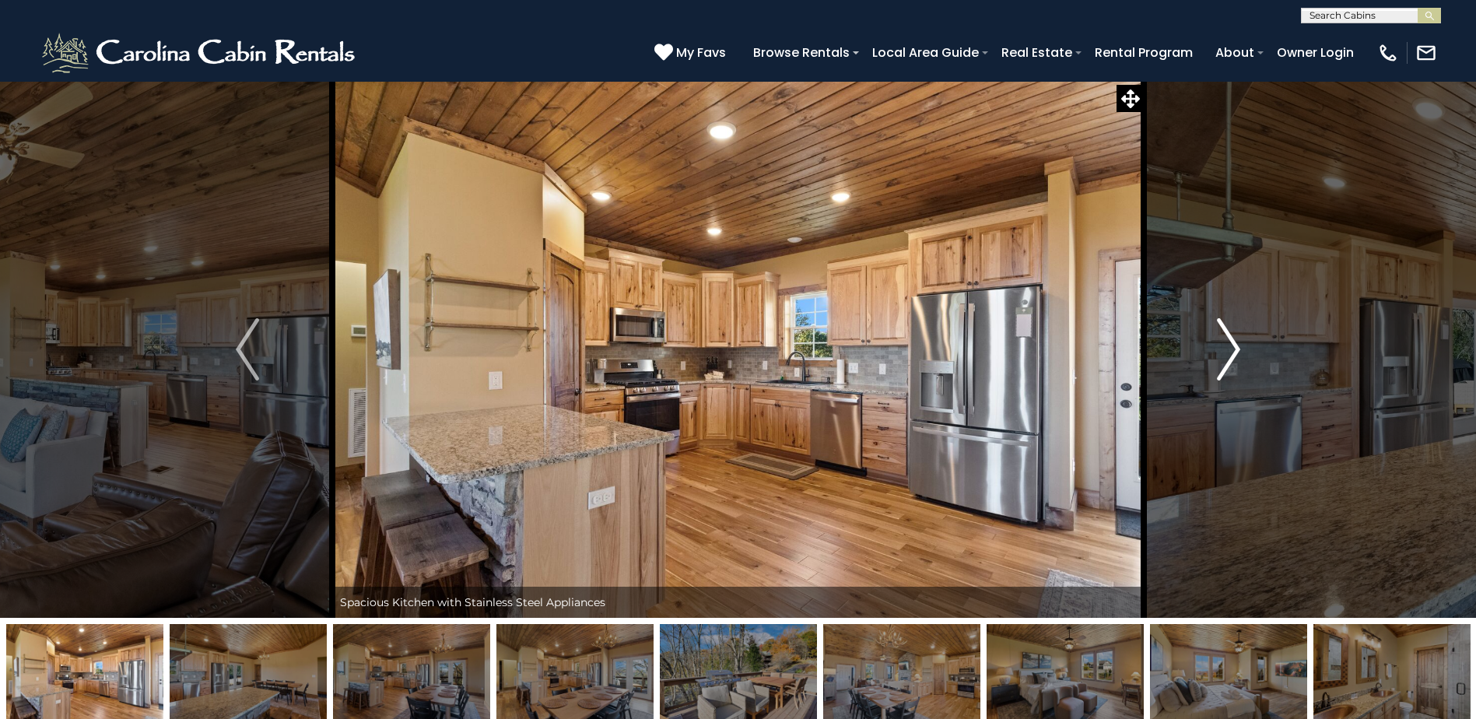
click at [1244, 363] on button "Next" at bounding box center [1228, 349] width 170 height 537
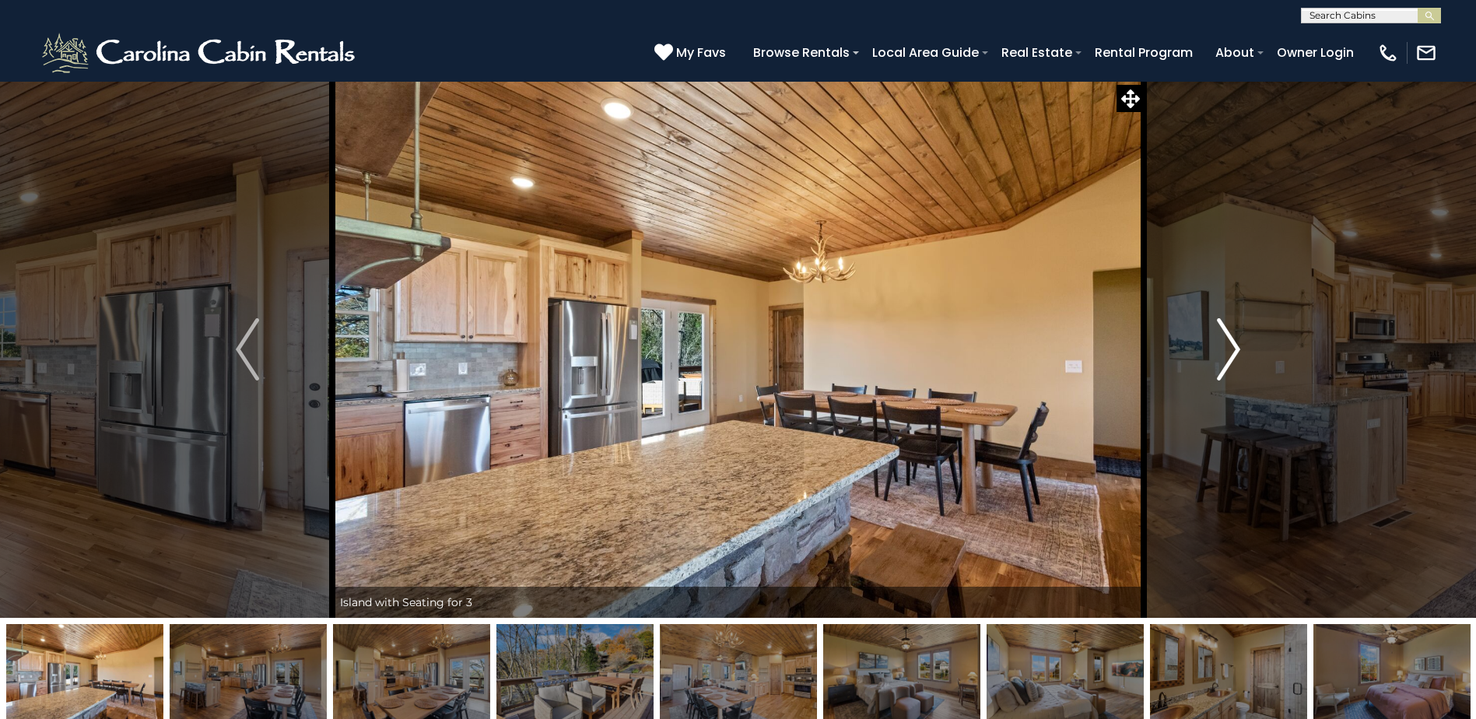
click at [1244, 363] on button "Next" at bounding box center [1228, 349] width 170 height 537
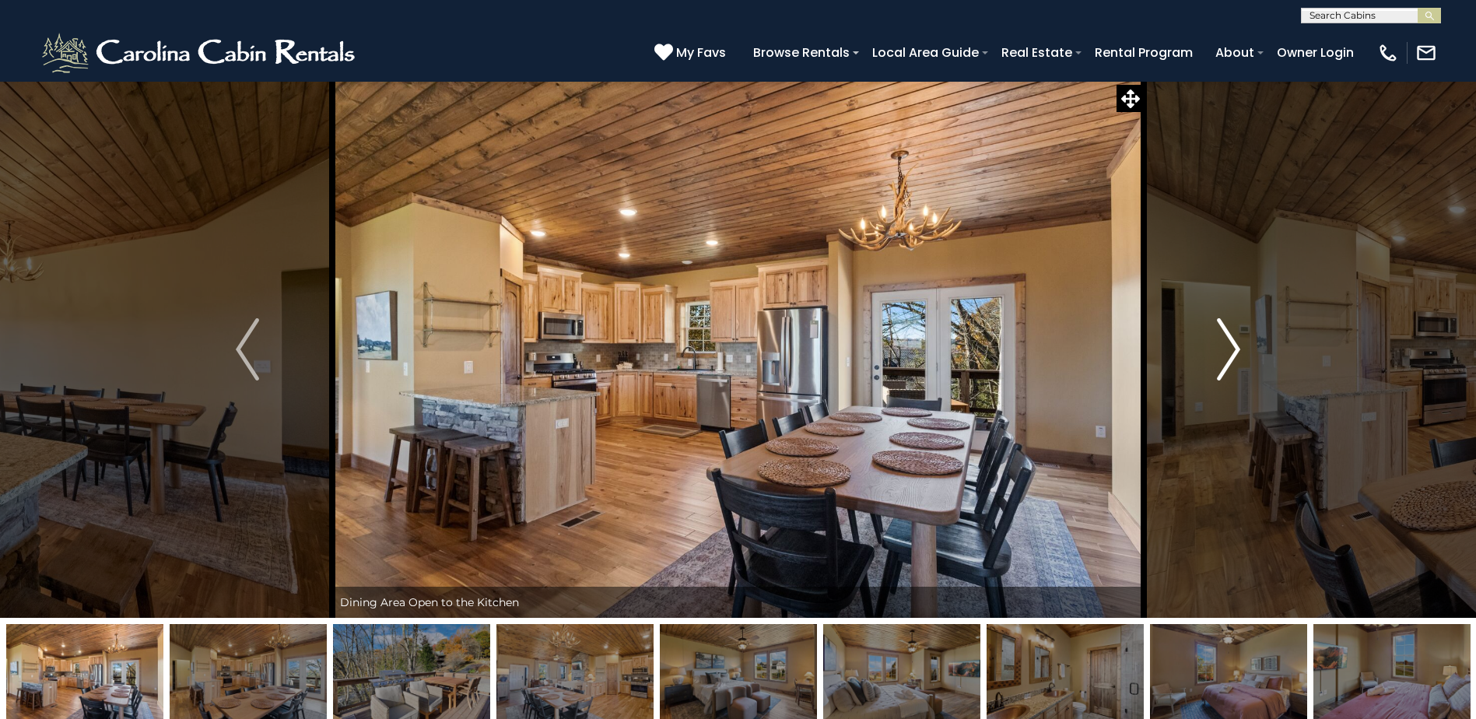
click at [1244, 363] on button "Next" at bounding box center [1228, 349] width 170 height 537
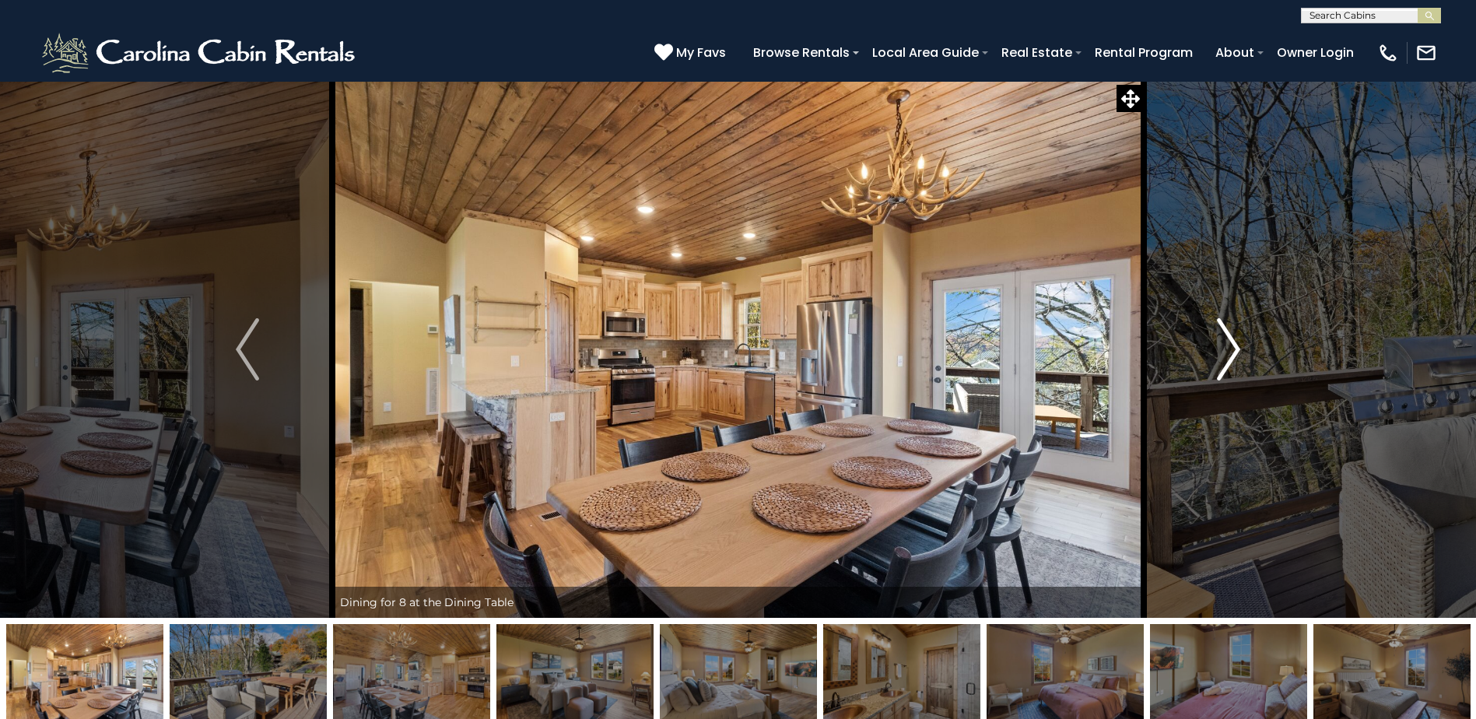
click at [1244, 363] on button "Next" at bounding box center [1228, 349] width 170 height 537
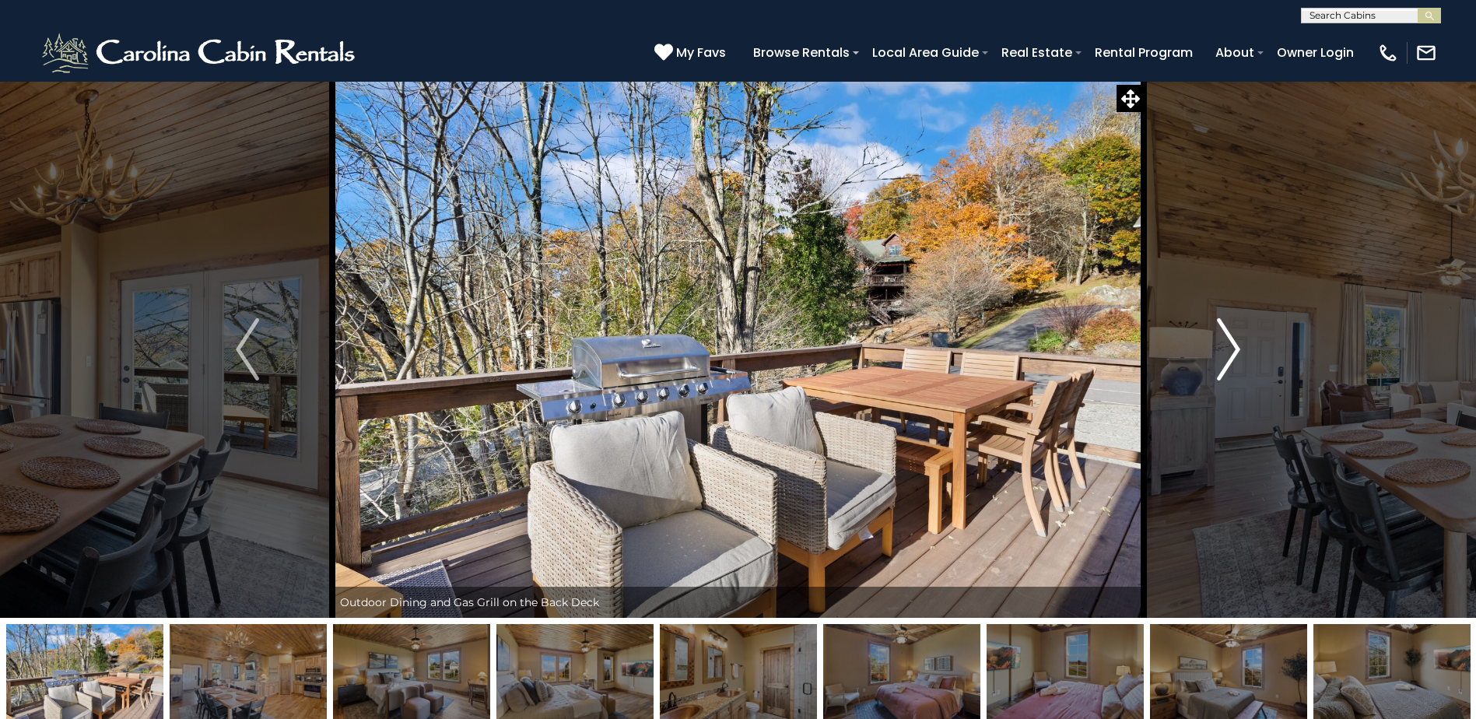
click at [1244, 363] on button "Next" at bounding box center [1228, 349] width 170 height 537
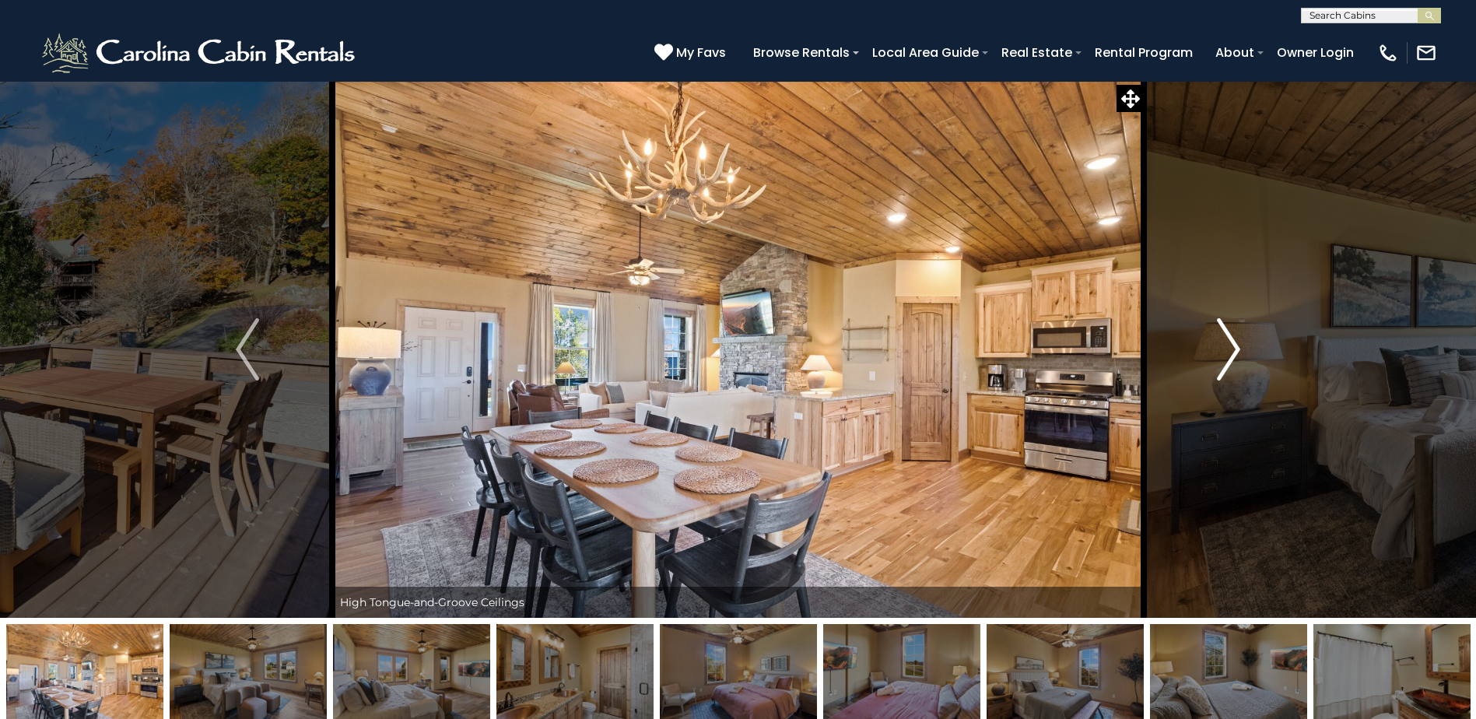
click at [1244, 363] on button "Next" at bounding box center [1228, 349] width 170 height 537
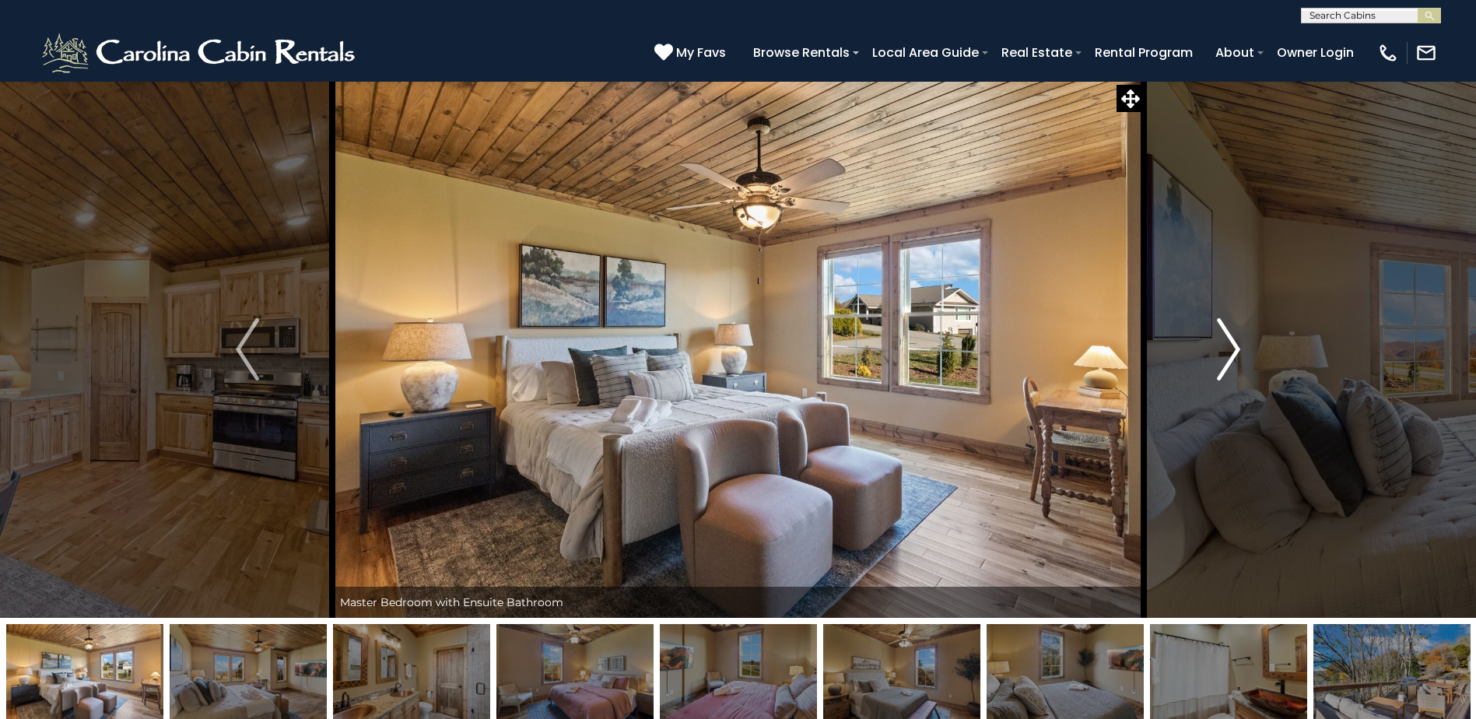
click at [1244, 363] on button "Next" at bounding box center [1228, 349] width 170 height 537
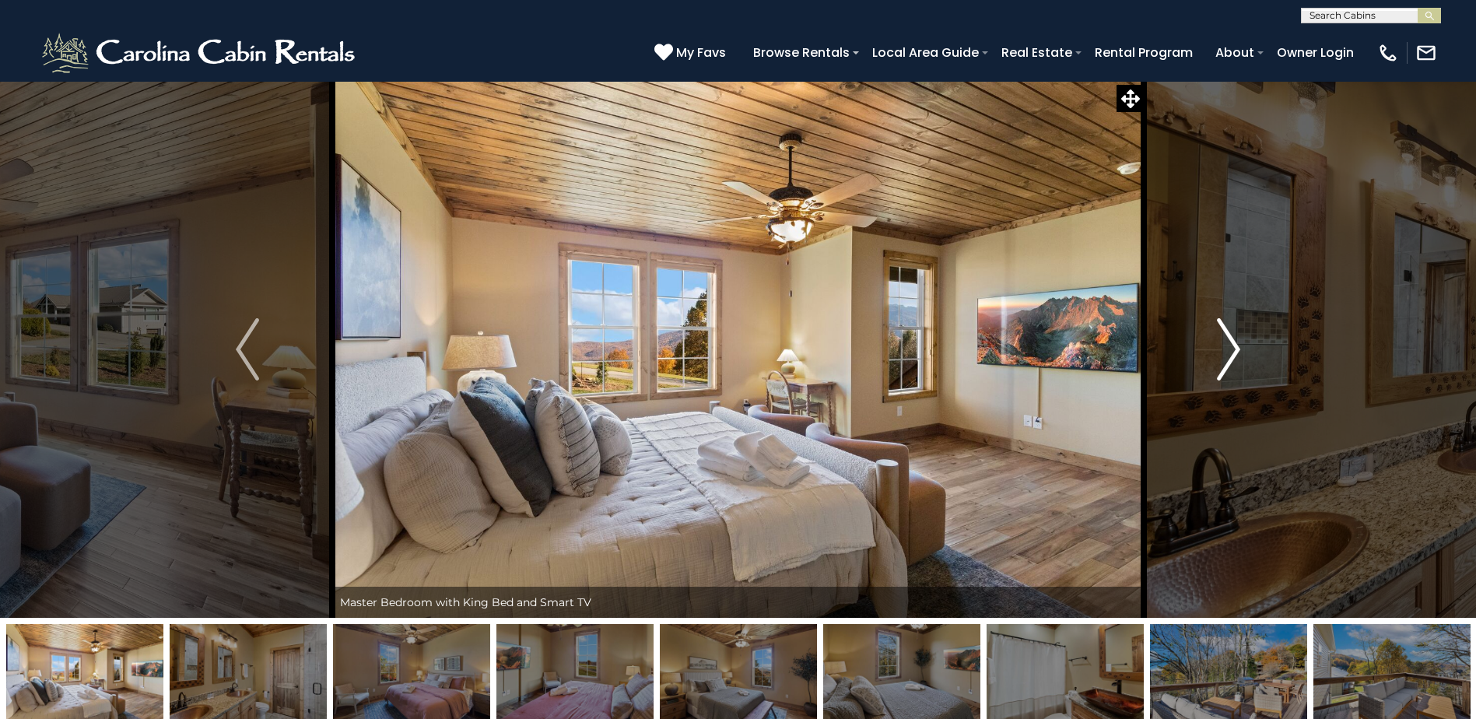
click at [1224, 351] on img "Next" at bounding box center [1228, 349] width 23 height 62
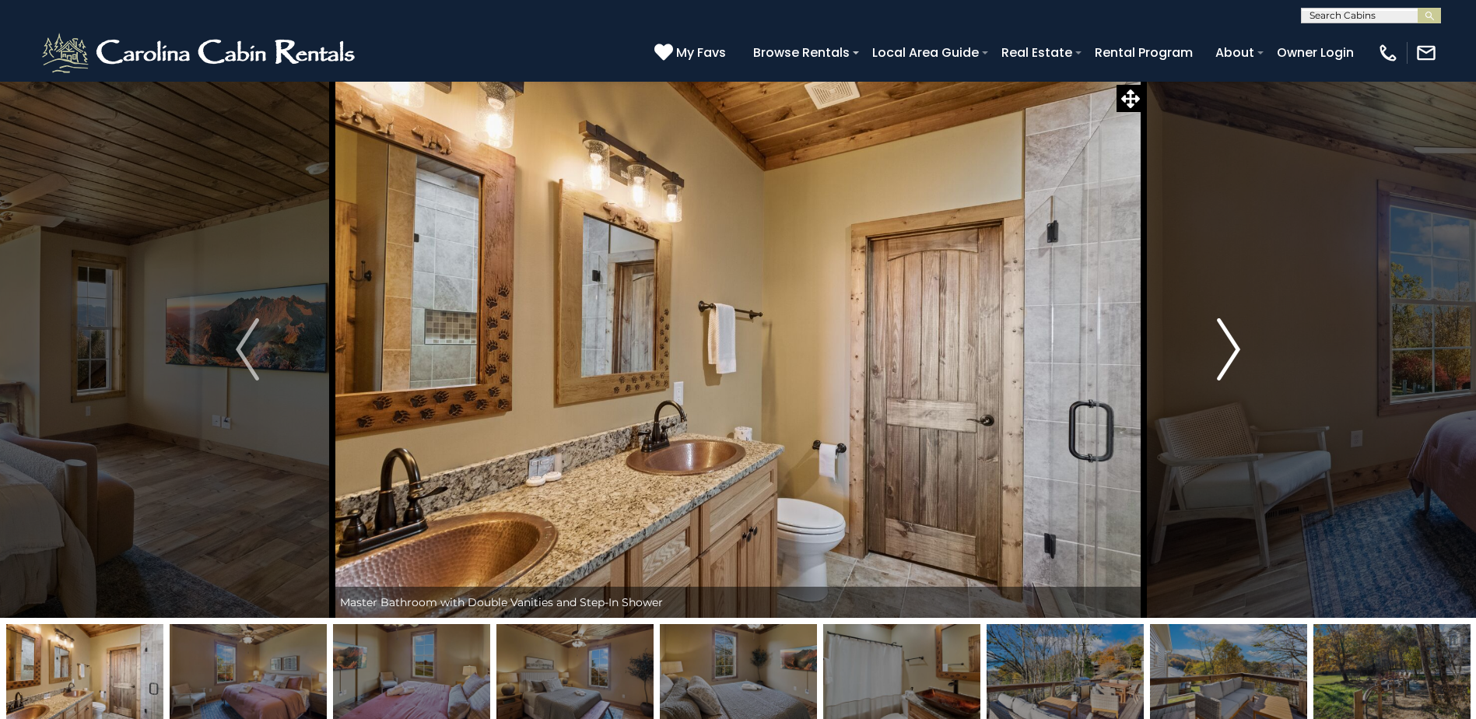
click at [1224, 351] on img "Next" at bounding box center [1228, 349] width 23 height 62
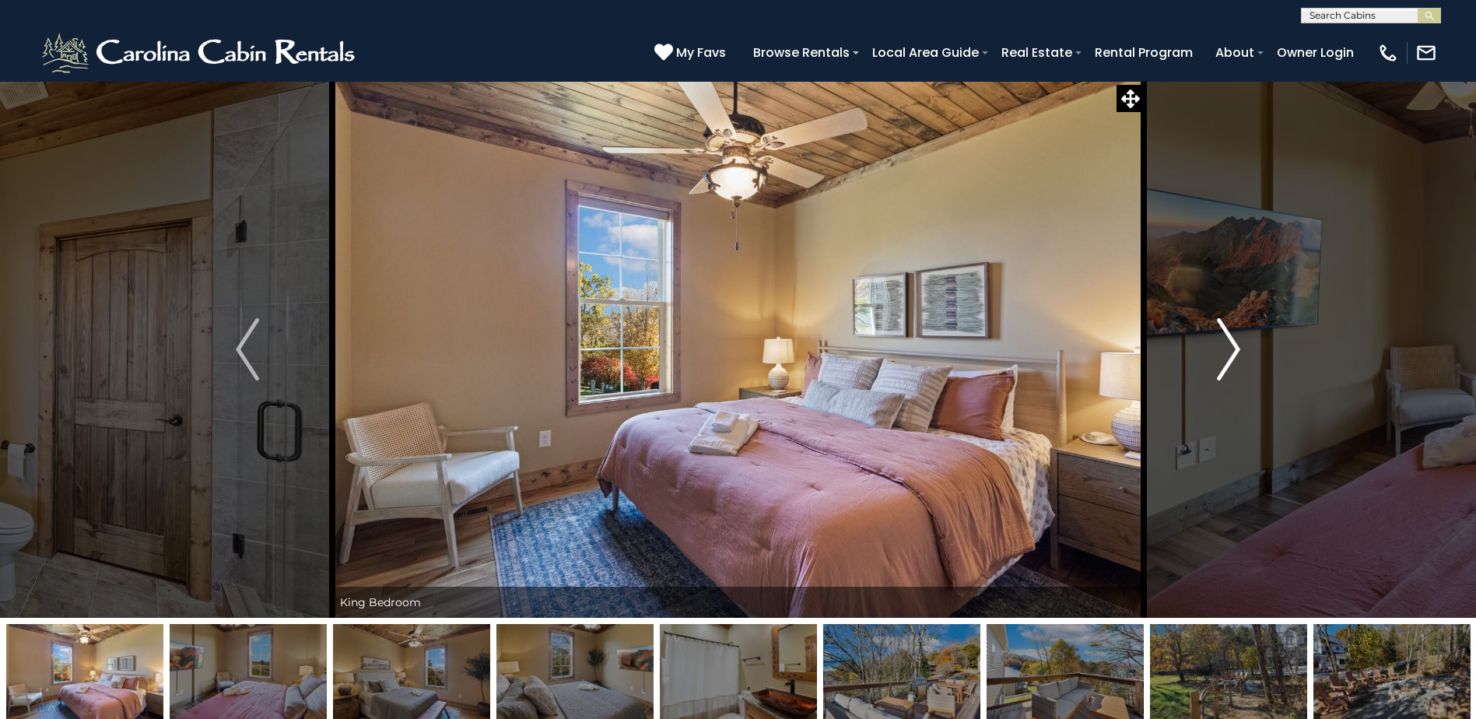
click at [1224, 351] on img "Next" at bounding box center [1228, 349] width 23 height 62
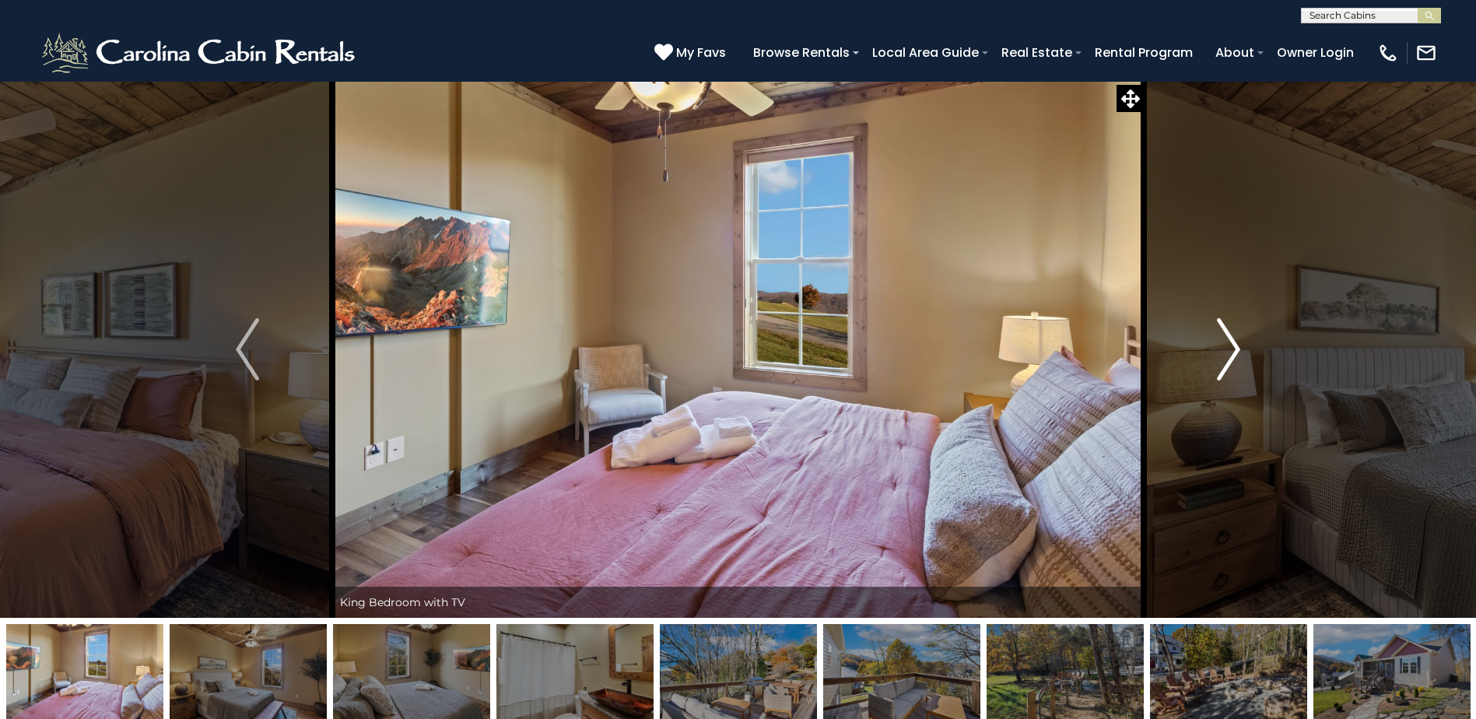
click at [1224, 351] on img "Next" at bounding box center [1228, 349] width 23 height 62
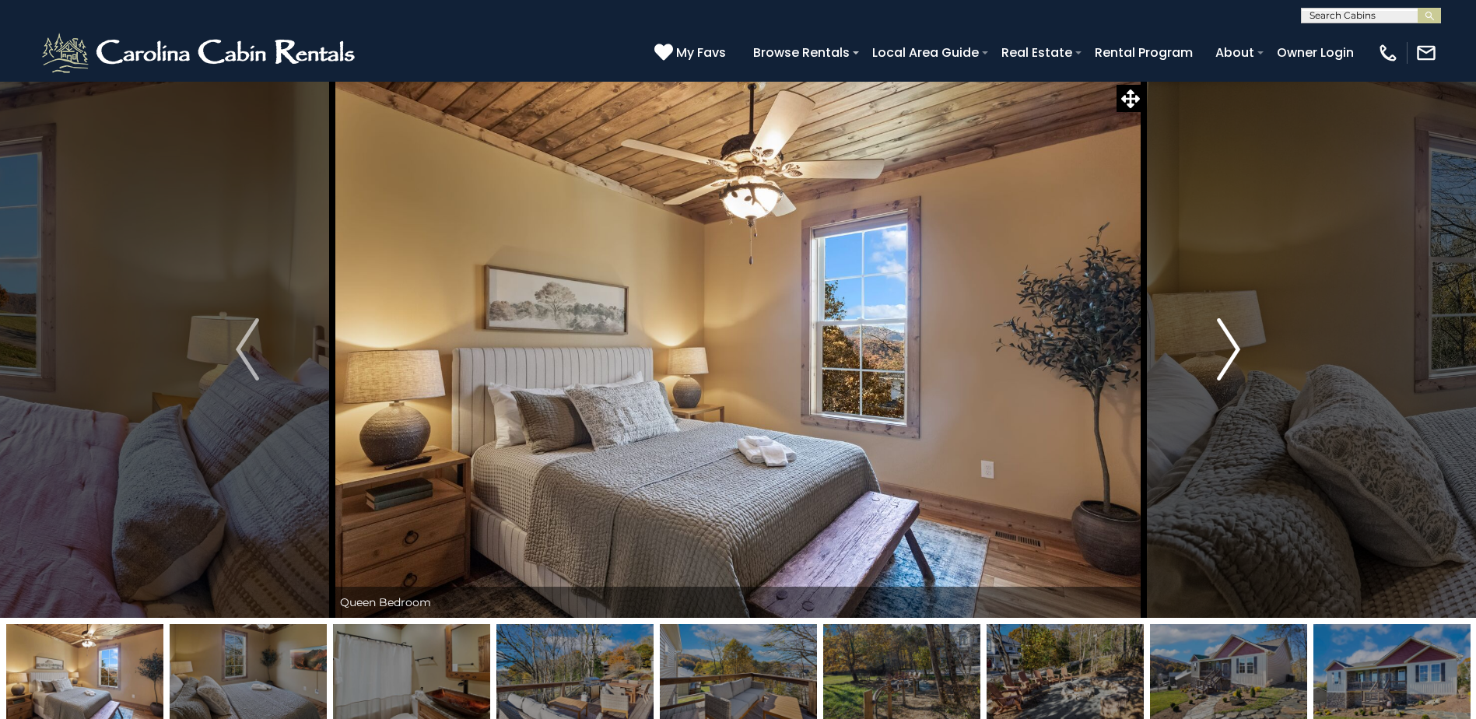
click at [1224, 351] on img "Next" at bounding box center [1228, 349] width 23 height 62
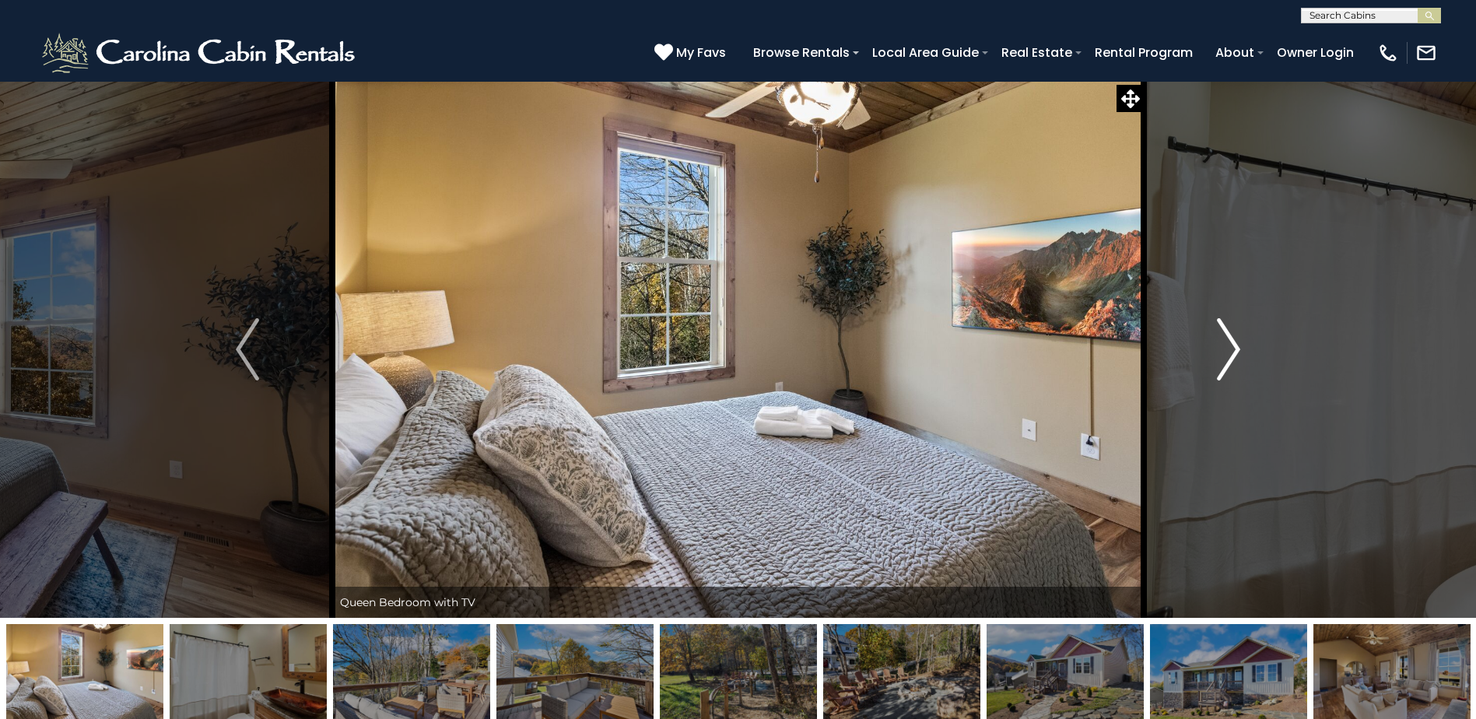
click at [1224, 351] on img "Next" at bounding box center [1228, 349] width 23 height 62
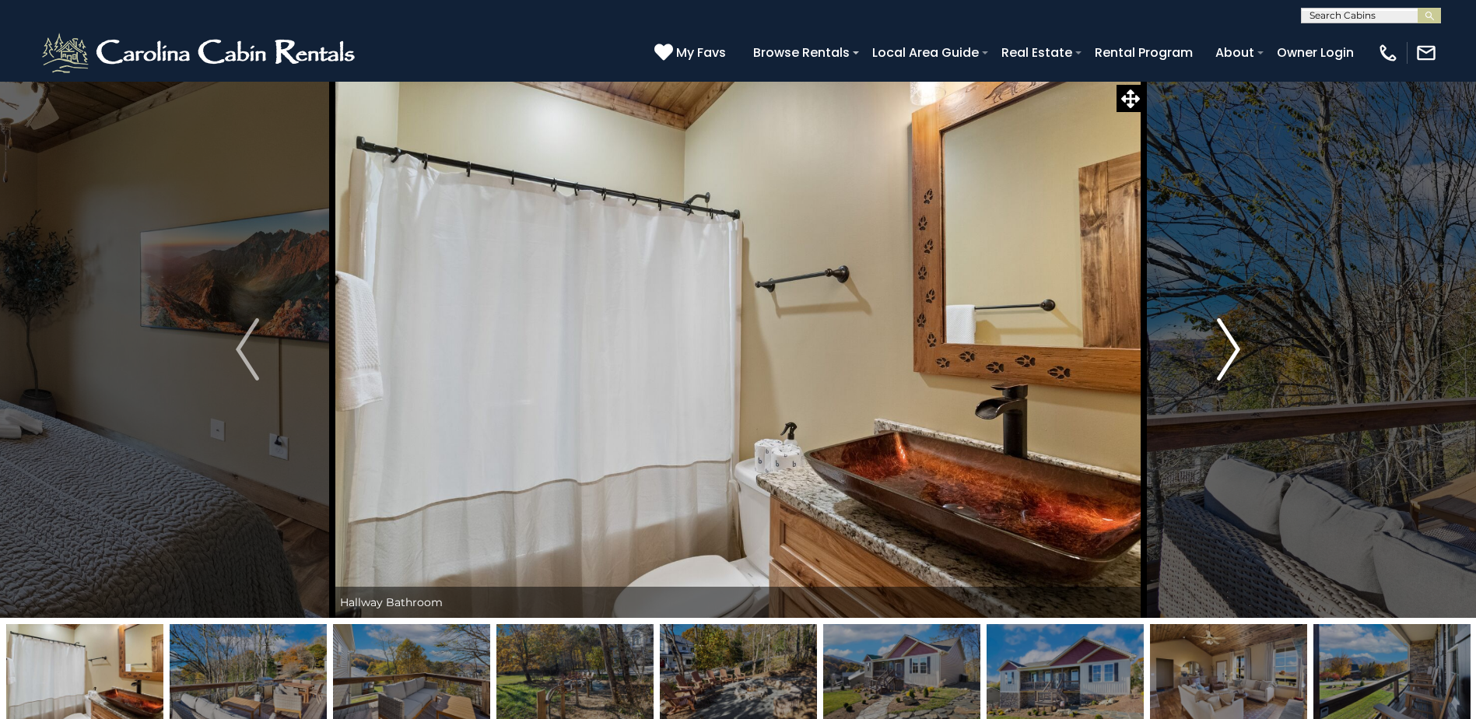
click at [1224, 351] on img "Next" at bounding box center [1228, 349] width 23 height 62
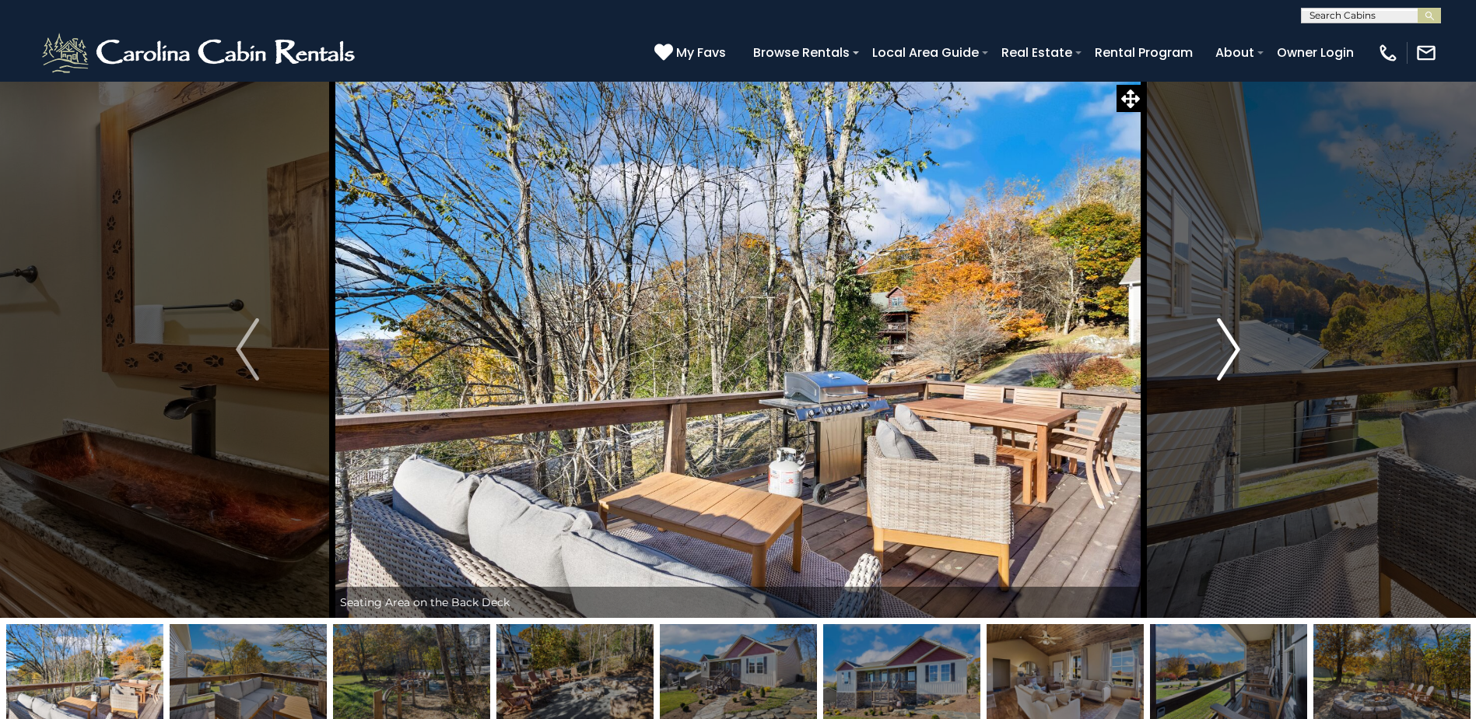
click at [1224, 351] on img "Next" at bounding box center [1228, 349] width 23 height 62
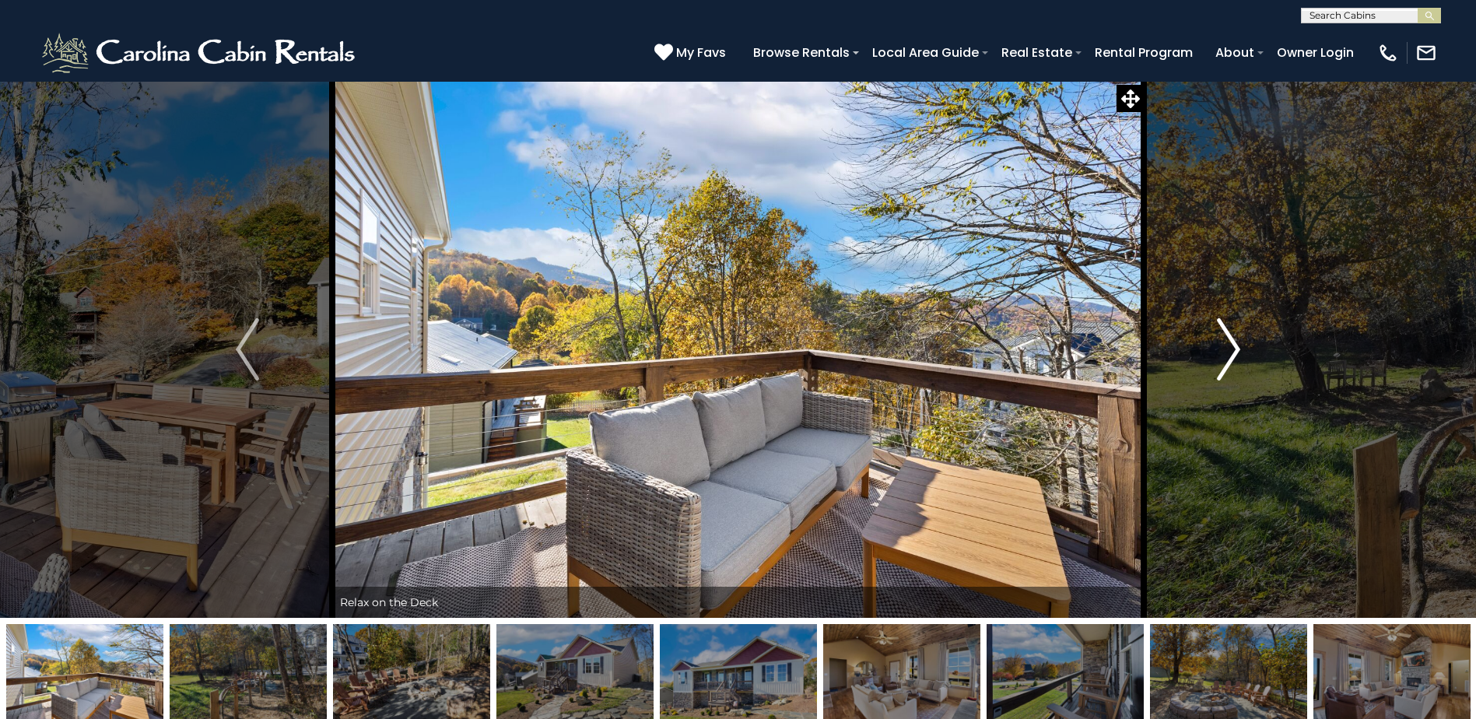
click at [1224, 351] on img "Next" at bounding box center [1228, 349] width 23 height 62
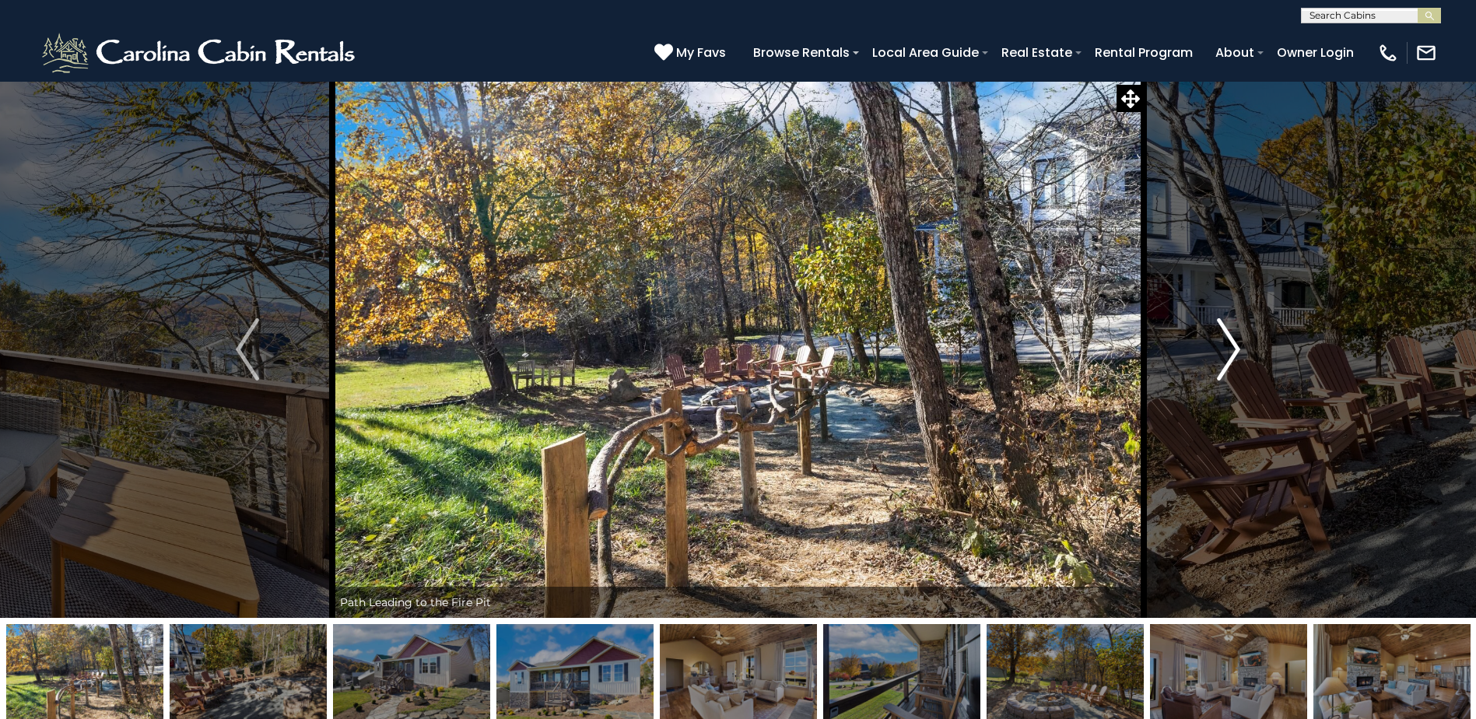
click at [1224, 351] on img "Next" at bounding box center [1228, 349] width 23 height 62
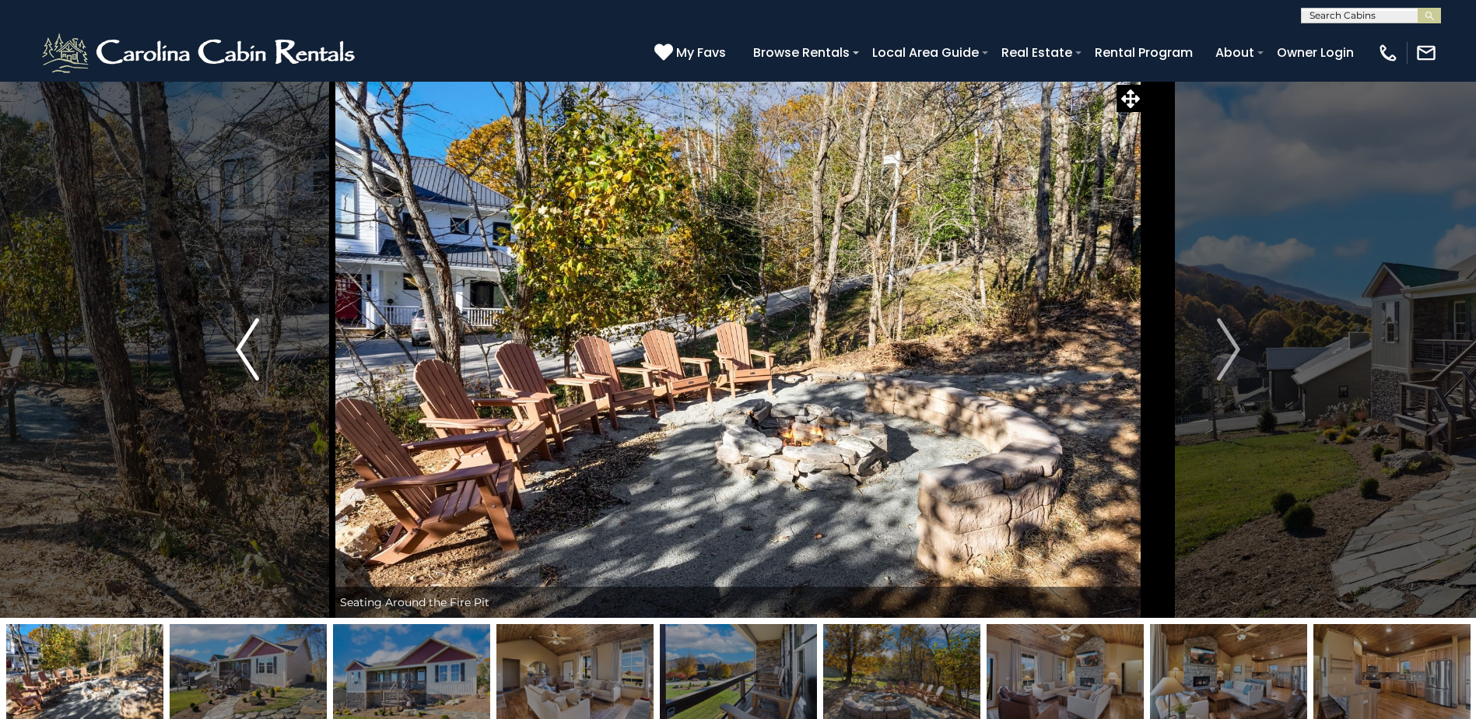
drag, startPoint x: 261, startPoint y: 350, endPoint x: 268, endPoint y: 359, distance: 11.7
click at [261, 350] on button "Previous" at bounding box center [248, 349] width 170 height 537
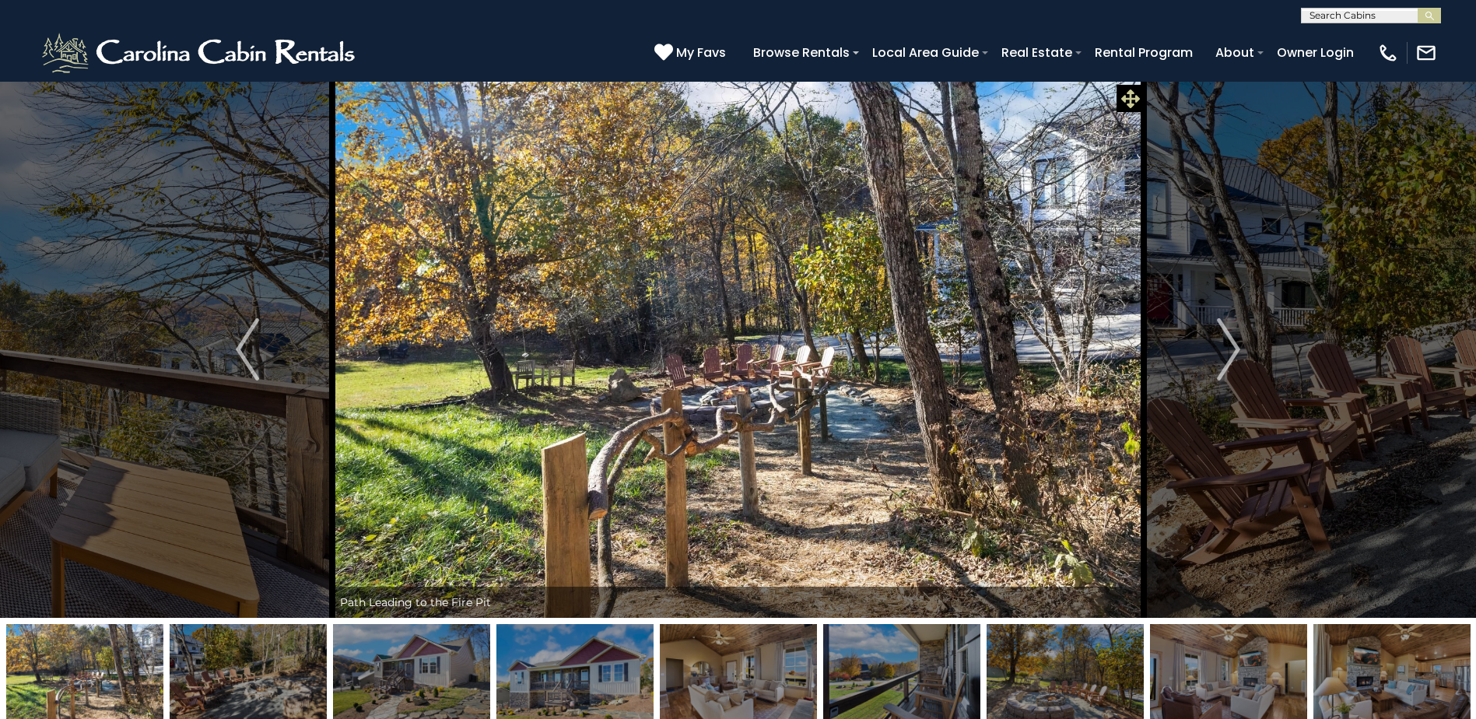
click at [1128, 99] on icon at bounding box center [1130, 98] width 19 height 19
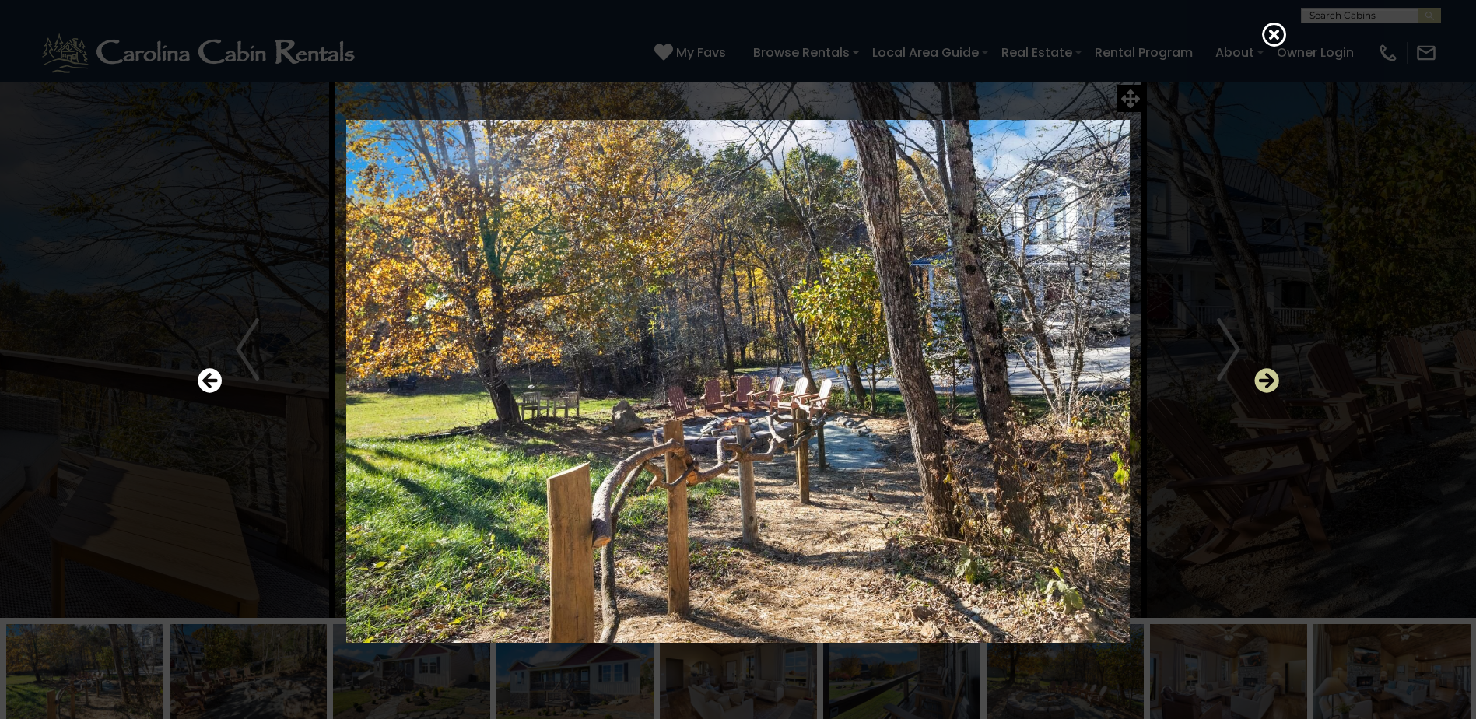
click at [1269, 375] on icon "Next" at bounding box center [1266, 380] width 25 height 25
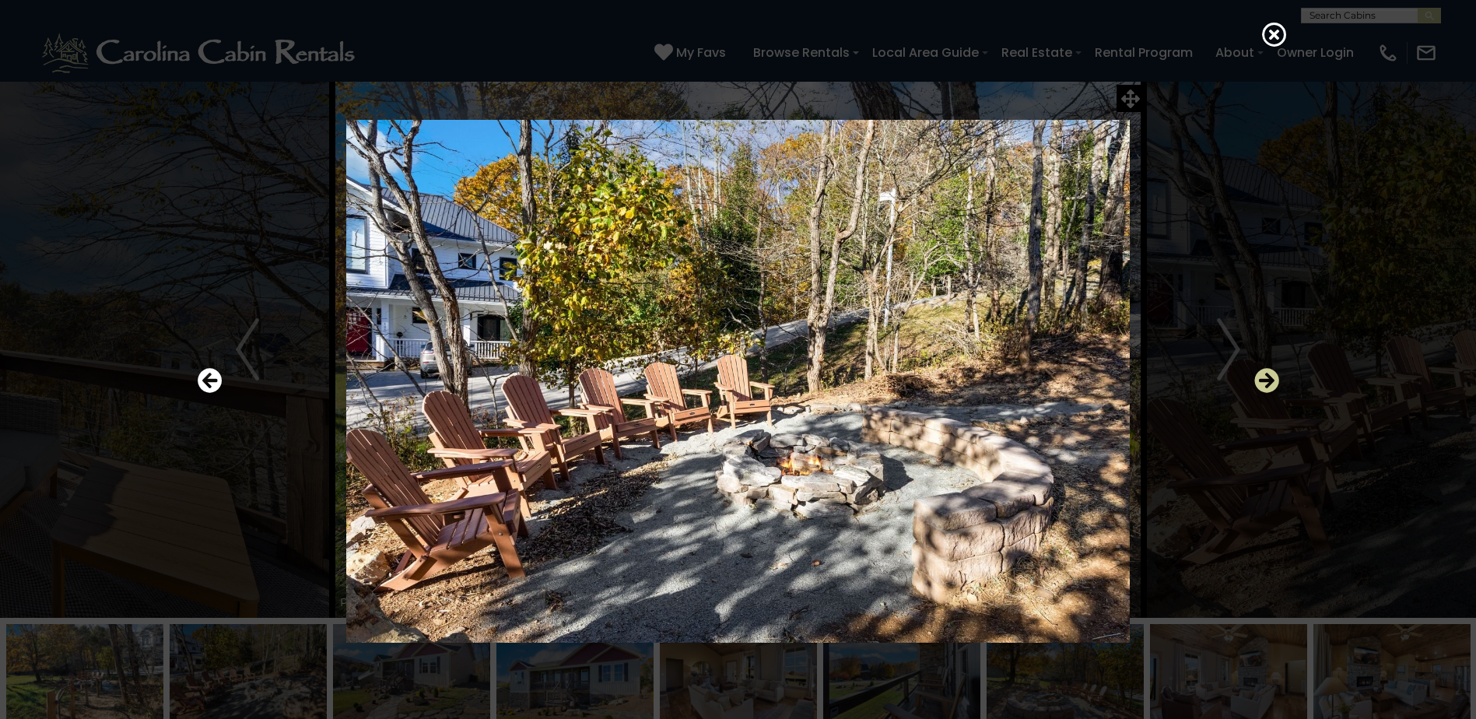
click at [1269, 375] on icon "Next" at bounding box center [1266, 380] width 25 height 25
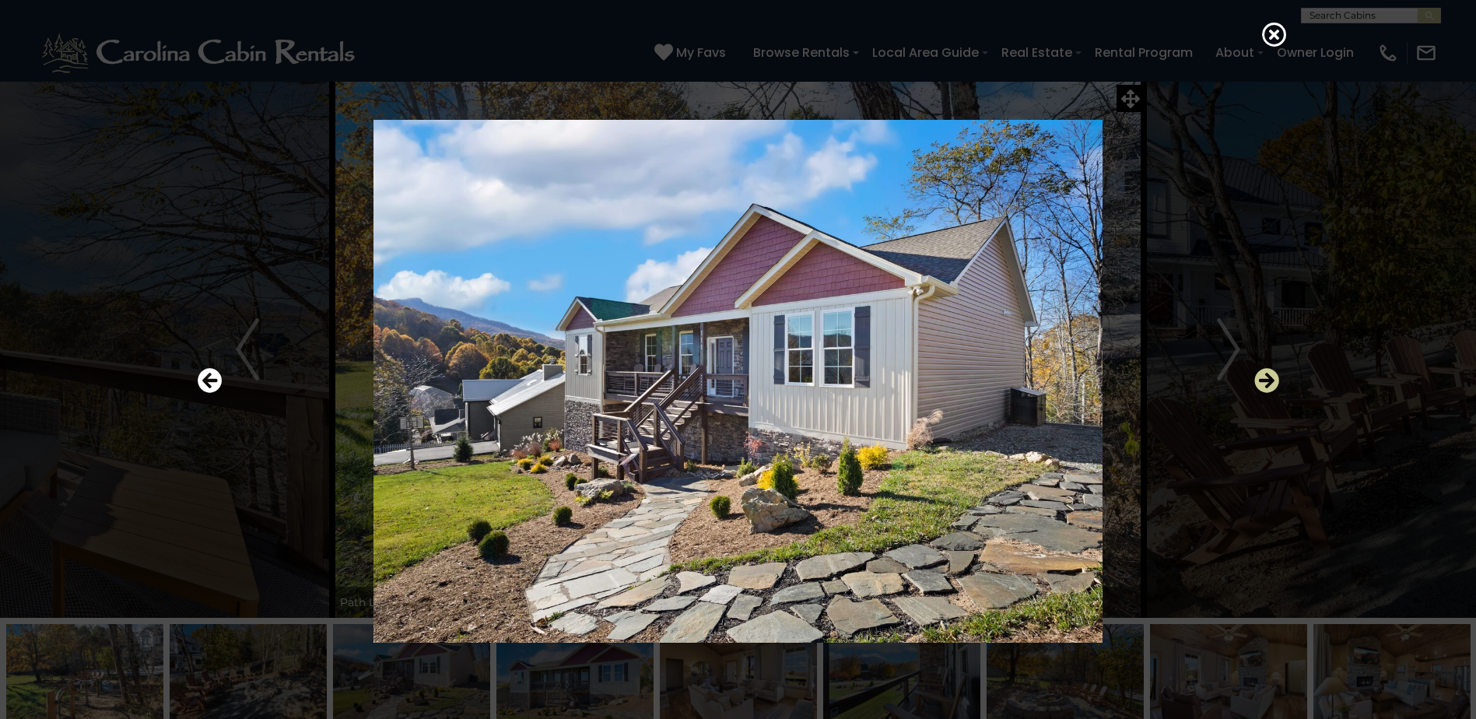
click at [1269, 375] on icon "Next" at bounding box center [1266, 380] width 25 height 25
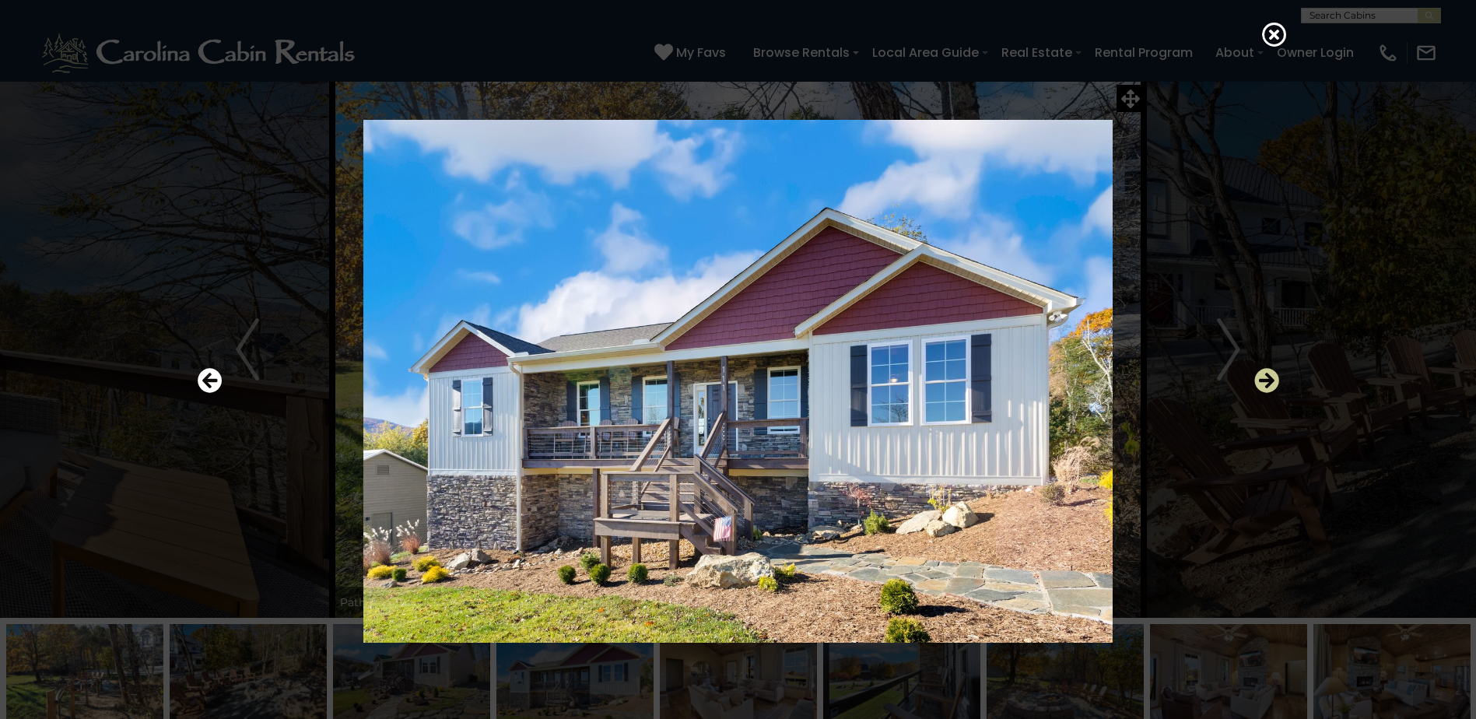
click at [1269, 375] on icon "Next" at bounding box center [1266, 380] width 25 height 25
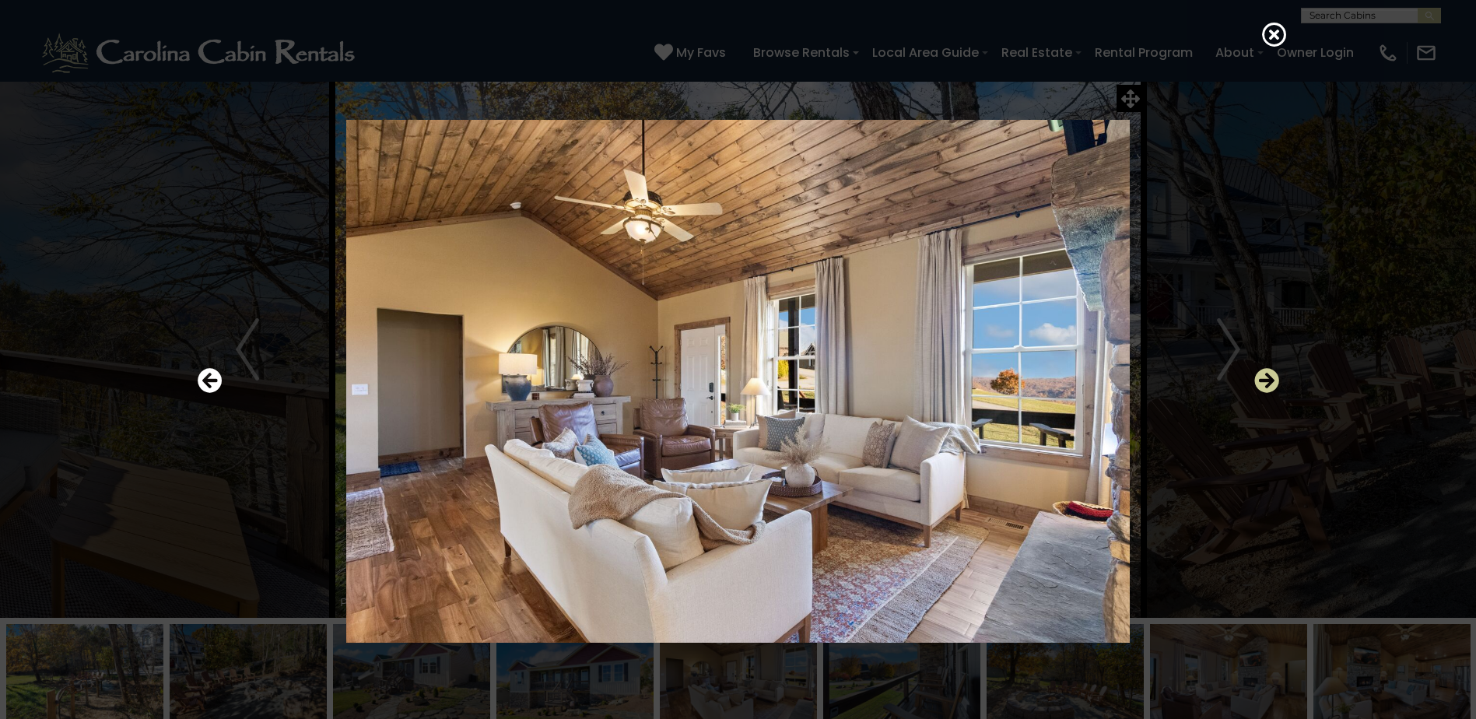
click at [1269, 375] on icon "Next" at bounding box center [1266, 380] width 25 height 25
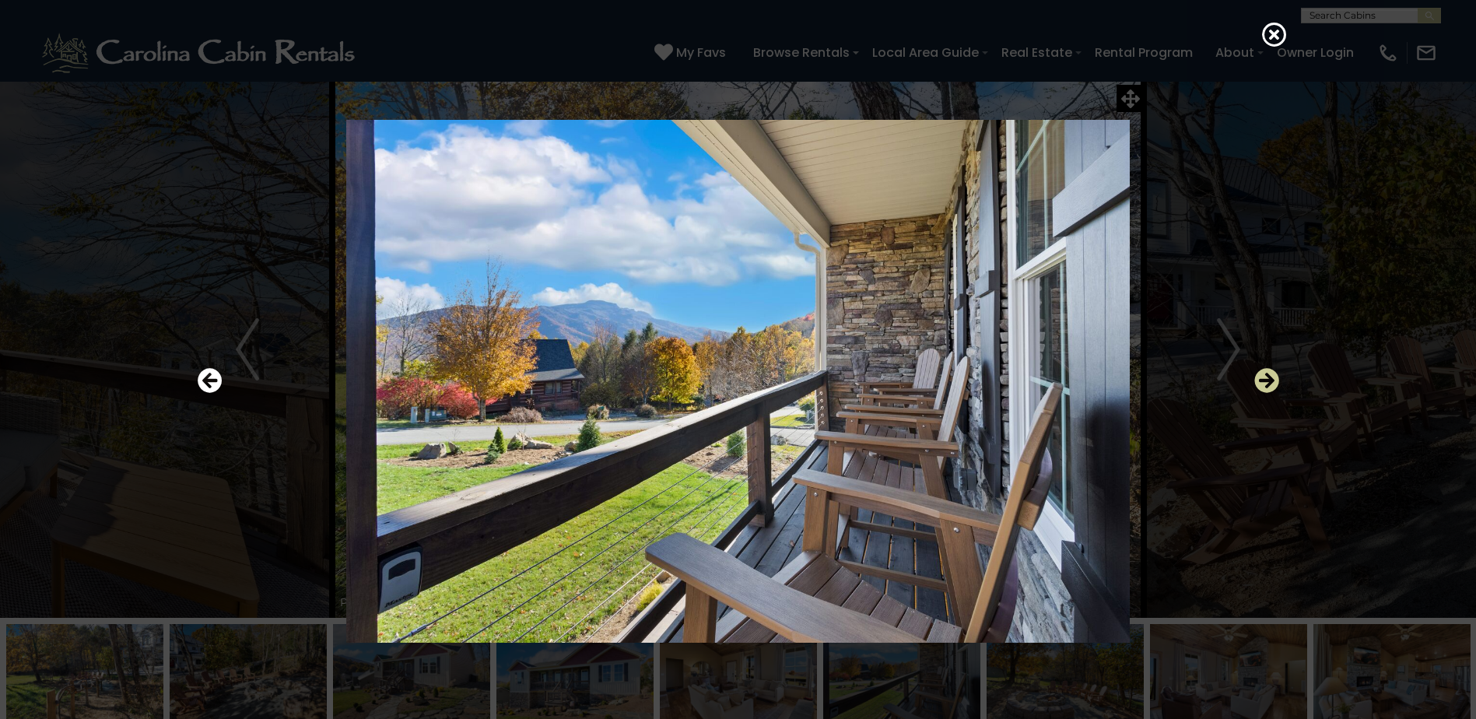
click at [1269, 375] on icon "Next" at bounding box center [1266, 380] width 25 height 25
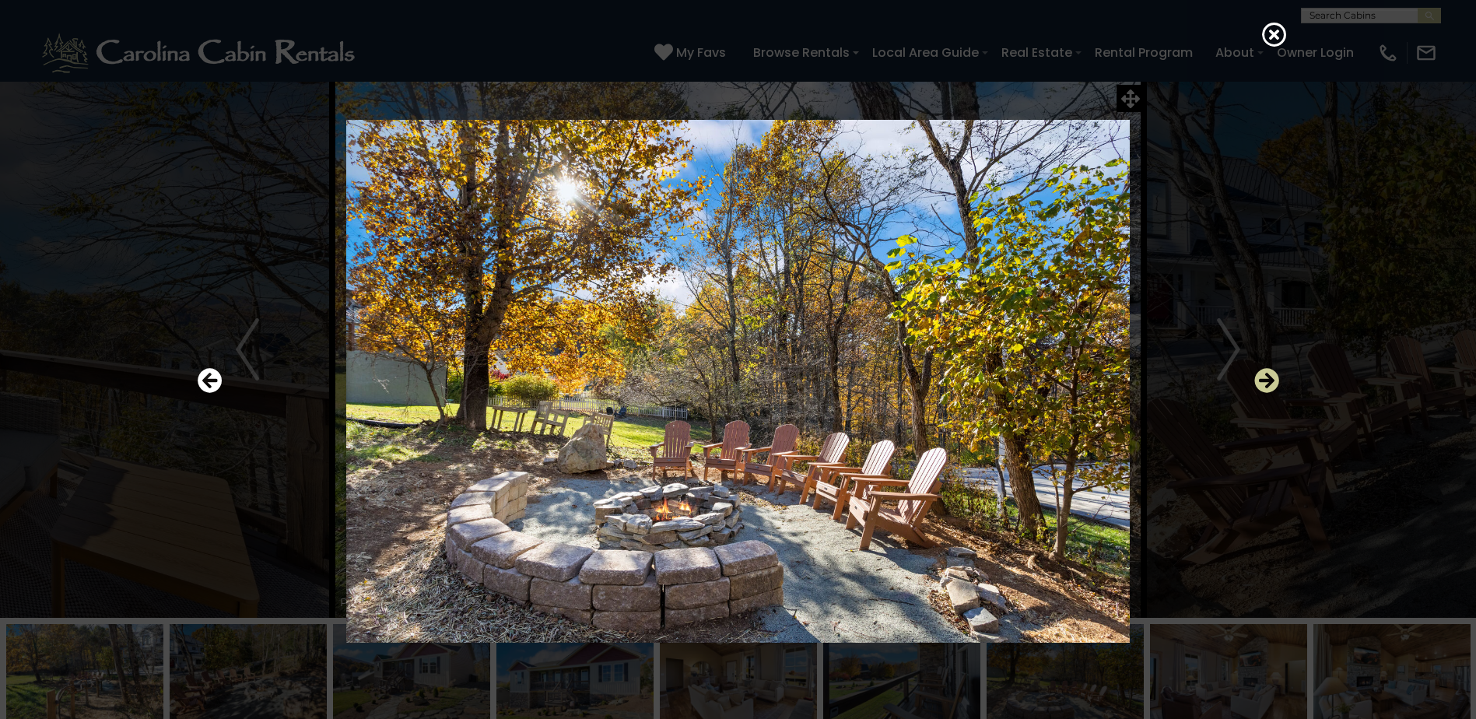
click at [1269, 375] on icon "Next" at bounding box center [1266, 380] width 25 height 25
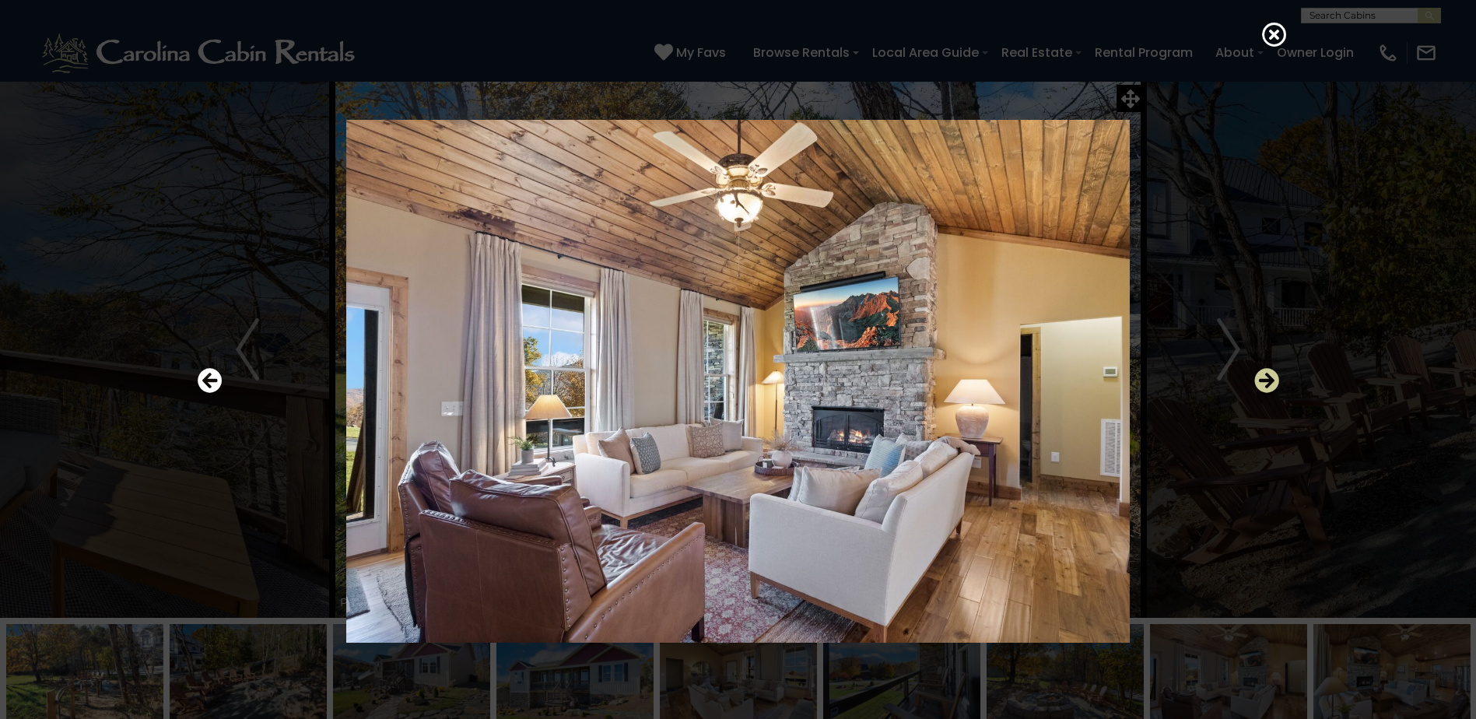
click at [1269, 375] on icon "Next" at bounding box center [1266, 380] width 25 height 25
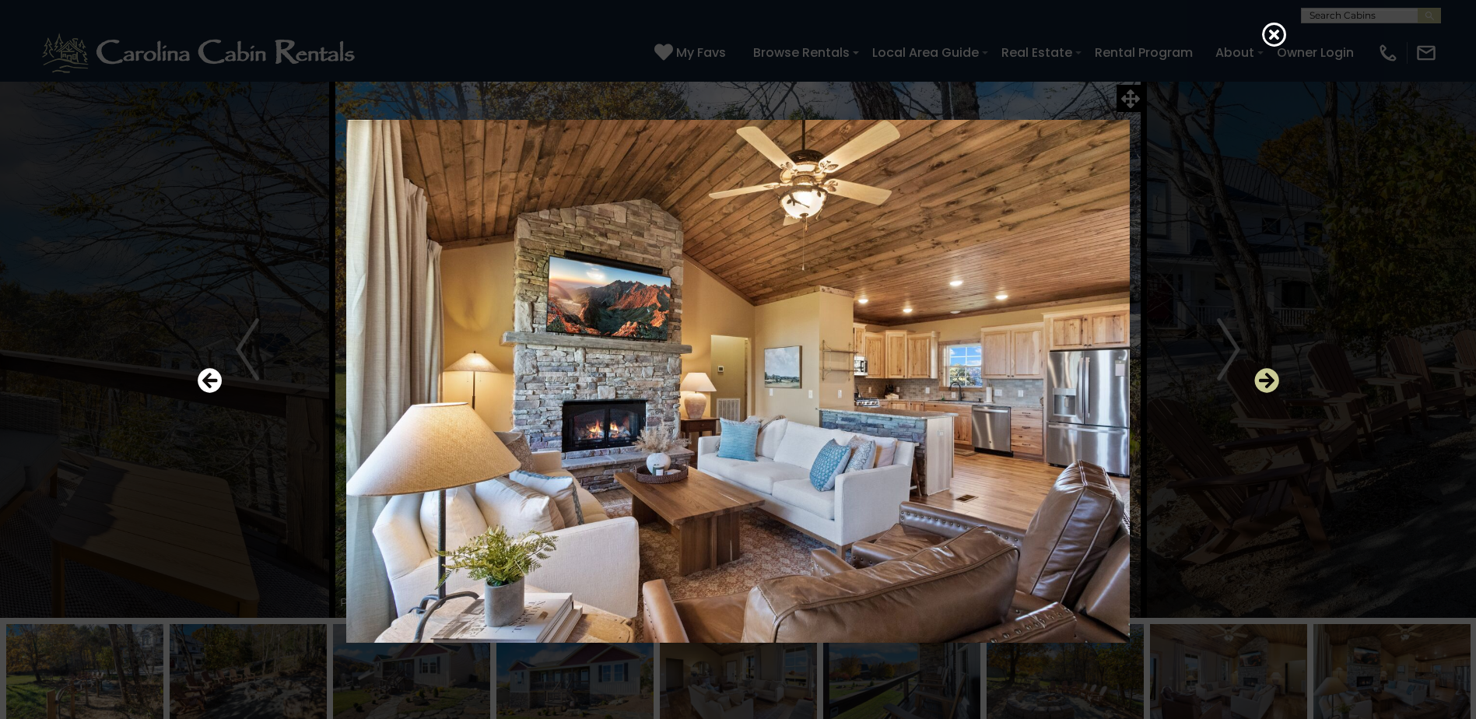
click at [1269, 375] on icon "Next" at bounding box center [1266, 380] width 25 height 25
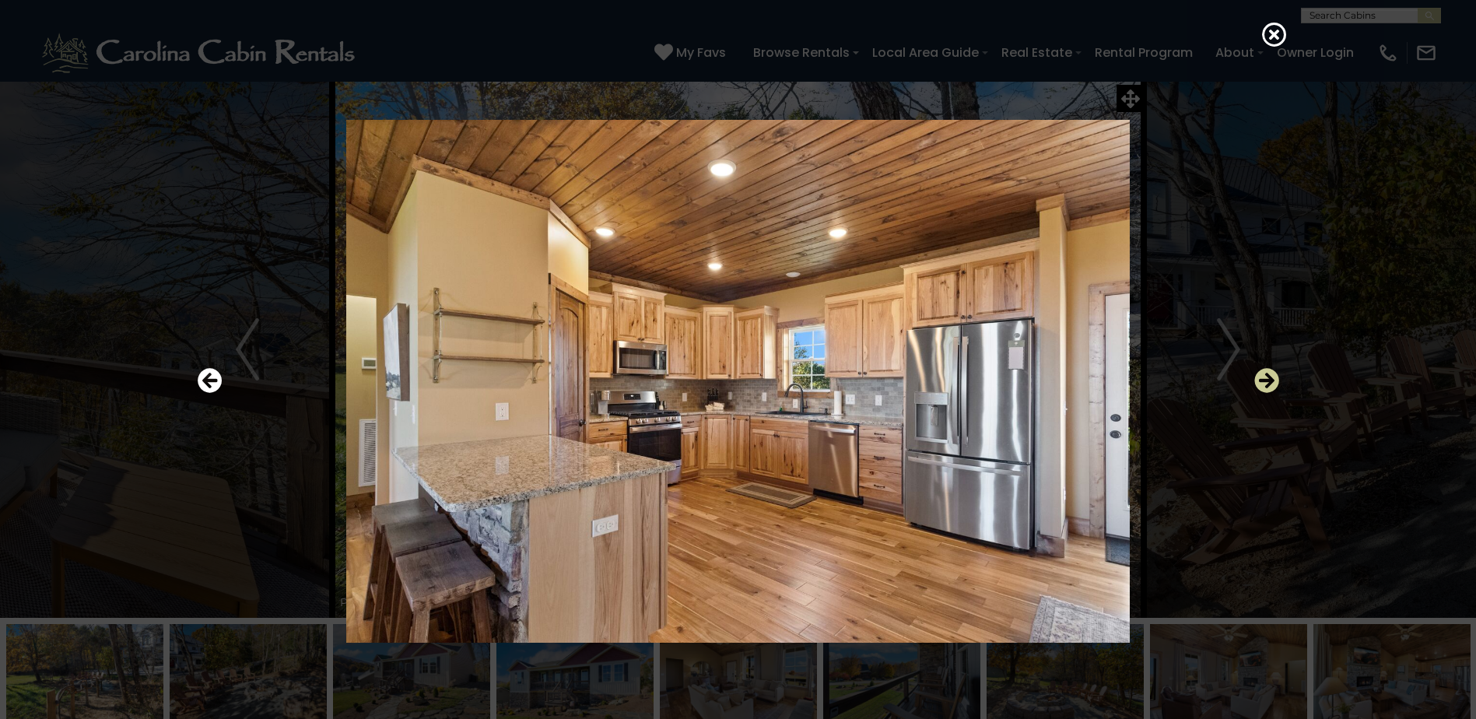
click at [1269, 375] on icon "Next" at bounding box center [1266, 380] width 25 height 25
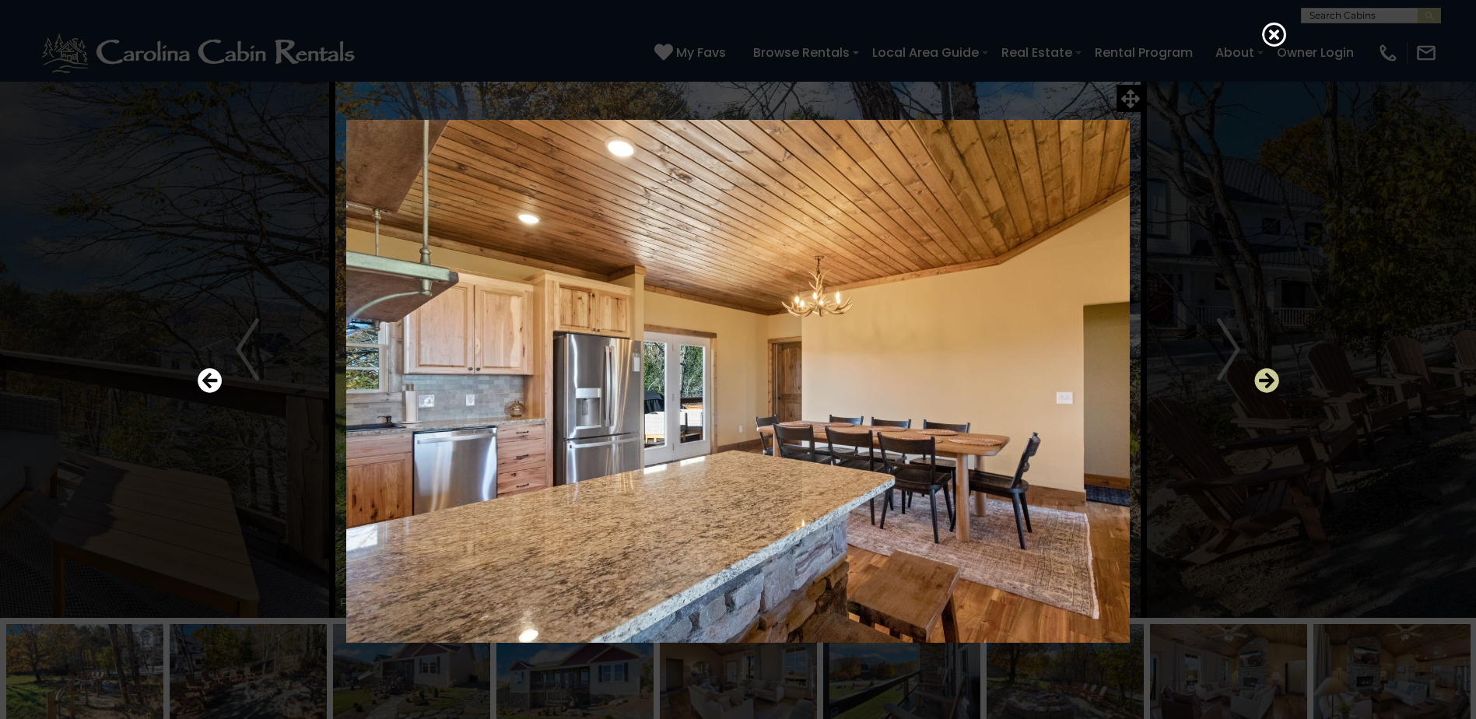
click at [1269, 375] on icon "Next" at bounding box center [1266, 380] width 25 height 25
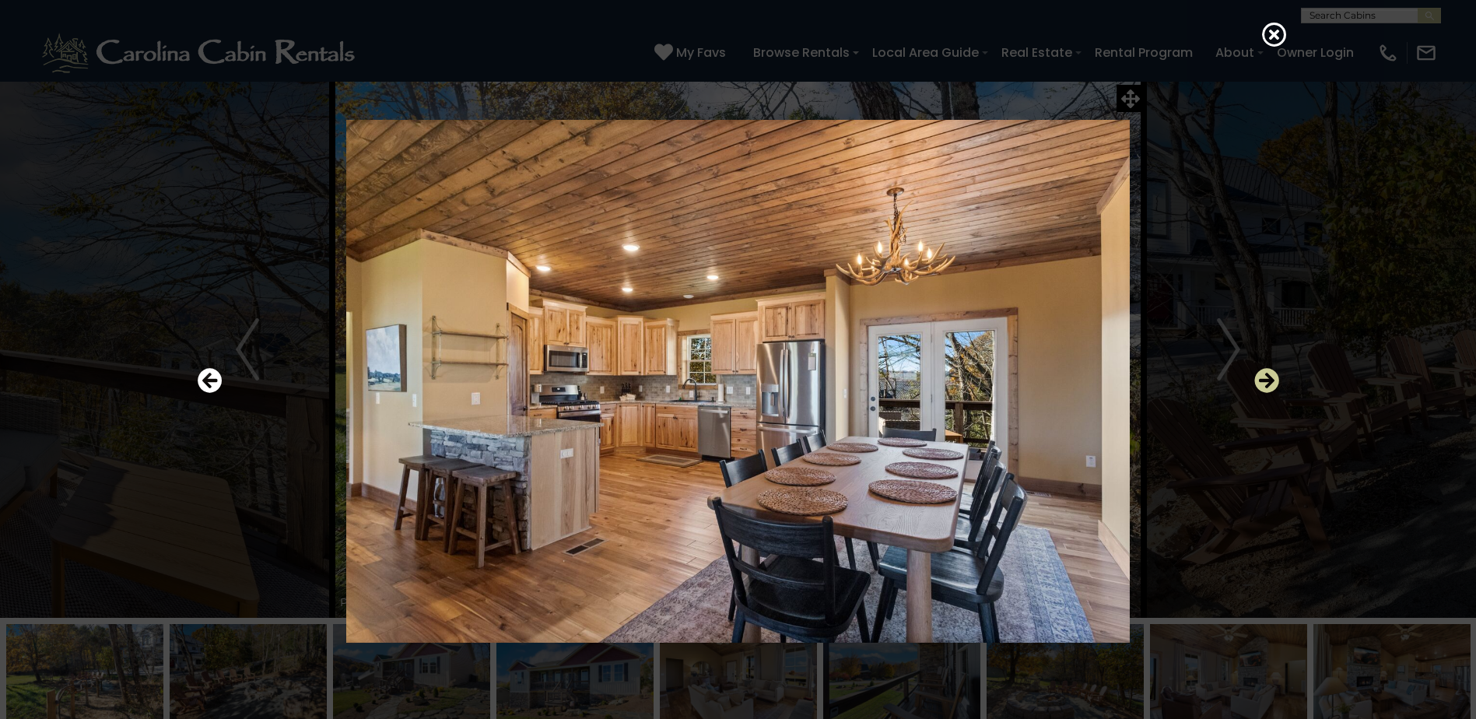
click at [1269, 375] on icon "Next" at bounding box center [1266, 380] width 25 height 25
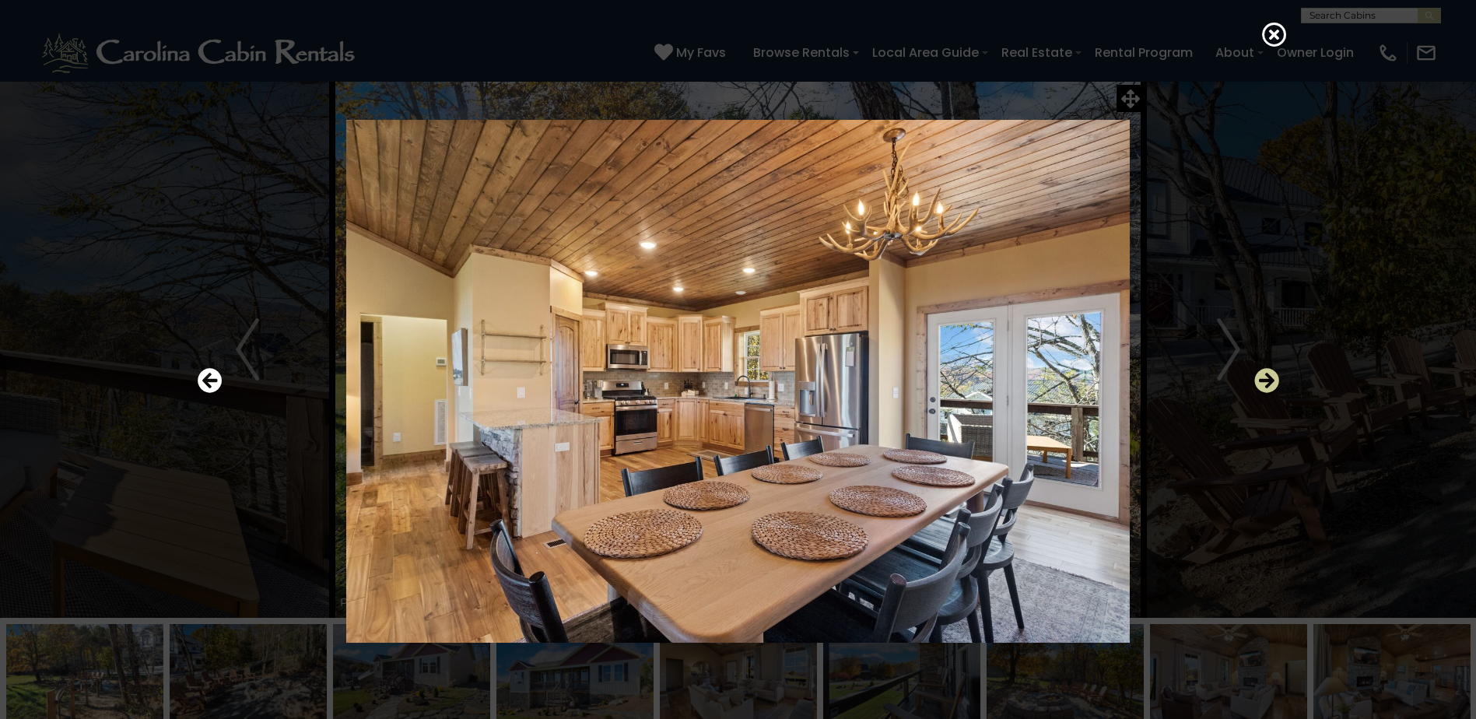
click at [1269, 375] on icon "Next" at bounding box center [1266, 380] width 25 height 25
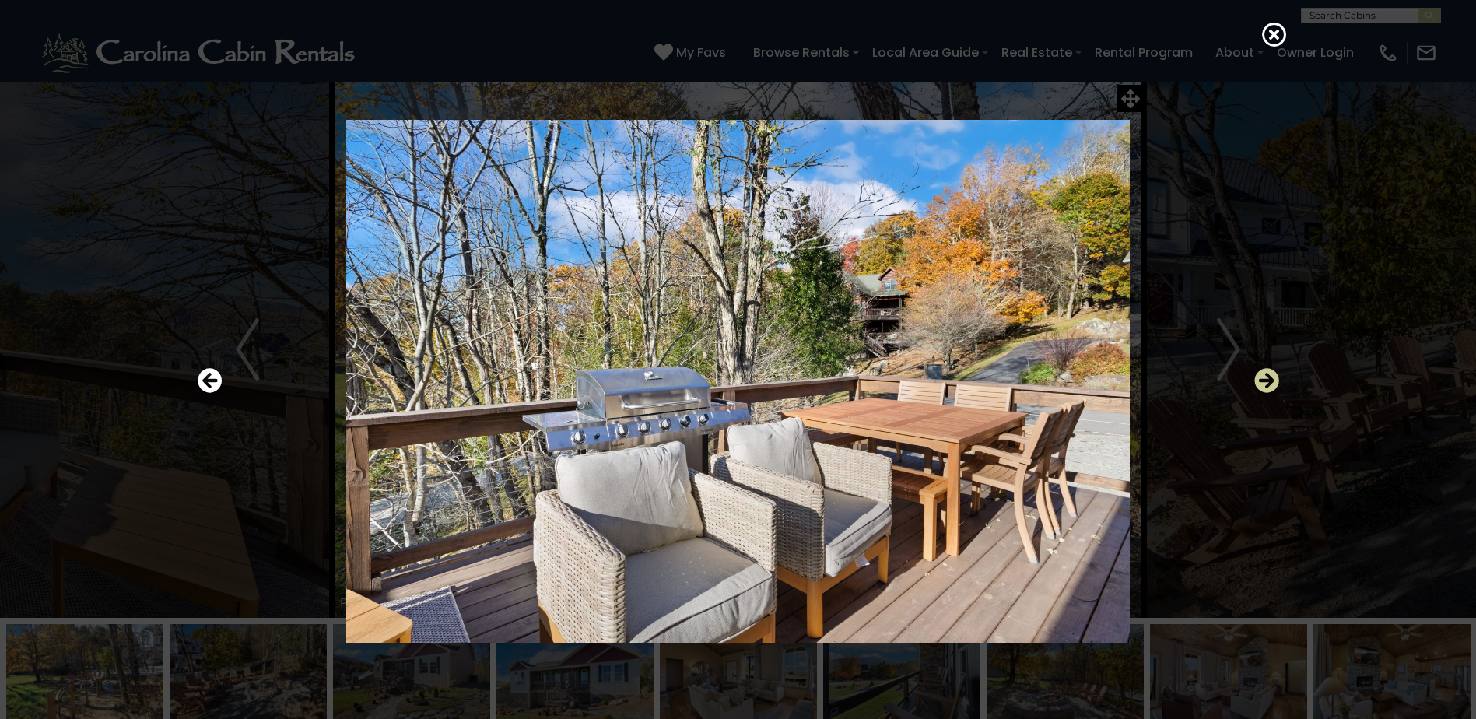
click at [1269, 375] on icon "Next" at bounding box center [1266, 380] width 25 height 25
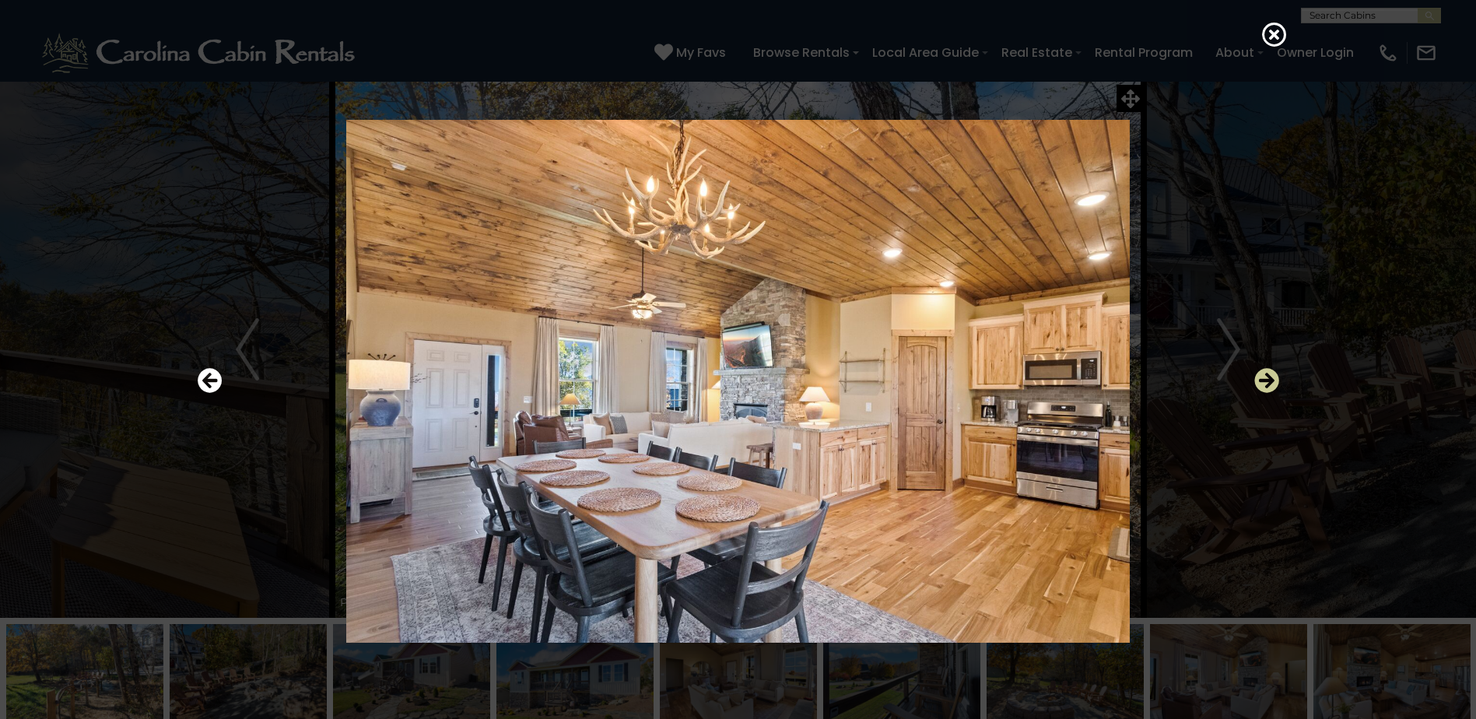
click at [1269, 375] on icon "Next" at bounding box center [1266, 380] width 25 height 25
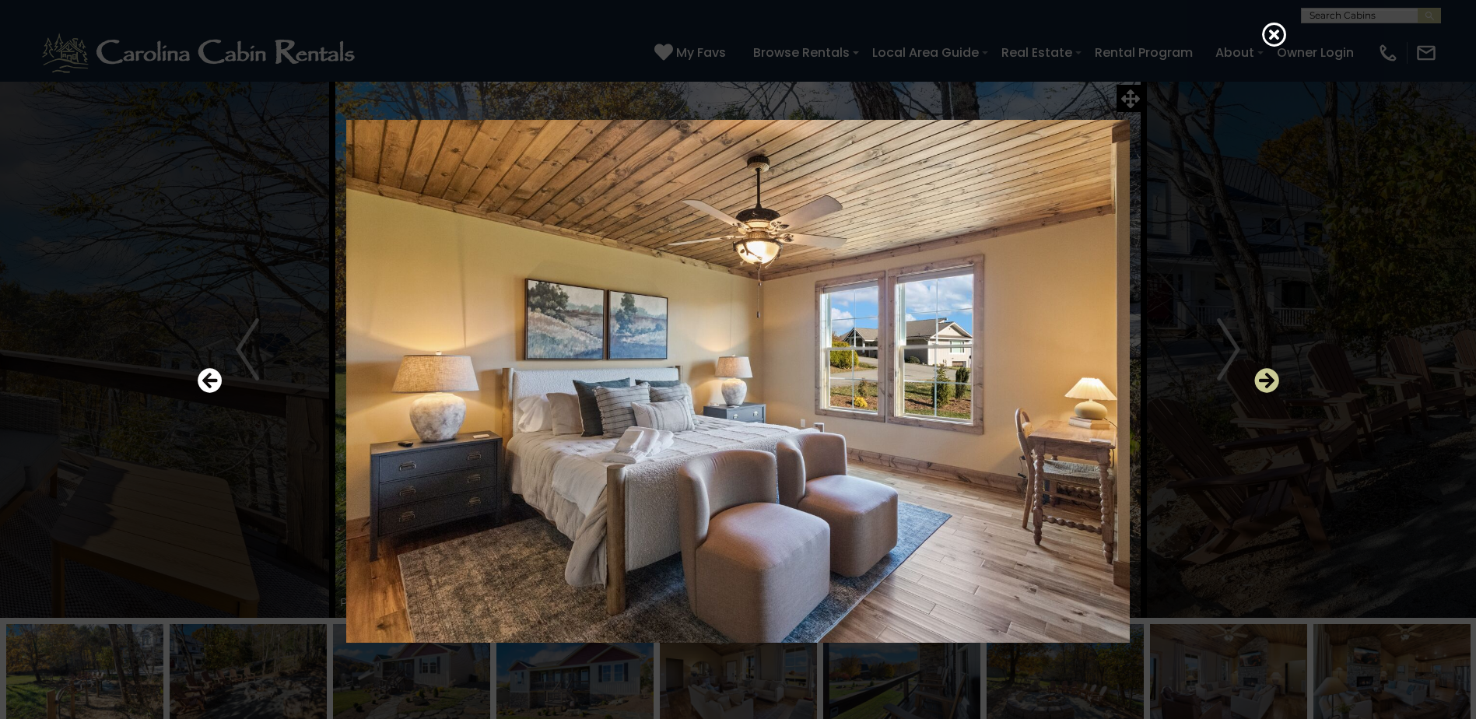
click at [1269, 375] on icon "Next" at bounding box center [1266, 380] width 25 height 25
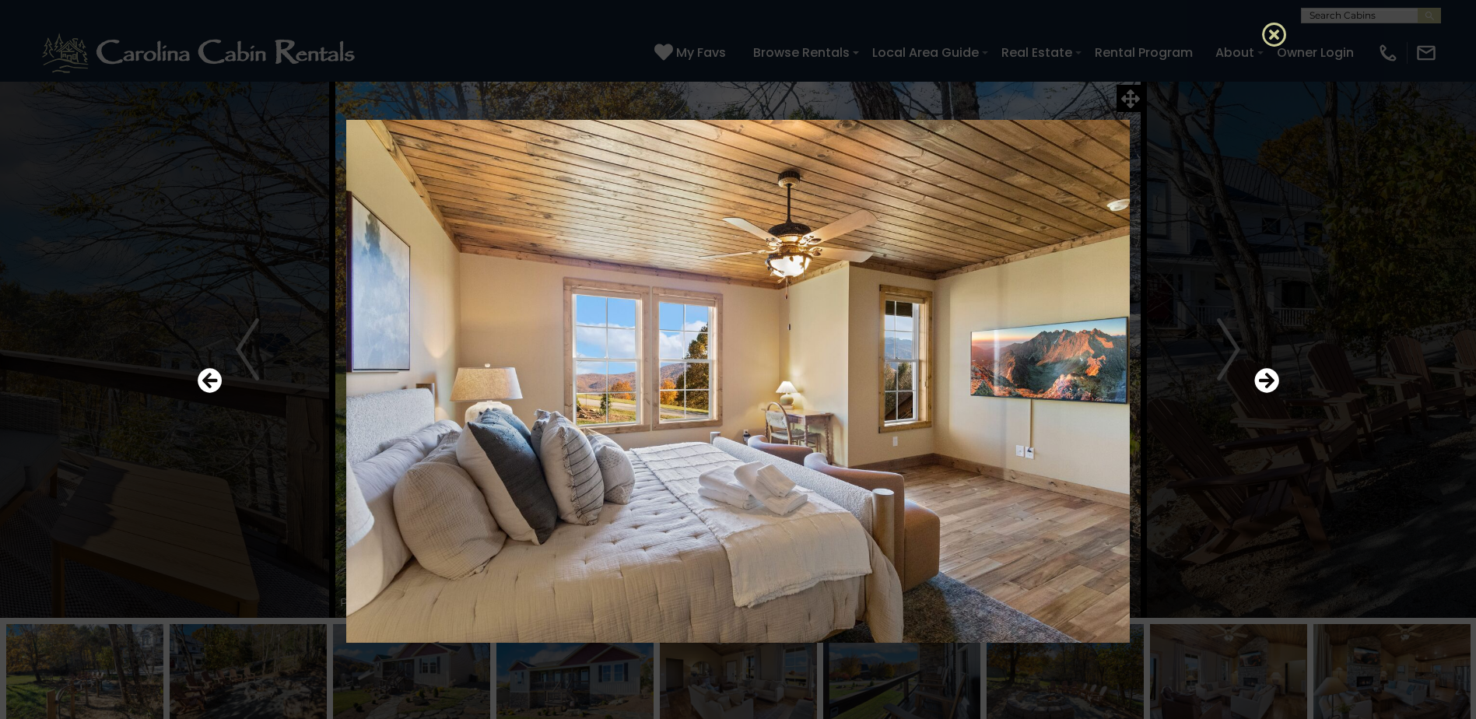
click at [1283, 32] on icon at bounding box center [1274, 34] width 25 height 25
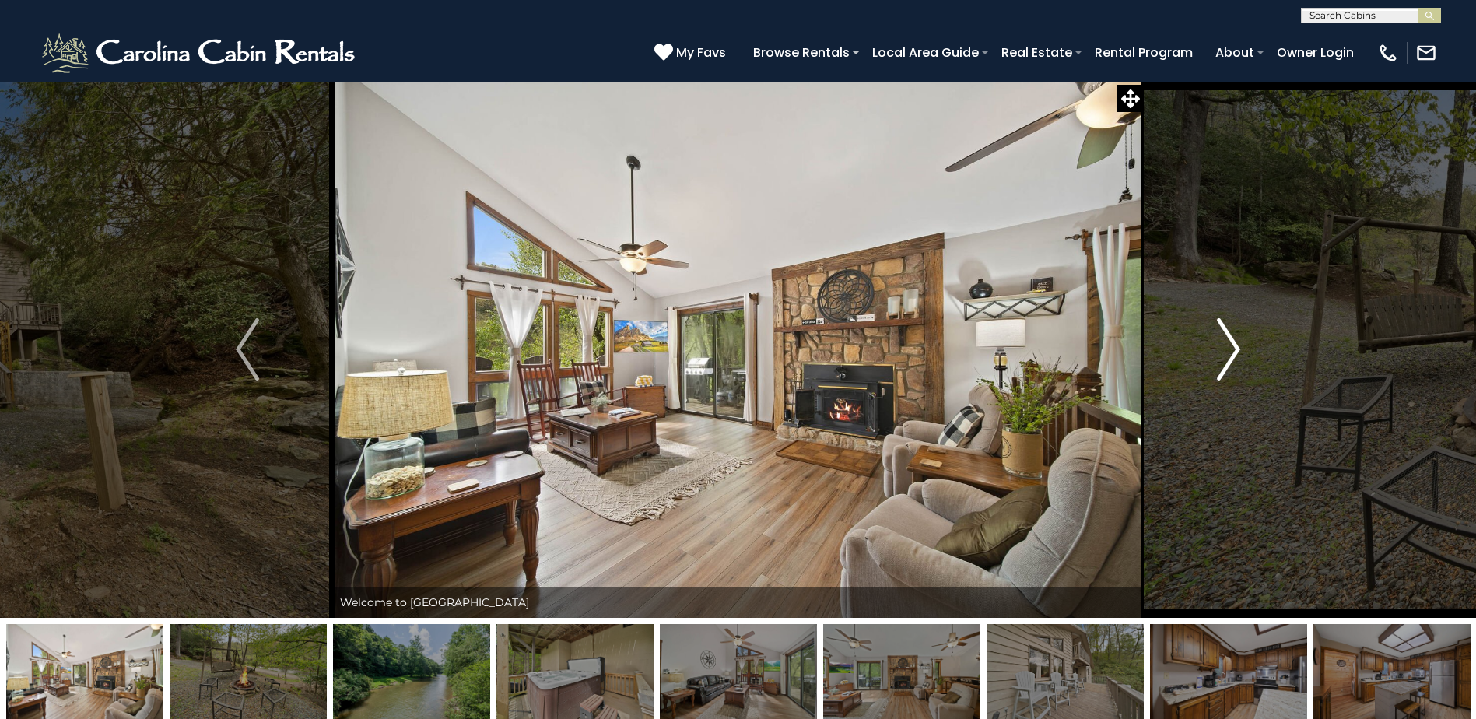
click at [1225, 351] on img "Next" at bounding box center [1228, 349] width 23 height 62
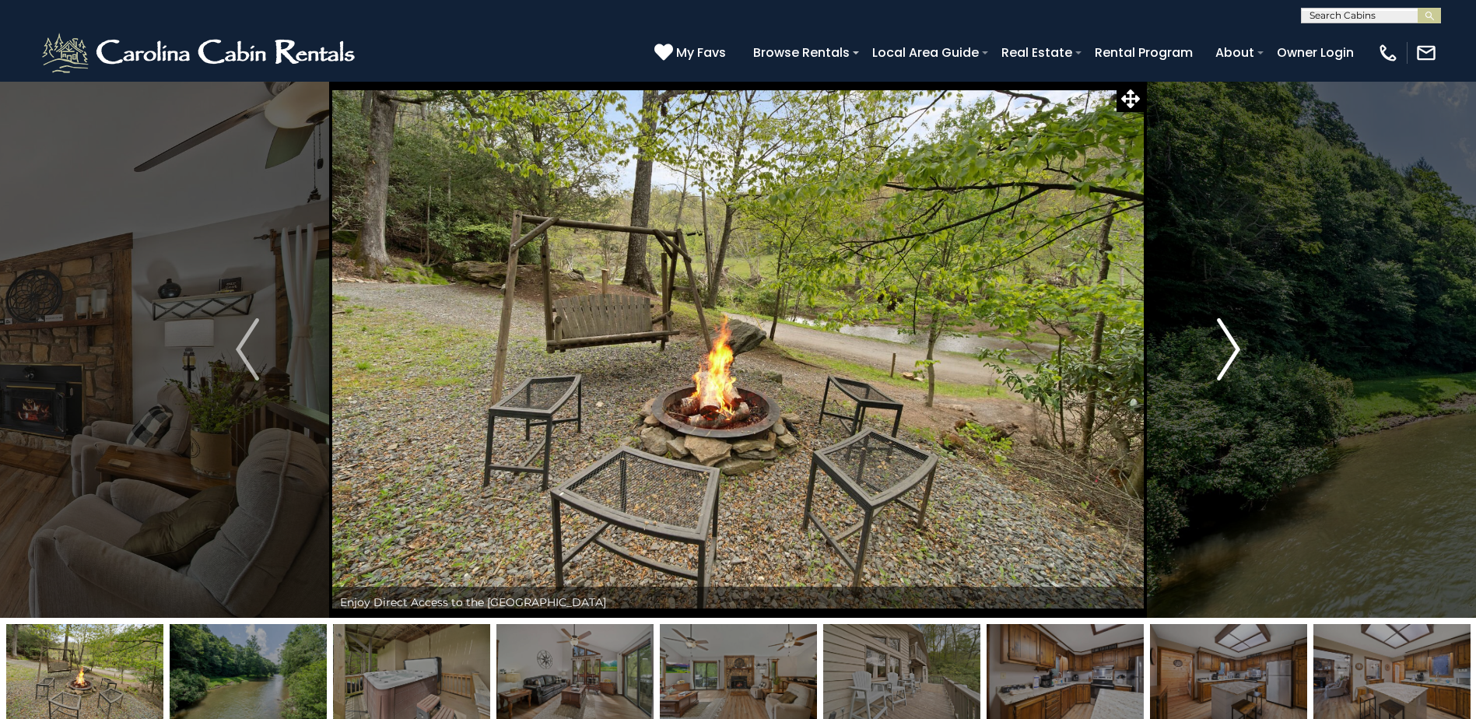
click at [1225, 351] on img "Next" at bounding box center [1228, 349] width 23 height 62
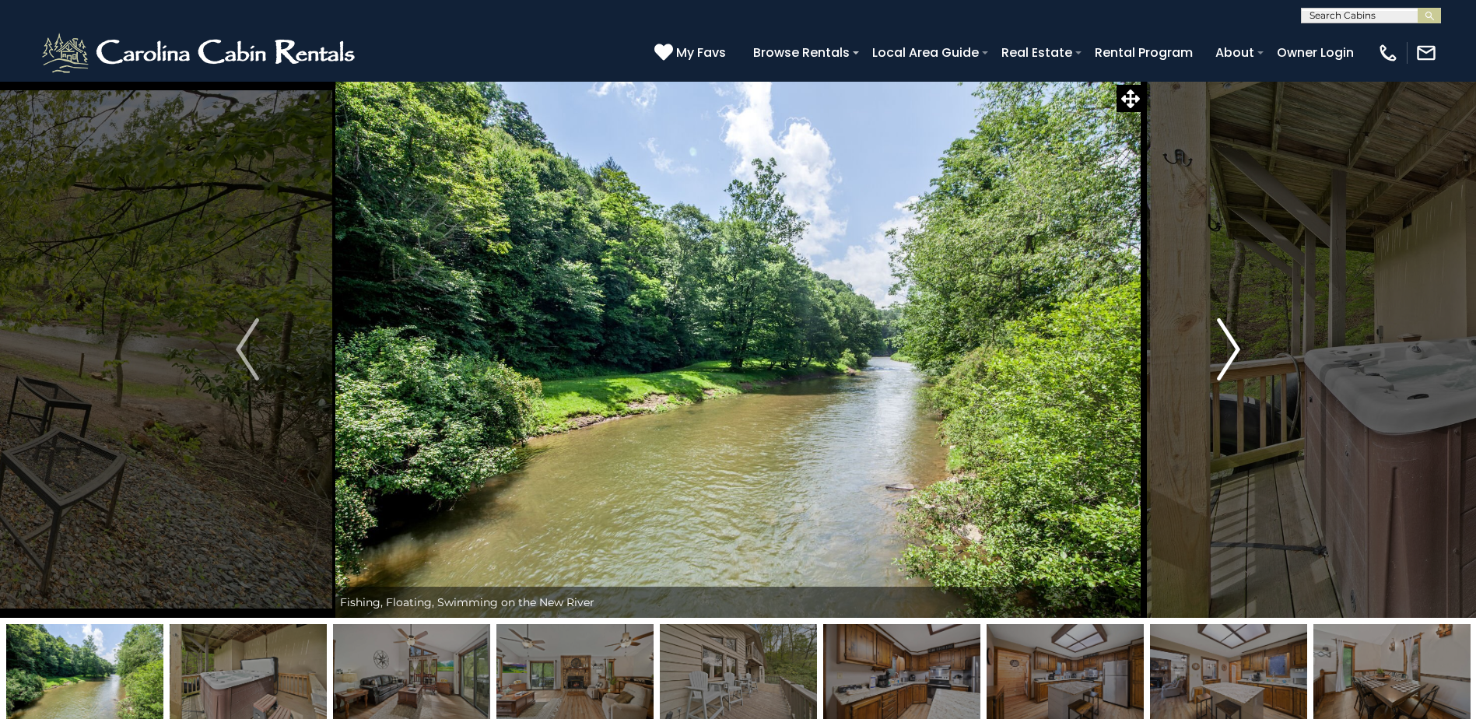
click at [1225, 351] on img "Next" at bounding box center [1228, 349] width 23 height 62
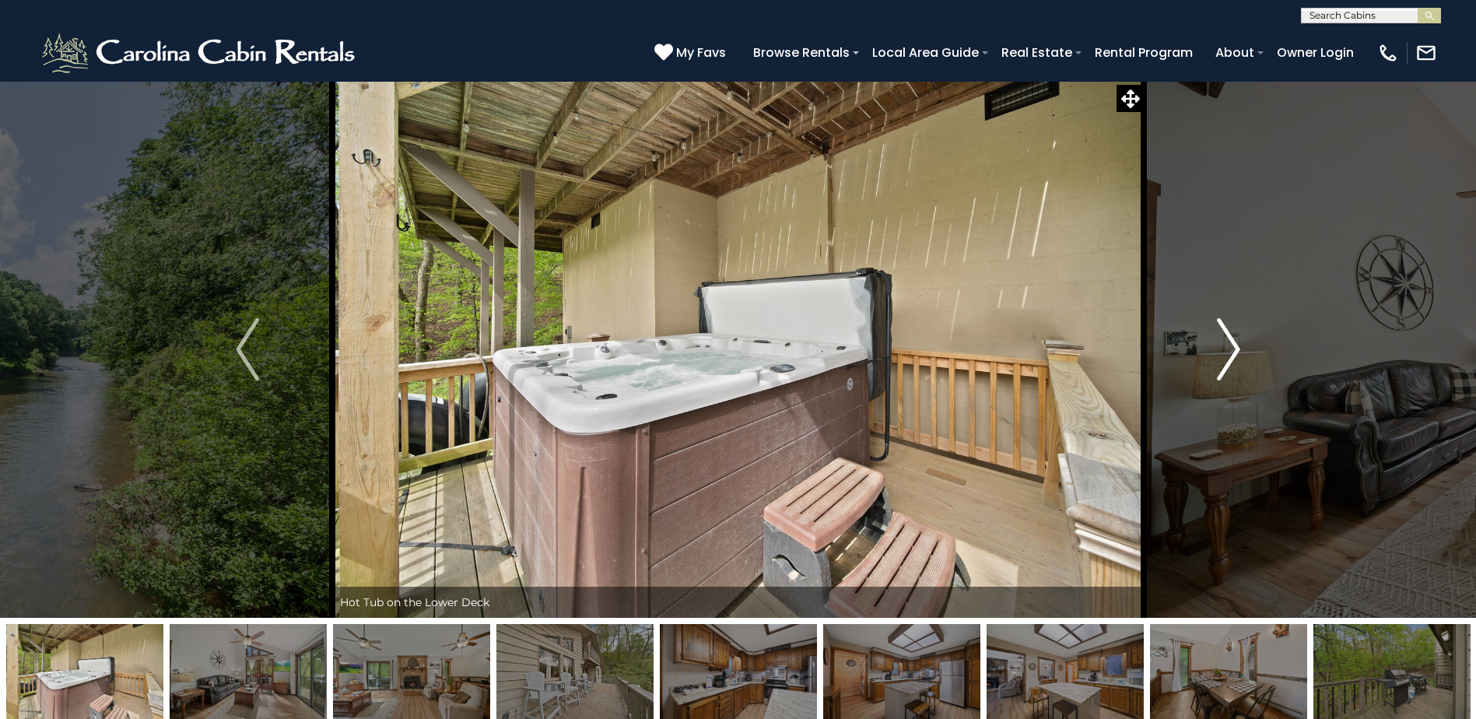
click at [1225, 351] on img "Next" at bounding box center [1228, 349] width 23 height 62
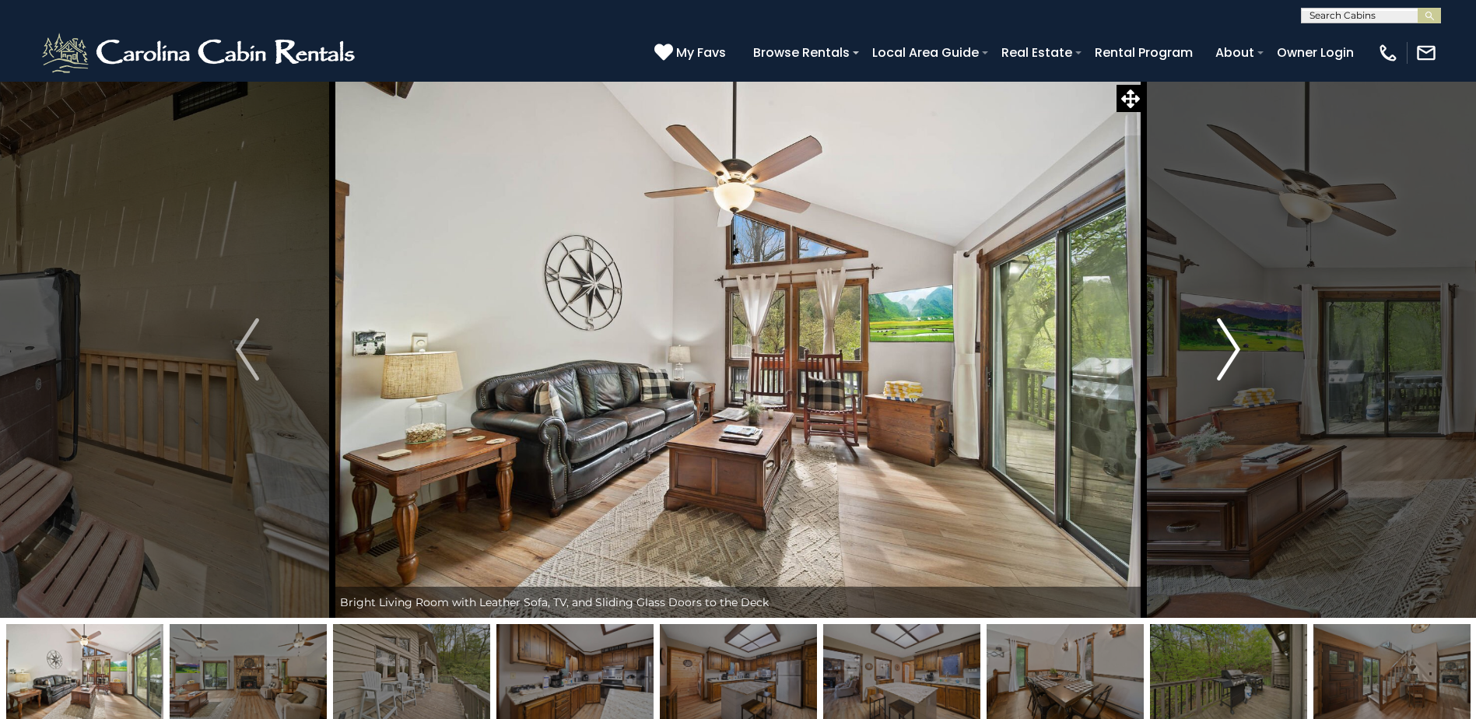
click at [1225, 351] on img "Next" at bounding box center [1228, 349] width 23 height 62
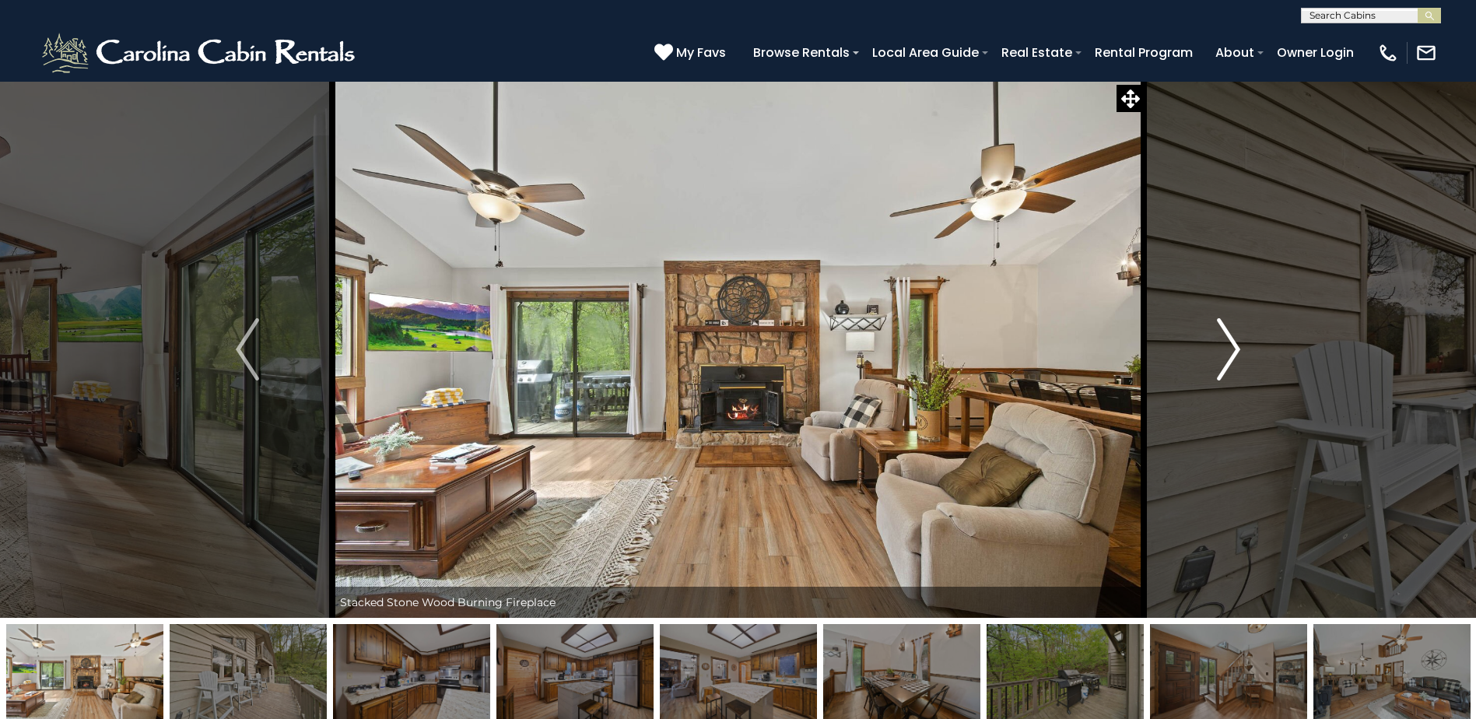
click at [1225, 351] on img "Next" at bounding box center [1228, 349] width 23 height 62
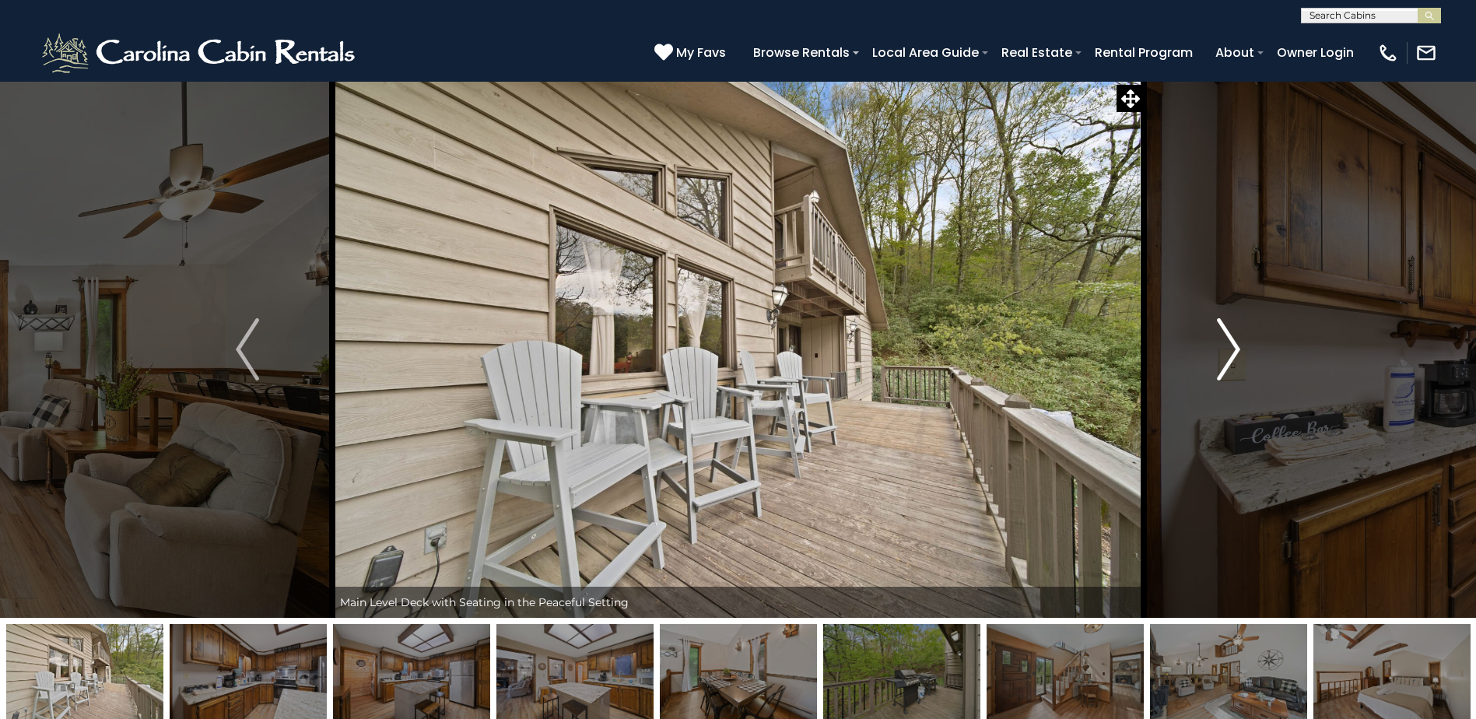
click at [1225, 351] on img "Next" at bounding box center [1228, 349] width 23 height 62
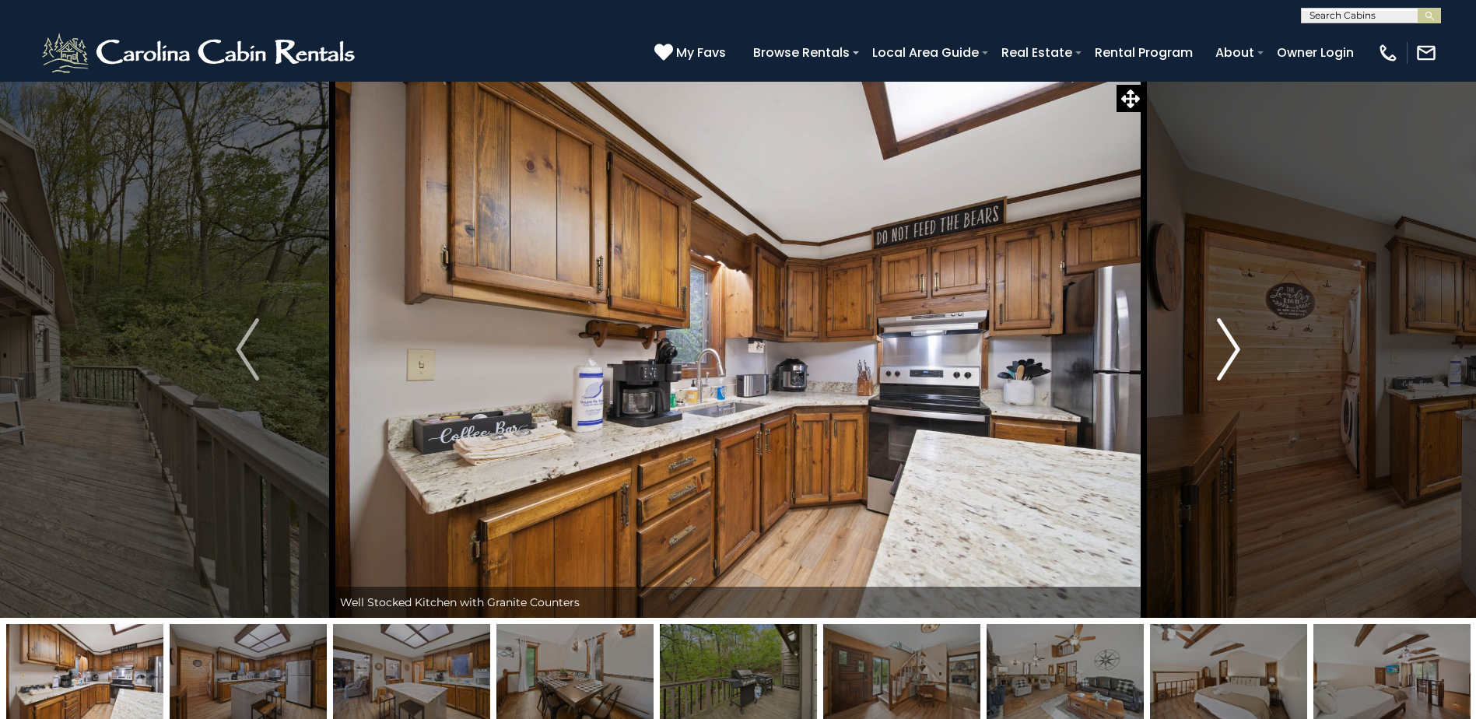
click at [1225, 351] on img "Next" at bounding box center [1228, 349] width 23 height 62
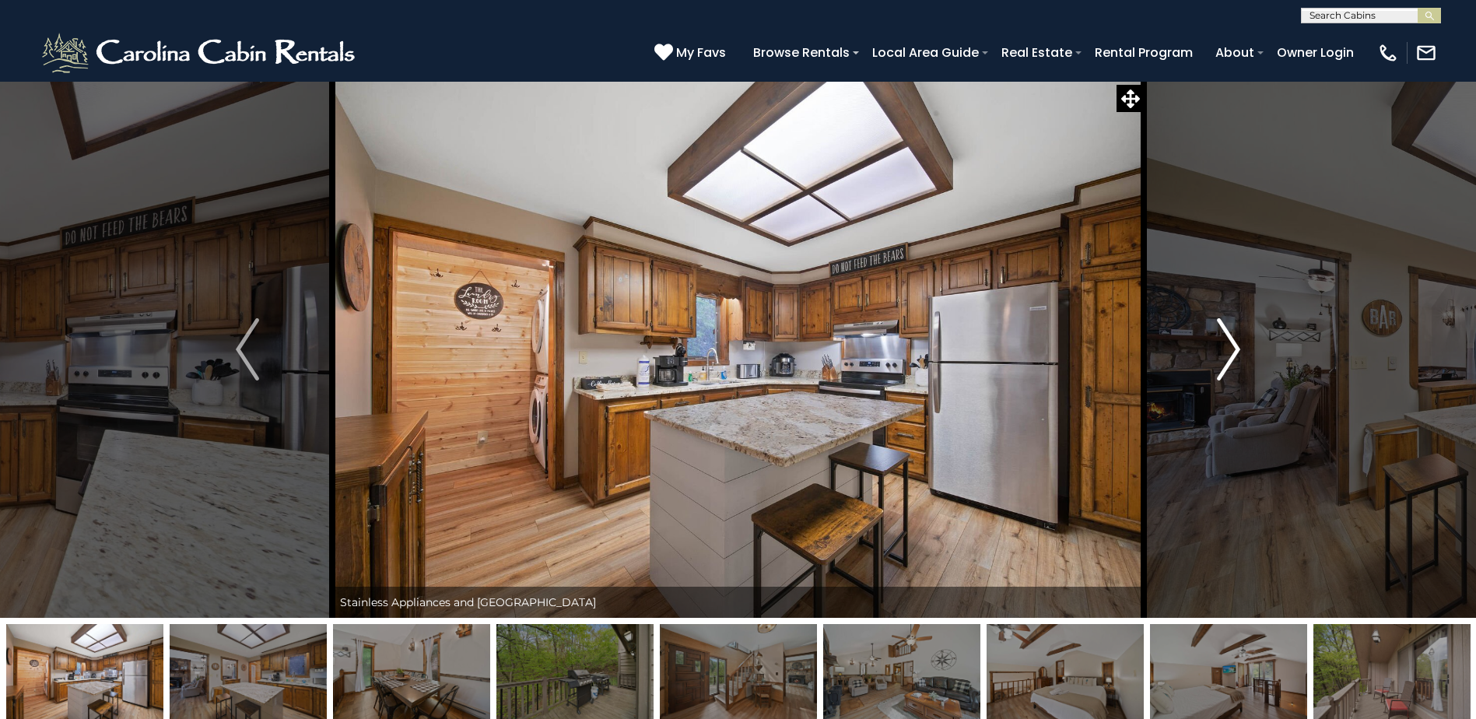
click at [1225, 351] on img "Next" at bounding box center [1228, 349] width 23 height 62
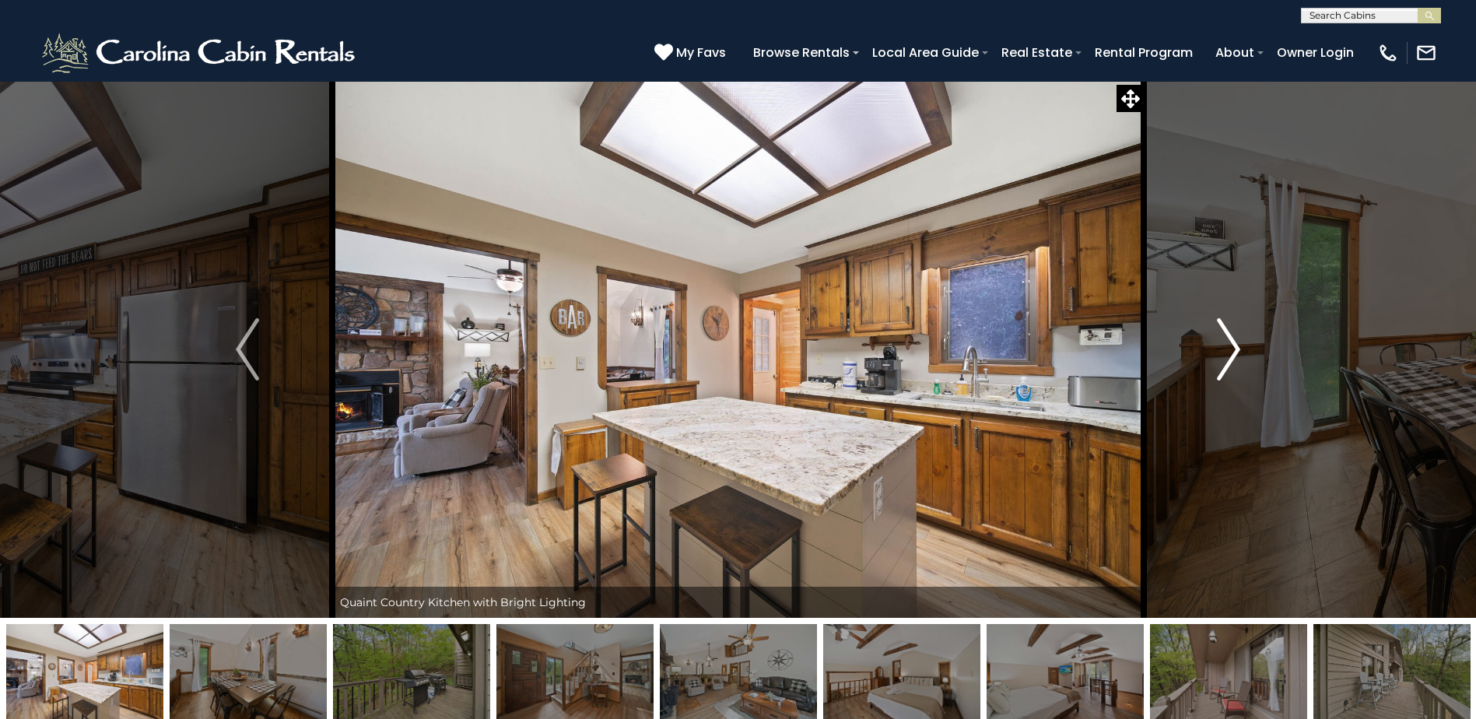
click at [1225, 351] on img "Next" at bounding box center [1228, 349] width 23 height 62
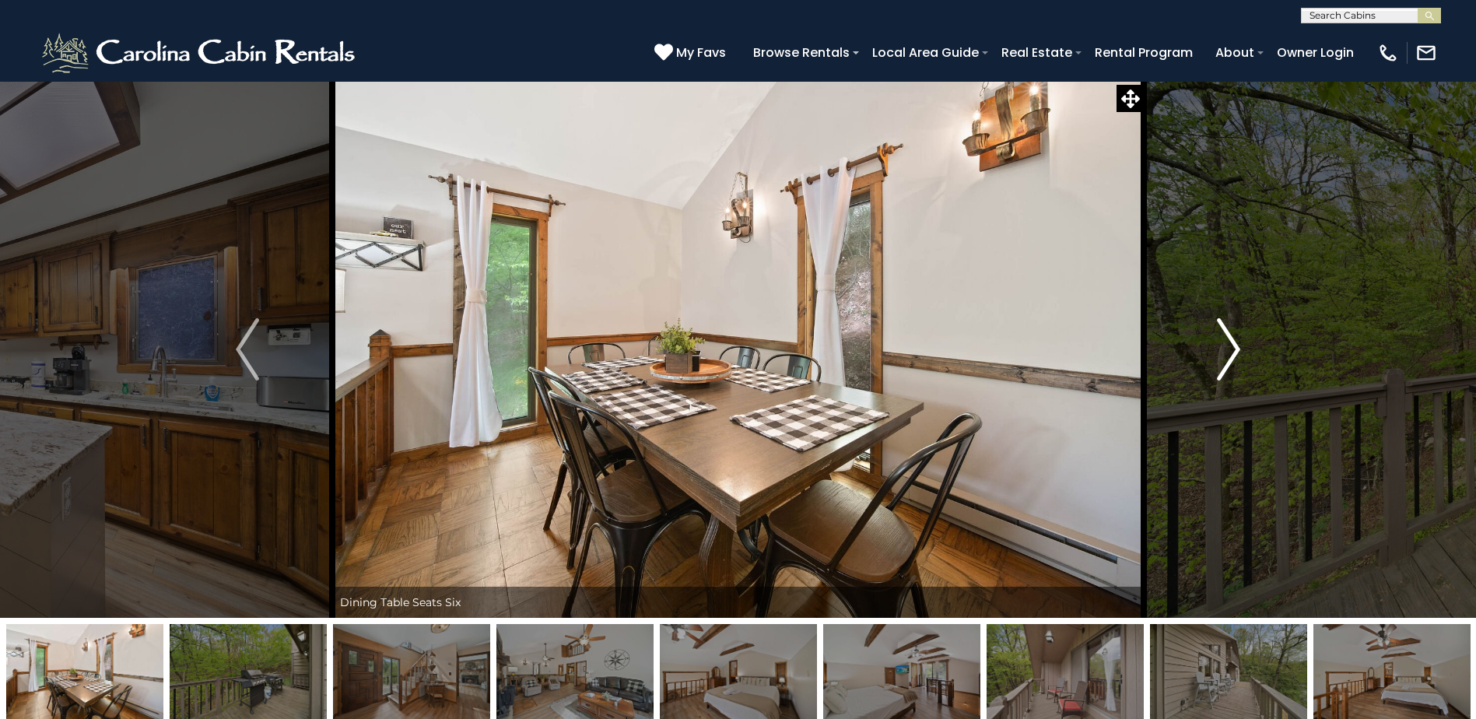
click at [1225, 351] on img "Next" at bounding box center [1228, 349] width 23 height 62
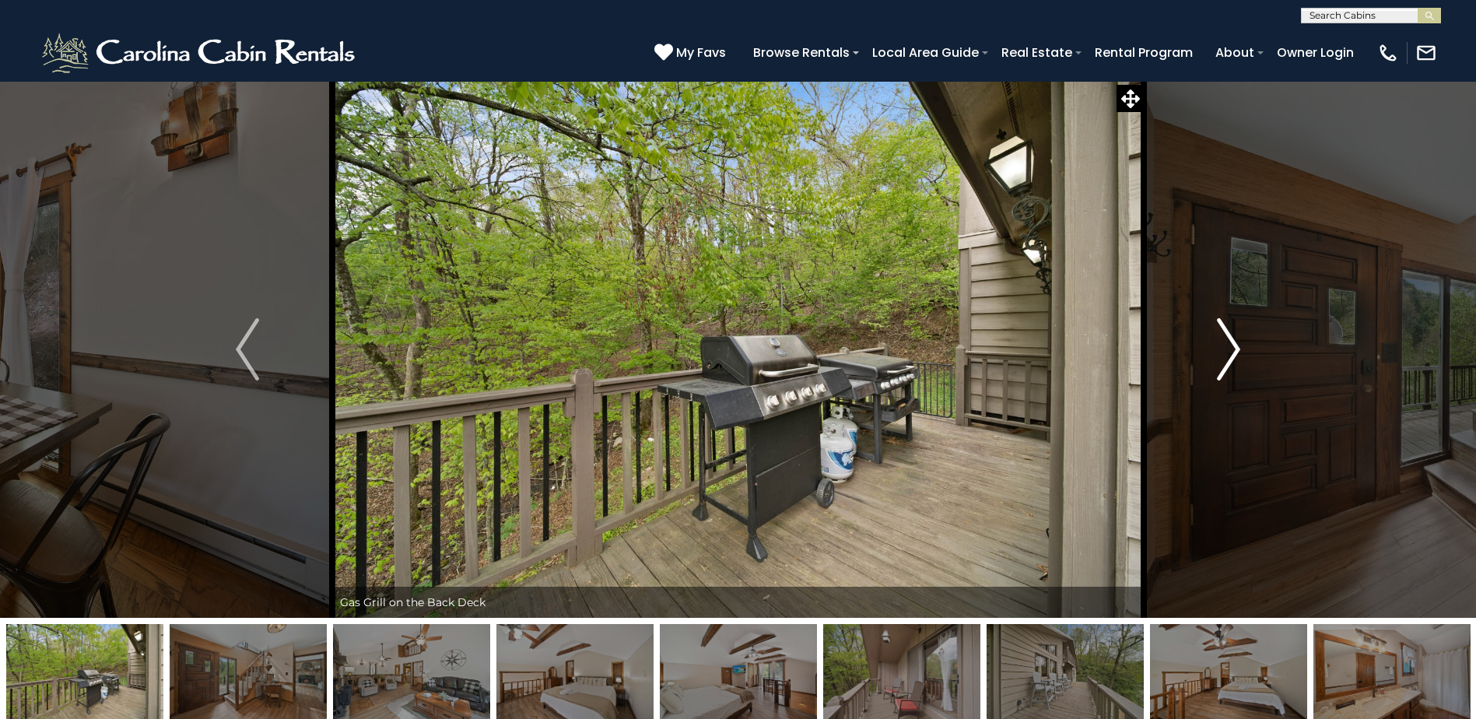
click at [1225, 351] on img "Next" at bounding box center [1228, 349] width 23 height 62
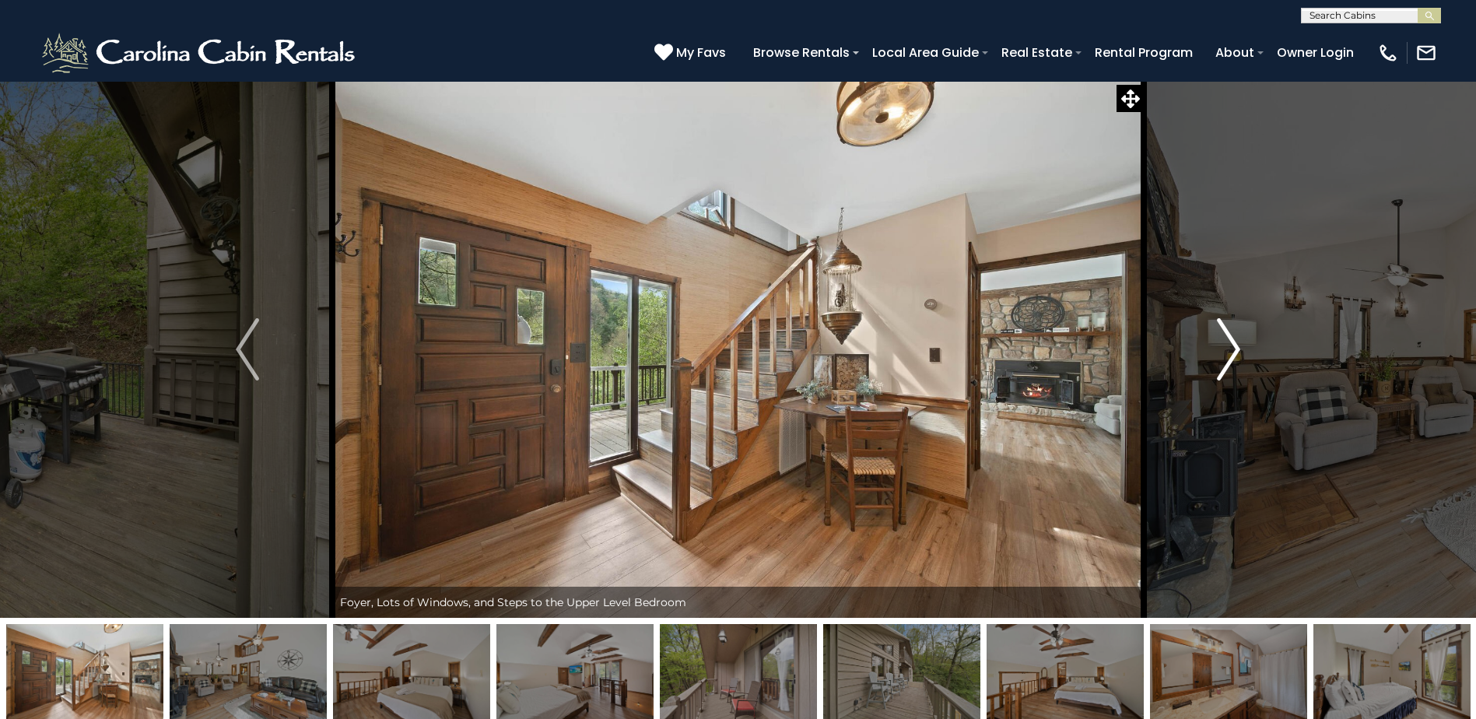
click at [1225, 351] on img "Next" at bounding box center [1228, 349] width 23 height 62
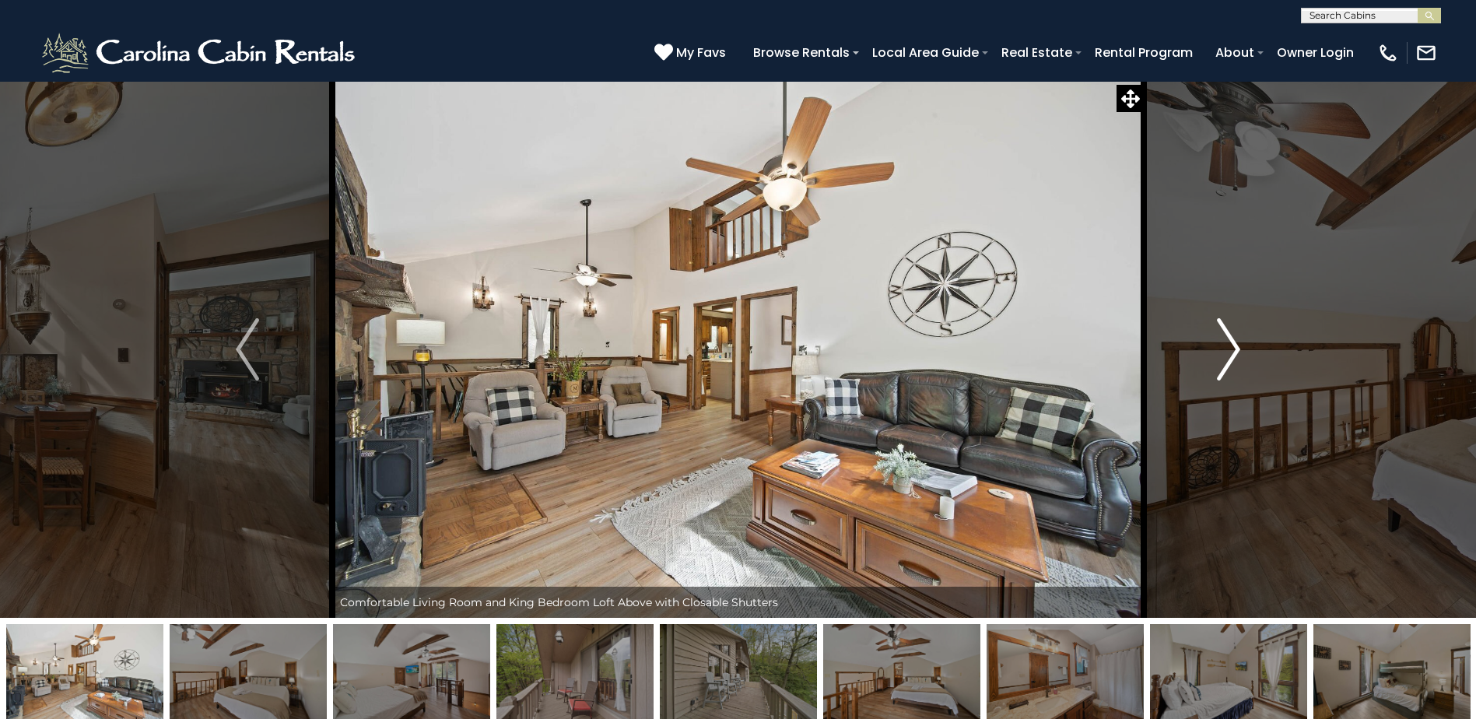
click at [1225, 351] on img "Next" at bounding box center [1228, 349] width 23 height 62
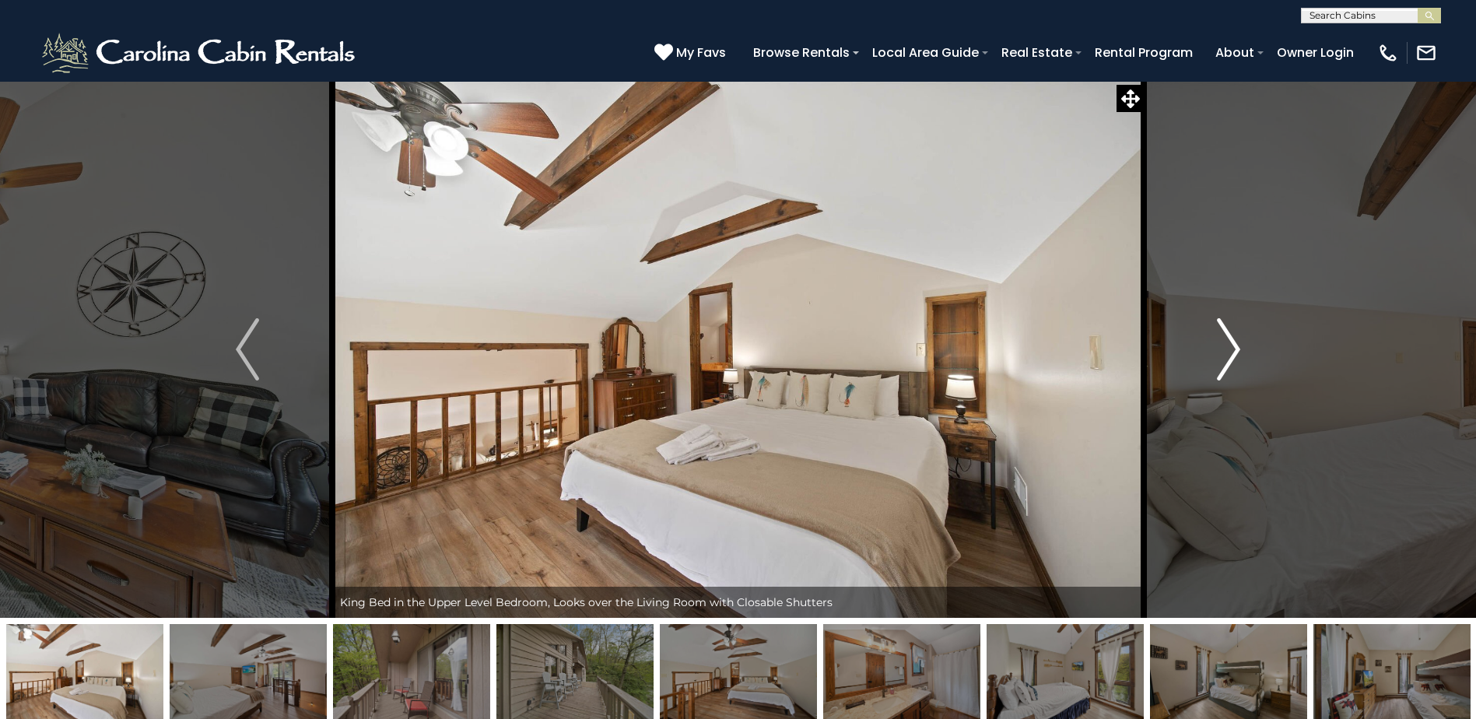
click at [1225, 351] on img "Next" at bounding box center [1228, 349] width 23 height 62
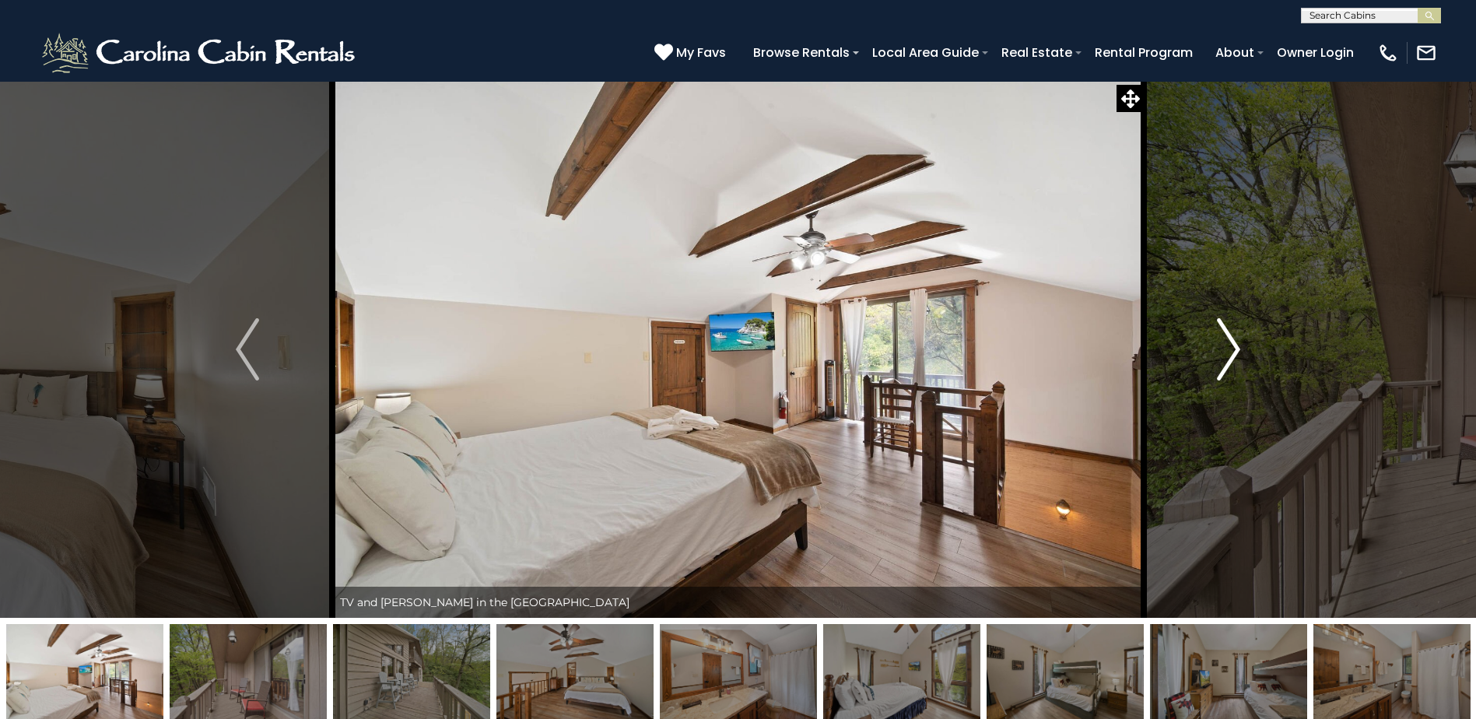
click at [1225, 351] on img "Next" at bounding box center [1228, 349] width 23 height 62
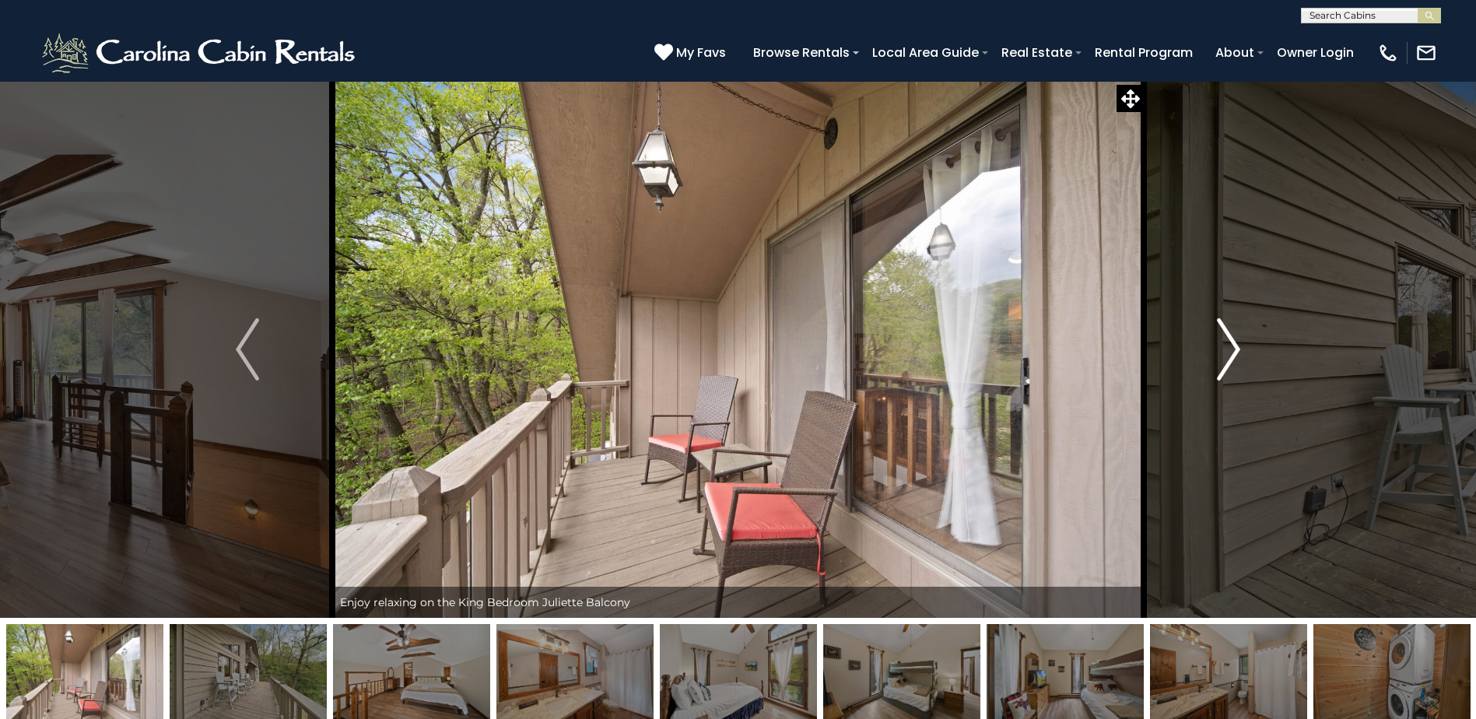
click at [1225, 351] on img "Next" at bounding box center [1228, 349] width 23 height 62
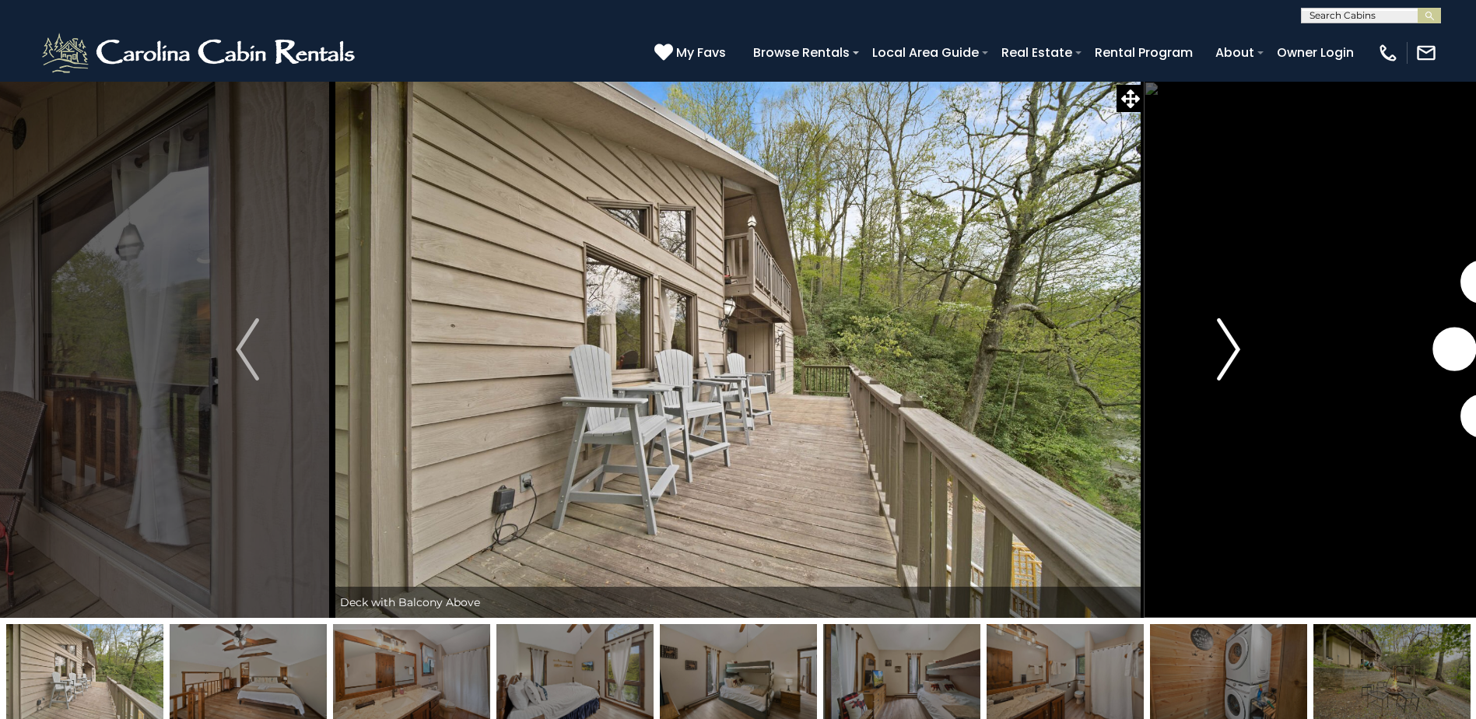
click at [1225, 351] on img "Next" at bounding box center [1228, 349] width 23 height 62
